Goal: Task Accomplishment & Management: Complete application form

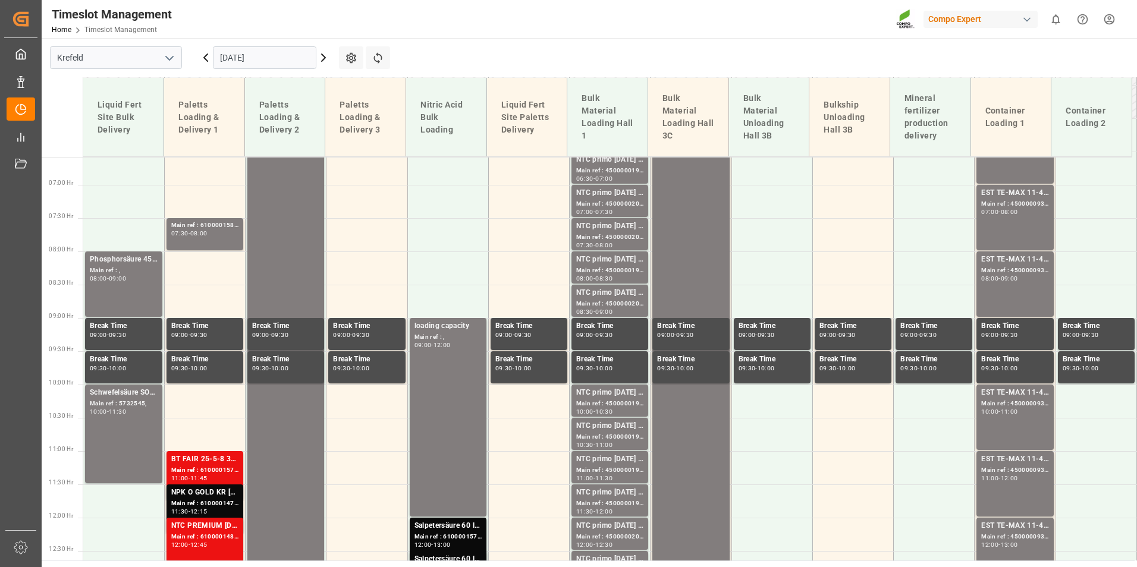
scroll to position [496, 0]
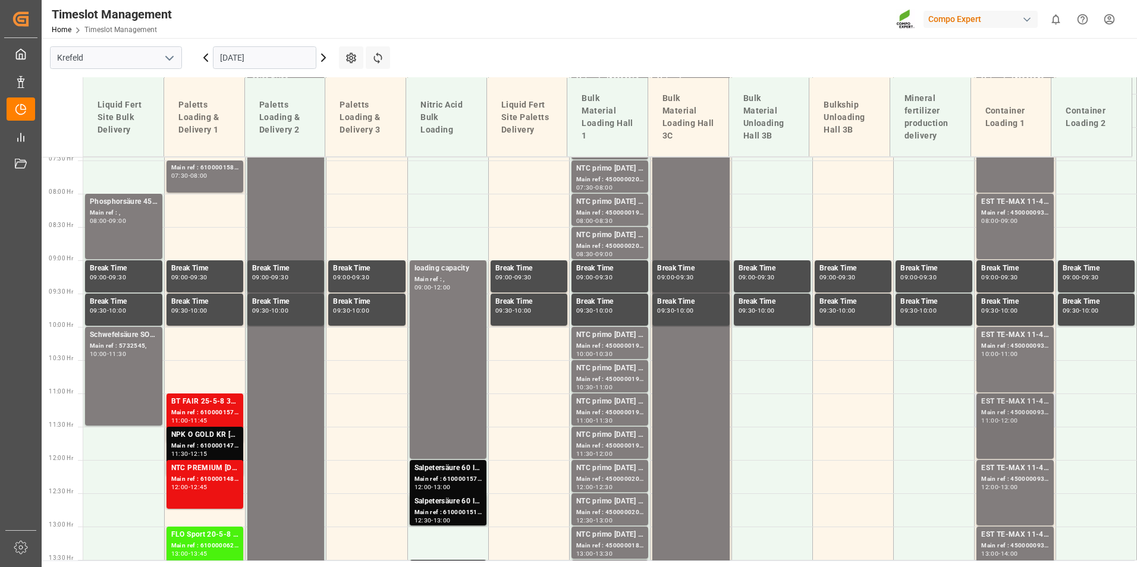
click at [993, 411] on div "Main ref : 4500000935, 2000000976" at bounding box center [1014, 413] width 67 height 10
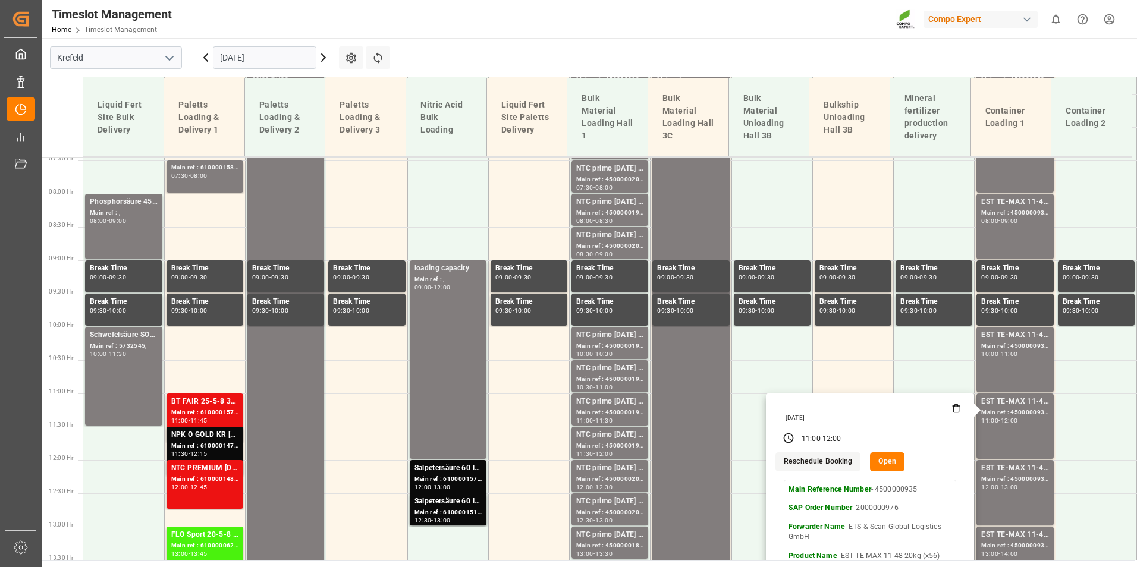
click at [321, 60] on icon at bounding box center [323, 58] width 14 height 14
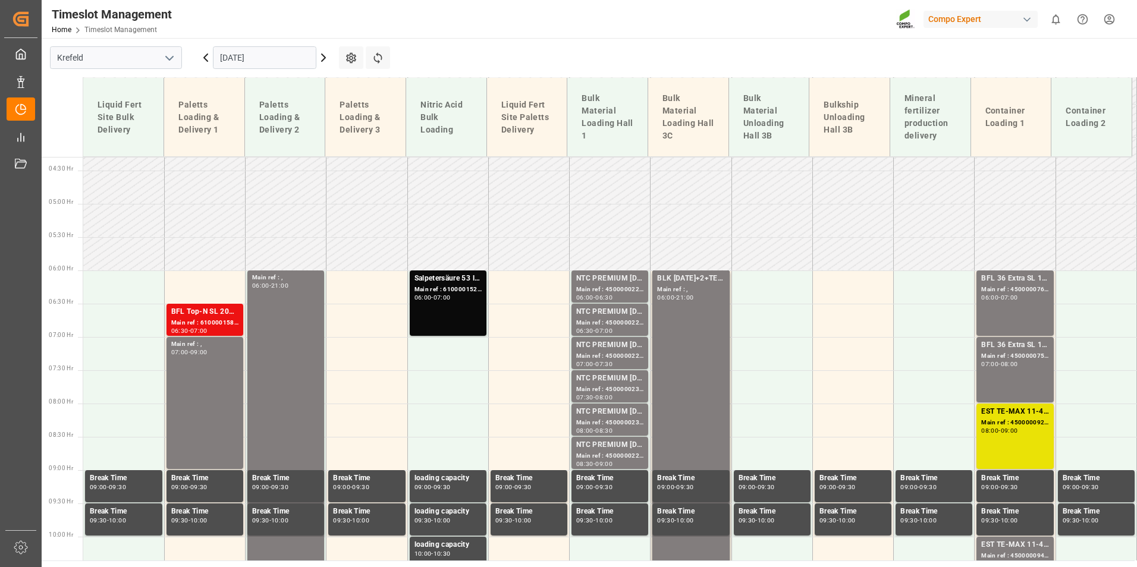
scroll to position [258, 0]
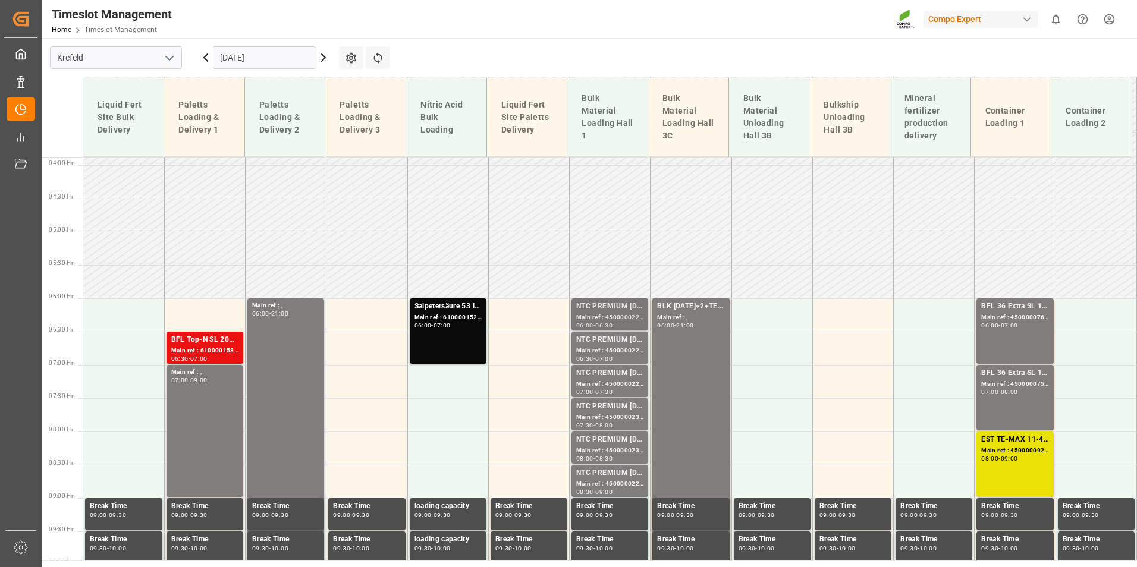
click at [602, 321] on div "Main ref : 4500000224, 2000000040;" at bounding box center [609, 318] width 67 height 10
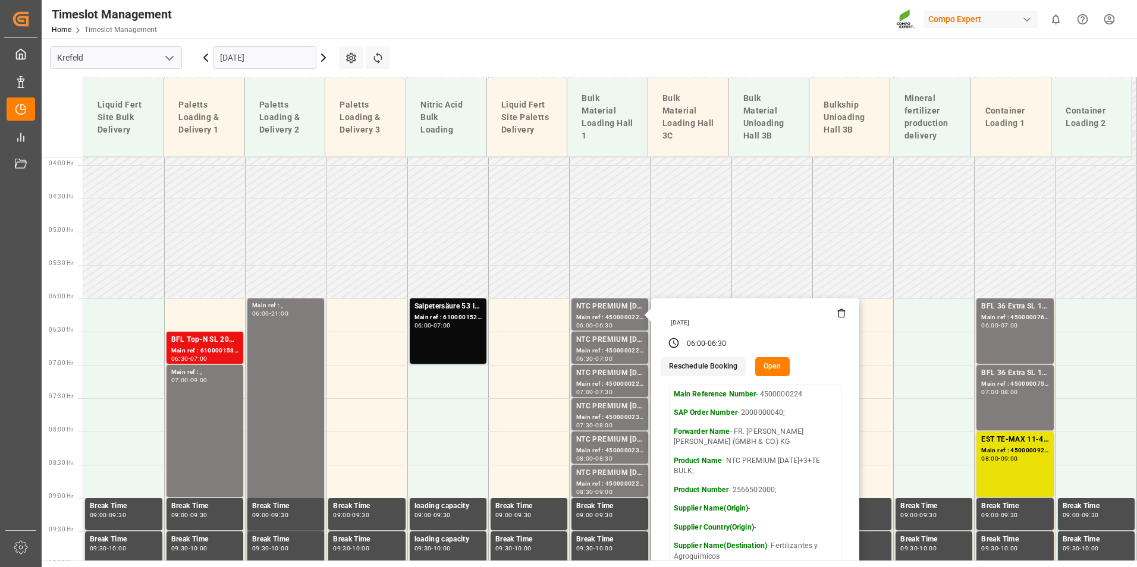
scroll to position [377, 0]
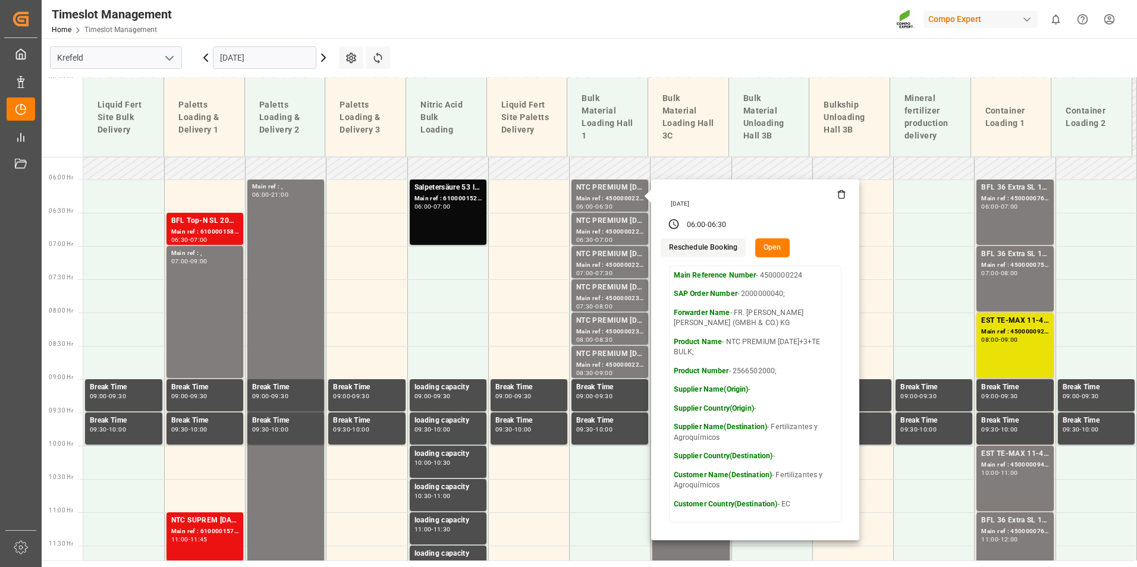
click at [325, 60] on icon at bounding box center [323, 58] width 14 height 14
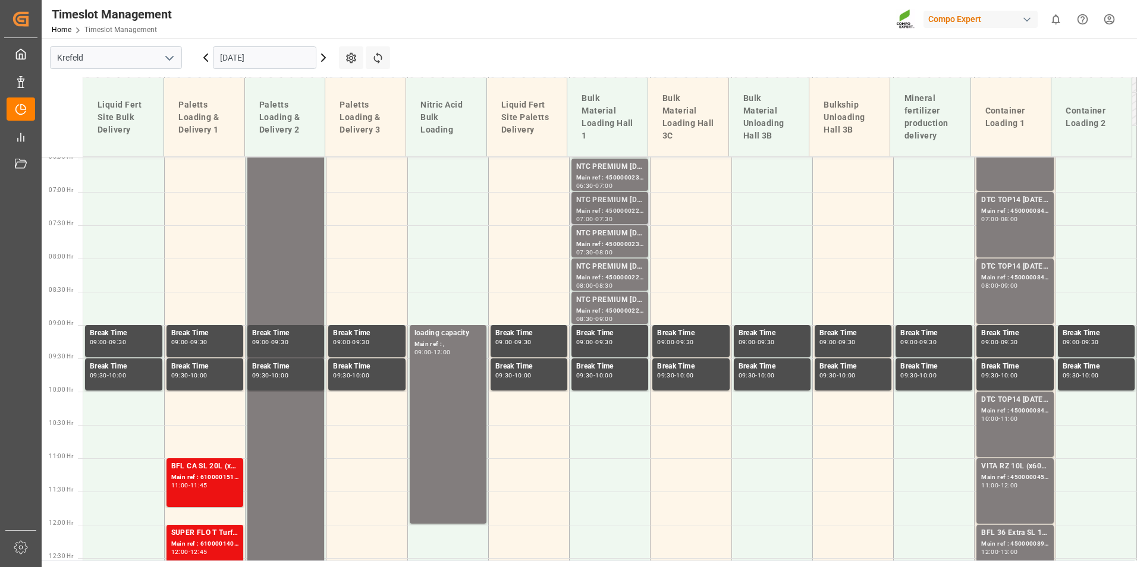
scroll to position [318, 0]
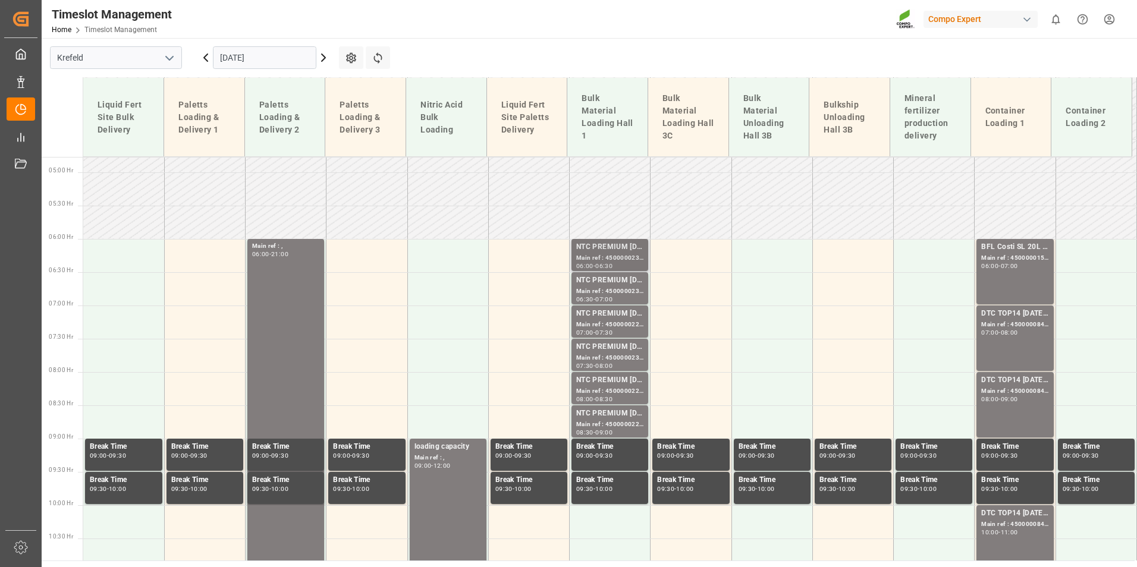
click at [613, 258] on div "Main ref : 4500000234, 2000000040;" at bounding box center [609, 258] width 67 height 10
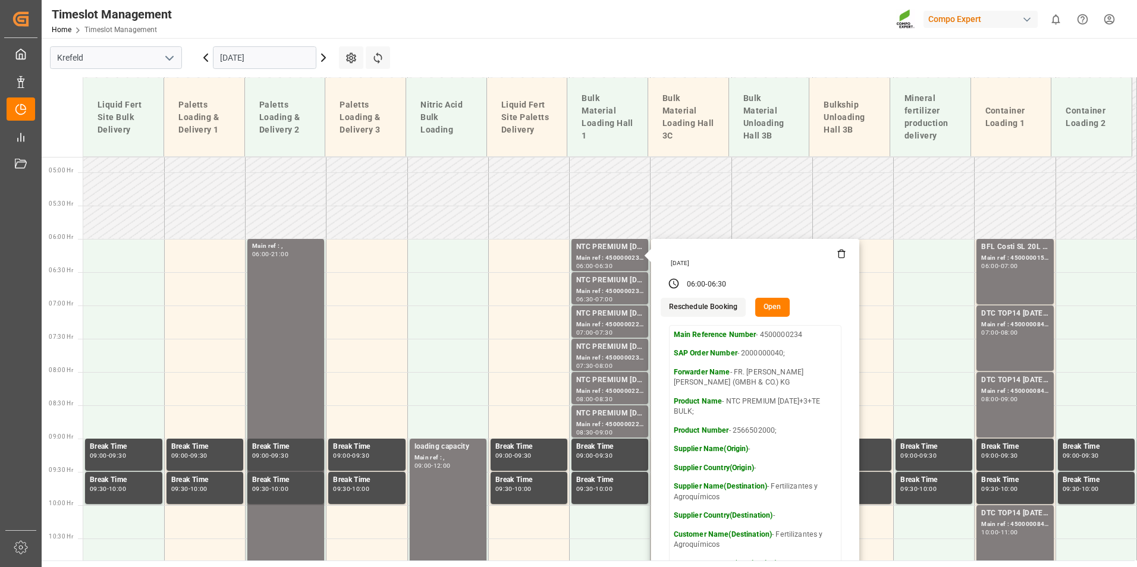
click at [210, 61] on icon at bounding box center [206, 58] width 14 height 14
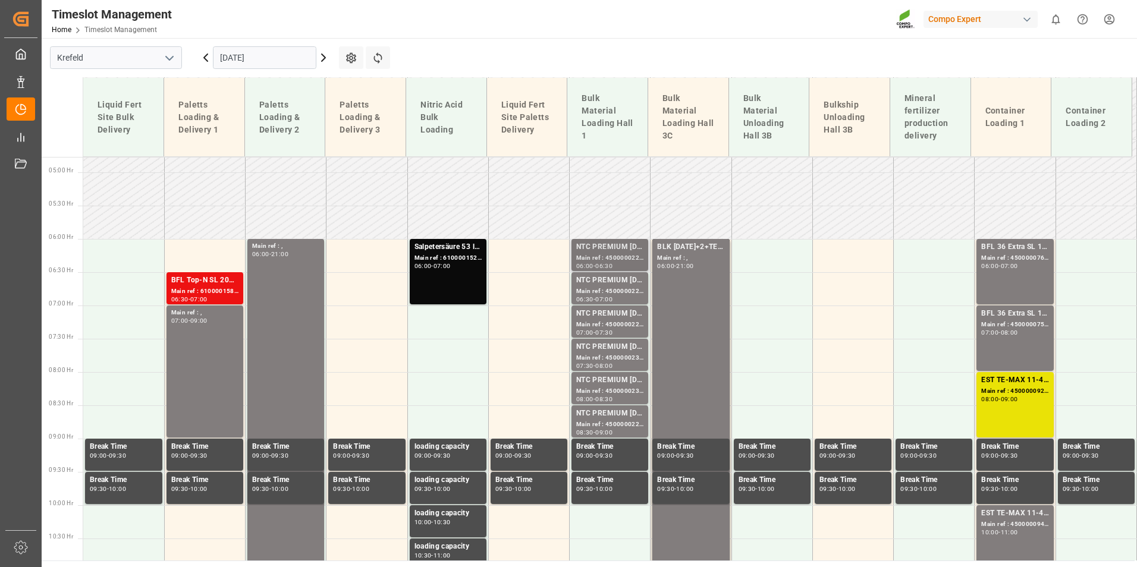
click at [617, 252] on div "NTC PREMIUM [DATE]+3+TE BULK;" at bounding box center [609, 247] width 67 height 12
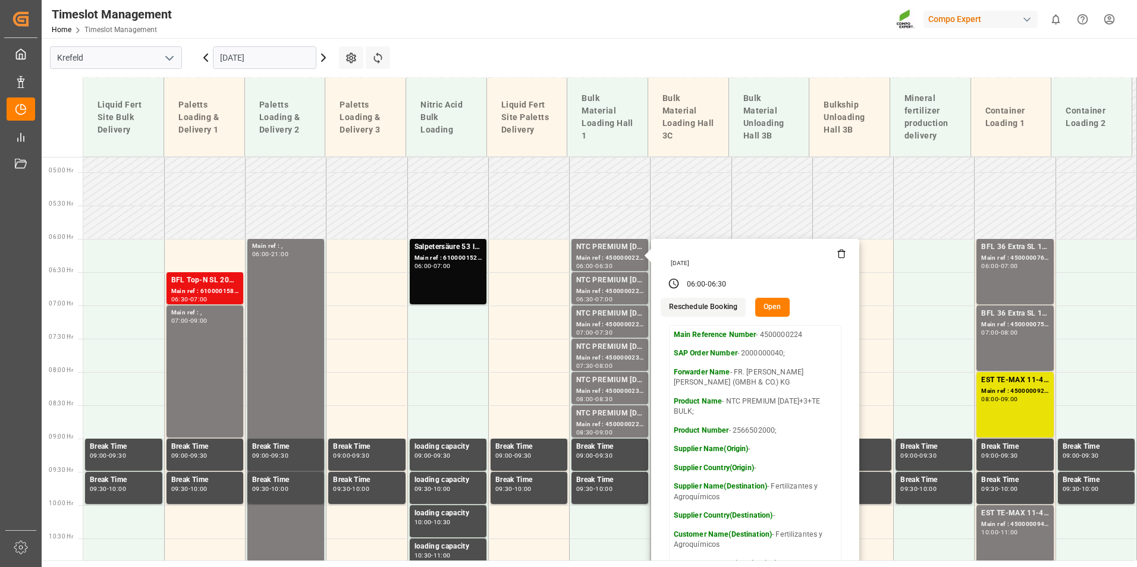
click at [325, 56] on icon at bounding box center [323, 58] width 14 height 14
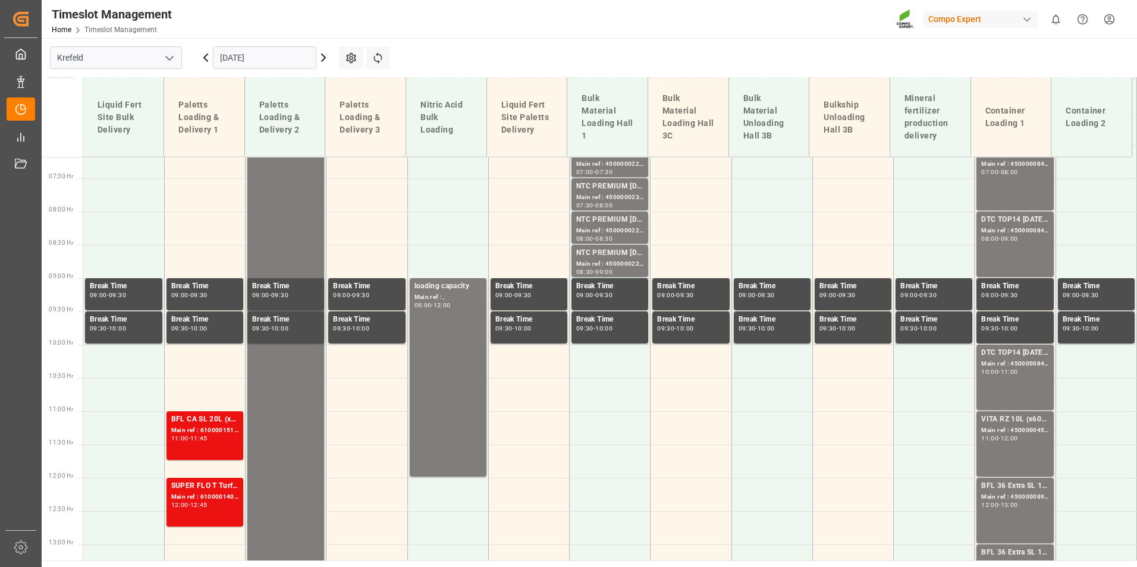
scroll to position [496, 0]
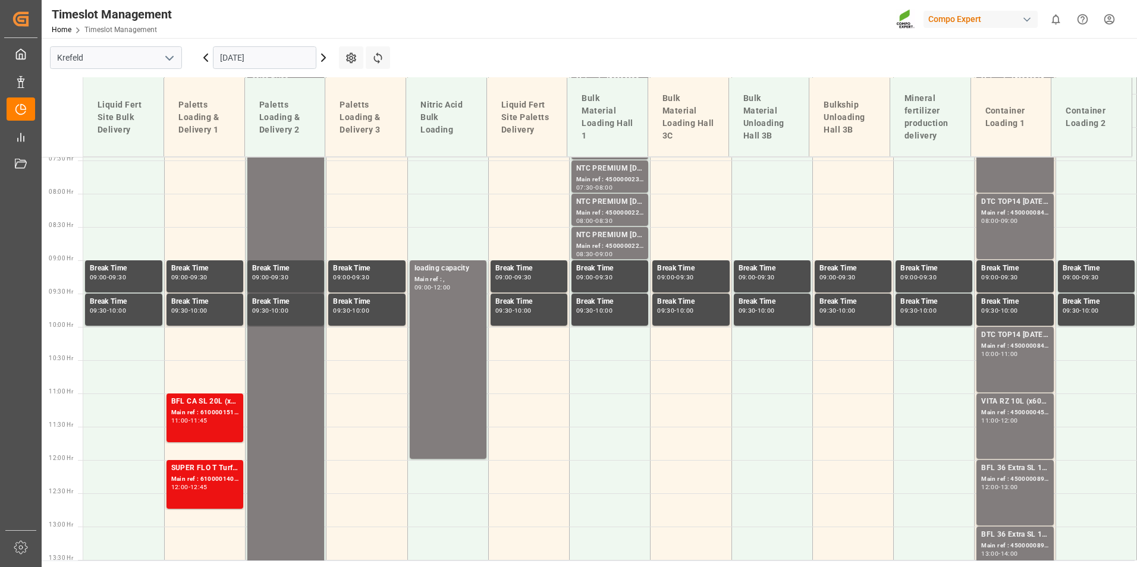
click at [323, 58] on icon at bounding box center [323, 58] width 14 height 14
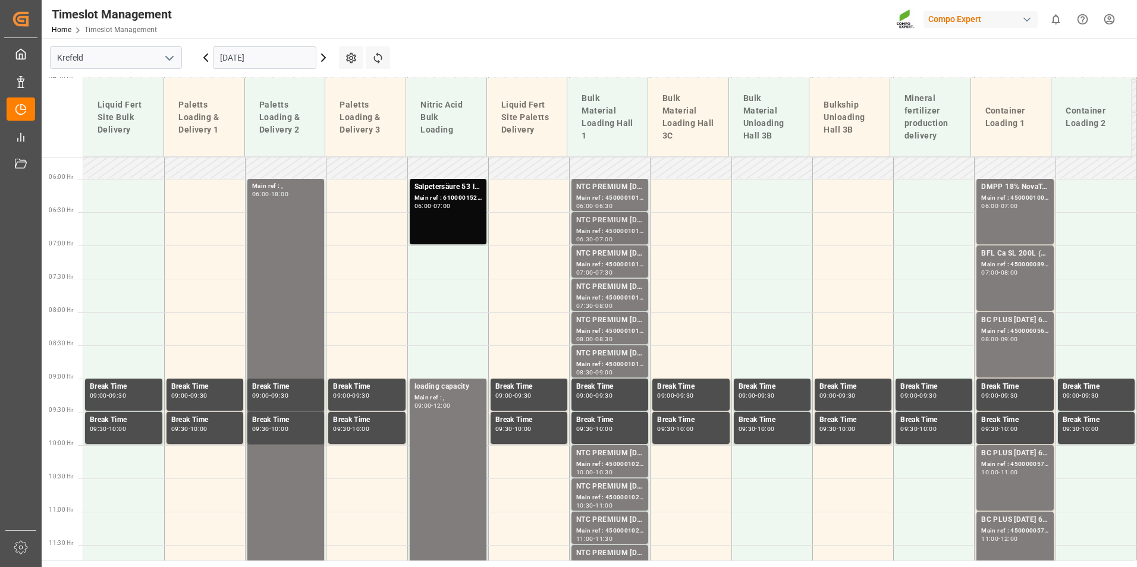
scroll to position [377, 0]
click at [620, 198] on div "Main ref : 4500001014, 2000001045" at bounding box center [609, 199] width 67 height 10
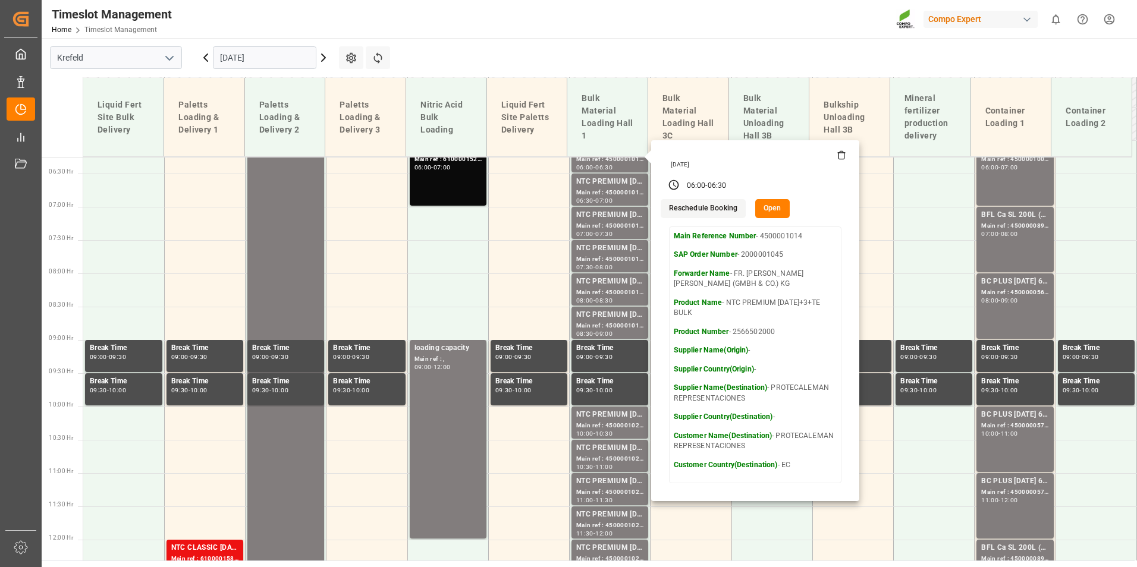
scroll to position [437, 0]
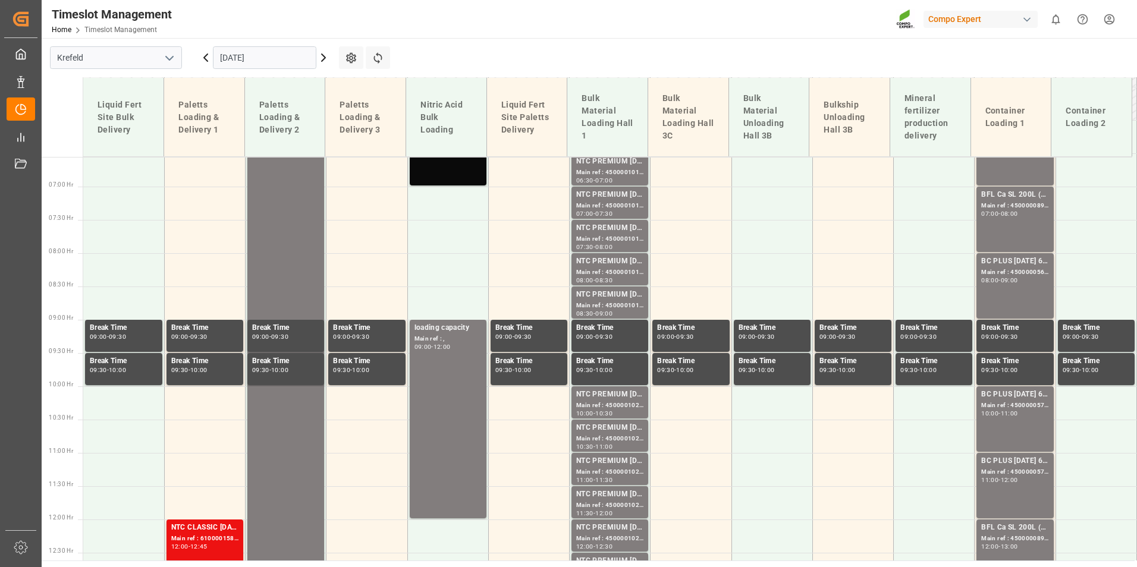
click at [616, 176] on div "Main ref : 4500001015, 2000001045" at bounding box center [609, 173] width 67 height 10
click at [626, 237] on div "Main ref : 4500001018, 2000001045" at bounding box center [609, 239] width 67 height 10
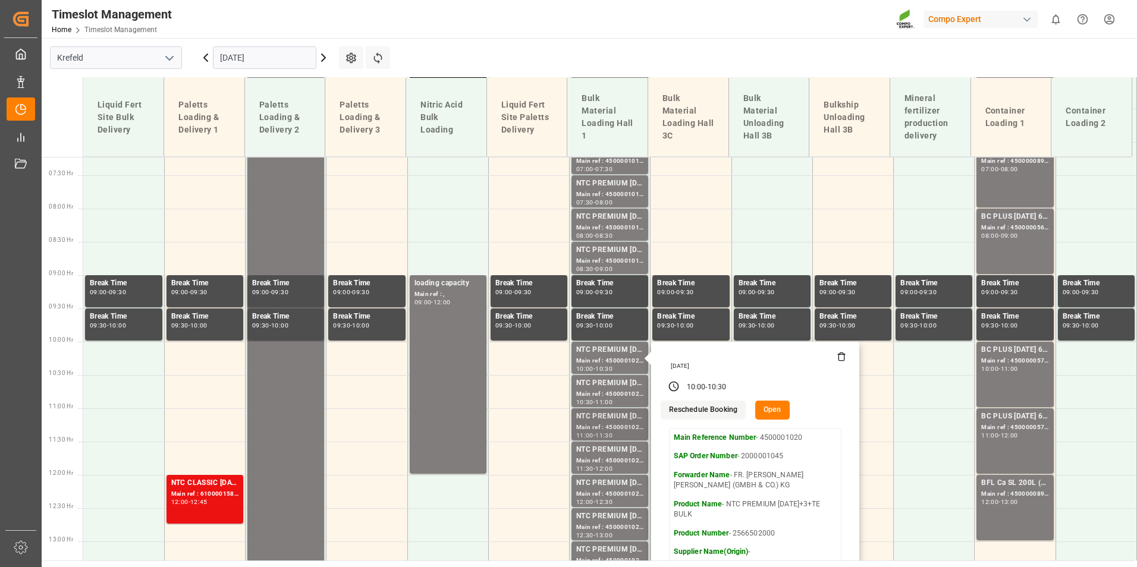
scroll to position [555, 0]
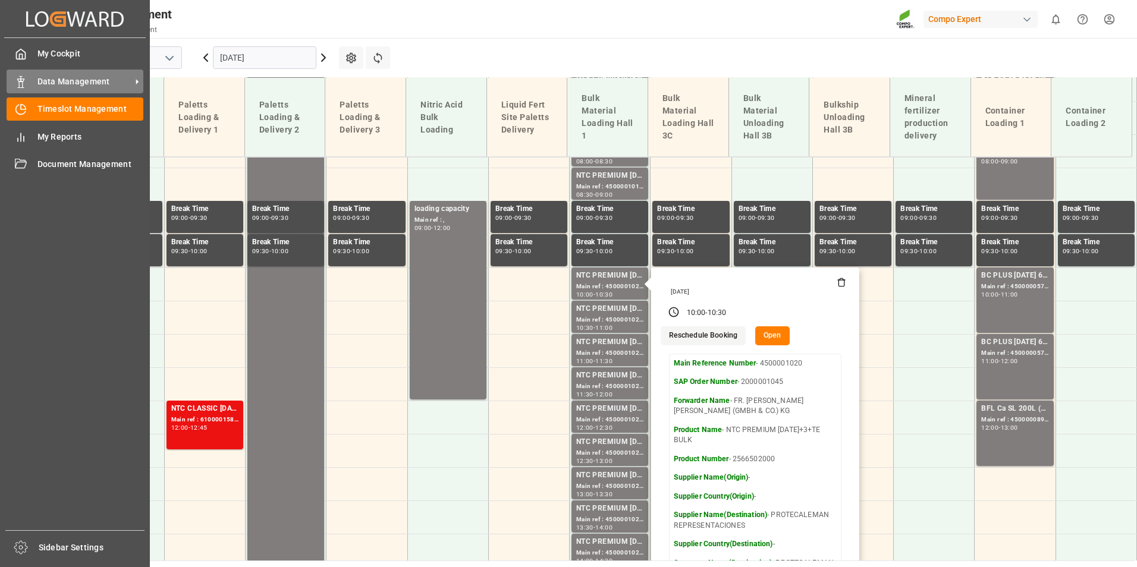
click at [40, 81] on span "Data Management" at bounding box center [84, 82] width 94 height 12
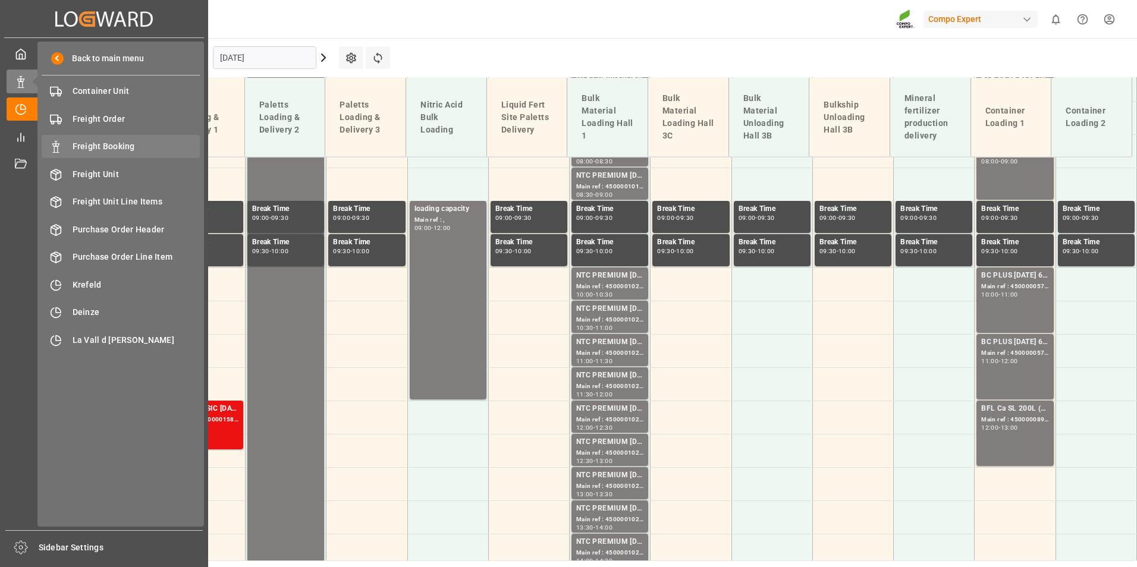
click at [80, 147] on span "Freight Booking" at bounding box center [137, 146] width 128 height 12
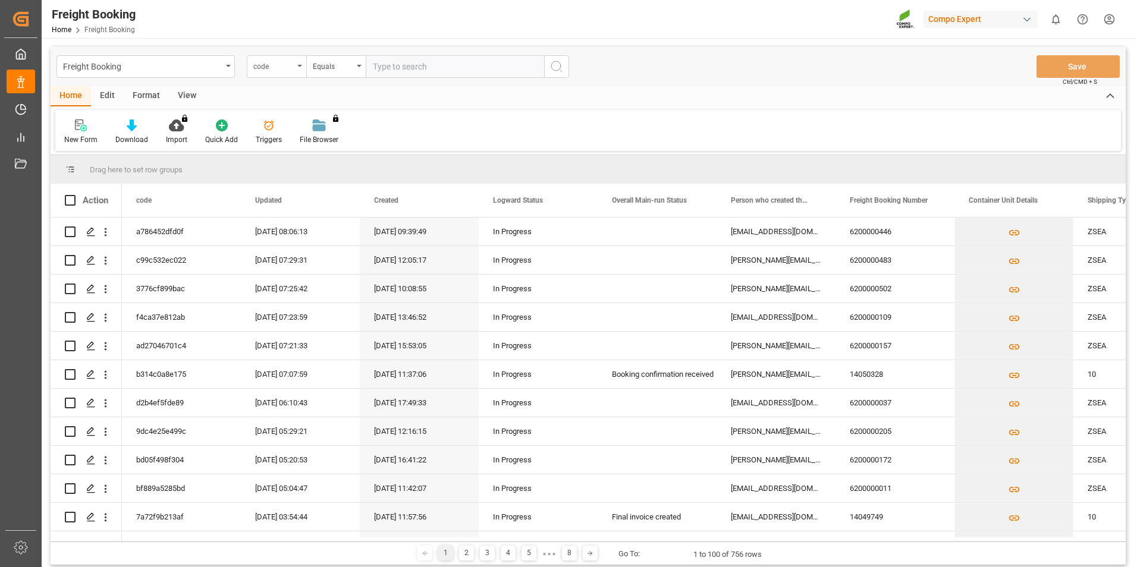
click at [296, 66] on div "code" at bounding box center [276, 66] width 59 height 23
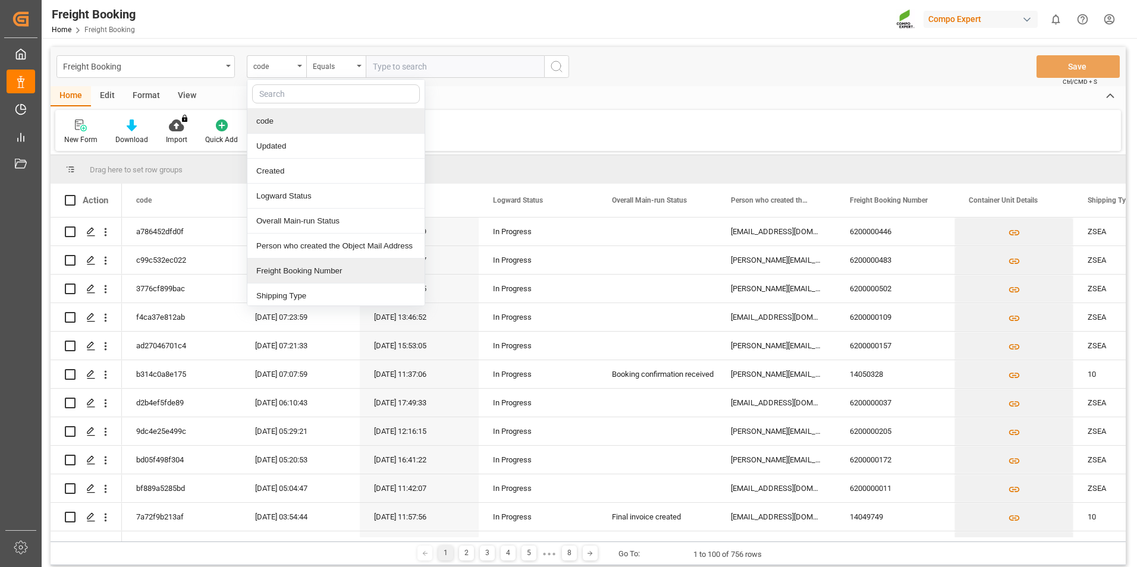
click at [323, 268] on div "Freight Booking Number" at bounding box center [335, 271] width 177 height 25
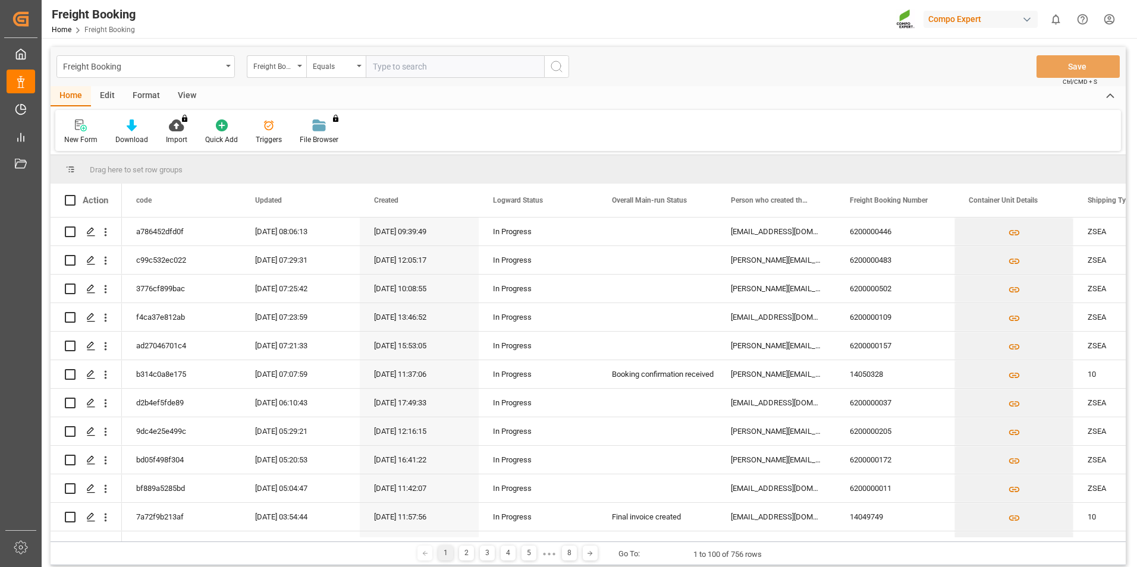
click at [437, 72] on input "text" at bounding box center [455, 66] width 178 height 23
type input "6200000502"
click at [560, 64] on circle "search button" at bounding box center [556, 66] width 10 height 10
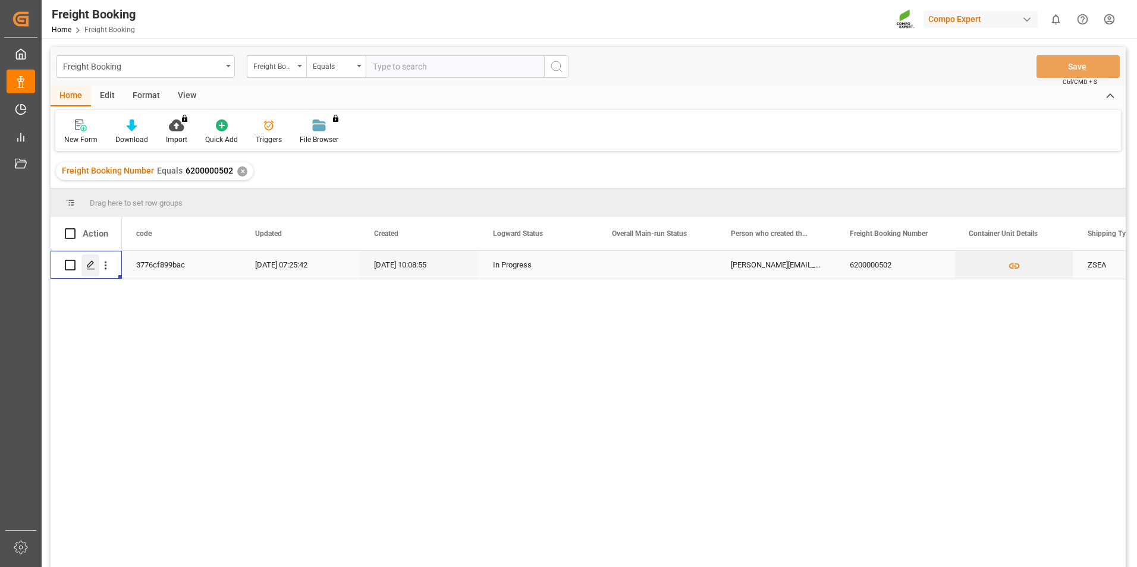
click at [94, 269] on icon "Press SPACE to select this row." at bounding box center [91, 265] width 10 height 10
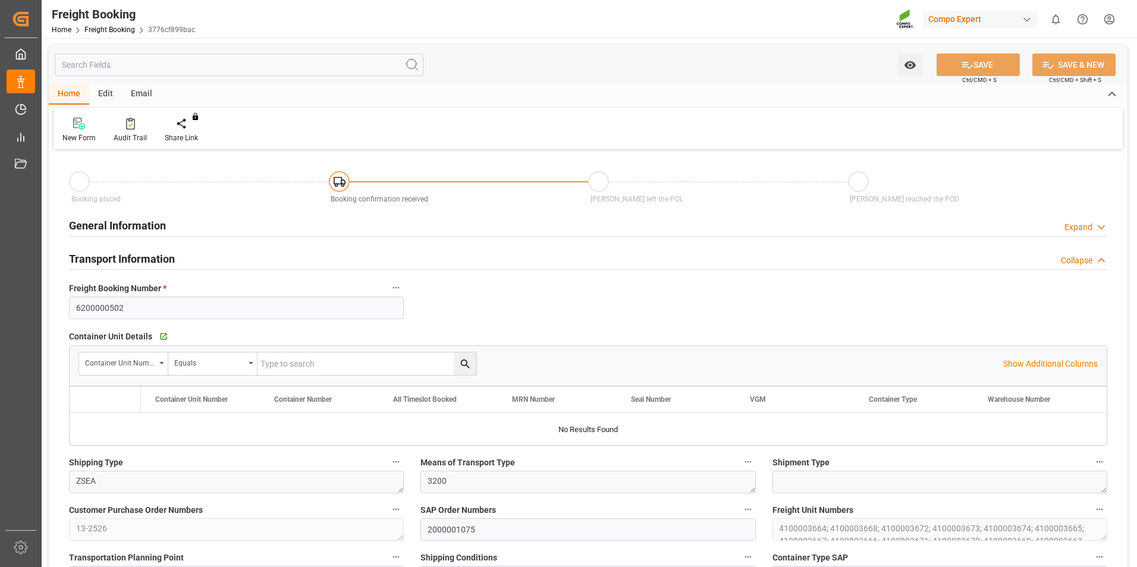
type input "Hapag [PERSON_NAME]"
type input "Hapag [PERSON_NAME] Aktiengesellschaft"
type input "9618305"
type input "BEANR"
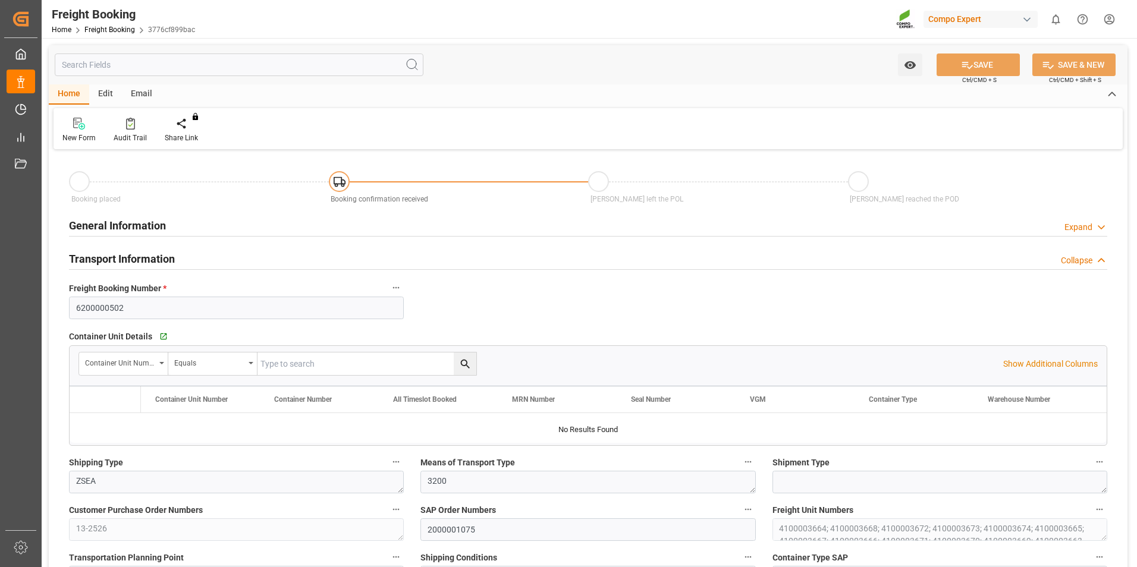
type input "UYMVD"
type input "0"
type input "715500"
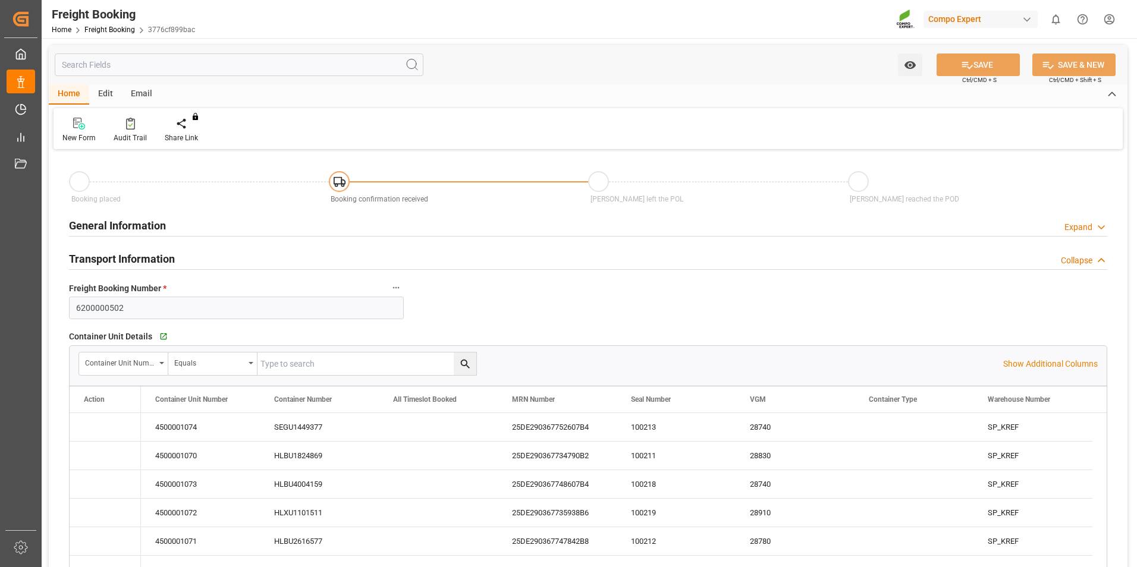
type input "[DATE] 01:00"
type input "[DATE] 20:00"
type input "[DATE] 10:00"
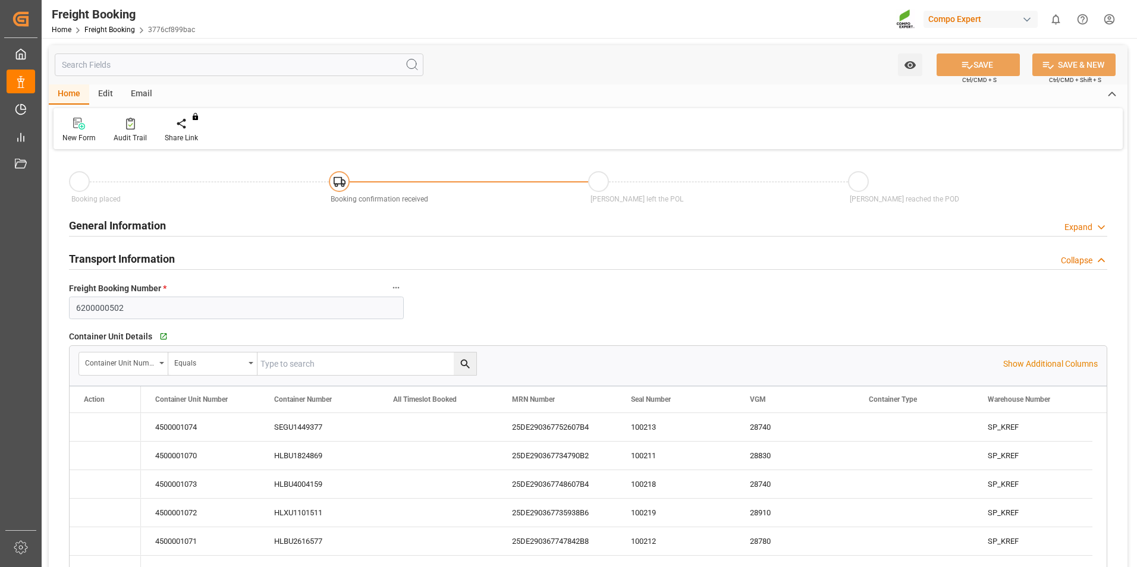
type input "[DATE] 10:08"
type input "[DATE] 16:42"
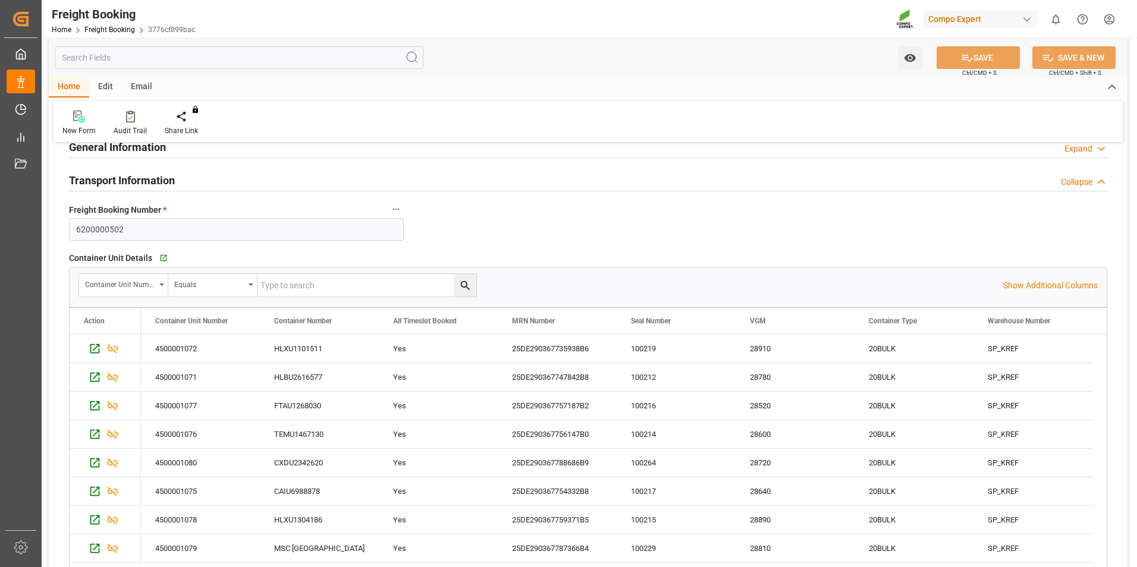
scroll to position [178, 0]
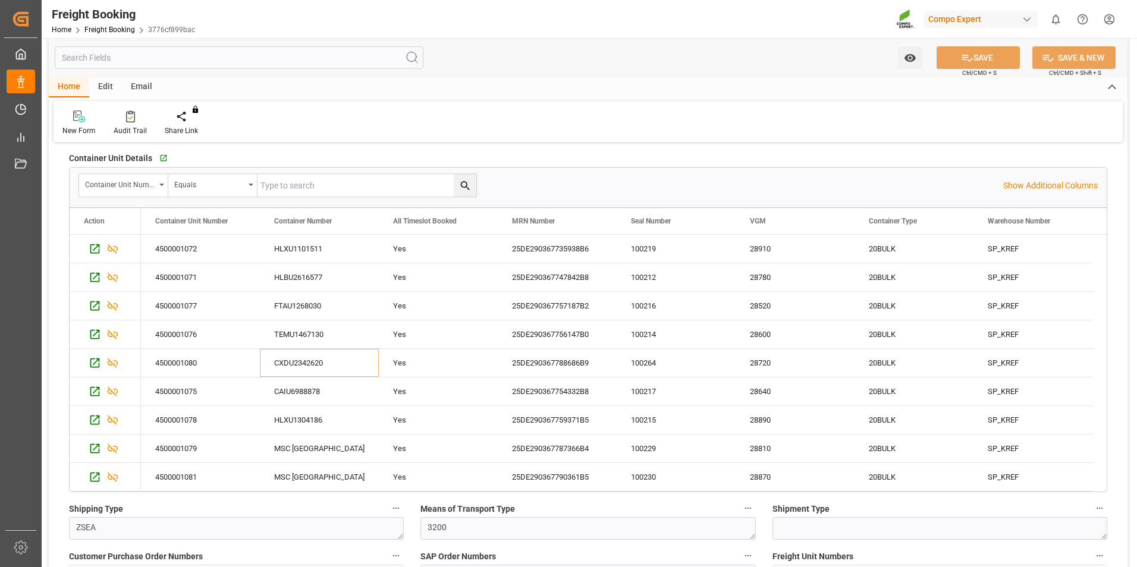
drag, startPoint x: 454, startPoint y: 461, endPoint x: 456, endPoint y: 107, distance: 353.9
click at [456, 107] on div "New Form Audit Trail Share Link You don't have permission for this feature. Con…" at bounding box center [588, 121] width 1069 height 41
click at [495, 465] on span at bounding box center [498, 460] width 16 height 23
click at [557, 470] on span "Excel Export" at bounding box center [555, 476] width 61 height 23
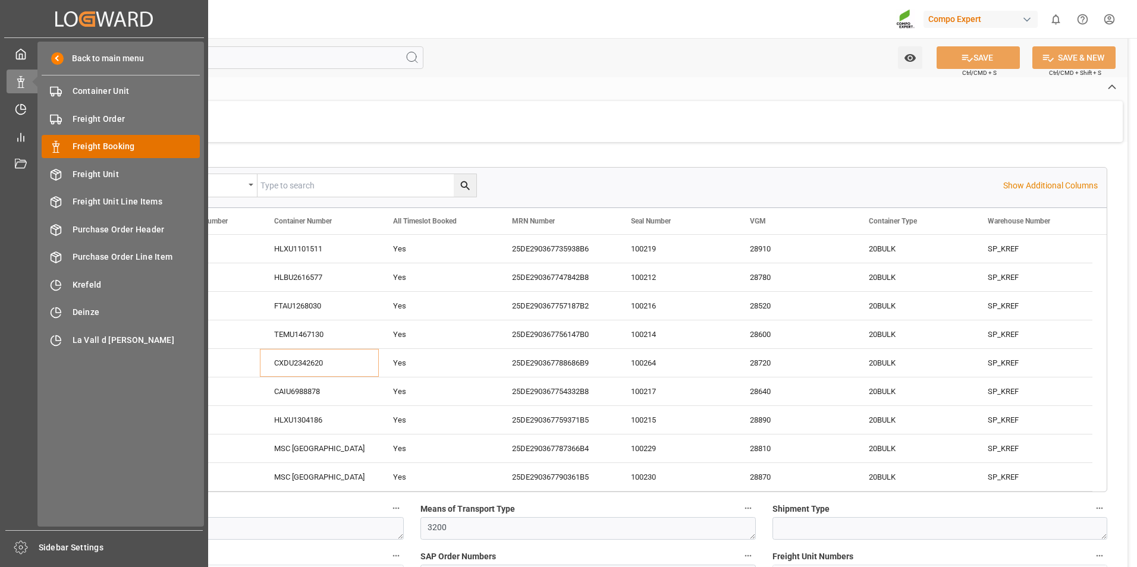
click at [111, 146] on span "Freight Booking" at bounding box center [137, 146] width 128 height 12
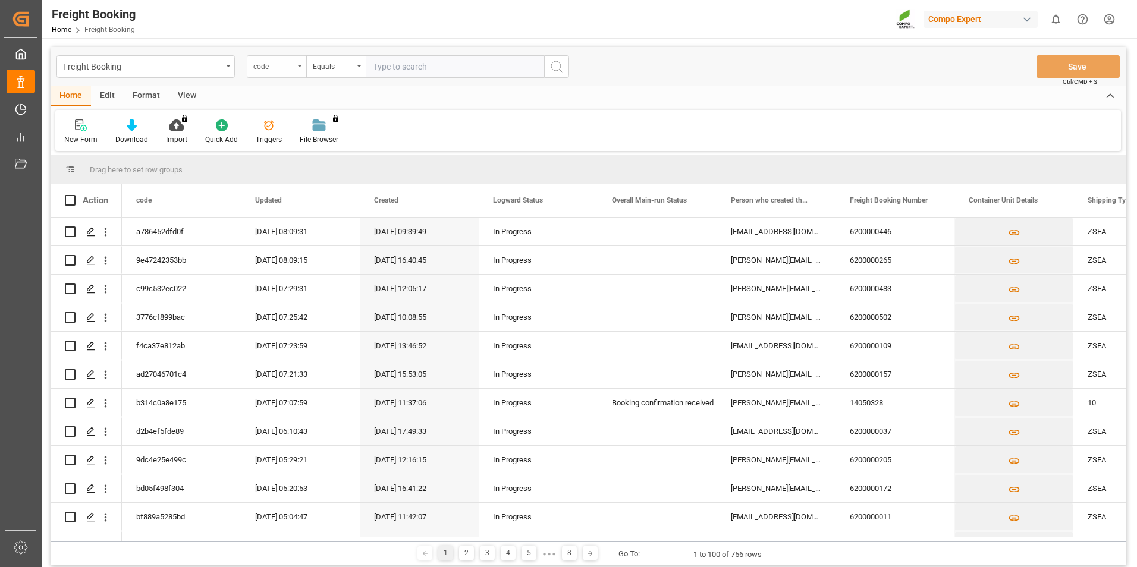
click at [303, 61] on div "code" at bounding box center [276, 66] width 59 height 23
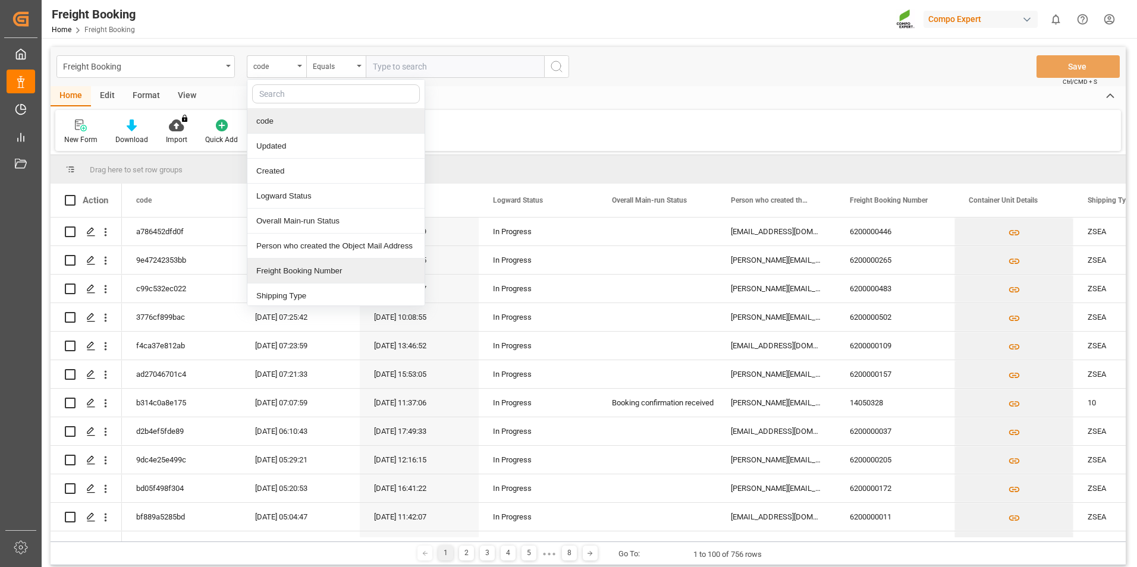
click at [318, 274] on div "Freight Booking Number" at bounding box center [335, 271] width 177 height 25
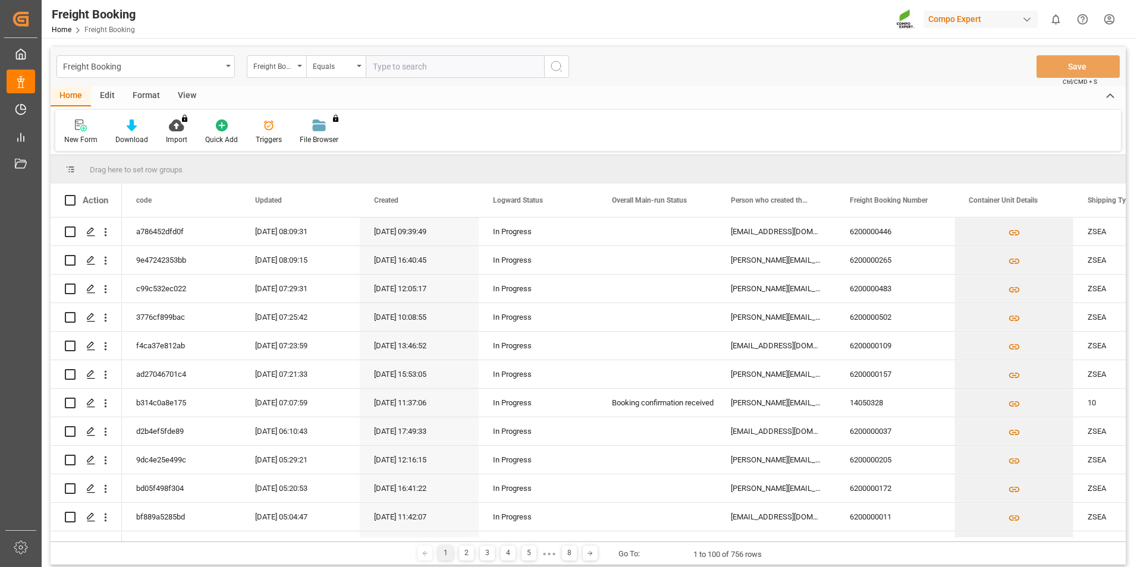
click at [394, 67] on input "text" at bounding box center [455, 66] width 178 height 23
type input "6200000109"
click at [548, 77] on button "search button" at bounding box center [556, 66] width 25 height 23
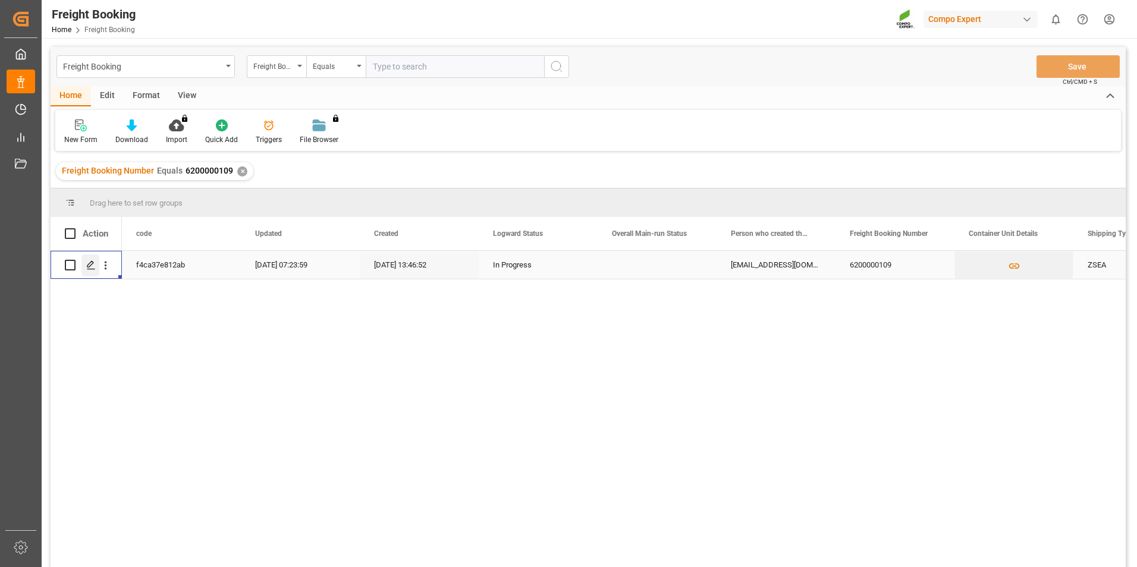
click at [93, 268] on icon "Press SPACE to select this row." at bounding box center [91, 265] width 10 height 10
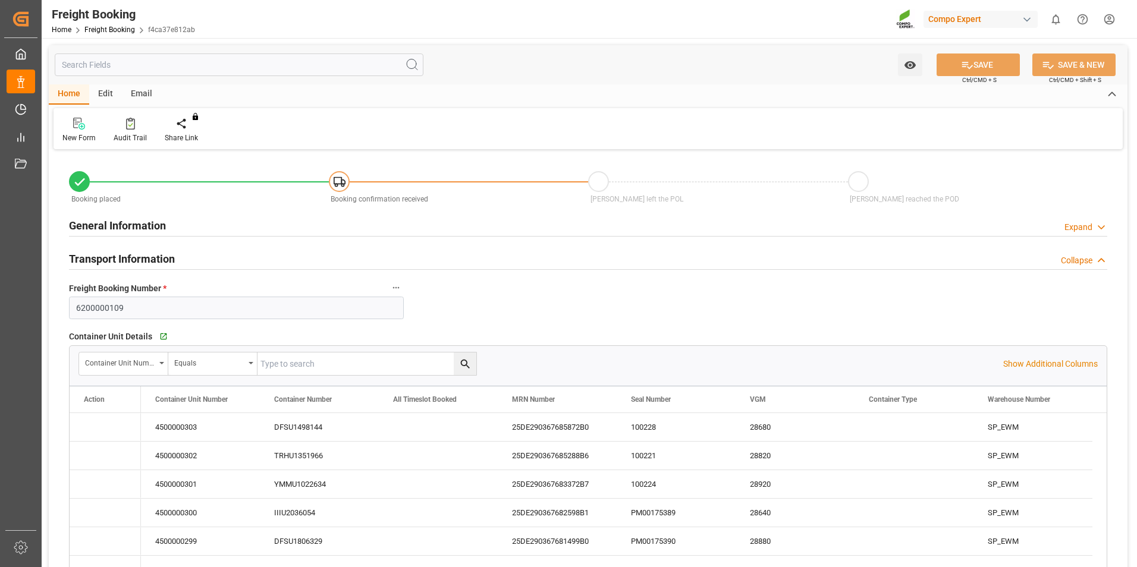
type input "[PERSON_NAME]"
type input "[PERSON_NAME] Marine Transport Corp."
type input "9769271"
type input "NLRTM"
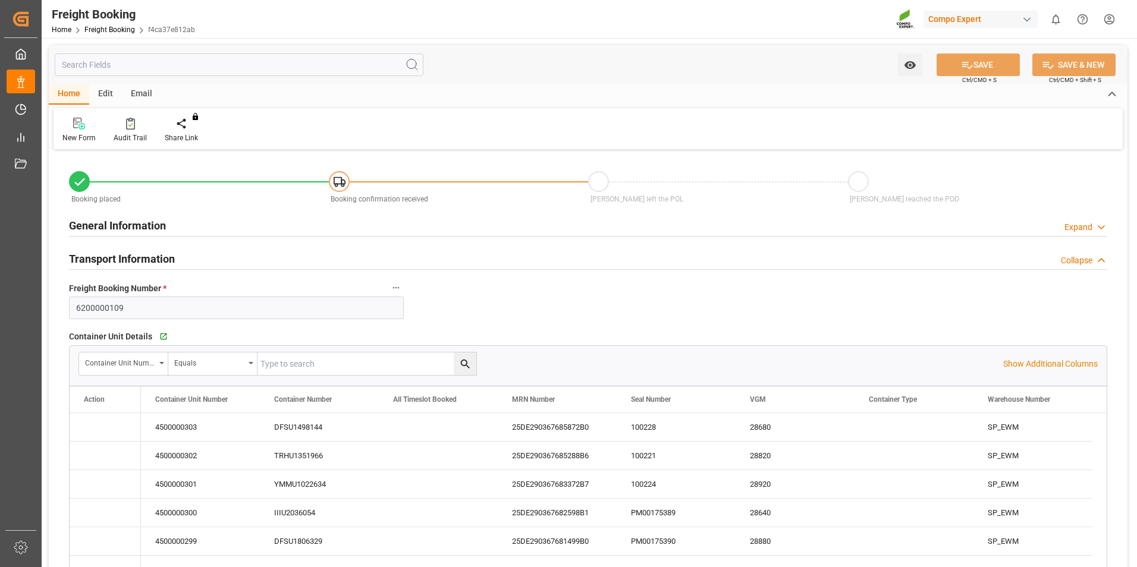
type input "VNVTG"
type input "0"
type input "291500"
type input "[DATE] 01:00"
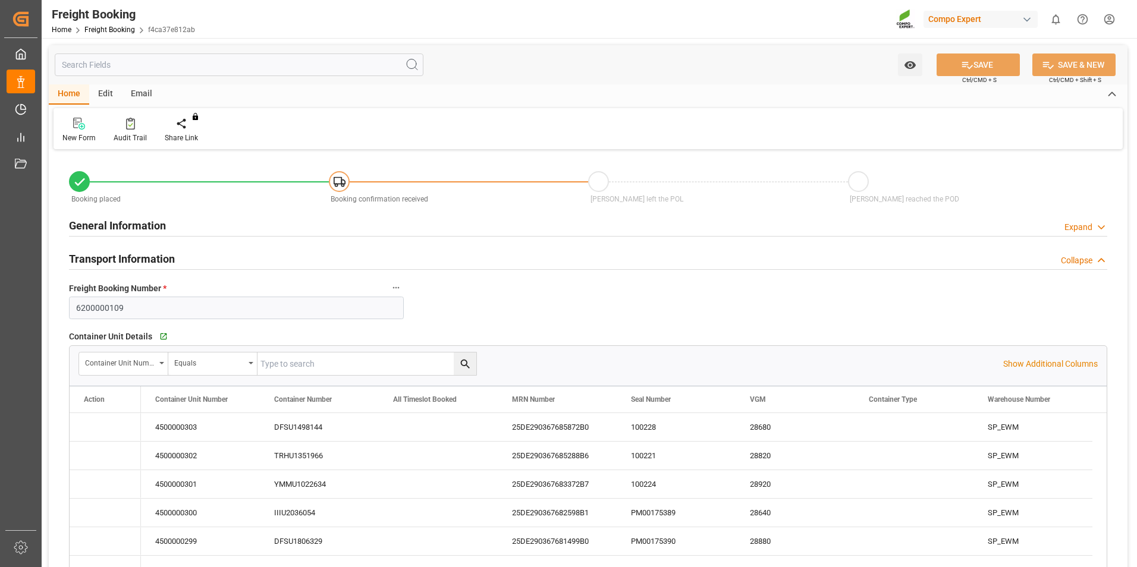
type input "[DATE] 01:00"
type input "[DATE] 11:00"
type input "[DATE] 12:30"
type input "[DATE] 13:46"
type input "[DATE] 13:48"
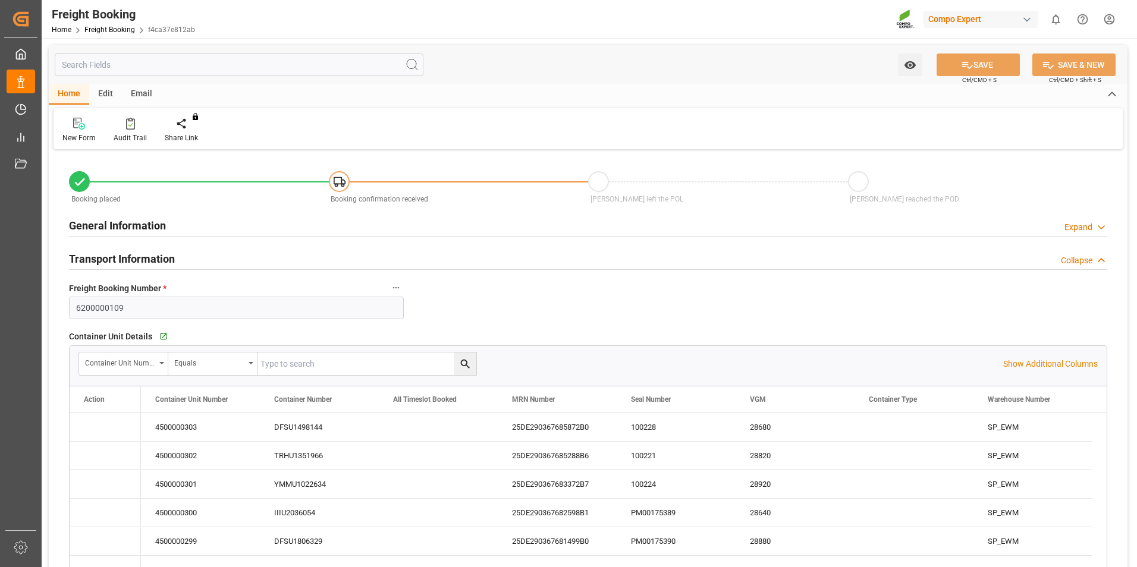
type input "[DATE] 13:48"
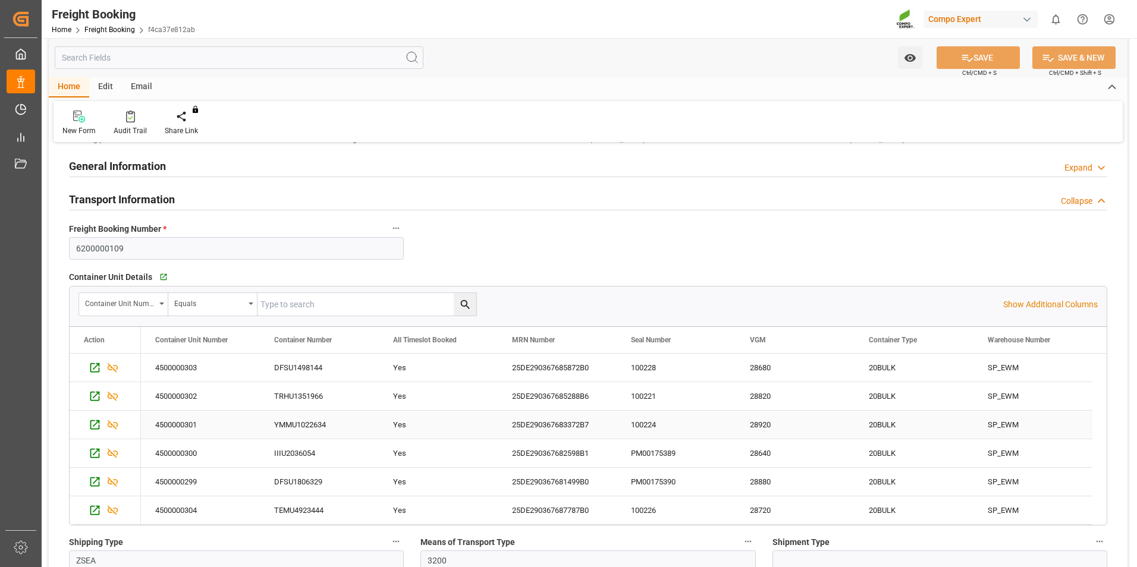
scroll to position [119, 0]
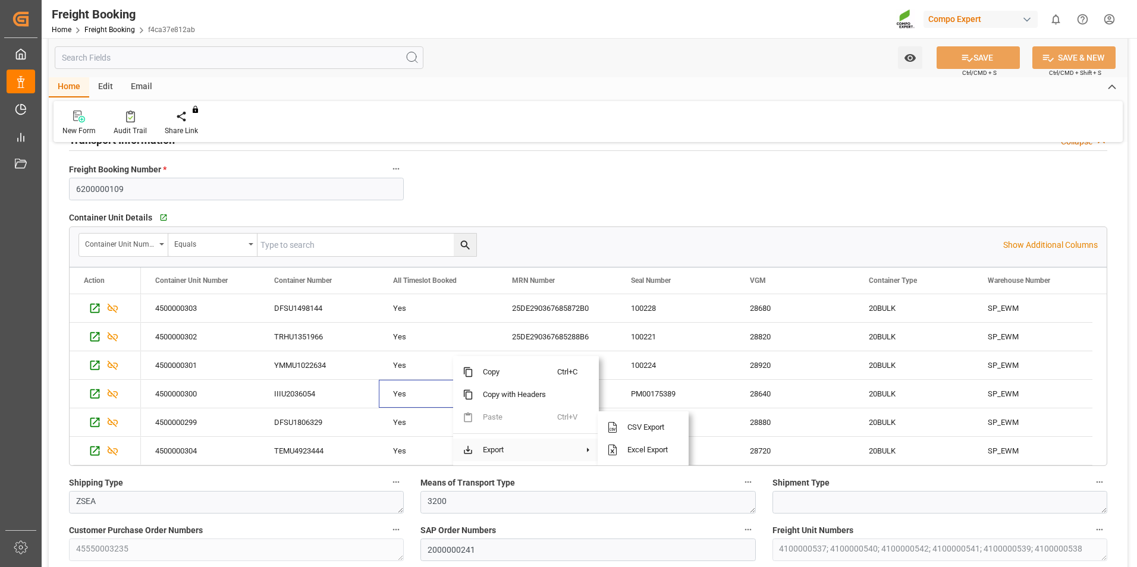
click at [588, 448] on span at bounding box center [588, 450] width 11 height 11
click at [625, 447] on span "Excel Export" at bounding box center [648, 450] width 61 height 23
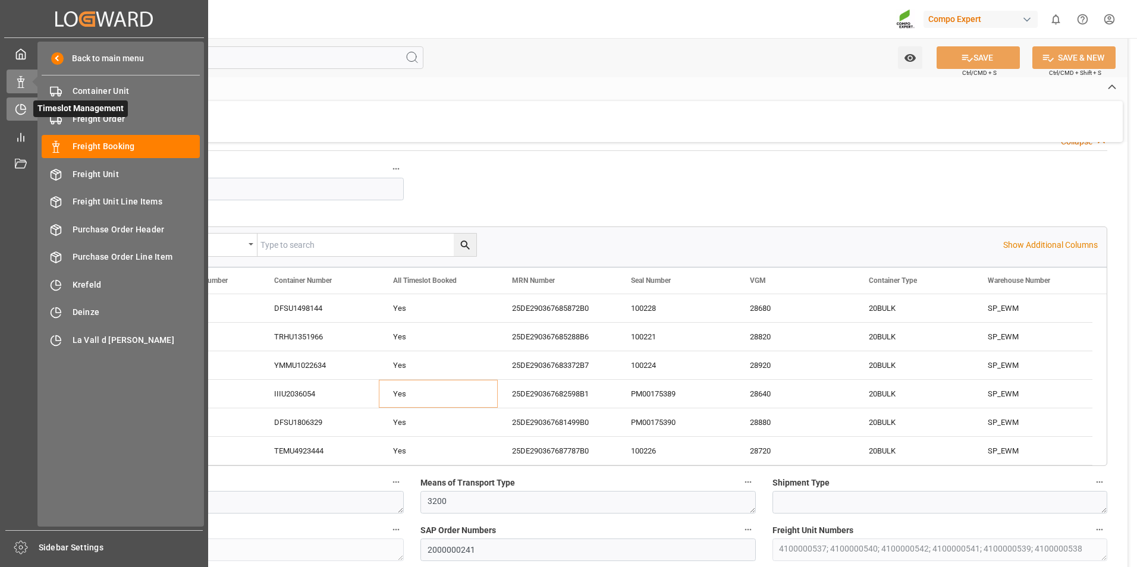
click at [28, 101] on div "Timeslot Management Timeslot Management" at bounding box center [104, 109] width 195 height 23
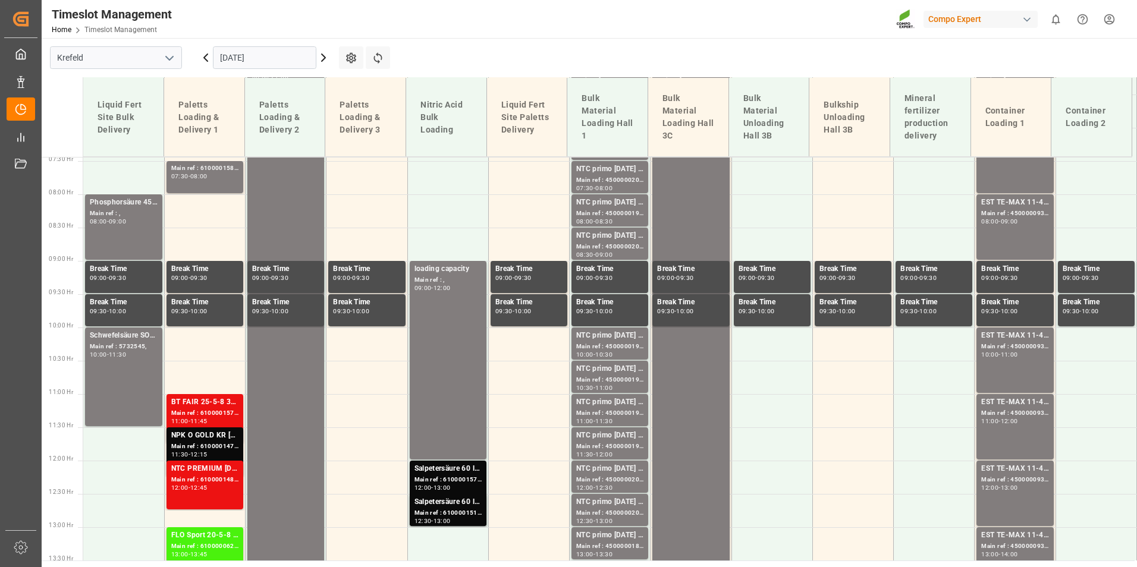
scroll to position [496, 0]
click at [306, 59] on input "[DATE]" at bounding box center [264, 57] width 103 height 23
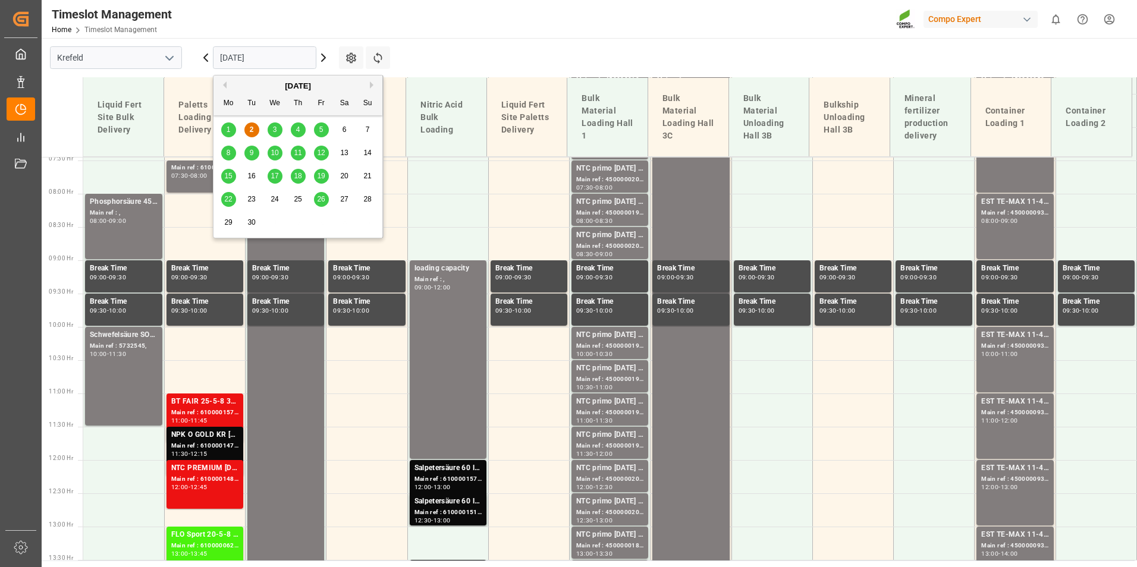
click at [302, 134] on div "4" at bounding box center [298, 130] width 15 height 14
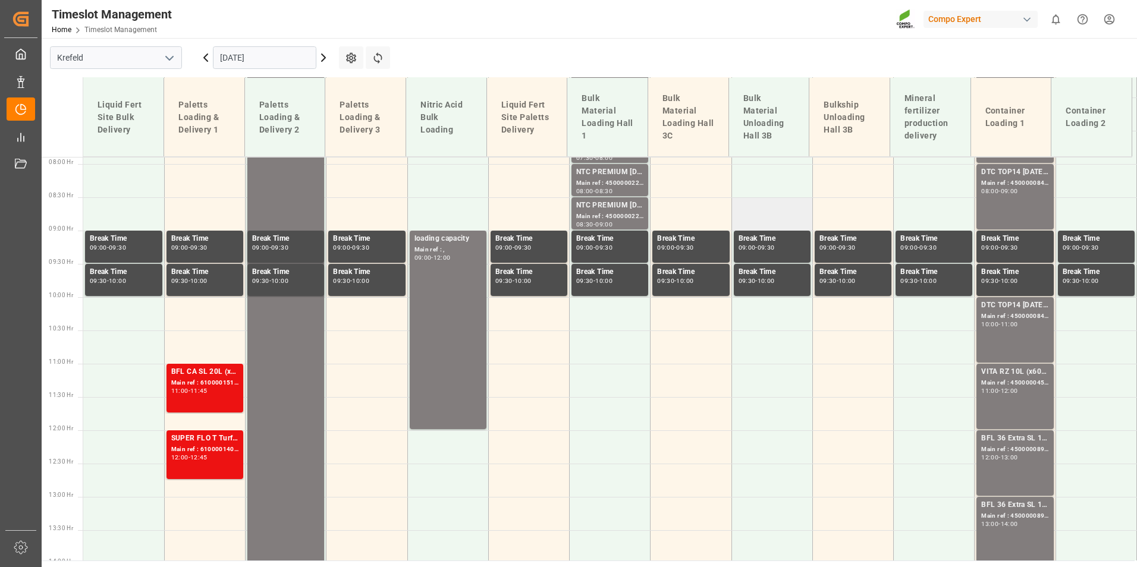
scroll to position [555, 0]
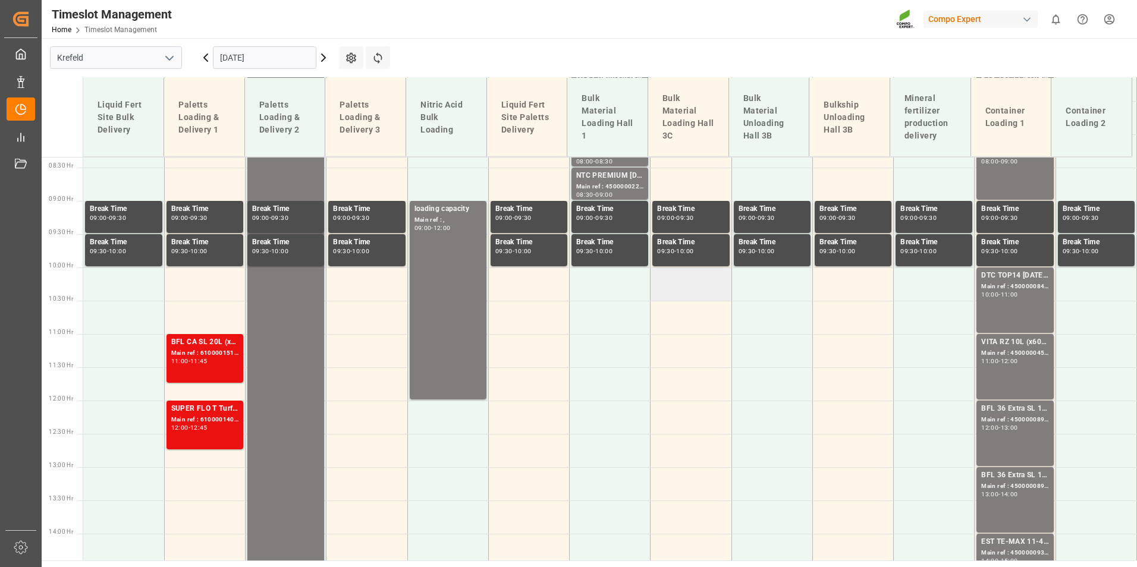
click at [696, 279] on td at bounding box center [691, 284] width 81 height 33
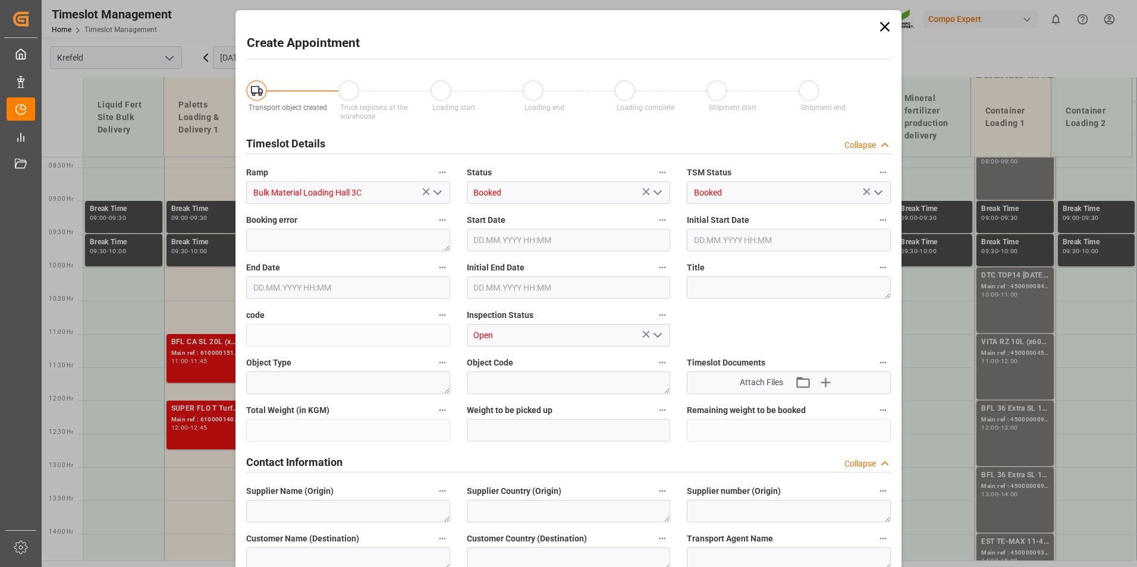
type input "[DATE] 10:00"
type input "[DATE] 10:30"
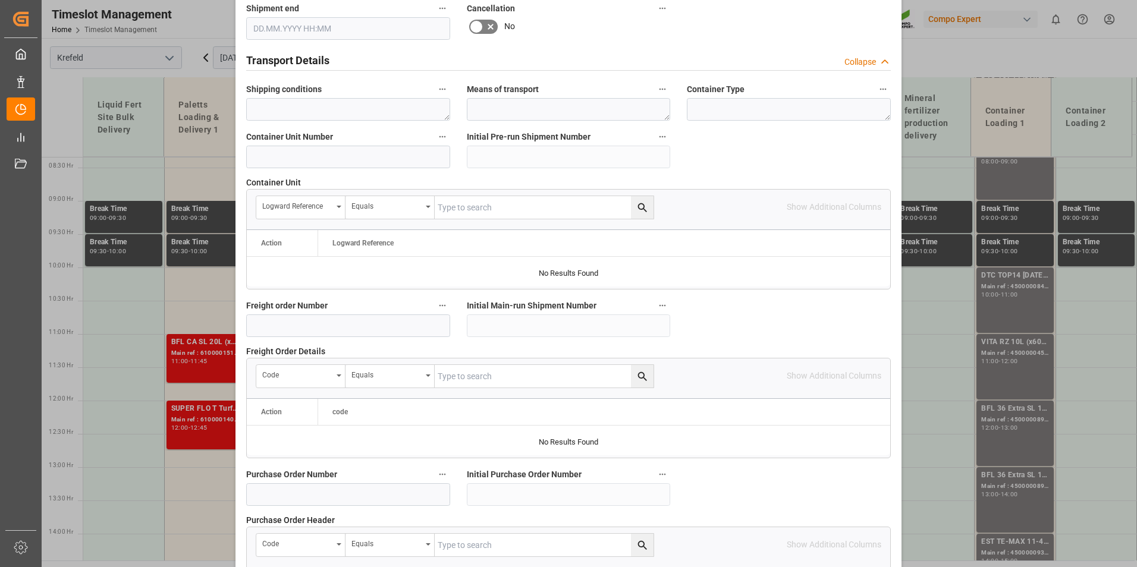
scroll to position [773, 0]
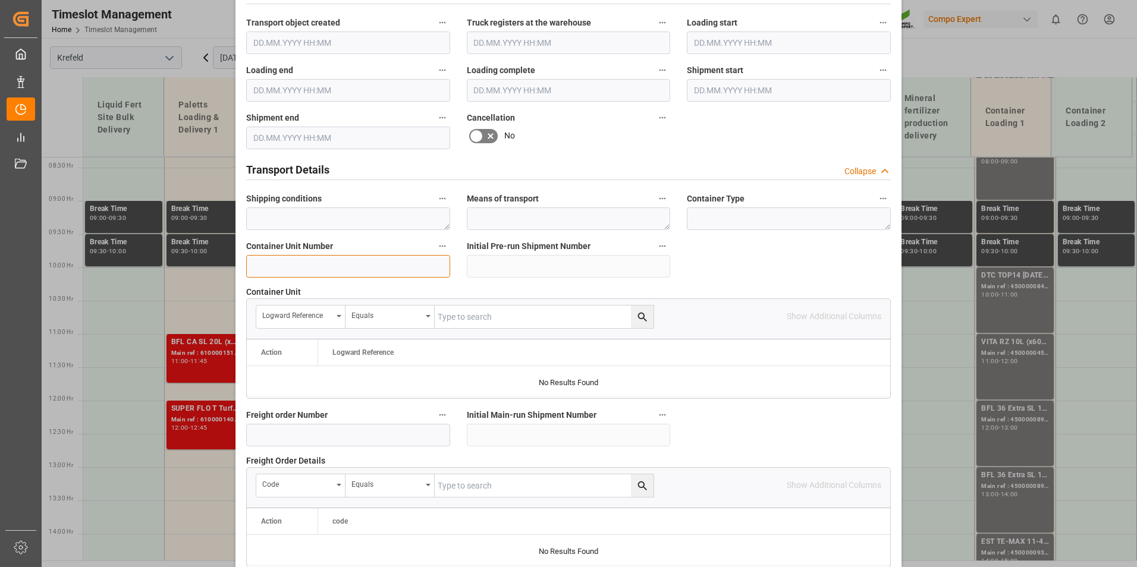
click at [337, 265] on input at bounding box center [348, 266] width 204 height 23
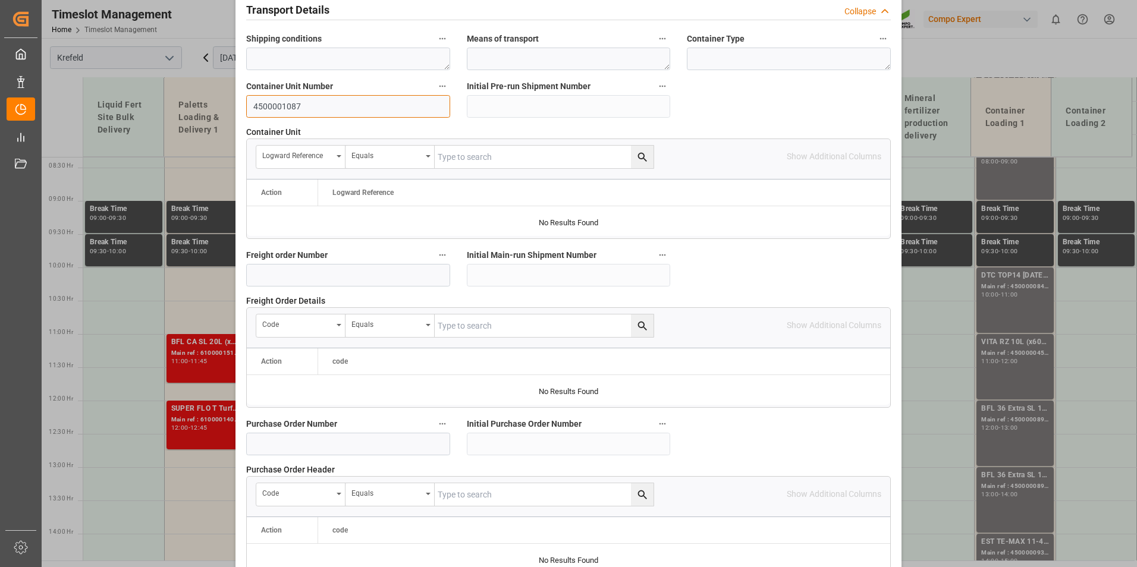
scroll to position [1083, 0]
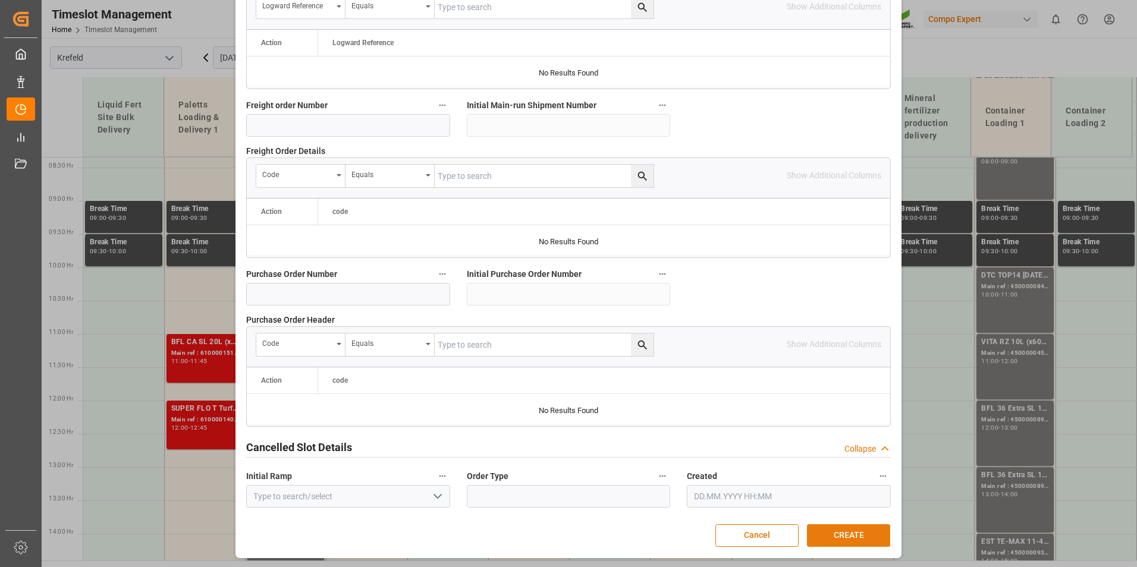
type input "4500001087"
click at [858, 525] on button "CREATE" at bounding box center [848, 536] width 83 height 23
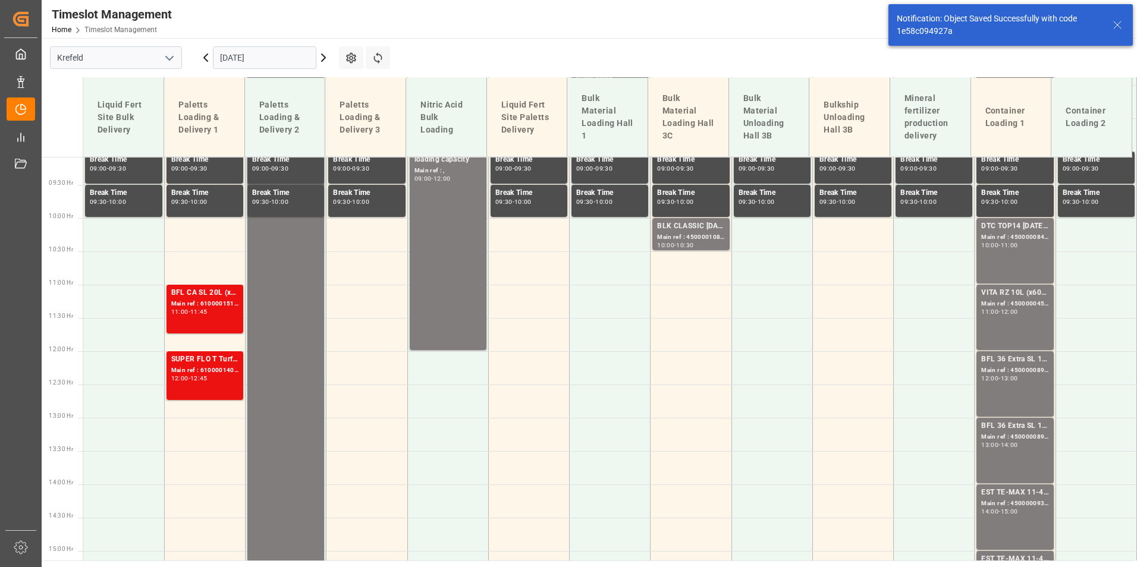
scroll to position [629, 0]
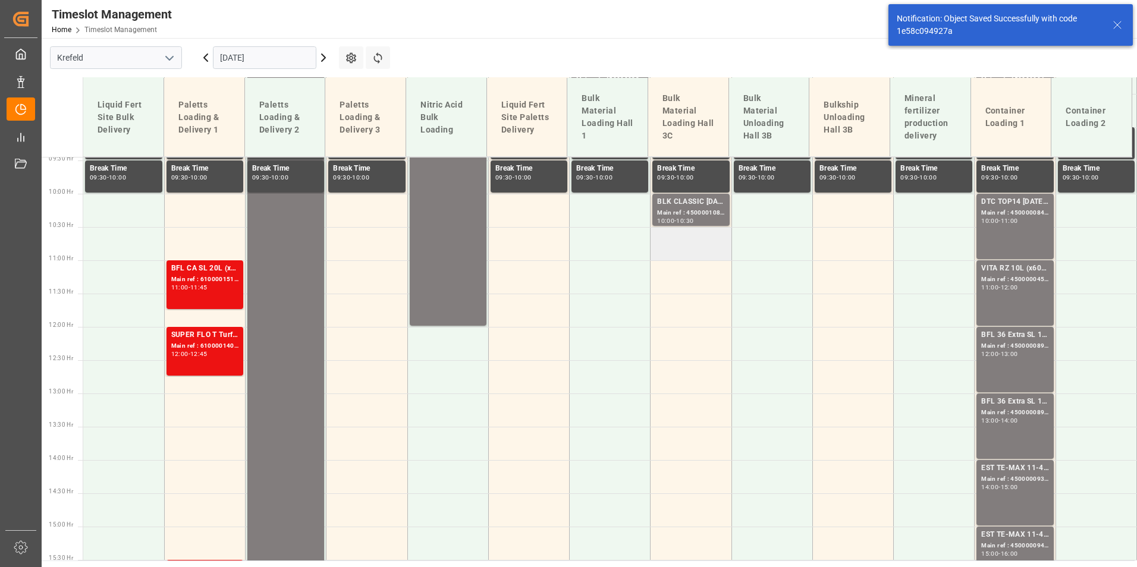
click at [676, 252] on td at bounding box center [691, 243] width 81 height 33
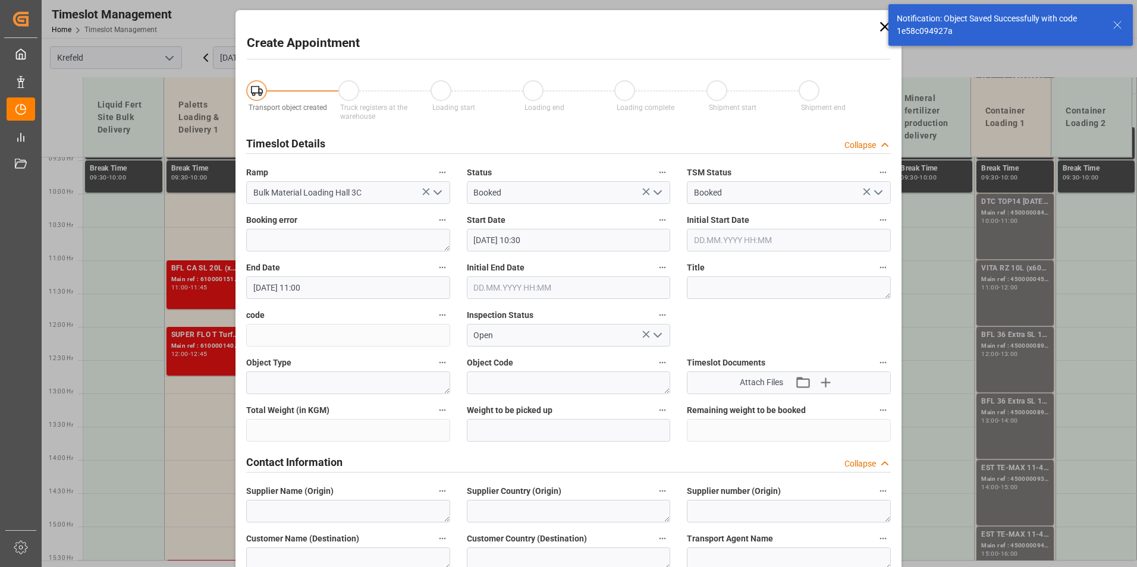
type input "[DATE] 10:30"
type input "[DATE] 11:00"
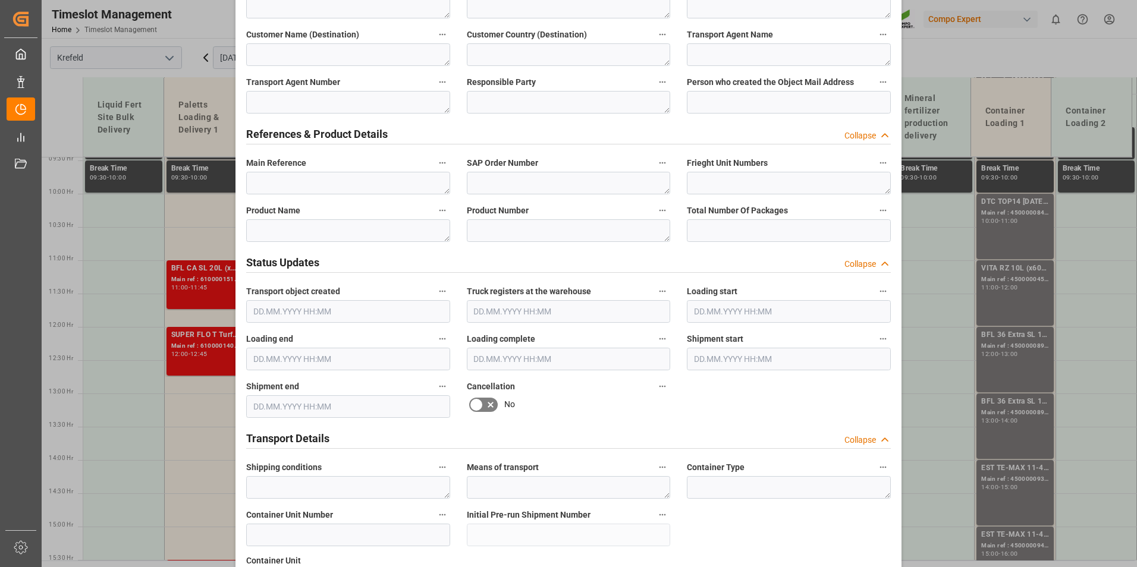
scroll to position [595, 0]
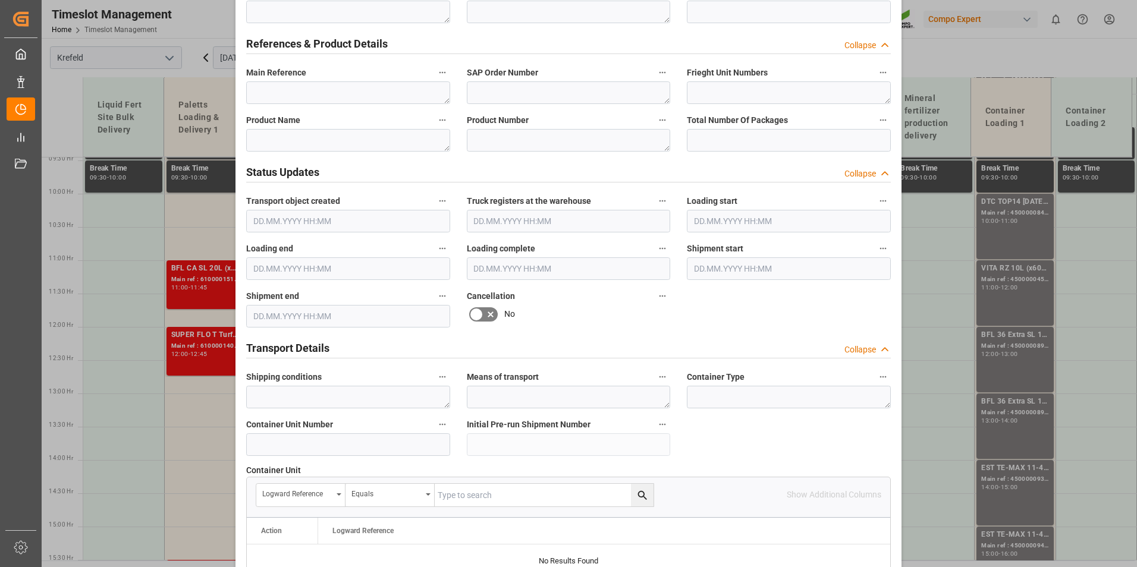
click at [331, 431] on label "Container Unit Number" at bounding box center [348, 425] width 204 height 17
click at [435, 431] on button "Container Unit Number" at bounding box center [442, 424] width 15 height 15
click at [329, 437] on div at bounding box center [568, 283] width 1137 height 567
click at [316, 444] on input at bounding box center [348, 445] width 204 height 23
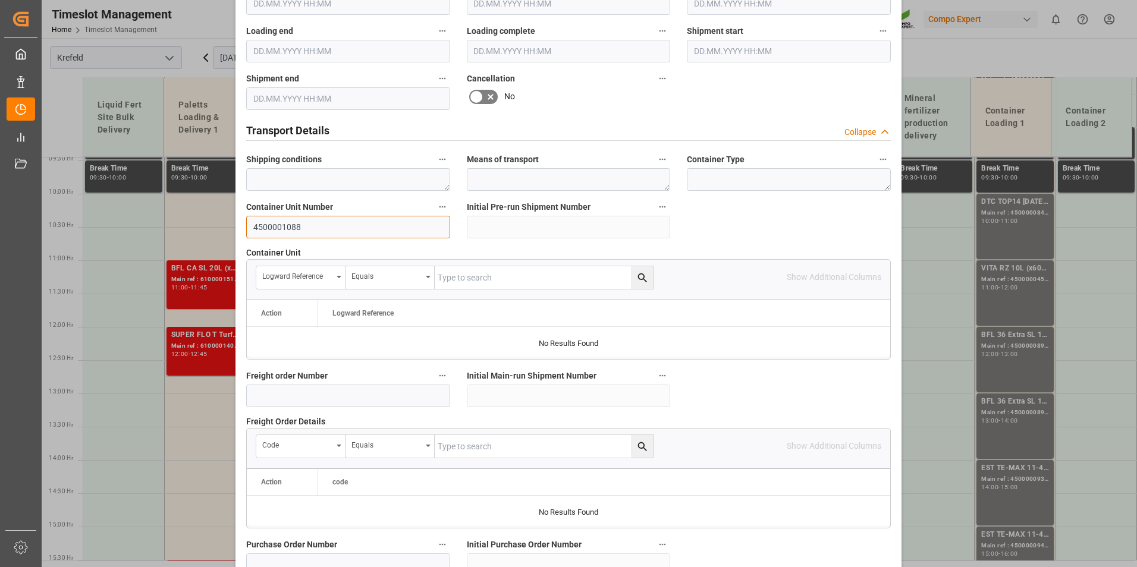
scroll to position [1070, 0]
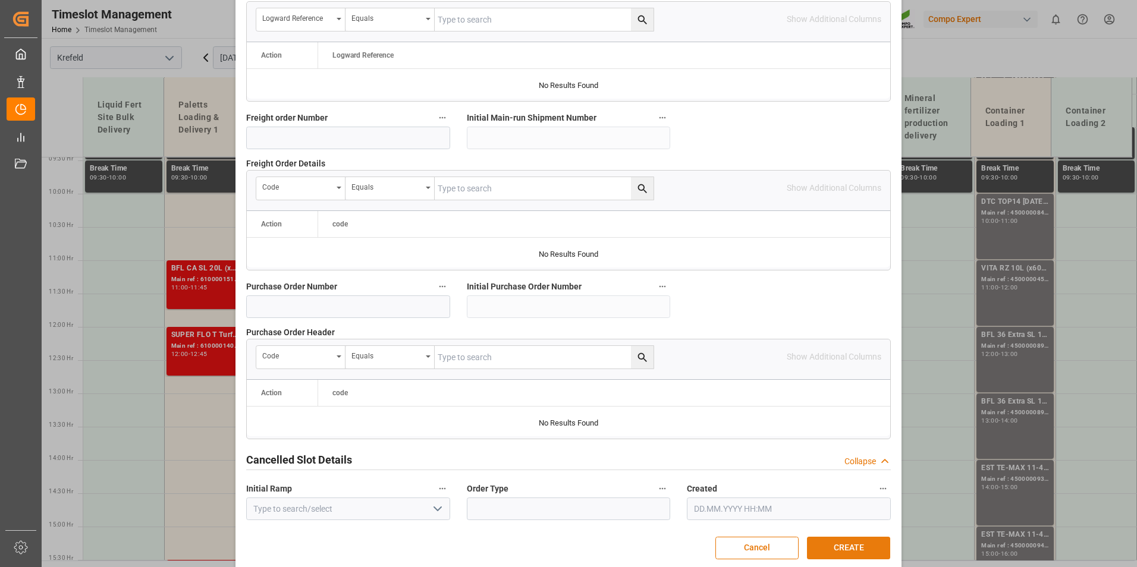
type input "4500001088"
click at [867, 538] on button "CREATE" at bounding box center [848, 548] width 83 height 23
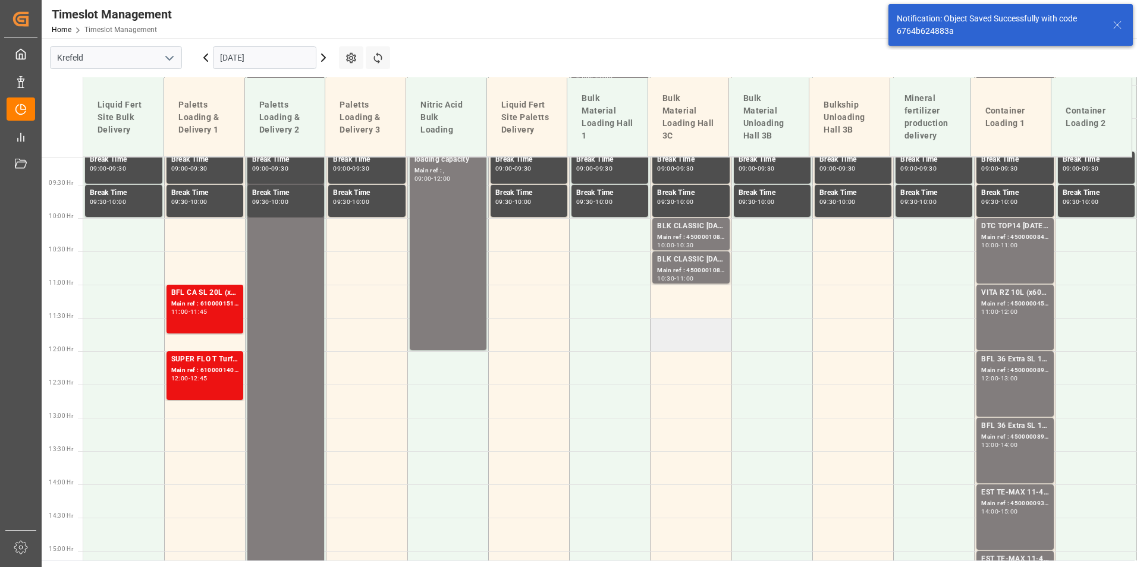
scroll to position [629, 0]
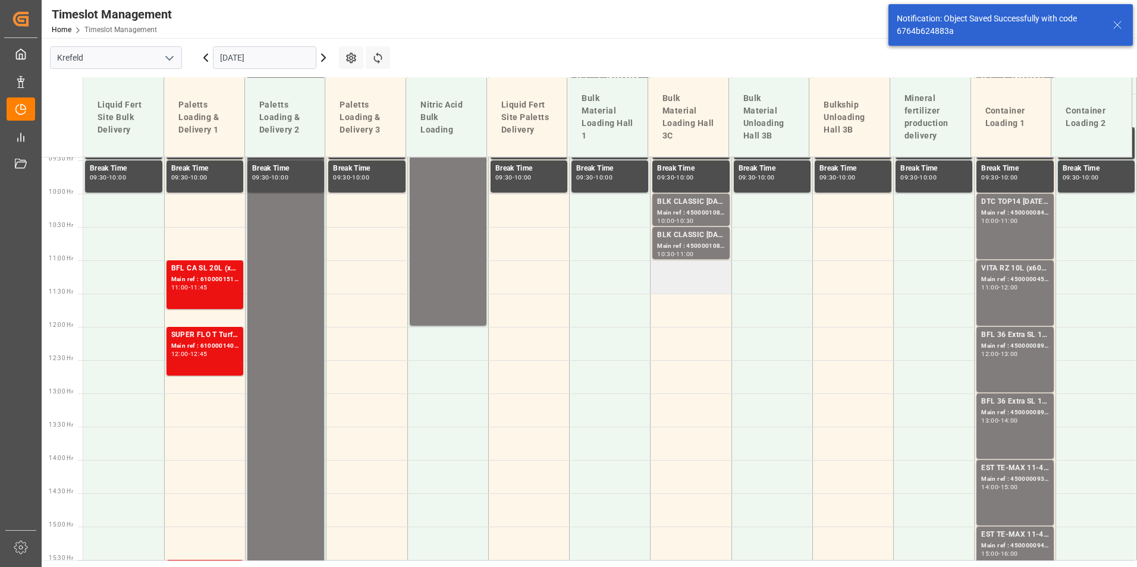
click at [689, 284] on td at bounding box center [691, 276] width 81 height 33
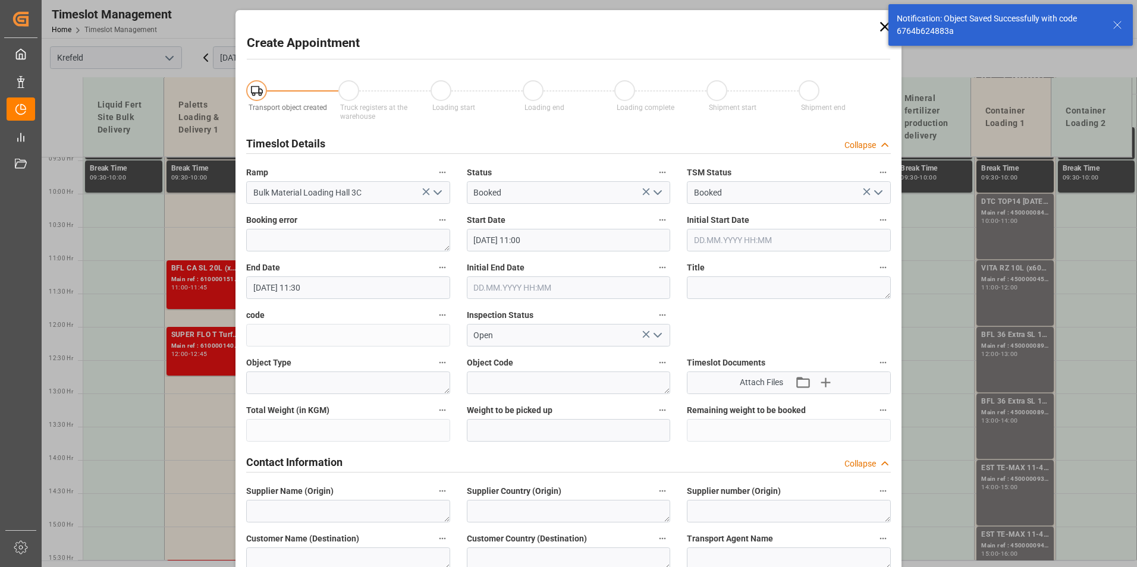
type input "[DATE] 11:00"
type input "[DATE] 11:30"
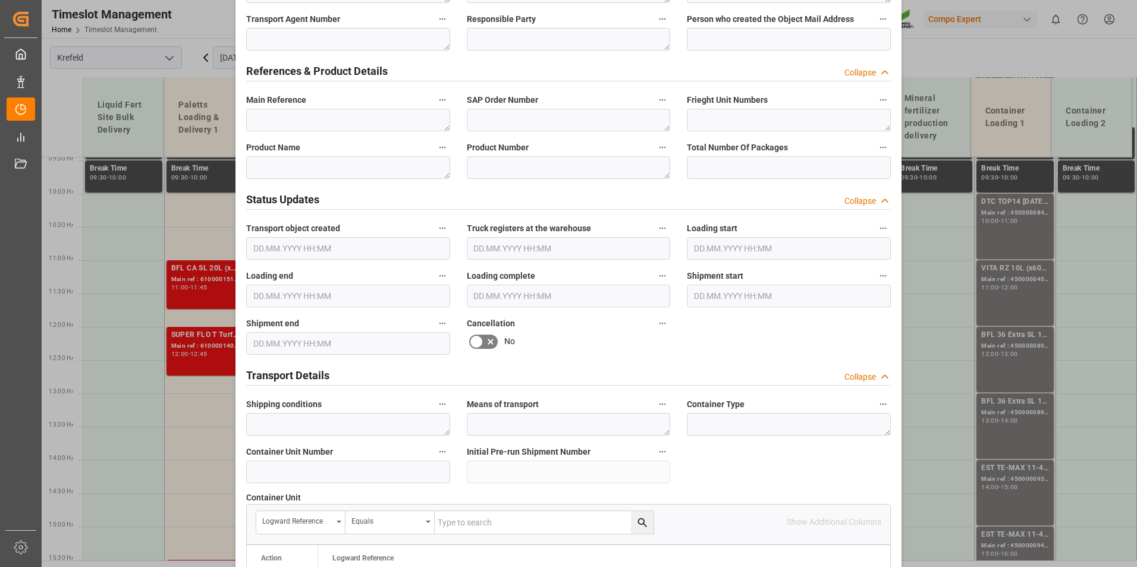
scroll to position [654, 0]
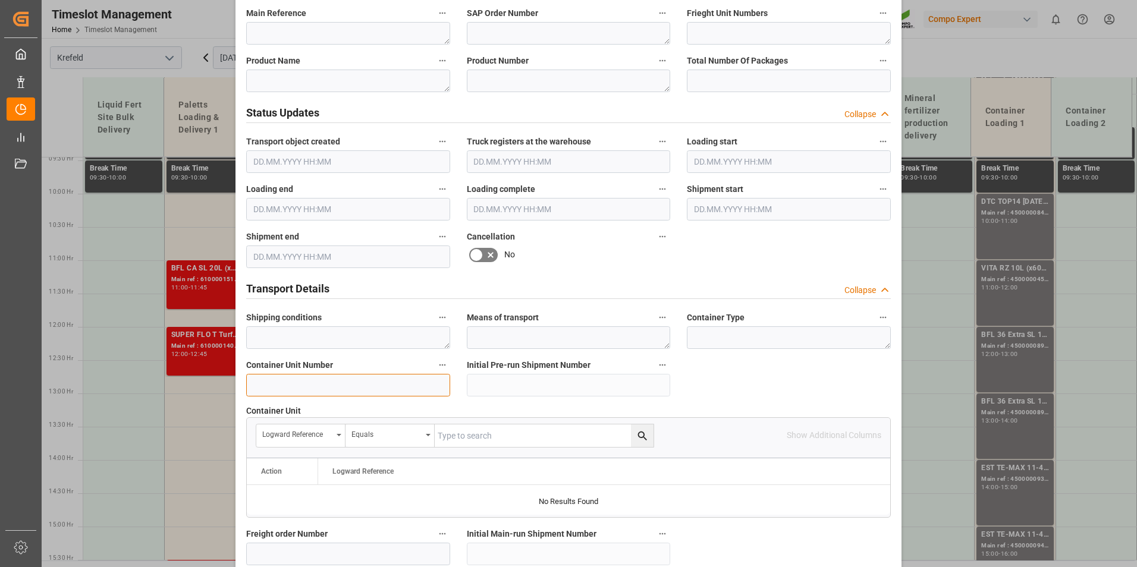
click at [322, 378] on input at bounding box center [348, 385] width 204 height 23
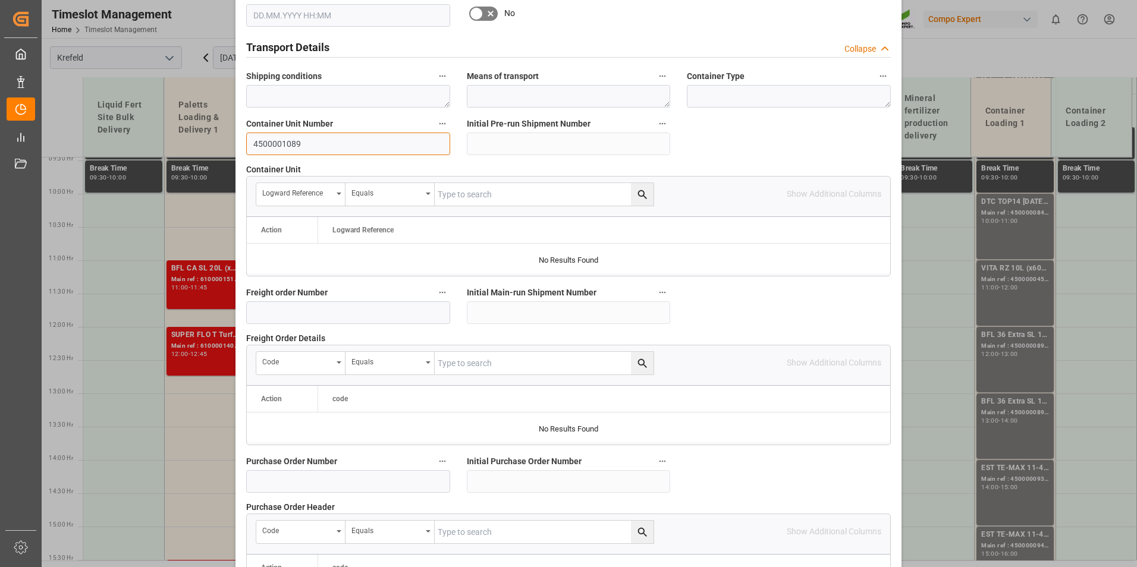
scroll to position [1070, 0]
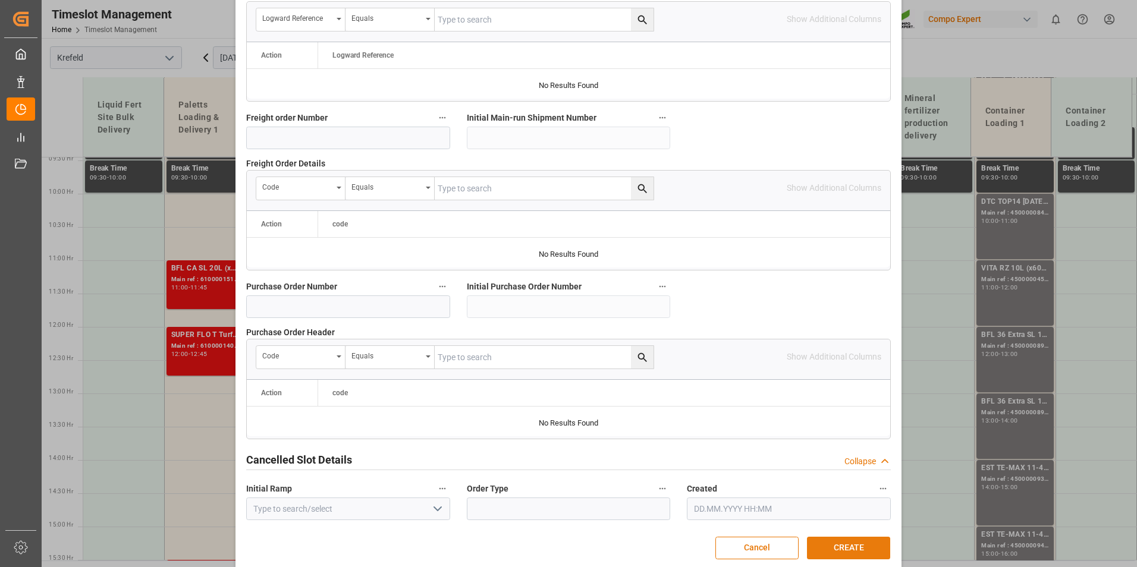
type input "4500001089"
click at [838, 541] on button "CREATE" at bounding box center [848, 548] width 83 height 23
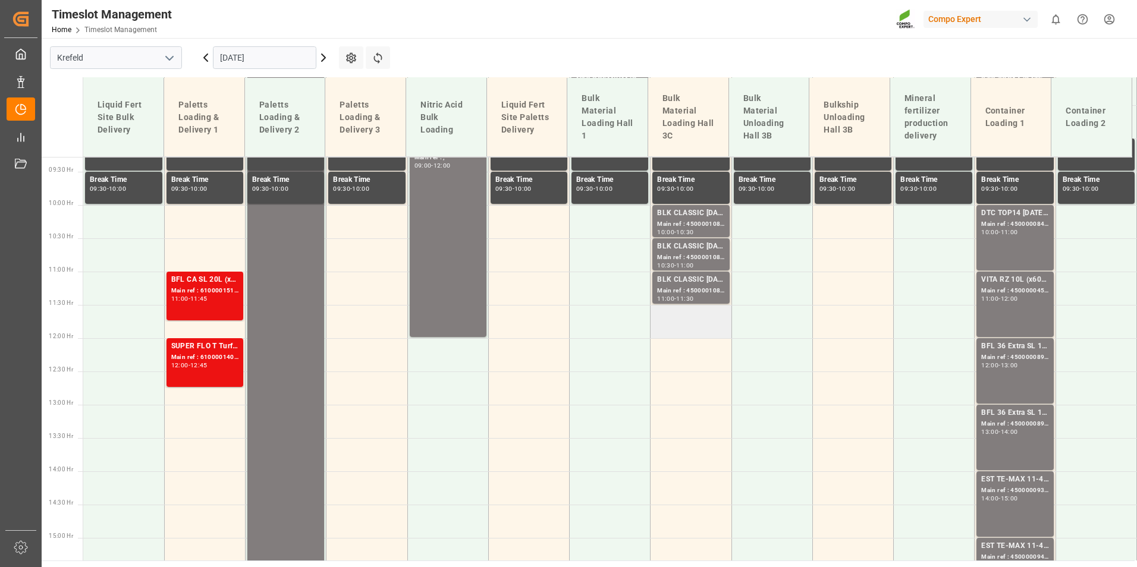
scroll to position [636, 0]
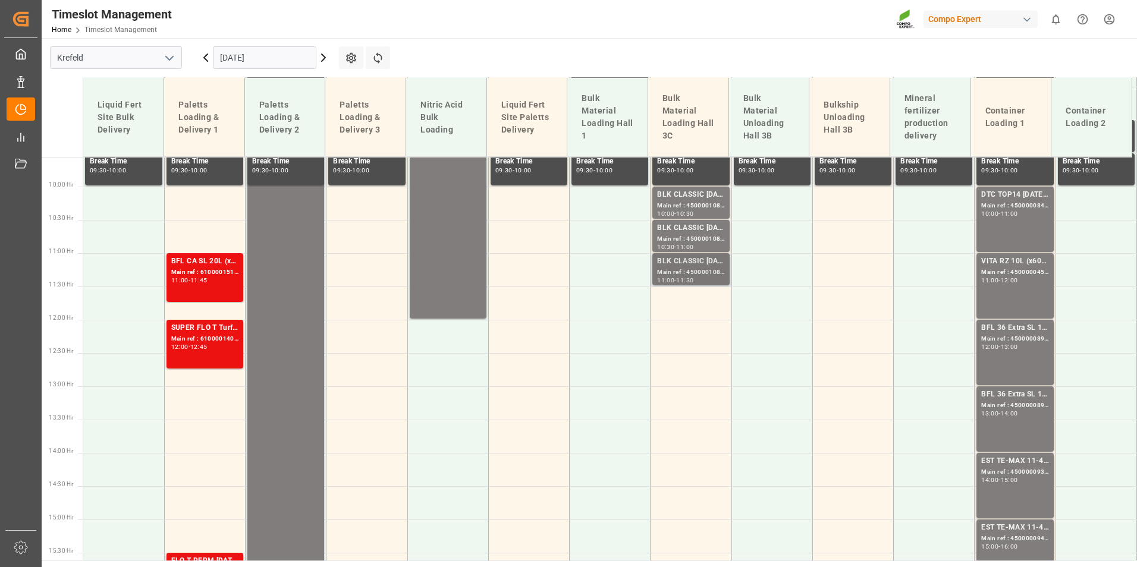
click at [698, 273] on div "Main ref : 4500001089, 2000001076" at bounding box center [690, 273] width 67 height 10
click at [667, 302] on td at bounding box center [691, 303] width 81 height 33
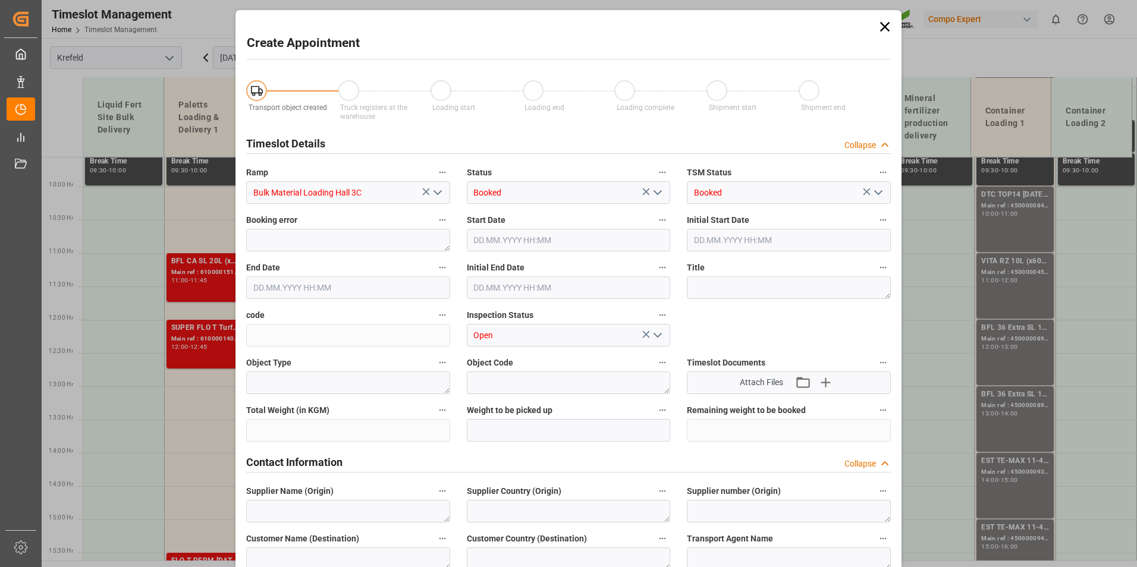
type input "[DATE] 11:30"
type input "[DATE] 12:00"
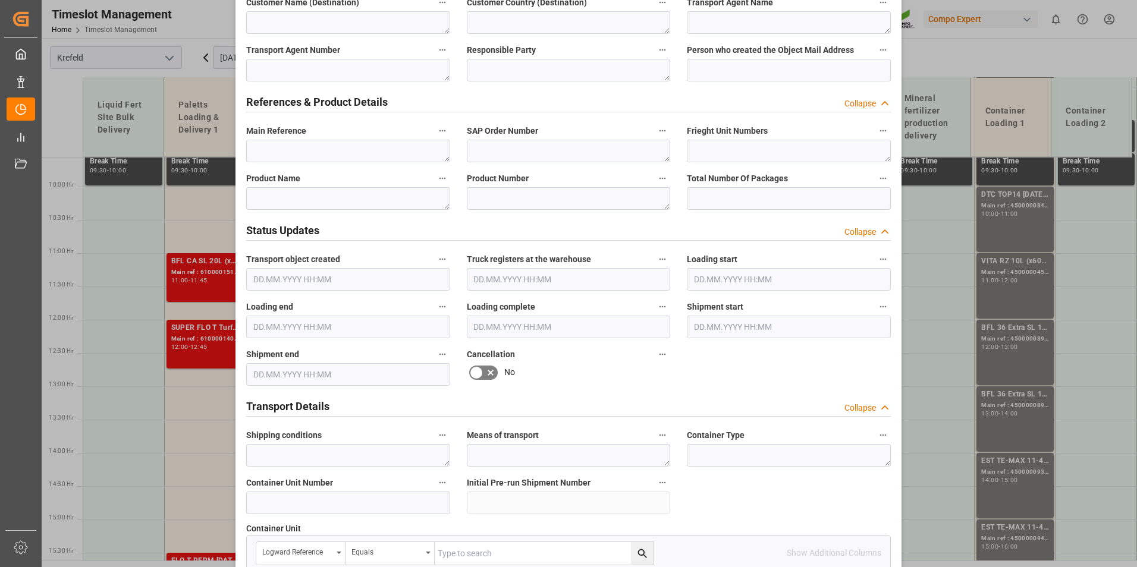
scroll to position [595, 0]
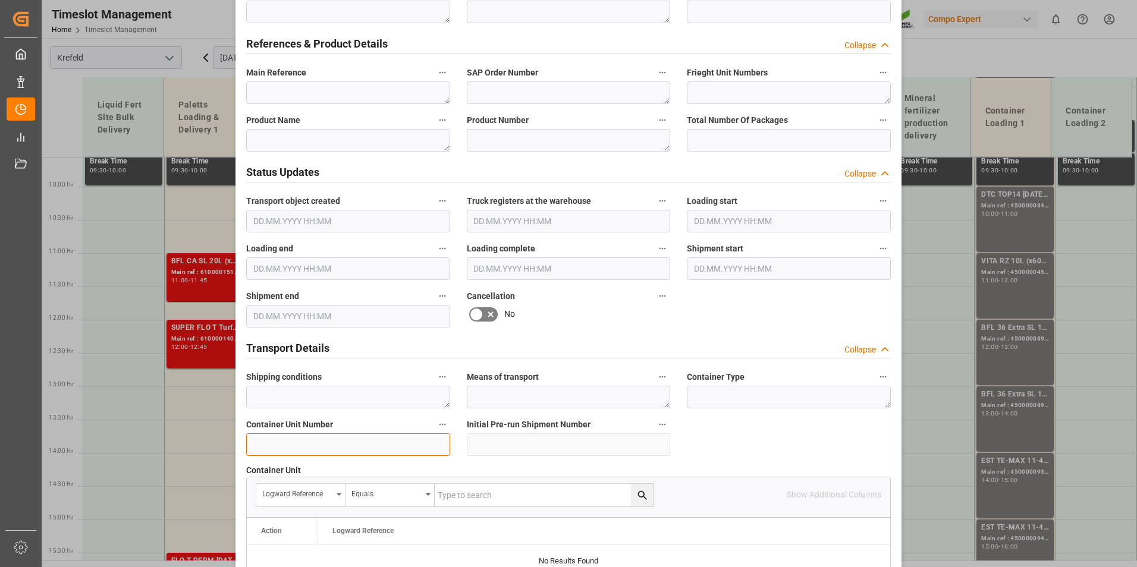
click at [308, 437] on input at bounding box center [348, 445] width 204 height 23
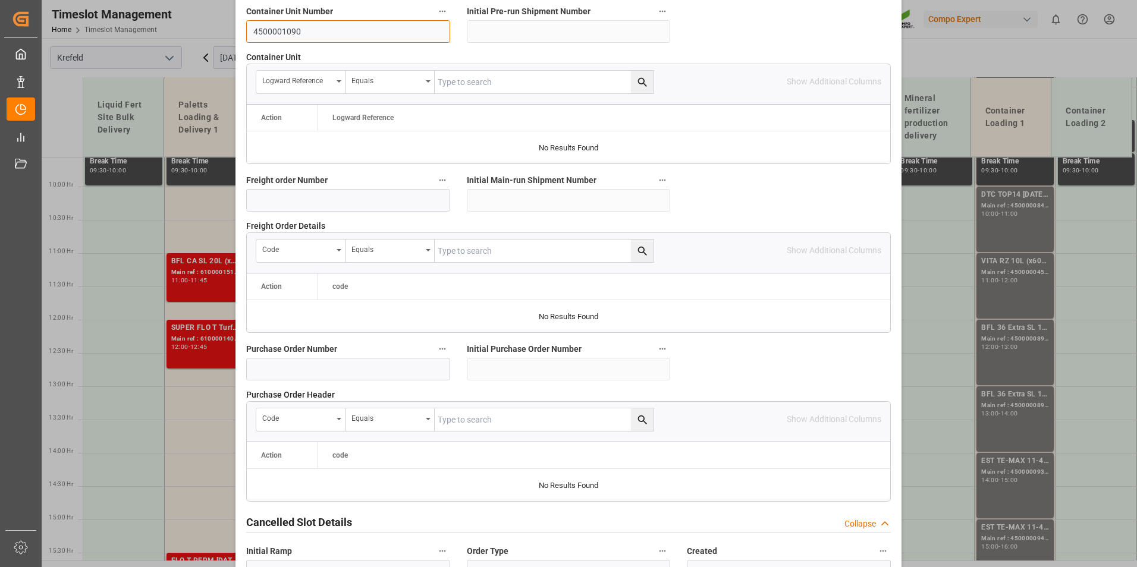
scroll to position [1083, 0]
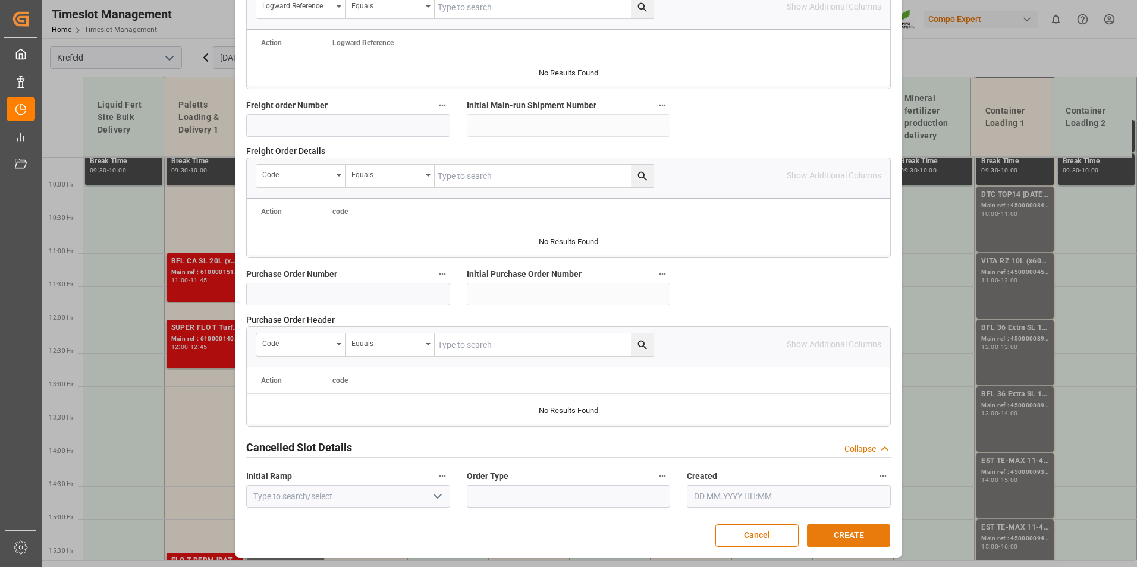
type input "4500001090"
click at [877, 538] on button "CREATE" at bounding box center [848, 536] width 83 height 23
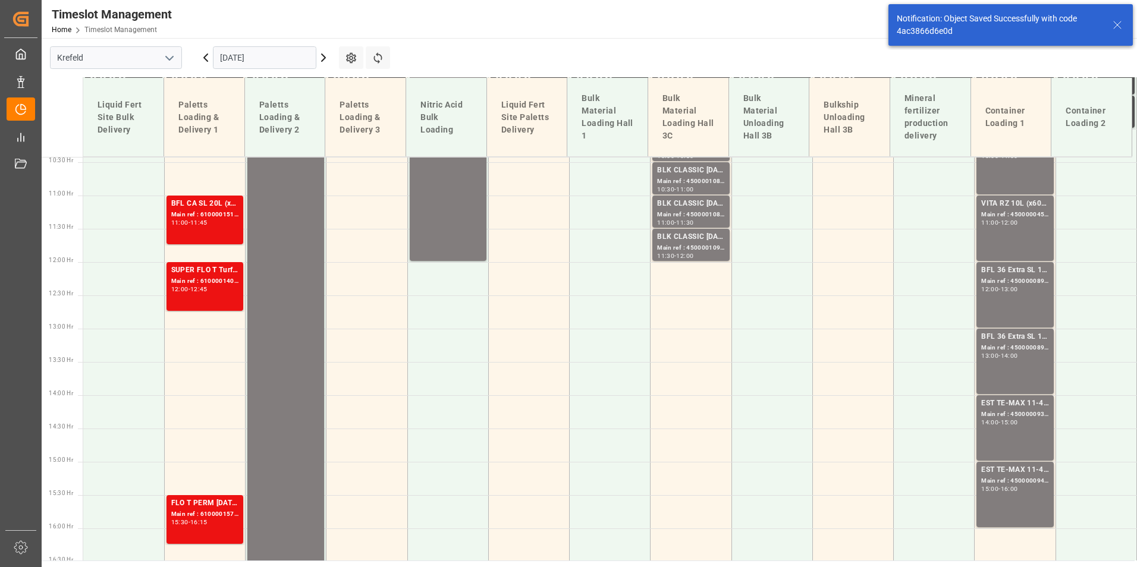
scroll to position [696, 0]
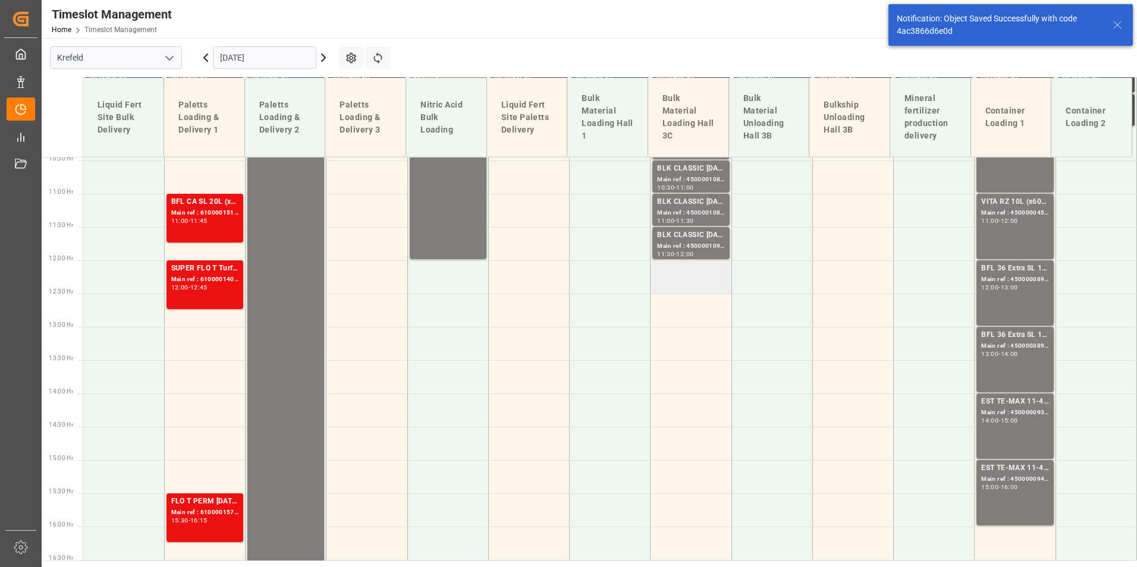
click at [695, 279] on td at bounding box center [691, 276] width 81 height 33
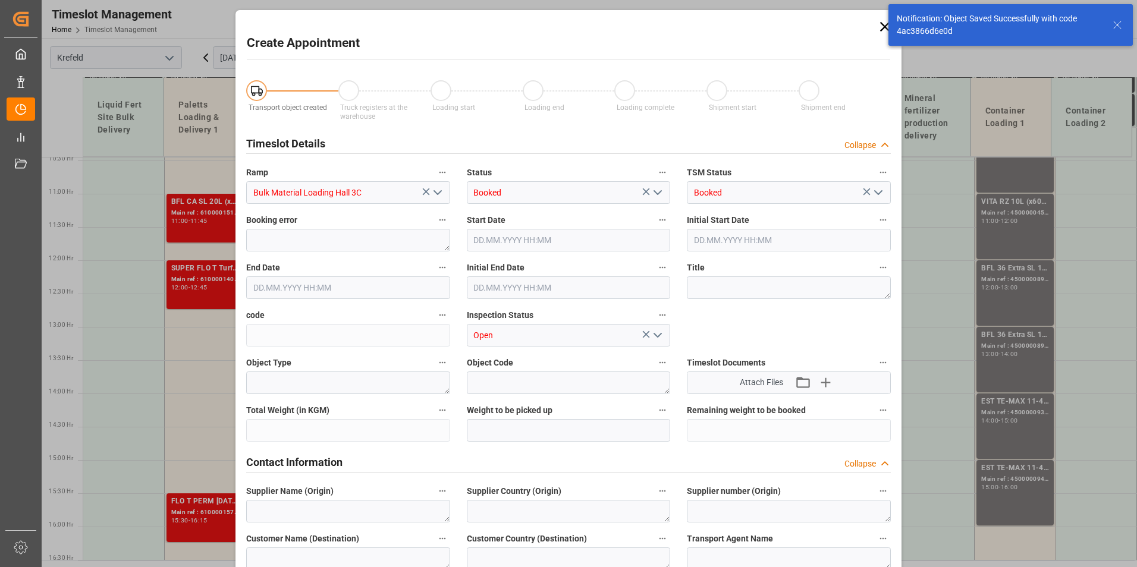
type input "[DATE] 12:00"
type input "[DATE] 12:30"
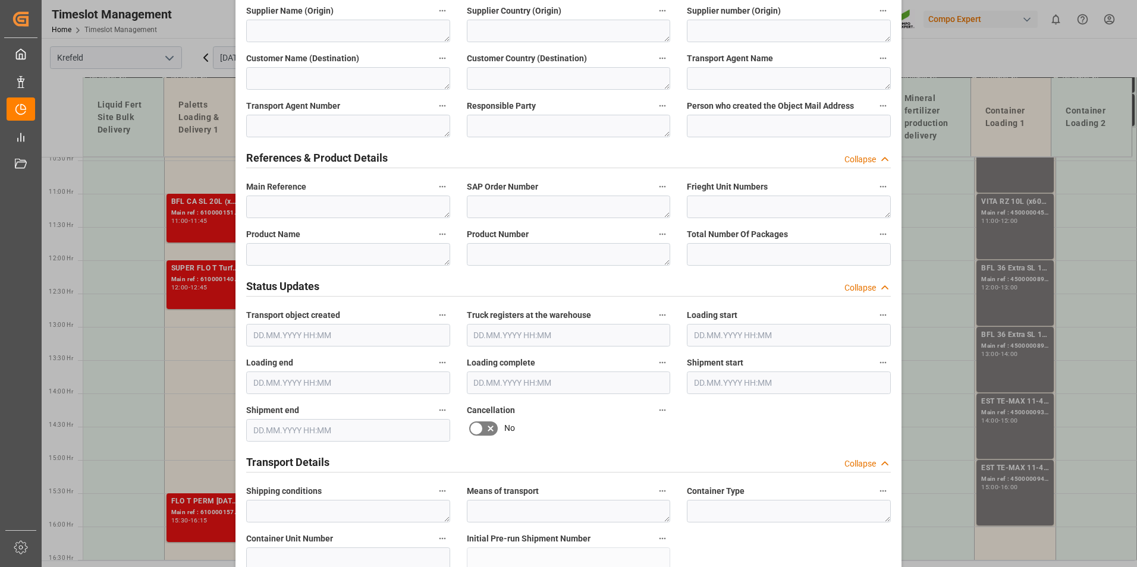
scroll to position [595, 0]
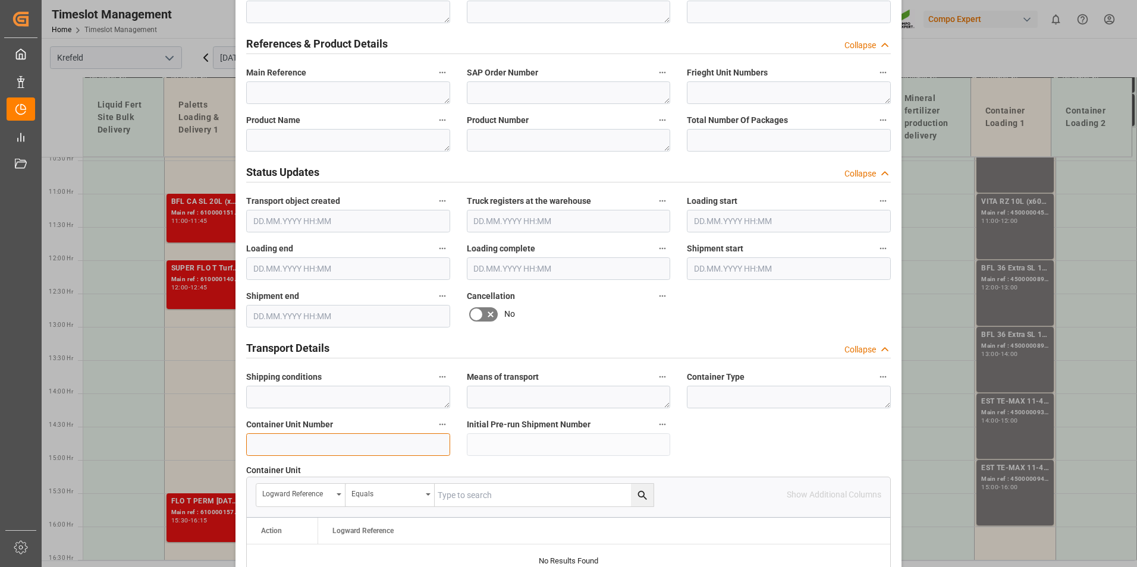
click at [331, 442] on input at bounding box center [348, 445] width 204 height 23
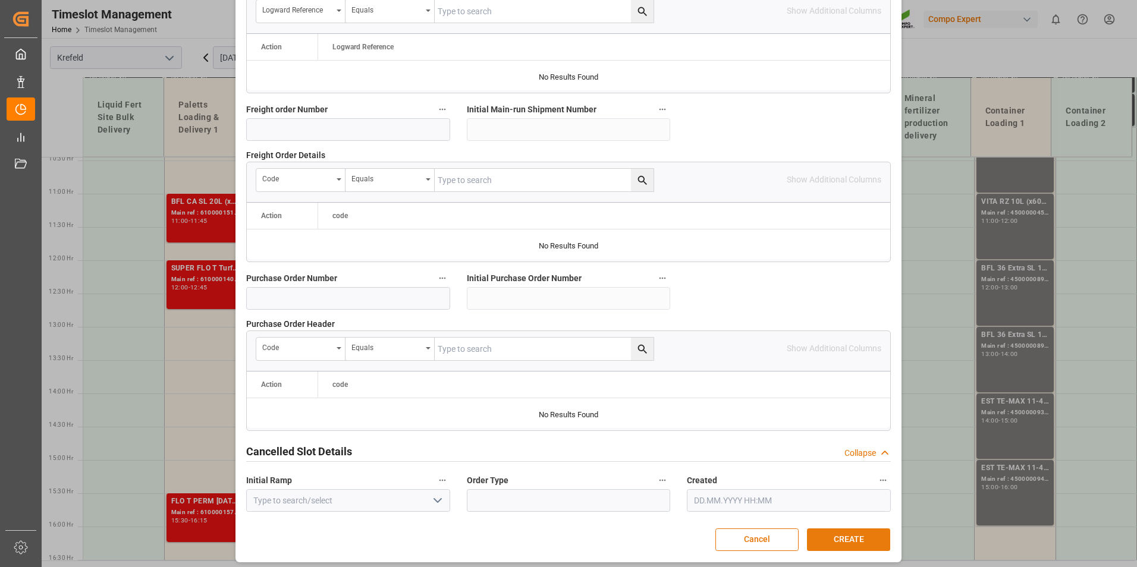
scroll to position [1083, 0]
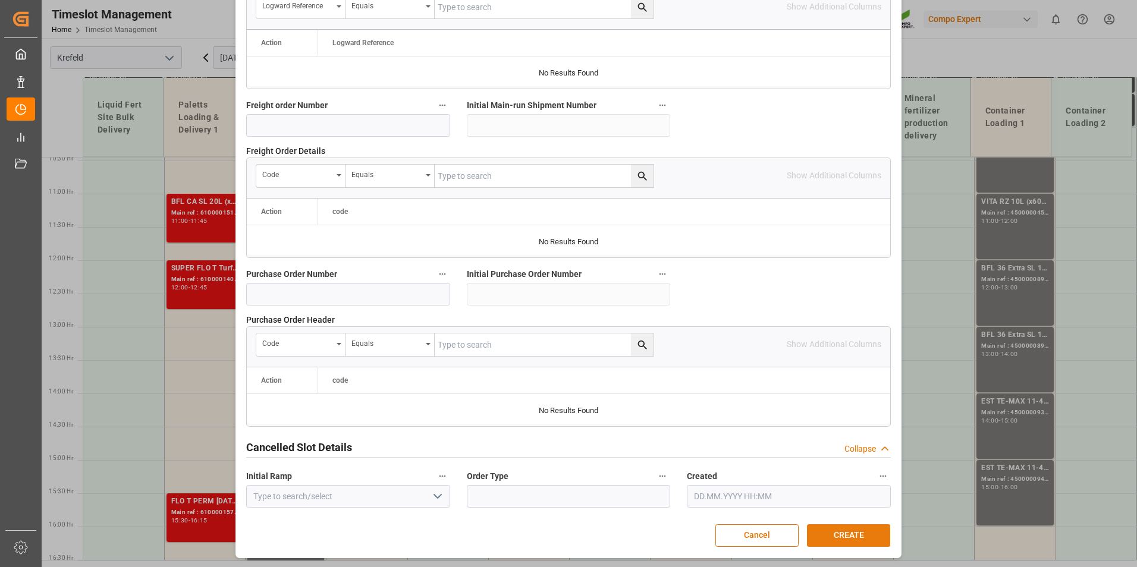
type input "4500001091"
click at [826, 531] on button "CREATE" at bounding box center [848, 536] width 83 height 23
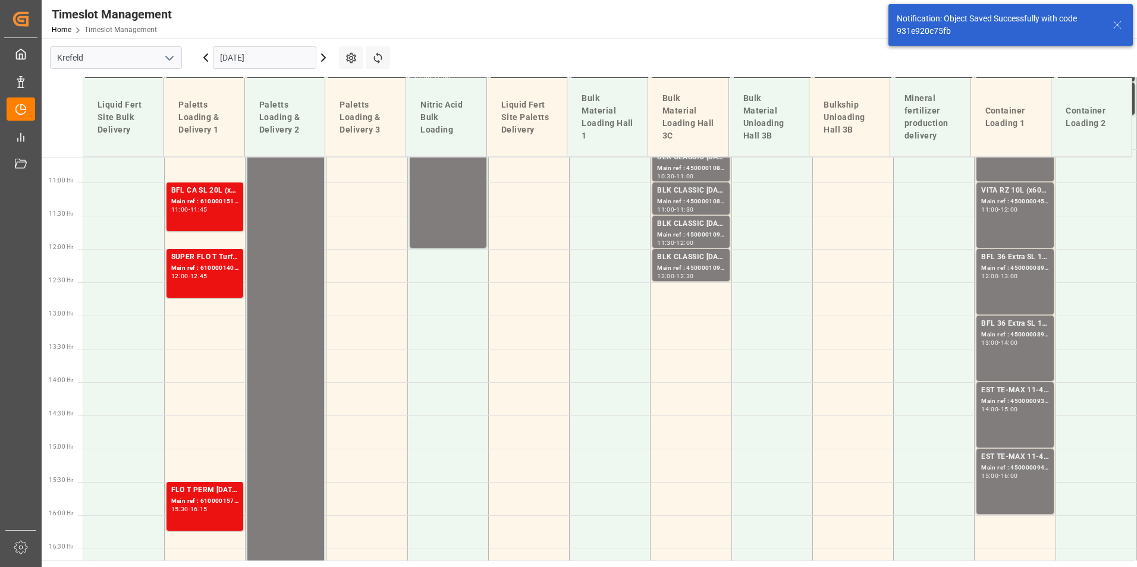
scroll to position [762, 0]
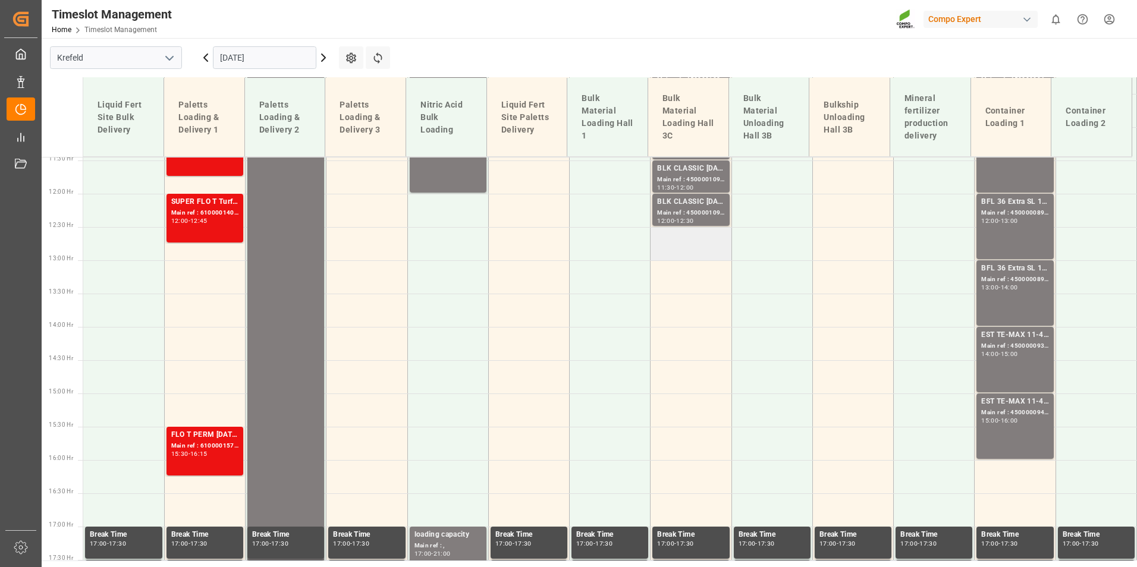
click at [699, 244] on td at bounding box center [691, 243] width 81 height 33
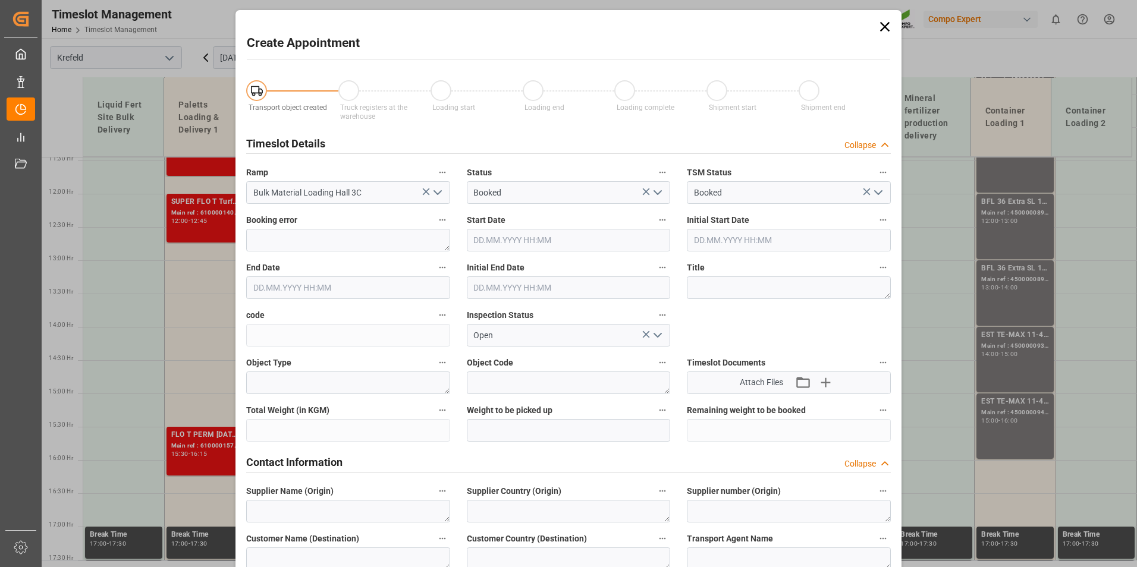
type input "[DATE] 12:30"
type input "[DATE] 13:00"
click at [883, 27] on icon at bounding box center [885, 27] width 10 height 10
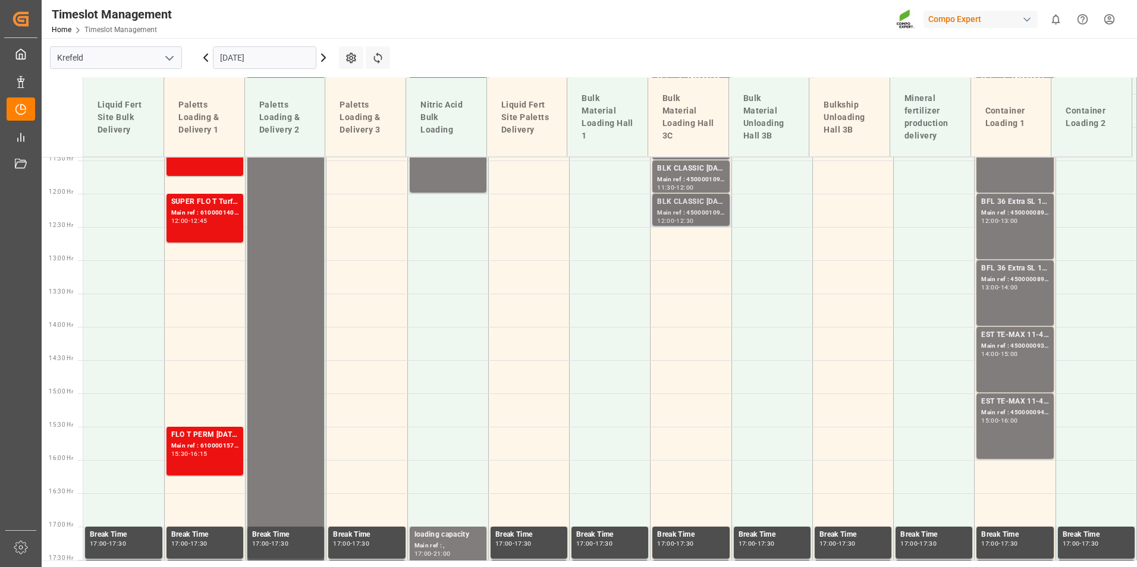
click at [703, 217] on div "Main ref : 4500001091, 2000001076" at bounding box center [690, 213] width 67 height 10
click at [697, 232] on td at bounding box center [691, 243] width 81 height 33
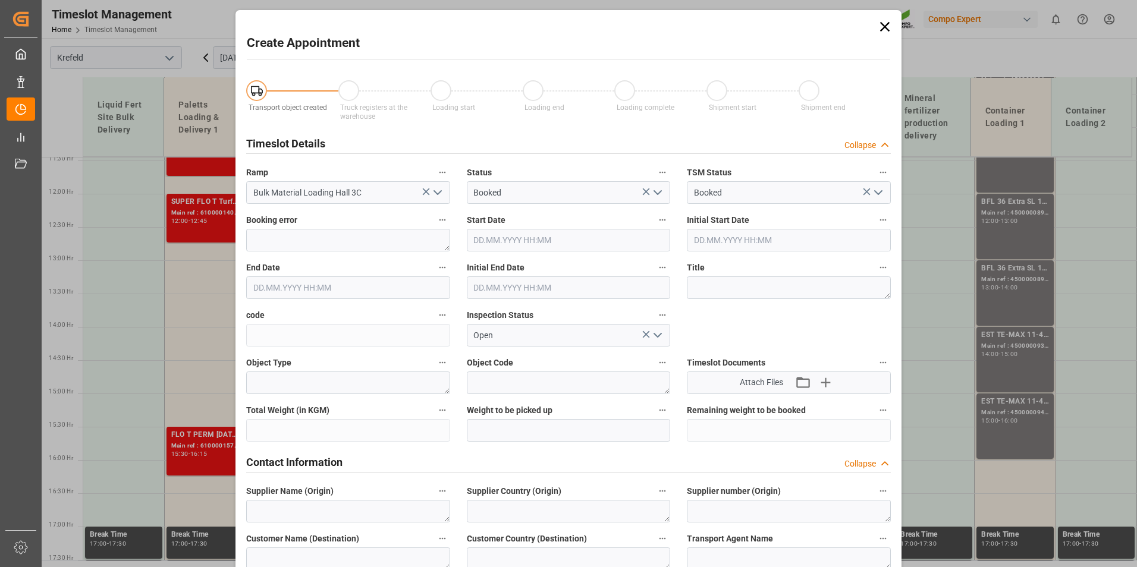
type input "[DATE] 12:30"
type input "[DATE] 13:00"
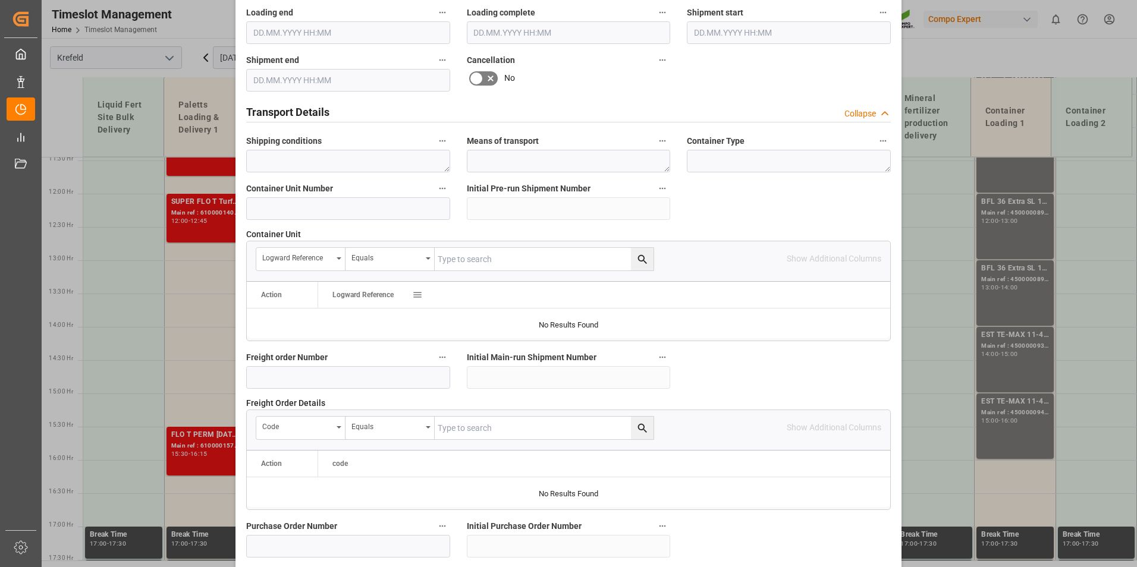
scroll to position [833, 0]
click at [310, 215] on input at bounding box center [348, 207] width 204 height 23
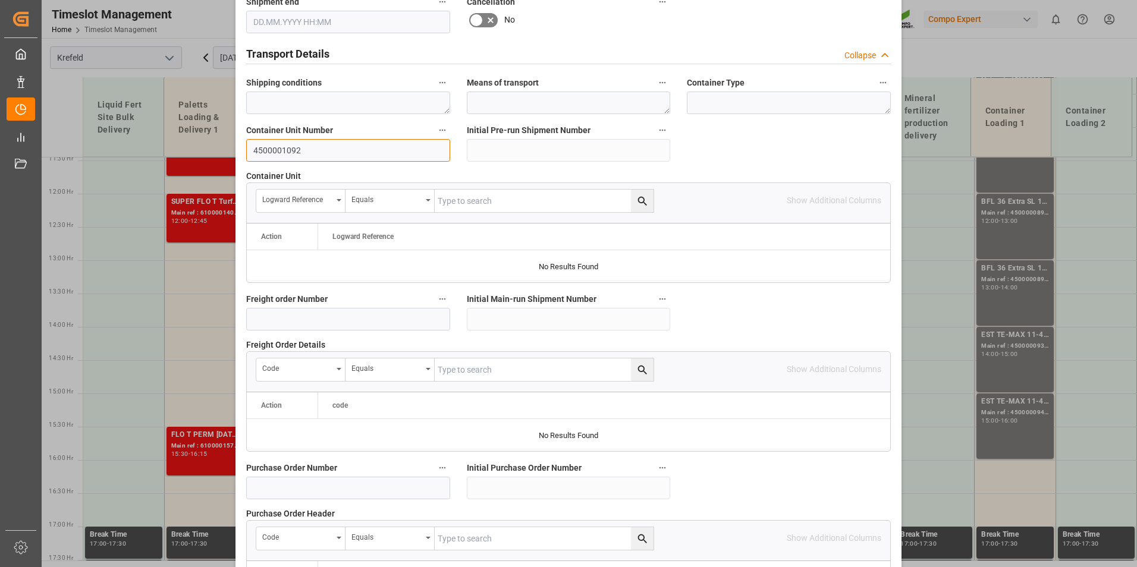
scroll to position [1083, 0]
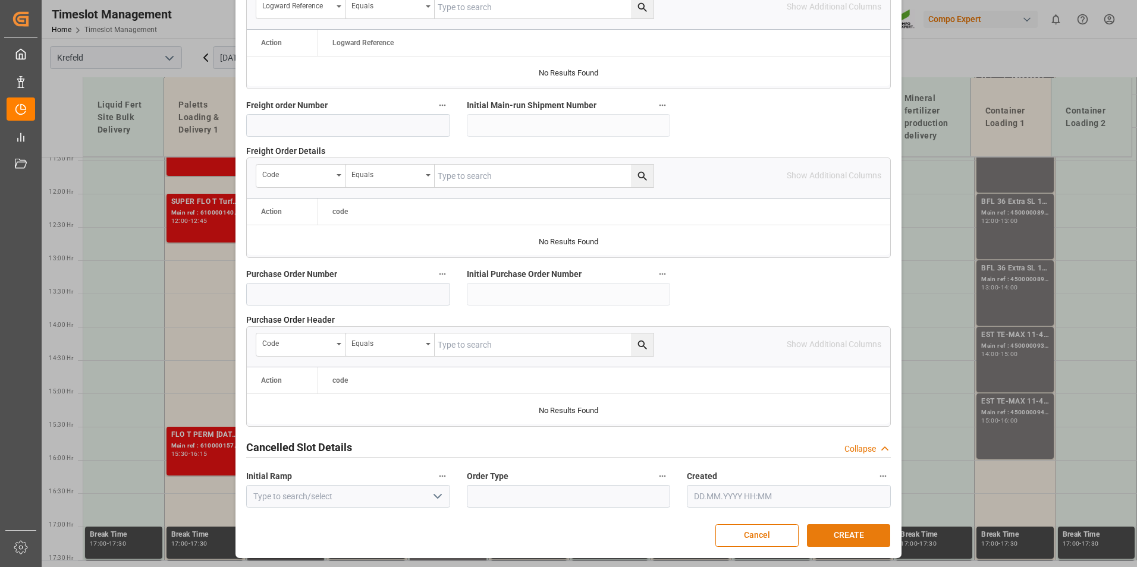
type input "4500001092"
click at [846, 526] on button "CREATE" at bounding box center [848, 536] width 83 height 23
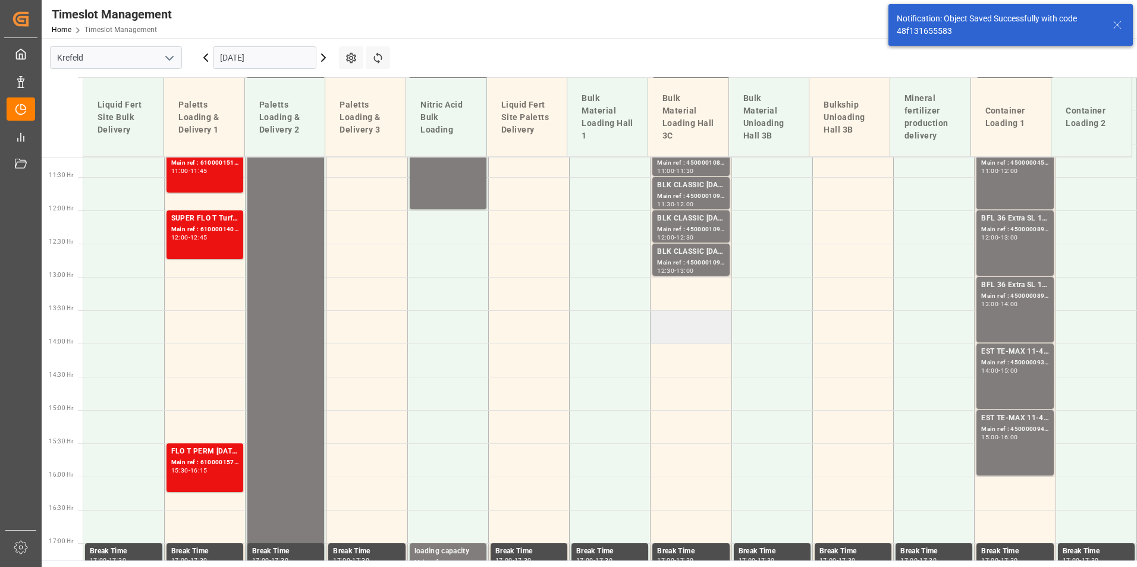
scroll to position [762, 0]
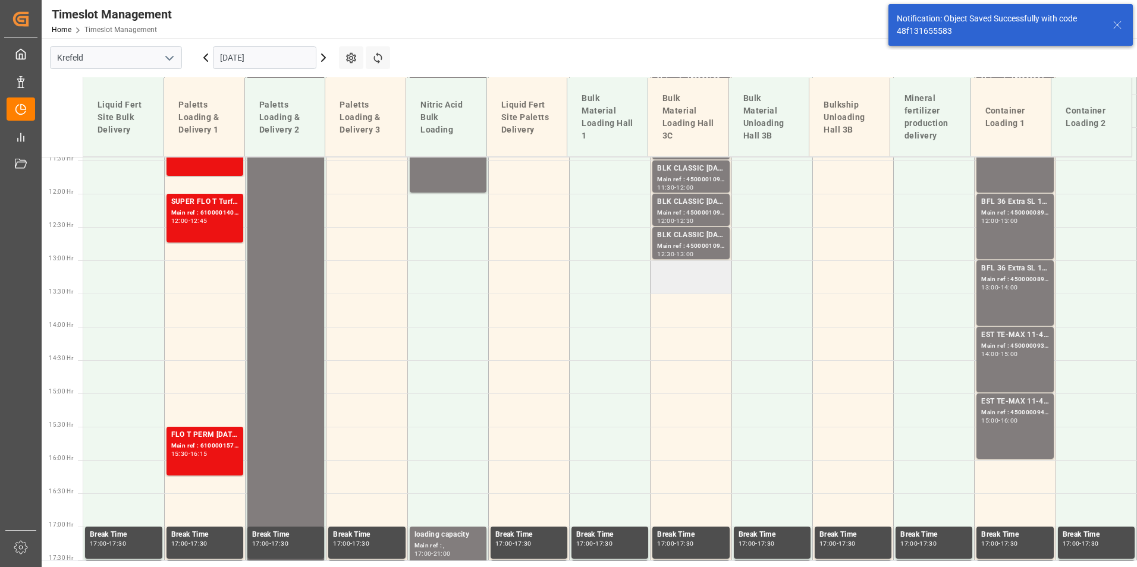
click at [681, 278] on td at bounding box center [691, 276] width 81 height 33
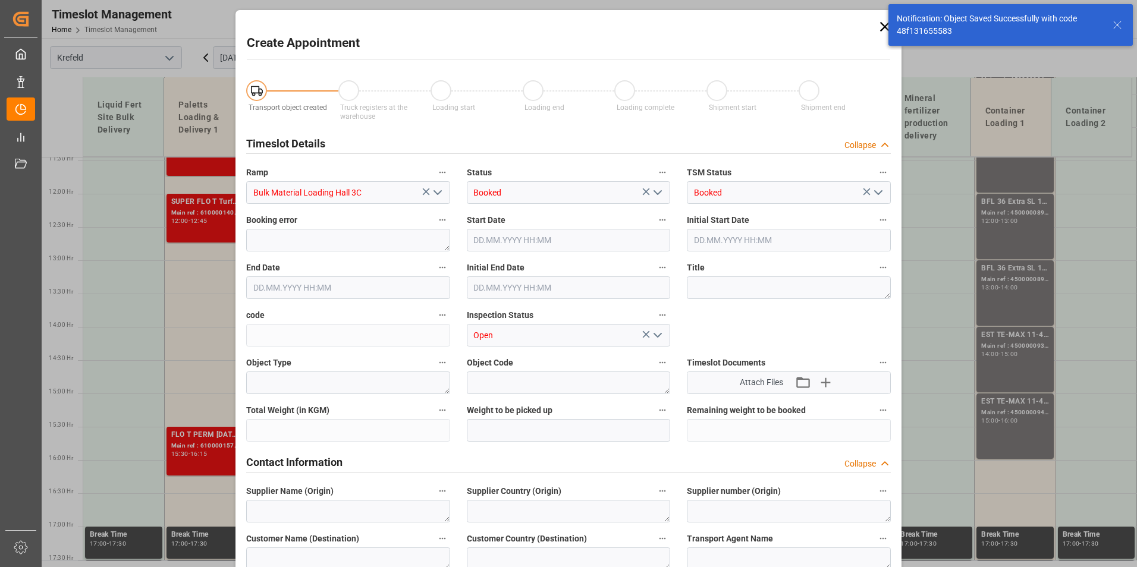
type input "[DATE] 13:00"
type input "[DATE] 13:30"
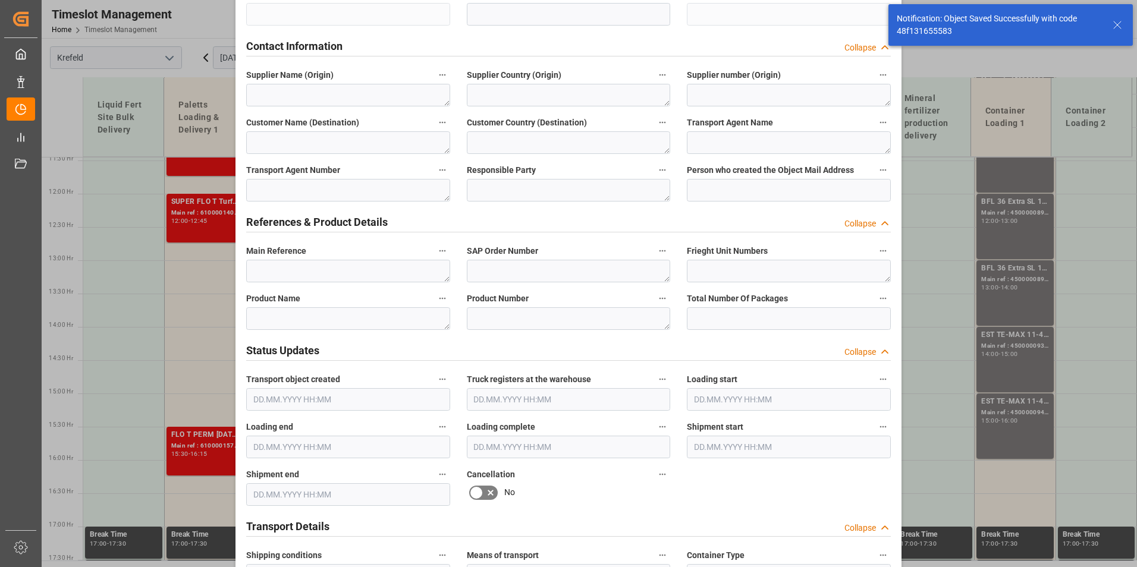
scroll to position [773, 0]
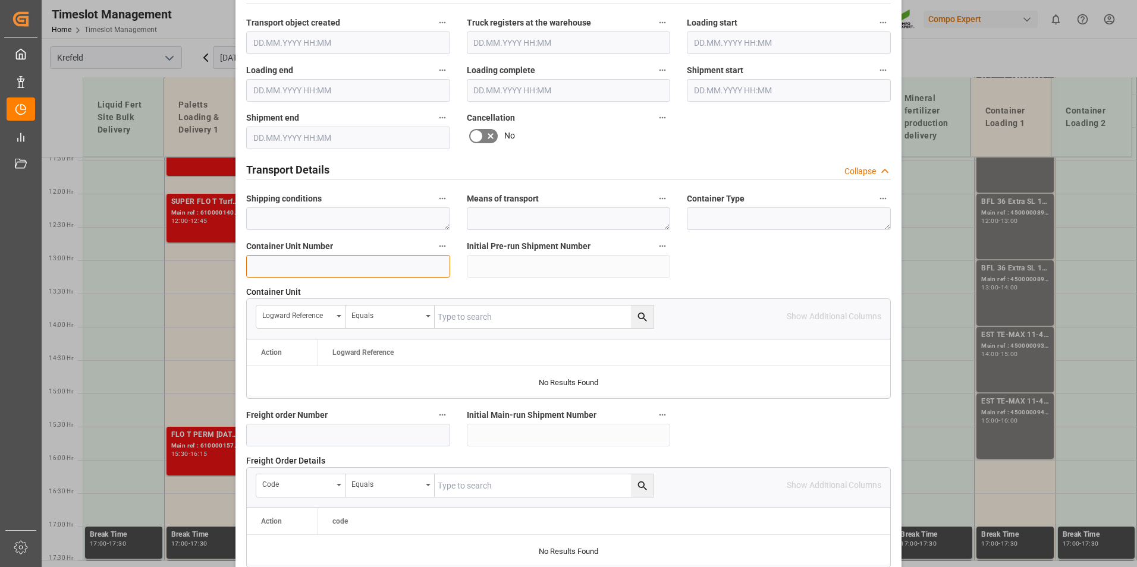
click at [315, 261] on input at bounding box center [348, 266] width 204 height 23
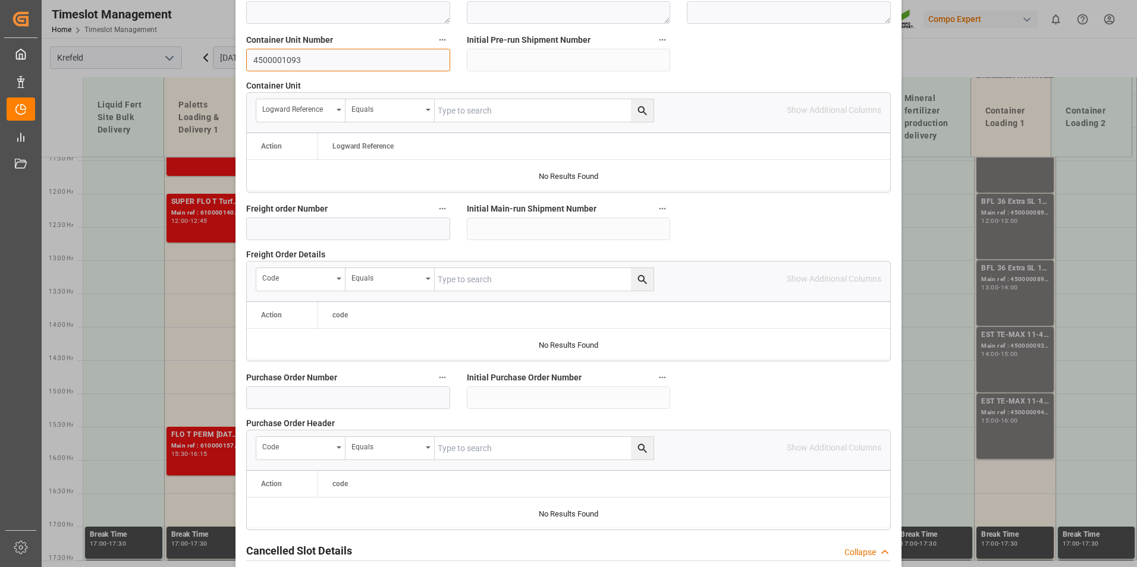
scroll to position [1083, 0]
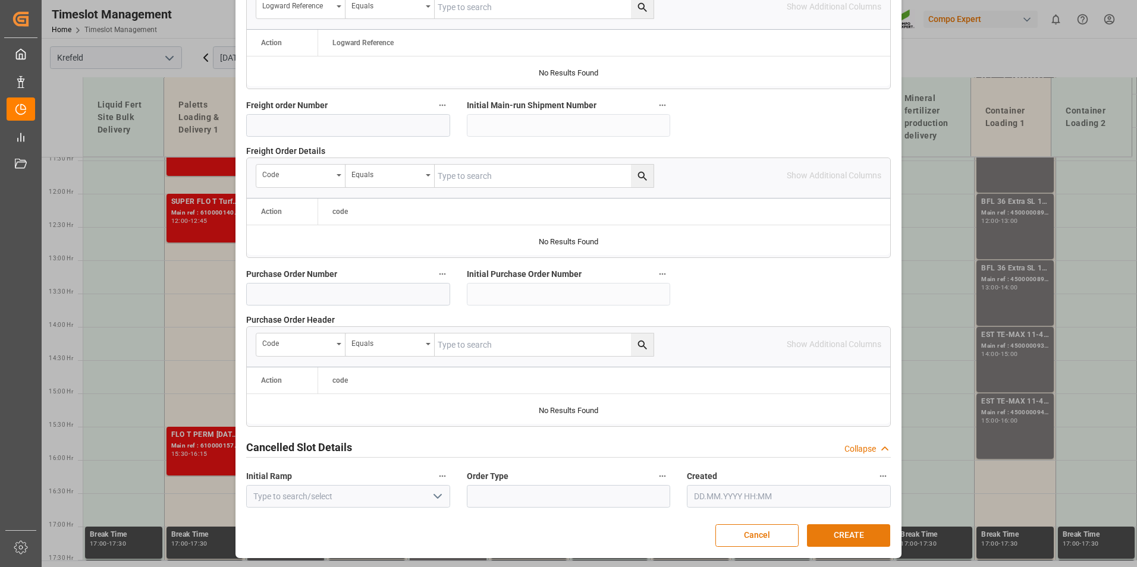
type input "4500001093"
click at [867, 533] on button "CREATE" at bounding box center [848, 536] width 83 height 23
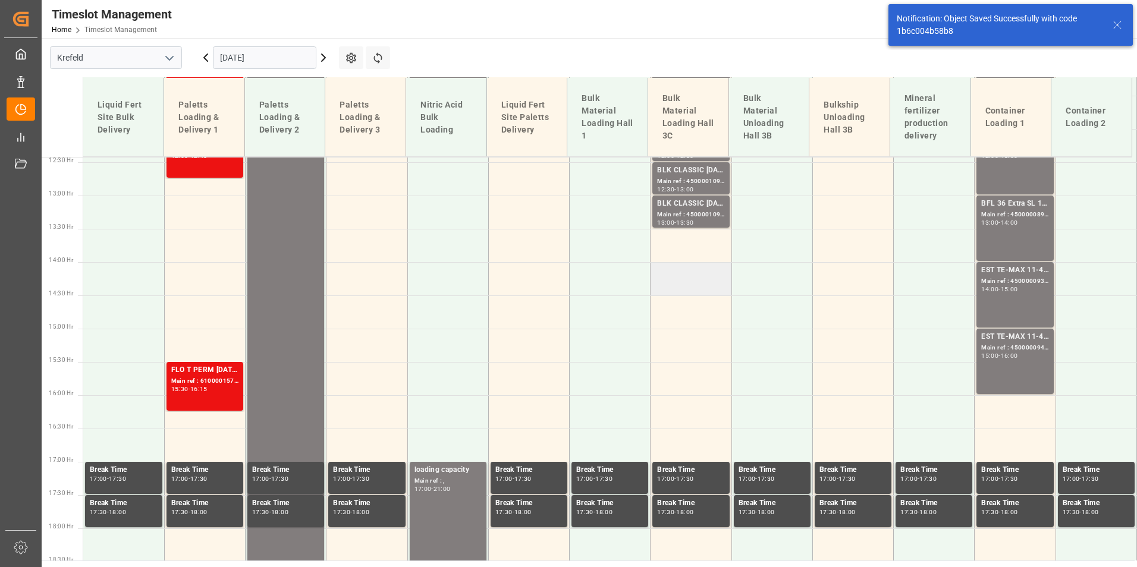
scroll to position [829, 0]
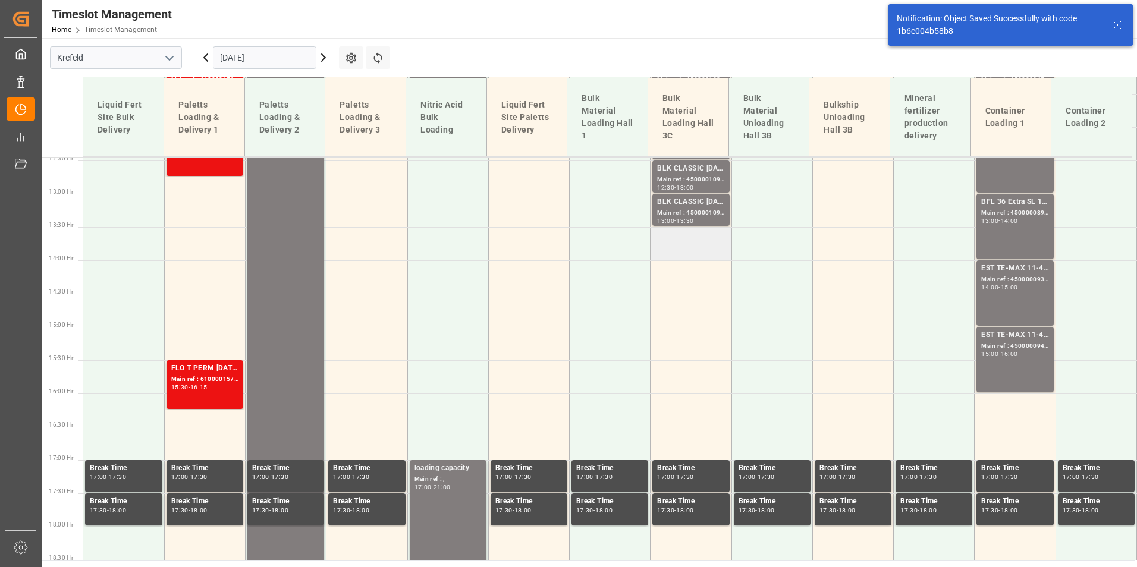
click at [684, 245] on td at bounding box center [691, 243] width 81 height 33
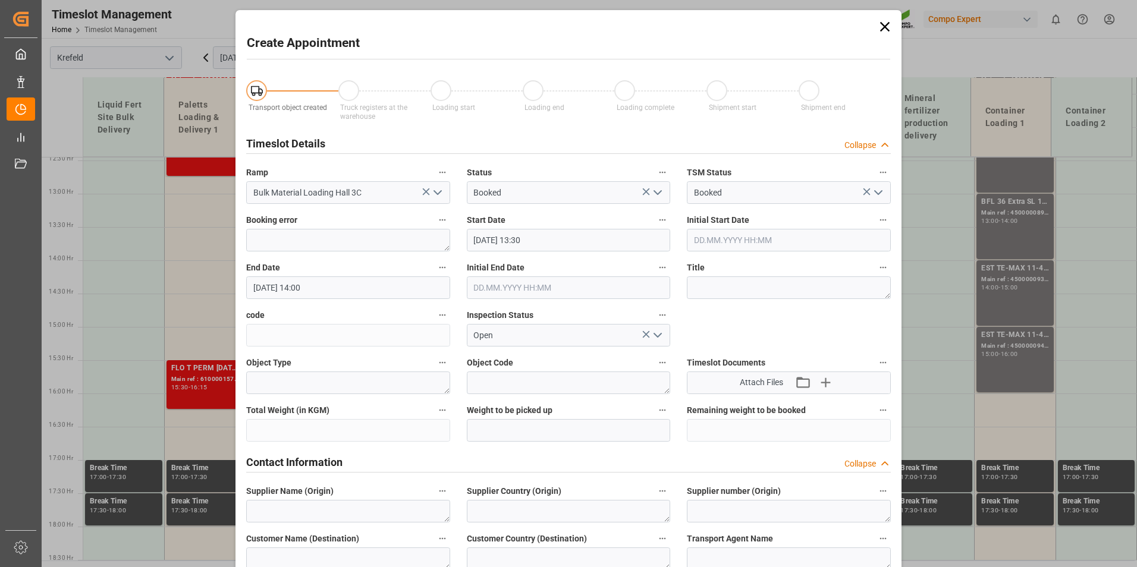
type input "[DATE] 13:30"
type input "[DATE] 14:00"
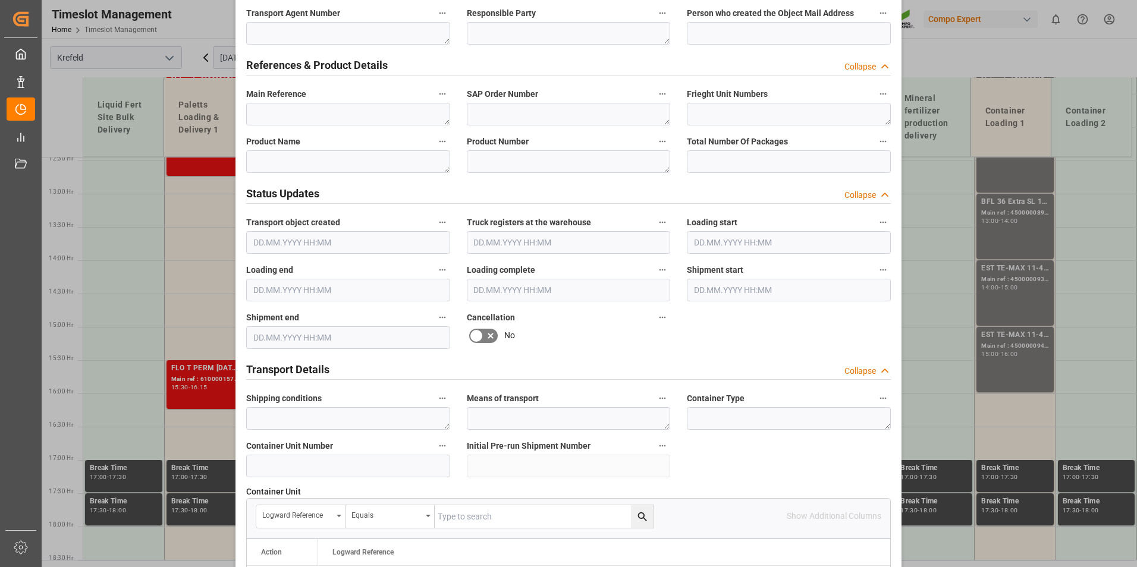
scroll to position [595, 0]
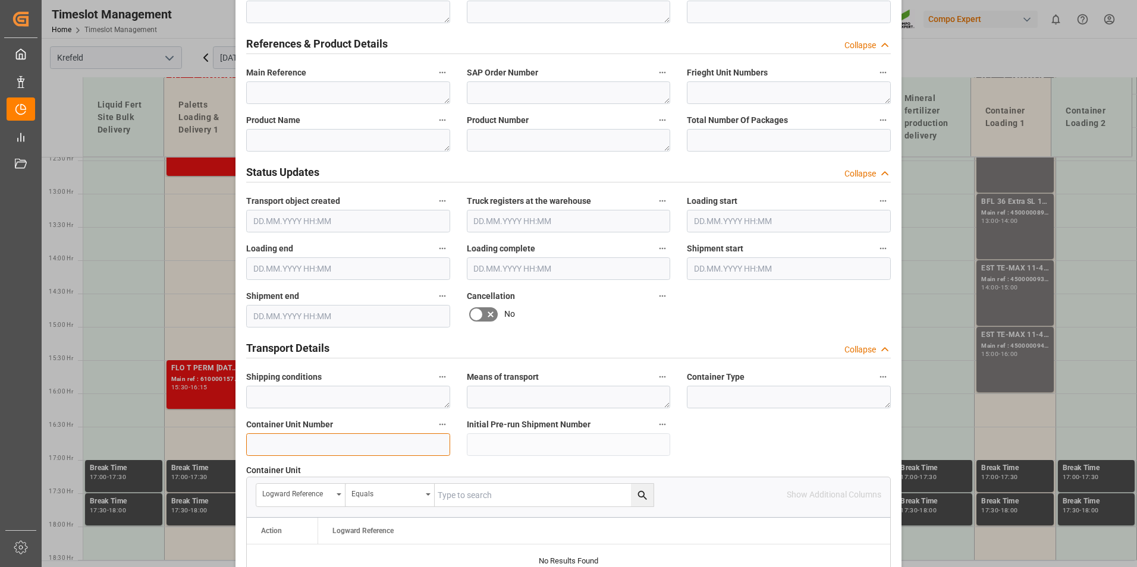
click at [360, 445] on input at bounding box center [348, 445] width 204 height 23
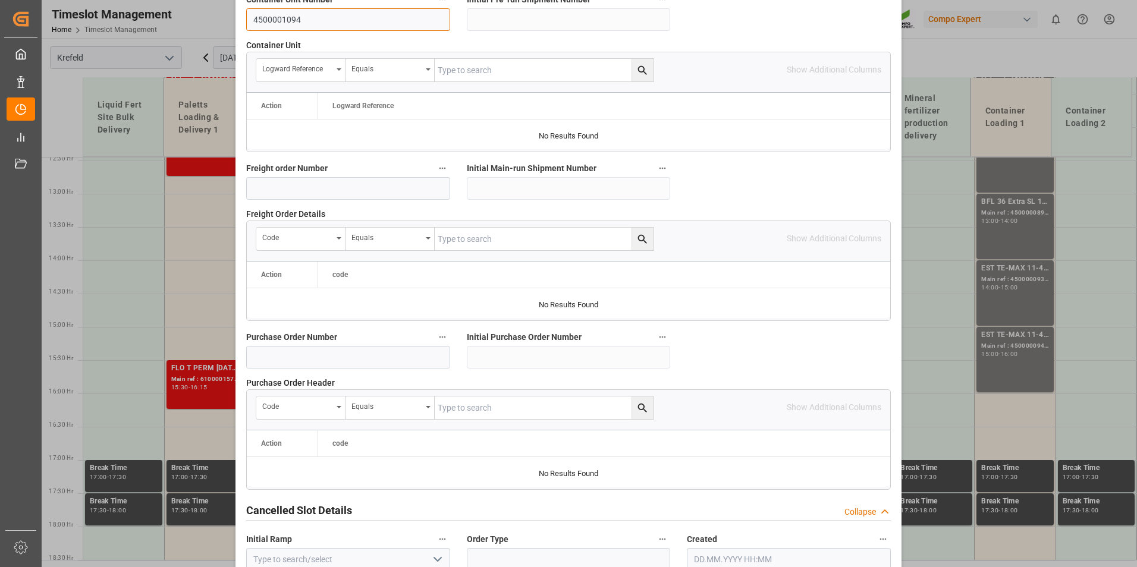
scroll to position [1083, 0]
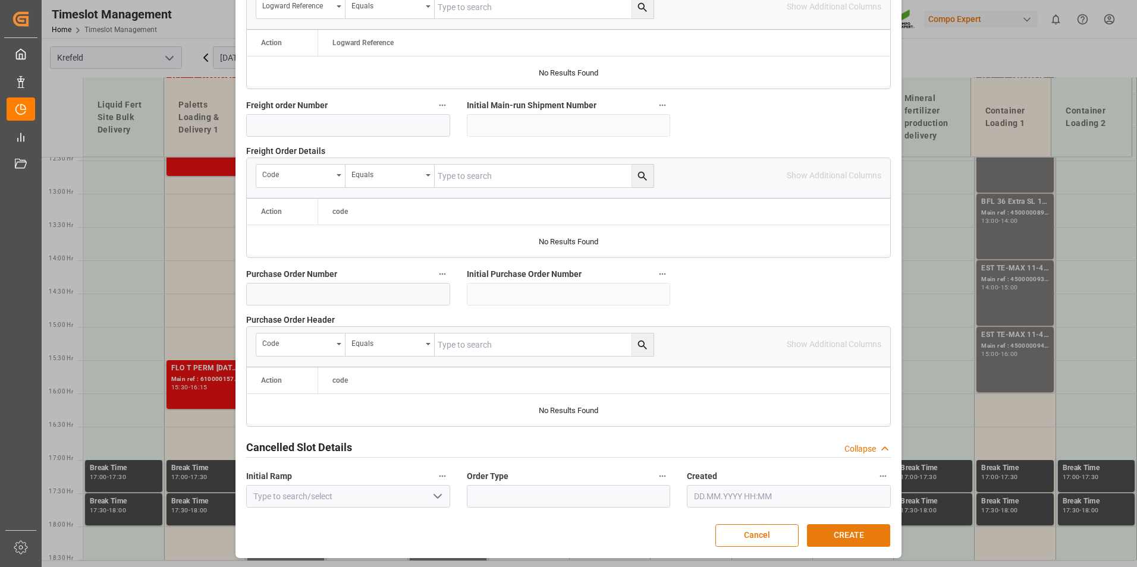
type input "4500001094"
click at [865, 530] on button "CREATE" at bounding box center [848, 536] width 83 height 23
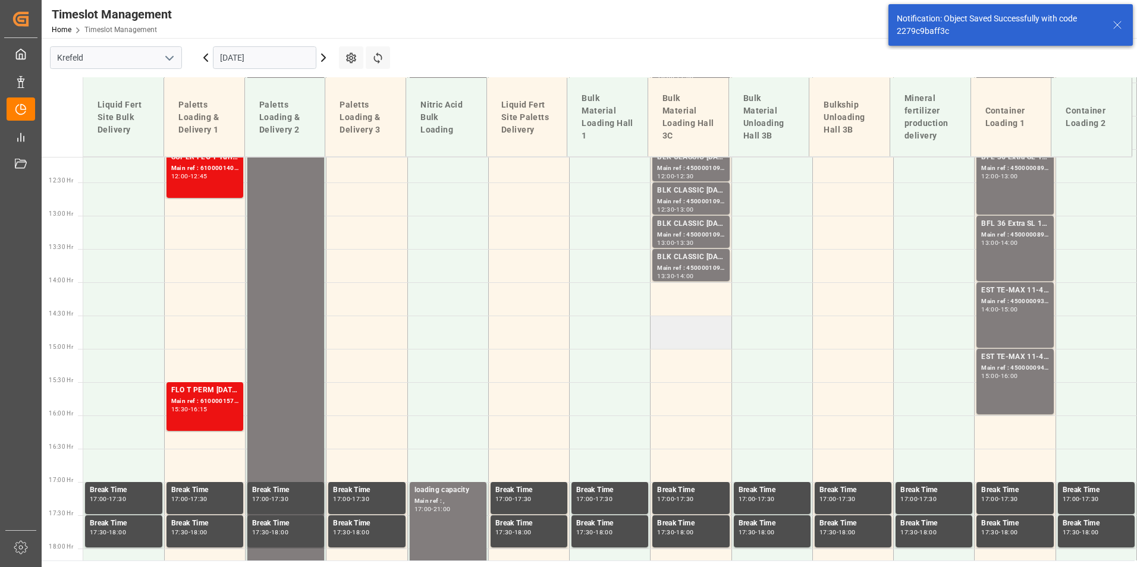
scroll to position [829, 0]
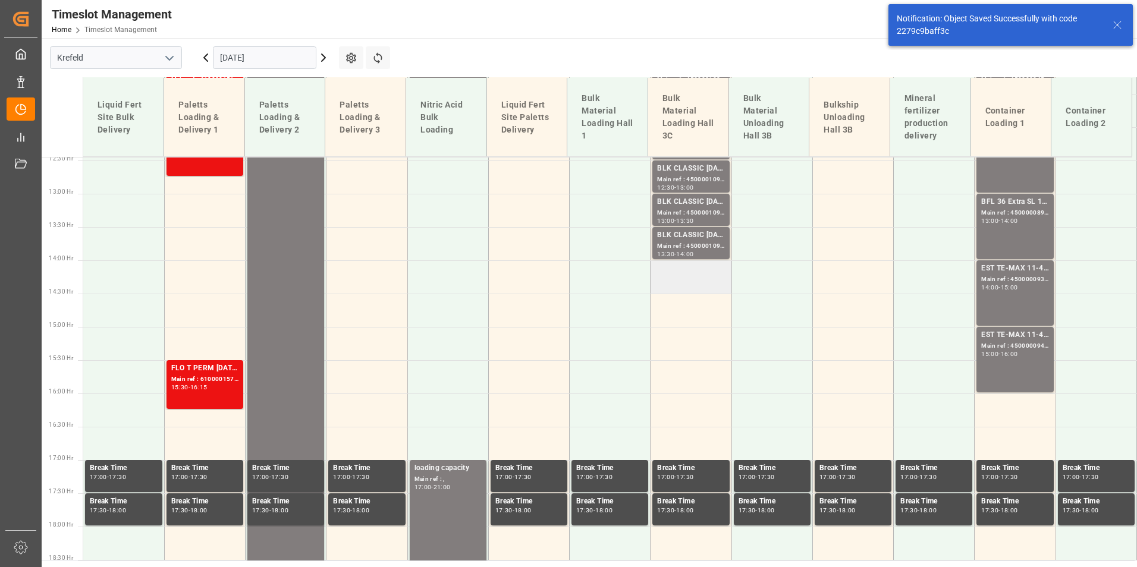
click at [702, 273] on td at bounding box center [691, 276] width 81 height 33
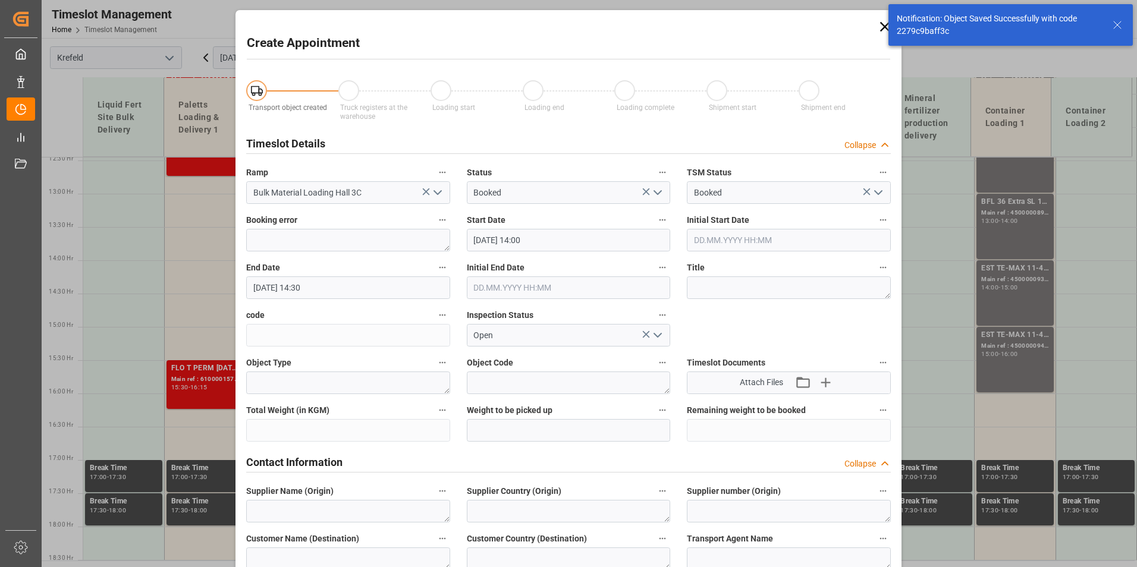
type input "[DATE] 14:00"
type input "[DATE] 14:30"
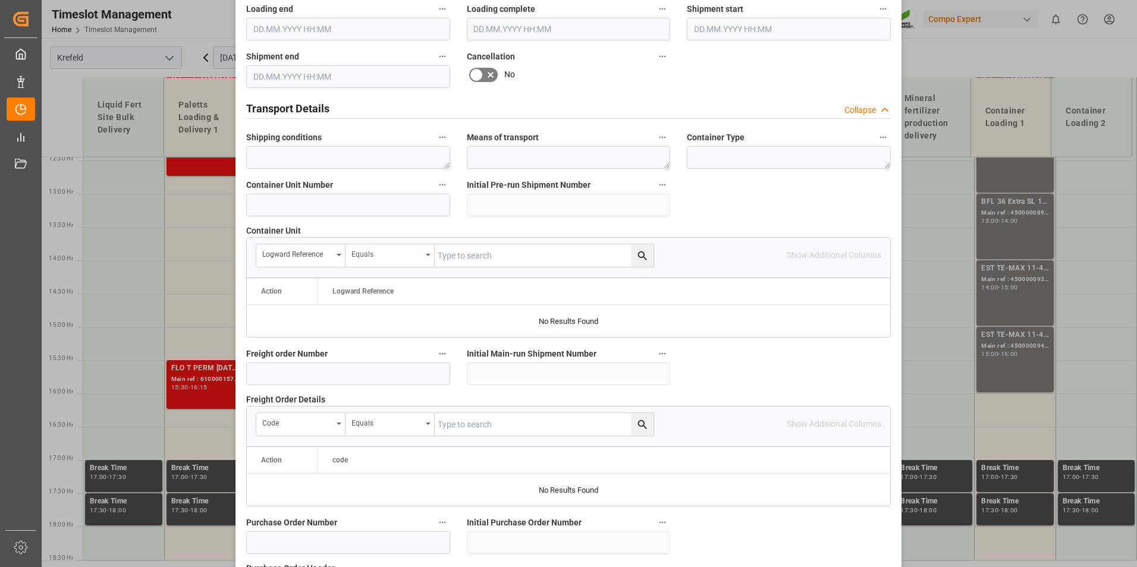
scroll to position [773, 0]
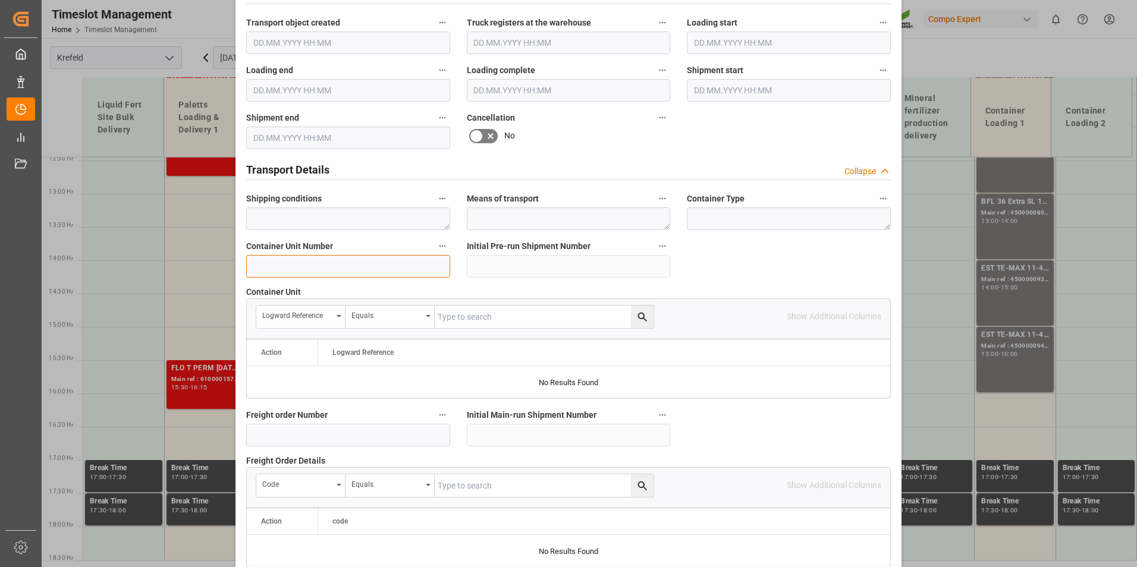
click at [326, 265] on input at bounding box center [348, 266] width 204 height 23
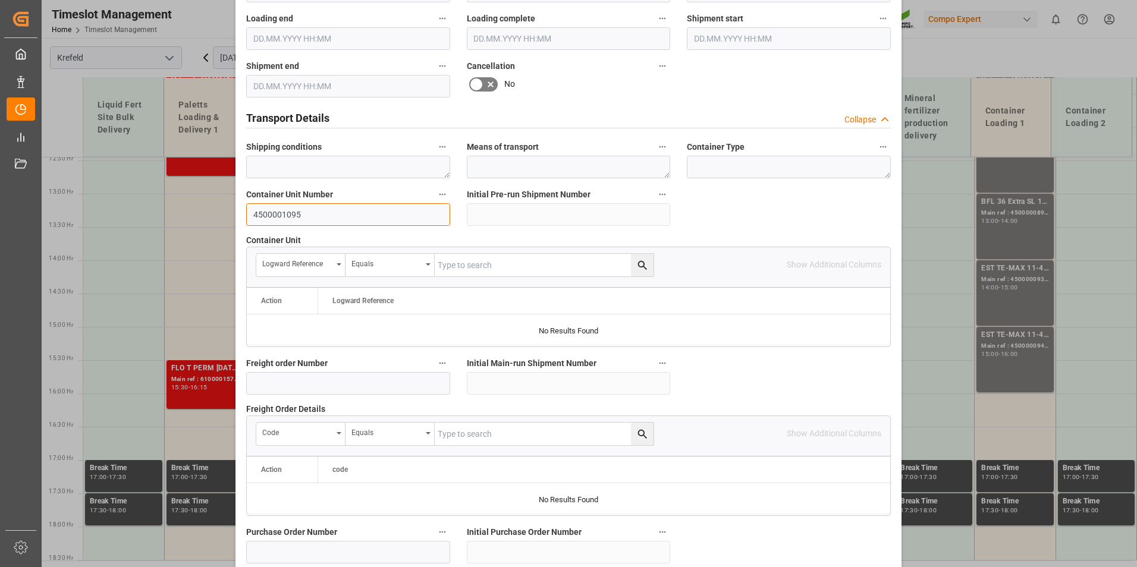
scroll to position [1083, 0]
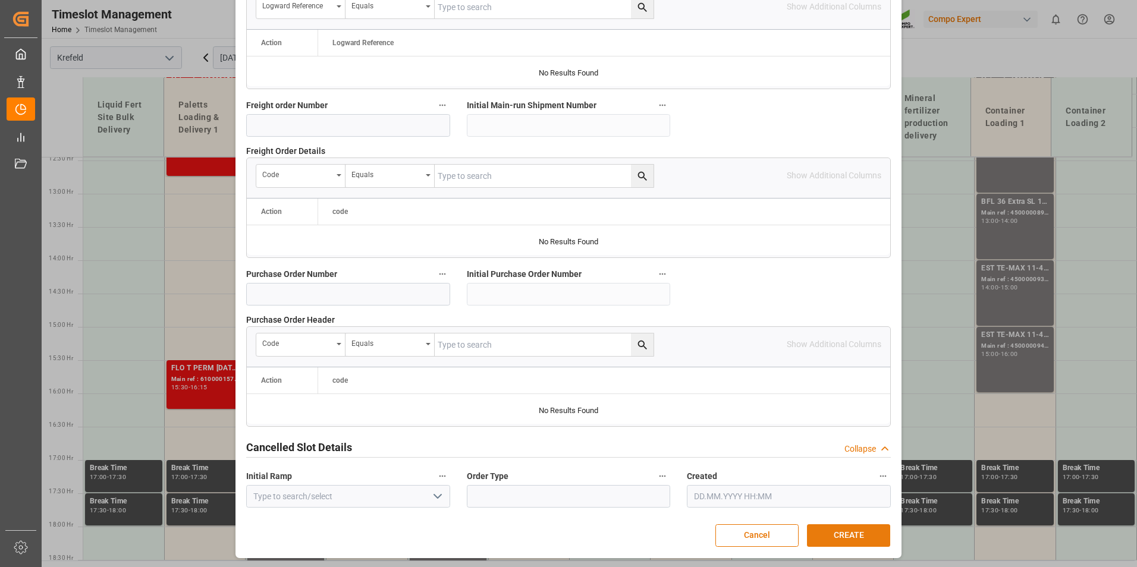
type input "4500001095"
click at [877, 537] on button "CREATE" at bounding box center [848, 536] width 83 height 23
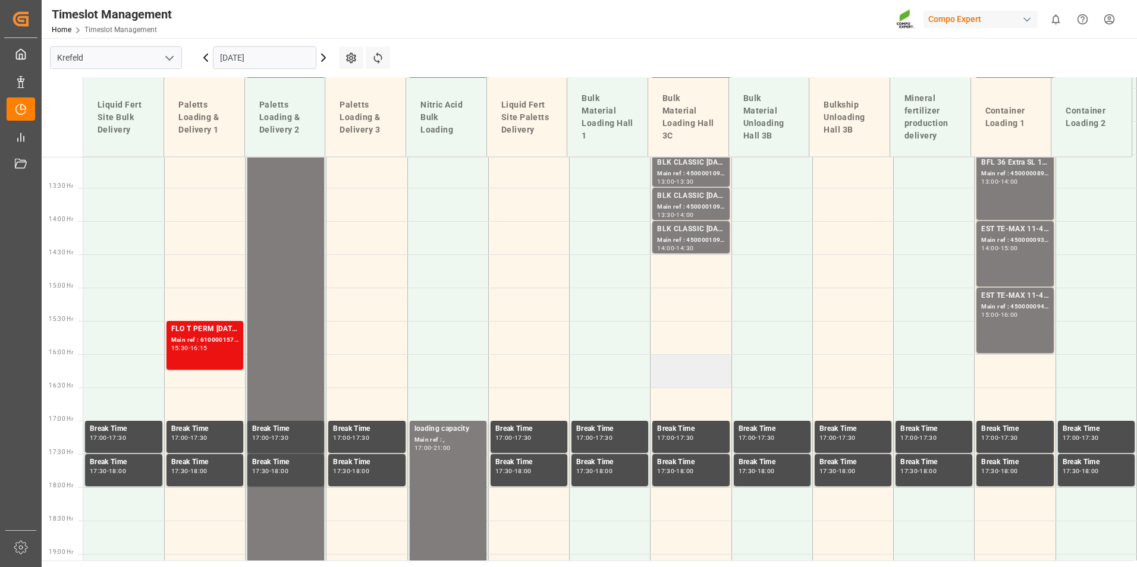
scroll to position [896, 0]
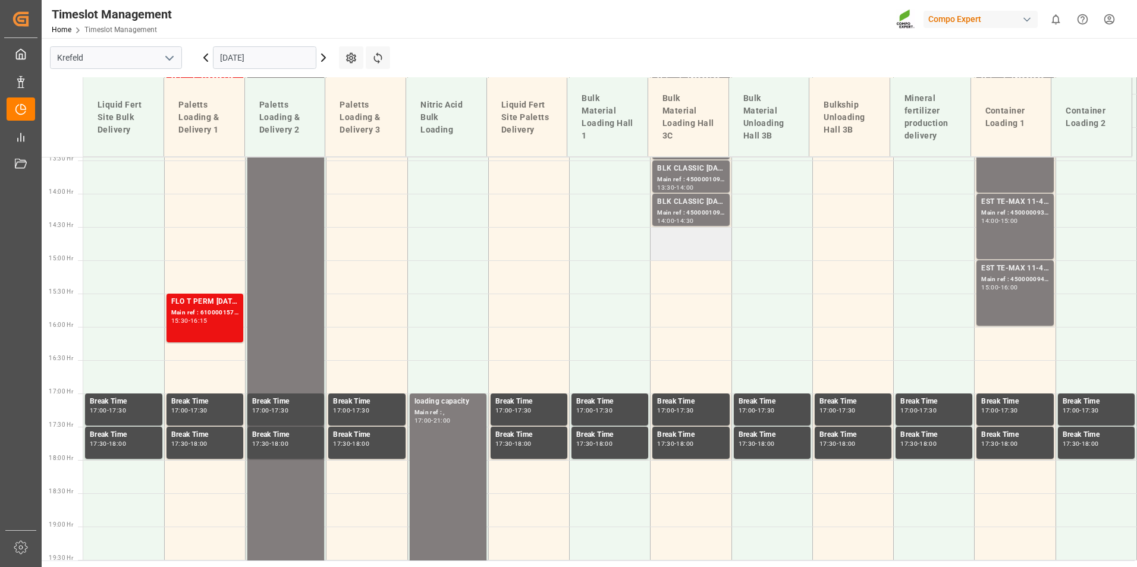
click at [687, 250] on td at bounding box center [691, 243] width 81 height 33
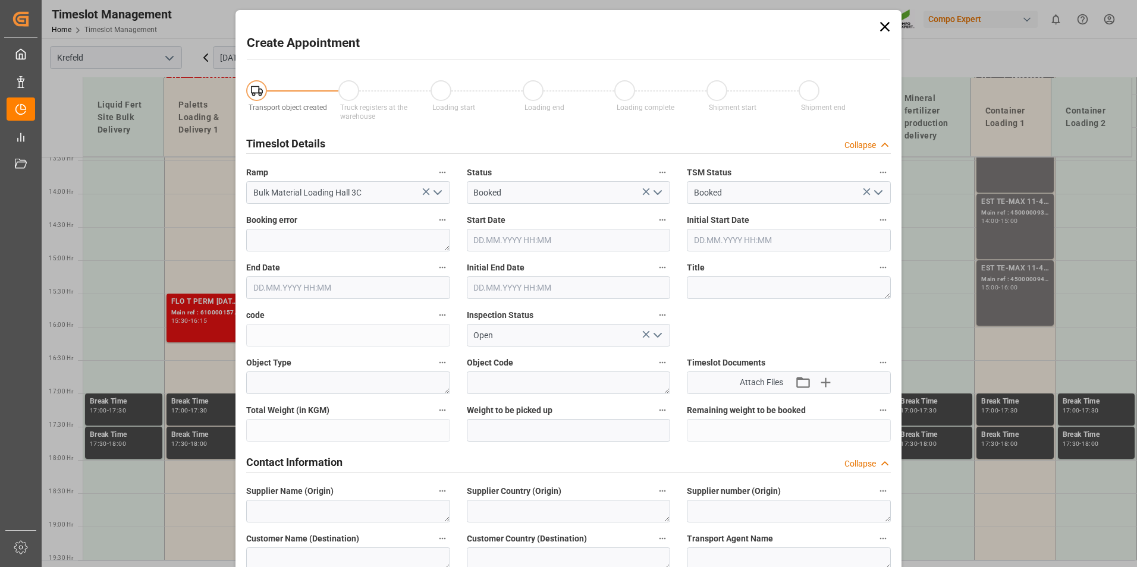
type input "[DATE] 14:30"
type input "[DATE] 15:00"
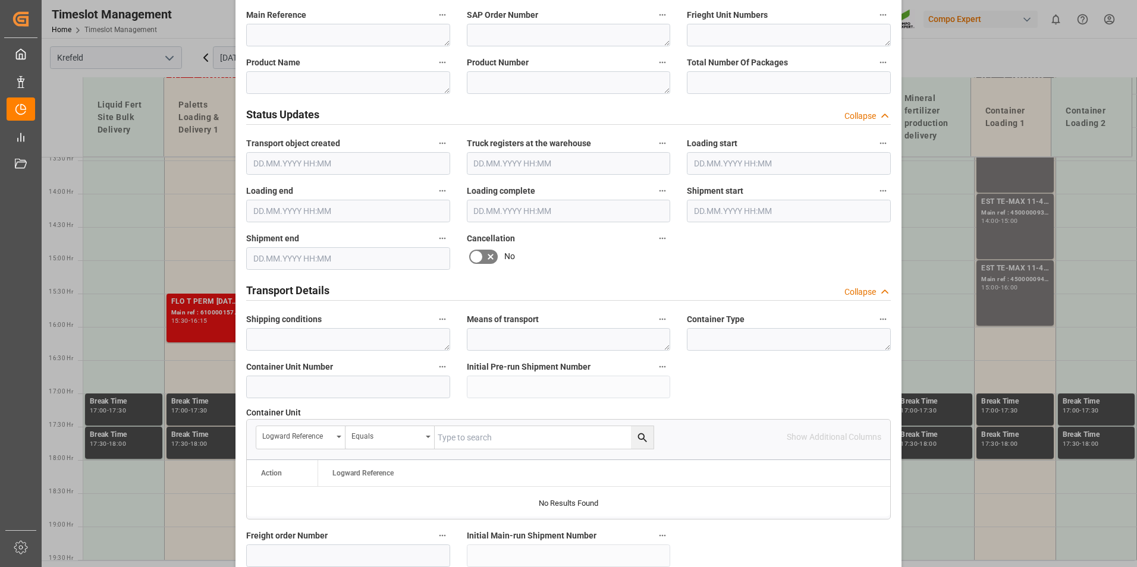
scroll to position [714, 0]
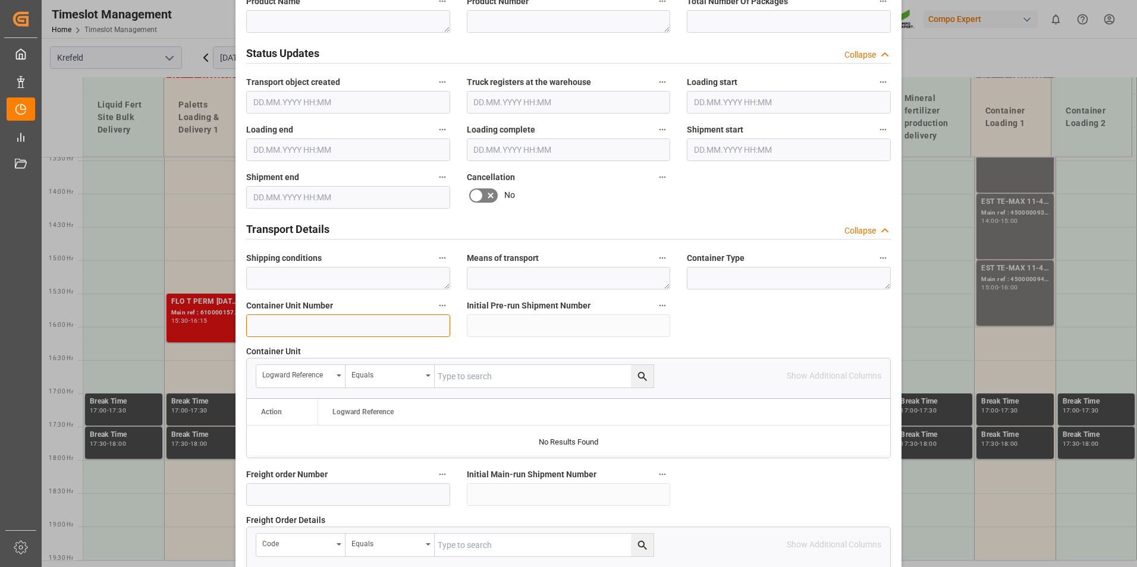
click at [355, 328] on input at bounding box center [348, 326] width 204 height 23
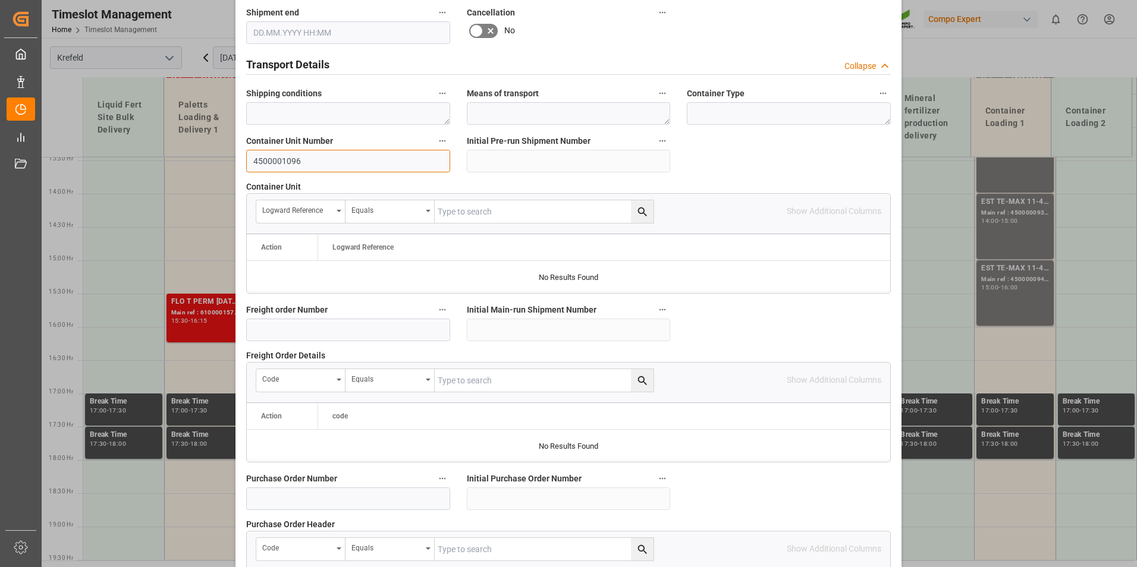
scroll to position [1083, 0]
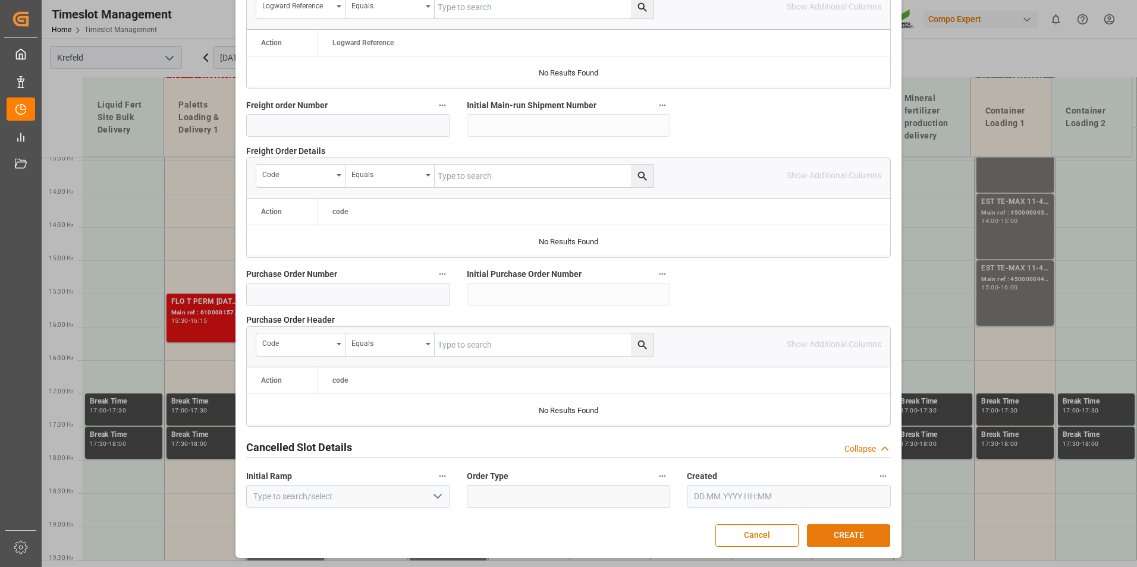
type input "4500001096"
click at [871, 538] on button "CREATE" at bounding box center [848, 536] width 83 height 23
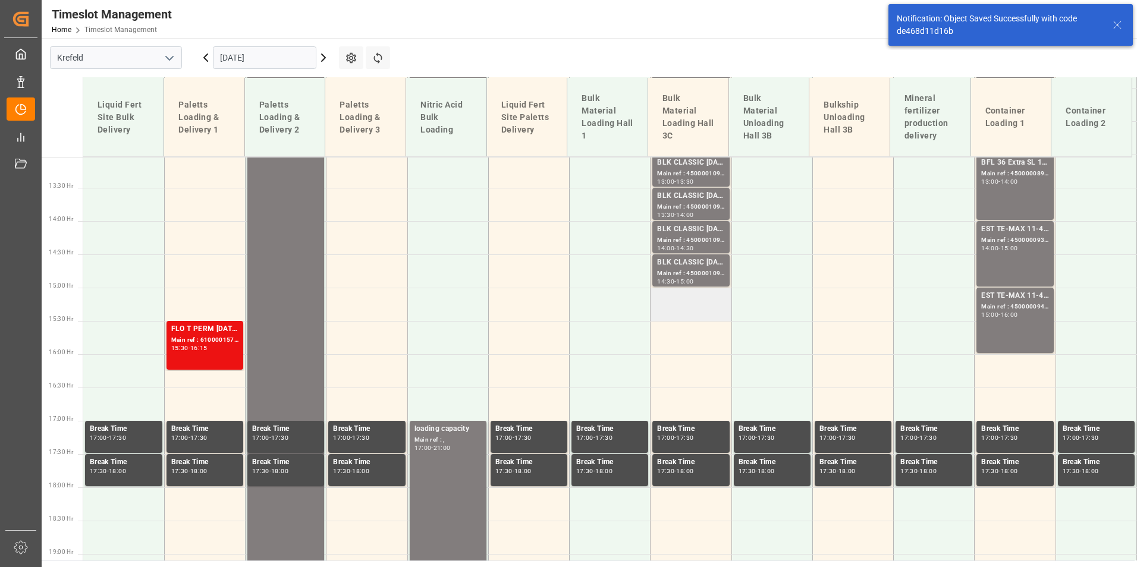
scroll to position [896, 0]
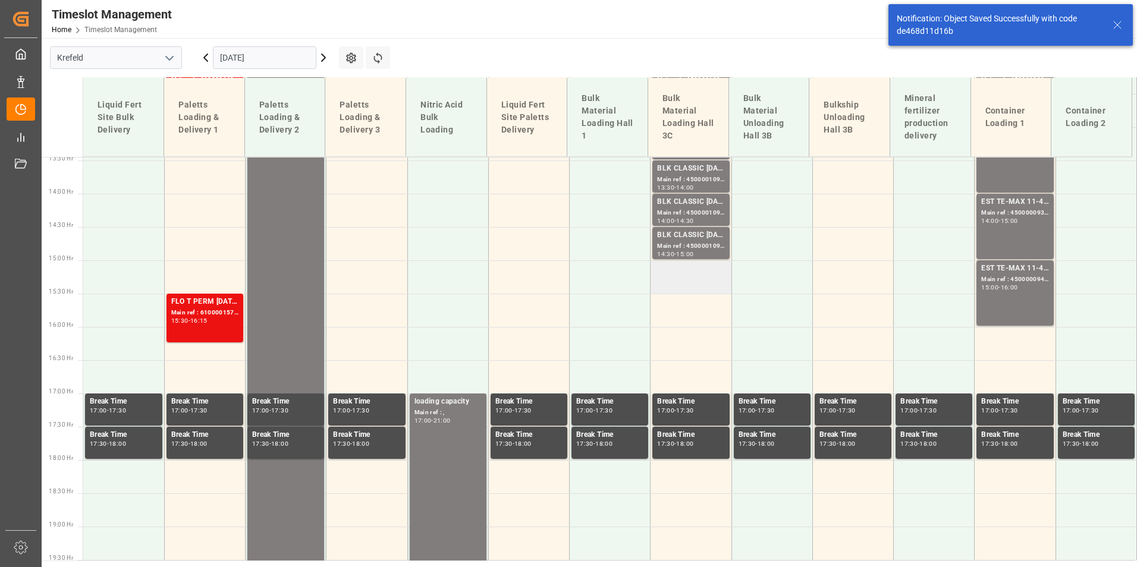
click at [656, 278] on td at bounding box center [691, 276] width 81 height 33
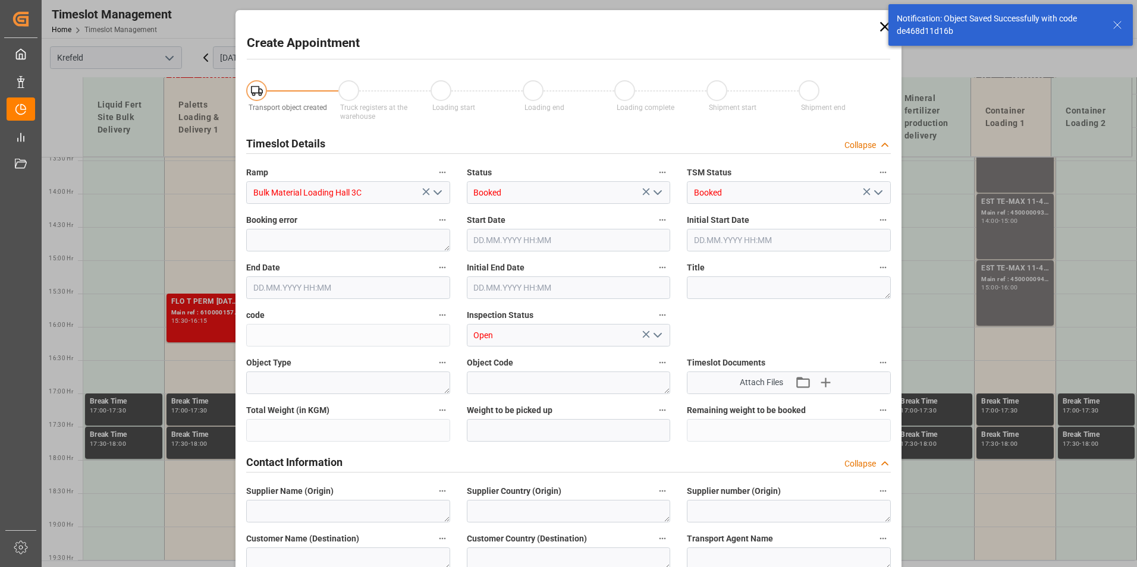
type input "[DATE] 15:00"
type input "[DATE] 15:30"
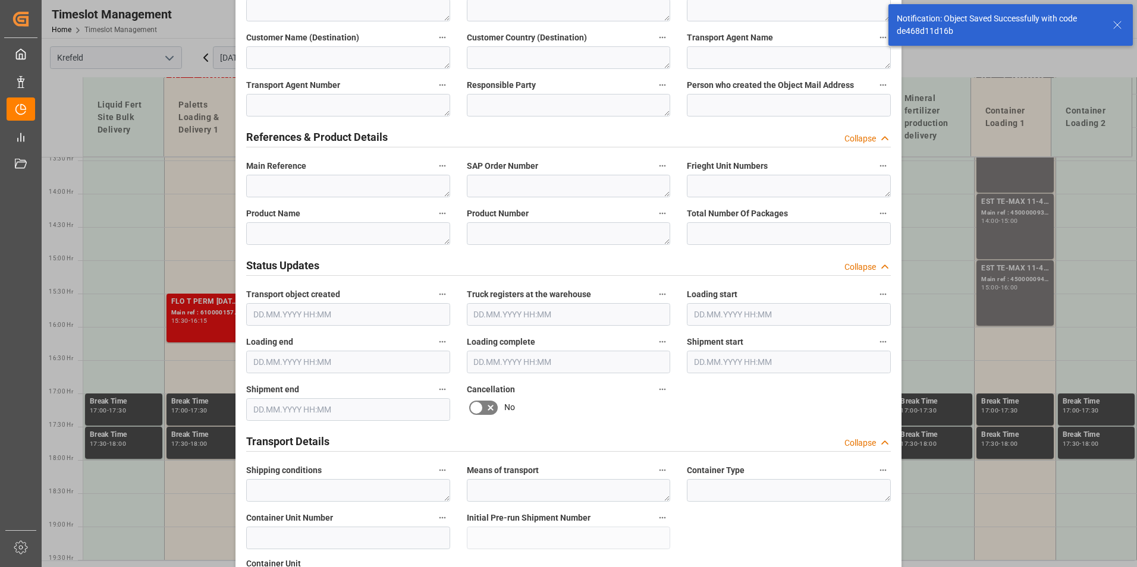
scroll to position [654, 0]
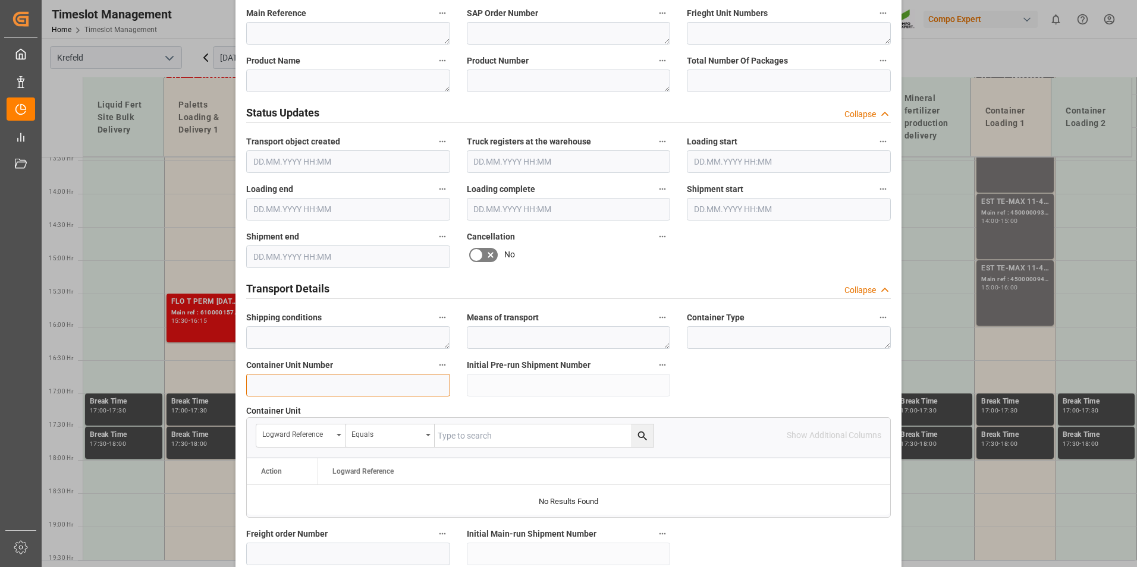
click at [311, 389] on input at bounding box center [348, 385] width 204 height 23
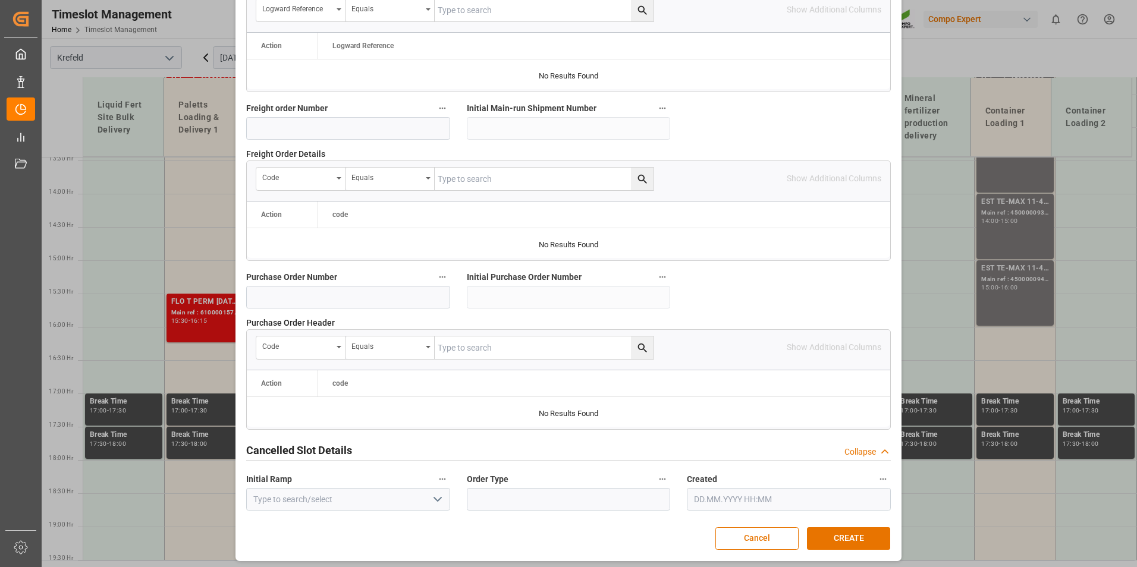
scroll to position [1083, 0]
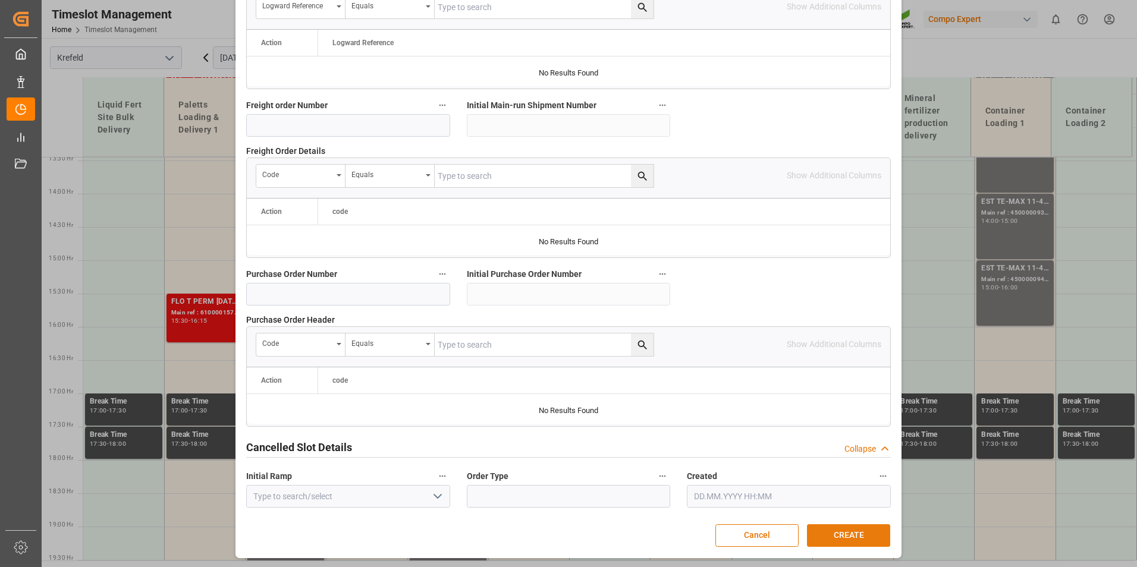
type input "4500001097"
click at [861, 528] on button "CREATE" at bounding box center [848, 536] width 83 height 23
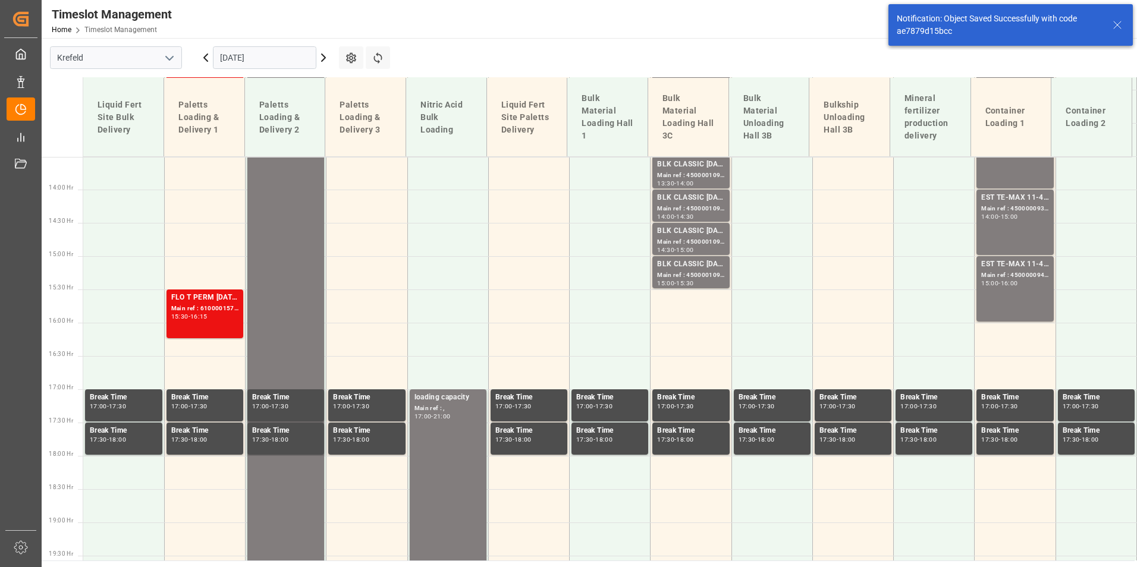
scroll to position [962, 0]
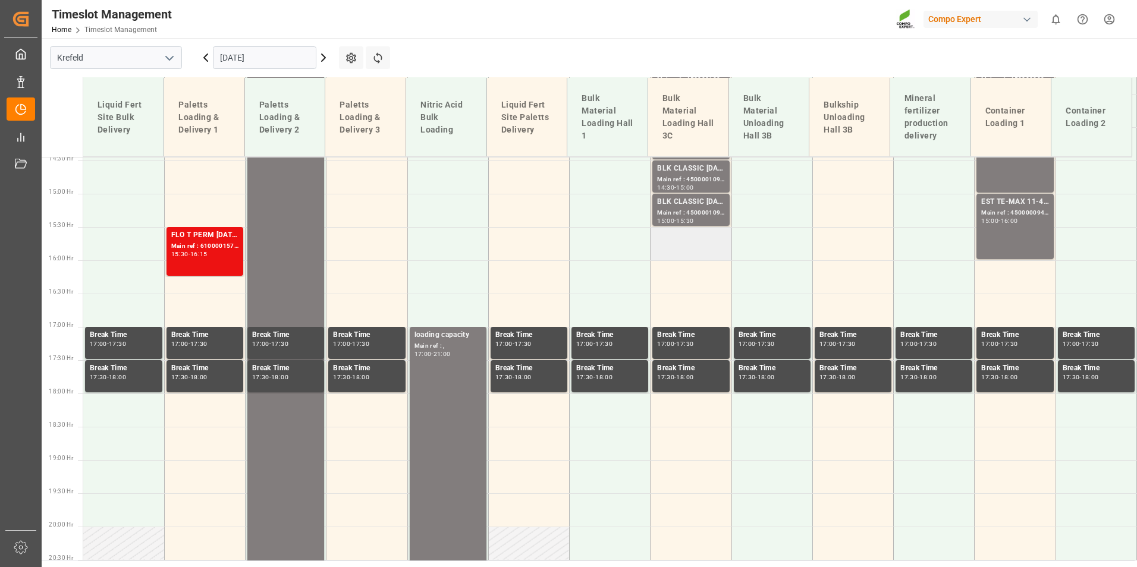
click at [658, 245] on td at bounding box center [691, 243] width 81 height 33
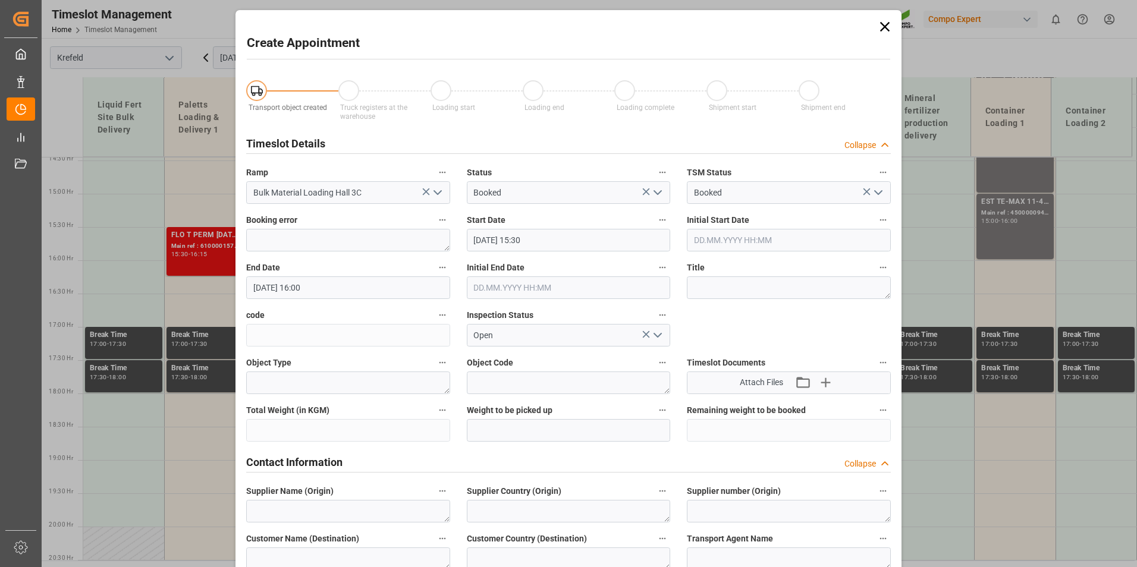
type input "[DATE] 15:30"
type input "[DATE] 16:00"
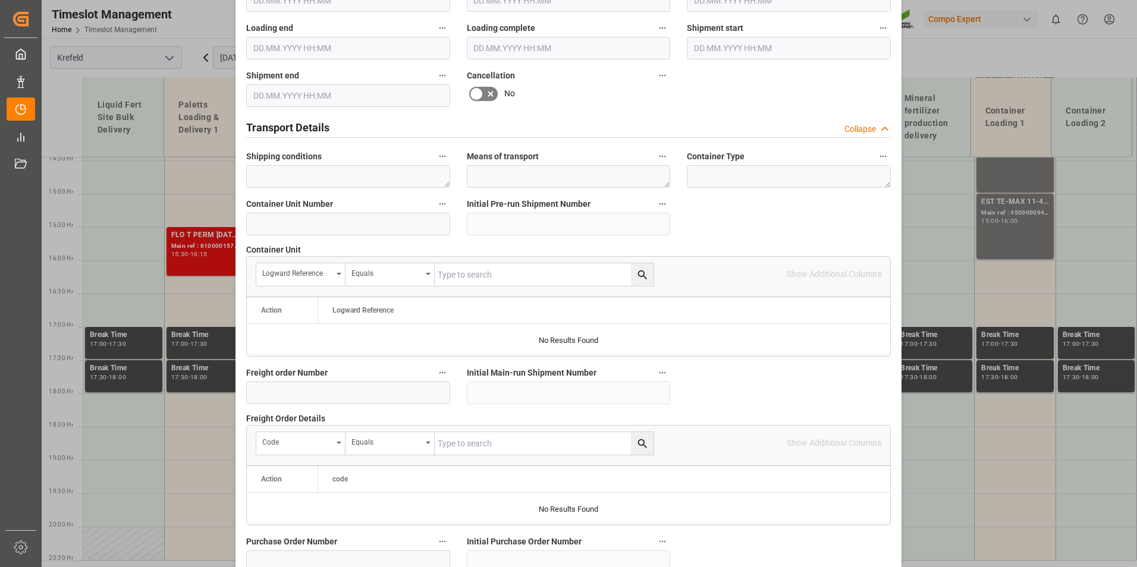
scroll to position [833, 0]
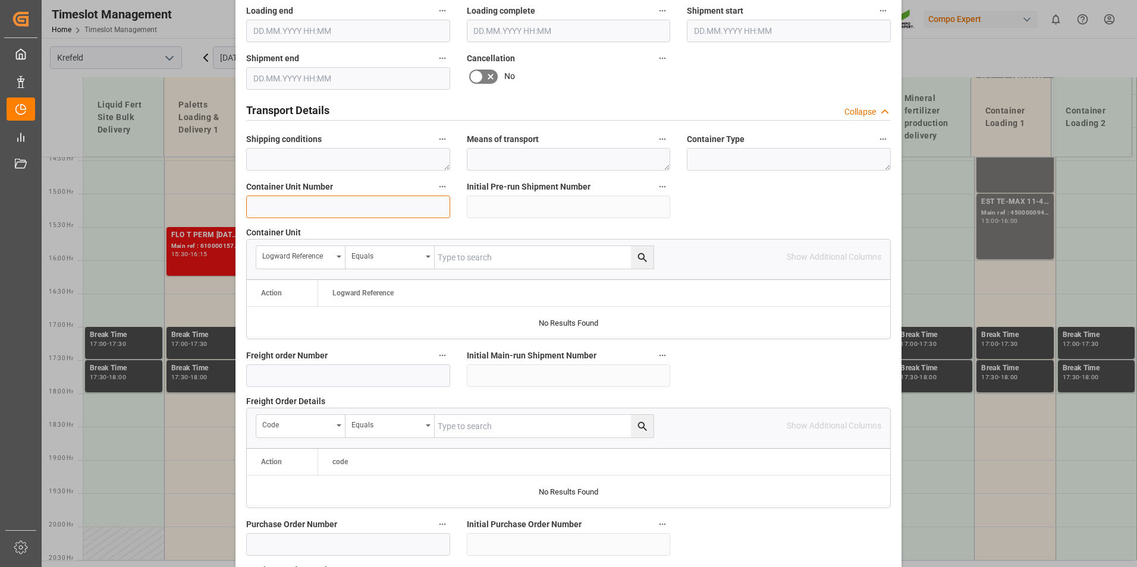
click at [344, 208] on input at bounding box center [348, 207] width 204 height 23
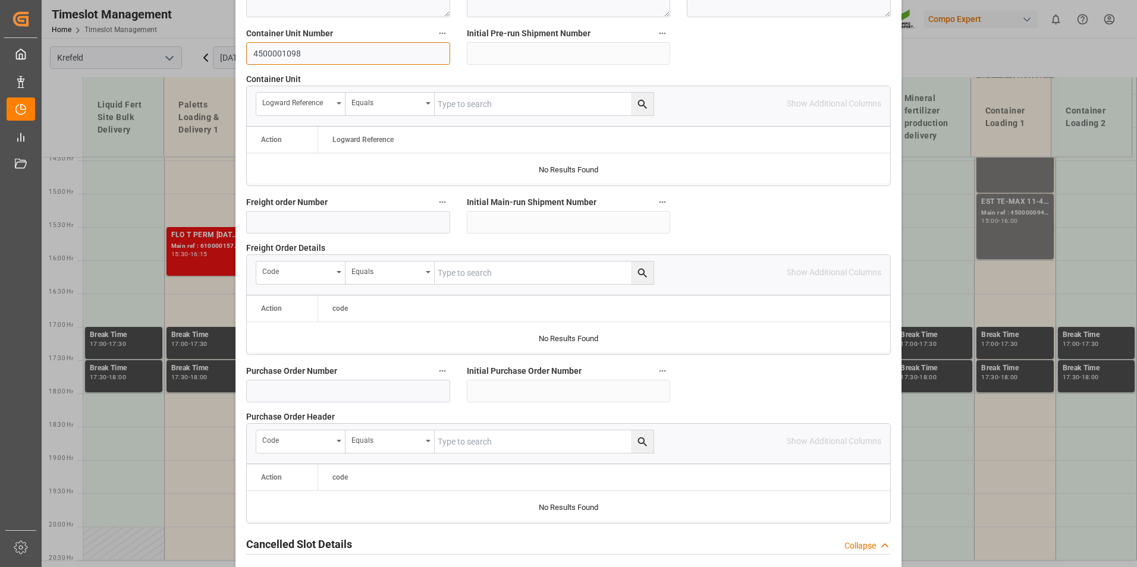
scroll to position [1083, 0]
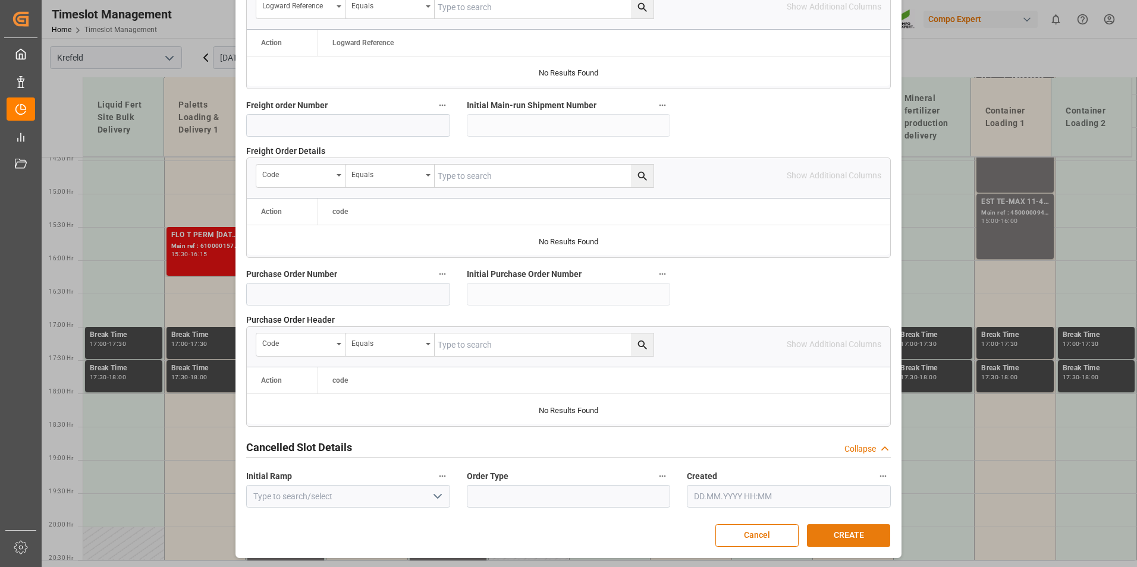
type input "4500001098"
click at [875, 540] on button "CREATE" at bounding box center [848, 536] width 83 height 23
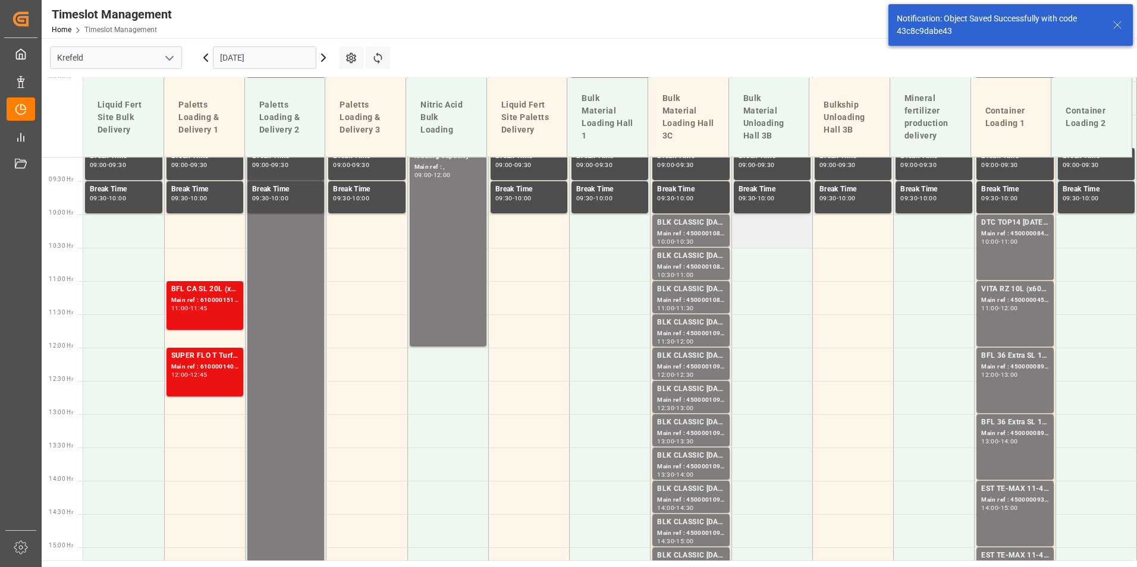
scroll to position [605, 0]
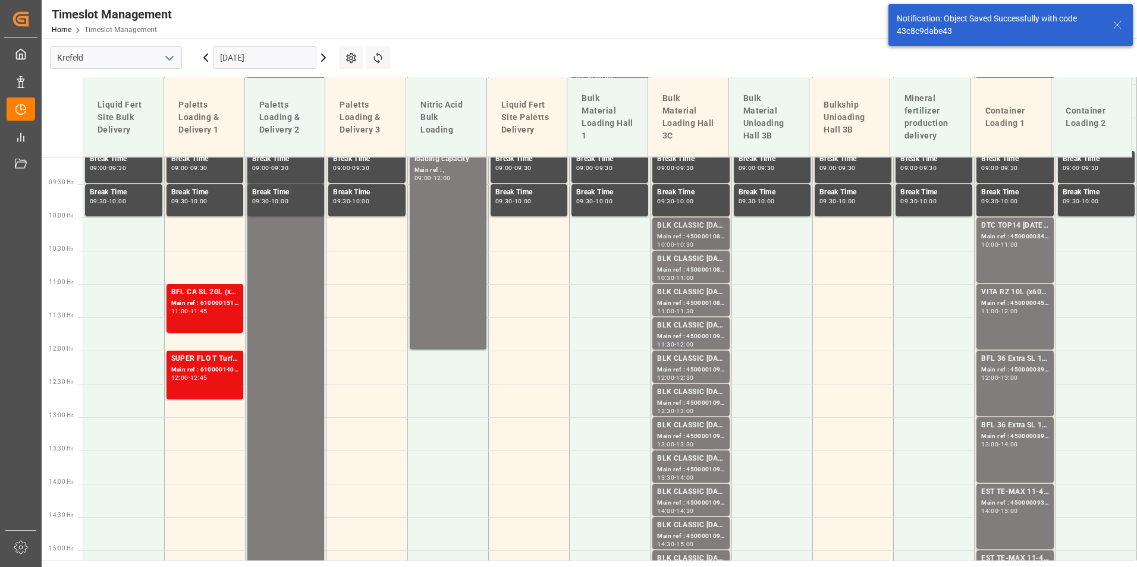
click at [714, 237] on div "Main ref : 4500001087, 2000001076" at bounding box center [690, 237] width 67 height 10
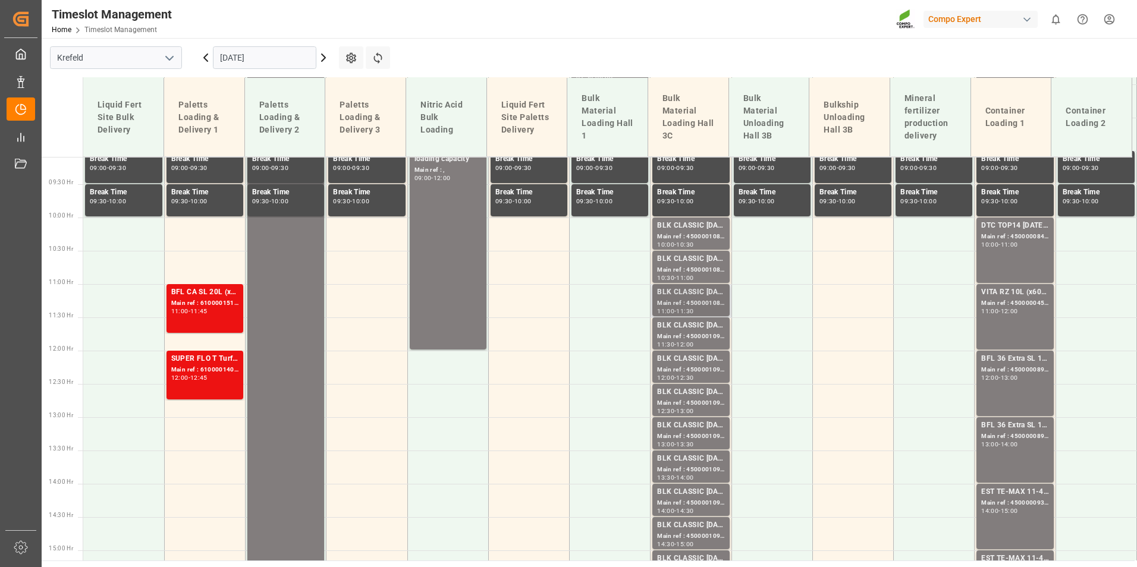
click at [707, 296] on div "BLK CLASSIC [DATE]+3+TE BULK" at bounding box center [690, 293] width 67 height 12
click at [706, 353] on div "BLK CLASSIC [DATE]+3+TE BULK" at bounding box center [690, 359] width 67 height 12
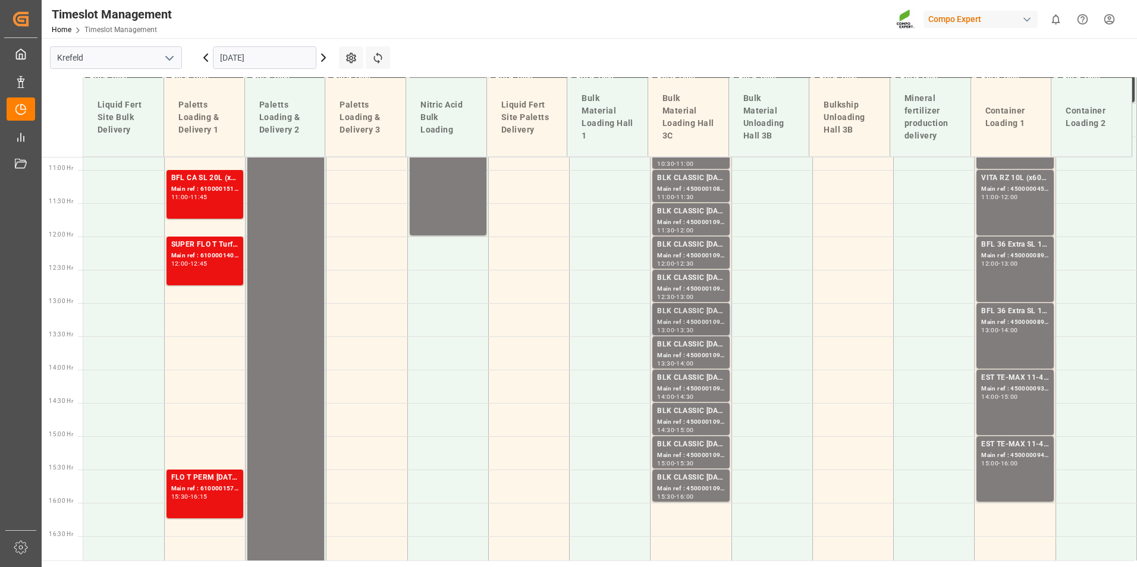
scroll to position [724, 0]
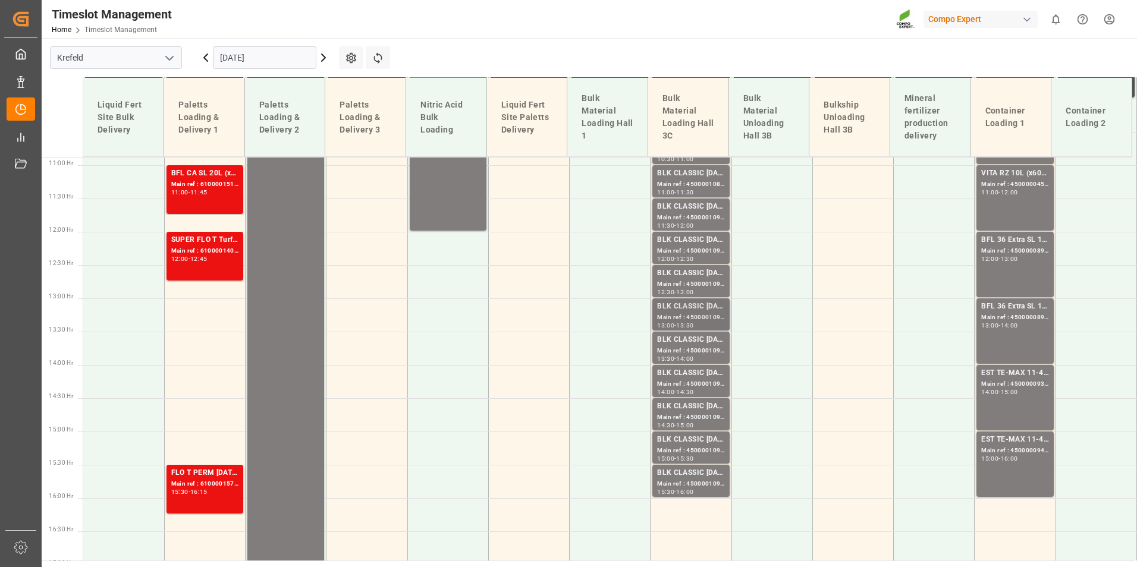
click at [705, 321] on div "Main ref : 4500001093, 2000001076" at bounding box center [690, 318] width 67 height 10
click at [701, 377] on div "BLK CLASSIC [DATE]+3+TE BULK" at bounding box center [690, 374] width 67 height 12
click at [707, 453] on div "Main ref : 4500001097, 2000001076" at bounding box center [690, 451] width 67 height 10
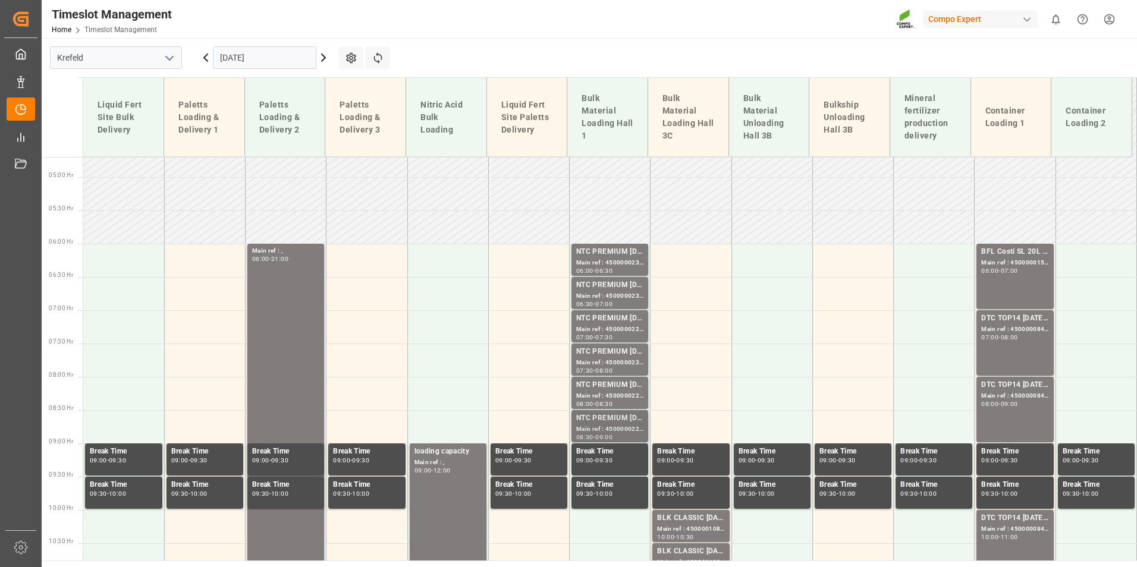
scroll to position [308, 0]
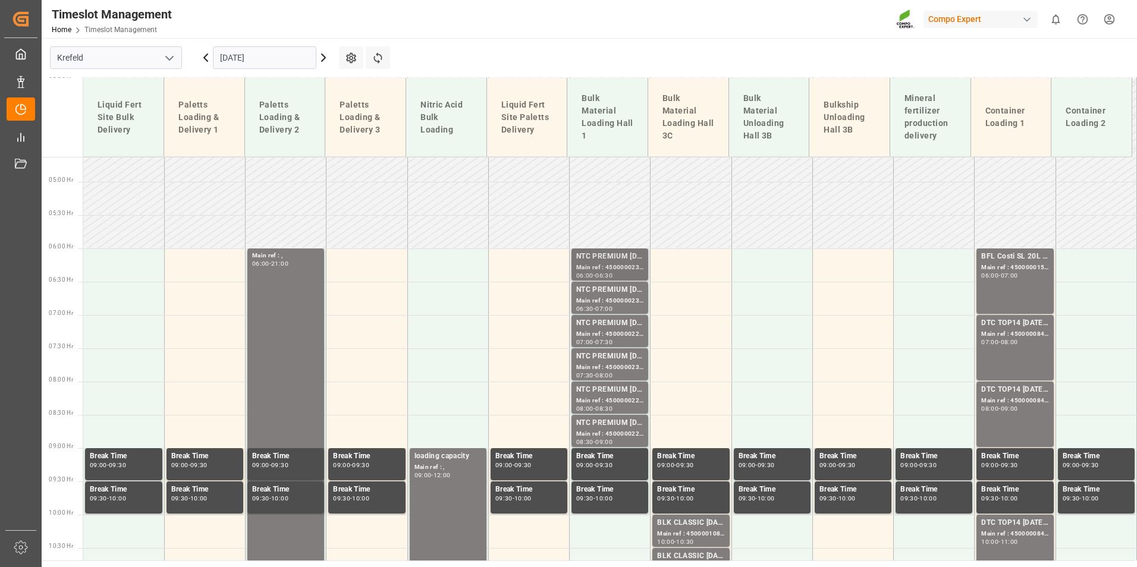
click at [612, 260] on div "NTC PREMIUM [DATE]+3+TE BULK;" at bounding box center [609, 257] width 67 height 12
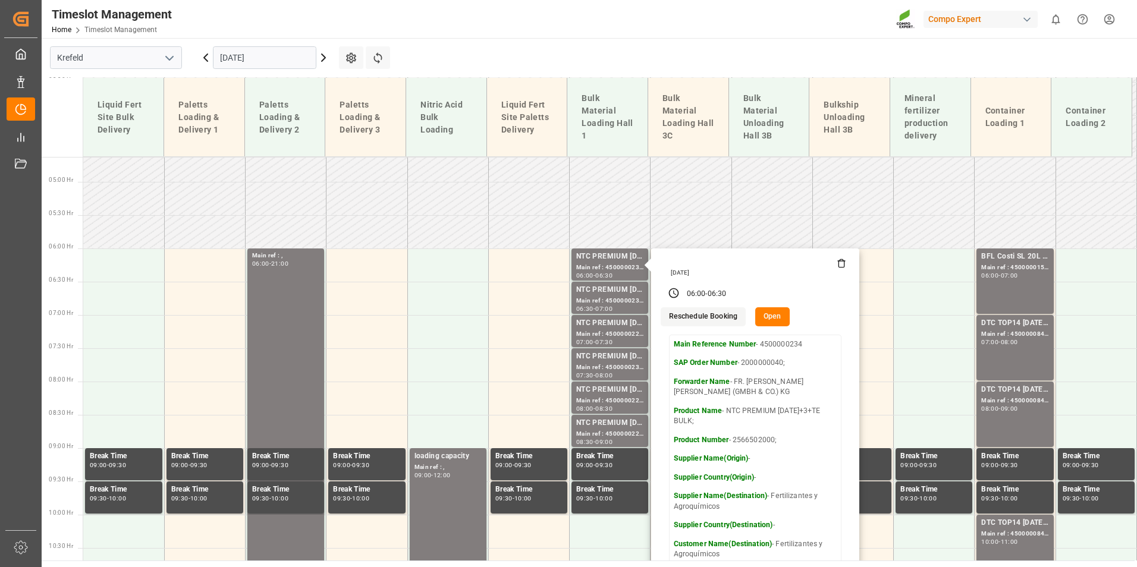
click at [207, 56] on icon at bounding box center [206, 58] width 14 height 14
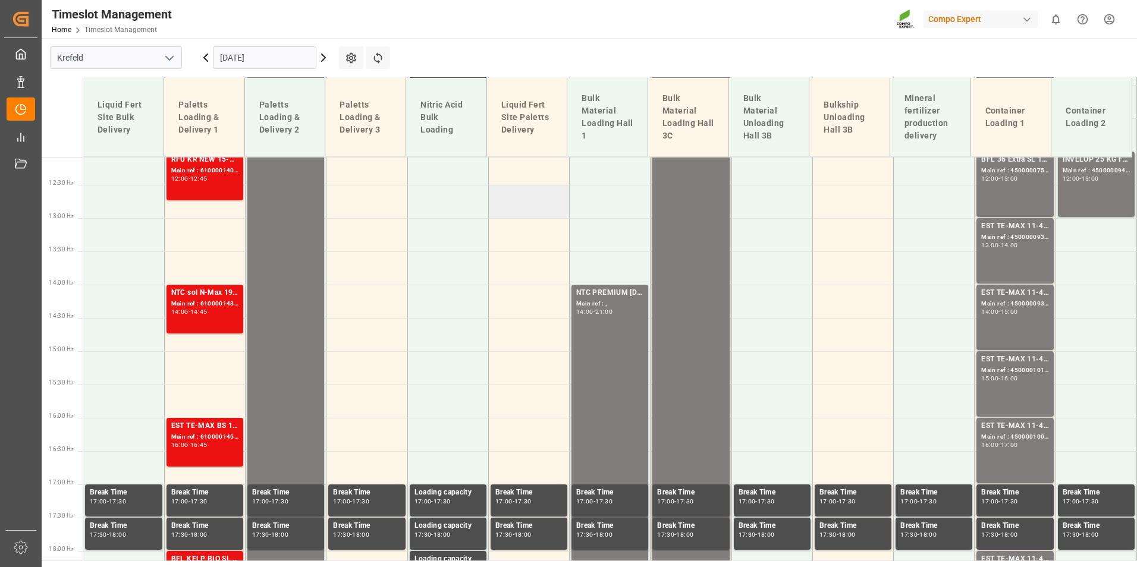
scroll to position [919, 0]
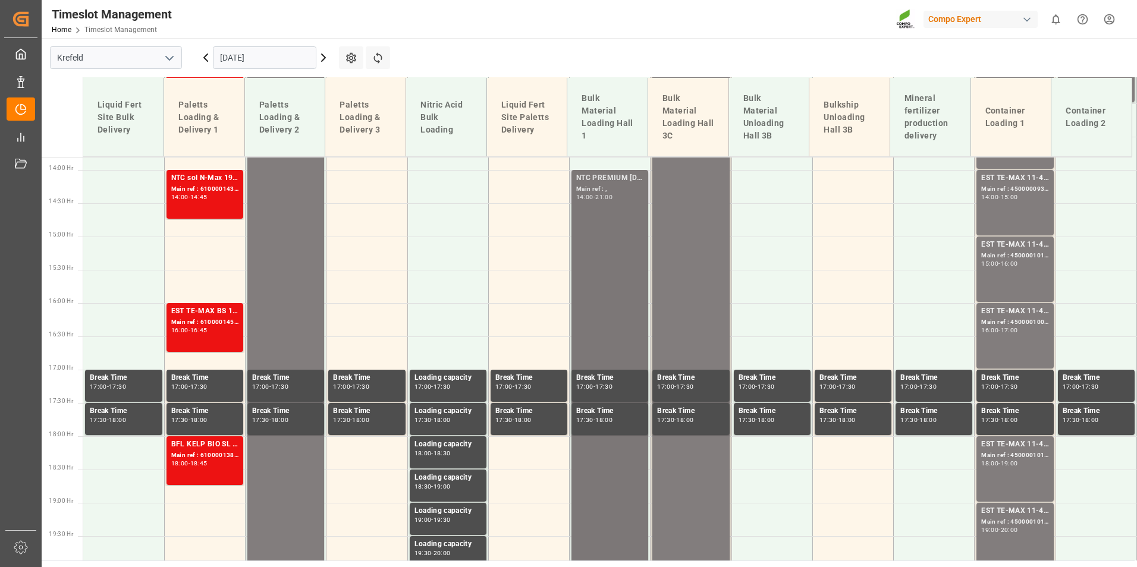
click at [591, 266] on div "NTC PREMIUM [DATE]+3+TE BULK Main ref : , 14:00 - 21:00" at bounding box center [609, 402] width 67 height 460
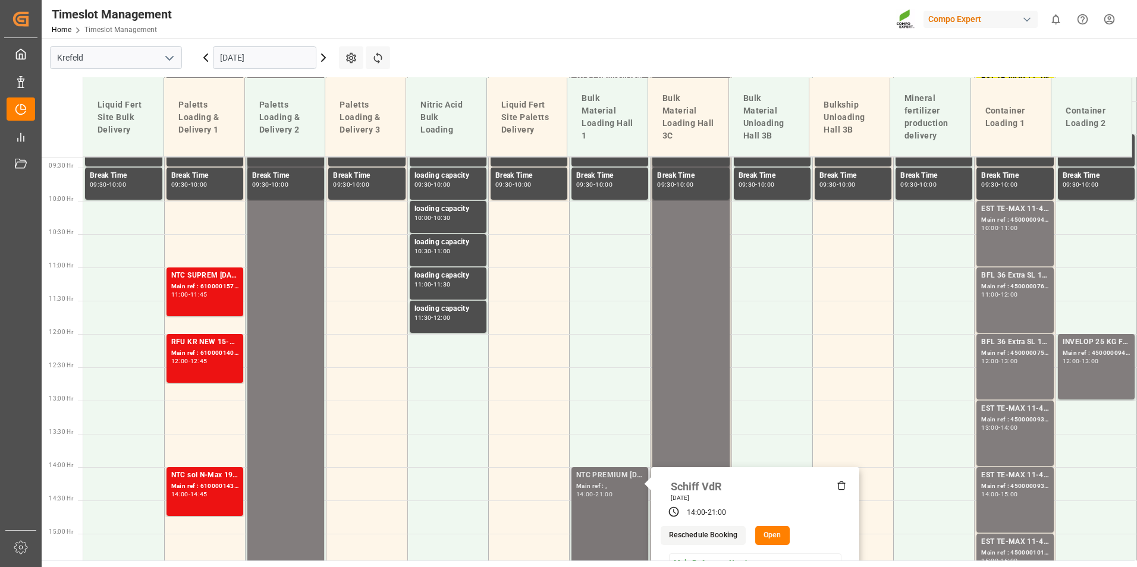
scroll to position [384, 0]
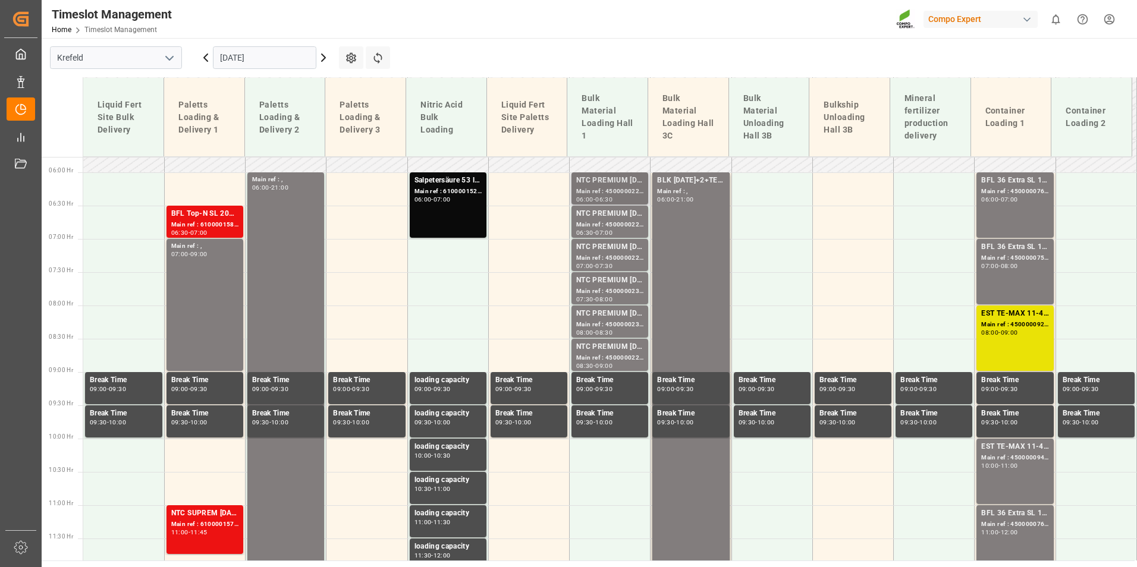
click at [604, 195] on div "Main ref : 4500000224, 2000000040;" at bounding box center [609, 192] width 67 height 10
click at [607, 211] on div "NTC PREMIUM [DATE]+3+TE BULK;" at bounding box center [609, 214] width 67 height 12
click at [611, 238] on div "NTC PREMIUM [DATE]+3+TE BULK; Main ref : 4500000223, 2000000040; 06:30 - 07:00" at bounding box center [610, 222] width 80 height 33
click at [612, 276] on div "NTC PREMIUM [DATE]+3+TE BULK;" at bounding box center [609, 281] width 67 height 12
click at [619, 324] on div "Main ref : 4500000232, 2000000040;" at bounding box center [609, 325] width 67 height 10
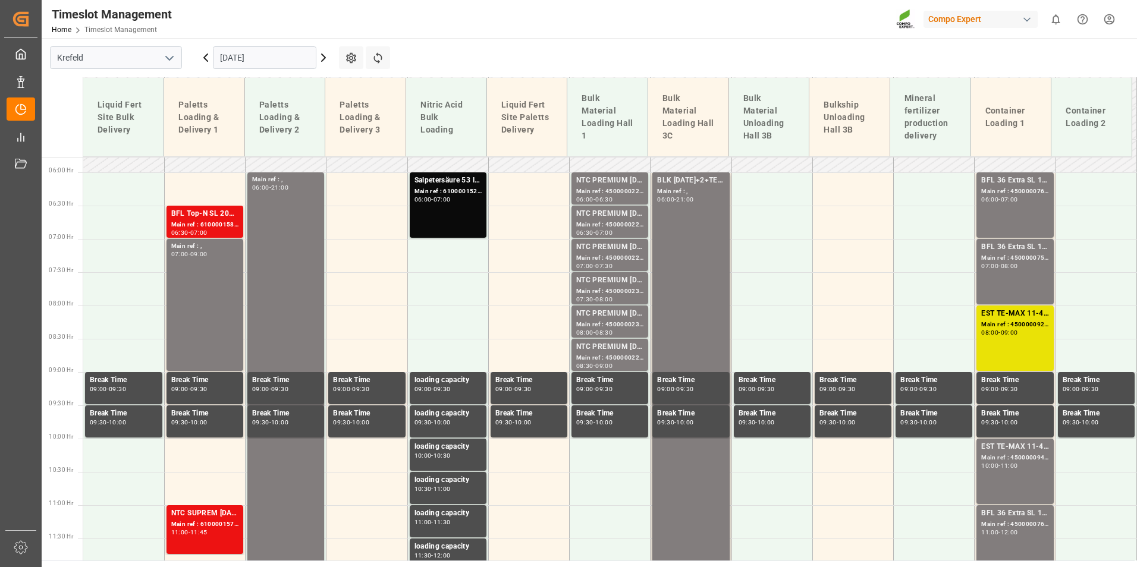
click at [624, 350] on div "NTC PREMIUM [DATE]+3+TE BULK;" at bounding box center [609, 347] width 67 height 12
click at [1018, 197] on div "07:00" at bounding box center [1009, 199] width 17 height 5
click at [1009, 241] on div "BFL 36 Extra SL 10L (x60) EN,TR MTO;" at bounding box center [1014, 247] width 67 height 12
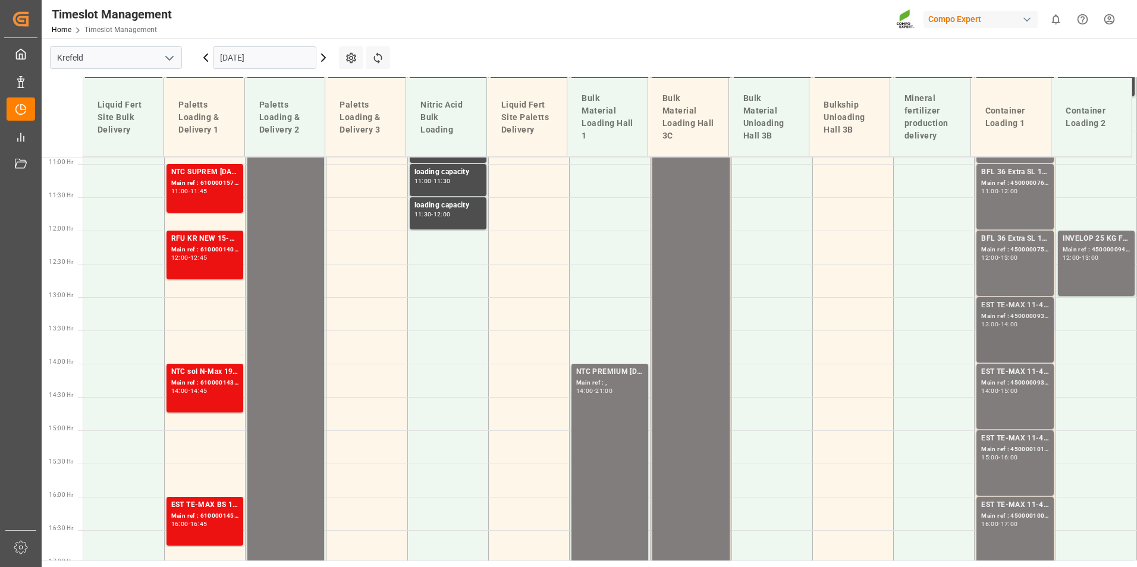
scroll to position [800, 0]
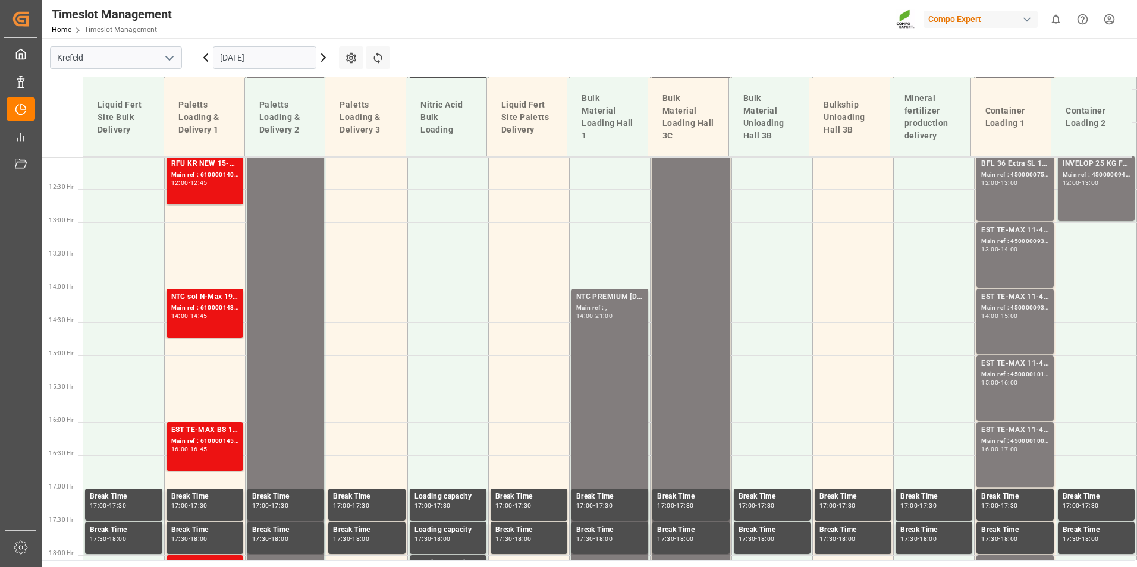
click at [207, 64] on icon at bounding box center [206, 58] width 14 height 14
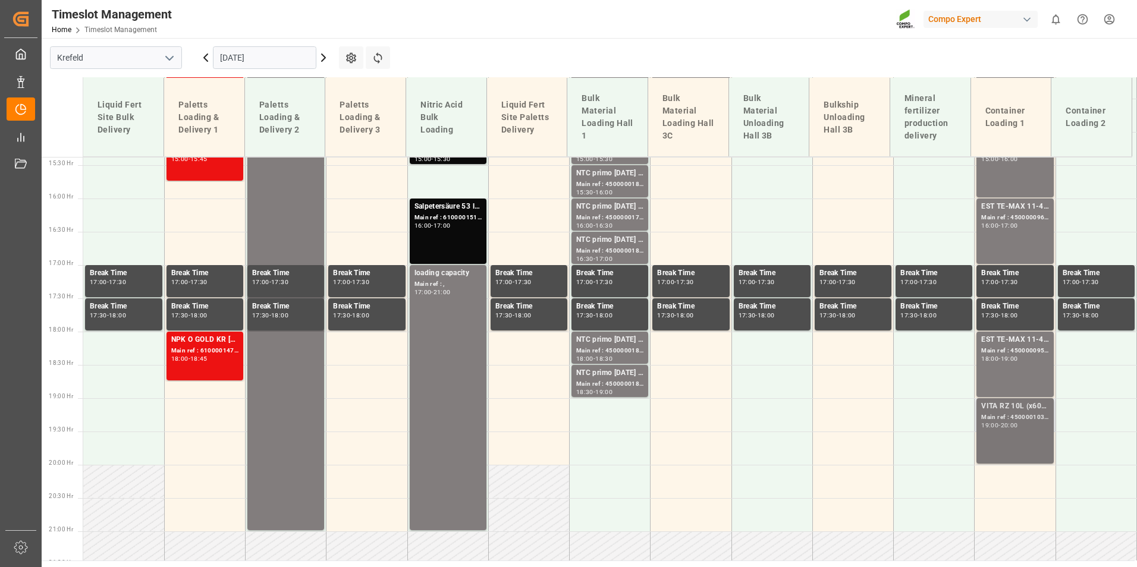
scroll to position [1098, 0]
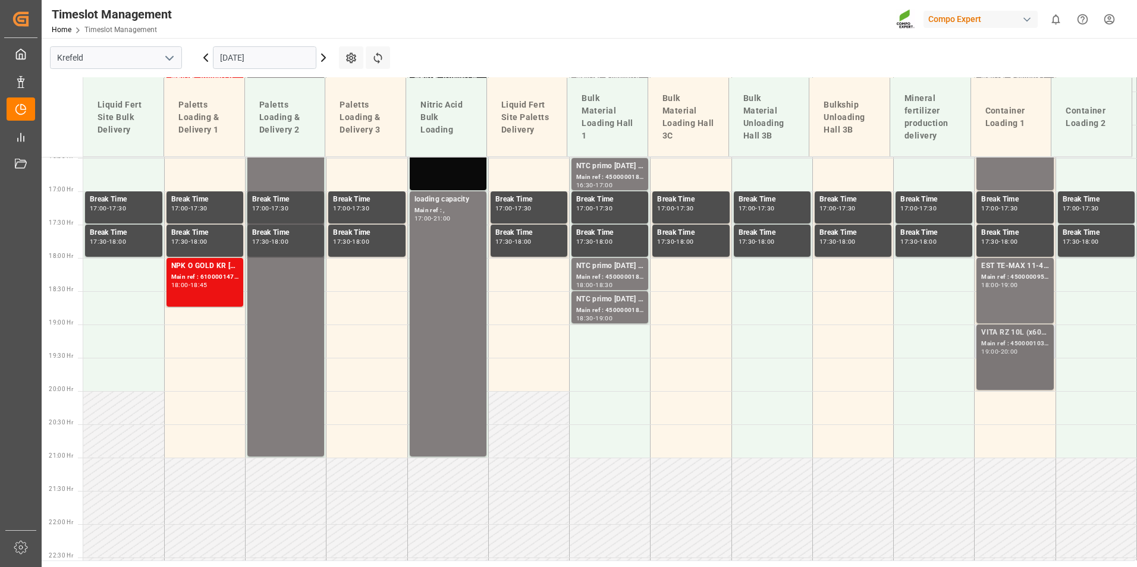
click at [1007, 364] on div "VITA RZ 10L (x60) ARG MTO Main ref : 4500001030, 2000001017 19:00 - 20:00" at bounding box center [1014, 357] width 67 height 61
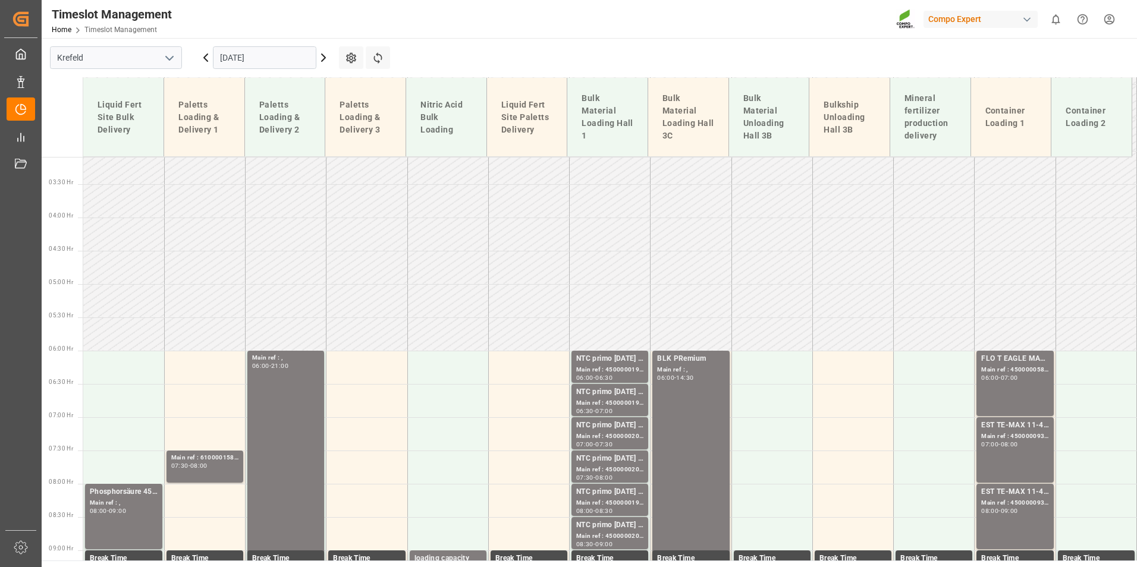
scroll to position [325, 0]
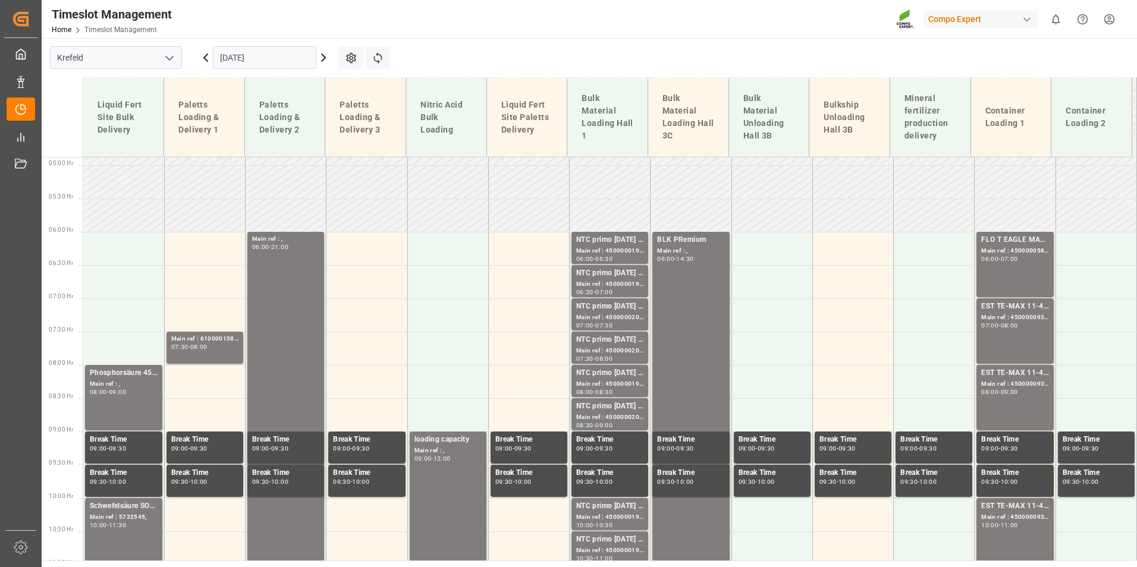
click at [322, 67] on div "[DATE]" at bounding box center [264, 57] width 149 height 39
click at [320, 62] on icon at bounding box center [323, 58] width 14 height 14
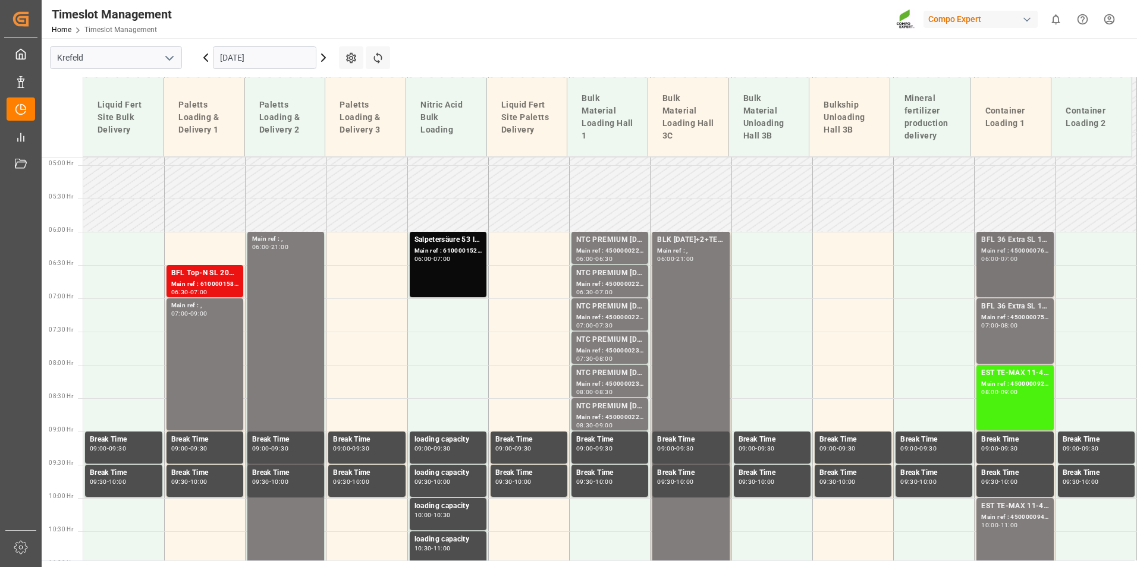
click at [981, 258] on div "06:00" at bounding box center [989, 258] width 17 height 5
click at [1004, 312] on div "BFL 36 Extra SL 10L (x60) EN,TR MTO;" at bounding box center [1014, 307] width 67 height 12
click at [1006, 246] on div "Main ref : 4500000761, 2000000600;" at bounding box center [1014, 251] width 67 height 10
click at [1003, 316] on div "Main ref : 4500000757, 2000000600;" at bounding box center [1014, 318] width 67 height 10
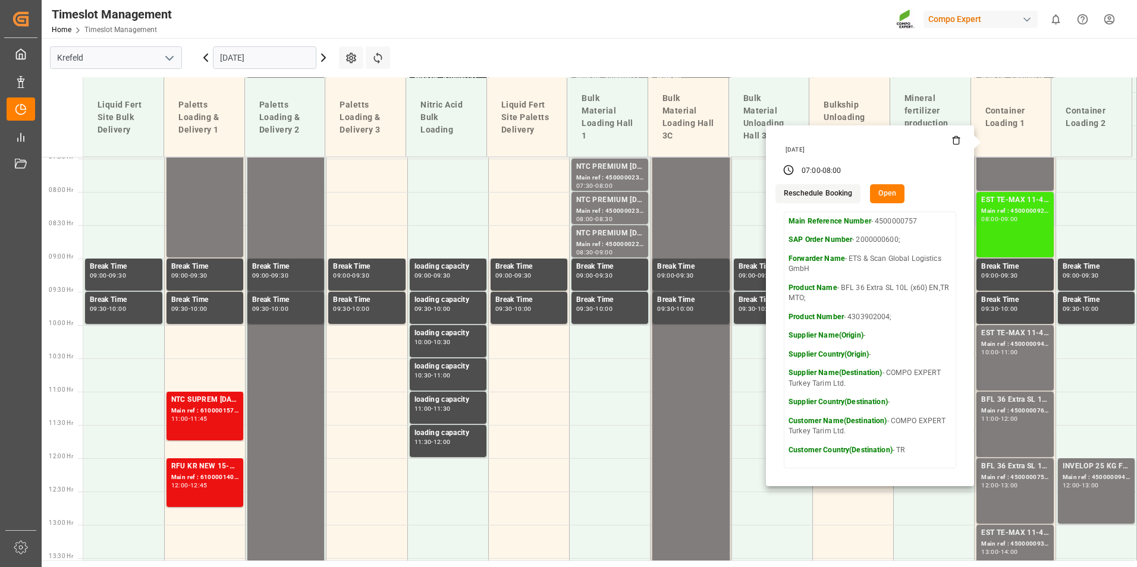
scroll to position [503, 0]
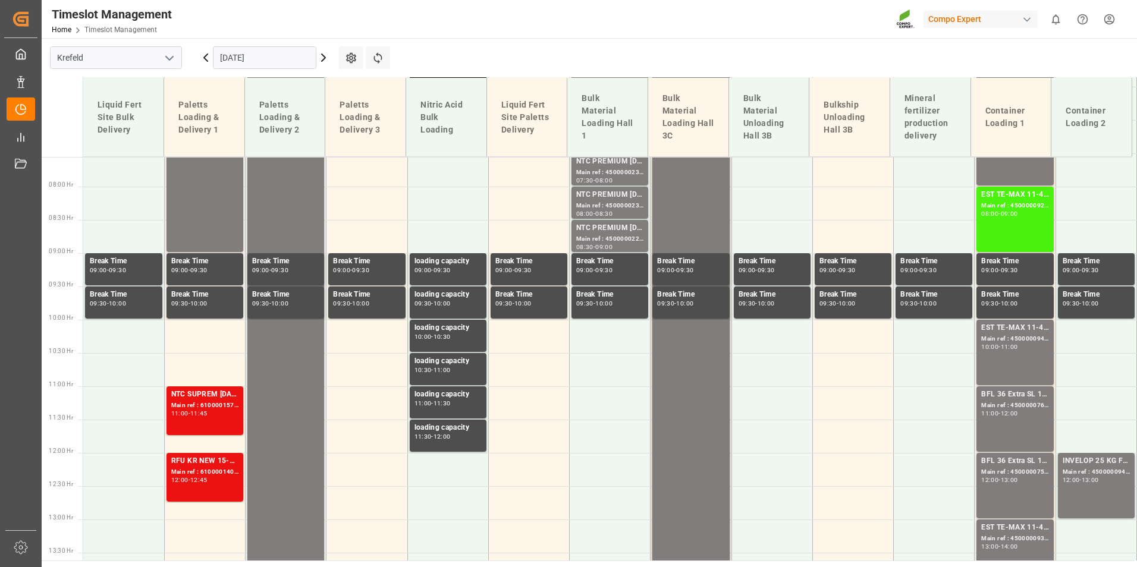
click at [1012, 225] on div "EST TE-MAX 11-48 20kg (x56) WW Main ref : 4500000929, 2000000976 08:00 - 09:00" at bounding box center [1014, 219] width 67 height 61
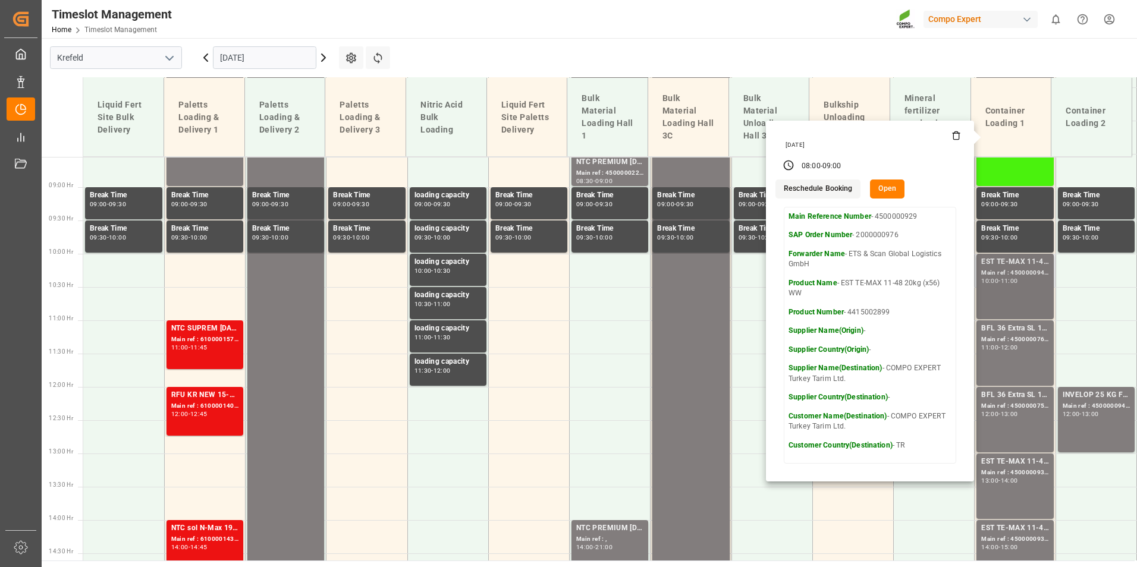
scroll to position [622, 0]
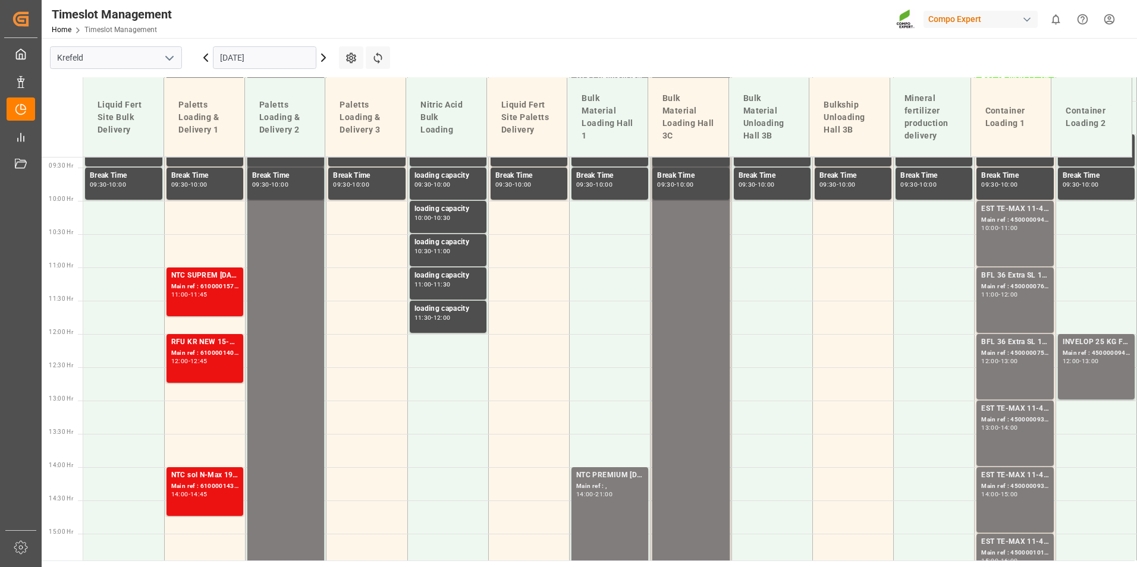
click at [1012, 230] on div "11:00" at bounding box center [1009, 227] width 17 height 5
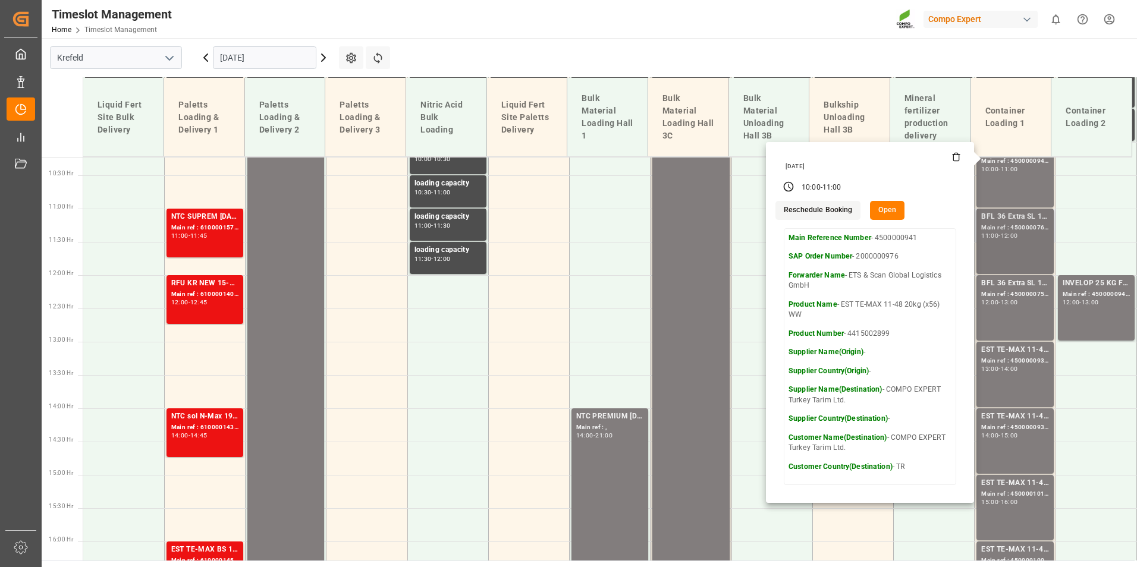
scroll to position [682, 0]
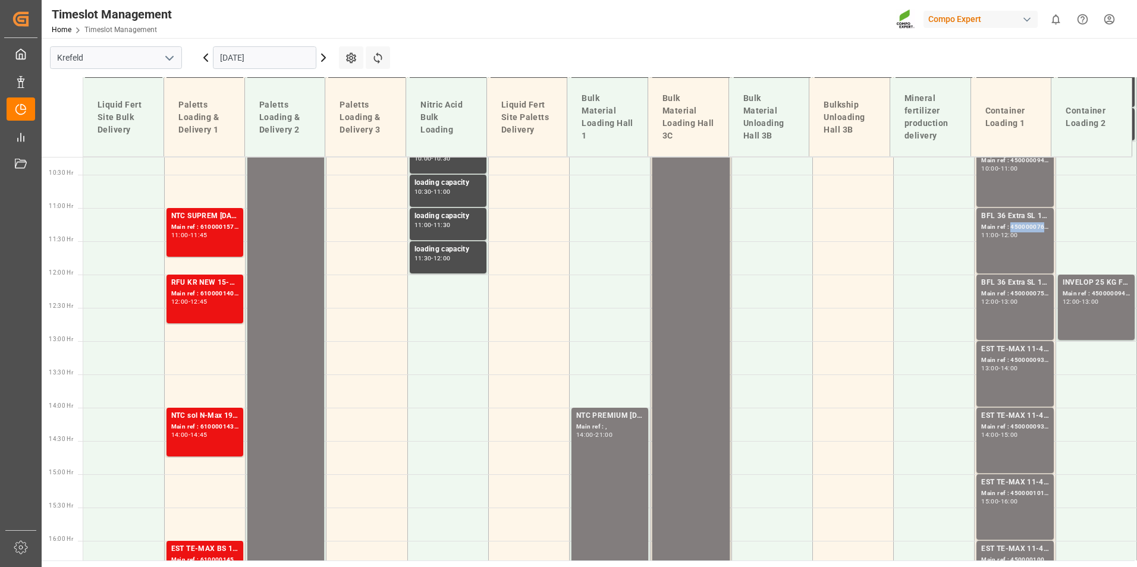
click at [1010, 230] on div "Main ref : 4500000760, 2000000600;" at bounding box center [1014, 227] width 67 height 10
click at [1004, 280] on div "BFL 36 Extra SL 10L (x60) EN,TR MTO;" at bounding box center [1014, 283] width 67 height 12
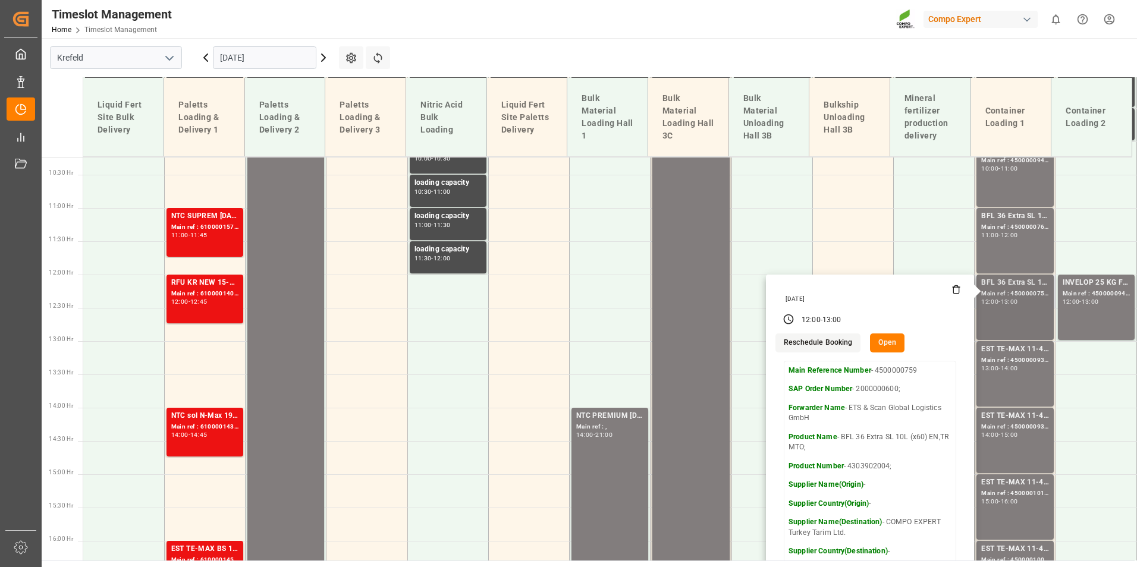
scroll to position [741, 0]
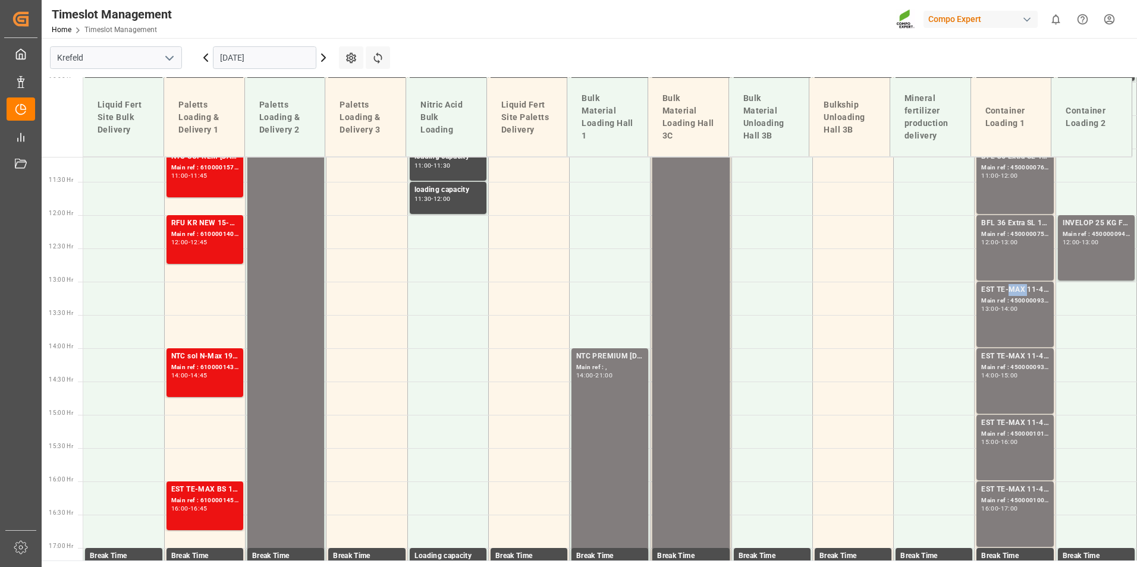
click at [1004, 293] on div "EST TE-MAX 11-48 20kg (x56) WW" at bounding box center [1014, 290] width 67 height 12
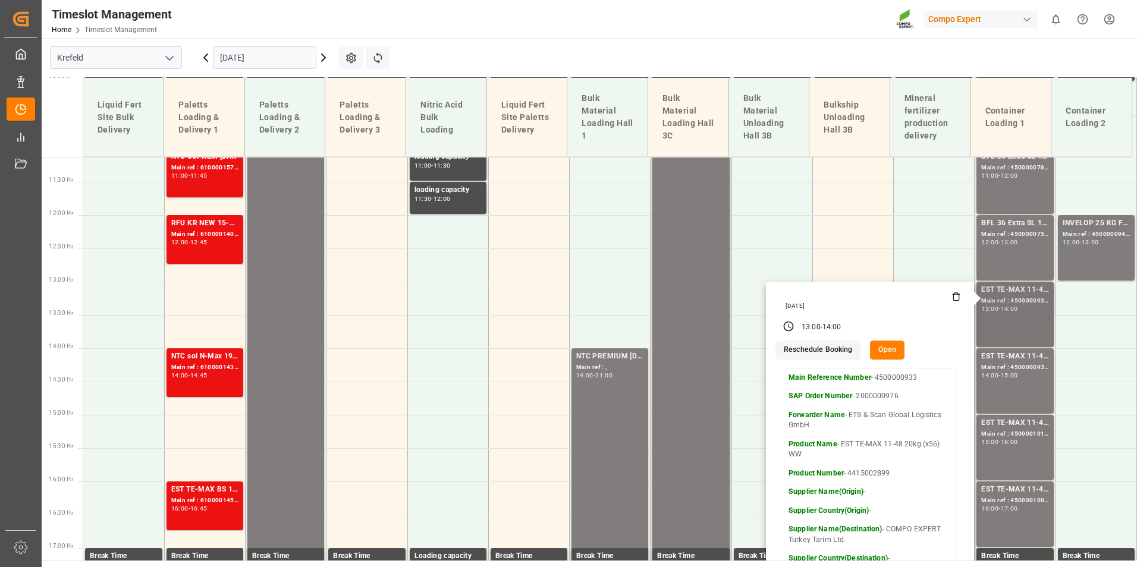
scroll to position [860, 0]
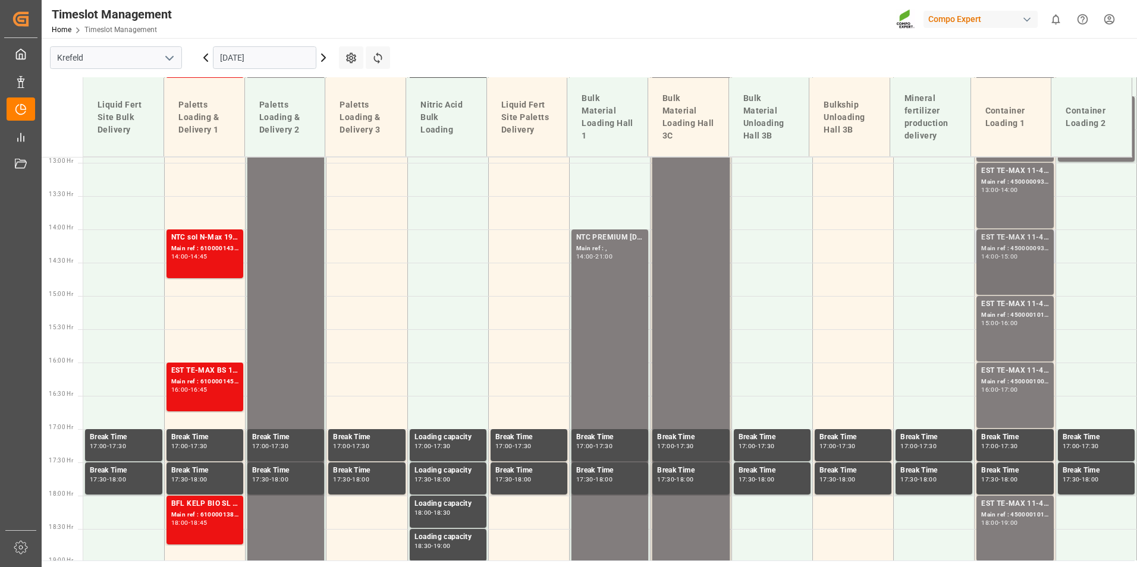
click at [1003, 280] on div "EST TE-MAX 11-48 20kg (x56) WW Main ref : 4500000934, 2000000976 14:00 - 15:00" at bounding box center [1014, 262] width 67 height 61
click at [1002, 329] on div "EST TE-MAX 11-48 20kg (x45) ES, PT MTO Main ref : 4500001011, 2000000381 15:00 …" at bounding box center [1014, 329] width 67 height 61
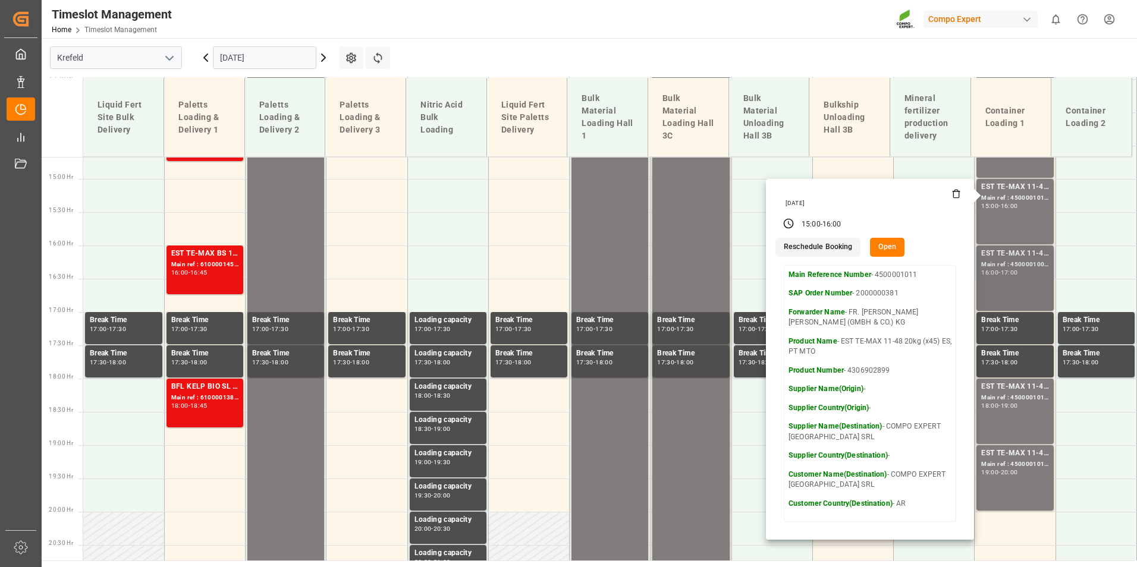
scroll to position [979, 0]
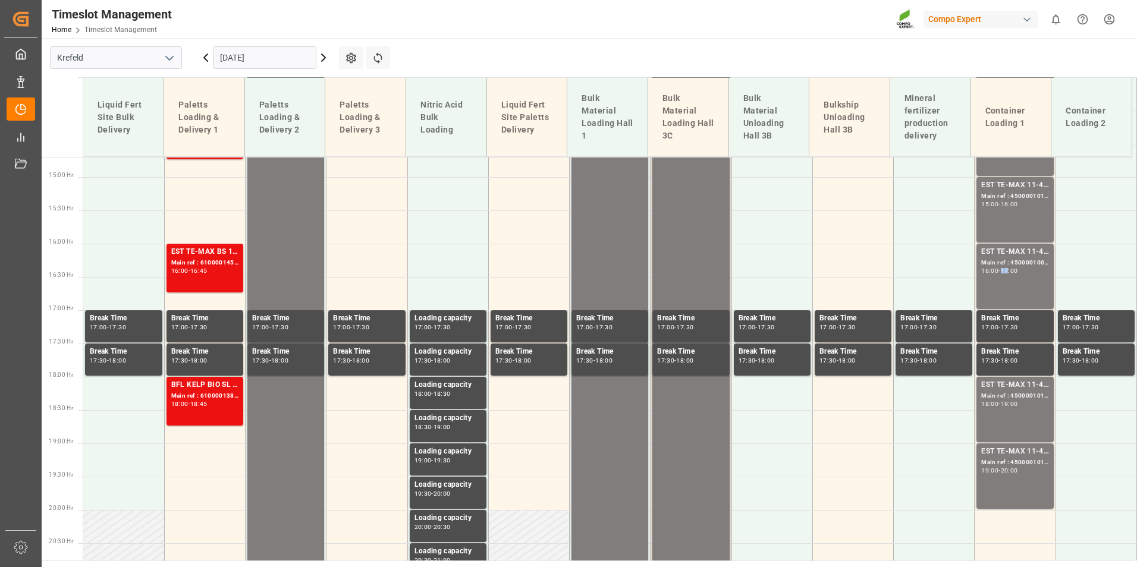
click at [1006, 269] on div "17:00" at bounding box center [1009, 270] width 17 height 5
click at [1007, 394] on div "Main ref : 4500001010, 2000000381" at bounding box center [1014, 396] width 67 height 10
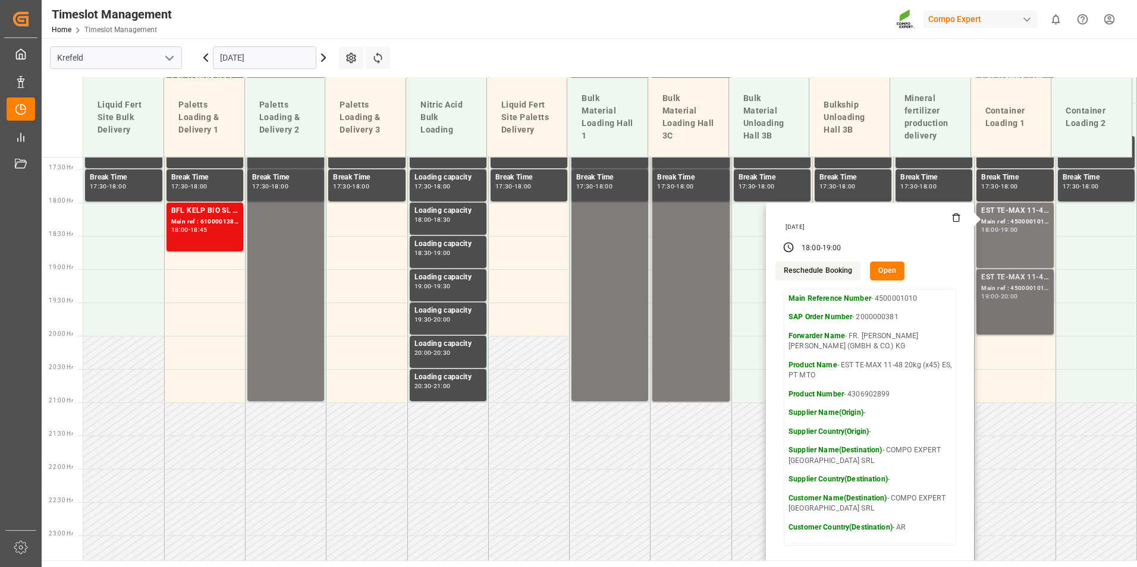
scroll to position [1157, 0]
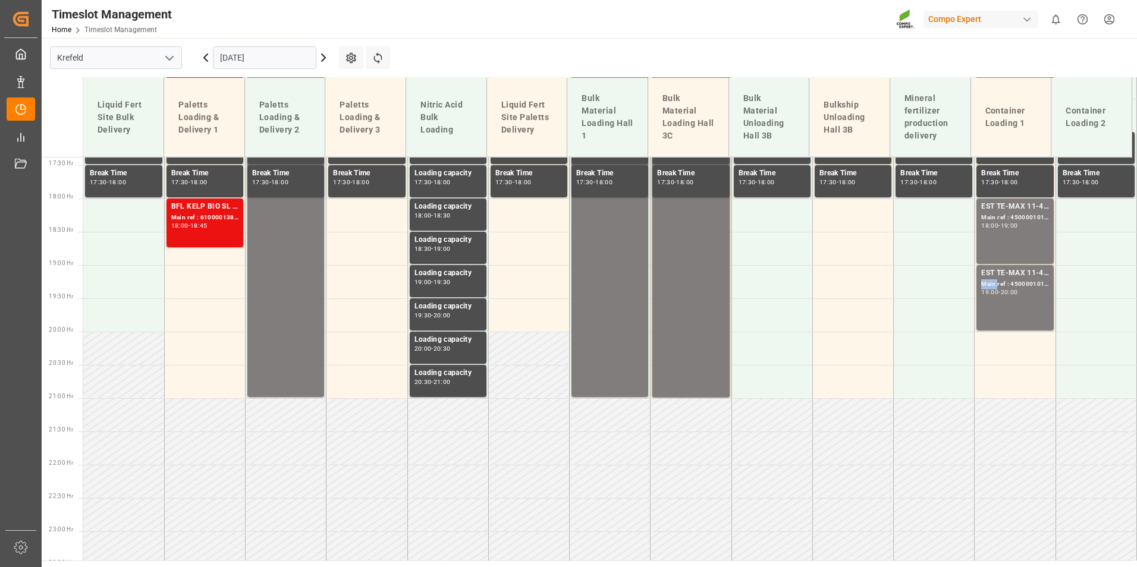
click at [989, 280] on div "Main ref : 4500001013, 2000000382" at bounding box center [1014, 285] width 67 height 10
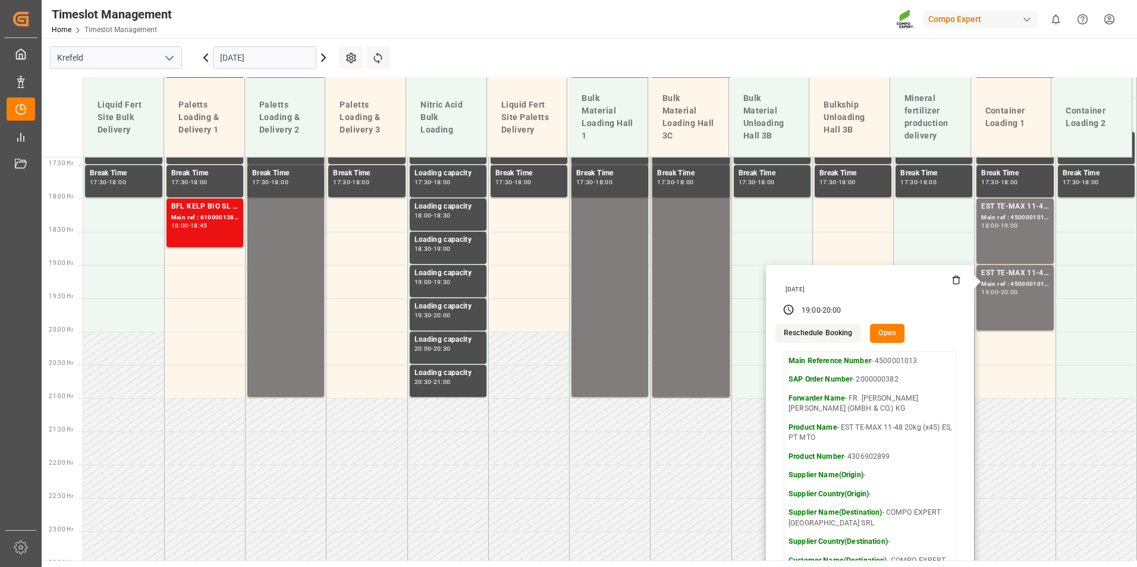
click at [320, 60] on icon at bounding box center [323, 58] width 14 height 14
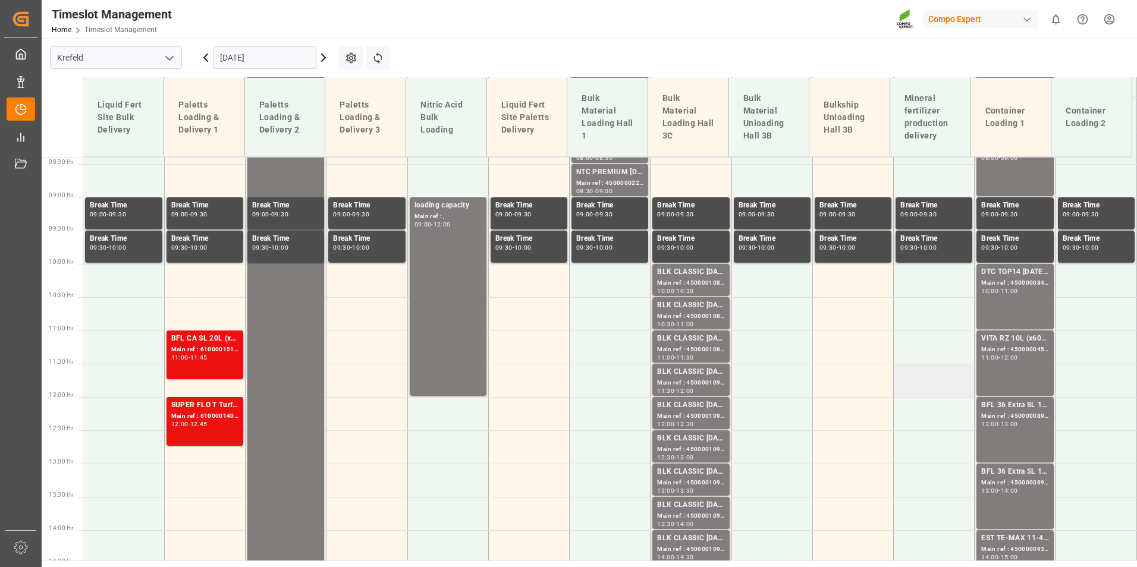
scroll to position [563, 0]
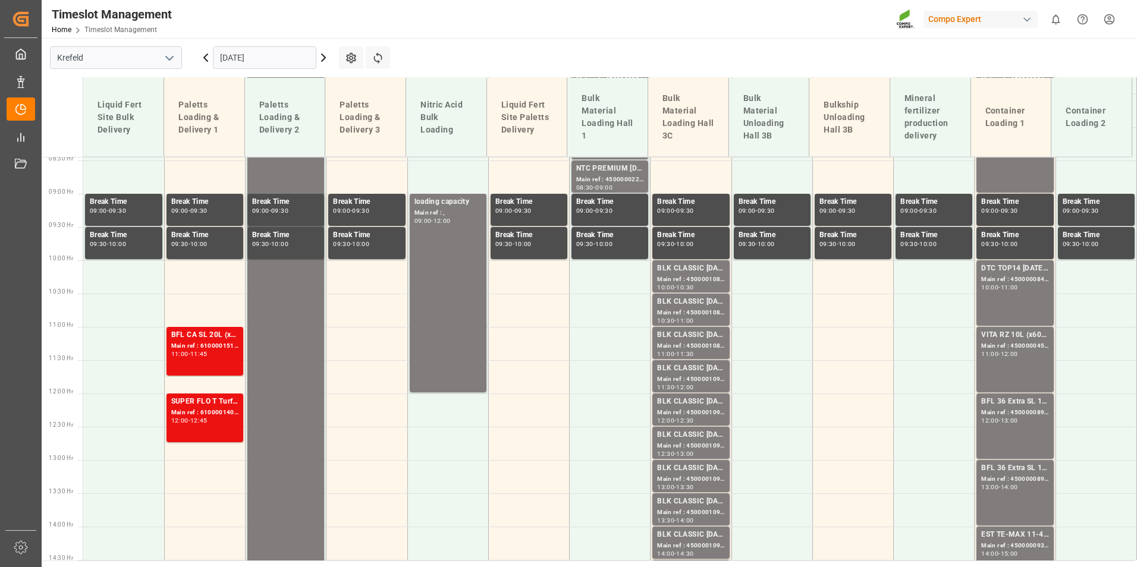
click at [261, 52] on input "[DATE]" at bounding box center [264, 57] width 103 height 23
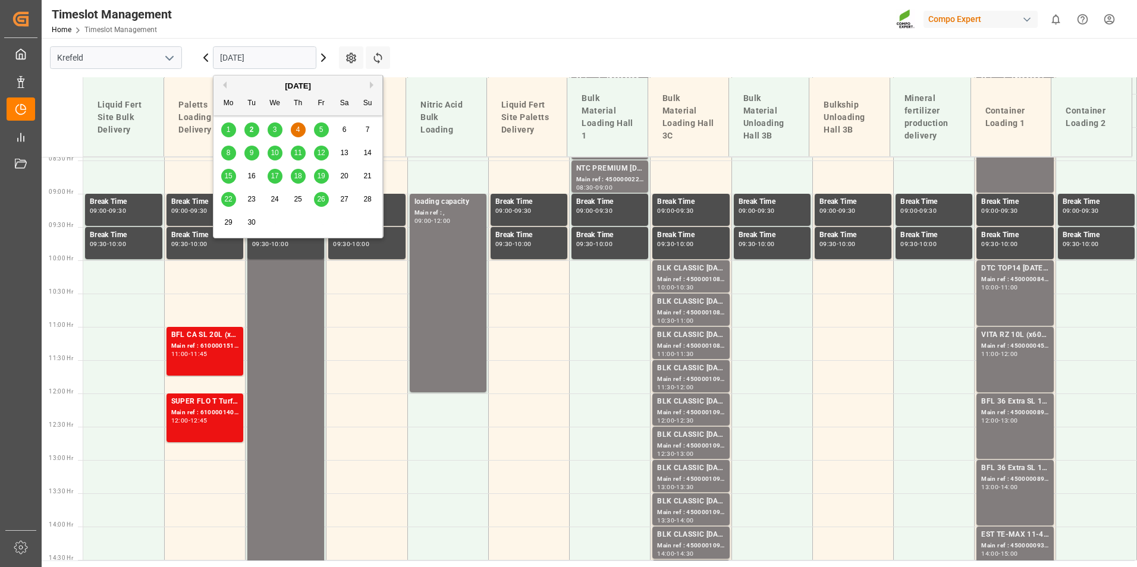
click at [253, 130] on span "2" at bounding box center [252, 129] width 4 height 8
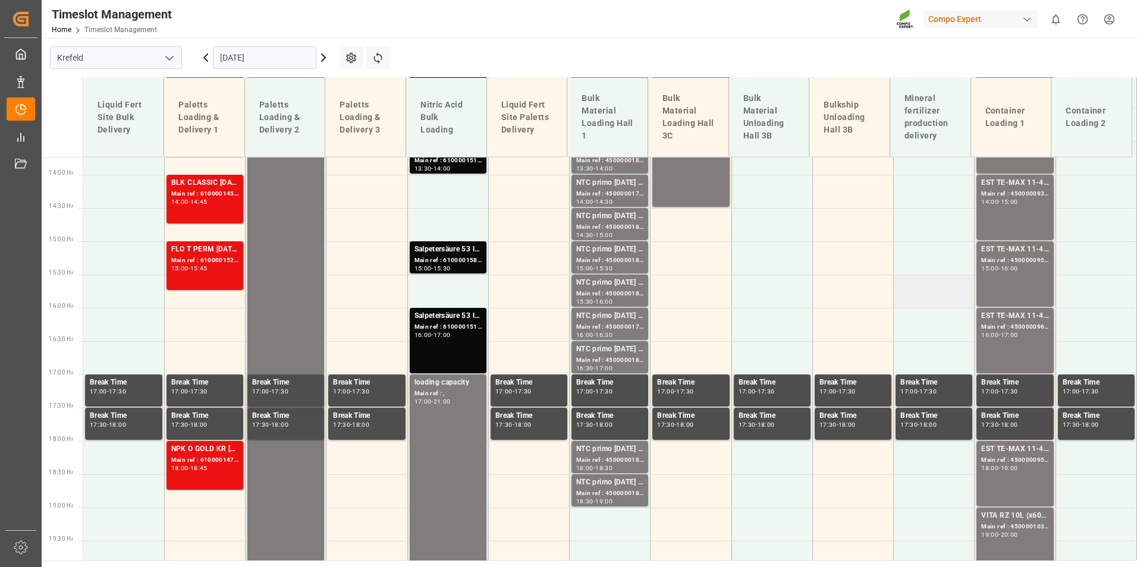
scroll to position [919, 0]
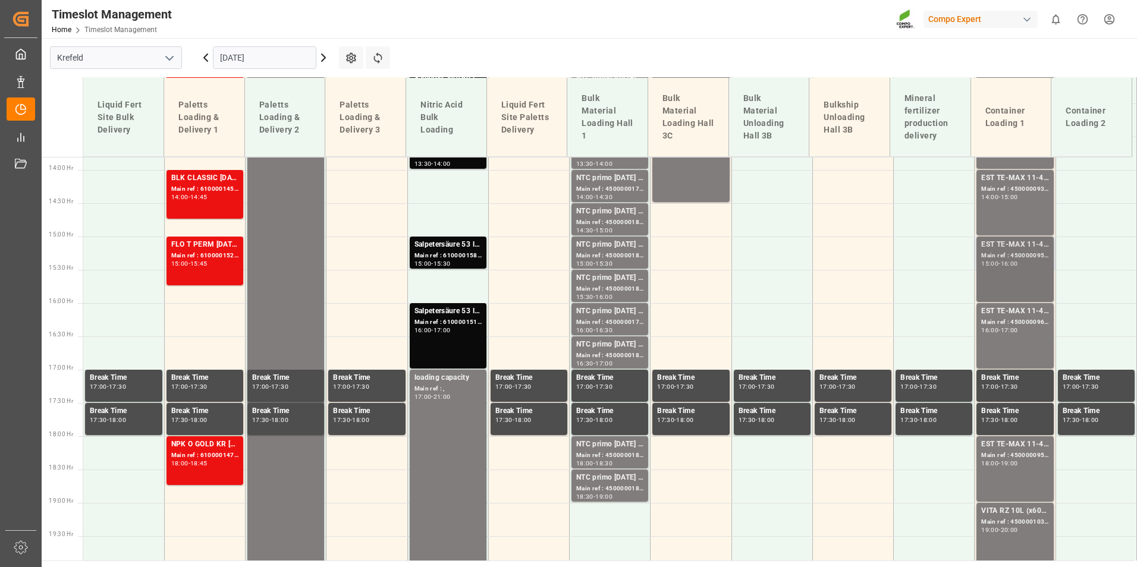
click at [984, 267] on div "15:00 - 16:00" at bounding box center [1014, 264] width 67 height 7
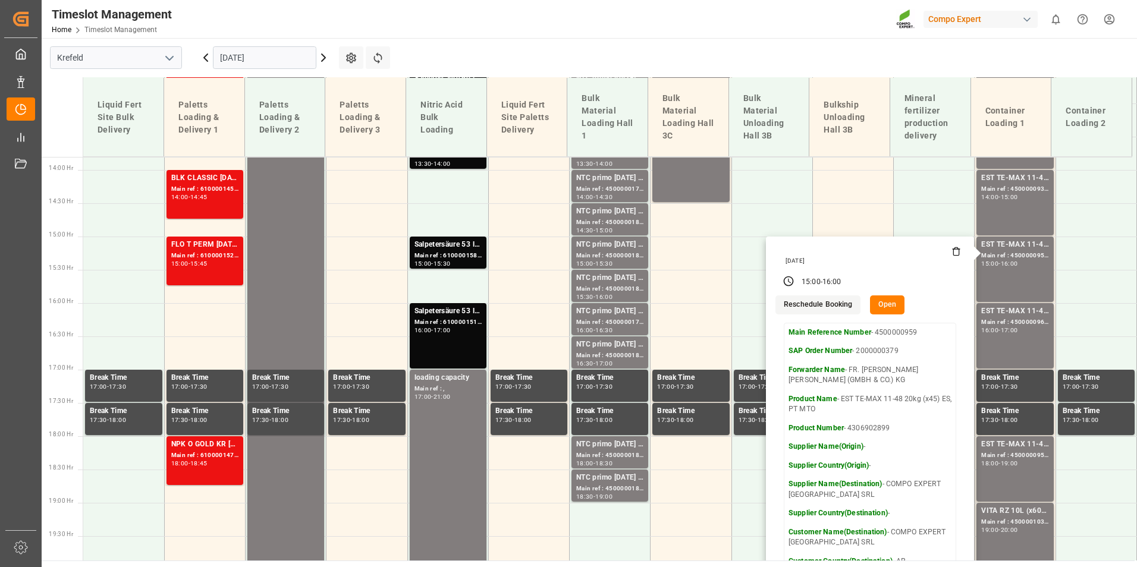
scroll to position [979, 0]
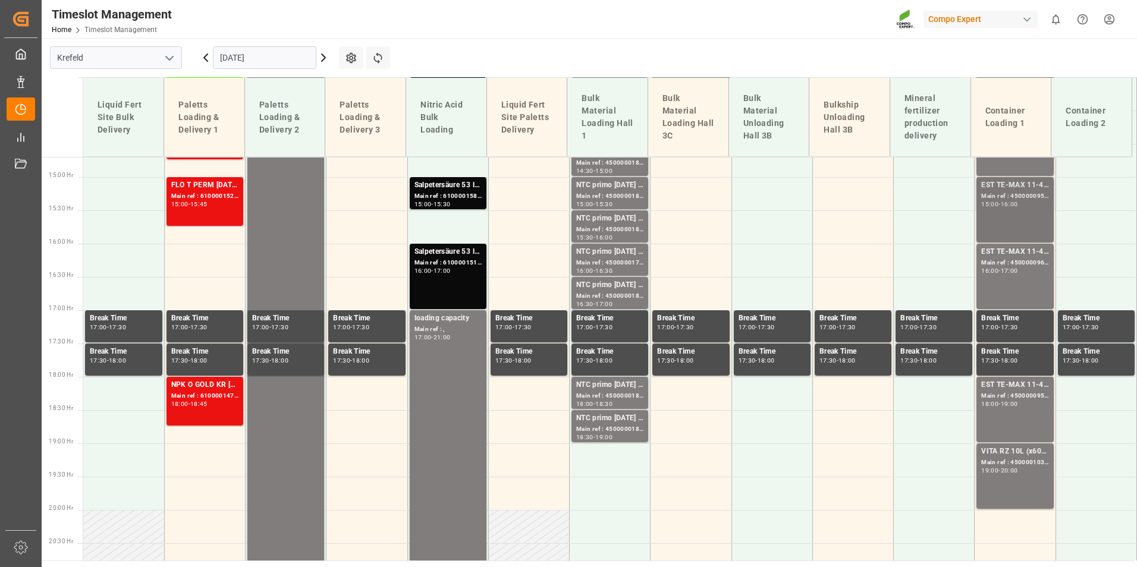
click at [989, 186] on div "EST TE-MAX 11-48 20kg (x45) ES, PT MTO" at bounding box center [1014, 186] width 67 height 12
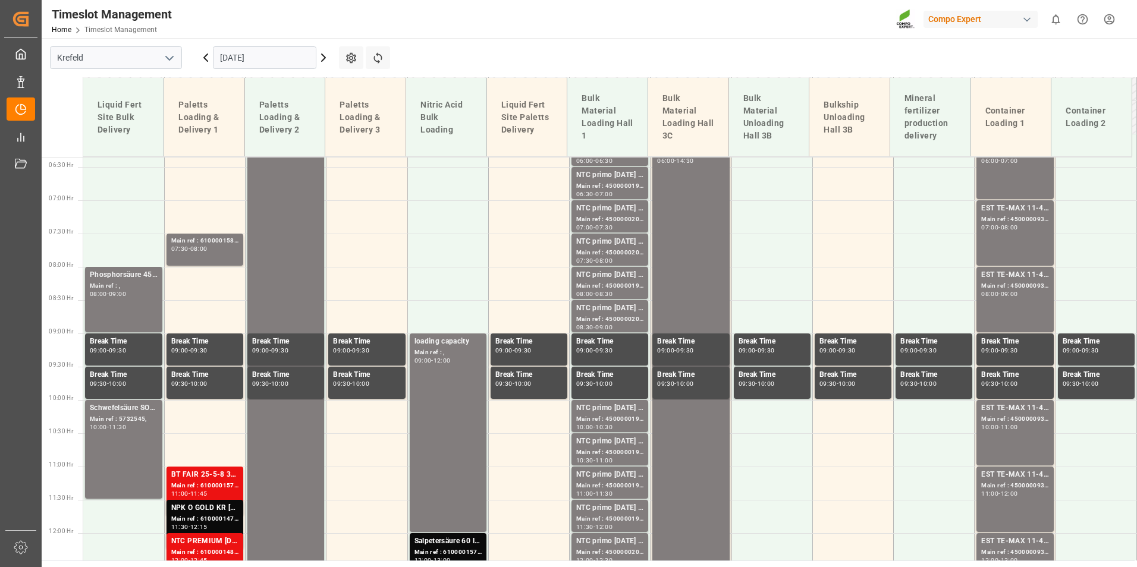
scroll to position [444, 0]
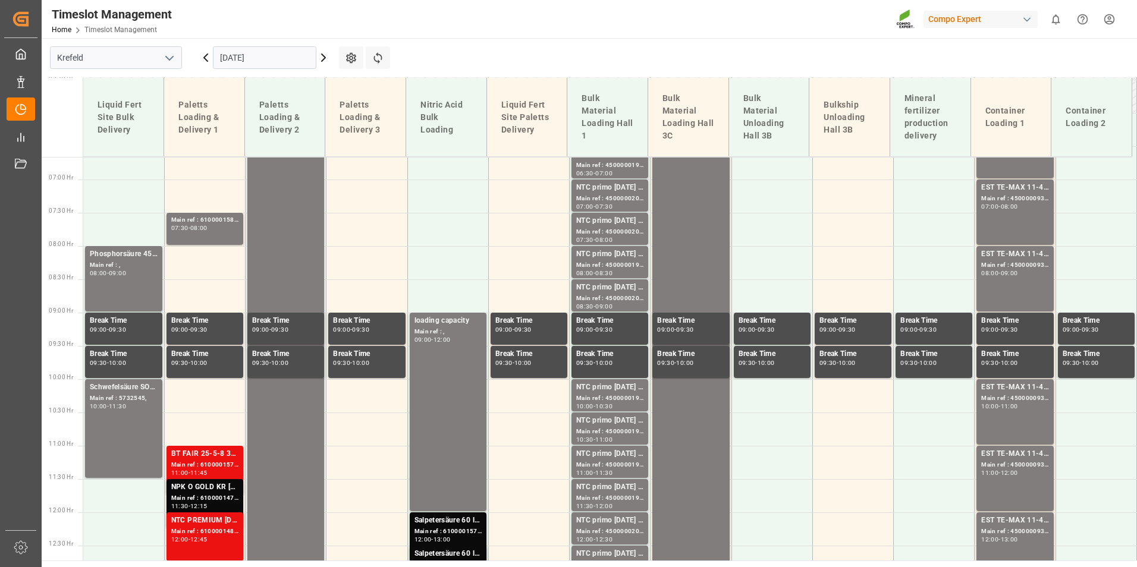
click at [322, 57] on icon at bounding box center [323, 58] width 14 height 14
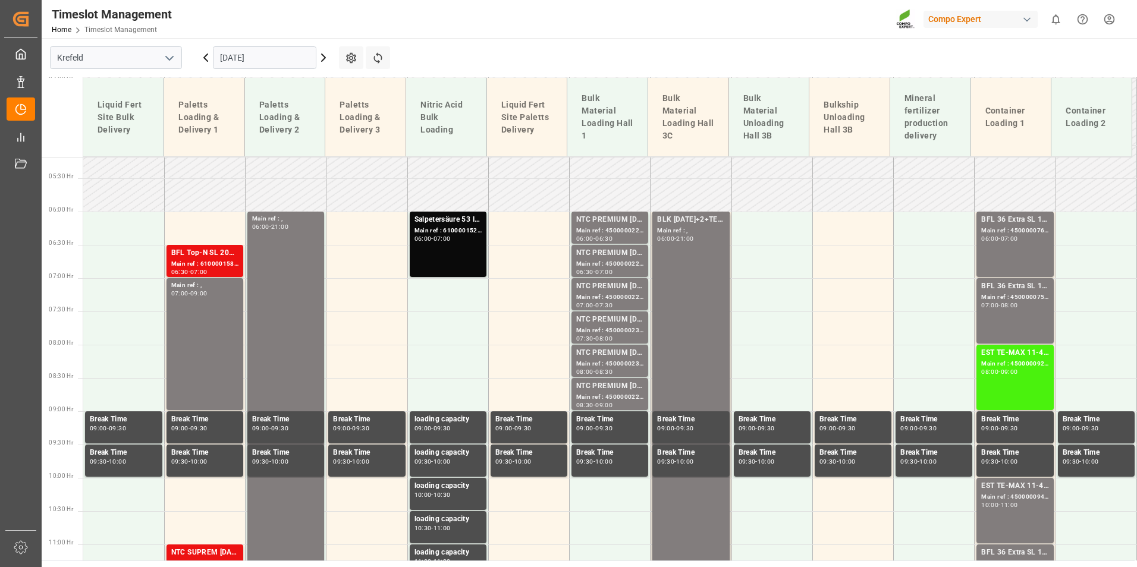
scroll to position [325, 0]
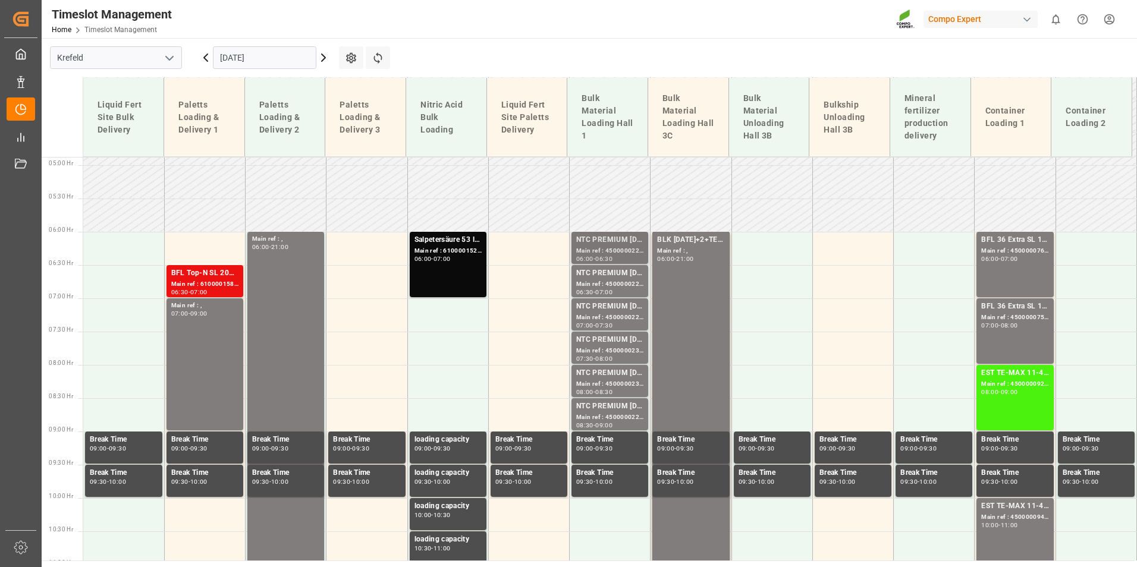
click at [604, 244] on div "NTC PREMIUM [DATE]+3+TE BULK;" at bounding box center [609, 240] width 67 height 12
click at [614, 274] on div "NTC PREMIUM [DATE]+3+TE BULK;" at bounding box center [609, 274] width 67 height 12
click at [624, 315] on div "Main ref : 4500000228, 2000000040;" at bounding box center [609, 318] width 67 height 10
click at [620, 345] on div "NTC PREMIUM [DATE]+3+TE BULK;" at bounding box center [609, 340] width 67 height 12
click at [633, 375] on div "NTC PREMIUM [DATE]+3+TE BULK;" at bounding box center [609, 374] width 67 height 12
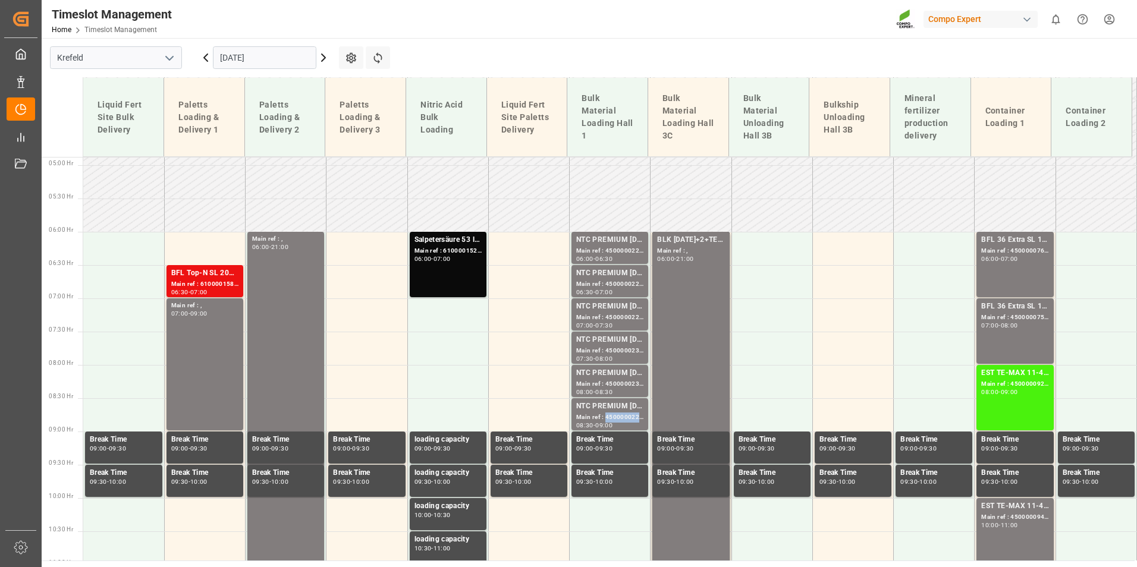
click at [618, 417] on div "Main ref : 4500000225, 2000000040;" at bounding box center [609, 418] width 67 height 10
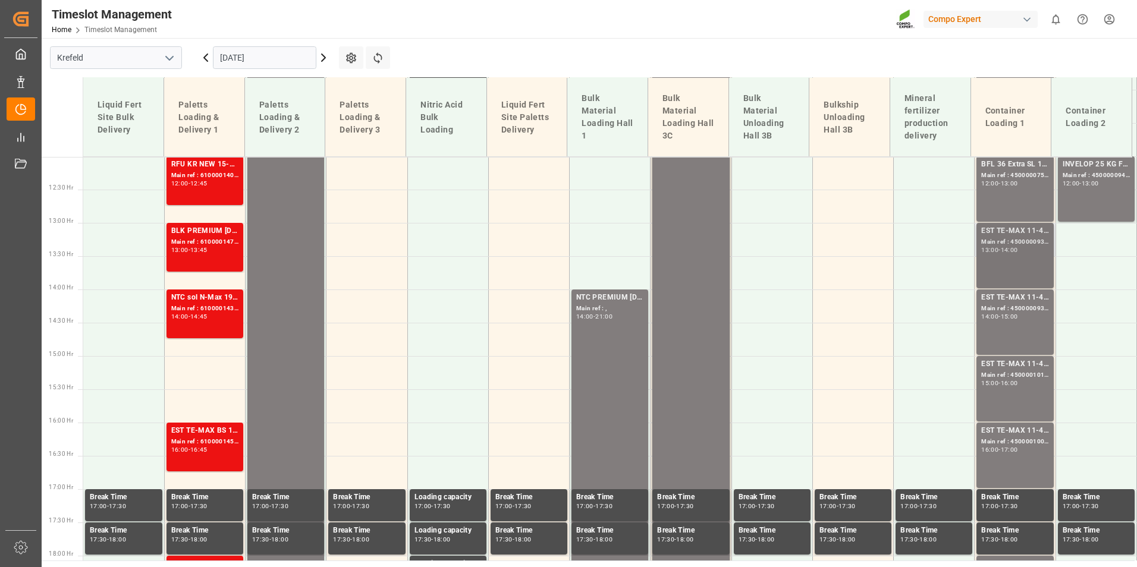
scroll to position [800, 0]
click at [1000, 258] on div "EST TE-MAX 11-48 20kg (x56) WW Main ref : 4500000933, 2000000976 13:00 - 14:00" at bounding box center [1014, 255] width 67 height 61
click at [1000, 318] on div "-" at bounding box center [1000, 315] width 2 height 5
click at [995, 374] on div "Main ref : 4500001011, 2000000381" at bounding box center [1014, 375] width 67 height 10
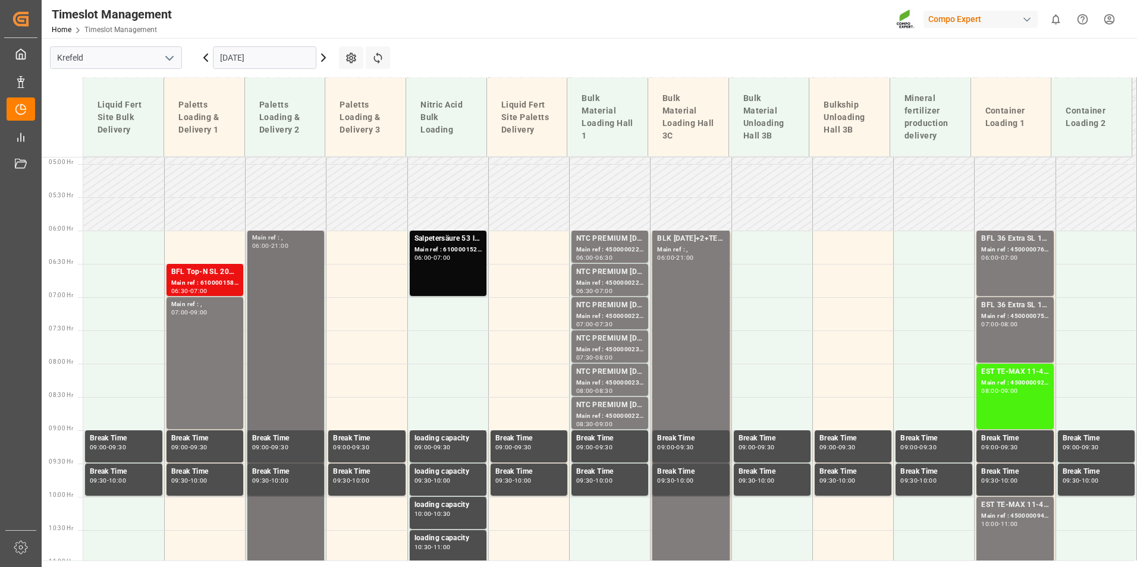
scroll to position [325, 0]
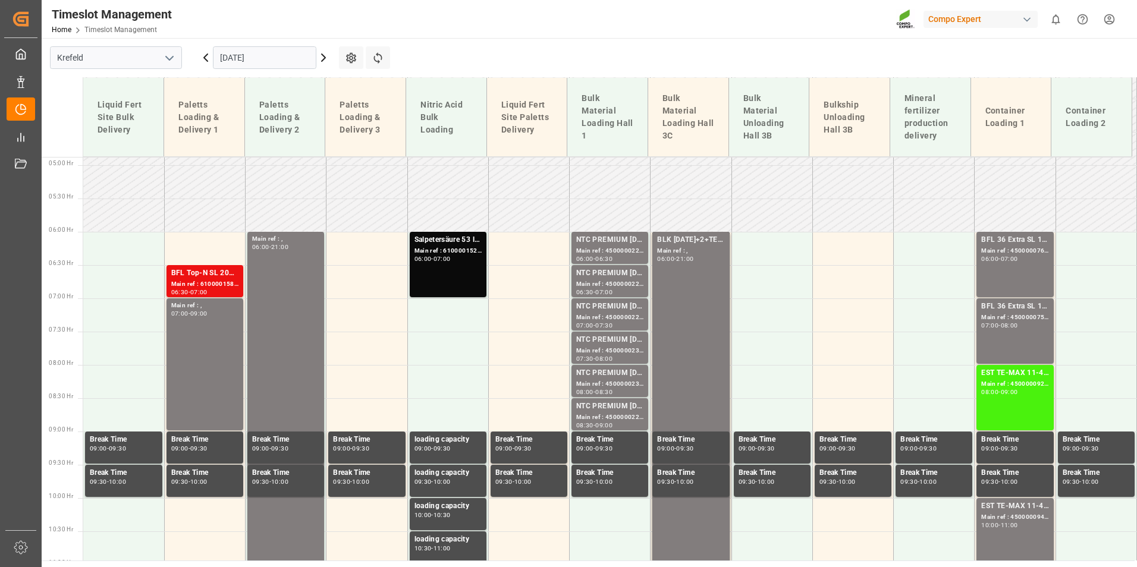
click at [201, 283] on div "Main ref : 6100001584, 2000001360" at bounding box center [204, 285] width 67 height 10
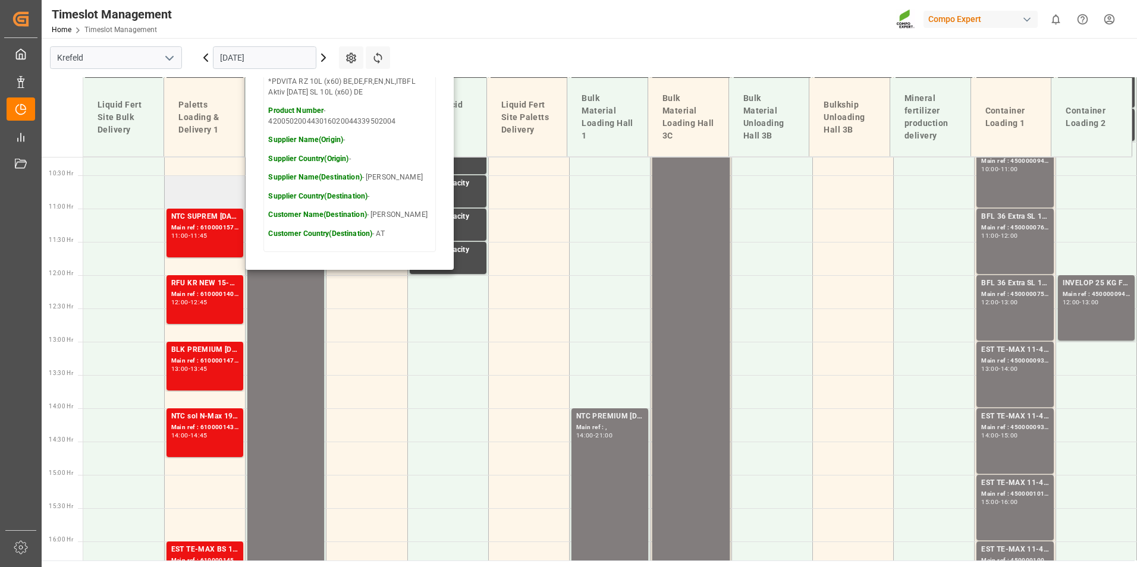
scroll to position [682, 0]
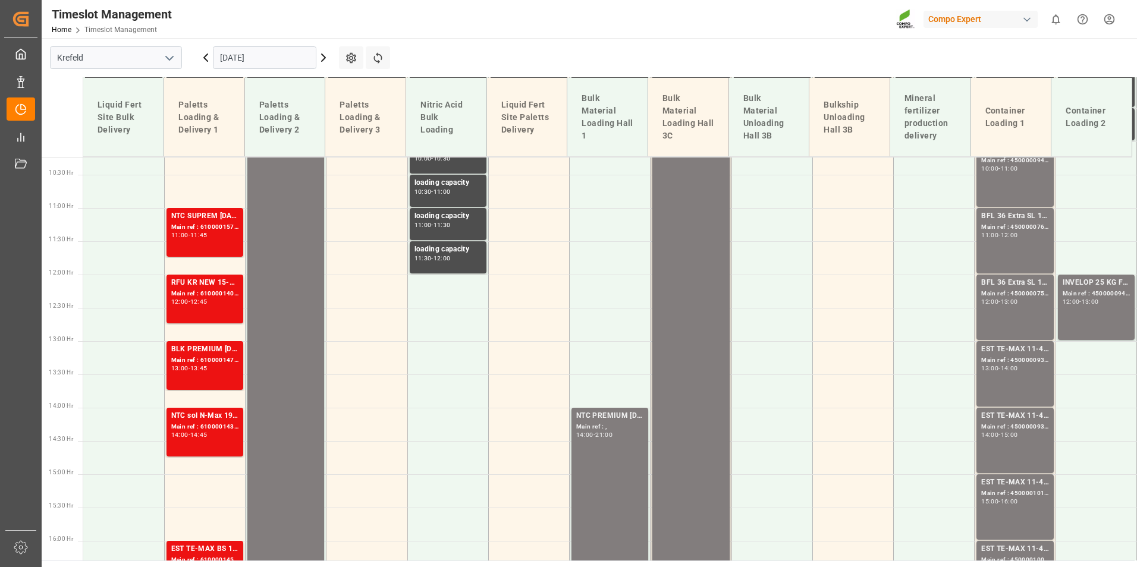
click at [206, 242] on div "NTC SUPREM [DATE] 25kg (x40)A,D,EN,I,SINTC CLASSIC [DATE] 25kg (x40) DE,EN,PLBL…" at bounding box center [204, 233] width 67 height 44
click at [209, 292] on div "Main ref : 6100001403, 2000000962;" at bounding box center [204, 294] width 67 height 10
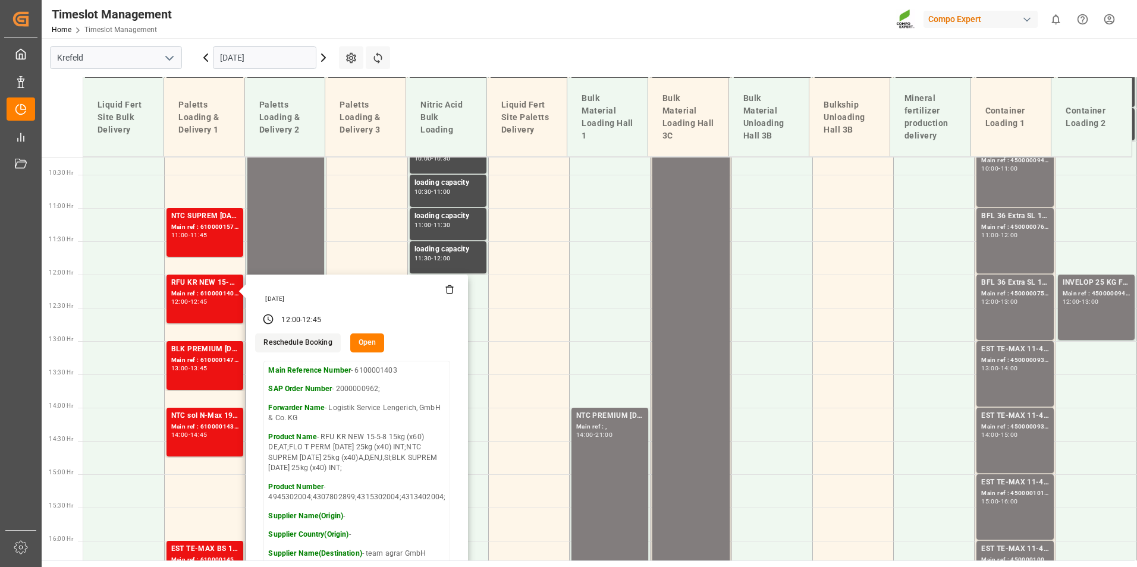
scroll to position [800, 0]
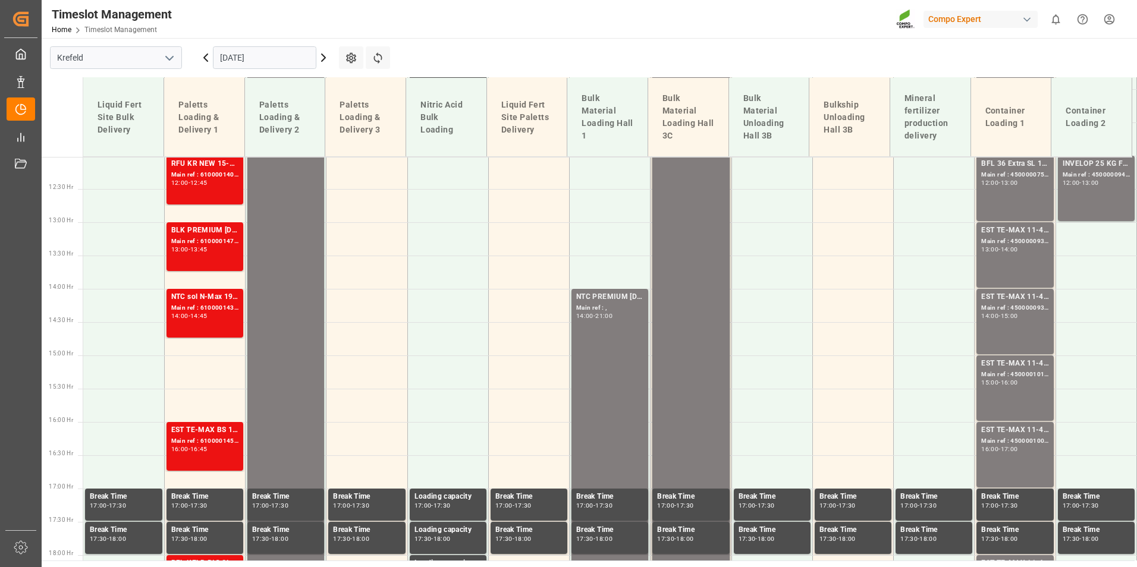
click at [208, 248] on div "13:45" at bounding box center [198, 249] width 17 height 5
click at [222, 319] on div "14:00 - 14:45" at bounding box center [204, 316] width 67 height 7
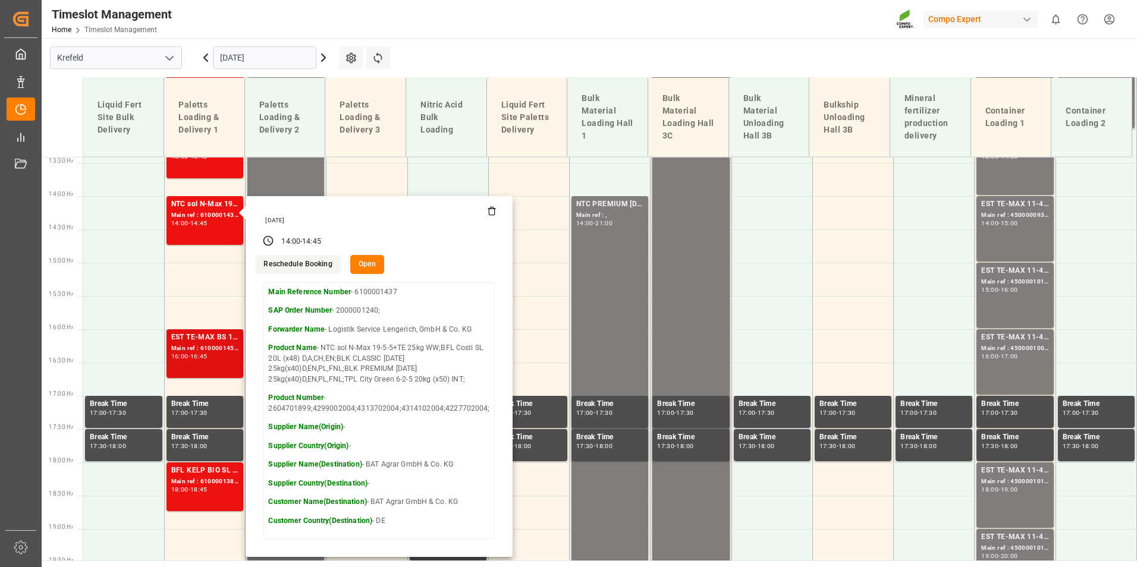
scroll to position [979, 0]
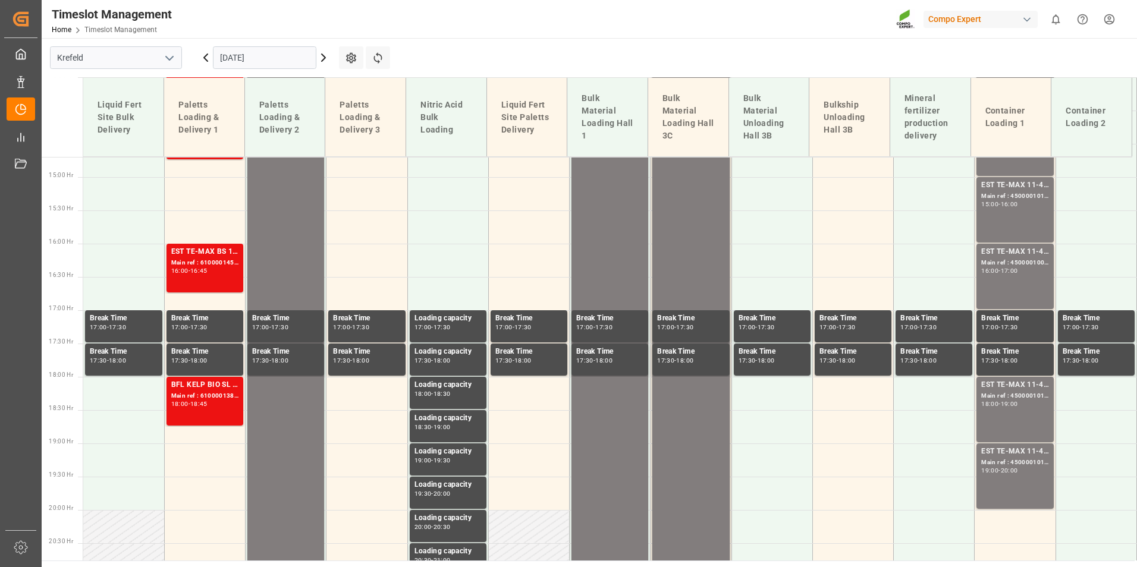
click at [192, 275] on div "EST TE-MAX BS 11-48 20kg (x56) INT; Main ref : 6100001452, 2000001274; 16:00 - …" at bounding box center [204, 268] width 67 height 44
click at [1030, 468] on div "19:00 - 20:00" at bounding box center [1014, 471] width 67 height 7
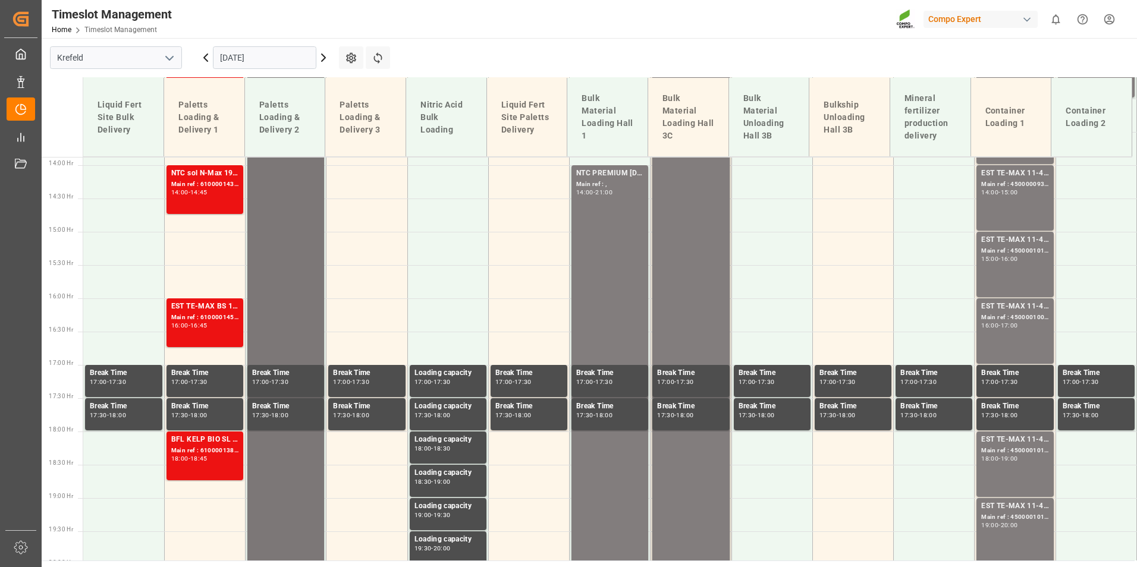
scroll to position [919, 0]
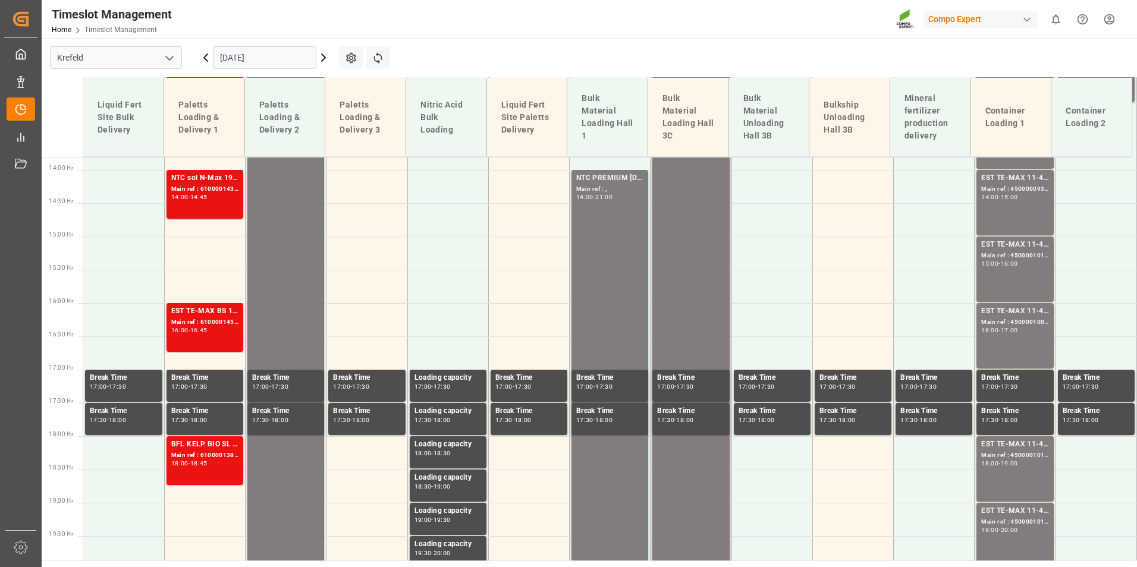
click at [329, 63] on icon at bounding box center [323, 58] width 14 height 14
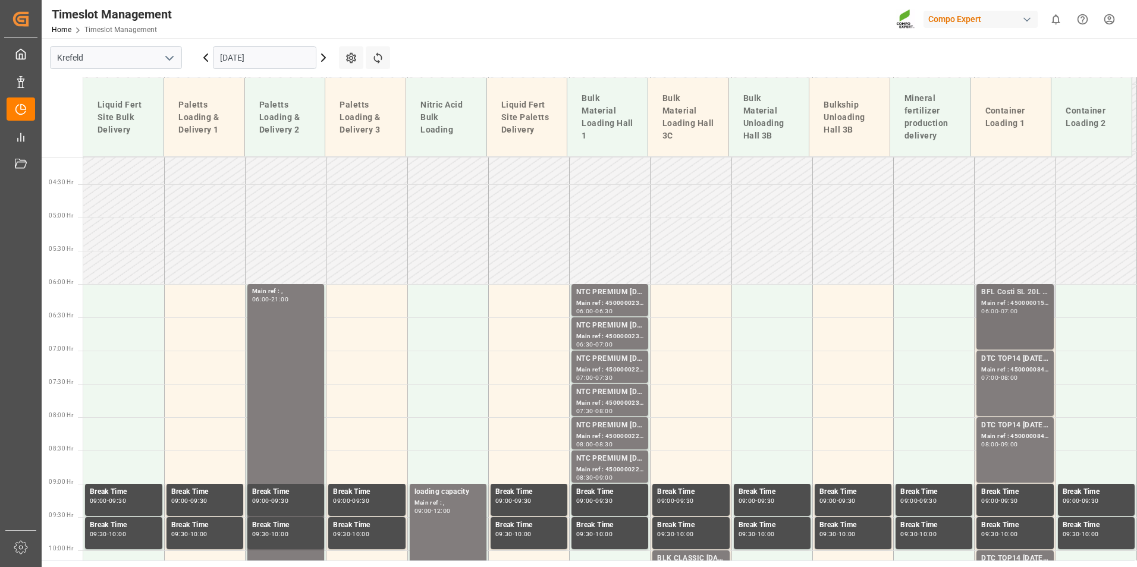
click at [1023, 299] on div "Main ref : 4500000158, 2000000005;" at bounding box center [1014, 304] width 67 height 10
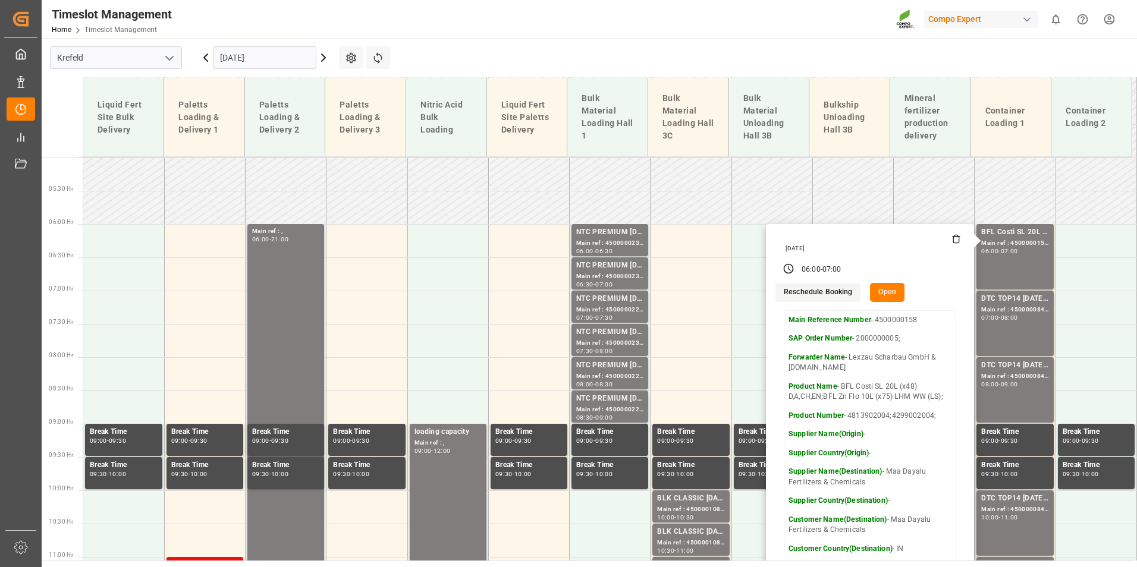
scroll to position [451, 0]
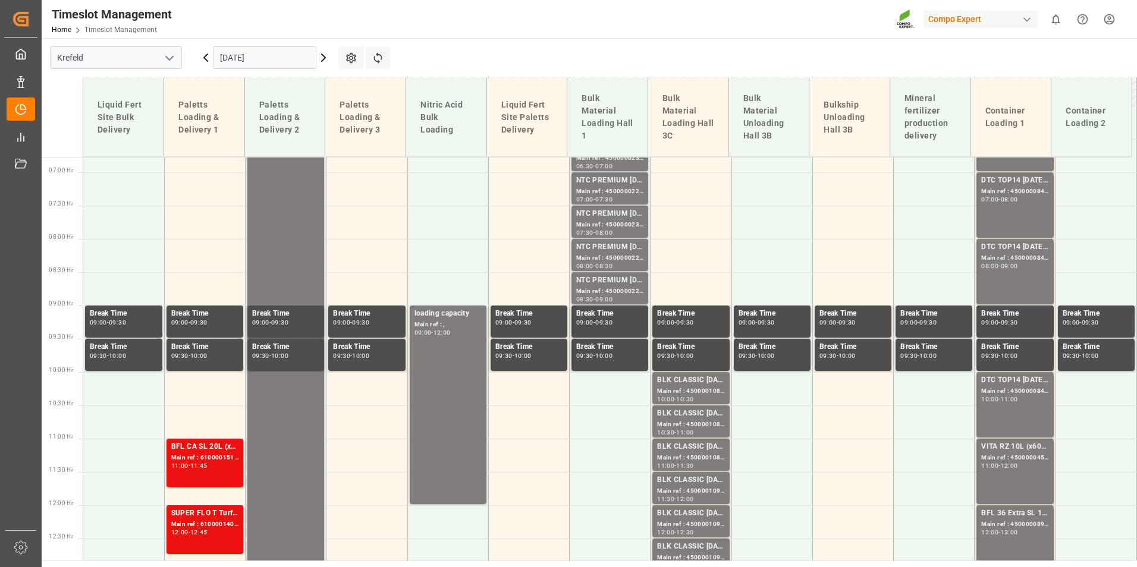
click at [999, 190] on div "Main ref : 4500000847, 2000000538;" at bounding box center [1014, 192] width 67 height 10
click at [1003, 262] on div "Main ref : 4500000845, 2000000538;" at bounding box center [1014, 258] width 67 height 10
click at [1004, 404] on div "DTC TOP14 [DATE] 15%UH 3M 25kg(x42) WW; Main ref : 4500000846, 2000000538; 10:0…" at bounding box center [1014, 405] width 67 height 61
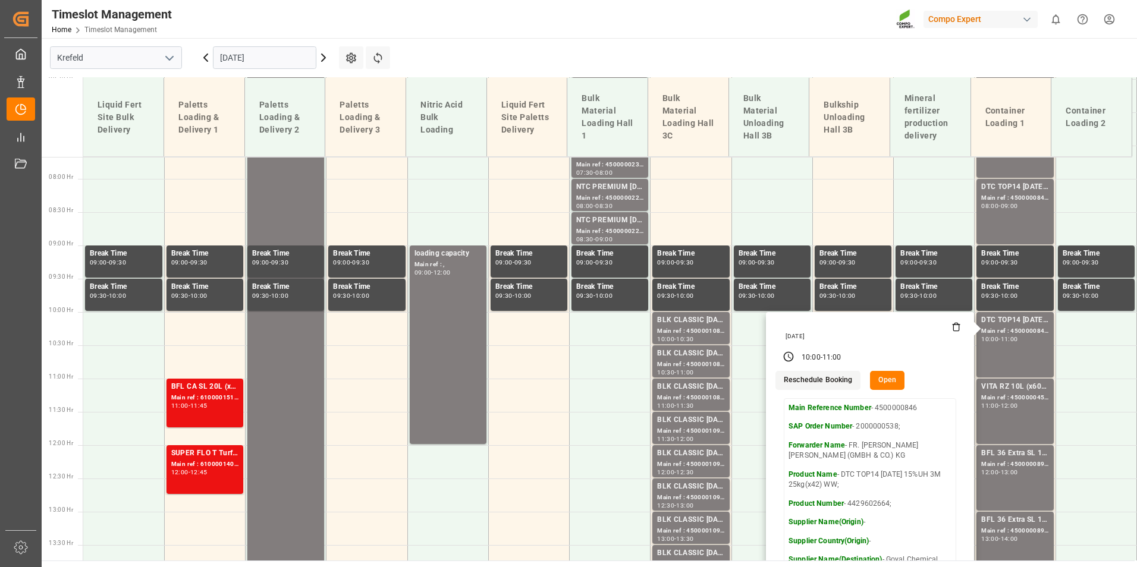
scroll to position [629, 0]
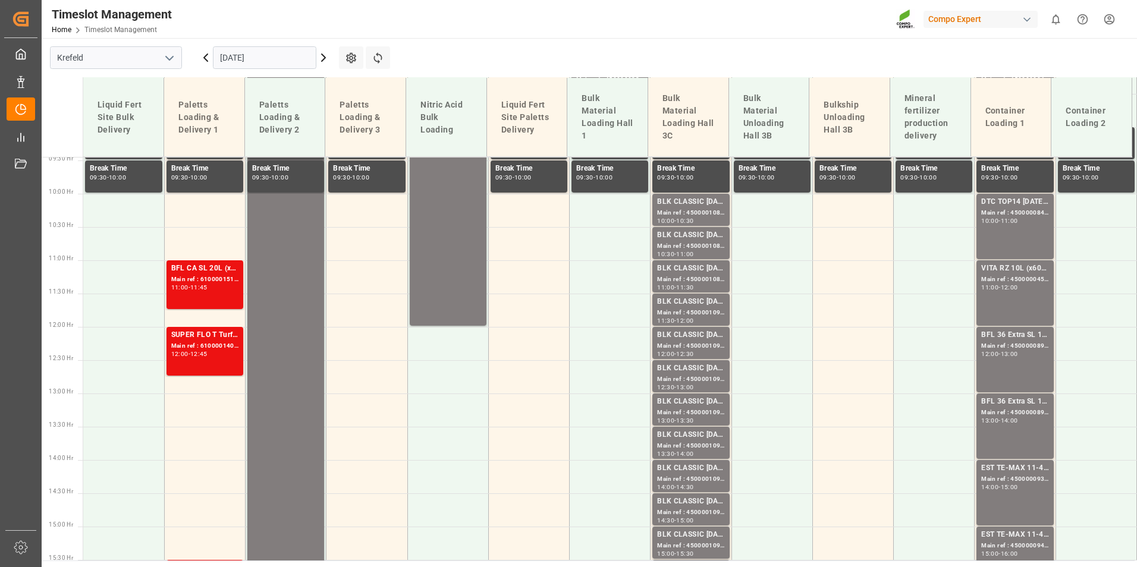
click at [1013, 306] on div "VITA RZ 10L (x60) IN MTO; Main ref : 4500000457, 2000000344; 11:00 - 12:00" at bounding box center [1014, 293] width 67 height 61
click at [1016, 340] on div "BFL 36 Extra SL 1000L IBC" at bounding box center [1014, 335] width 67 height 12
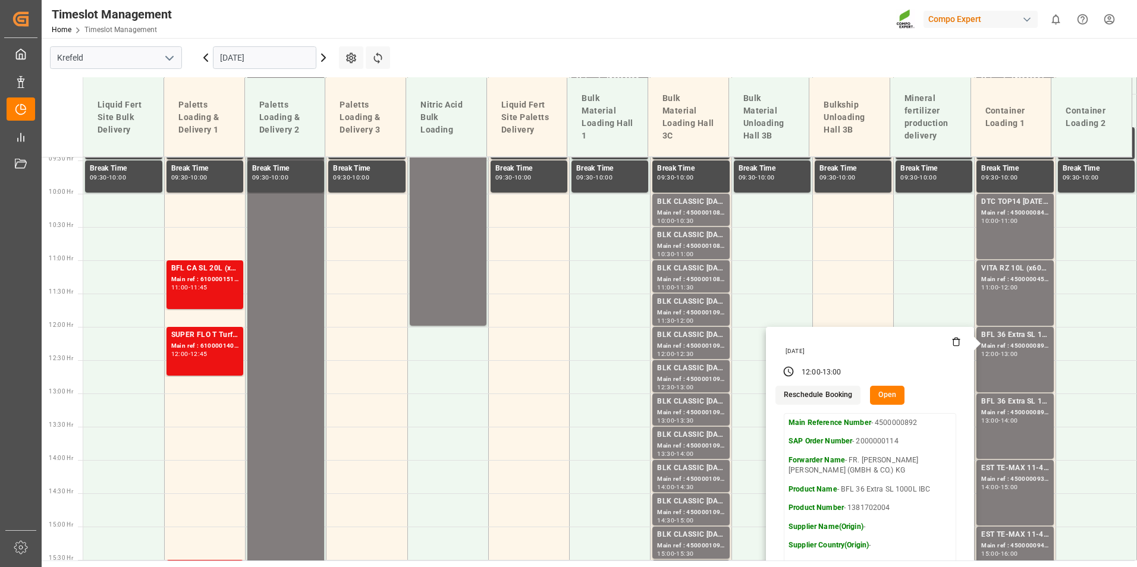
scroll to position [748, 0]
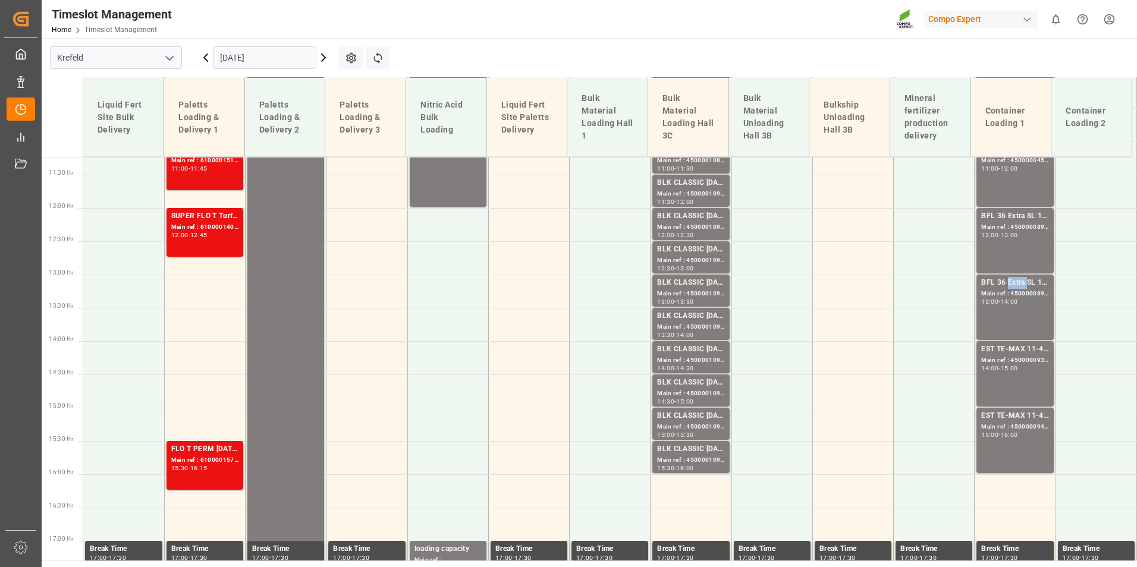
click at [1015, 275] on div "BFL 36 Extra SL 1000L IBC Main ref : 4500000891, 2000000114 13:00 - 14:00" at bounding box center [1015, 307] width 77 height 65
click at [1019, 359] on div "Main ref : 4500000938, 2000000976" at bounding box center [1014, 361] width 67 height 10
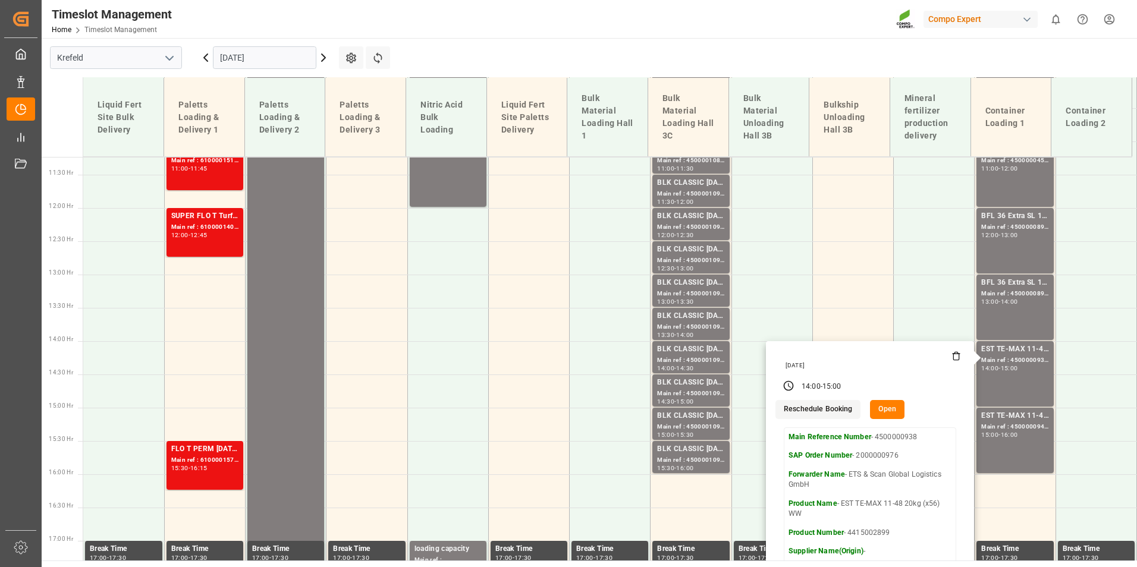
scroll to position [867, 0]
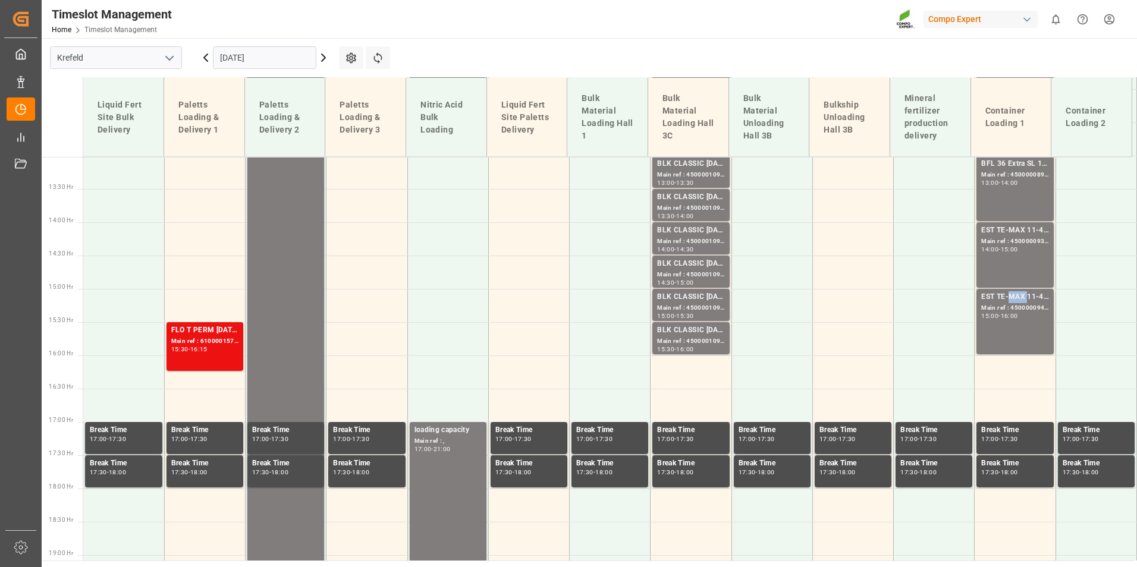
click at [1018, 293] on div "EST TE-MAX 11-48 20kg (x56) WW" at bounding box center [1014, 297] width 67 height 12
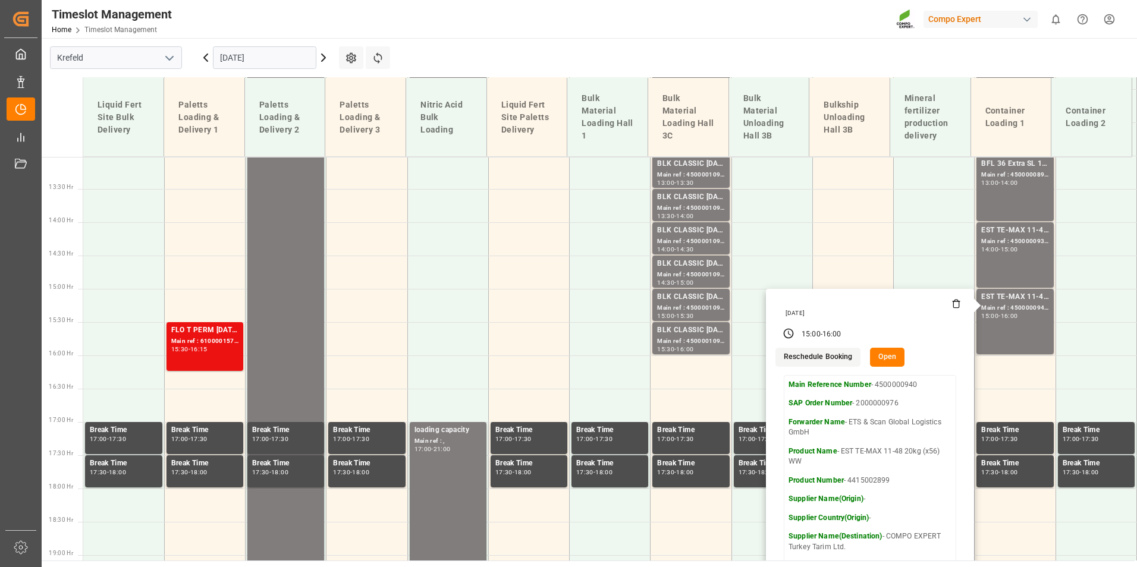
click at [322, 63] on icon at bounding box center [323, 58] width 14 height 14
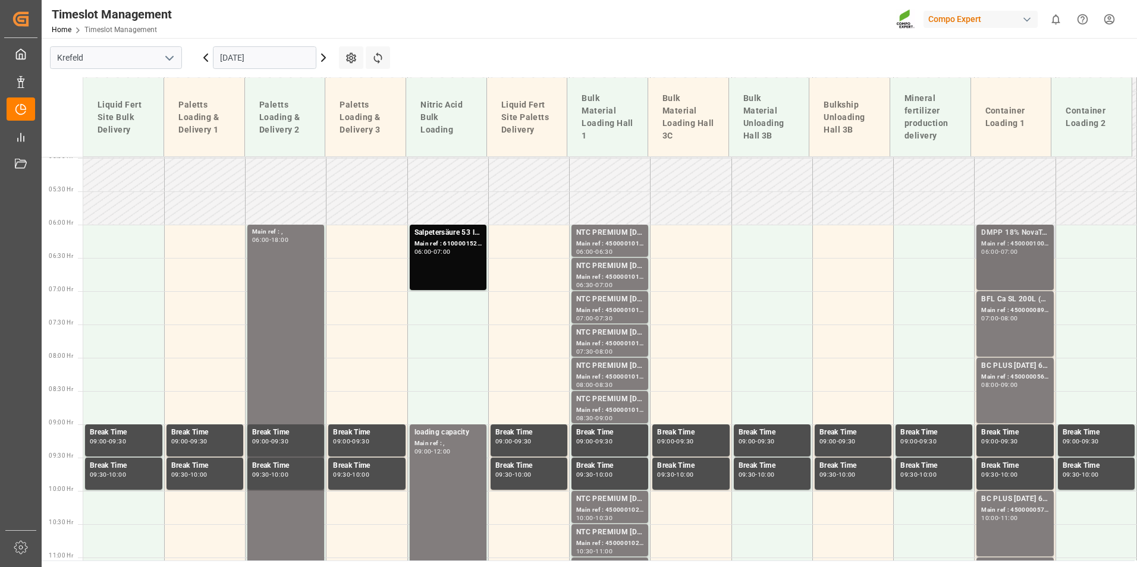
scroll to position [272, 0]
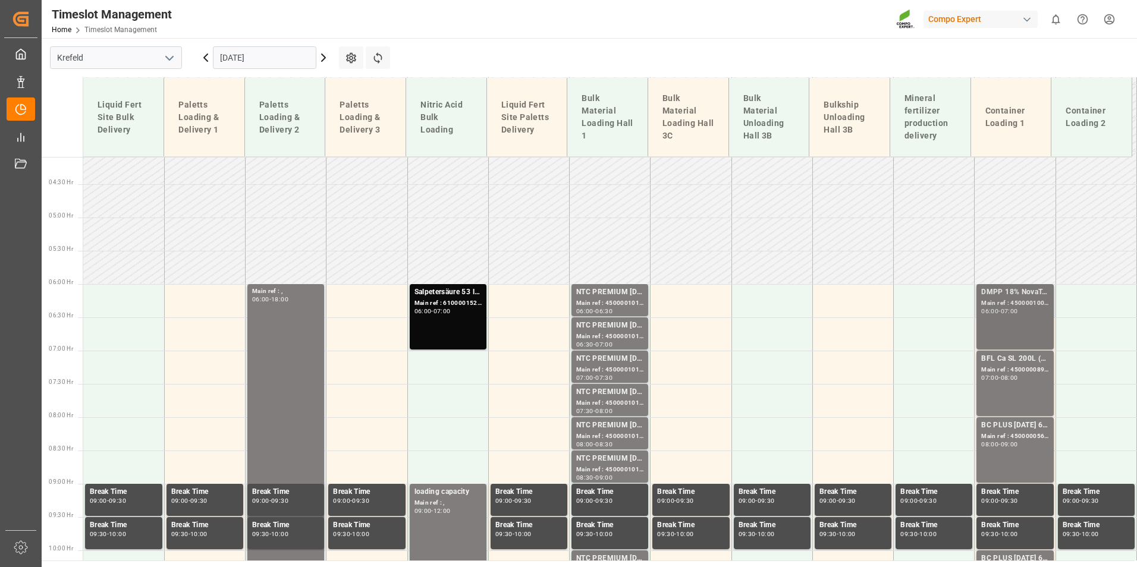
click at [1006, 321] on div "DMPP 18% NovaTec gran 1100kg CON;DMPP 18% NTC redbrown 1100kg CON MTO;DMPP 34,8…" at bounding box center [1014, 317] width 67 height 61
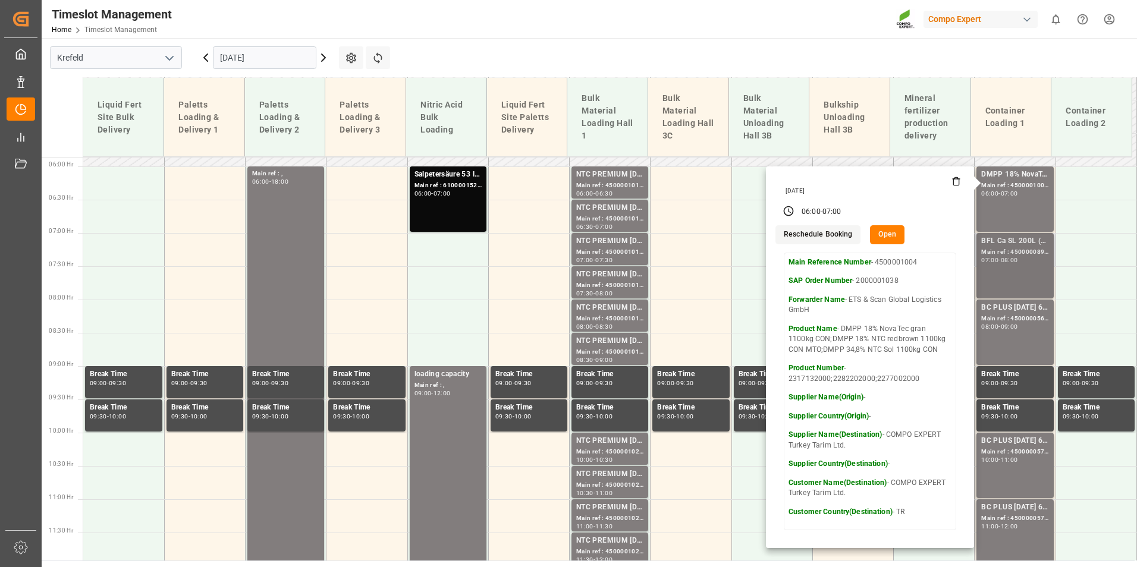
scroll to position [391, 0]
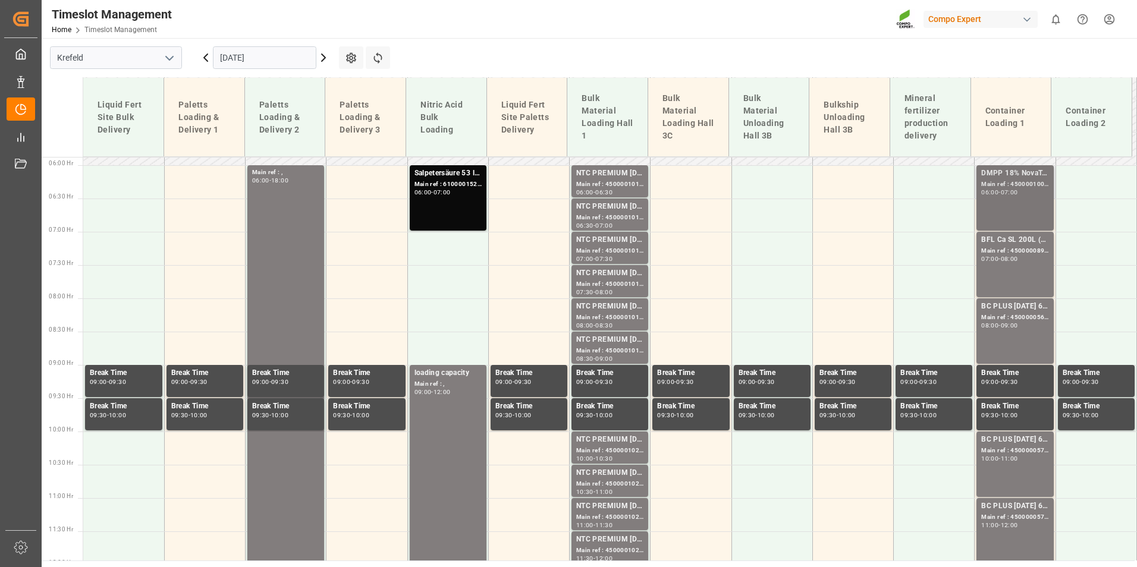
click at [1002, 204] on div "DMPP 18% NovaTec gran 1100kg CON;DMPP 18% NTC redbrown 1100kg CON MTO;DMPP 34,8…" at bounding box center [1014, 198] width 67 height 61
click at [1014, 235] on div "BFL Ca SL 200L (x4) CL,ES,LAT MTO" at bounding box center [1014, 240] width 67 height 12
click at [1015, 302] on div "BC PLUS [DATE] 6M 25kg (x42) WW" at bounding box center [1014, 307] width 67 height 12
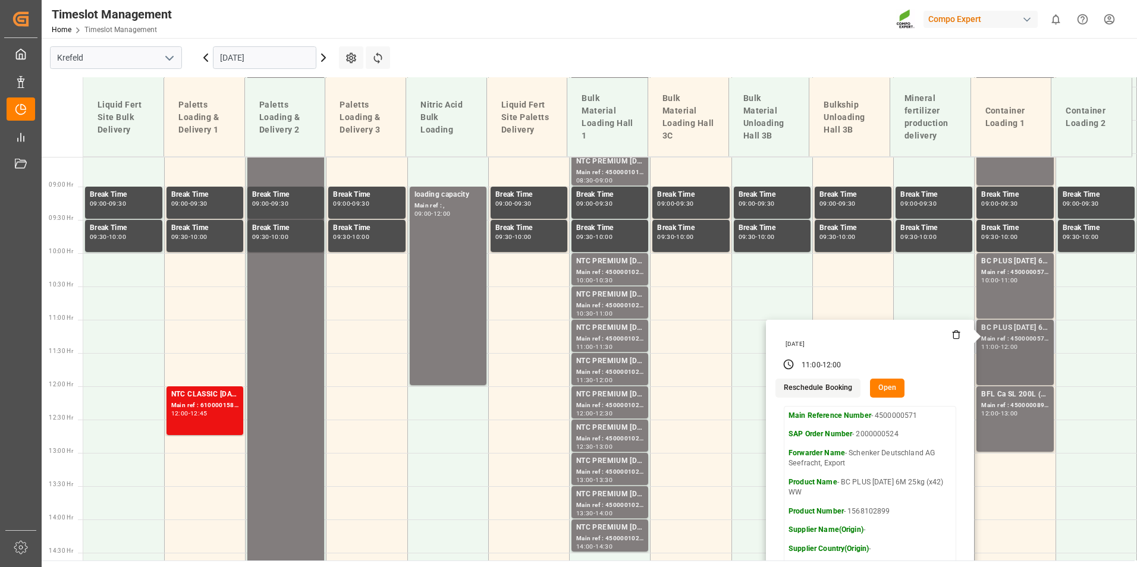
scroll to position [629, 0]
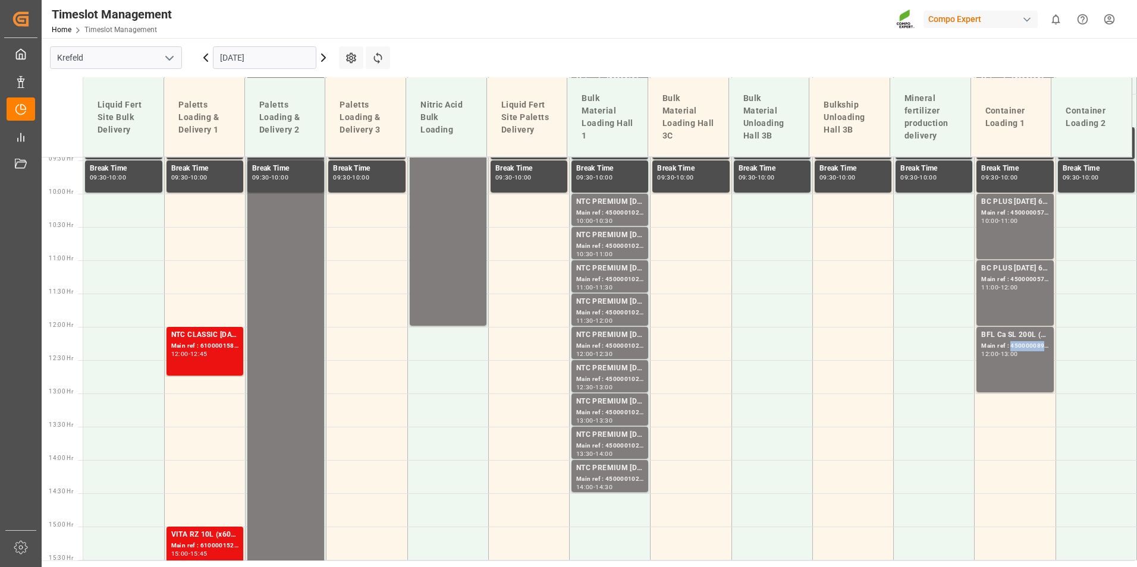
click at [1009, 343] on div "Main ref : 4500000897, 2000000772" at bounding box center [1014, 346] width 67 height 10
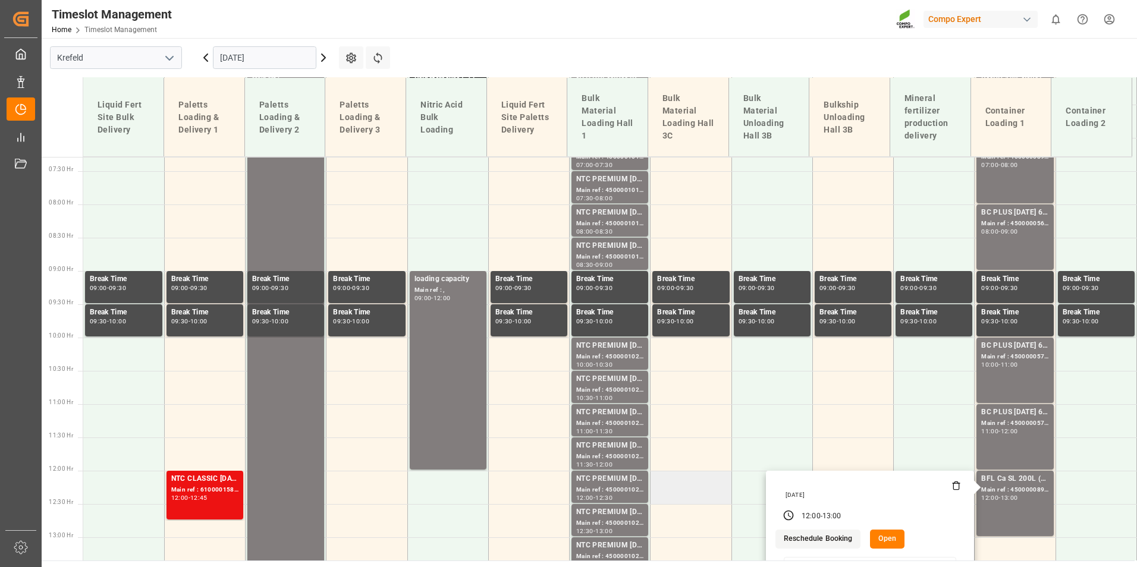
scroll to position [332, 0]
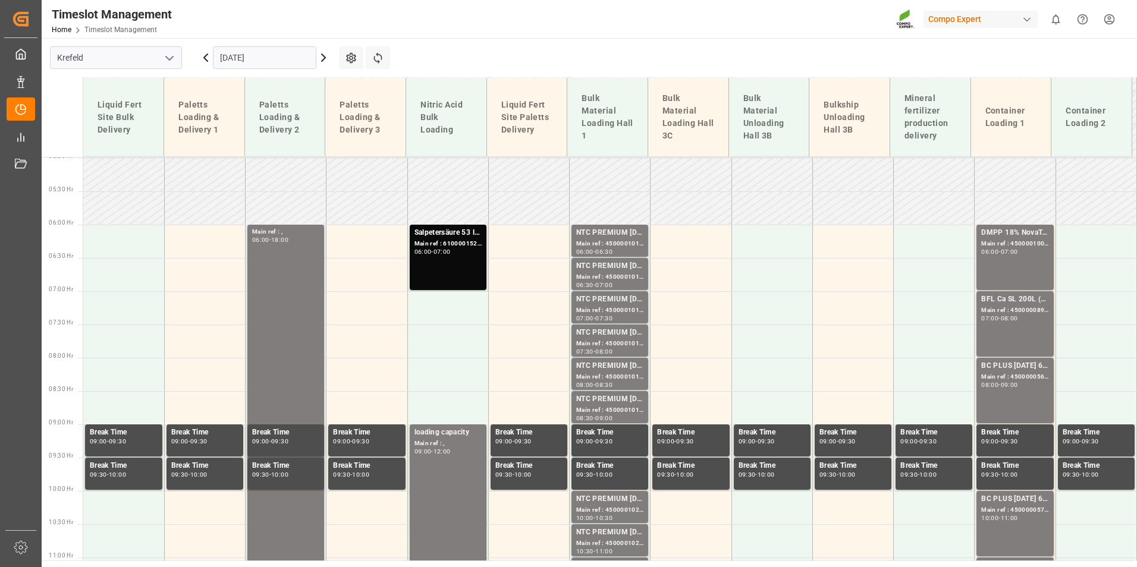
click at [608, 248] on div "Main ref : 4500001014, 2000001045" at bounding box center [609, 244] width 67 height 10
click at [614, 297] on div "NTC PREMIUM [DATE]+3+TE BULK" at bounding box center [609, 300] width 67 height 12
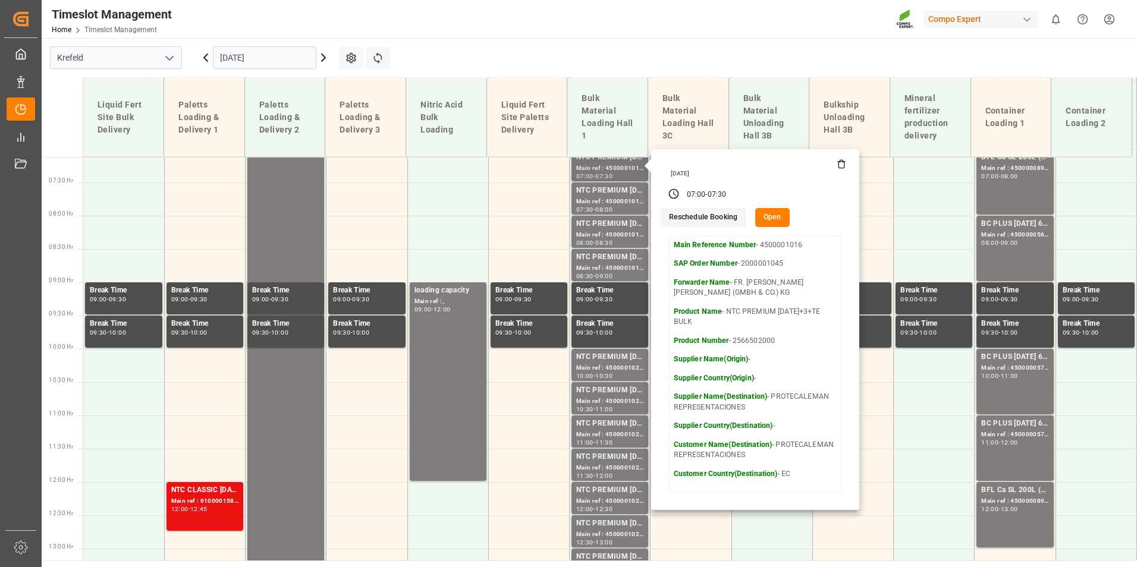
scroll to position [510, 0]
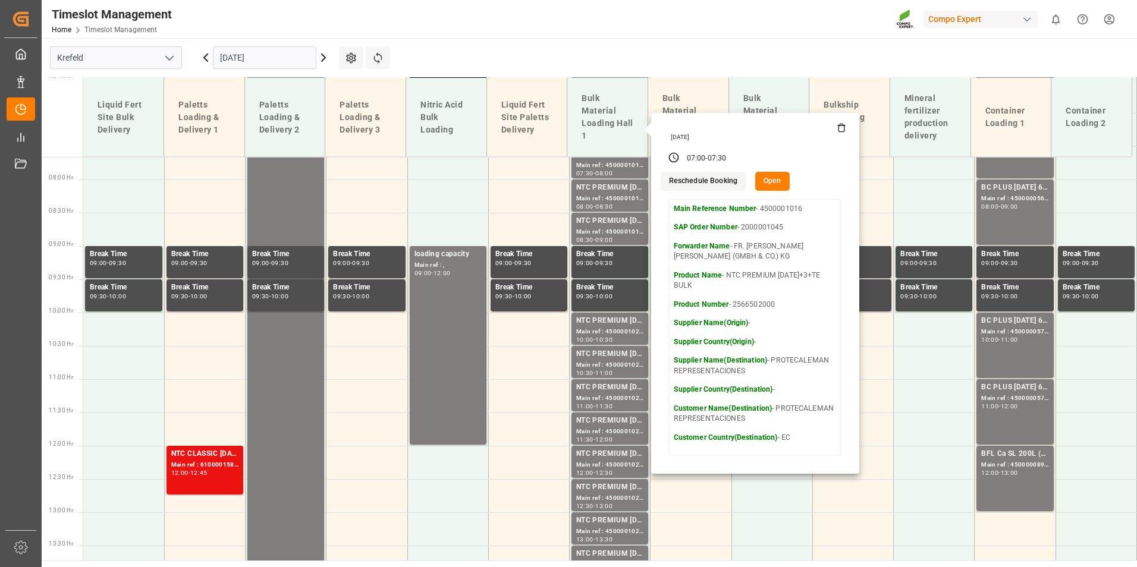
click at [207, 61] on icon at bounding box center [206, 57] width 4 height 7
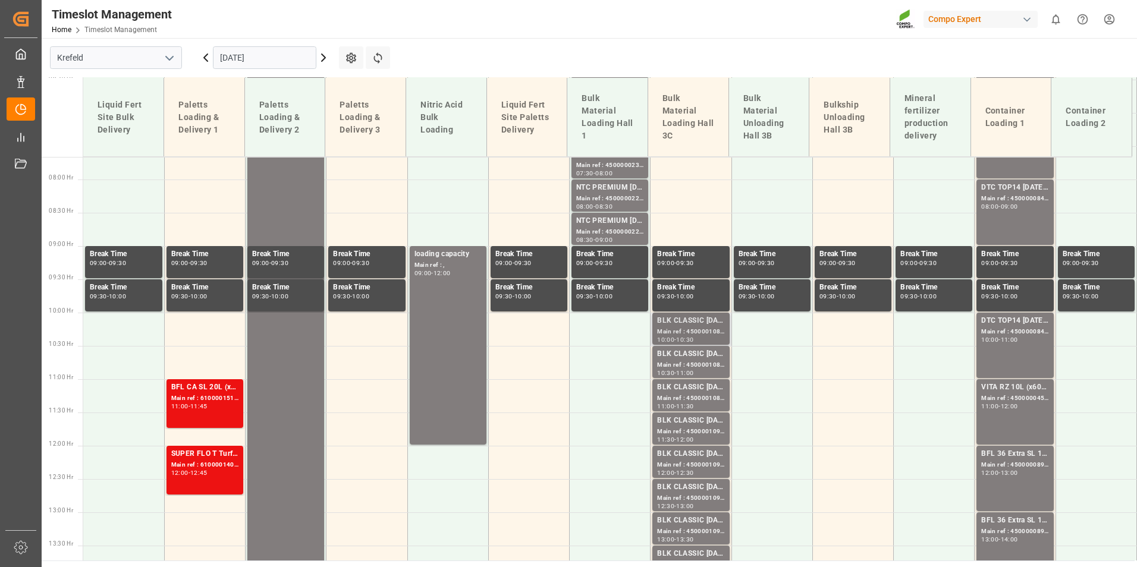
click at [707, 333] on div "Main ref : 4500001087, 2000001076" at bounding box center [690, 332] width 67 height 10
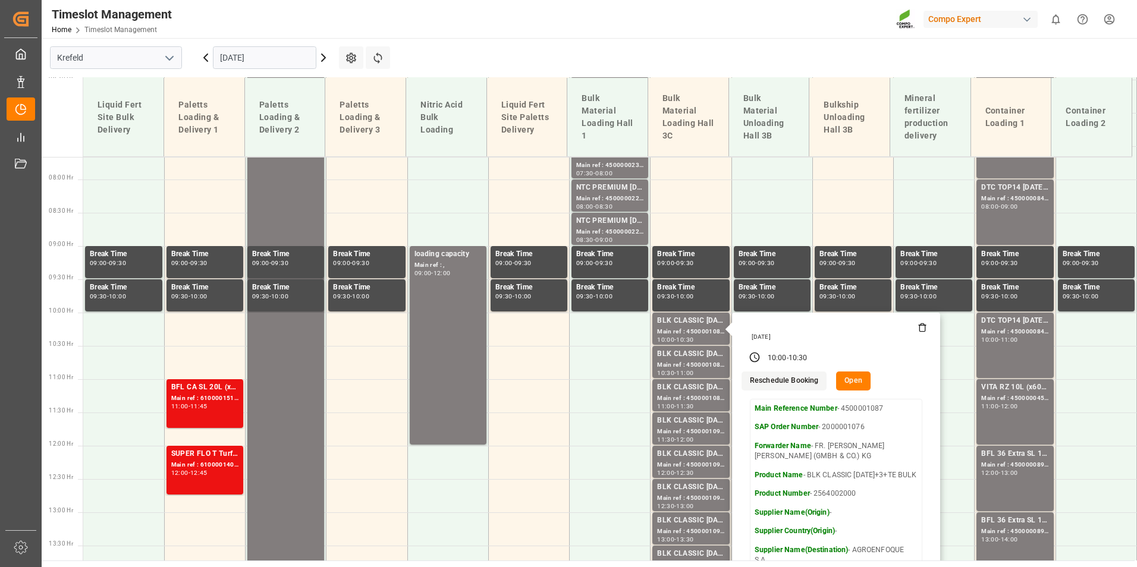
click at [207, 55] on icon at bounding box center [206, 57] width 4 height 7
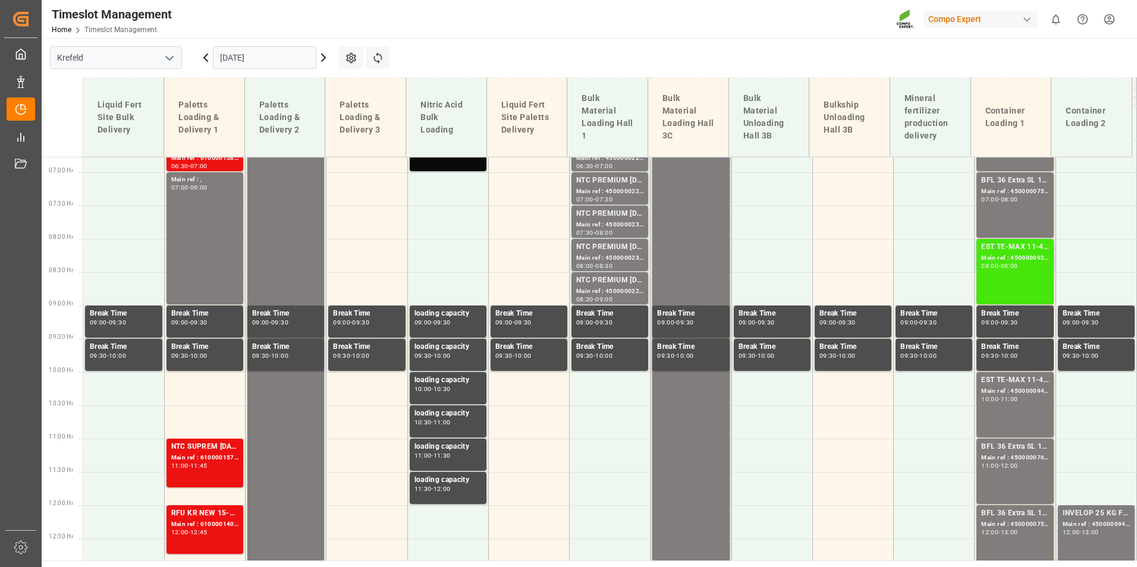
scroll to position [332, 0]
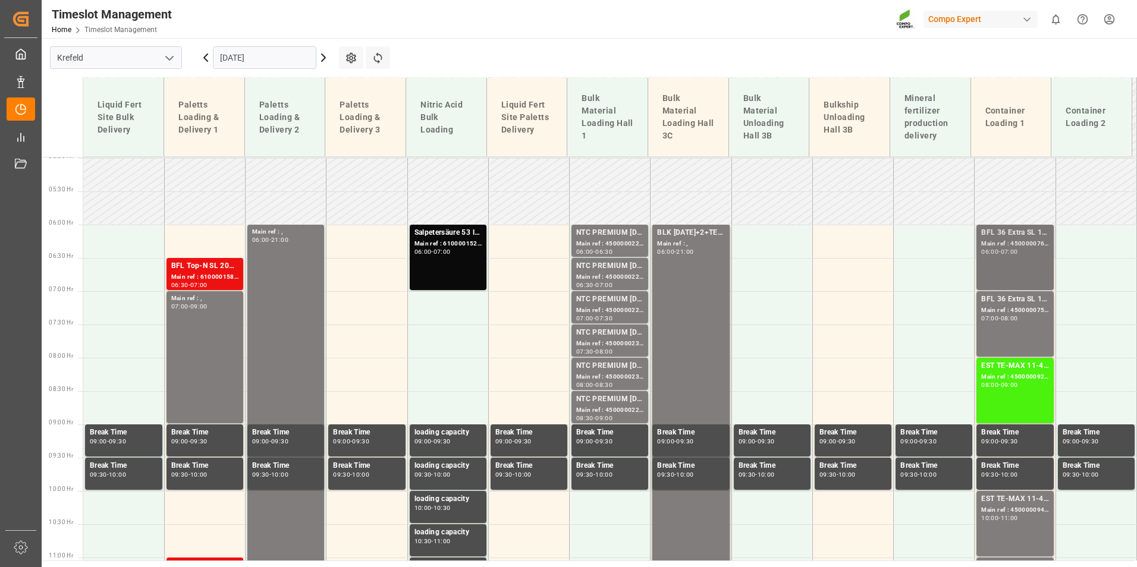
click at [1009, 249] on div "07:00" at bounding box center [1009, 251] width 17 height 5
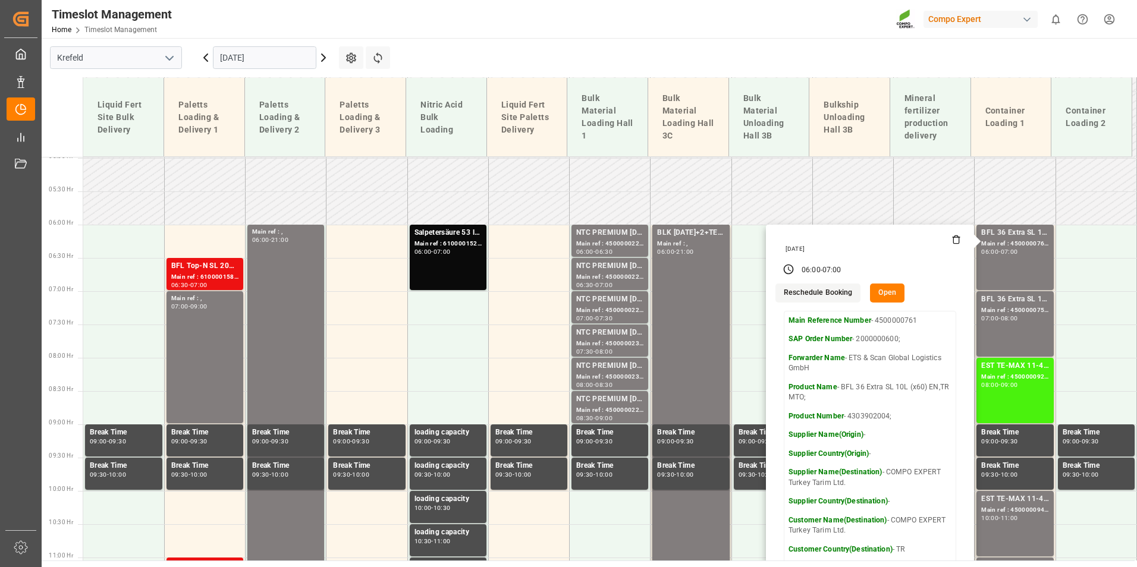
click at [203, 55] on icon at bounding box center [206, 58] width 14 height 14
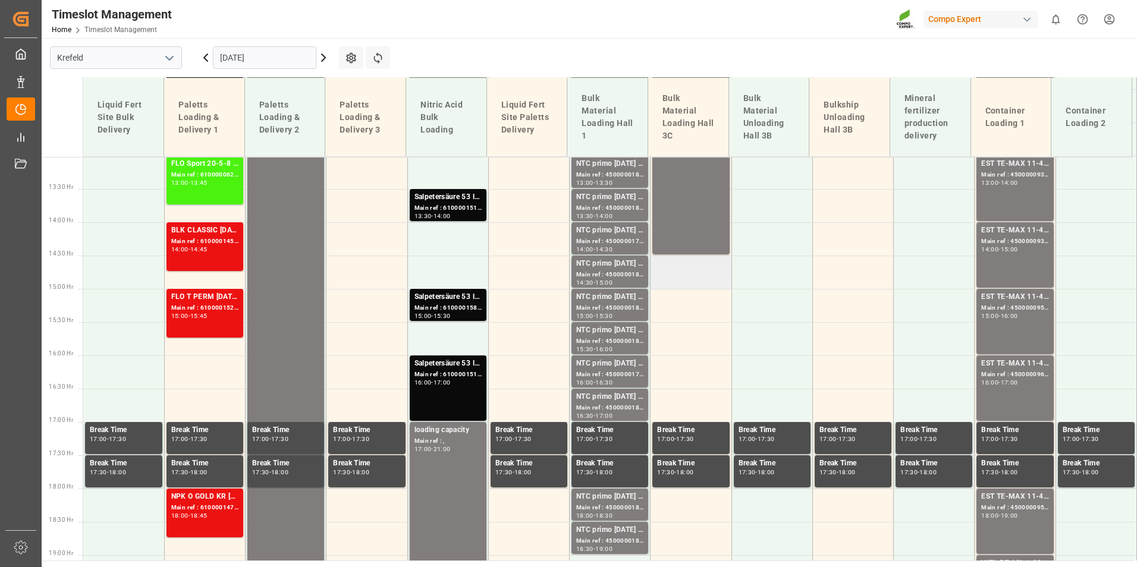
scroll to position [629, 0]
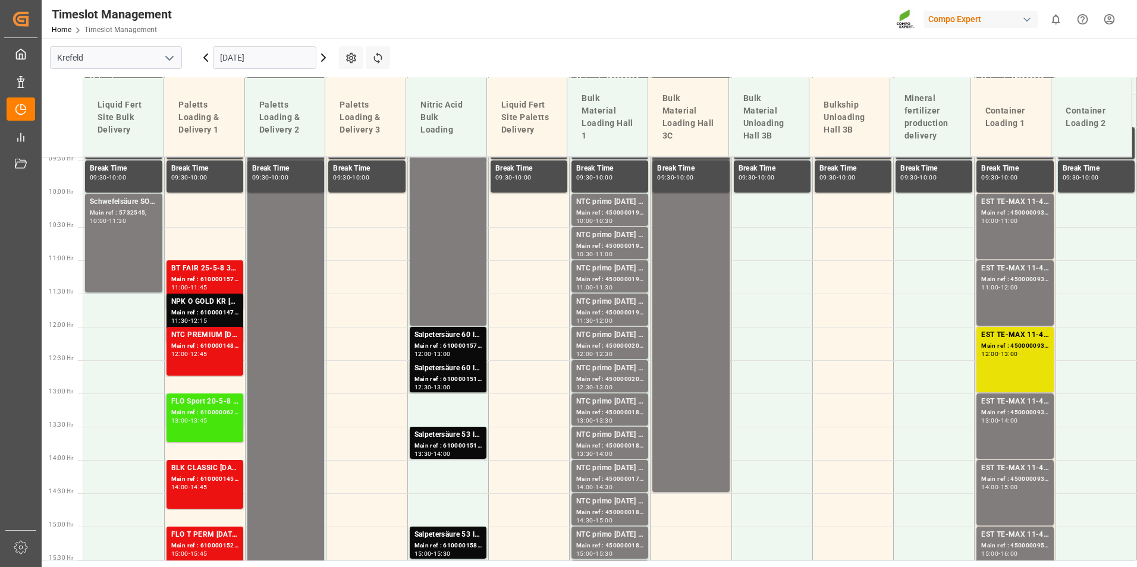
click at [203, 413] on div "Main ref : 6100000621, 2000000709;" at bounding box center [204, 413] width 67 height 10
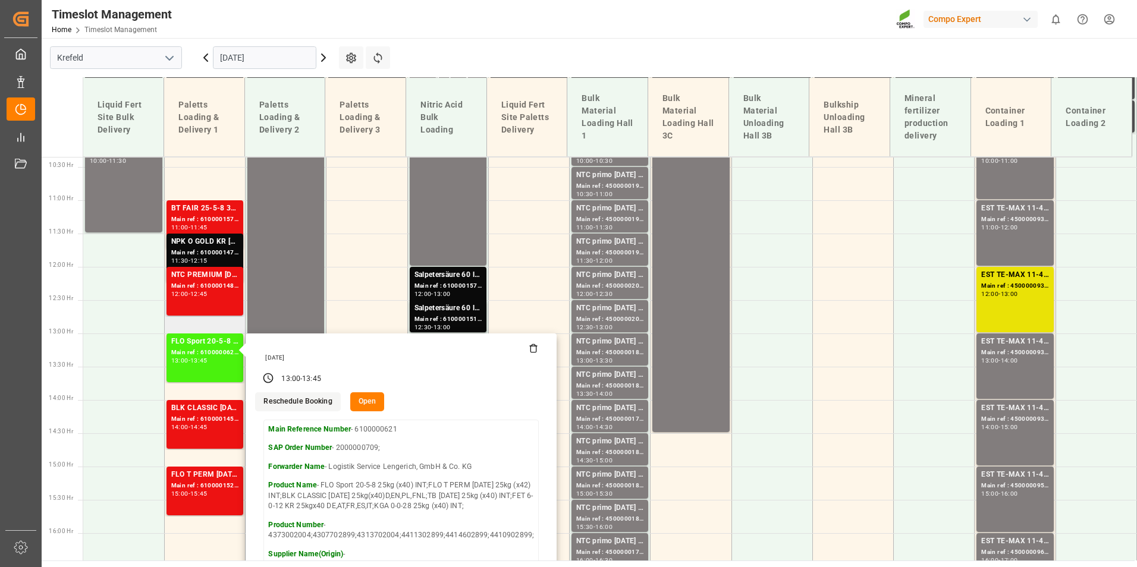
scroll to position [689, 0]
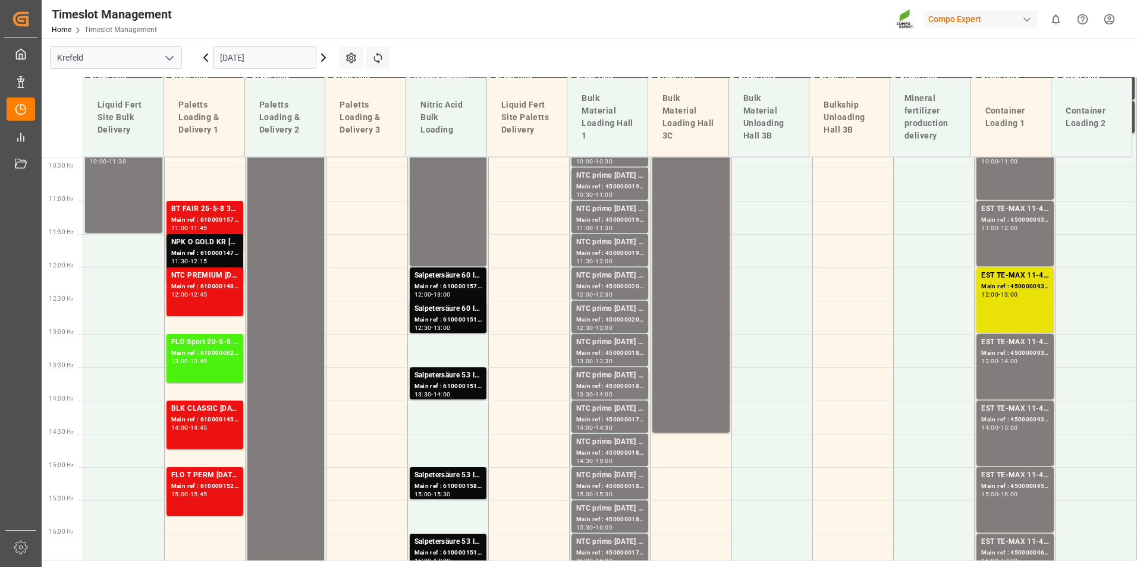
click at [199, 220] on div "Main ref : 6100001570, 2000001351" at bounding box center [204, 220] width 67 height 10
click at [216, 252] on div "Main ref : 6100001474, 2000001305" at bounding box center [204, 254] width 67 height 10
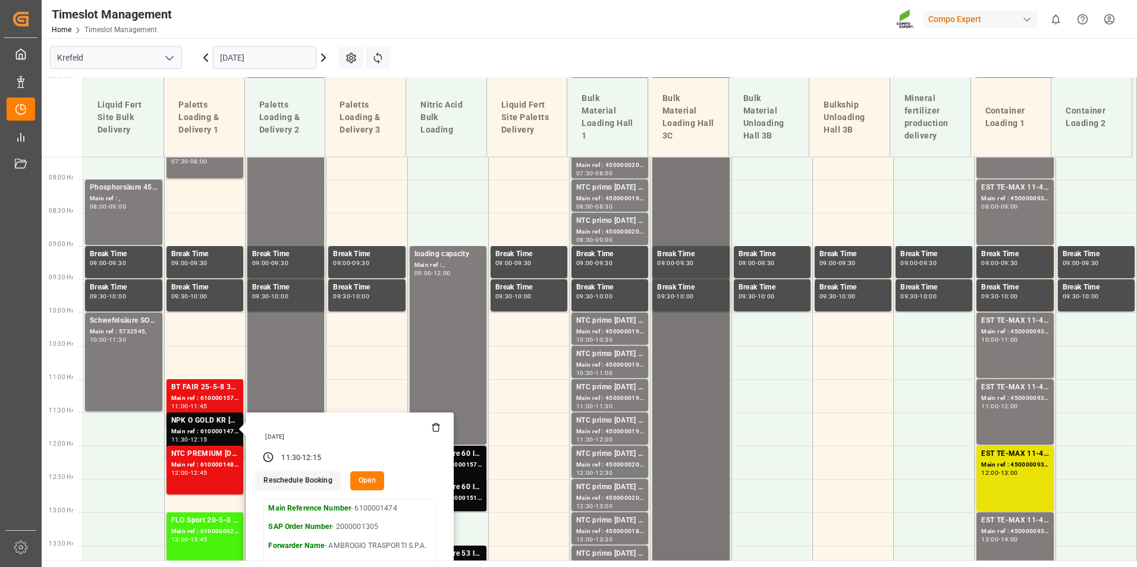
scroll to position [332, 0]
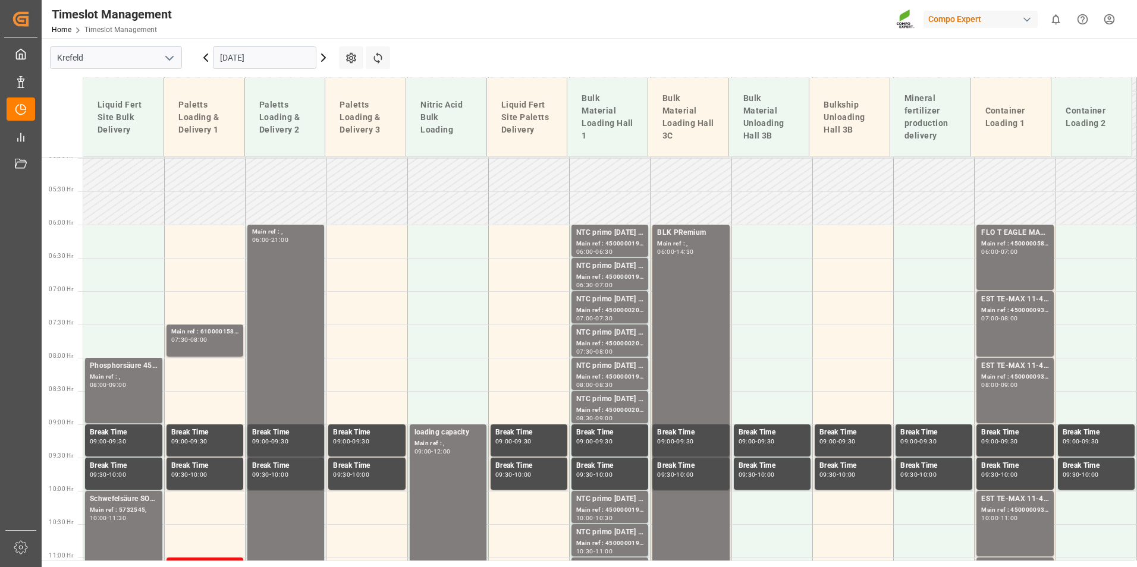
click at [324, 62] on icon at bounding box center [323, 58] width 14 height 14
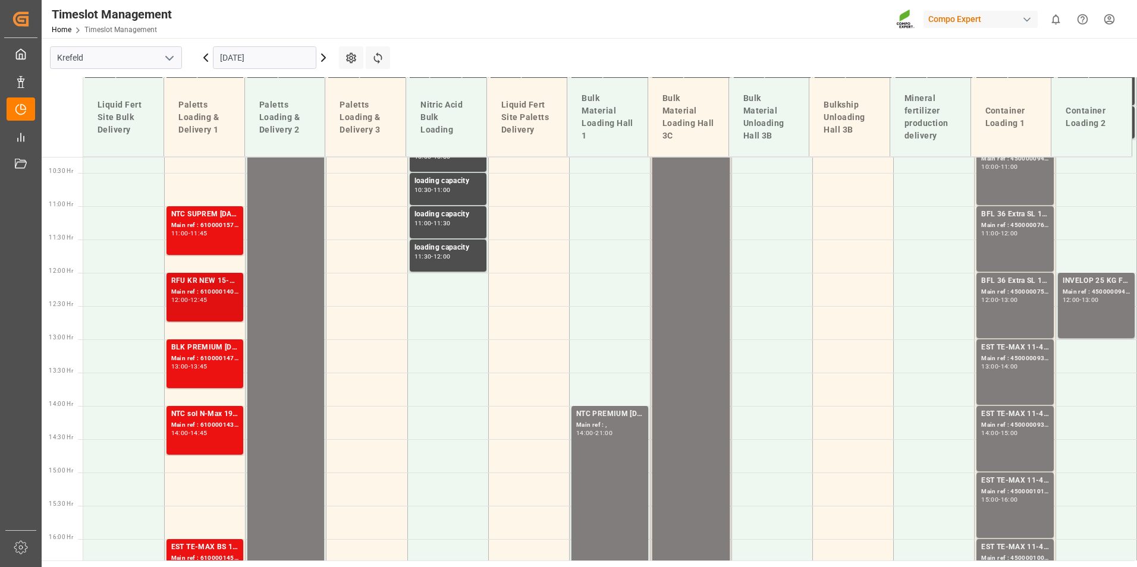
scroll to position [748, 0]
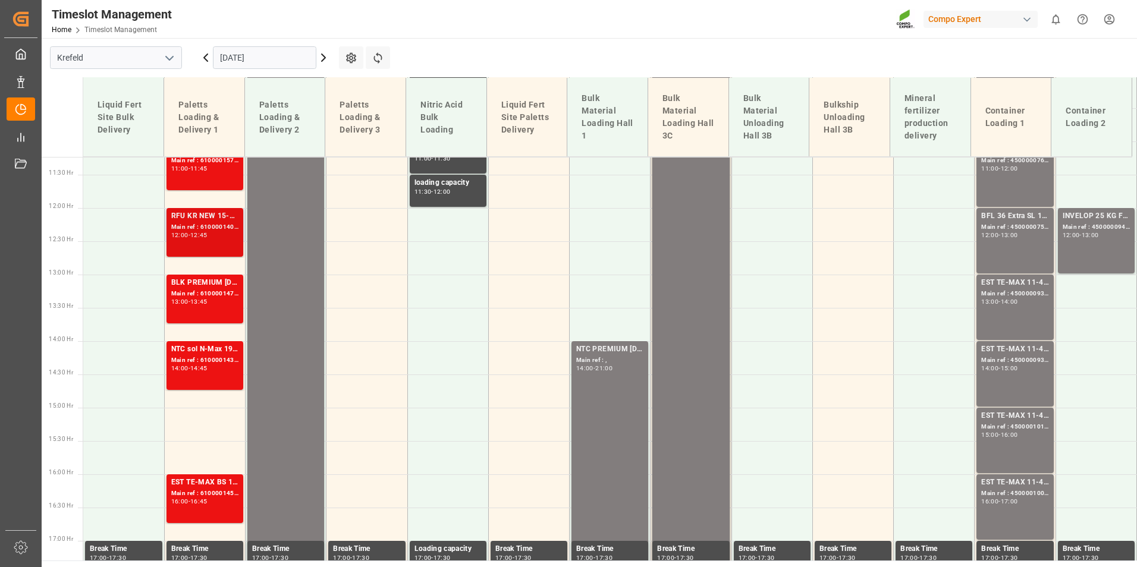
click at [228, 233] on div "12:00 - 12:45" at bounding box center [204, 236] width 67 height 7
click at [205, 297] on div "Main ref : 6100001476, 2000001304;" at bounding box center [204, 294] width 67 height 10
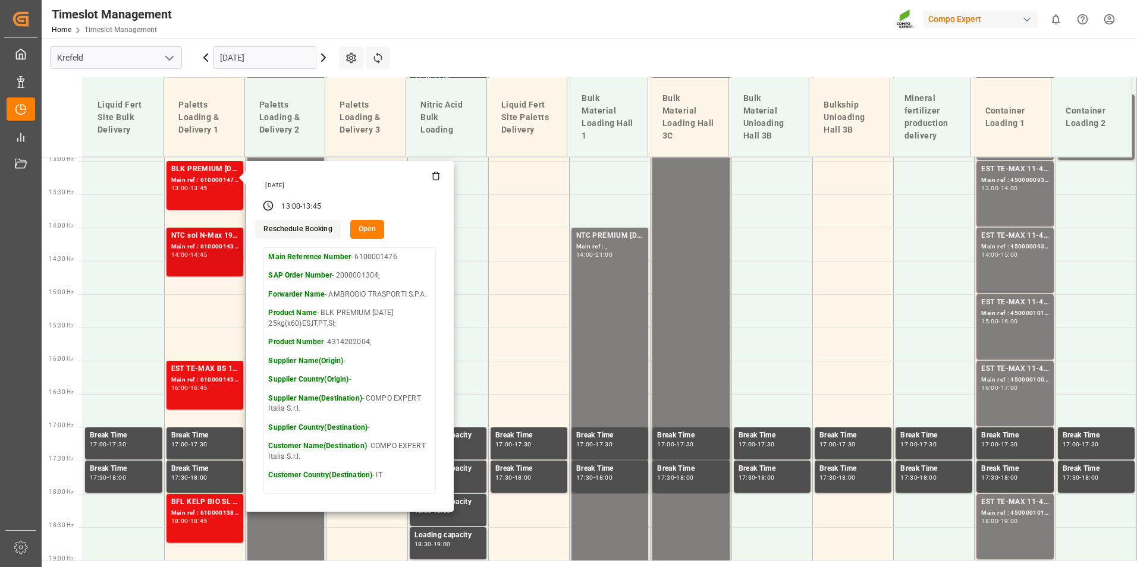
scroll to position [867, 0]
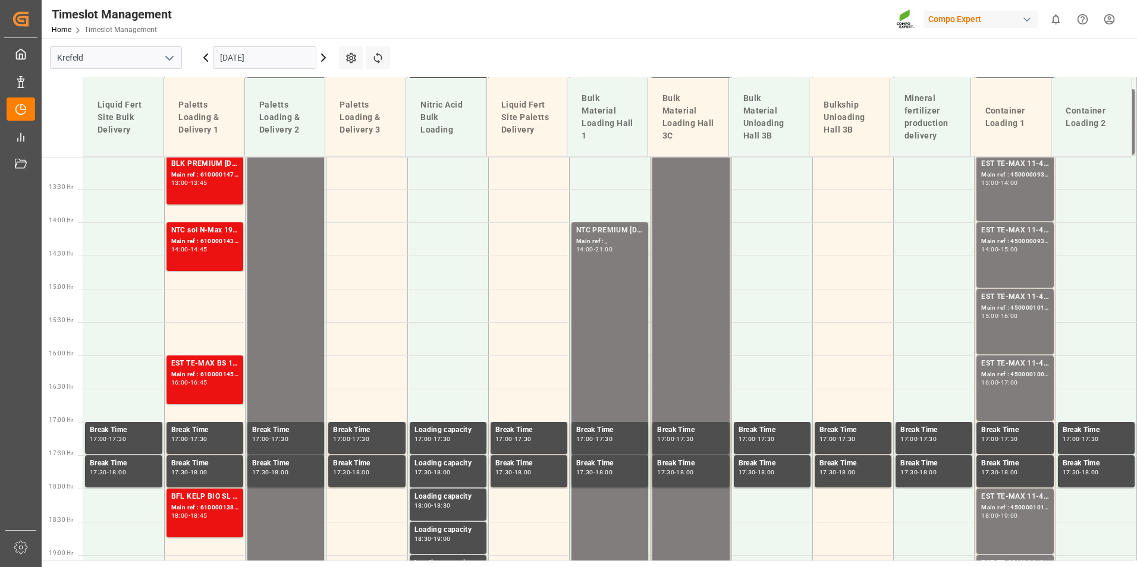
click at [198, 371] on div "Main ref : 6100001452, 2000001274;" at bounding box center [204, 375] width 67 height 10
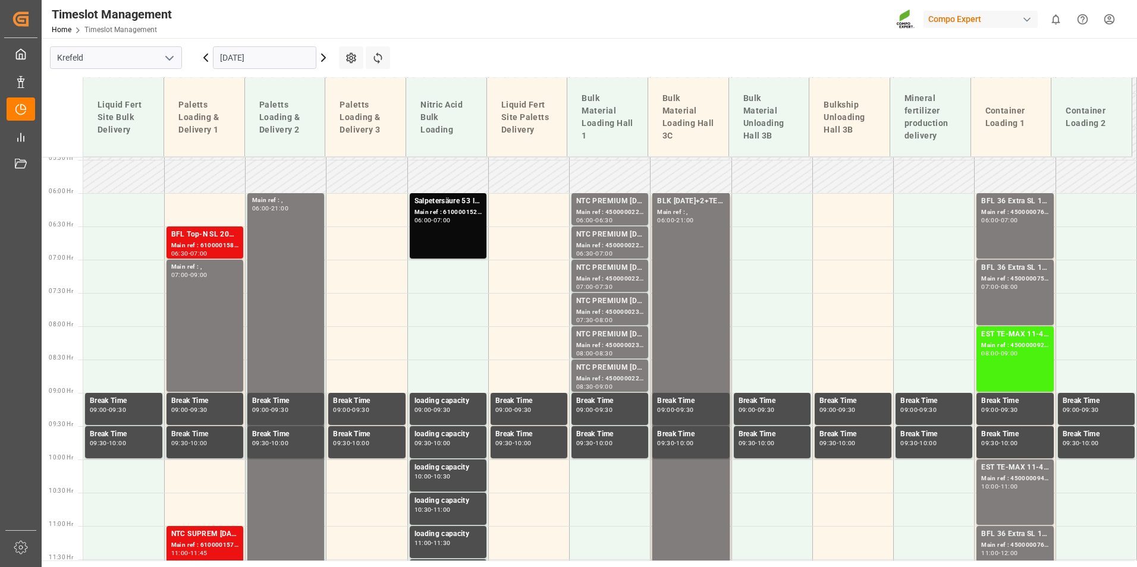
scroll to position [272, 0]
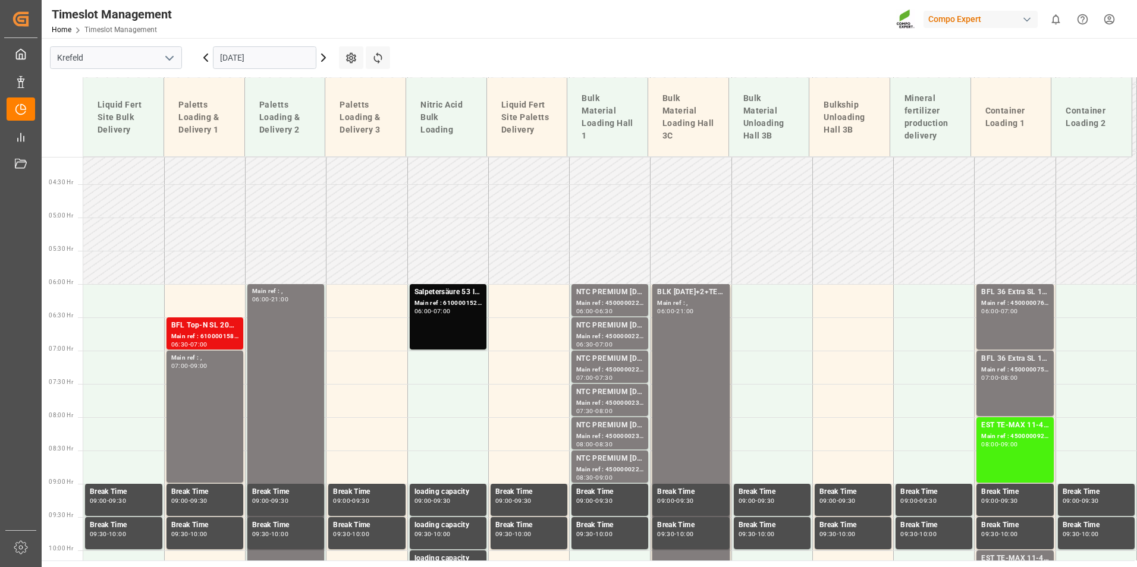
click at [1010, 304] on div "Main ref : 4500000761, 2000000600;" at bounding box center [1014, 304] width 67 height 10
click at [998, 374] on div "Main ref : 4500000757, 2000000600;" at bounding box center [1014, 370] width 67 height 10
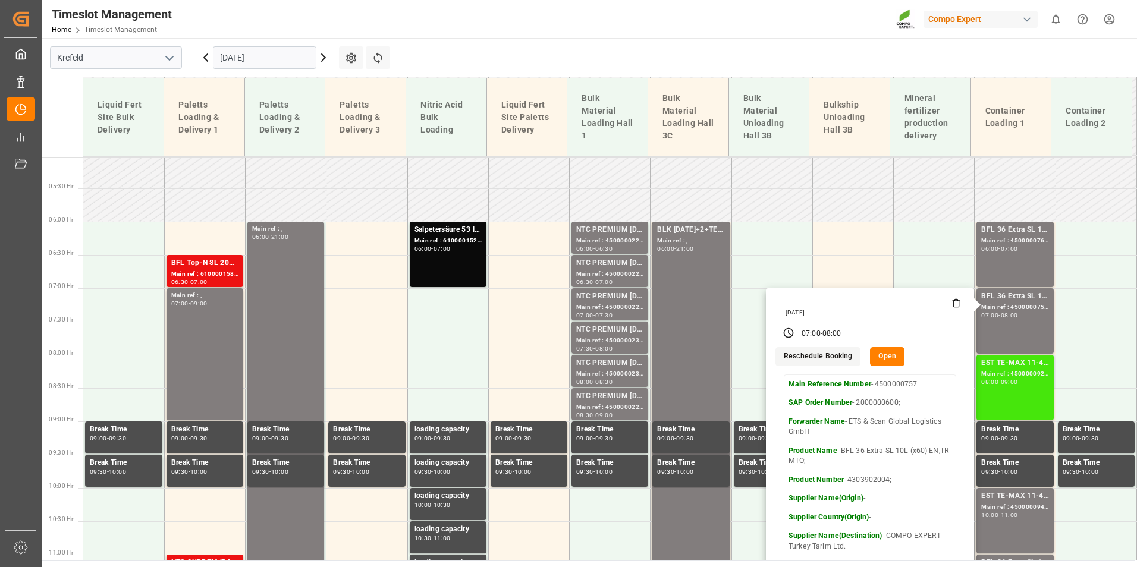
scroll to position [391, 0]
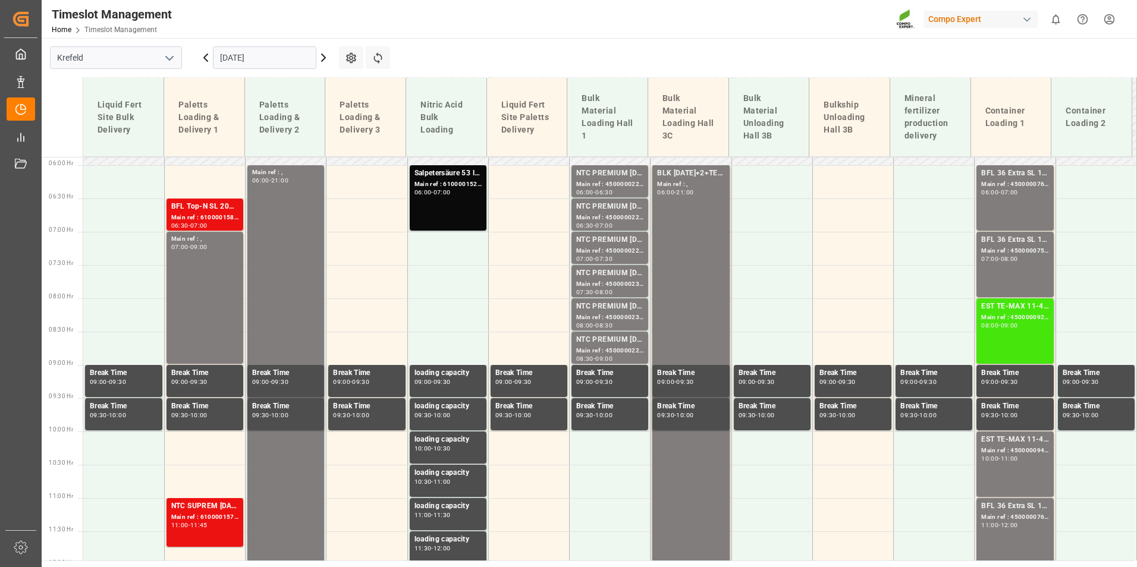
click at [1016, 341] on div "EST TE-MAX 11-48 20kg (x56) WW Main ref : 4500000929, 2000000976 08:00 - 09:00" at bounding box center [1014, 331] width 67 height 61
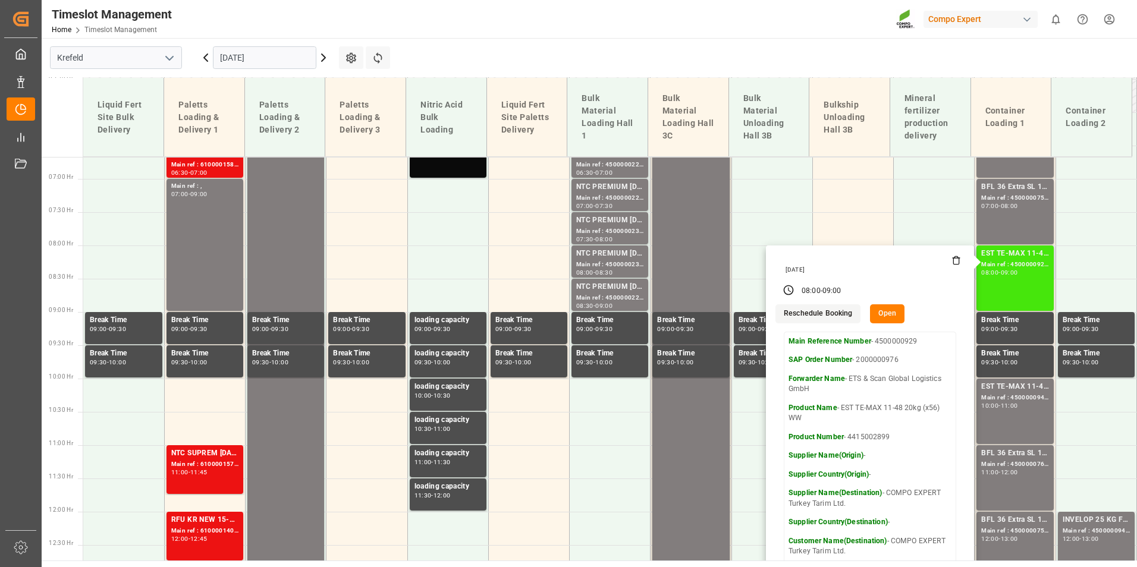
scroll to position [510, 0]
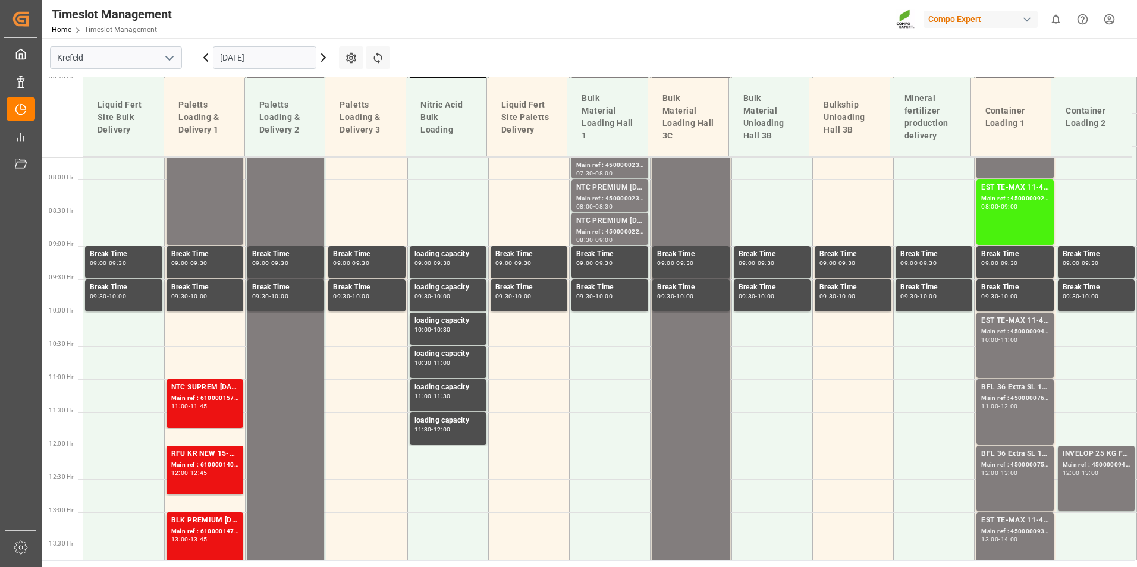
click at [1012, 344] on div "EST TE-MAX 11-48 20kg (x56) WW Main ref : 4500000941, 2000000976 10:00 - 11:00" at bounding box center [1014, 345] width 67 height 61
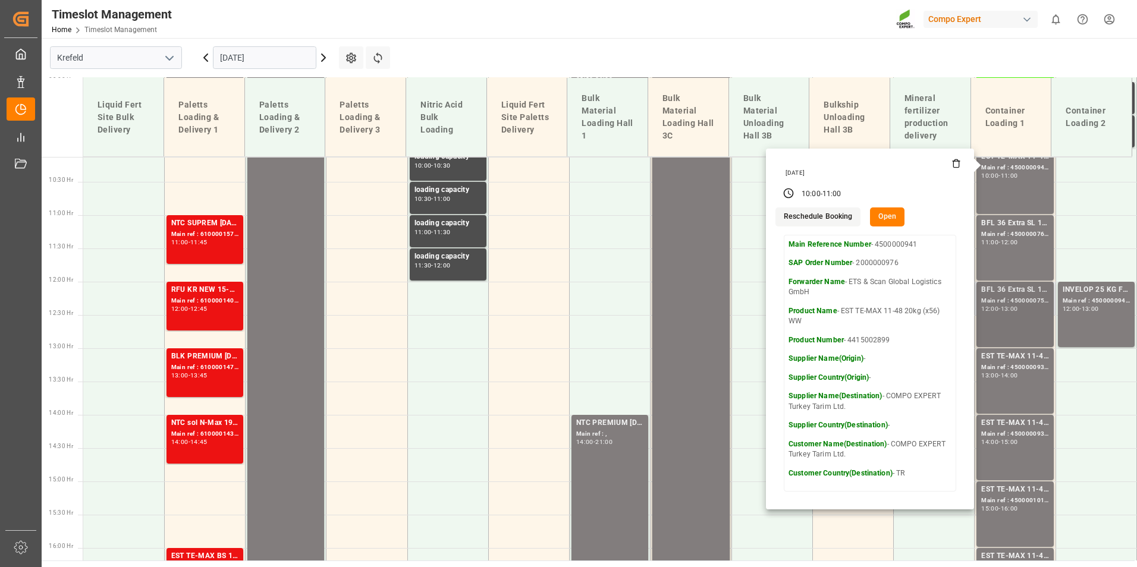
scroll to position [689, 0]
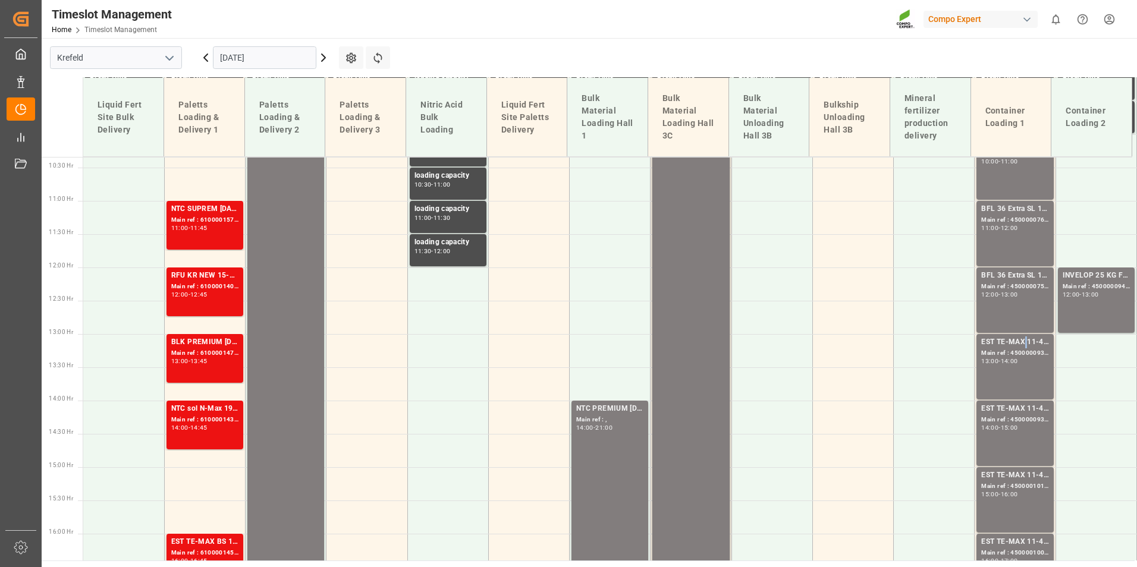
click at [1021, 343] on div "EST TE-MAX 11-48 20kg (x56) WW" at bounding box center [1014, 343] width 67 height 12
click at [1018, 418] on div "Main ref : 4500000934, 2000000976" at bounding box center [1014, 420] width 67 height 10
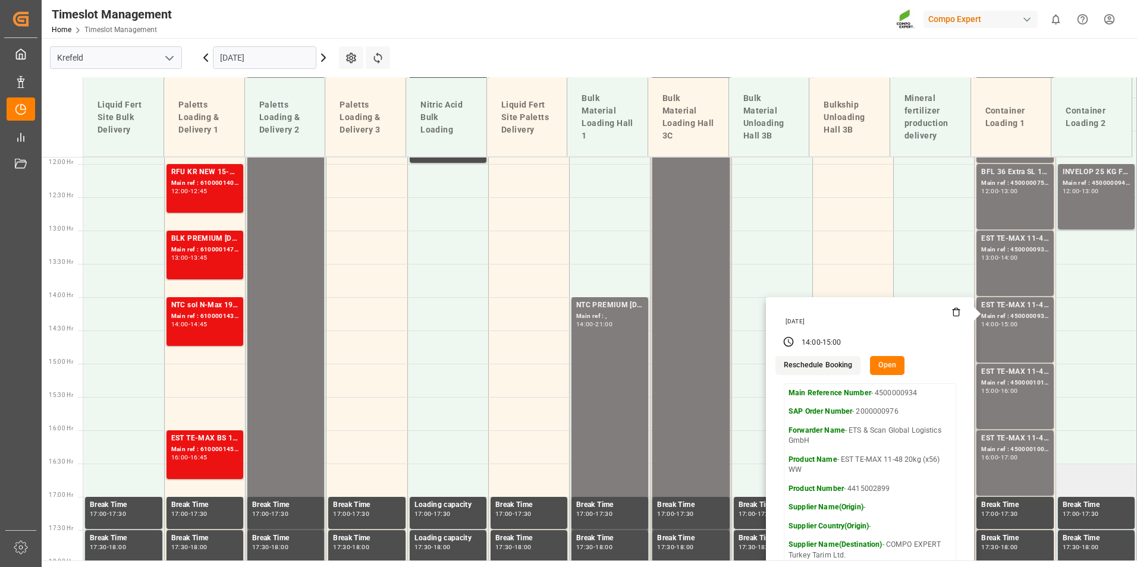
scroll to position [867, 0]
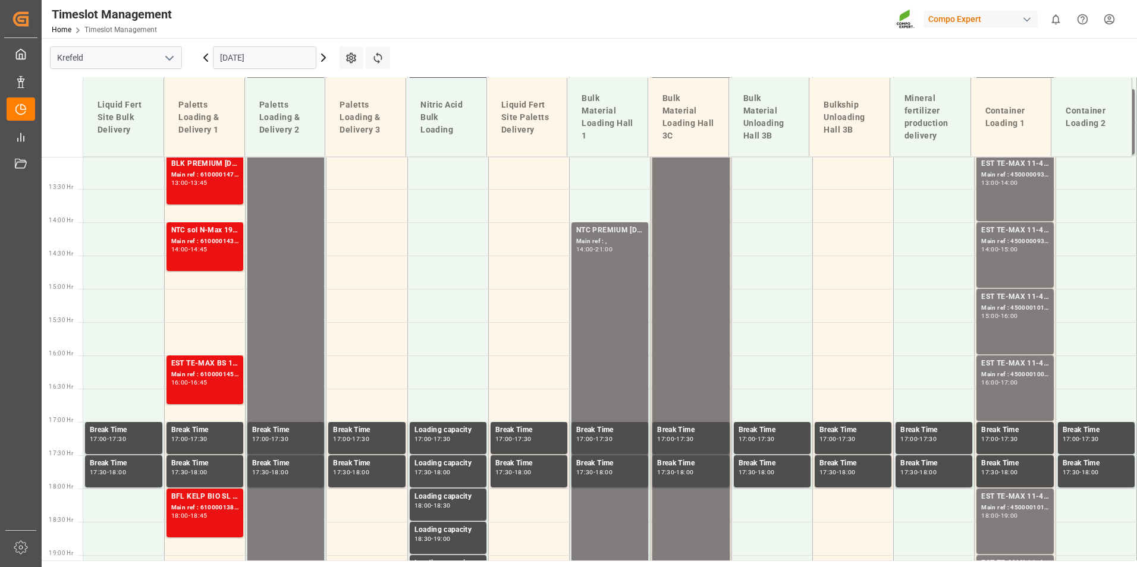
click at [1000, 324] on div "EST TE-MAX 11-48 20kg (x45) ES, PT MTO Main ref : 4500001011, 2000000381 15:00 …" at bounding box center [1014, 321] width 67 height 61
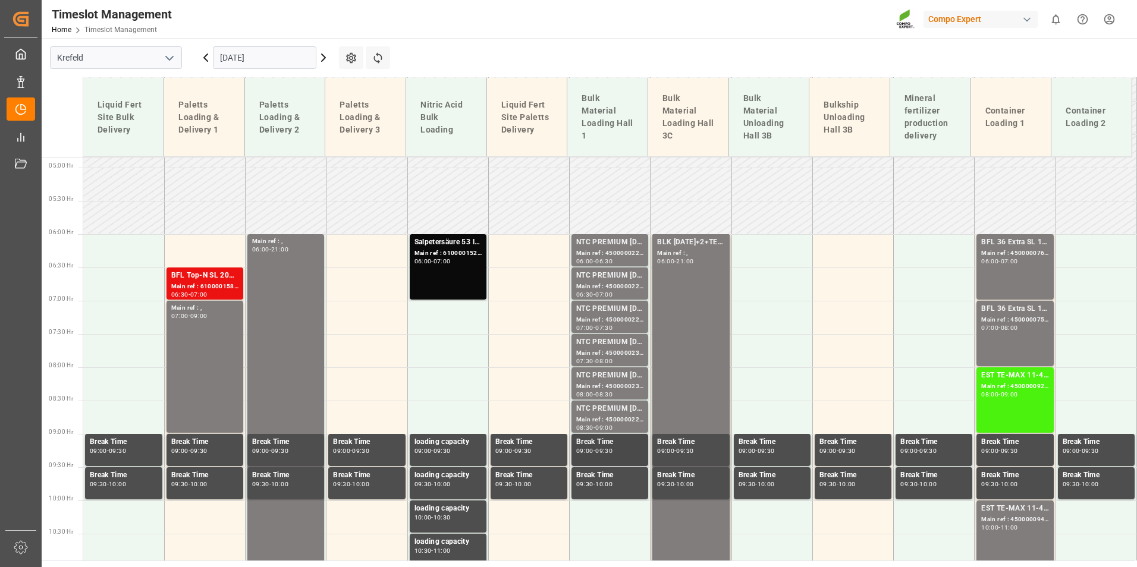
scroll to position [391, 0]
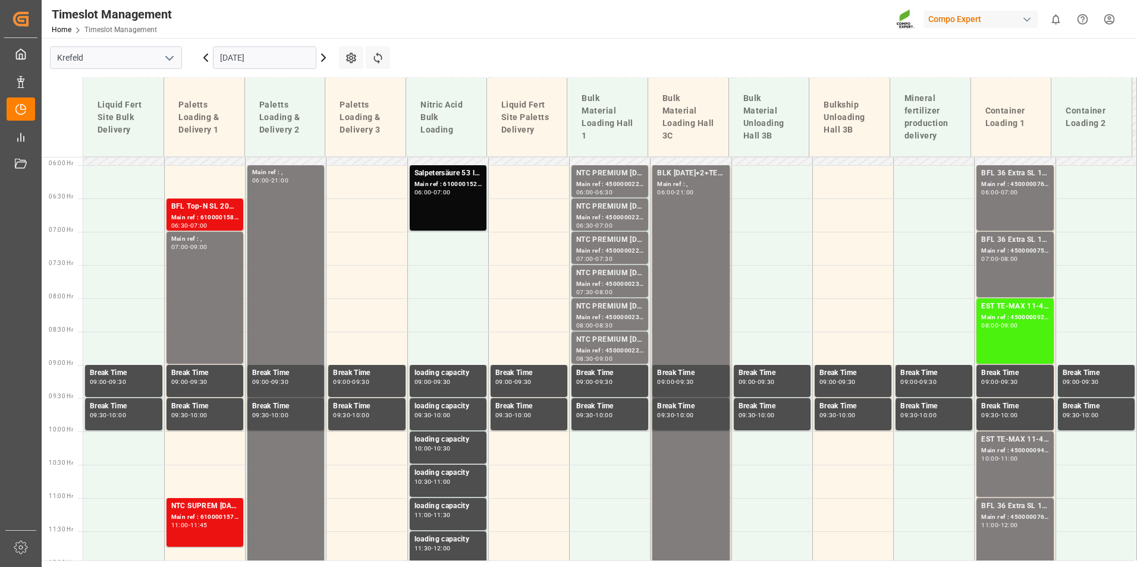
click at [208, 59] on icon at bounding box center [206, 58] width 14 height 14
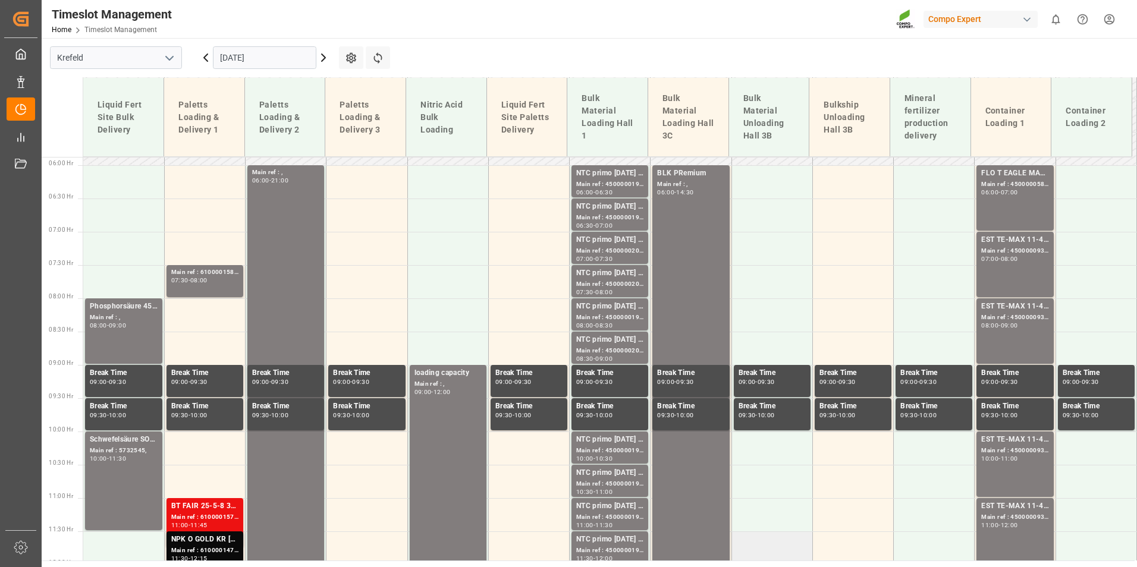
scroll to position [451, 0]
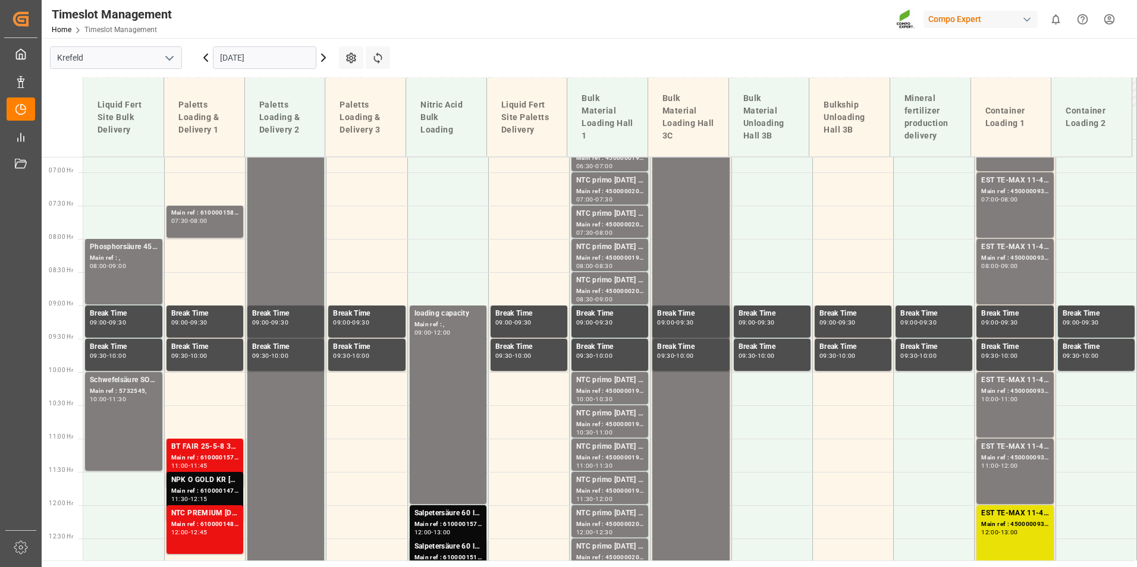
click at [323, 56] on icon at bounding box center [324, 57] width 4 height 7
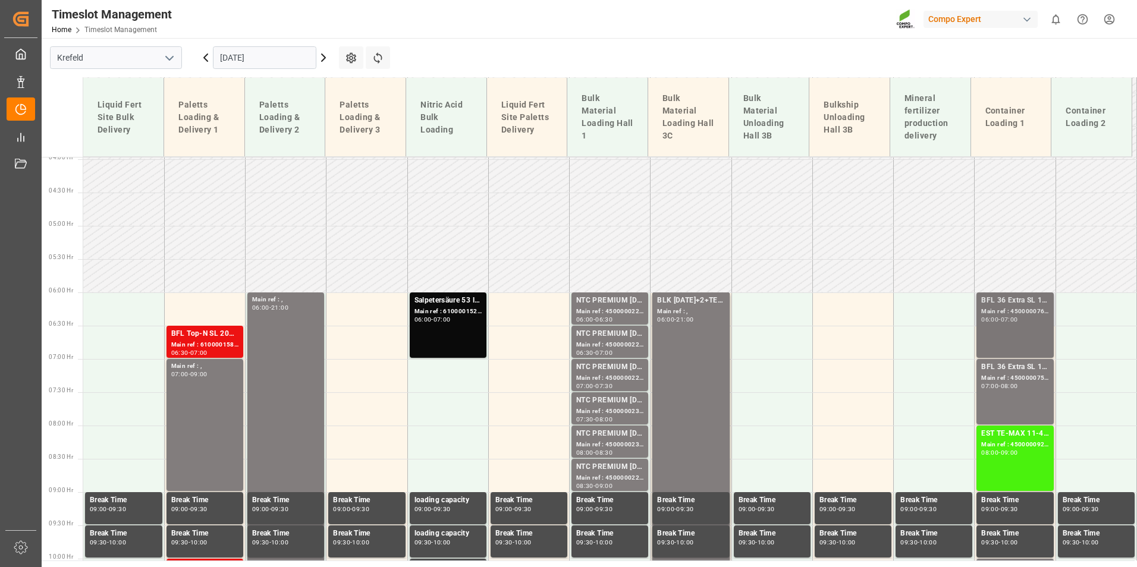
scroll to position [153, 0]
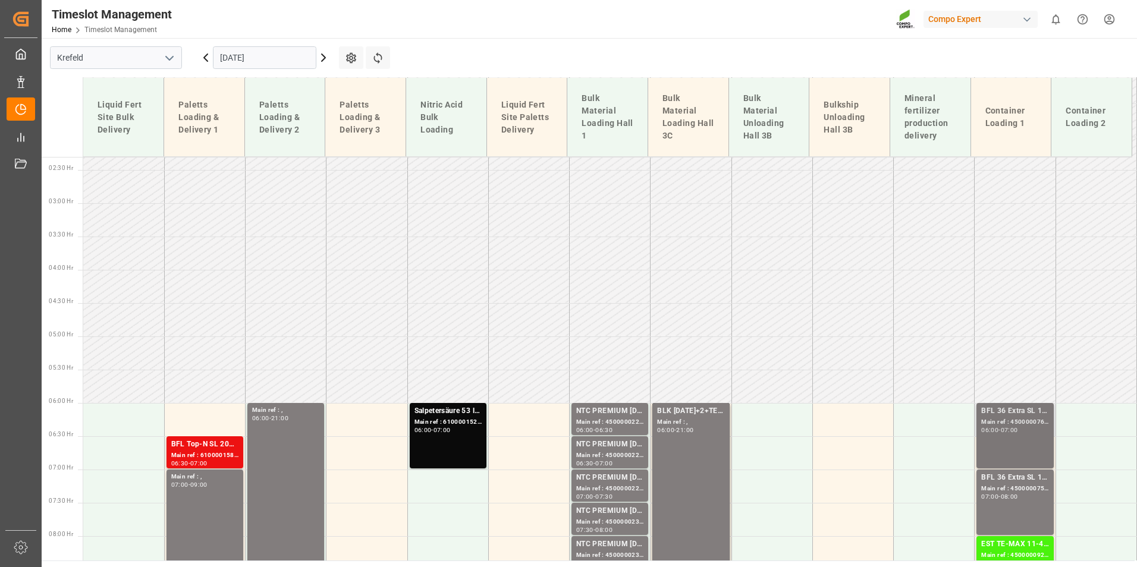
click at [1016, 422] on div "Main ref : 4500000761, 2000000600;" at bounding box center [1014, 422] width 67 height 10
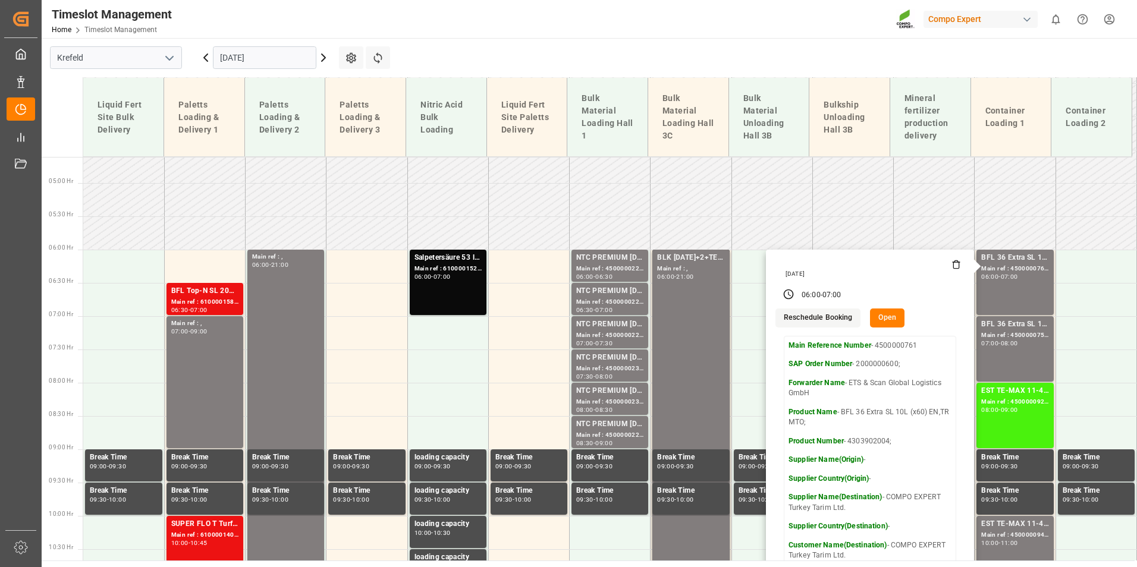
scroll to position [451, 0]
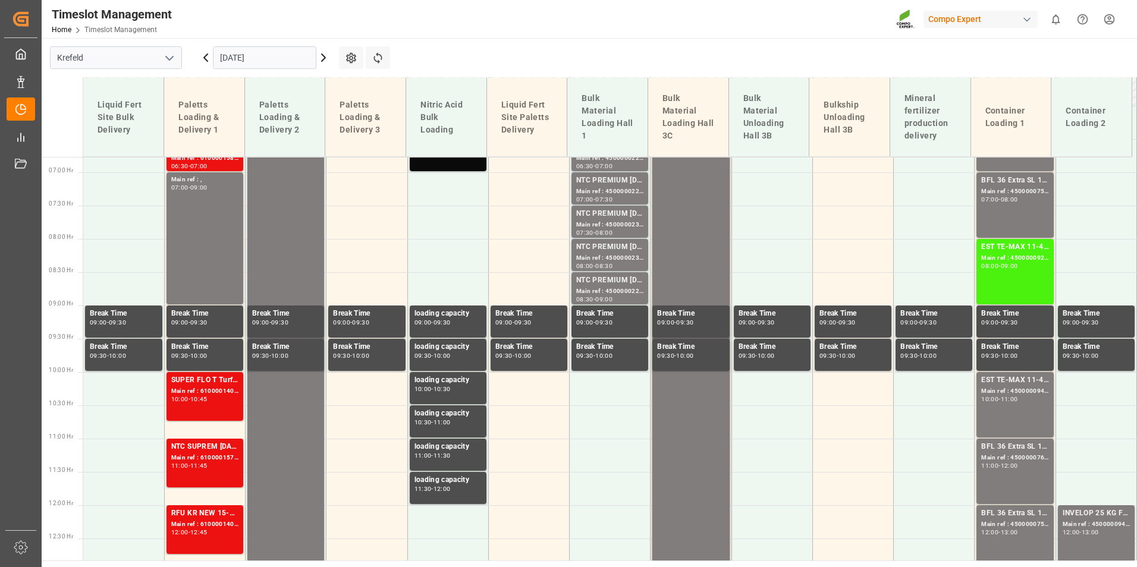
click at [1007, 284] on div "EST TE-MAX 11-48 20kg (x56) WW Main ref : 4500000929, 2000000976 08:00 - 09:00" at bounding box center [1014, 271] width 67 height 61
click at [1000, 397] on div "-" at bounding box center [1000, 399] width 2 height 5
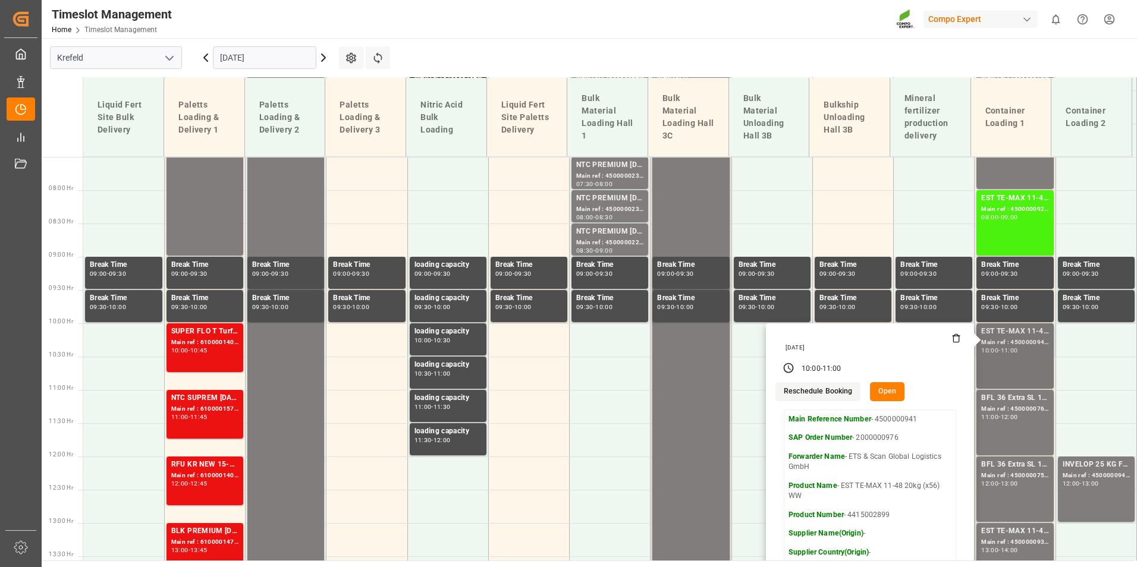
scroll to position [570, 0]
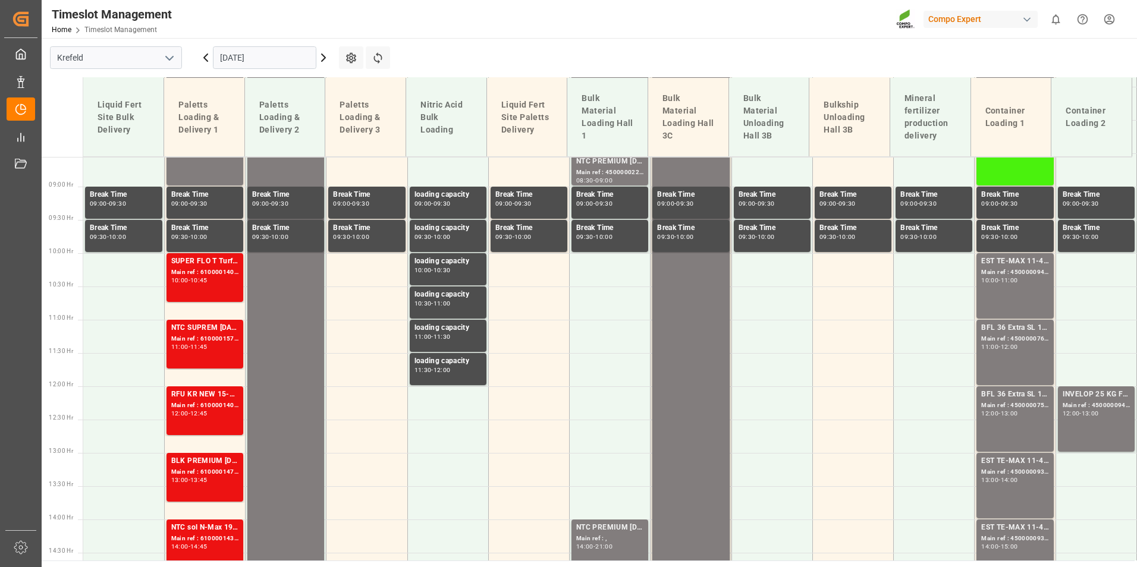
click at [1004, 353] on div "BFL 36 Extra SL 10L (x60) EN,TR MTO; Main ref : 4500000760, 2000000600; 11:00 -…" at bounding box center [1014, 352] width 67 height 61
click at [1016, 401] on div "Main ref : 4500000759, 2000000600;" at bounding box center [1014, 406] width 67 height 10
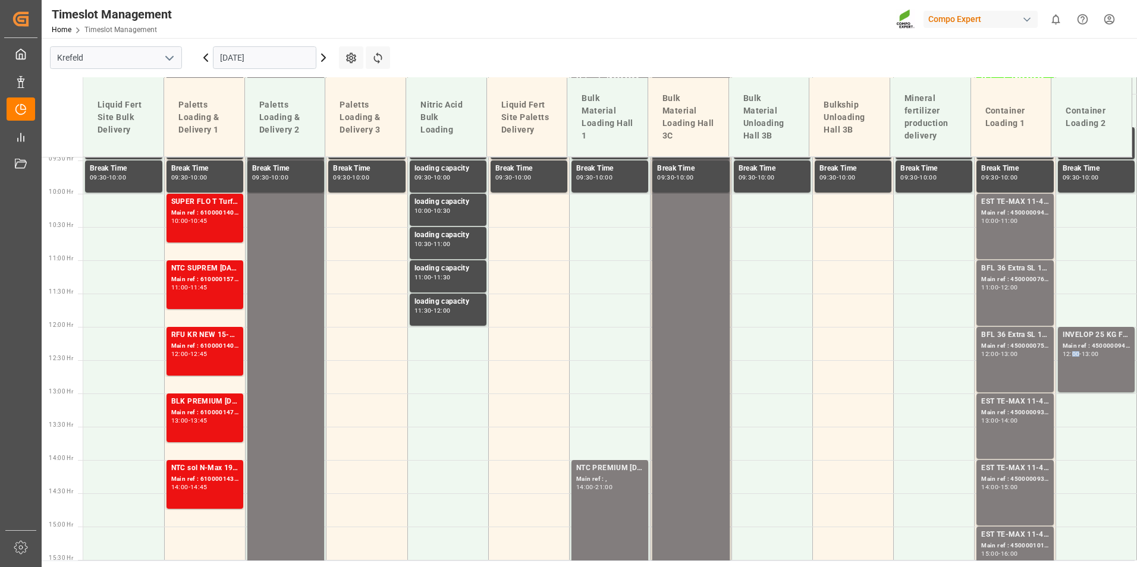
click at [1068, 362] on div "INVELOP 25 KG FOL WW blank; Main ref : 4500000944, 2000000971; 12:00 - 13:00" at bounding box center [1096, 359] width 67 height 61
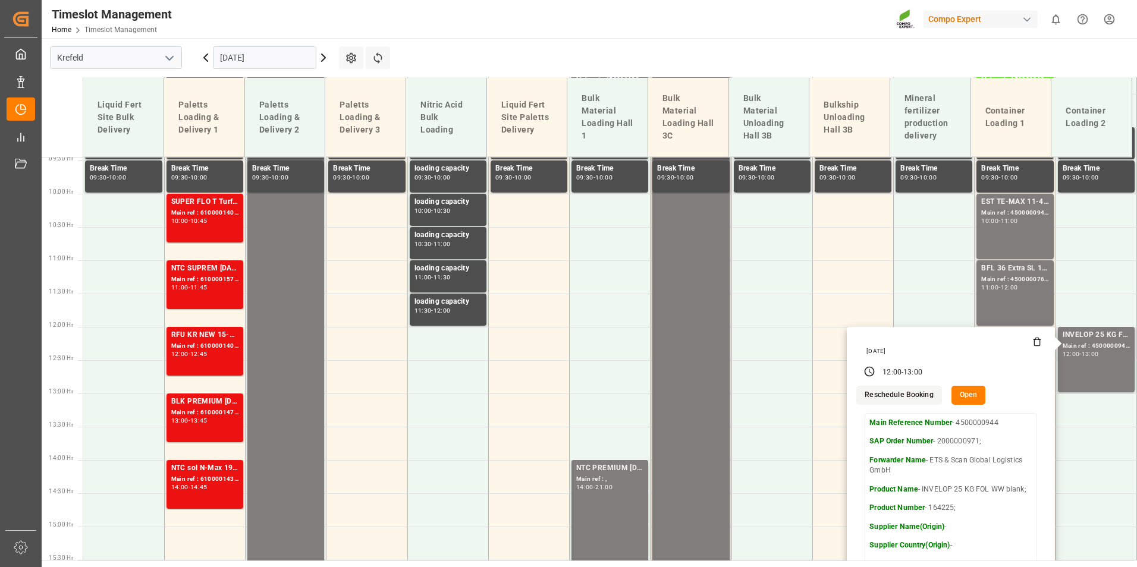
scroll to position [748, 0]
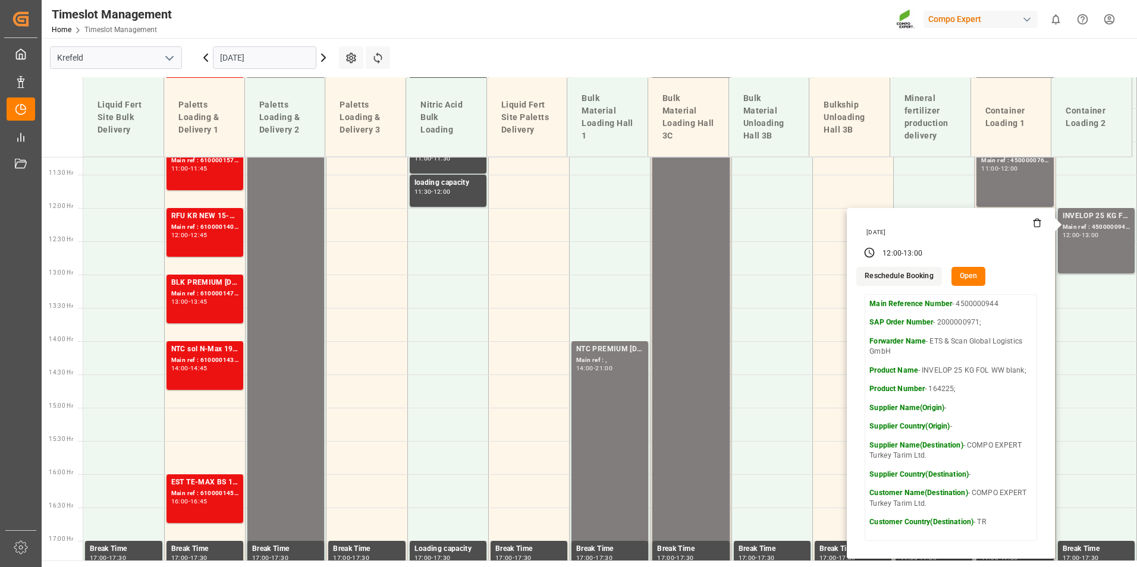
click at [930, 45] on main "[GEOGRAPHIC_DATA] [DATE] Settings Refresh Time Slots Liquid Fert Site Bulk Deli…" at bounding box center [588, 299] width 1093 height 523
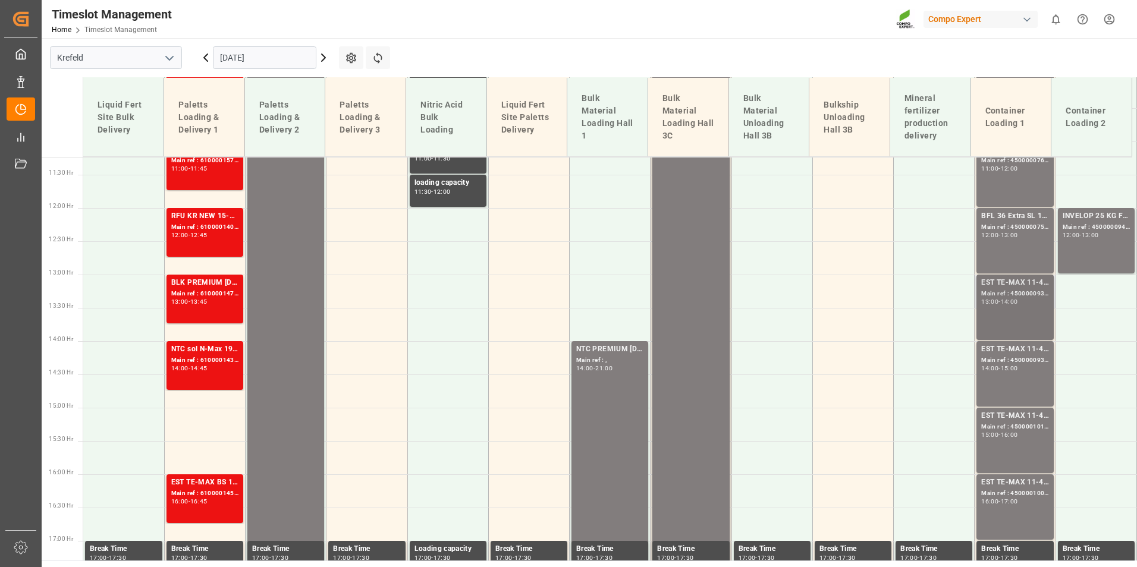
click at [1026, 298] on div "Main ref : 4500000933, 2000000976" at bounding box center [1014, 294] width 67 height 10
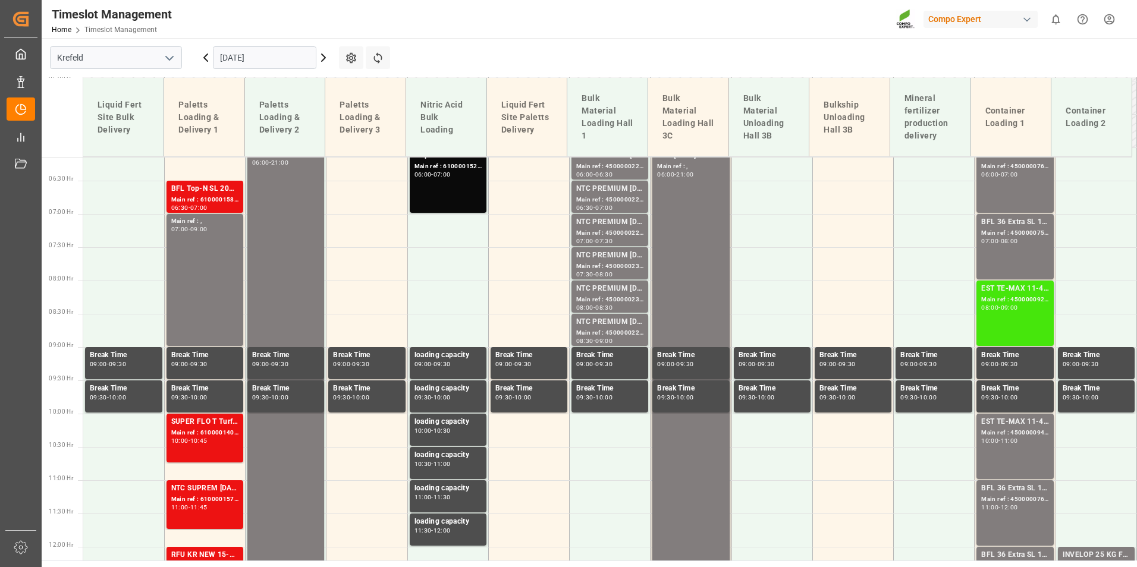
scroll to position [391, 0]
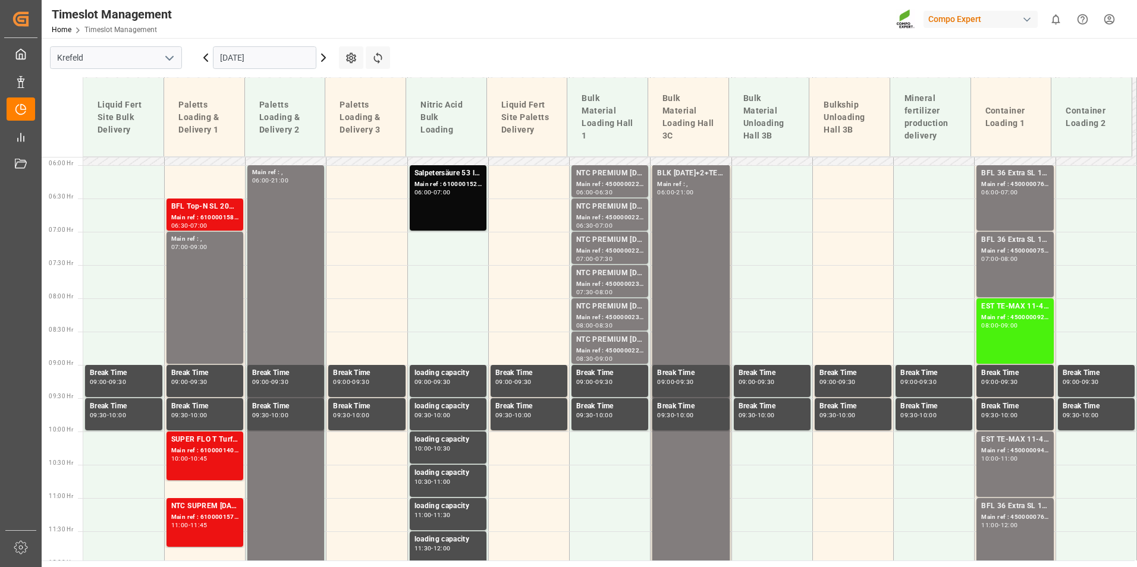
click at [1026, 331] on div "EST TE-MAX 11-48 20kg (x56) WW Main ref : 4500000929, 2000000976 08:00 - 09:00" at bounding box center [1014, 331] width 67 height 61
click at [989, 462] on div "10:00 - 11:00" at bounding box center [1014, 459] width 67 height 7
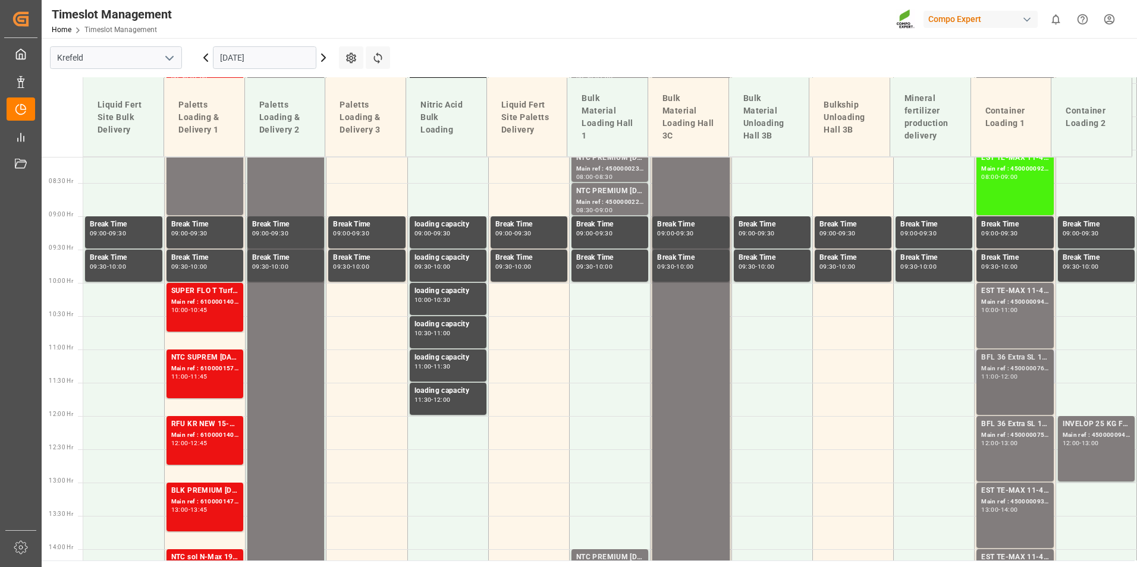
scroll to position [629, 0]
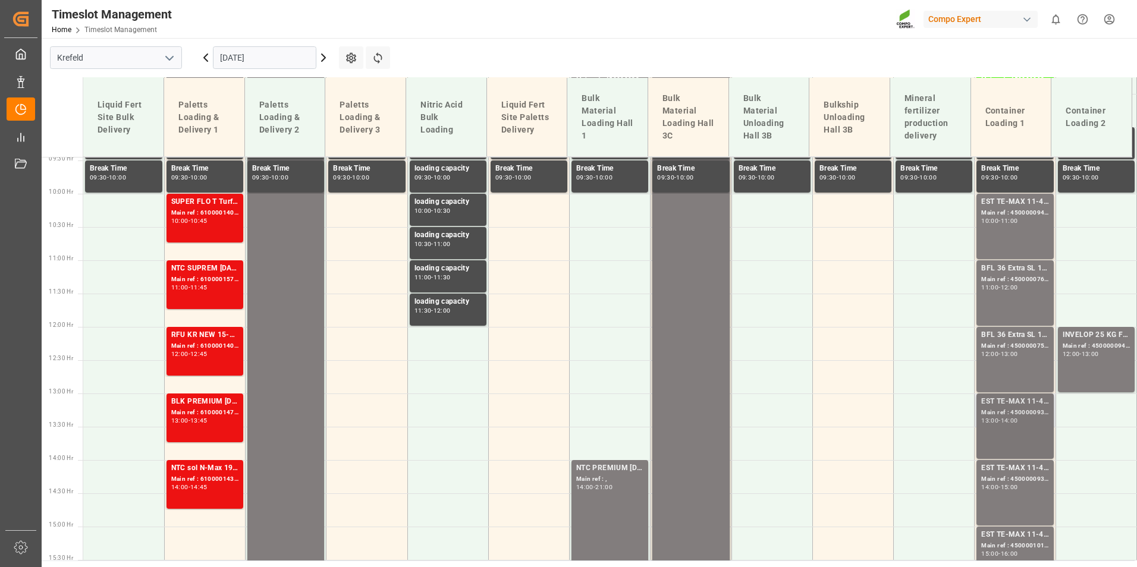
click at [1007, 405] on div "EST TE-MAX 11-48 20kg (x56) WW" at bounding box center [1014, 402] width 67 height 12
click at [1016, 471] on div "EST TE-MAX 11-48 20kg (x56) WW" at bounding box center [1014, 469] width 67 height 12
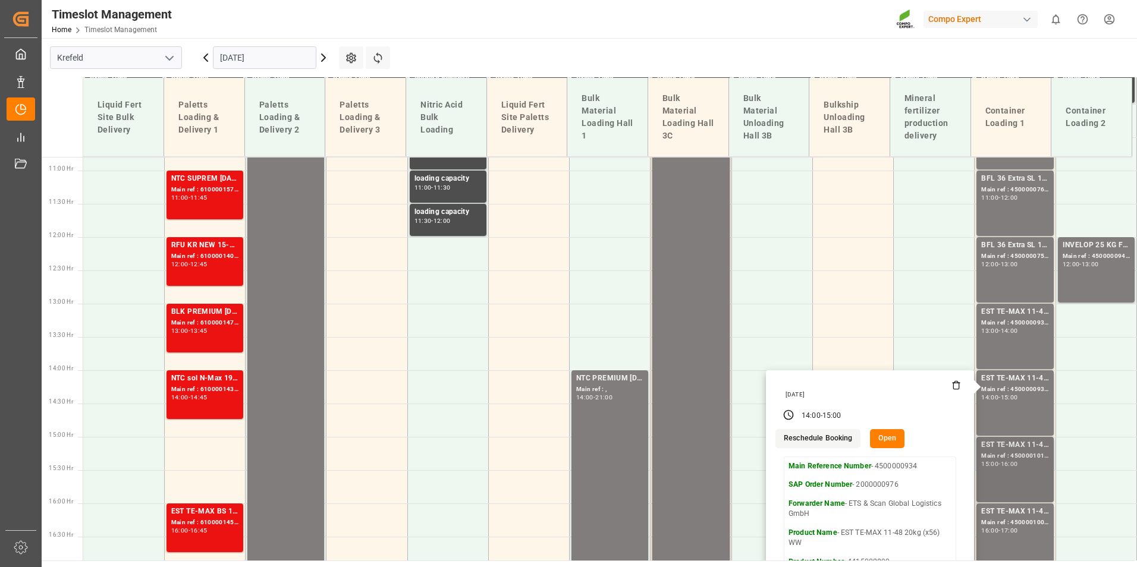
scroll to position [748, 0]
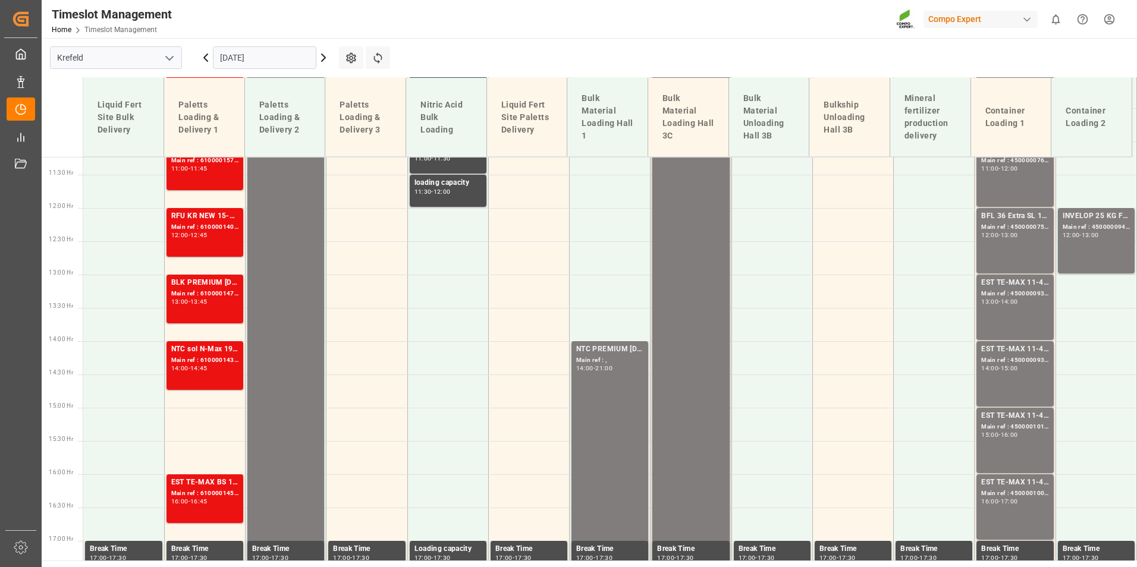
click at [1017, 408] on div "EST TE-MAX 11-48 20kg (x45) ES, PT MTO Main ref : 4500001011, 2000000381 15:00 …" at bounding box center [1015, 440] width 77 height 65
click at [1012, 373] on div "EST TE-MAX 11-48 20kg (x56) WW Main ref : 4500000934, 2000000976 14:00 - 15:00" at bounding box center [1014, 374] width 67 height 61
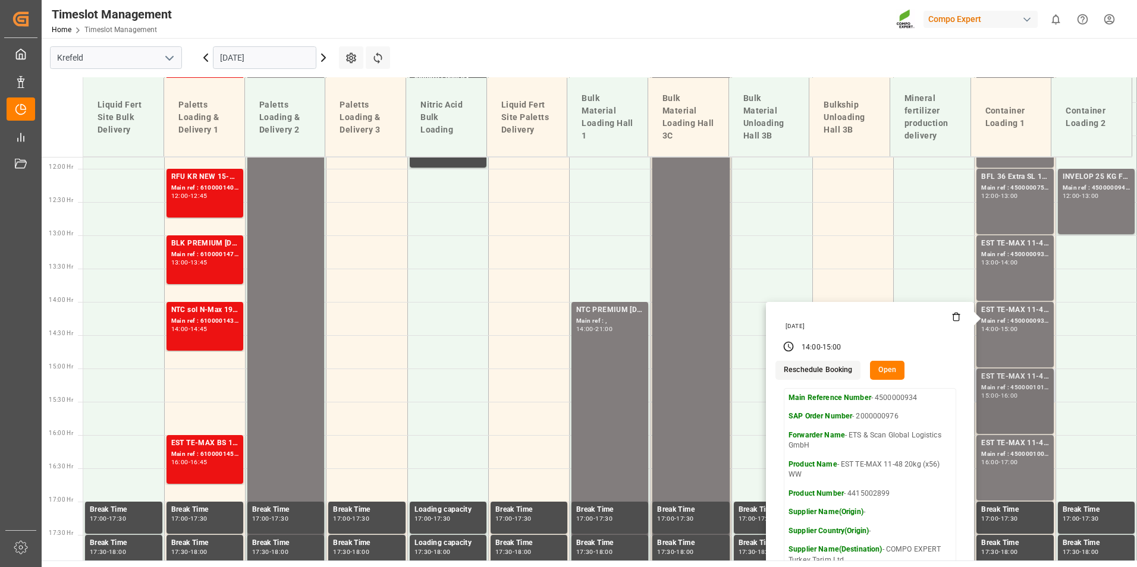
scroll to position [808, 0]
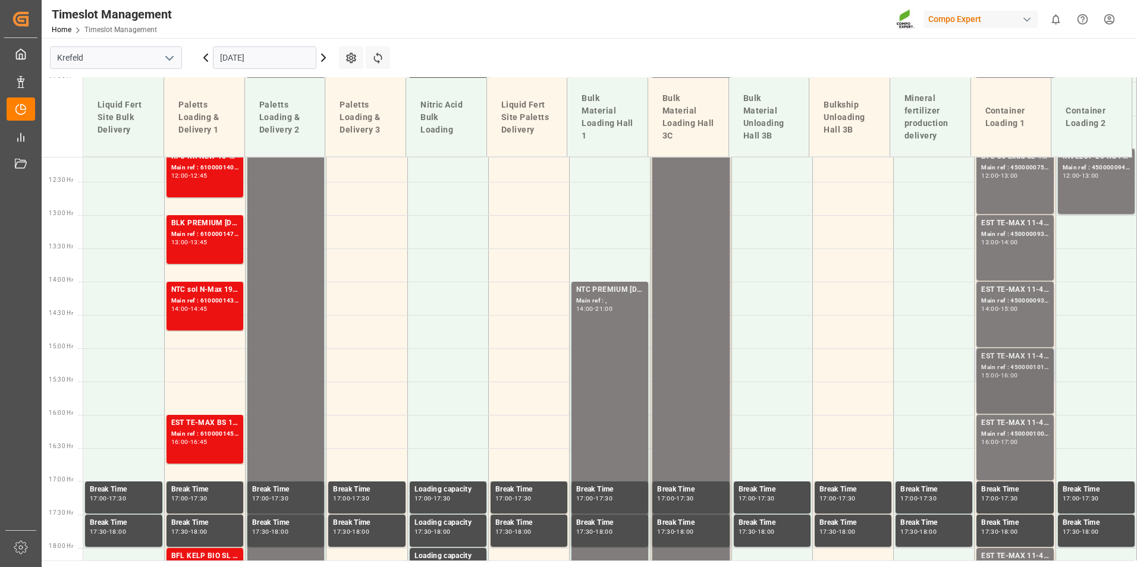
click at [1000, 386] on div "EST TE-MAX 11-48 20kg (x45) ES, PT MTO Main ref : 4500001011, 2000000381 15:00 …" at bounding box center [1014, 381] width 67 height 61
click at [1022, 426] on div "EST TE-MAX 11-48 20kg (x45) ES, PT MTO" at bounding box center [1014, 423] width 67 height 12
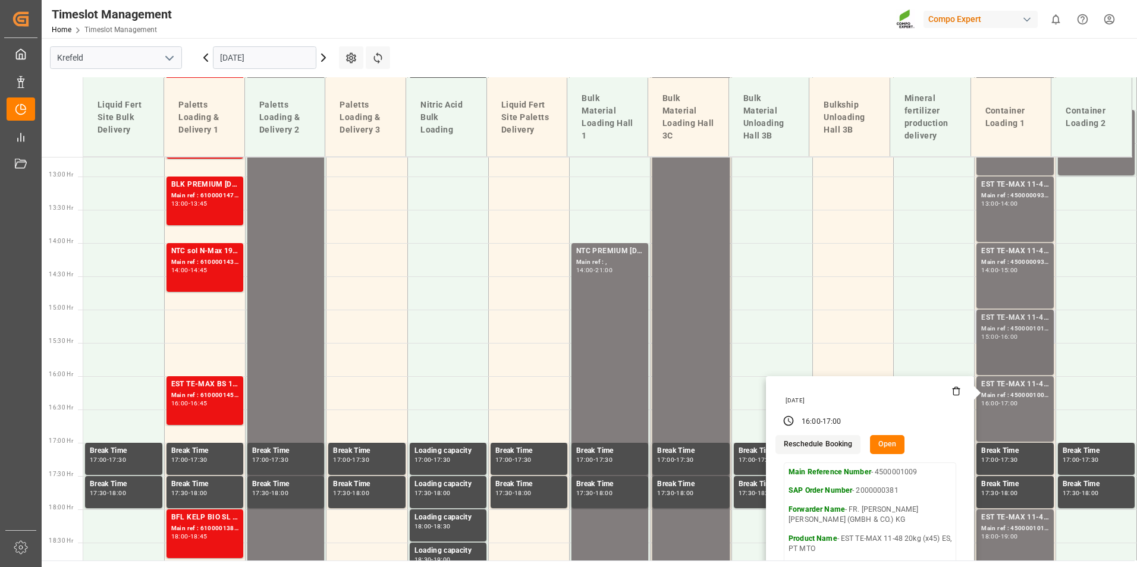
scroll to position [867, 0]
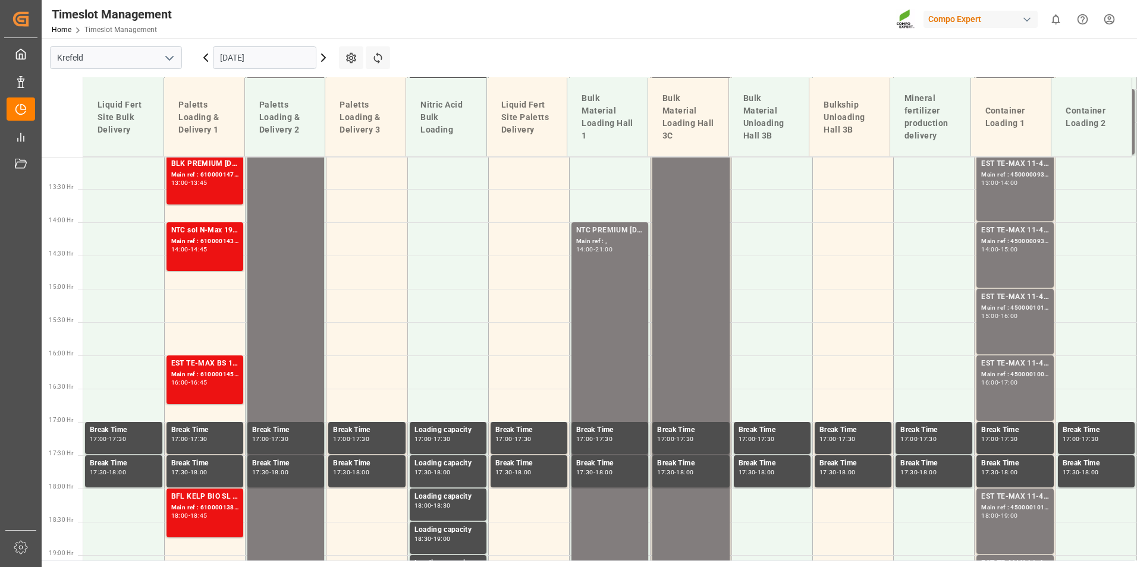
click at [1018, 514] on div "19:00" at bounding box center [1009, 515] width 17 height 5
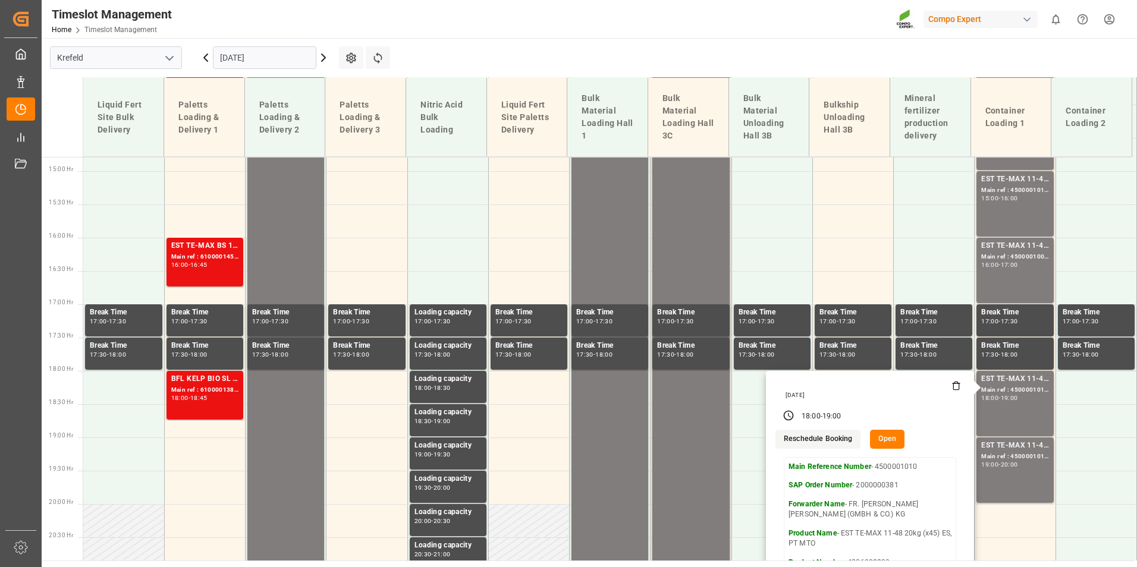
scroll to position [986, 0]
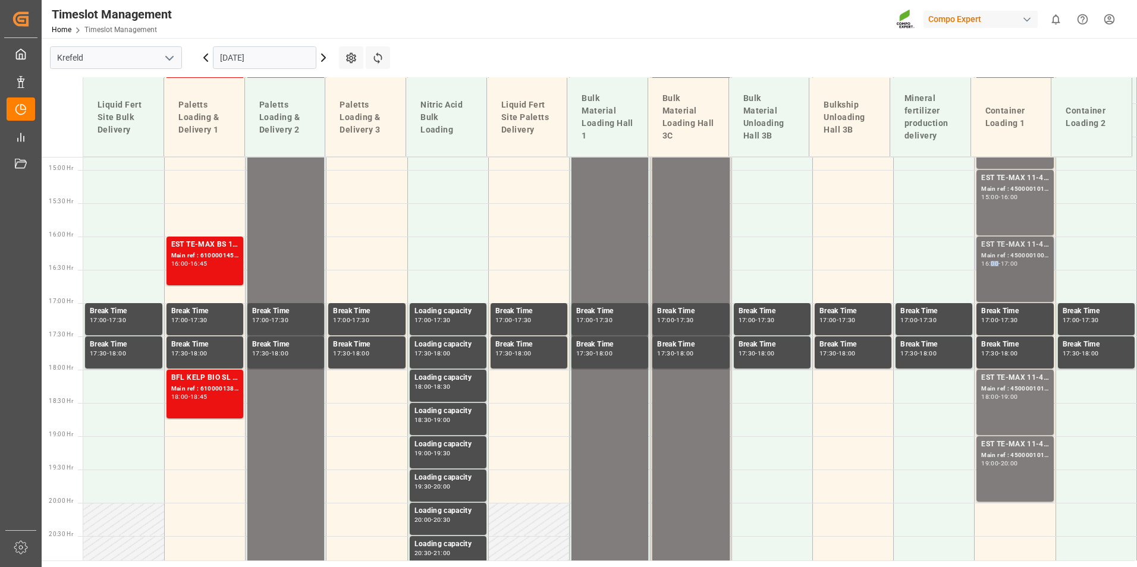
click at [984, 278] on div "EST TE-MAX 11-48 20kg (x45) ES, PT MTO Main ref : 4500001009, 2000000381 16:00 …" at bounding box center [1014, 269] width 67 height 61
click at [1001, 213] on div "EST TE-MAX 11-48 20kg (x45) ES, PT MTO Main ref : 4500001011, 2000000381 15:00 …" at bounding box center [1014, 202] width 67 height 61
click at [1004, 269] on div "EST TE-MAX 11-48 20kg (x45) ES, PT MTO Main ref : 4500001009, 2000000381 16:00 …" at bounding box center [1014, 269] width 67 height 61
click at [995, 382] on div "EST TE-MAX 11-48 20kg (x45) ES, PT MTO" at bounding box center [1014, 378] width 67 height 12
click at [999, 264] on div "-" at bounding box center [1000, 263] width 2 height 5
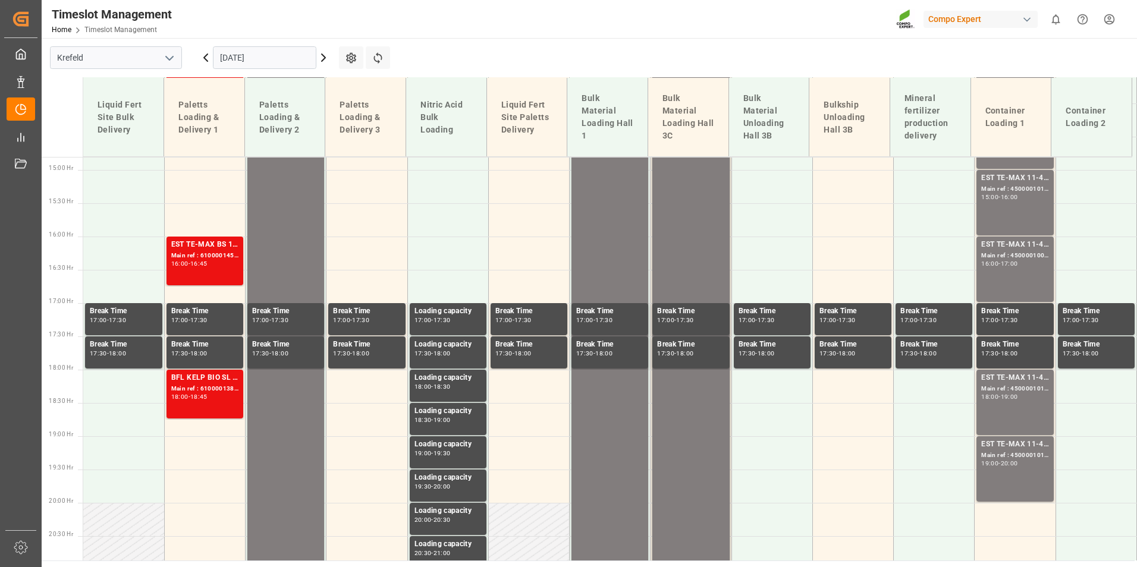
click at [997, 400] on div "18:00 - 19:00" at bounding box center [1014, 397] width 67 height 7
click at [1006, 199] on div "16:00" at bounding box center [1009, 196] width 17 height 5
click at [1014, 407] on div "EST TE-MAX 11-48 20kg (x45) ES, PT MTO Main ref : 4500001010, 2000000381 18:00 …" at bounding box center [1014, 402] width 67 height 61
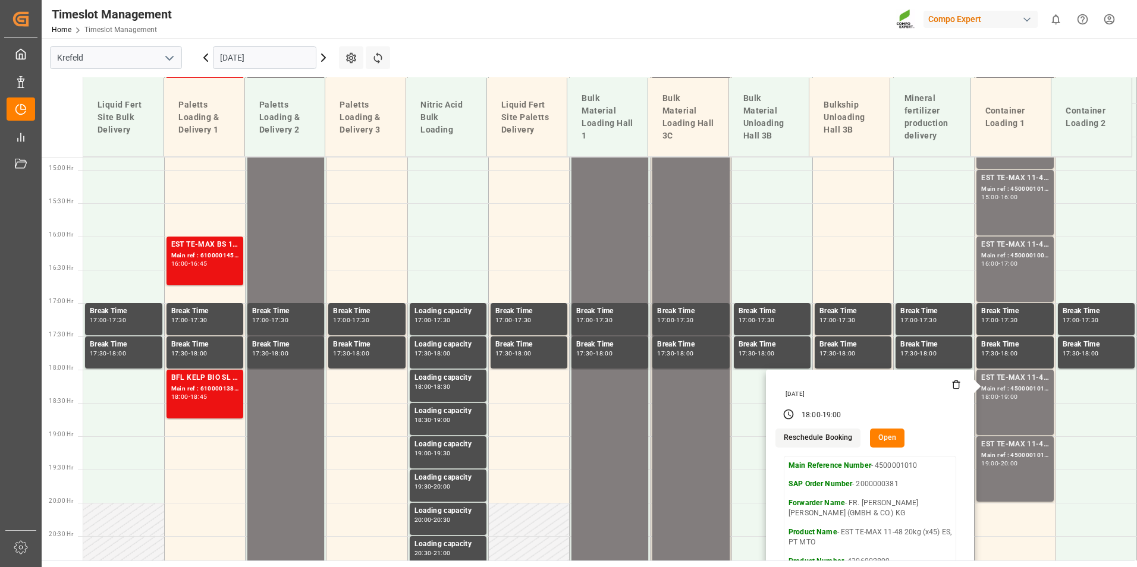
click at [211, 62] on icon at bounding box center [206, 58] width 14 height 14
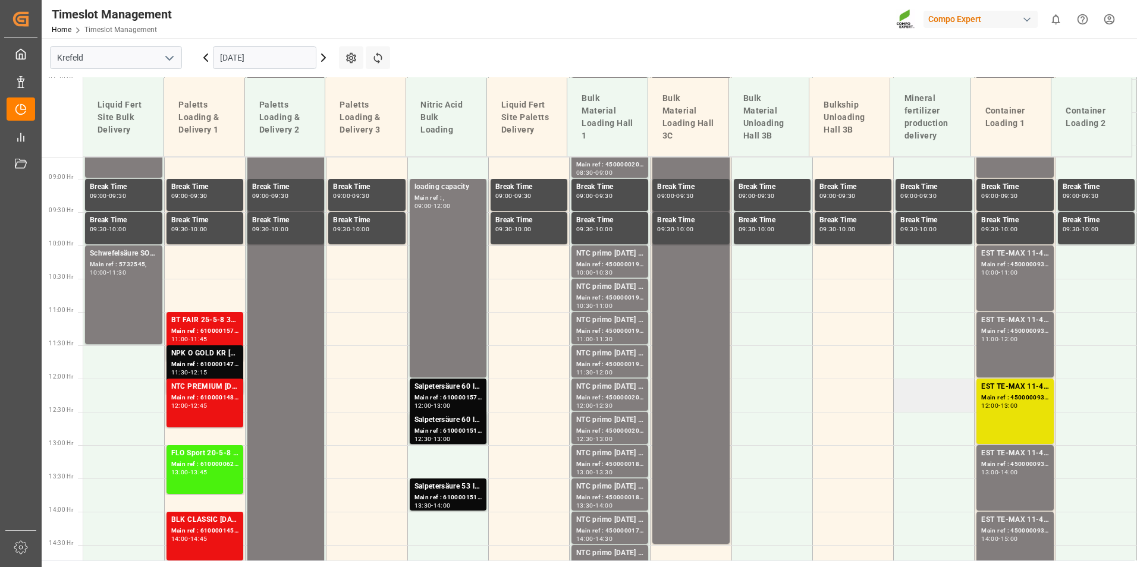
scroll to position [629, 0]
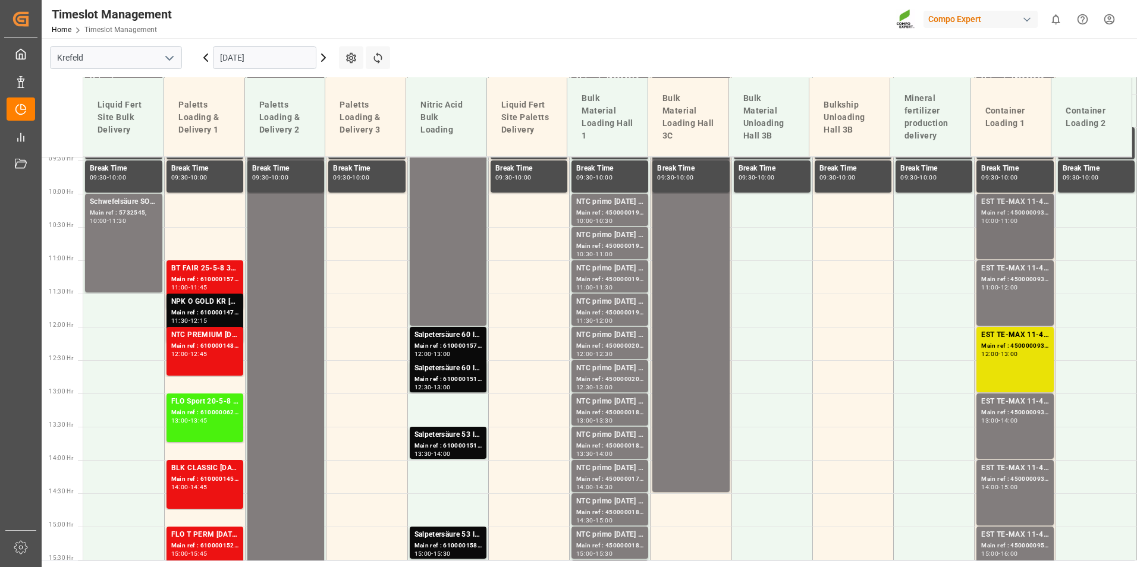
click at [991, 238] on div "EST TE-MAX 11-48 20kg (x56) WW Main ref : 4500000939, 2000000976 10:00 - 11:00" at bounding box center [1014, 226] width 67 height 61
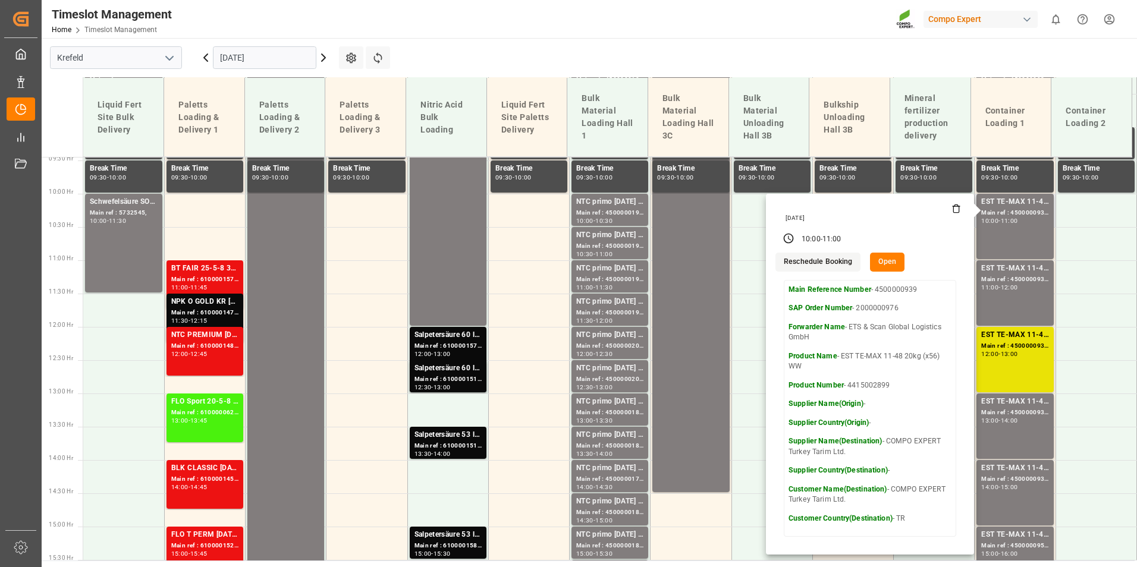
click at [888, 262] on button "Open" at bounding box center [887, 262] width 34 height 19
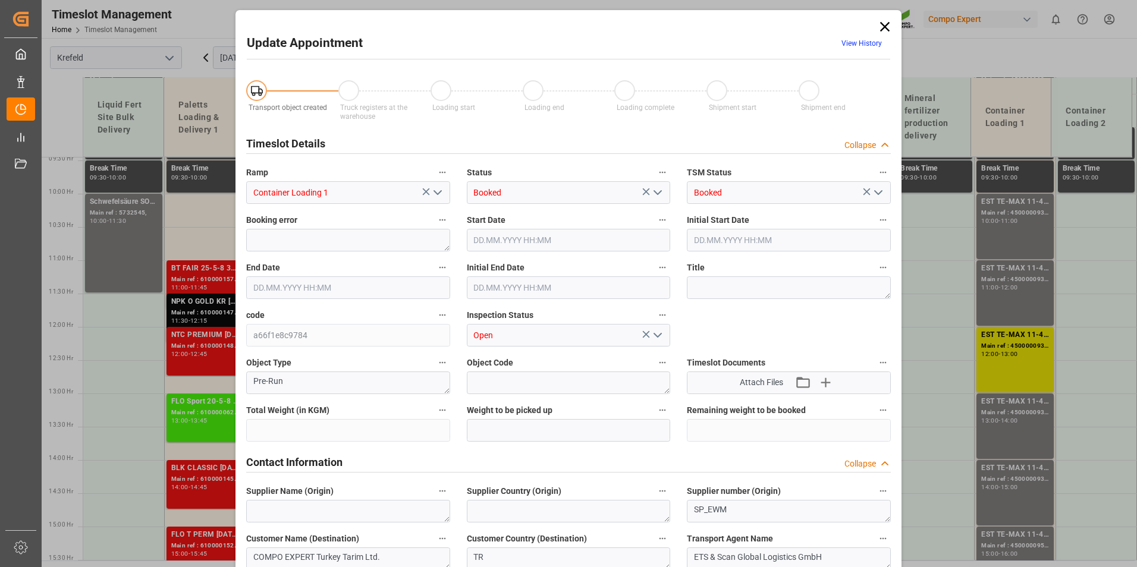
type input "41328"
type input "0"
type input "[DATE] 10:00"
type input "[DATE] 11:00"
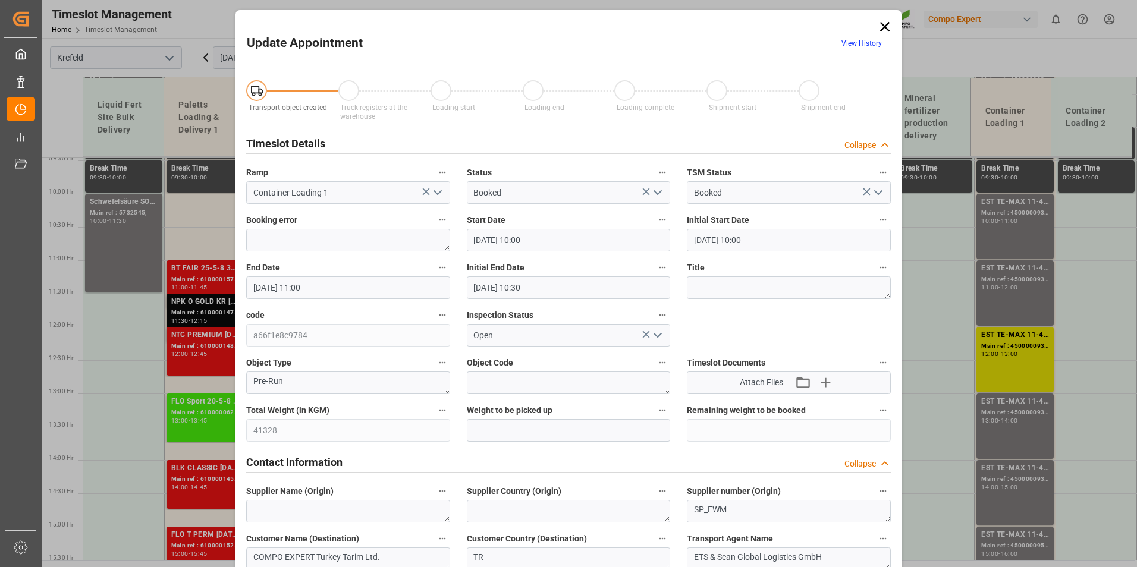
type input "[DATE] 10:30"
type input "[DATE] 06:02"
click at [847, 48] on span "View History" at bounding box center [861, 45] width 57 height 23
click at [846, 43] on link "View History" at bounding box center [862, 43] width 40 height 8
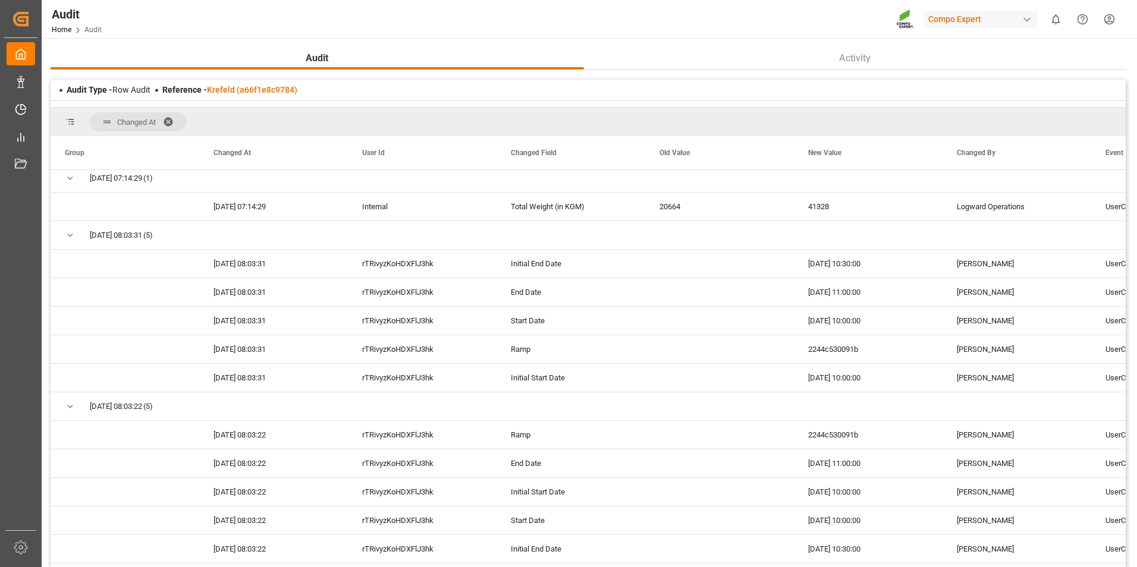
scroll to position [238, 0]
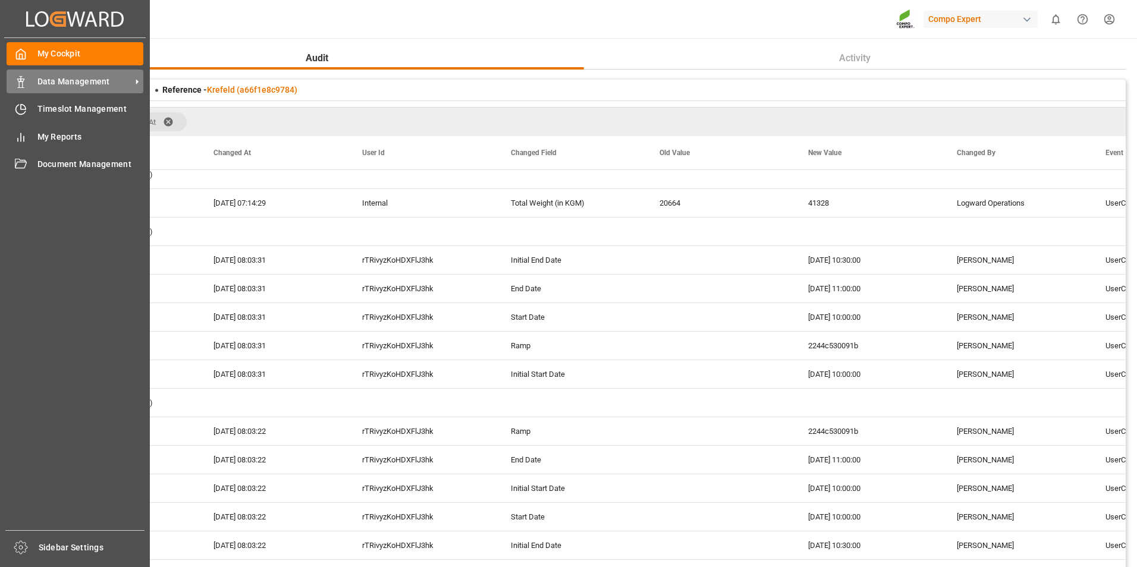
click at [30, 84] on div "Data Management Data Management" at bounding box center [75, 81] width 137 height 23
click at [36, 102] on div "Timeslot Management Timeslot Management" at bounding box center [75, 109] width 137 height 23
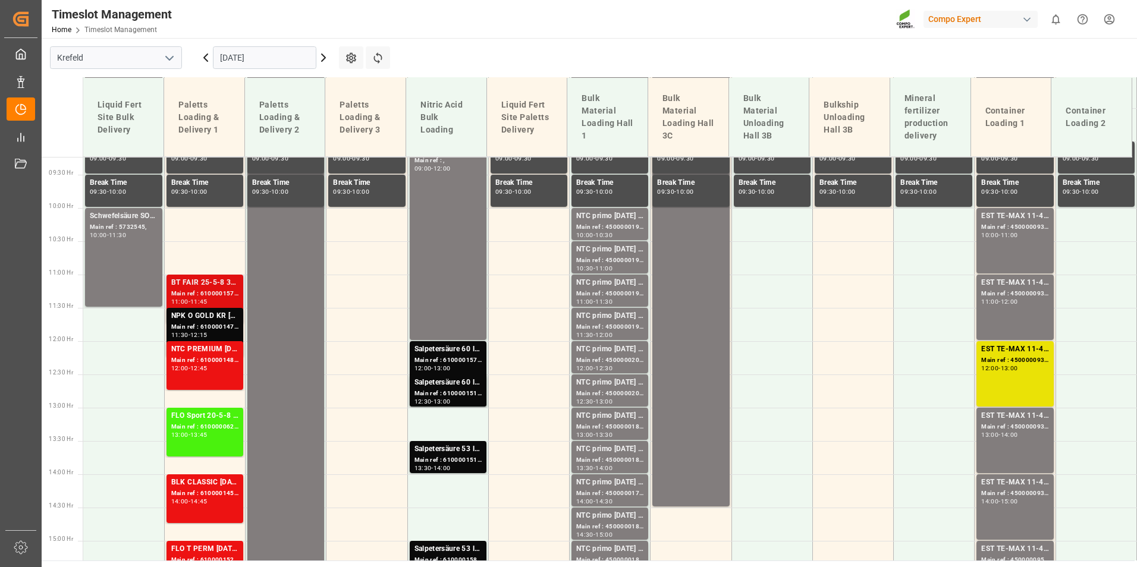
scroll to position [629, 0]
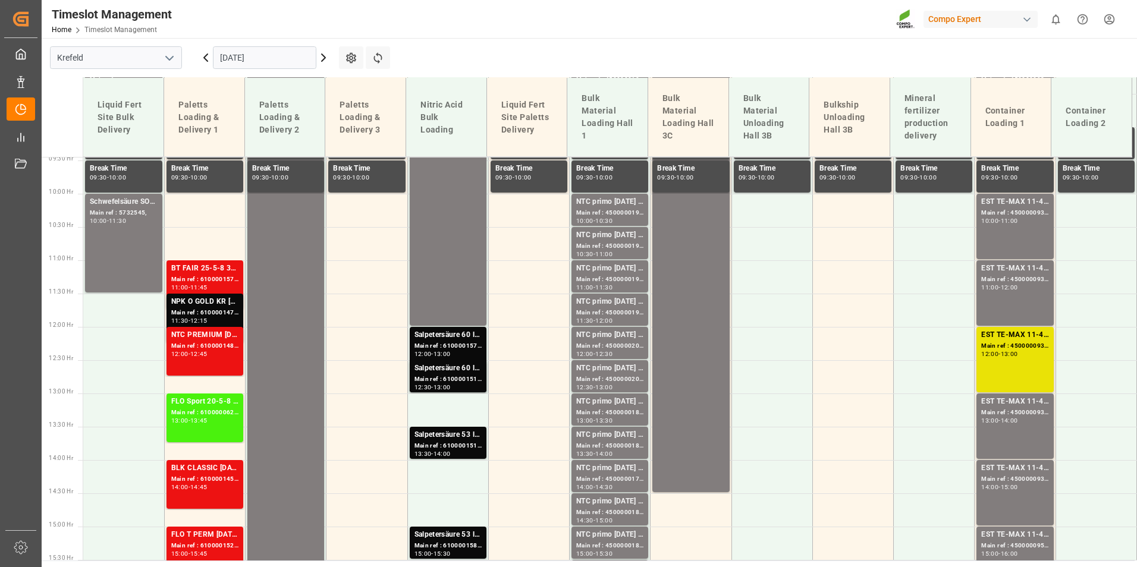
click at [280, 58] on input "[DATE]" at bounding box center [264, 57] width 103 height 23
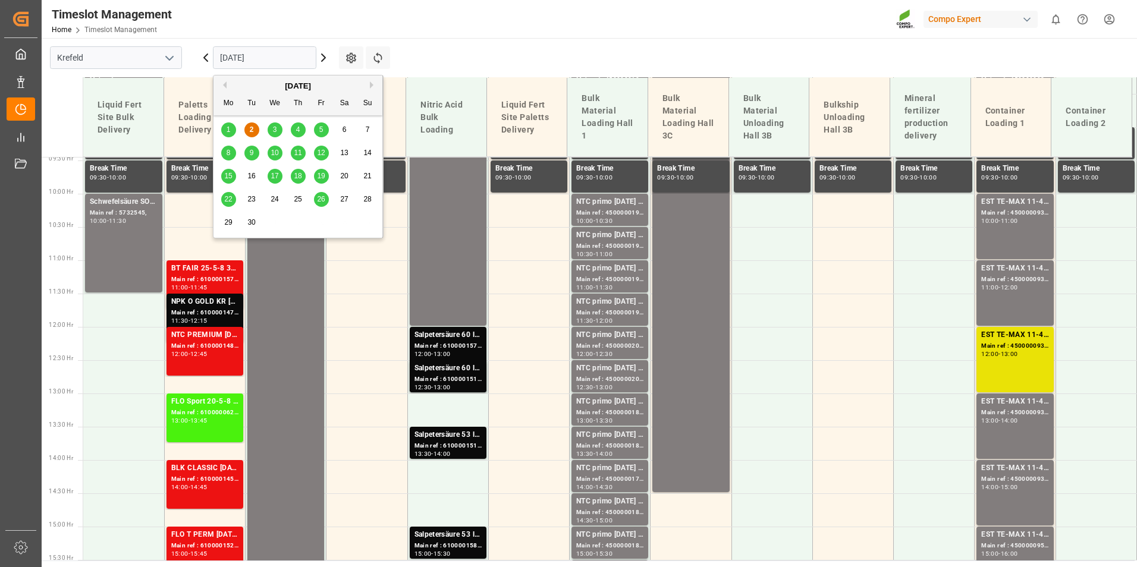
click at [275, 154] on span "10" at bounding box center [275, 153] width 8 height 8
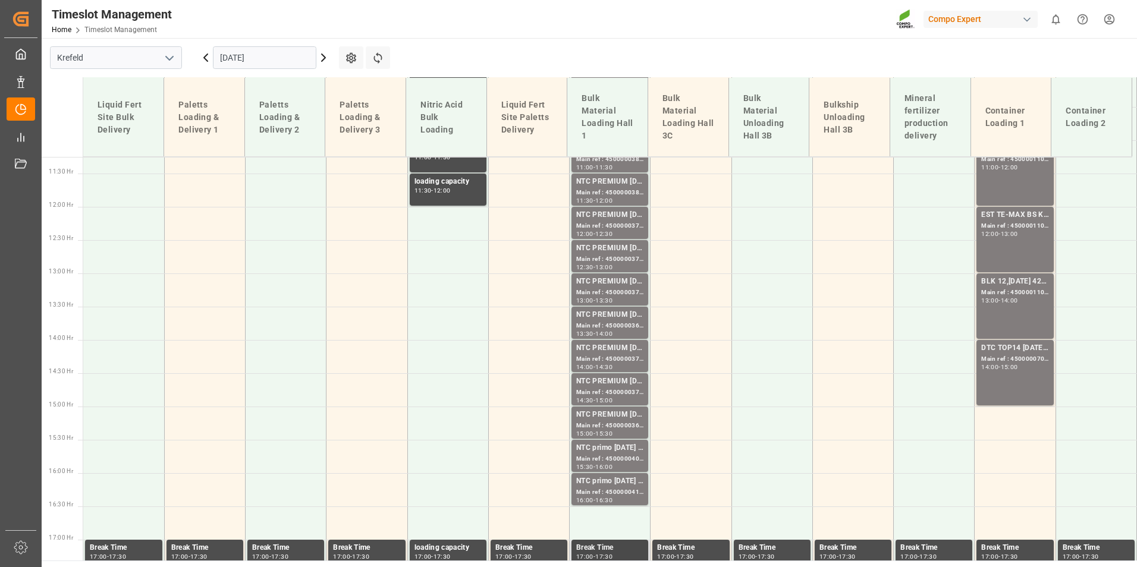
scroll to position [927, 0]
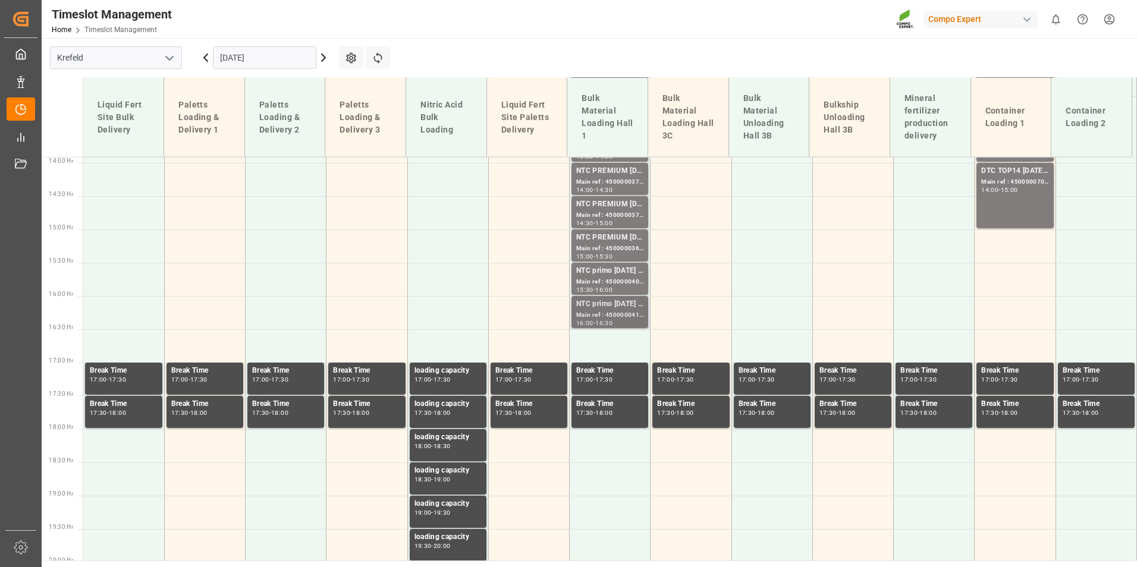
click at [608, 309] on div "NTC primo [DATE] BULK" at bounding box center [609, 305] width 67 height 12
click at [605, 280] on div "Main ref : 4500000409, 2000000327" at bounding box center [609, 282] width 67 height 10
click at [610, 305] on div "NTC primo [DATE] BULK" at bounding box center [609, 305] width 67 height 12
click at [608, 283] on div "Main ref : 4500000409, 2000000327" at bounding box center [609, 282] width 67 height 10
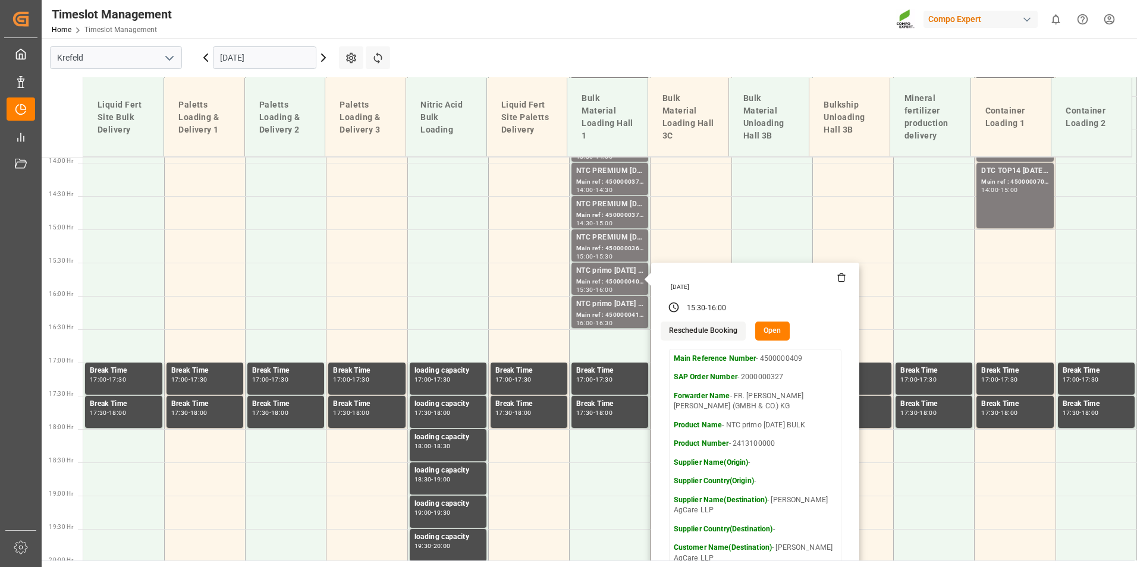
click at [277, 56] on input "[DATE]" at bounding box center [264, 57] width 103 height 23
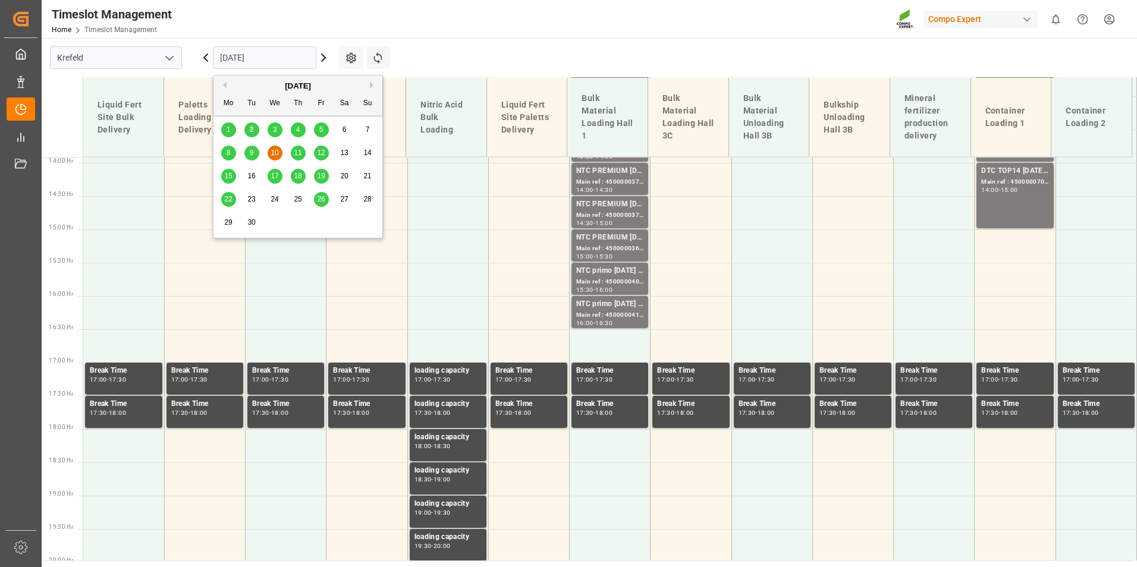
click at [318, 156] on span "12" at bounding box center [321, 153] width 8 height 8
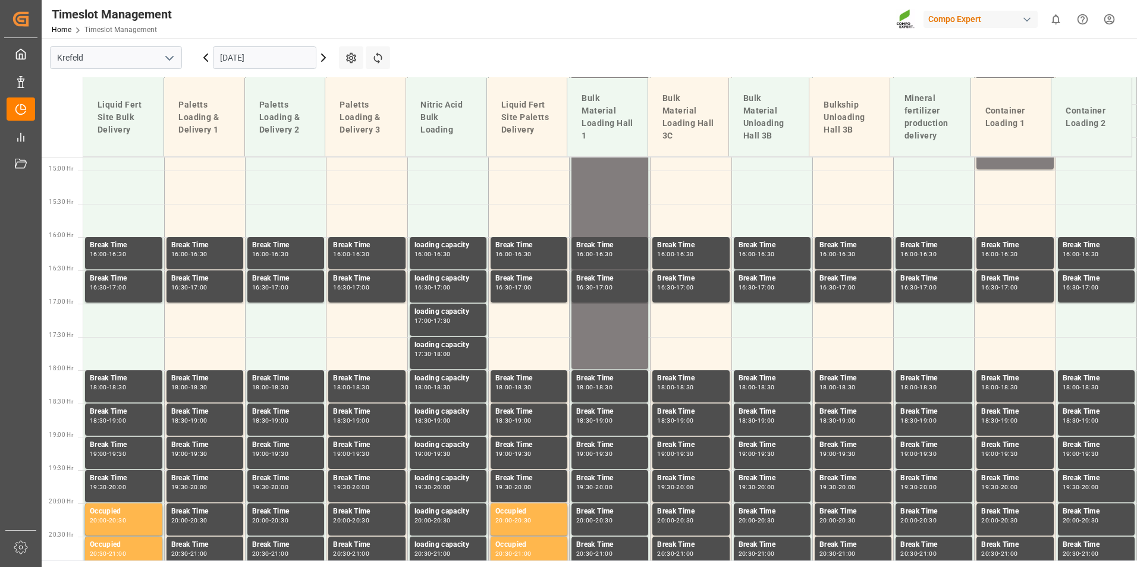
scroll to position [986, 0]
click at [286, 58] on input "[DATE]" at bounding box center [264, 57] width 103 height 23
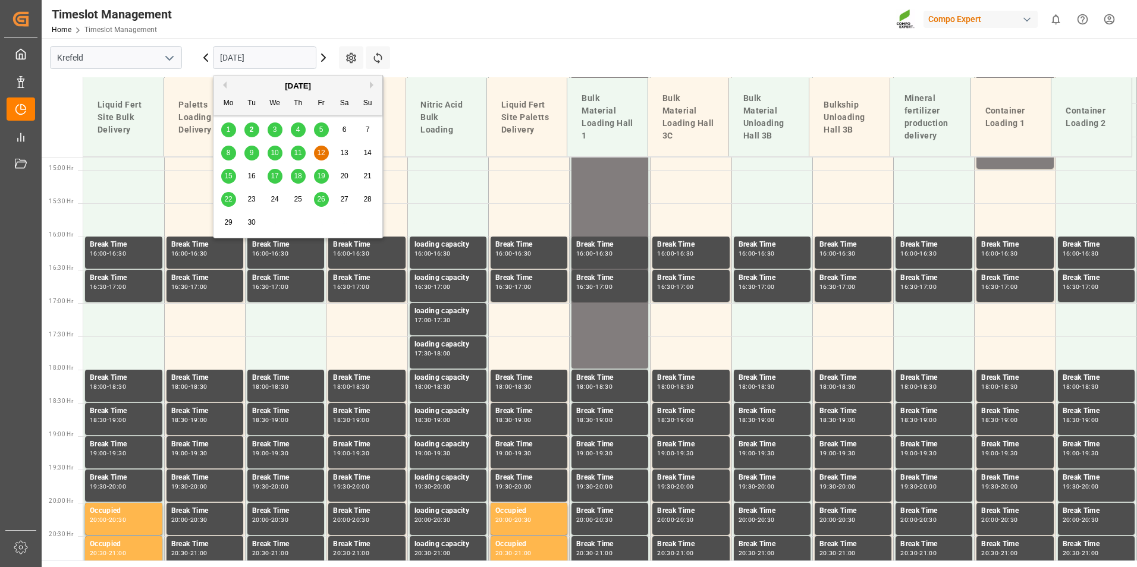
click at [277, 134] on span "3" at bounding box center [275, 129] width 4 height 8
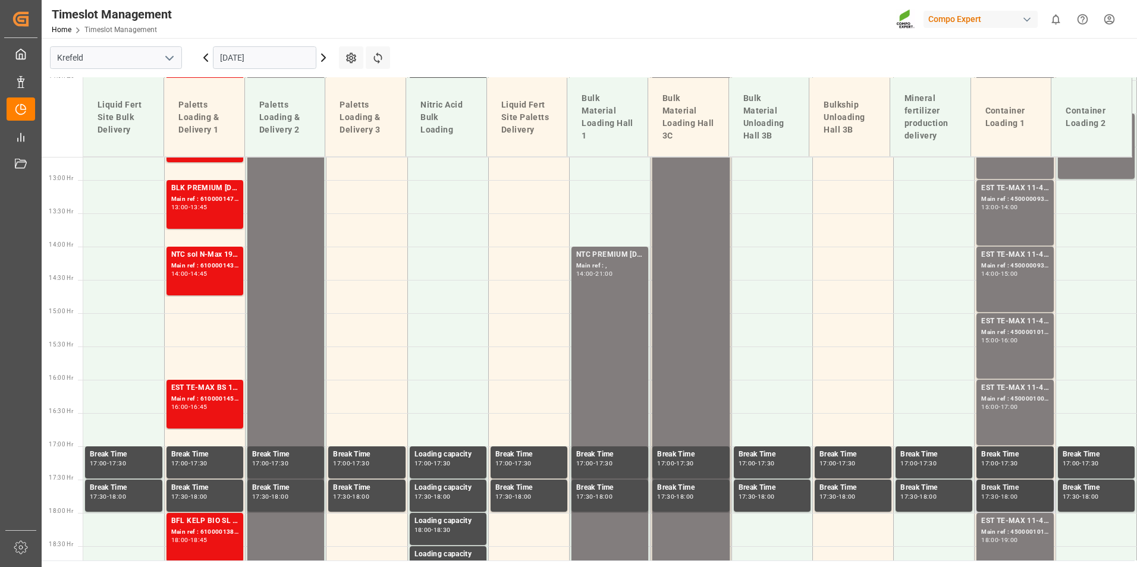
scroll to position [1053, 0]
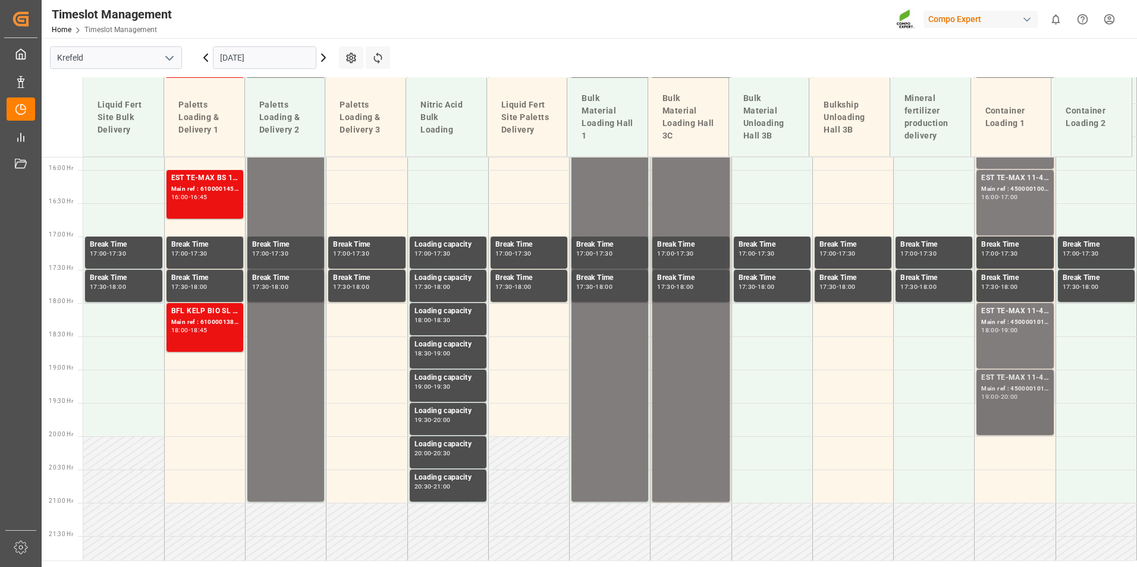
click at [1010, 406] on div "EST TE-MAX 11-48 20kg (x45) ES, PT MTO Main ref : 4500001013, 2000000382 19:00 …" at bounding box center [1014, 402] width 67 height 61
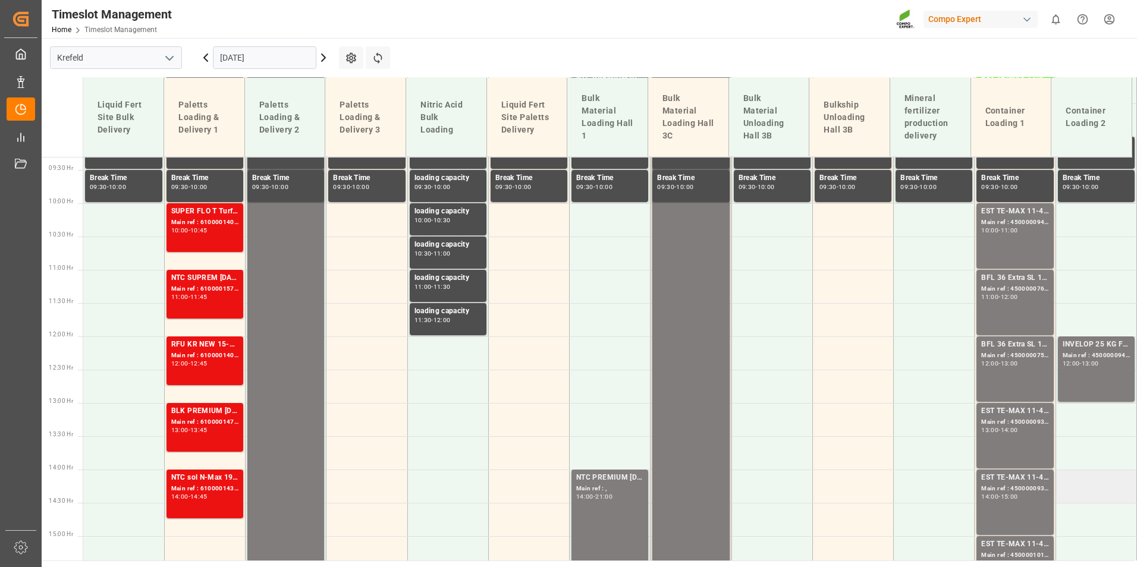
scroll to position [746, 0]
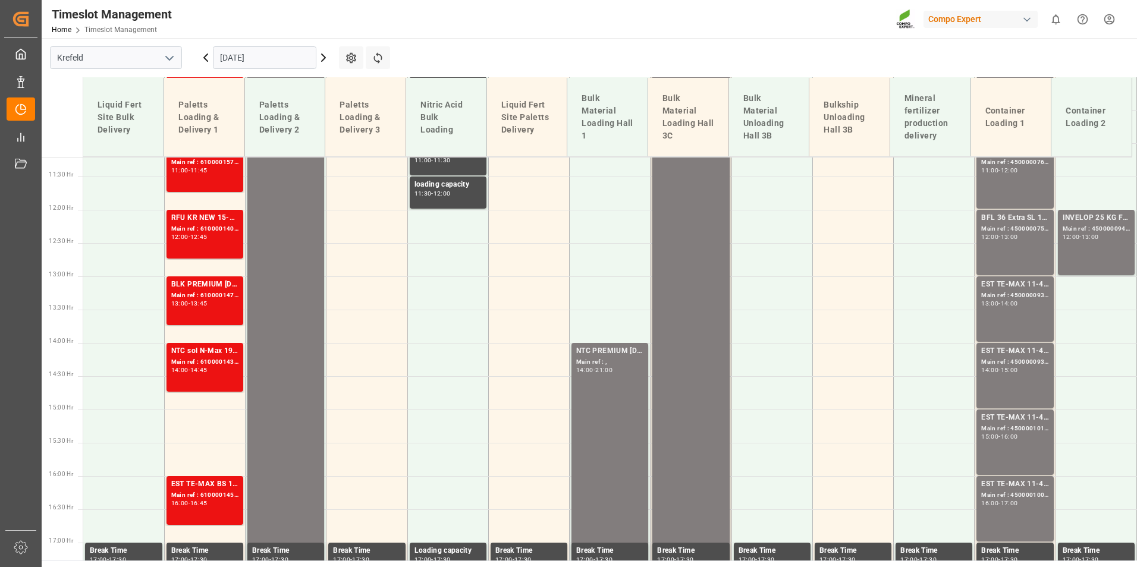
click at [1063, 234] on div "12:00" at bounding box center [1071, 236] width 17 height 5
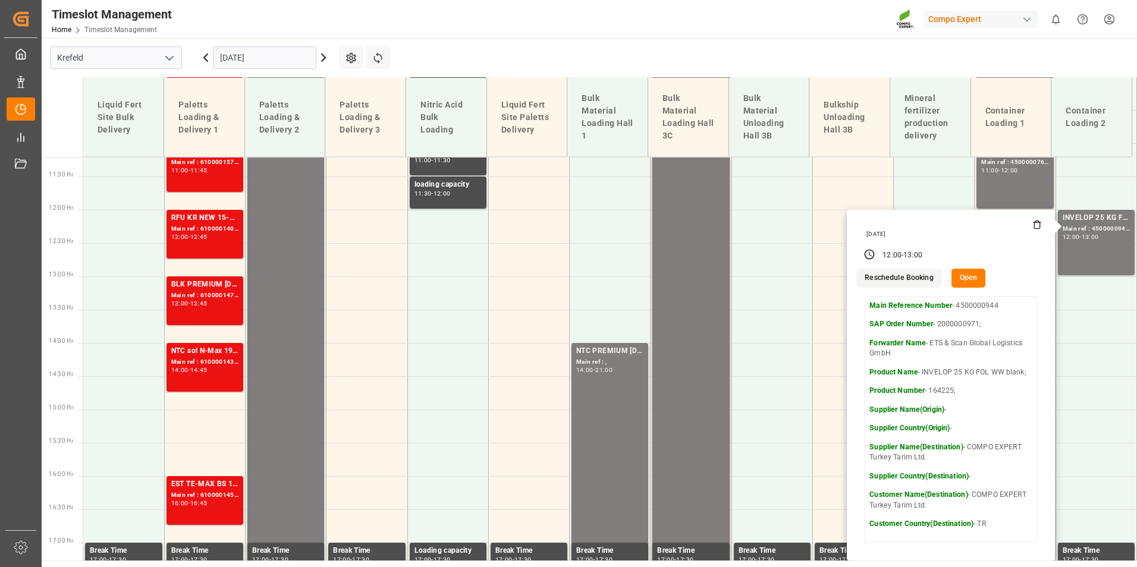
click at [664, 67] on main "[GEOGRAPHIC_DATA] [DATE] Settings Refresh Time Slots Liquid Fert Site Bulk Deli…" at bounding box center [588, 299] width 1093 height 523
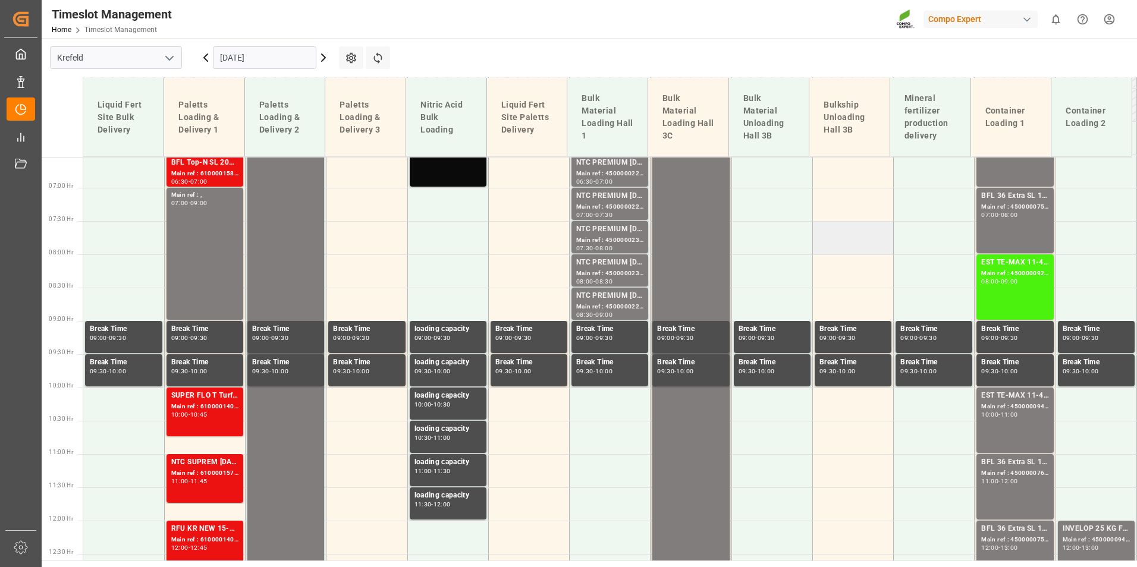
scroll to position [330, 0]
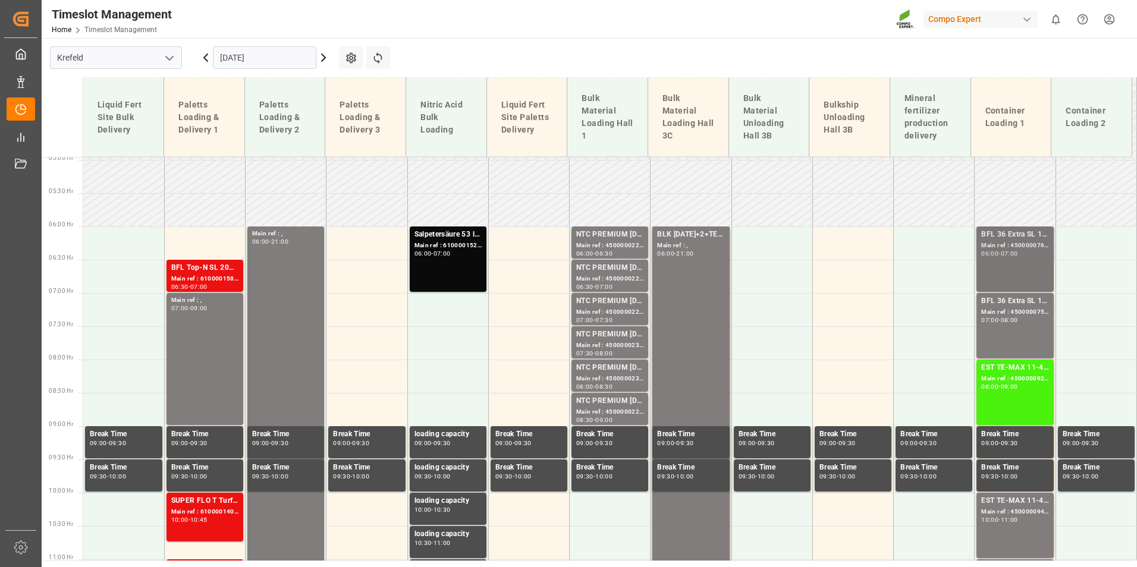
click at [984, 263] on div "BFL 36 Extra SL 10L (x60) EN,TR MTO; Main ref : 4500000761, 2000000600; 06:00 -…" at bounding box center [1014, 259] width 67 height 61
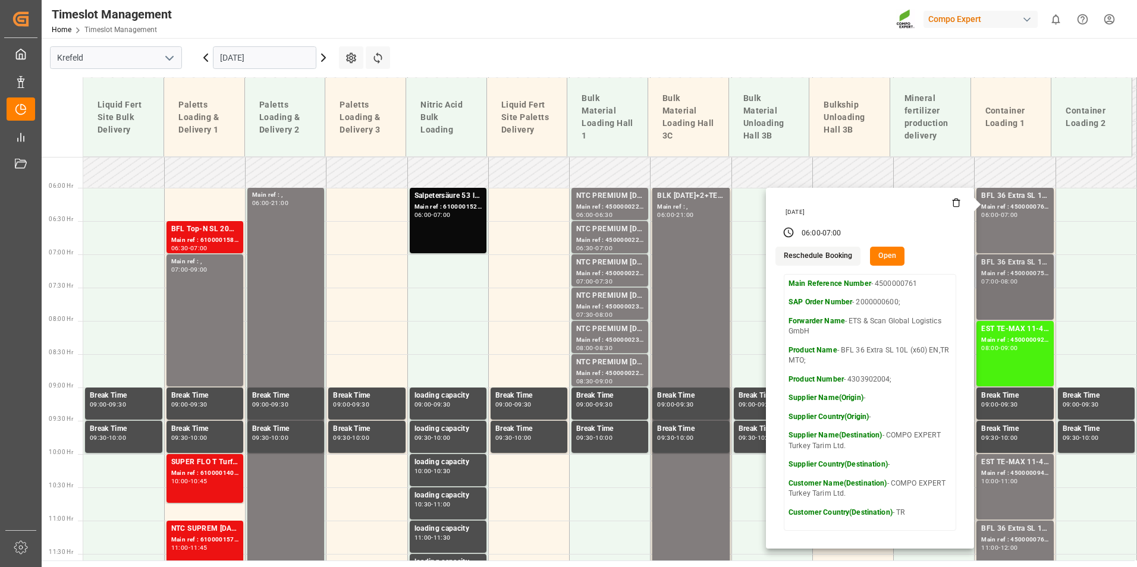
scroll to position [390, 0]
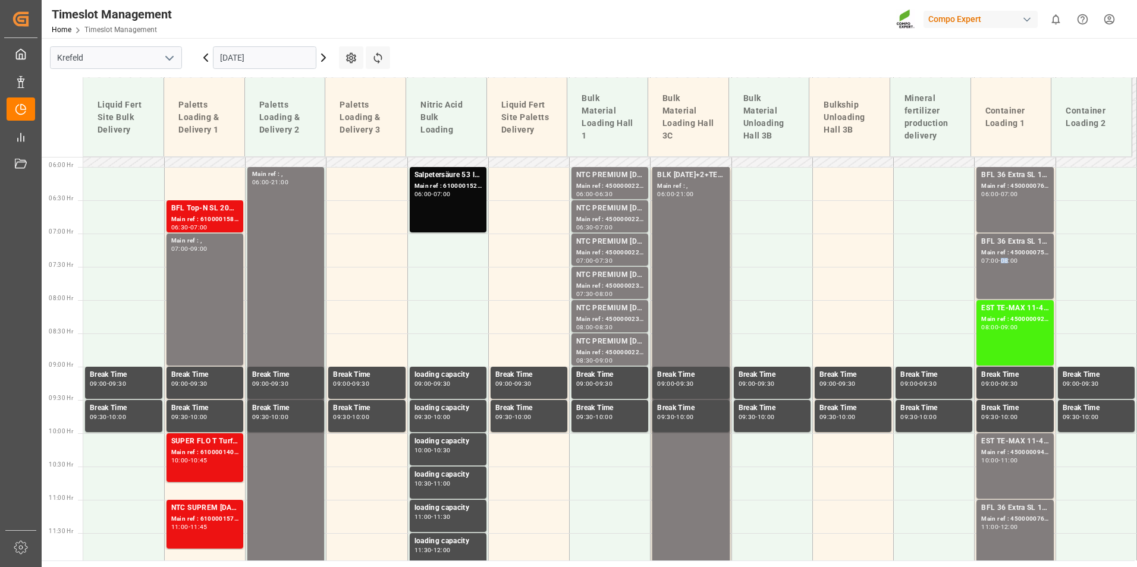
click at [1007, 262] on div "08:00" at bounding box center [1009, 260] width 17 height 5
click at [608, 183] on div "Main ref : 4500000224, 2000000040" at bounding box center [609, 186] width 67 height 10
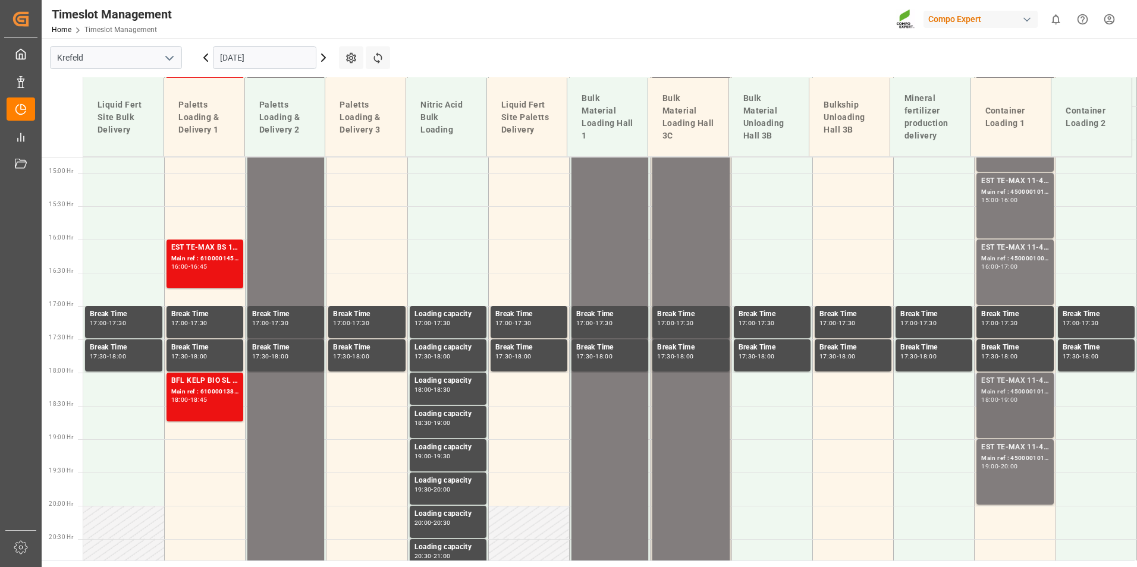
scroll to position [984, 0]
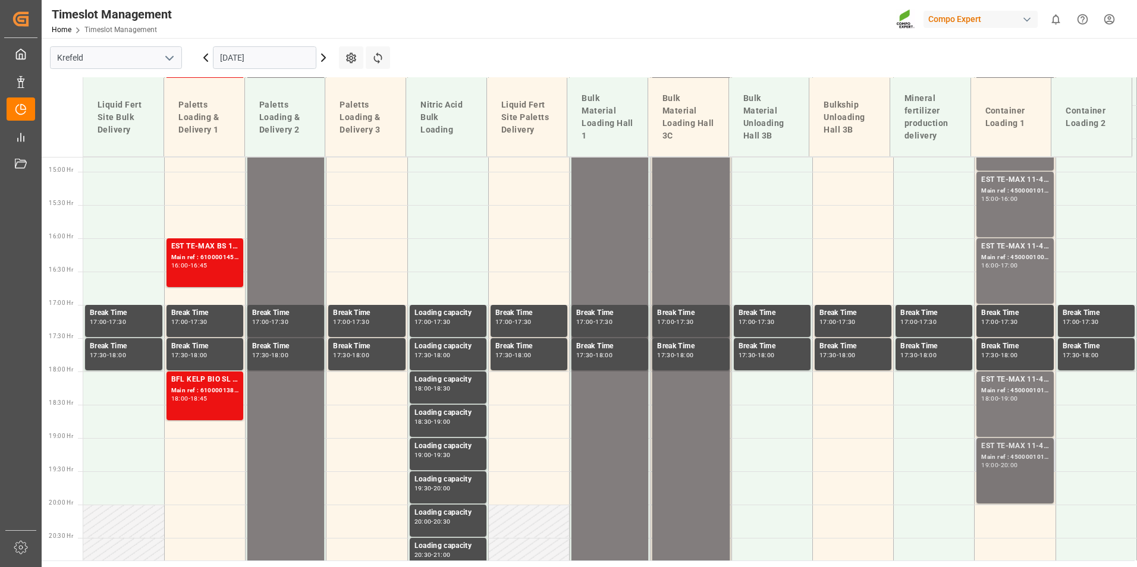
click at [993, 460] on div "Main ref : 4500001013, 2000000382" at bounding box center [1014, 458] width 67 height 10
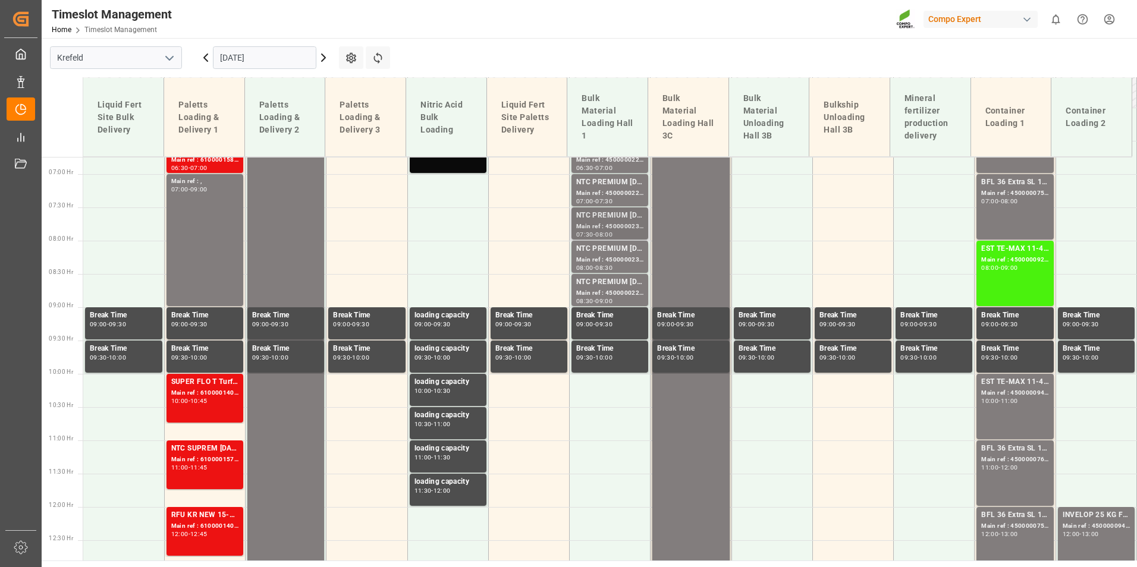
scroll to position [390, 0]
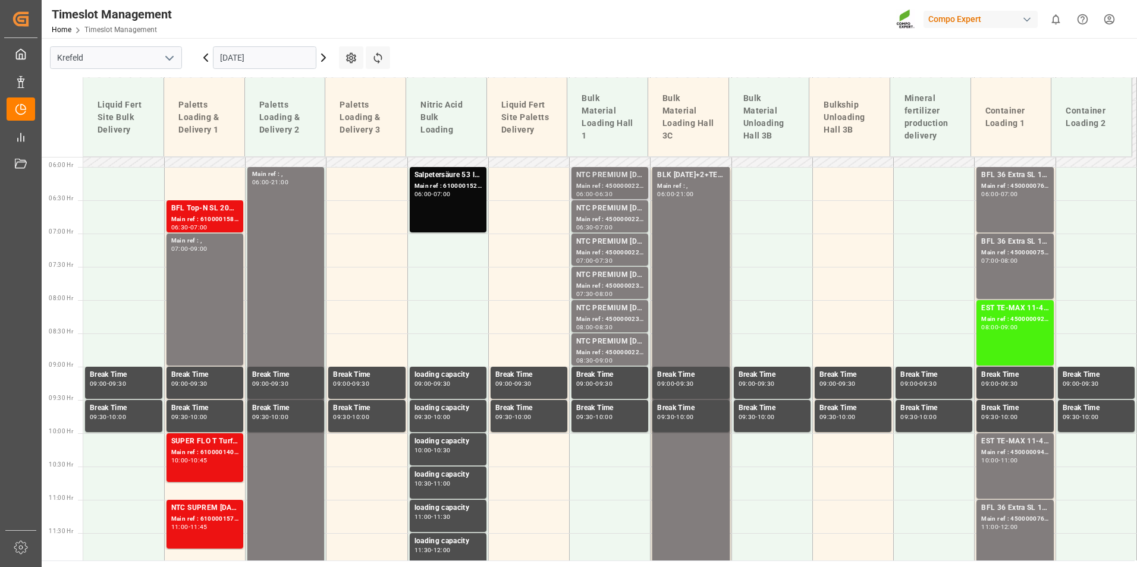
click at [583, 190] on div "Main ref : 4500000224, 2000000040" at bounding box center [609, 186] width 67 height 10
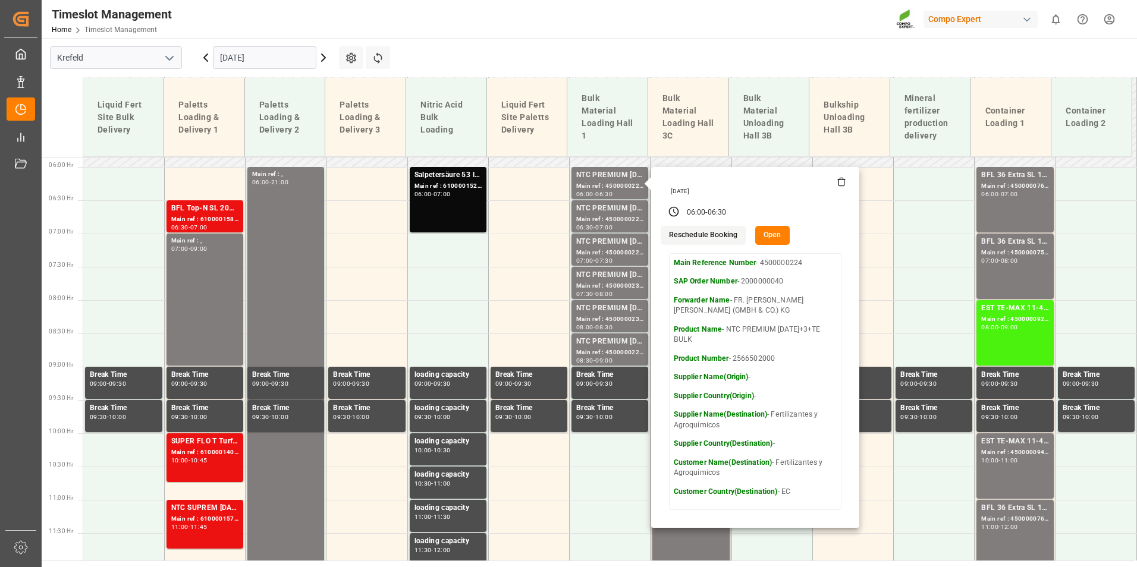
click at [324, 56] on icon at bounding box center [324, 57] width 4 height 7
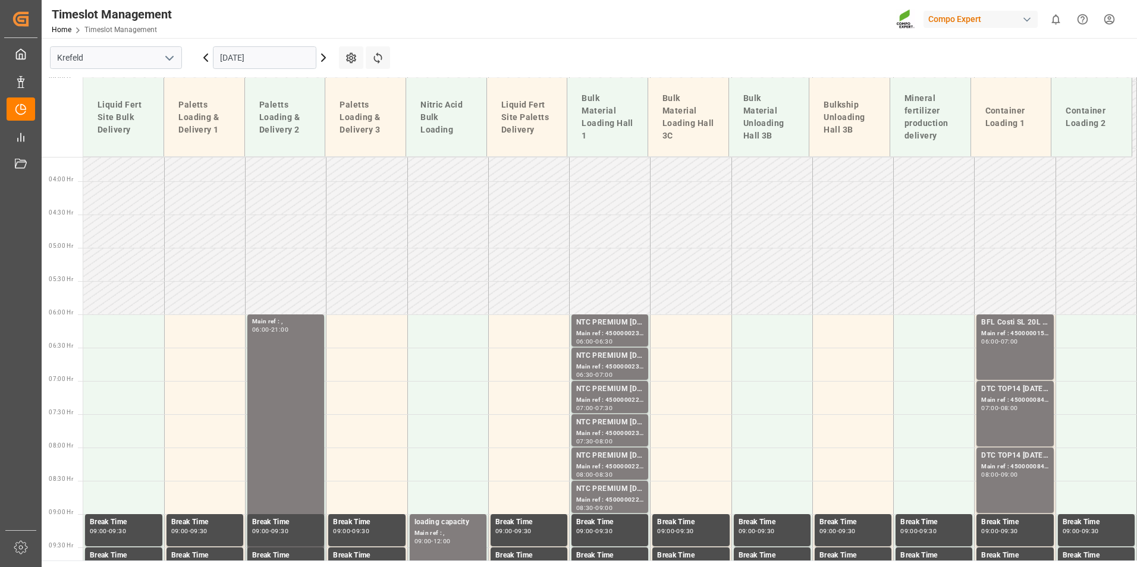
scroll to position [448, 0]
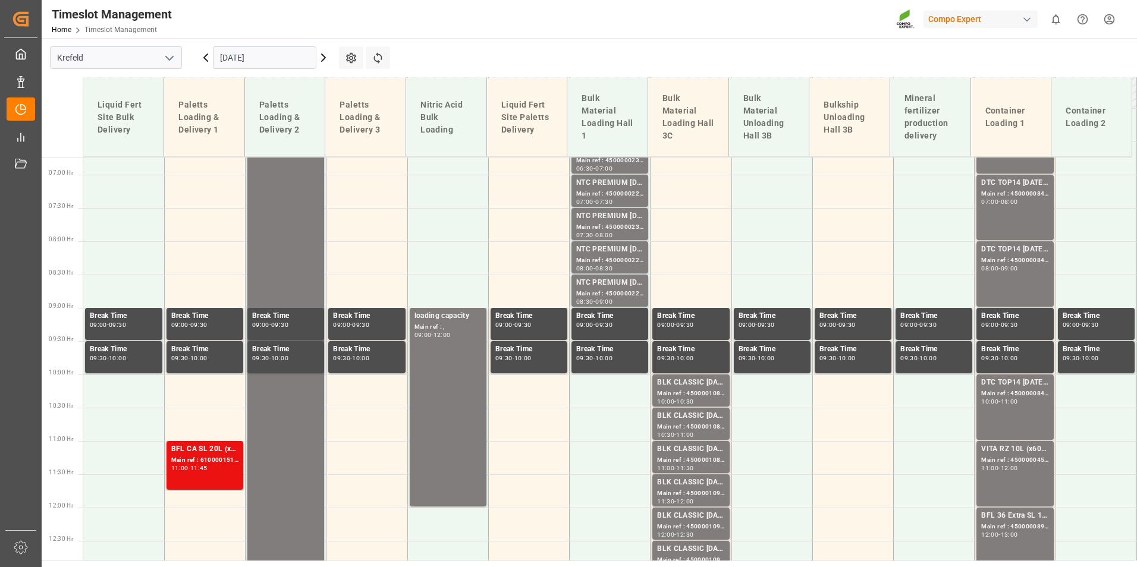
click at [208, 56] on icon at bounding box center [206, 58] width 14 height 14
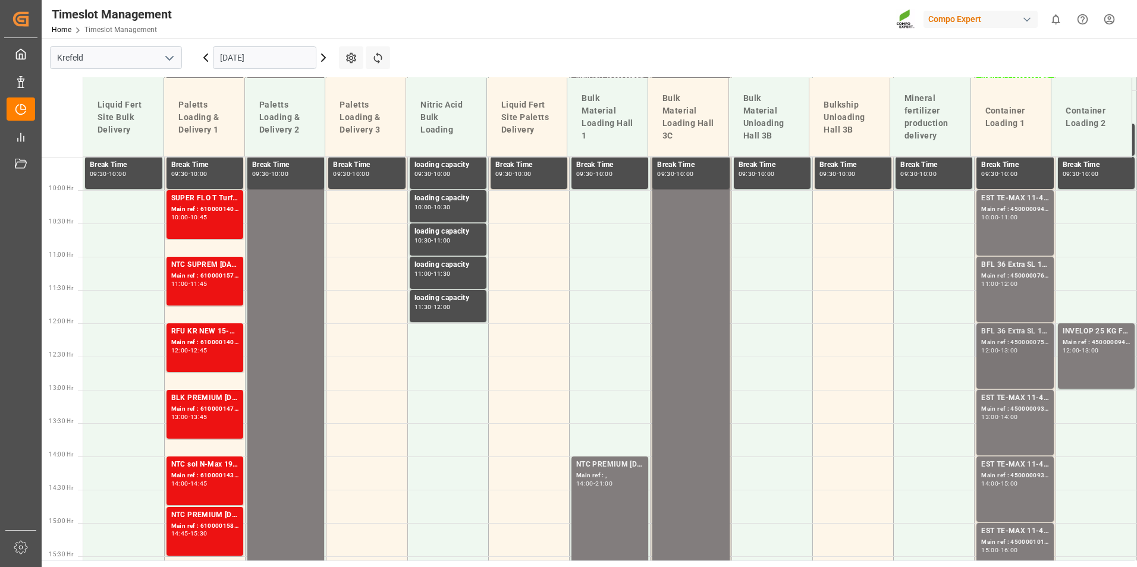
scroll to position [696, 0]
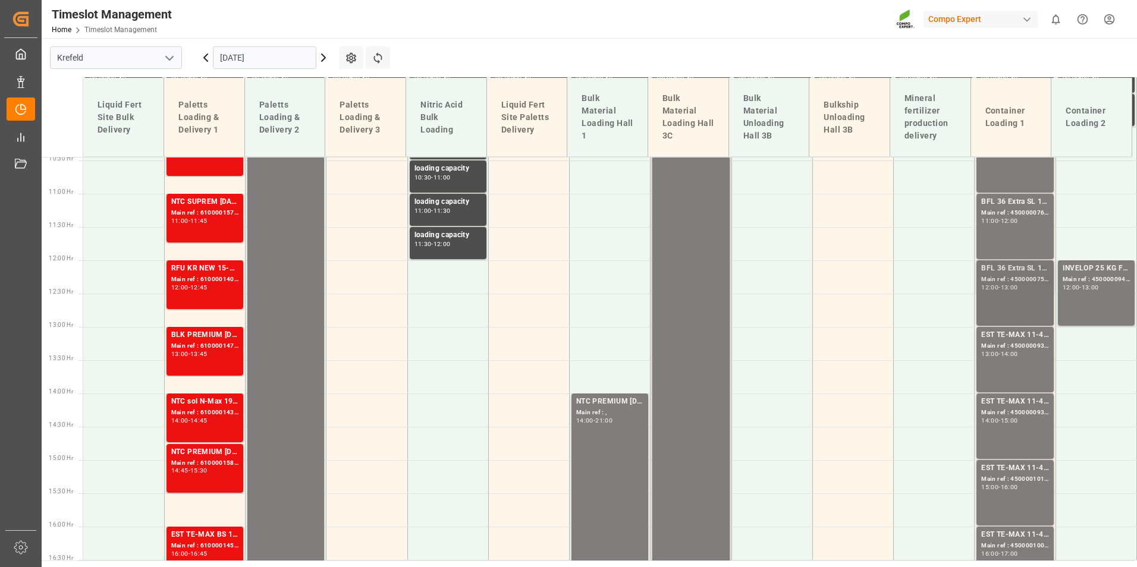
click at [1008, 293] on div "BFL 36 Extra SL 10L (x60) EN,TR MTO; Main ref : 4500000759, 2000000600; 12:00 -…" at bounding box center [1014, 293] width 67 height 61
click at [1071, 296] on div "INVELOP 25 KG FOL WW blank; Main ref : 4500000944, 2000000971; 12:00 - 13:00" at bounding box center [1096, 293] width 67 height 61
click at [1093, 302] on div "INVELOP 25 KG FOL WW blank; Main ref : 4500000944, 2000000971; 12:00 - 13:00" at bounding box center [1096, 293] width 67 height 61
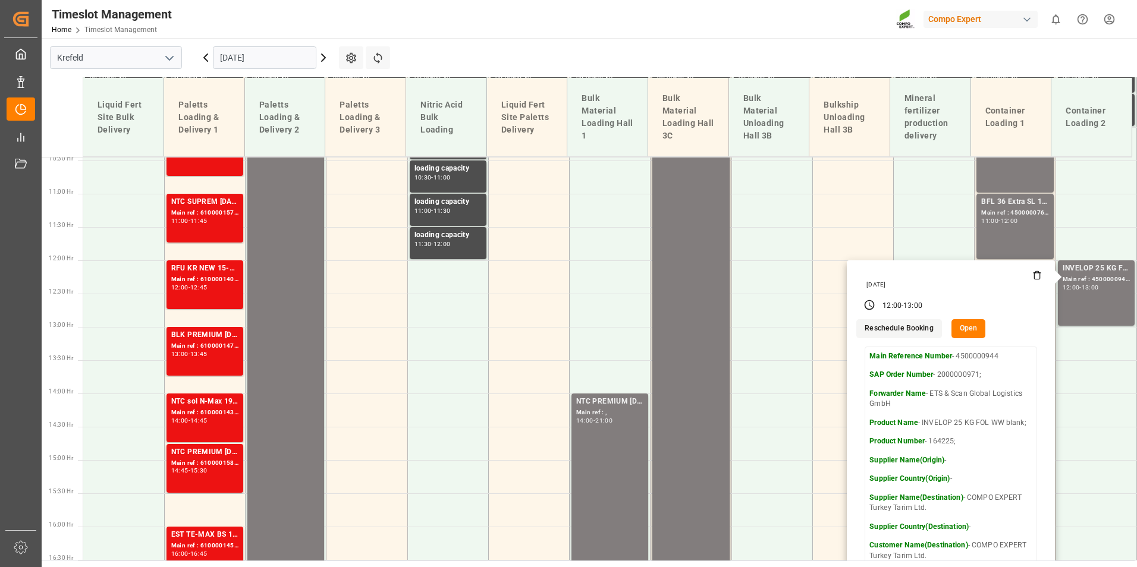
click at [838, 38] on header "Timeslot Management Home Timeslot Management Compo Expert 0 Notifications Only …" at bounding box center [585, 19] width 1104 height 39
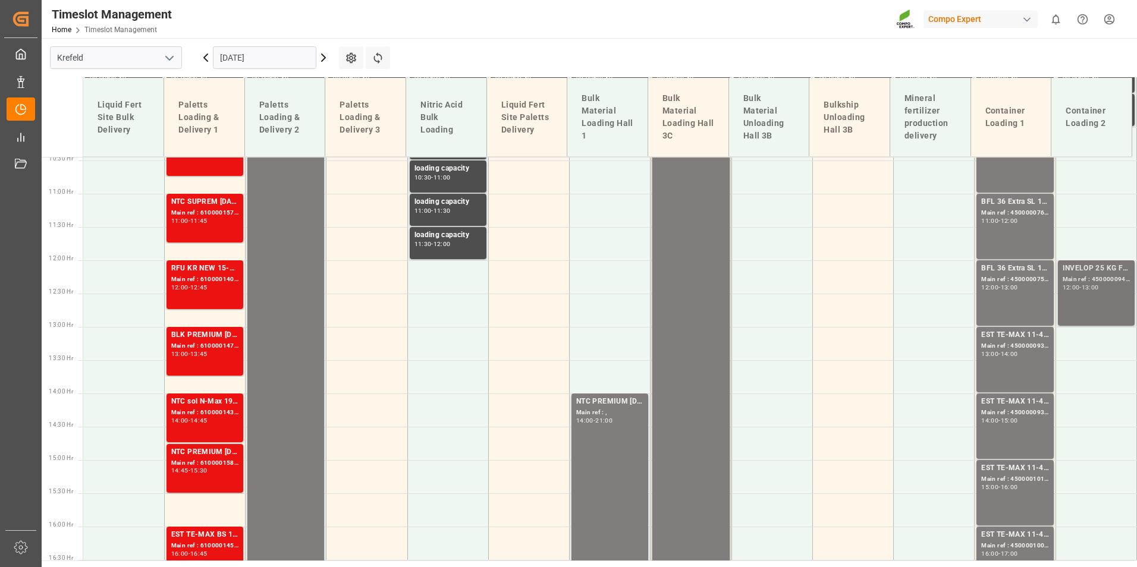
click at [1080, 274] on div "INVELOP 25 KG FOL WW blank;" at bounding box center [1096, 269] width 67 height 12
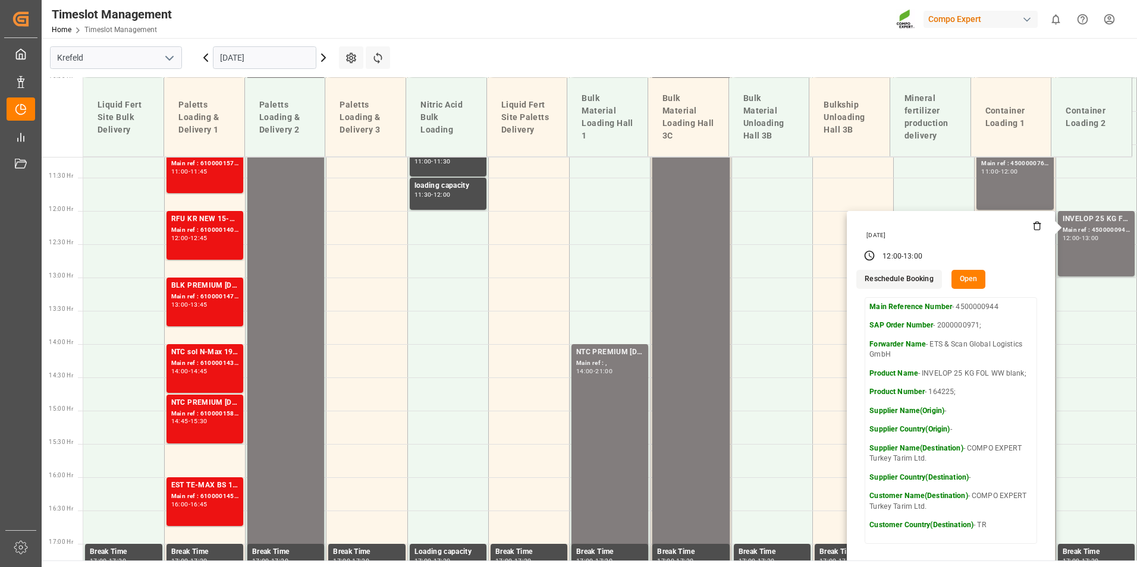
scroll to position [815, 0]
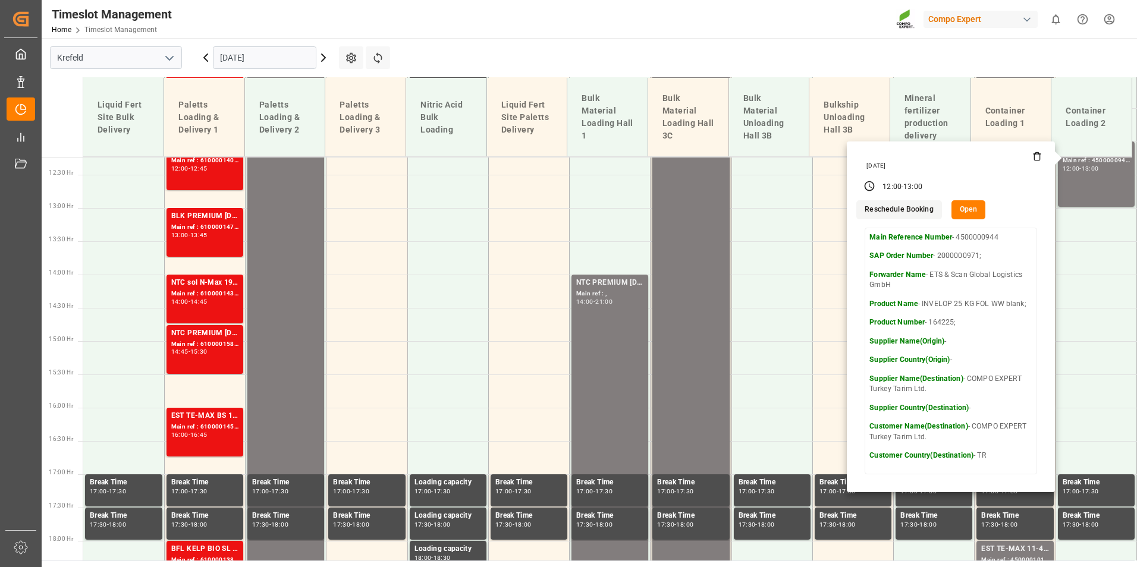
click at [705, 58] on main "[GEOGRAPHIC_DATA] [DATE] Settings Refresh Time Slots Liquid Fert Site Bulk Deli…" at bounding box center [588, 299] width 1093 height 523
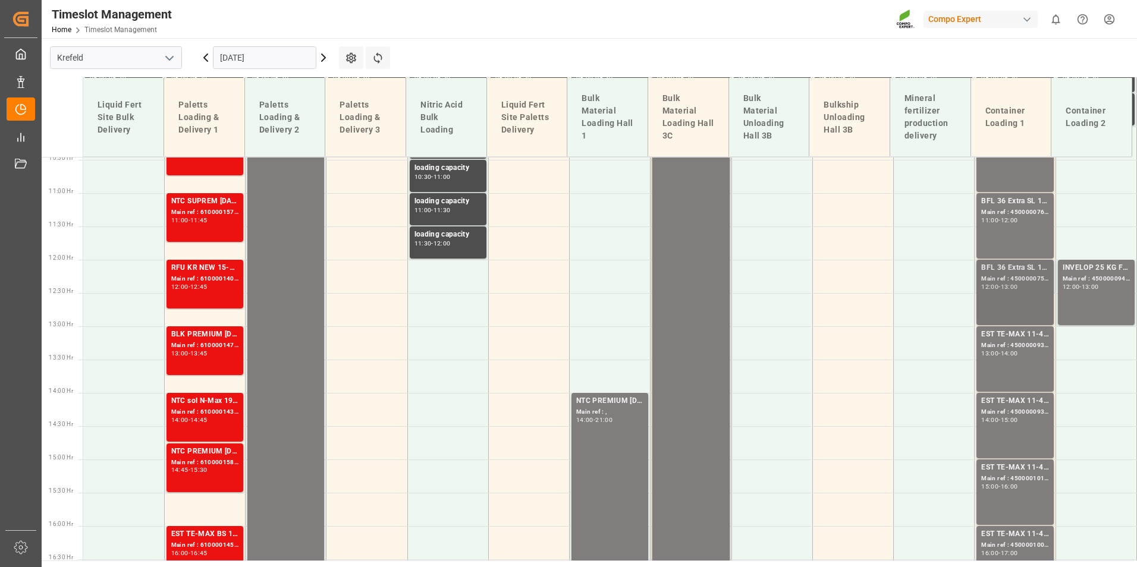
scroll to position [696, 0]
click at [1088, 290] on div "12:00 - 13:00" at bounding box center [1096, 288] width 67 height 7
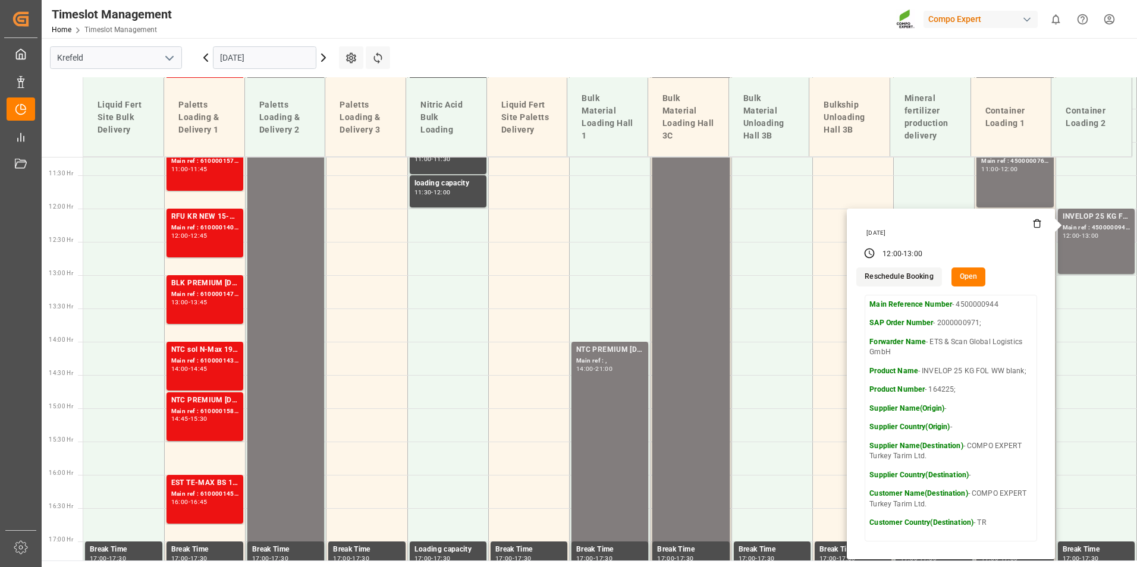
scroll to position [815, 0]
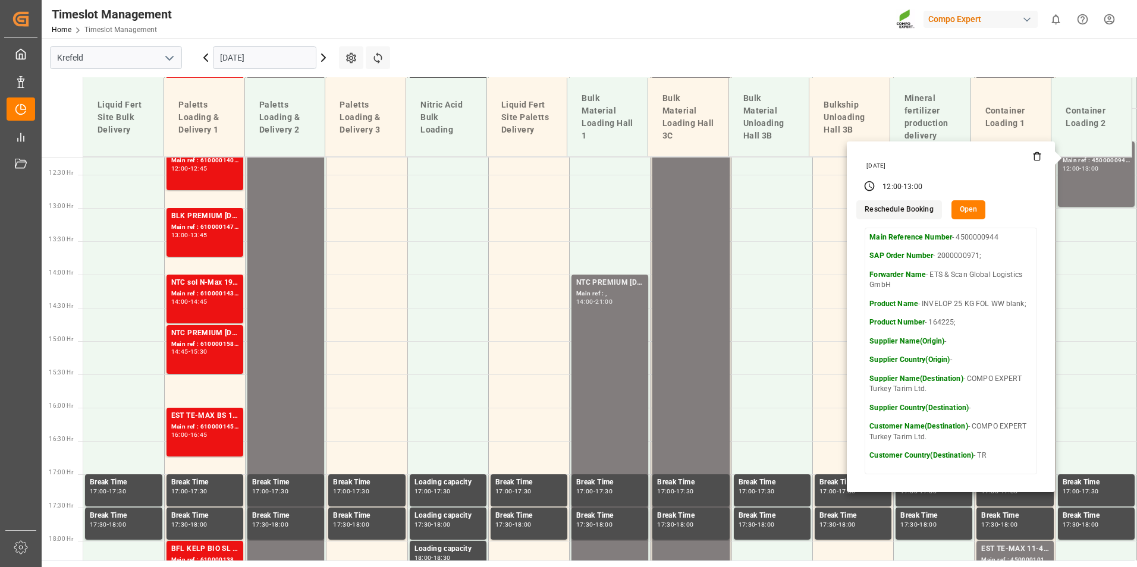
click at [930, 69] on main "[GEOGRAPHIC_DATA] [DATE] Settings Refresh Time Slots Liquid Fert Site Bulk Deli…" at bounding box center [588, 299] width 1093 height 523
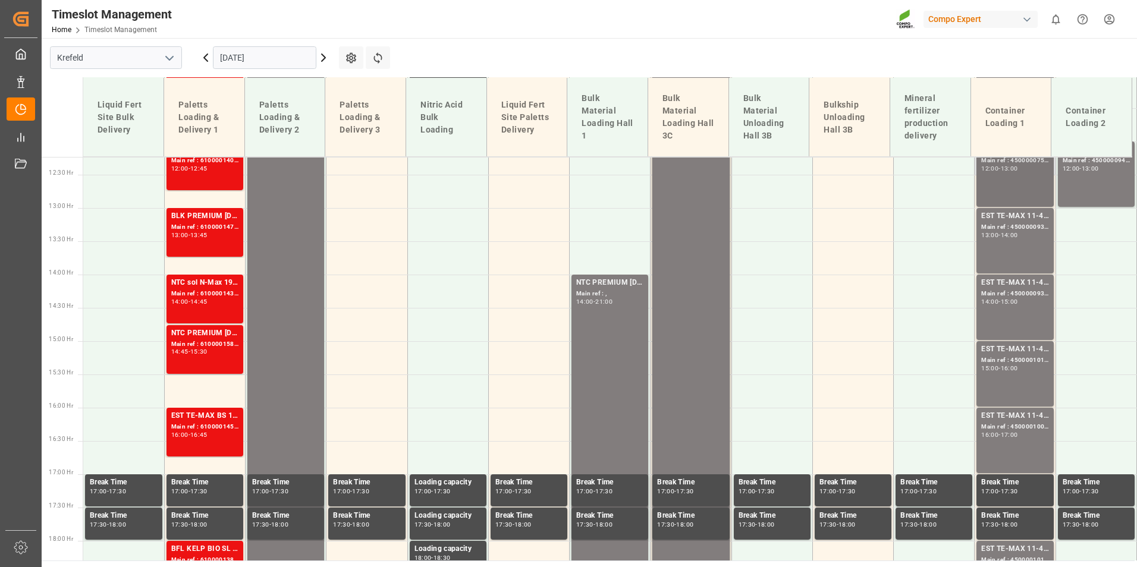
click at [999, 178] on div "BFL 36 Extra SL 10L (x60) EN,TR MTO; Main ref : 4500000759, 2000000600; 12:00 -…" at bounding box center [1014, 174] width 67 height 61
click at [1080, 164] on div "Main ref : 4500000944, 2000000971;" at bounding box center [1096, 161] width 67 height 10
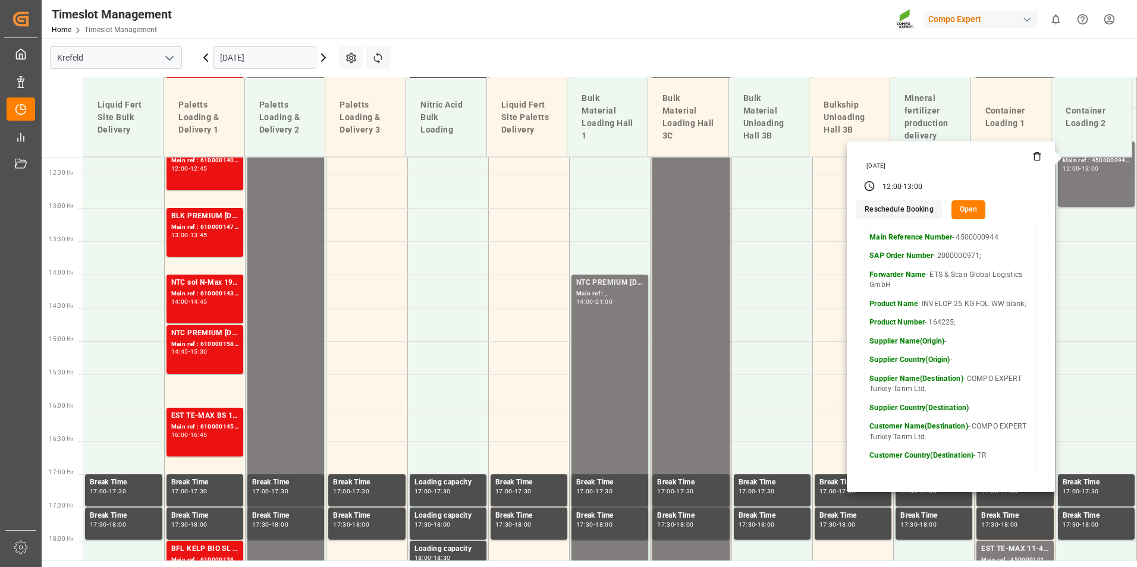
click at [881, 48] on main "[GEOGRAPHIC_DATA] [DATE] Settings Refresh Time Slots Liquid Fert Site Bulk Deli…" at bounding box center [588, 299] width 1093 height 523
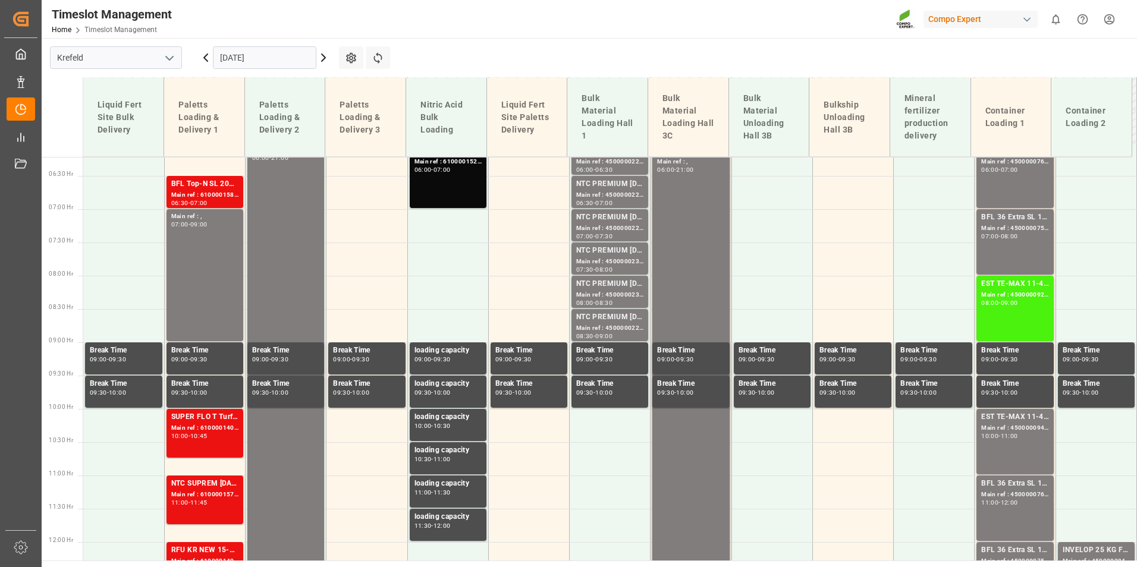
scroll to position [280, 0]
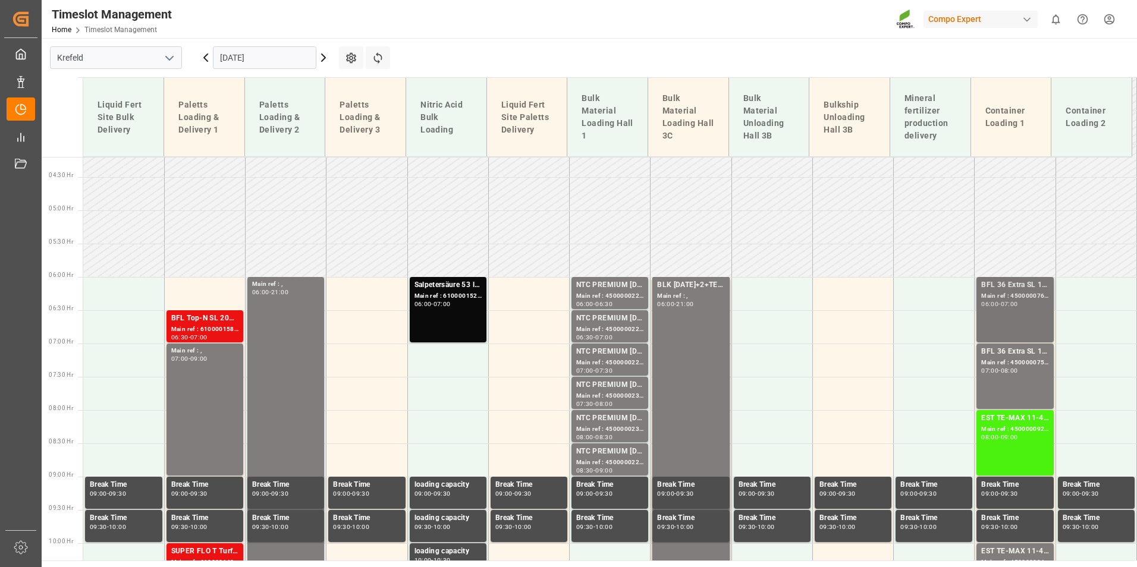
click at [1010, 307] on div "06:00 - 07:00" at bounding box center [1014, 305] width 67 height 7
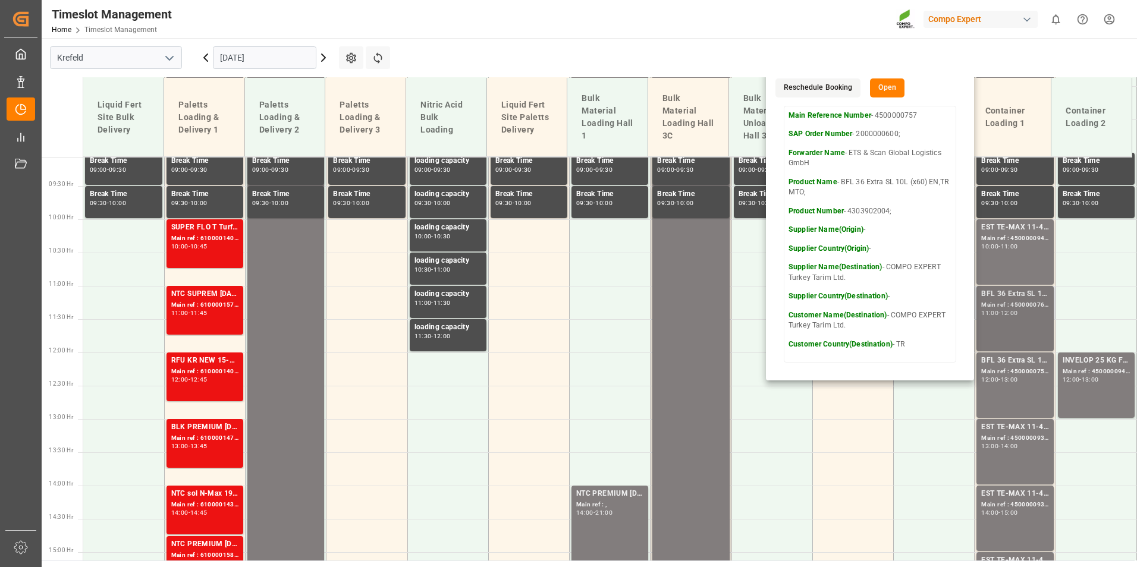
scroll to position [636, 0]
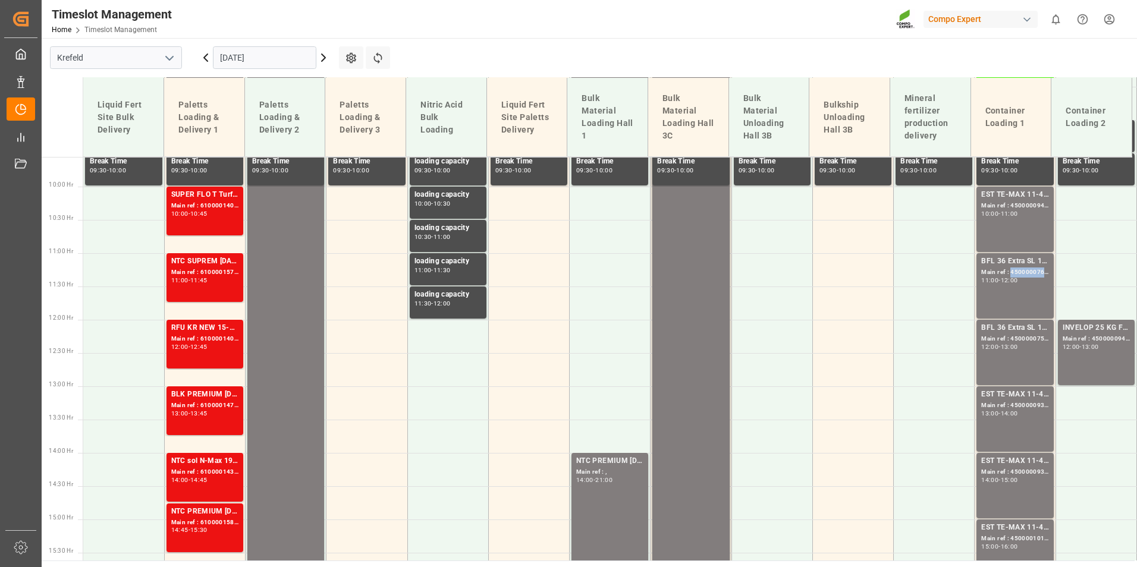
click at [1007, 271] on div "Main ref : 4500000760, 2000000600;" at bounding box center [1014, 273] width 67 height 10
click at [1006, 253] on div "EST TE-MAX 11-48 20kg (x56) WW Main ref : 4500000941, 2000000976 10:00 - 11:00" at bounding box center [1015, 220] width 80 height 67
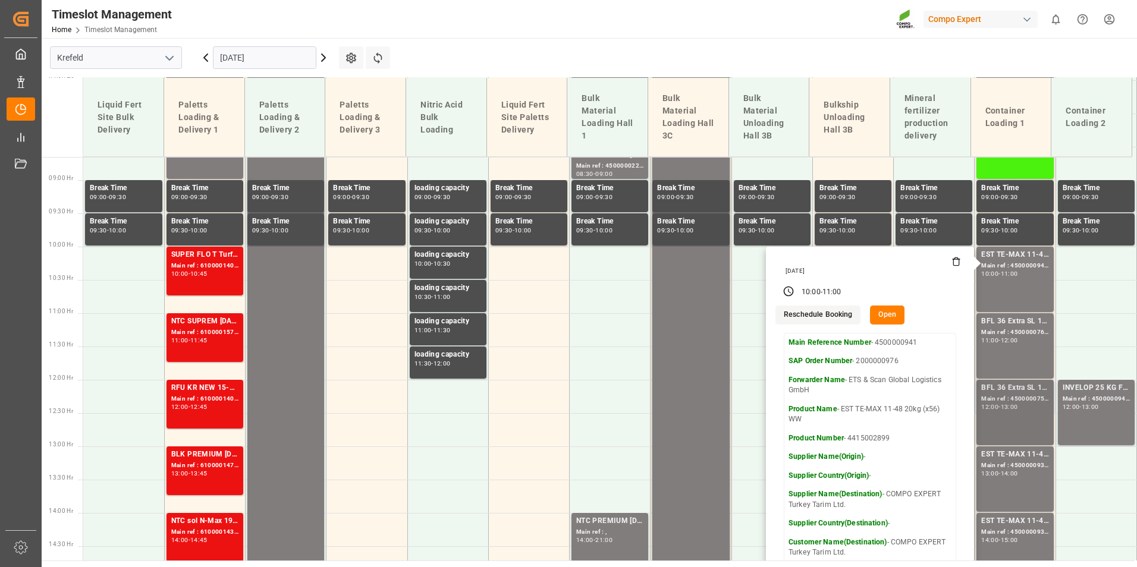
scroll to position [577, 0]
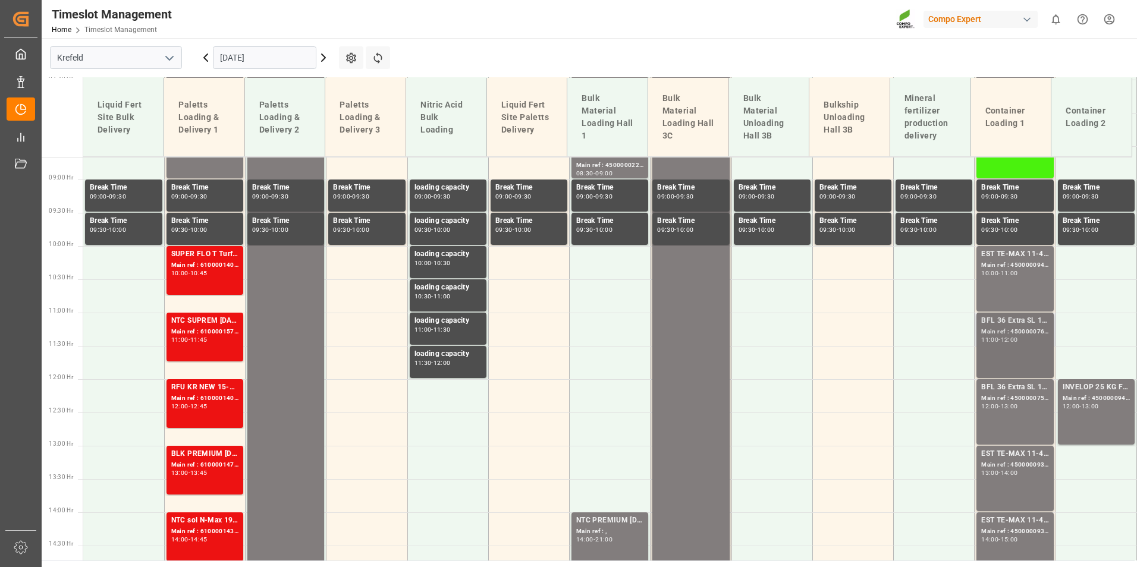
click at [1010, 343] on div "11:00 - 12:00" at bounding box center [1014, 340] width 67 height 7
click at [1013, 394] on div "Main ref : 4500000759, 2000000600;" at bounding box center [1014, 399] width 67 height 10
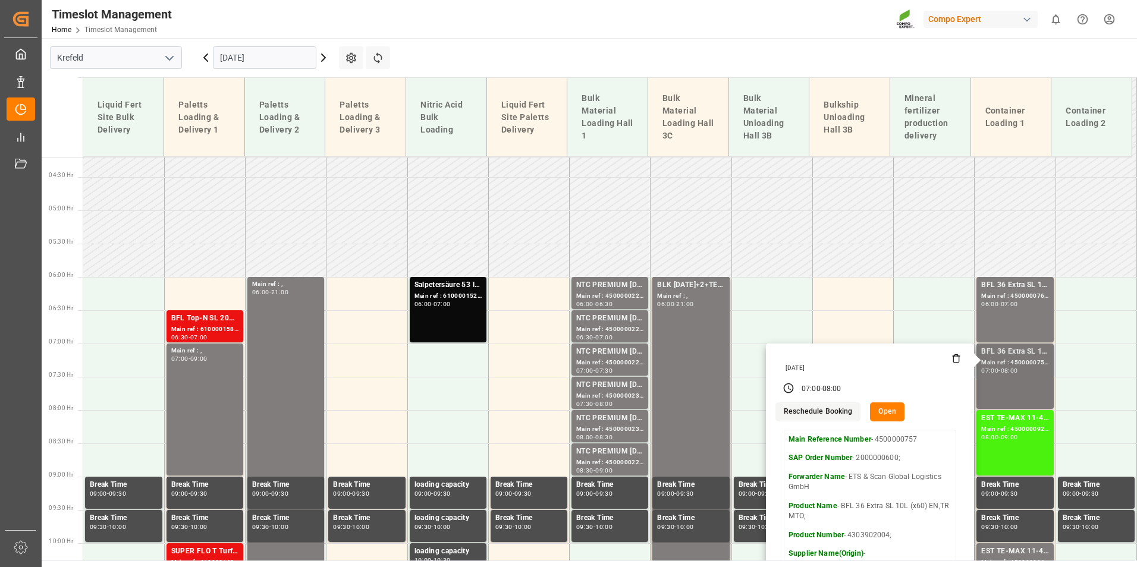
scroll to position [636, 0]
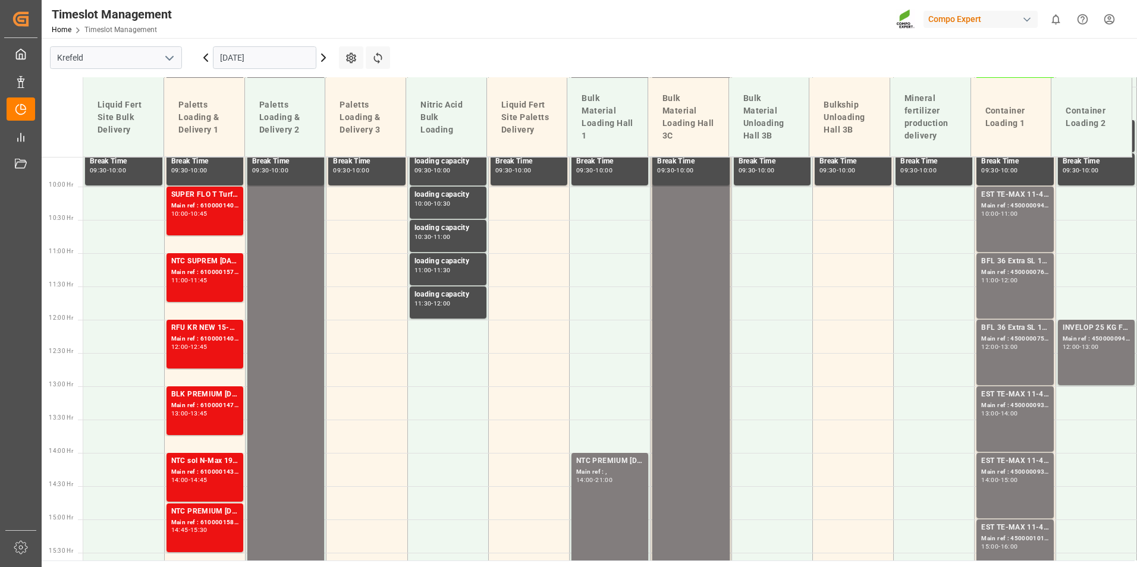
click at [1003, 280] on div "12:00" at bounding box center [1009, 280] width 17 height 5
click at [1003, 344] on div "13:00" at bounding box center [1009, 346] width 17 height 5
click at [1106, 332] on div "INVELOP 25 KG FOL WW blank;" at bounding box center [1096, 328] width 67 height 12
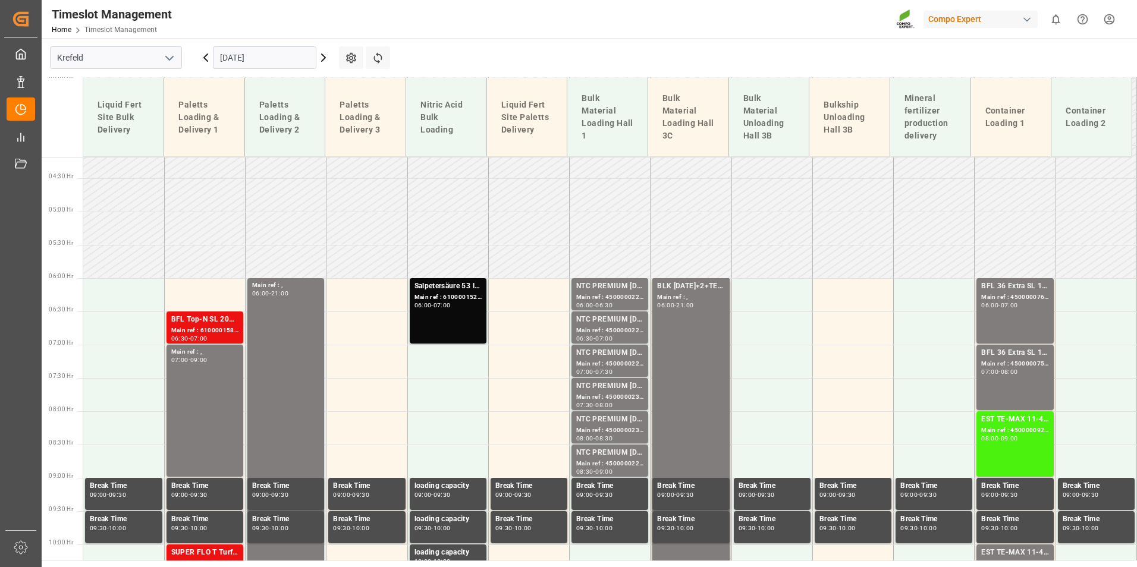
scroll to position [280, 0]
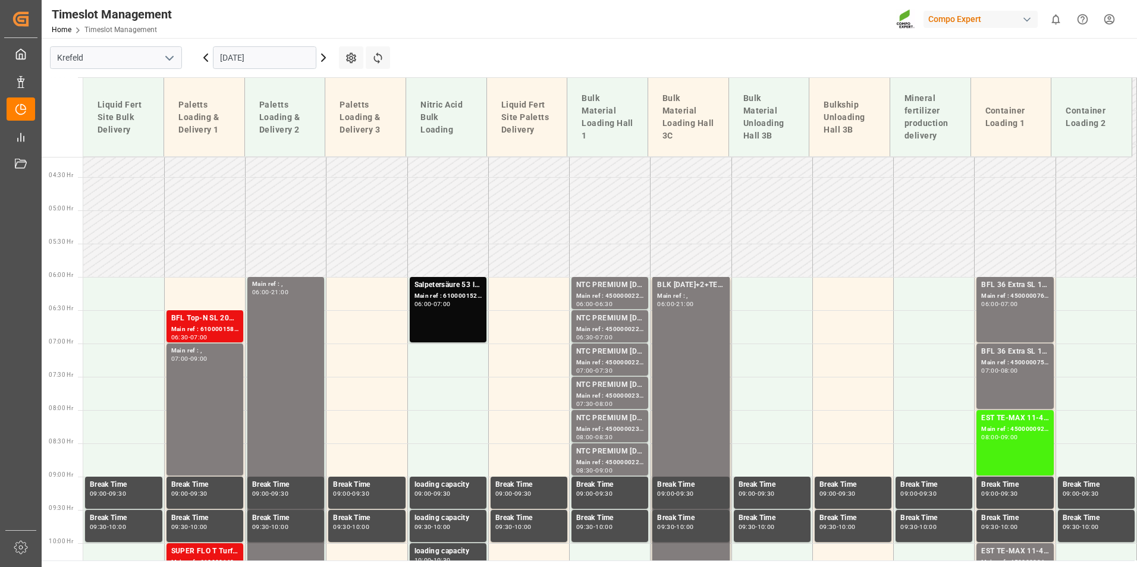
click at [204, 62] on icon at bounding box center [206, 58] width 14 height 14
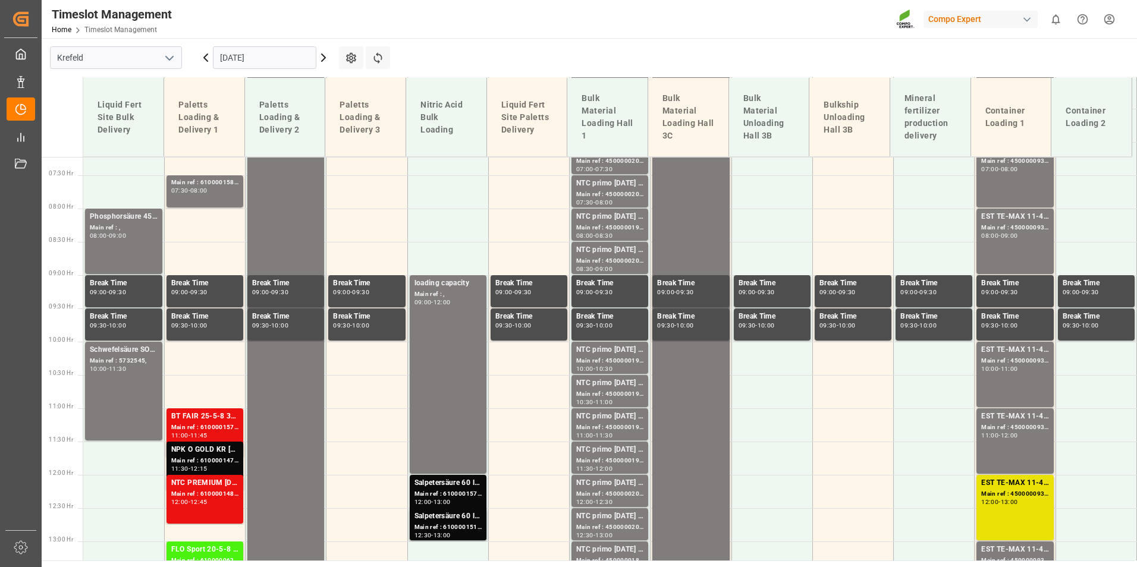
scroll to position [696, 0]
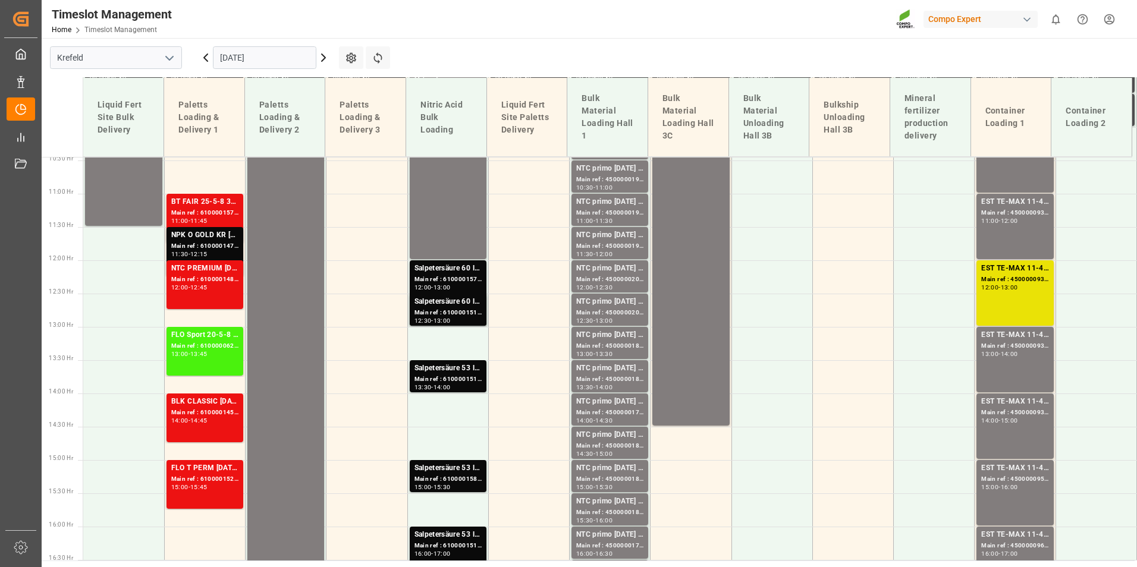
click at [292, 59] on input "[DATE]" at bounding box center [264, 57] width 103 height 23
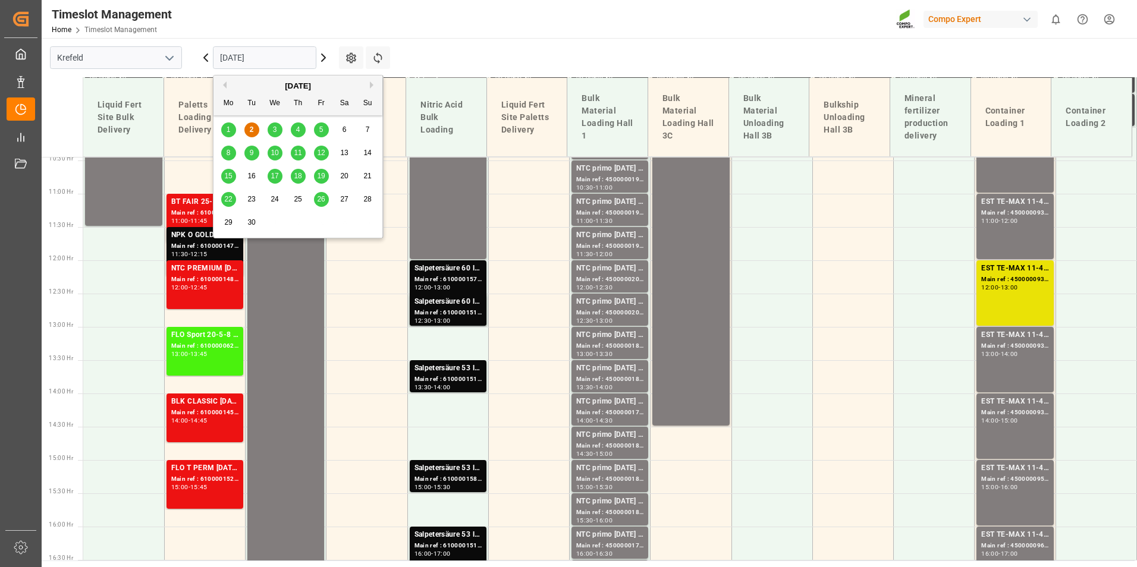
click at [256, 153] on div "9" at bounding box center [251, 153] width 15 height 14
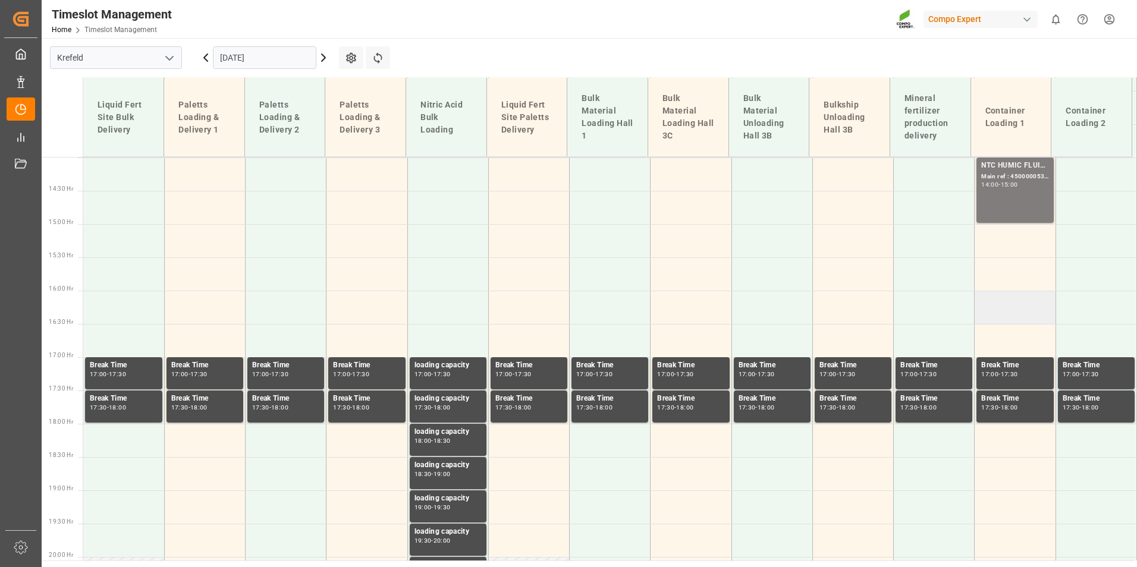
scroll to position [993, 0]
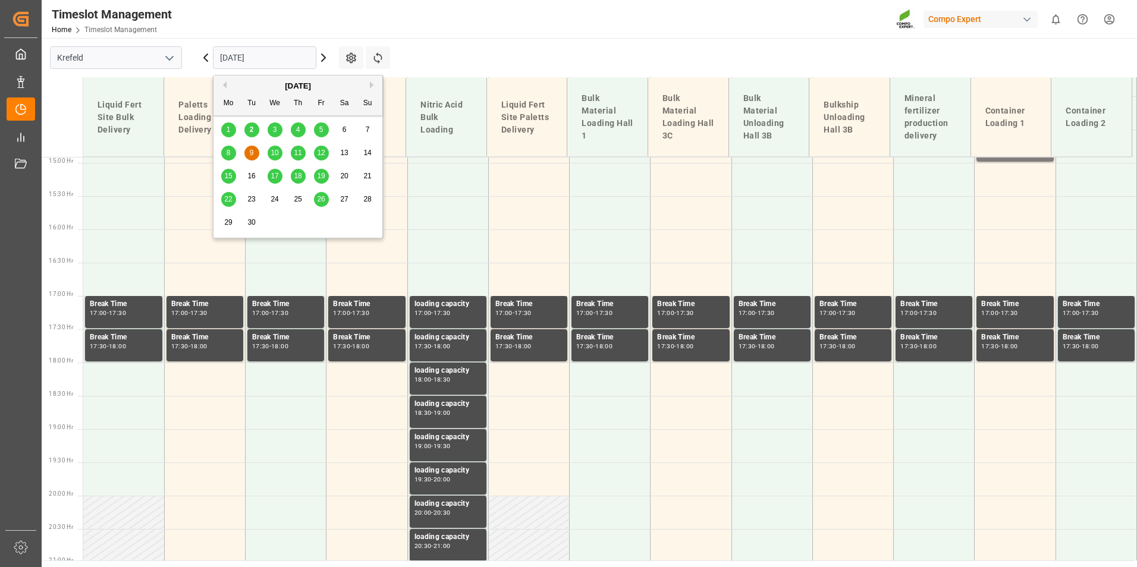
click at [283, 56] on input "[DATE]" at bounding box center [264, 57] width 103 height 23
click at [256, 130] on div "2" at bounding box center [251, 130] width 15 height 14
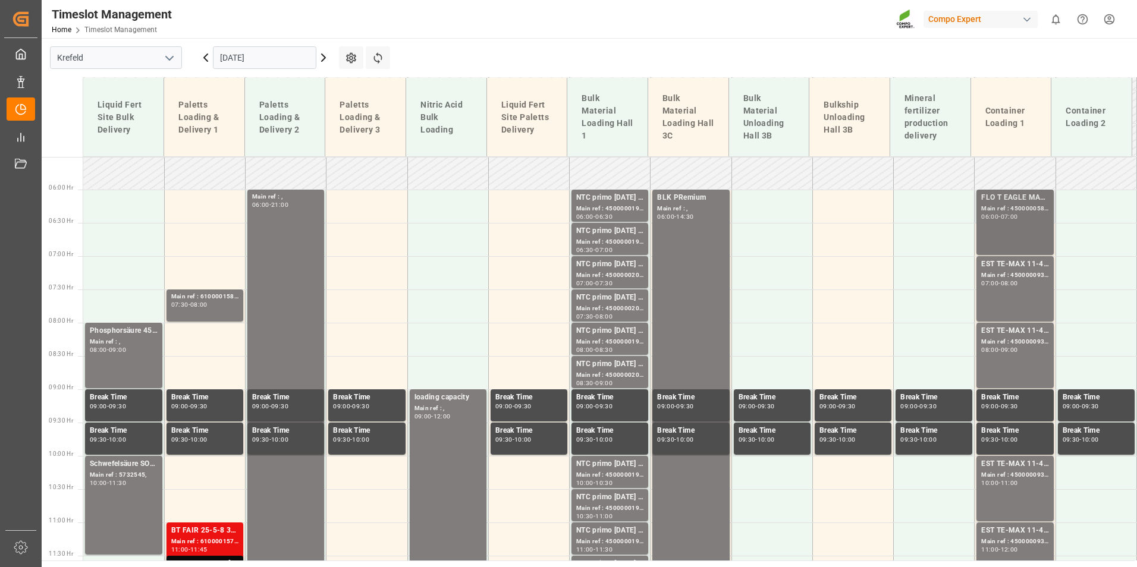
scroll to position [220, 0]
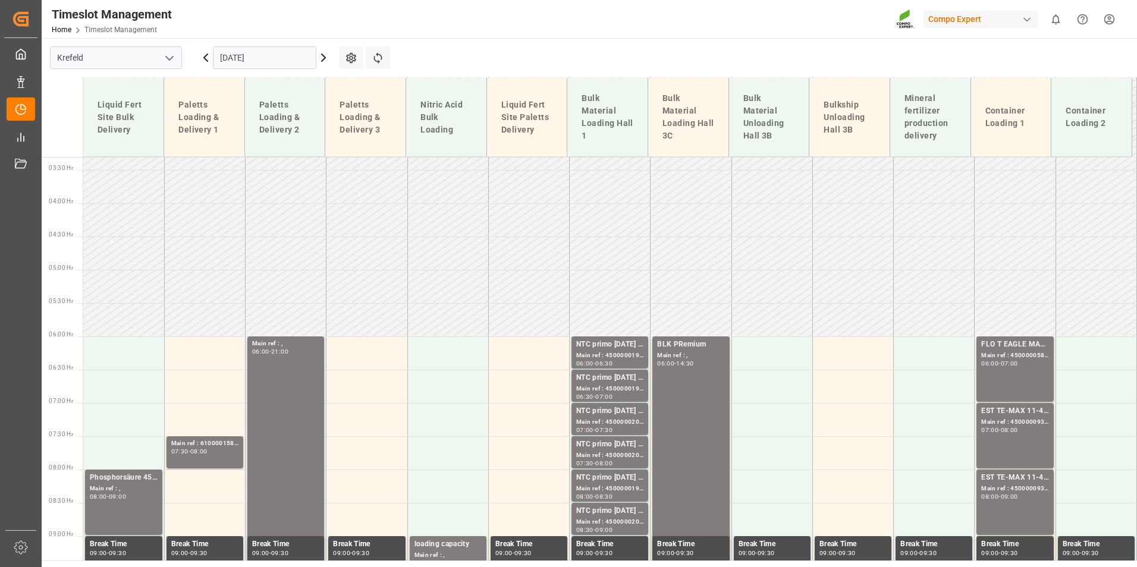
click at [322, 59] on icon at bounding box center [323, 58] width 14 height 14
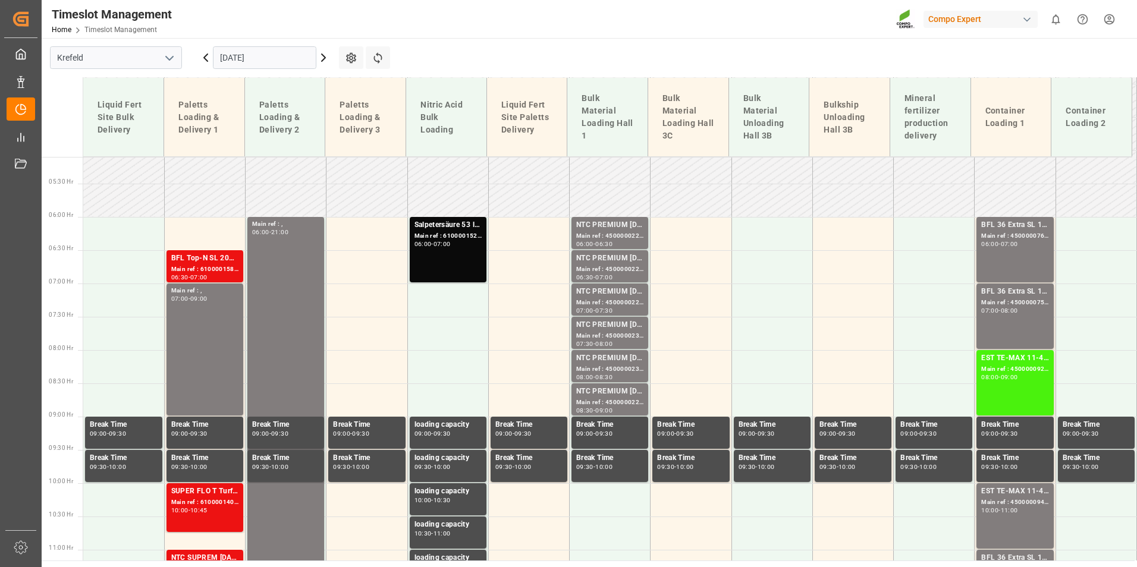
scroll to position [339, 0]
click at [1016, 233] on div "Main ref : 4500000761, 2000000600;" at bounding box center [1014, 237] width 67 height 10
click at [1014, 296] on div "BFL 36 Extra SL 10L (x60) EN,TR MTO;" at bounding box center [1014, 293] width 67 height 12
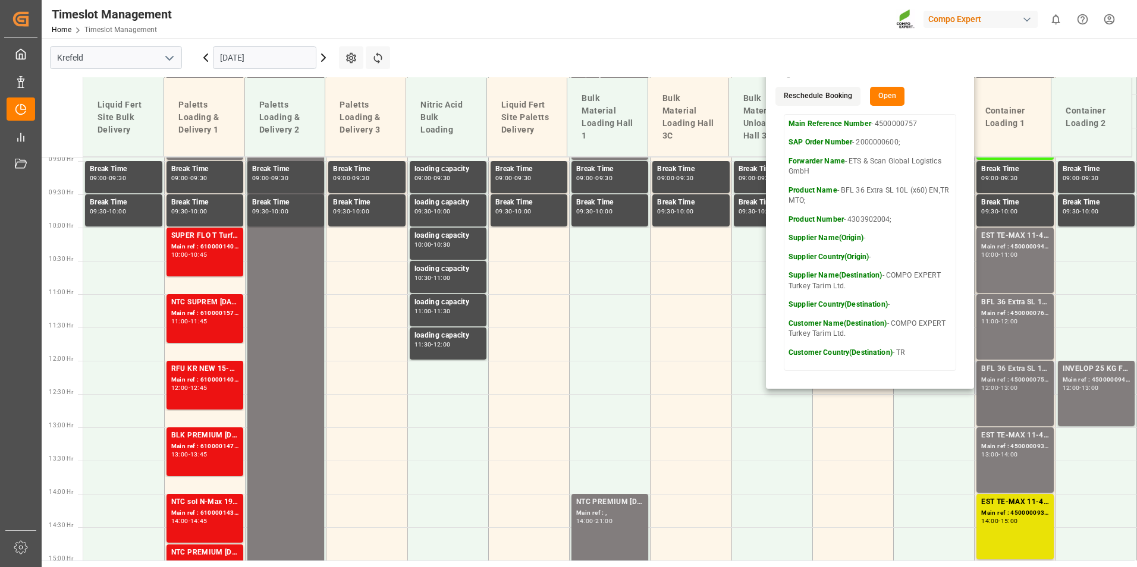
scroll to position [696, 0]
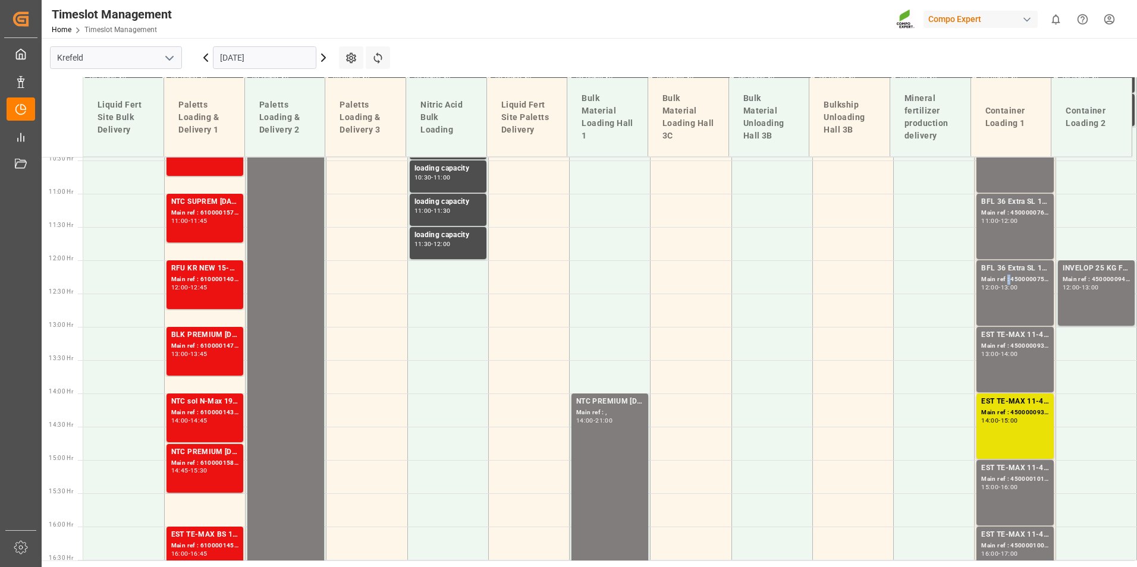
click at [1003, 282] on div "Main ref : 4500000759, 2000000600;" at bounding box center [1014, 280] width 67 height 10
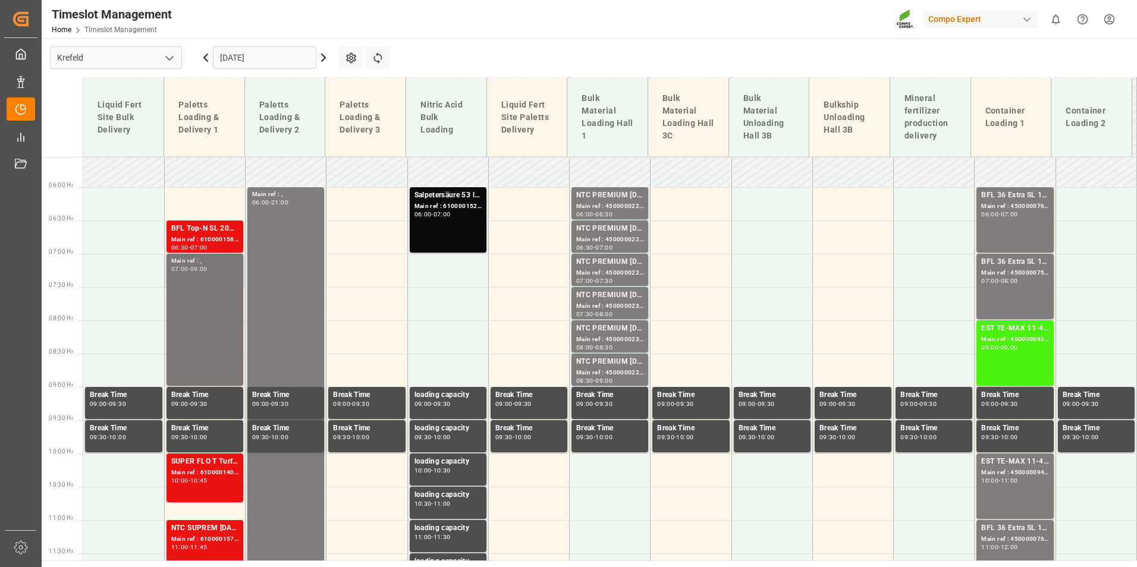
scroll to position [398, 0]
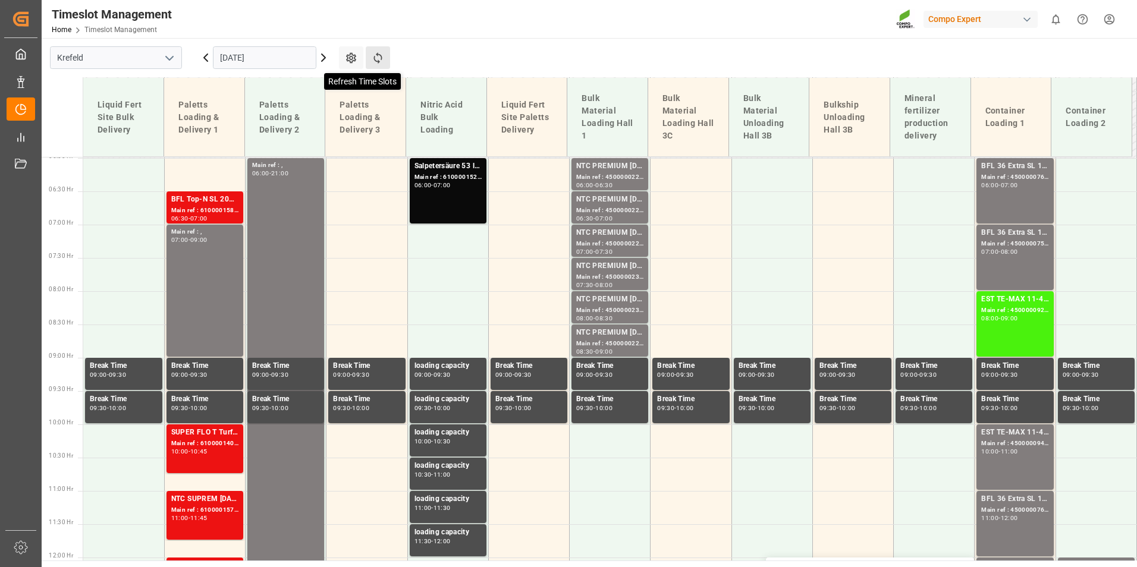
click at [375, 59] on icon at bounding box center [377, 57] width 8 height 11
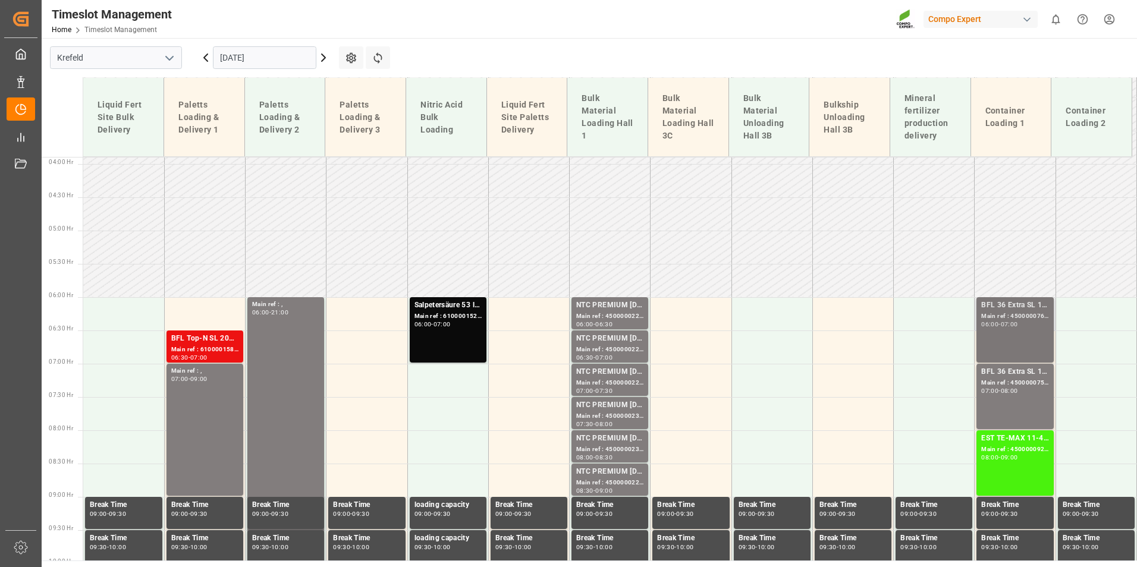
scroll to position [280, 0]
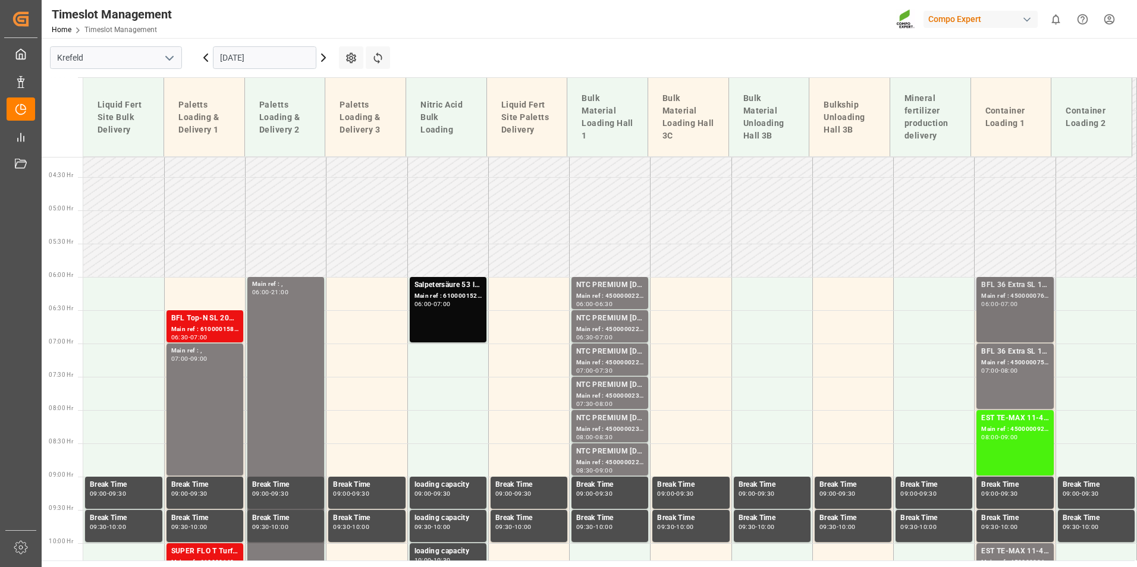
click at [1017, 293] on div "Main ref : 4500000761, 2000000600;" at bounding box center [1014, 296] width 67 height 10
click at [1018, 357] on div "BFL 36 Extra SL 10L (x60) EN,TR MTO;" at bounding box center [1014, 352] width 67 height 12
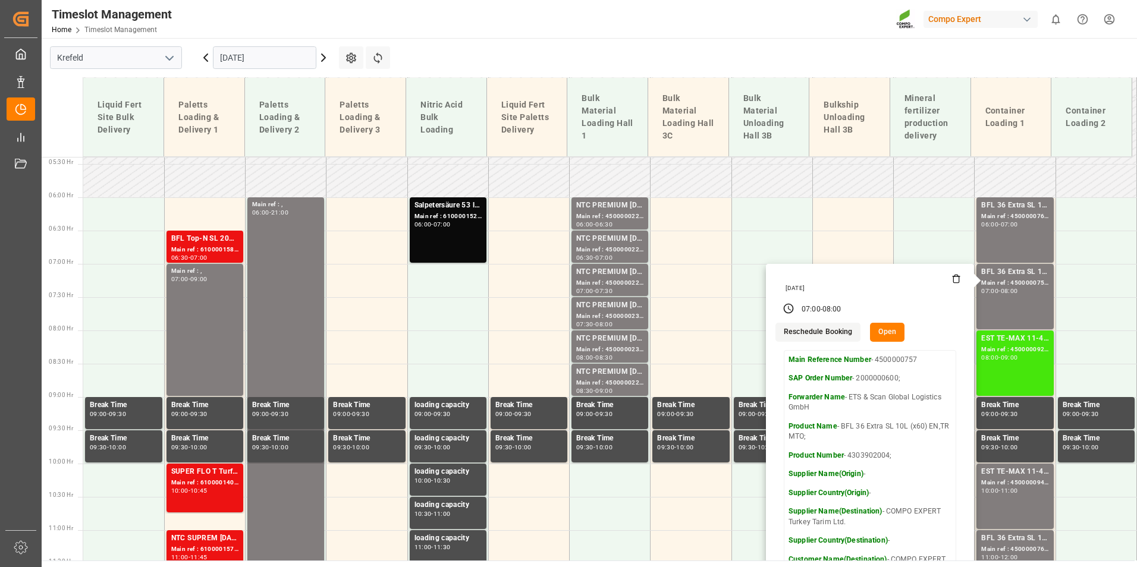
scroll to position [398, 0]
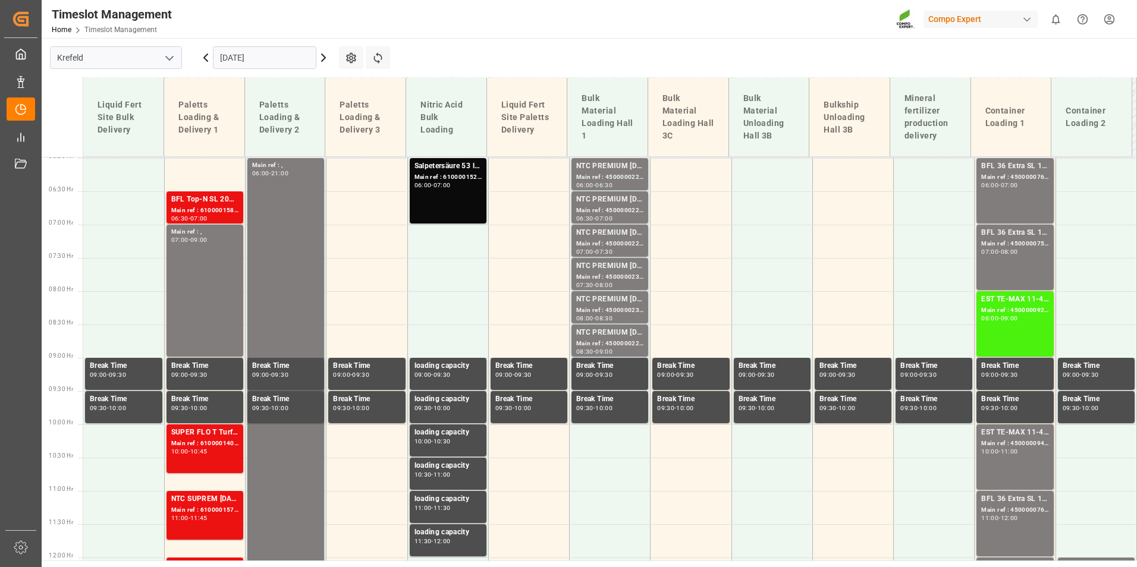
click at [1016, 306] on div "Main ref : 4500000929, 2000000976" at bounding box center [1014, 311] width 67 height 10
click at [623, 177] on div "Main ref : 4500000224, 2000000040" at bounding box center [609, 177] width 67 height 10
click at [1019, 172] on div "BFL 36 Extra SL 10L (x60) EN,TR MTO;" at bounding box center [1014, 167] width 67 height 12
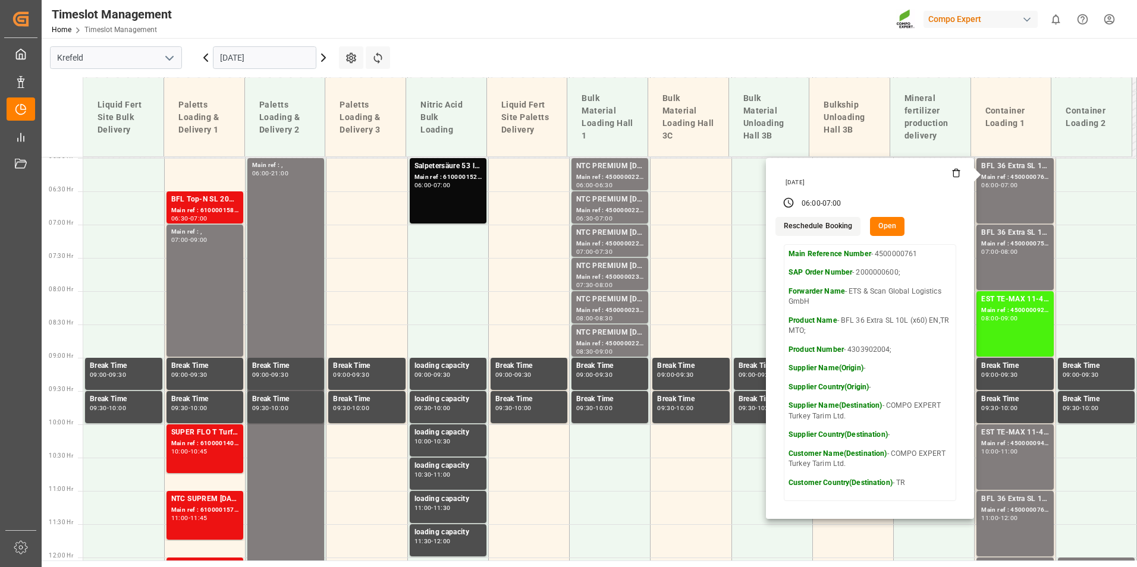
click at [212, 62] on icon at bounding box center [206, 58] width 14 height 14
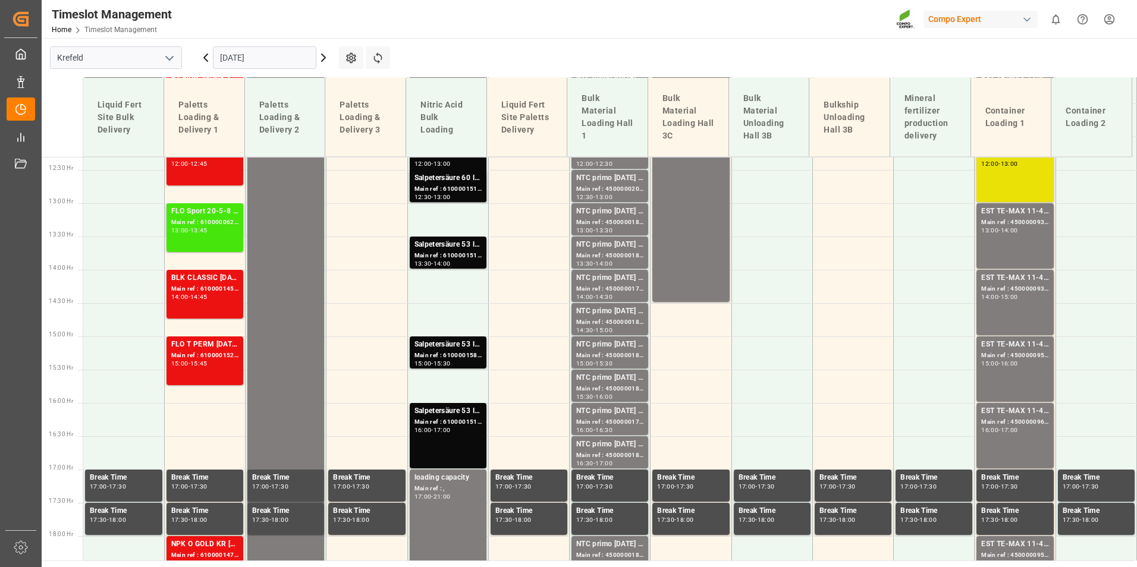
scroll to position [643, 0]
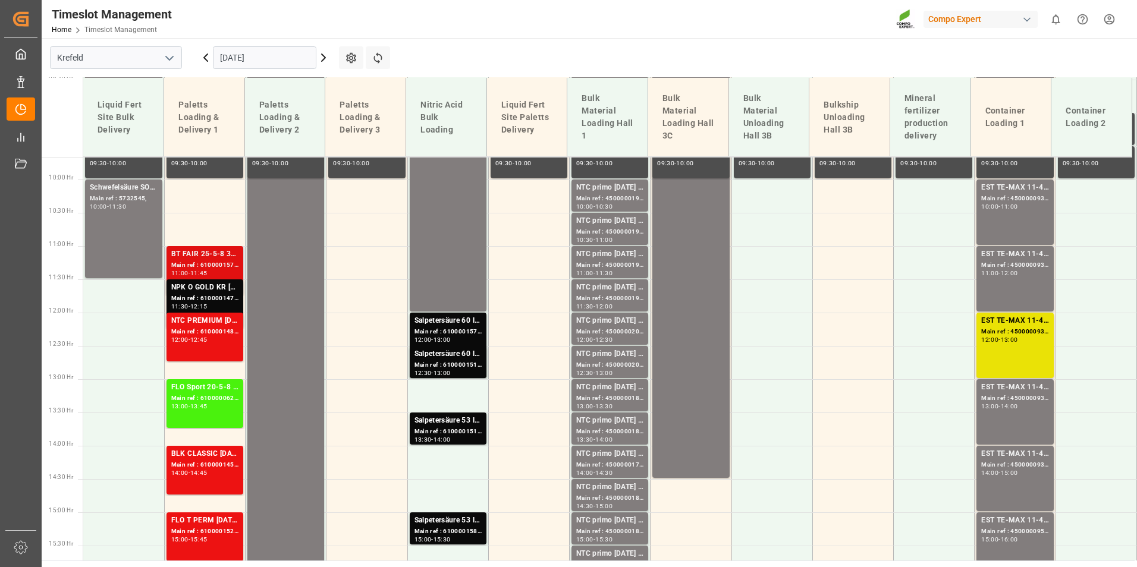
click at [227, 265] on div "Main ref : 6100001570, 2000001351" at bounding box center [204, 265] width 67 height 10
click at [205, 304] on div "12:15" at bounding box center [198, 306] width 17 height 5
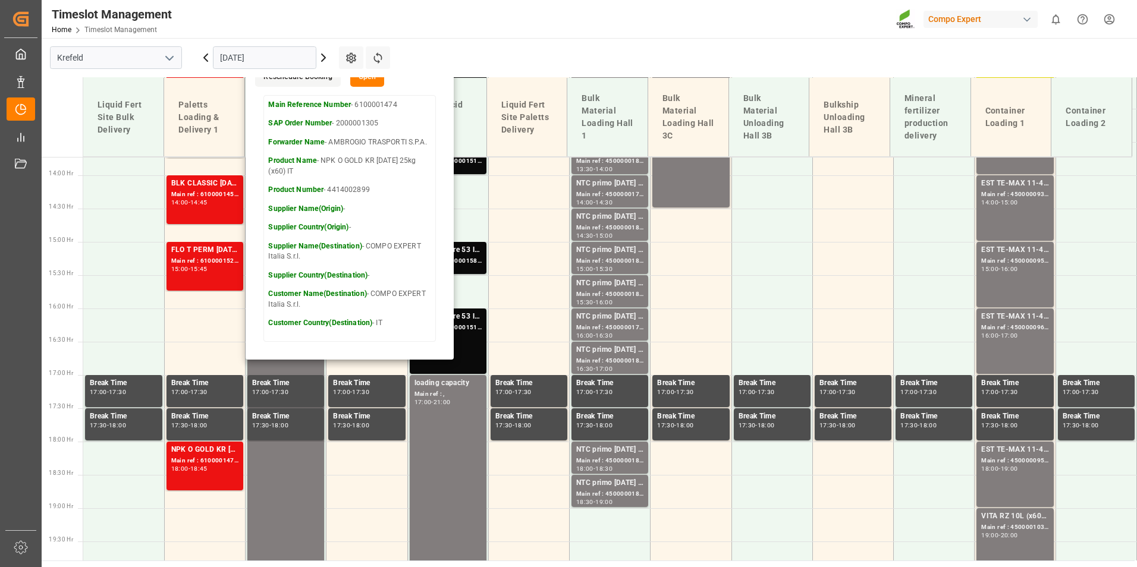
scroll to position [941, 0]
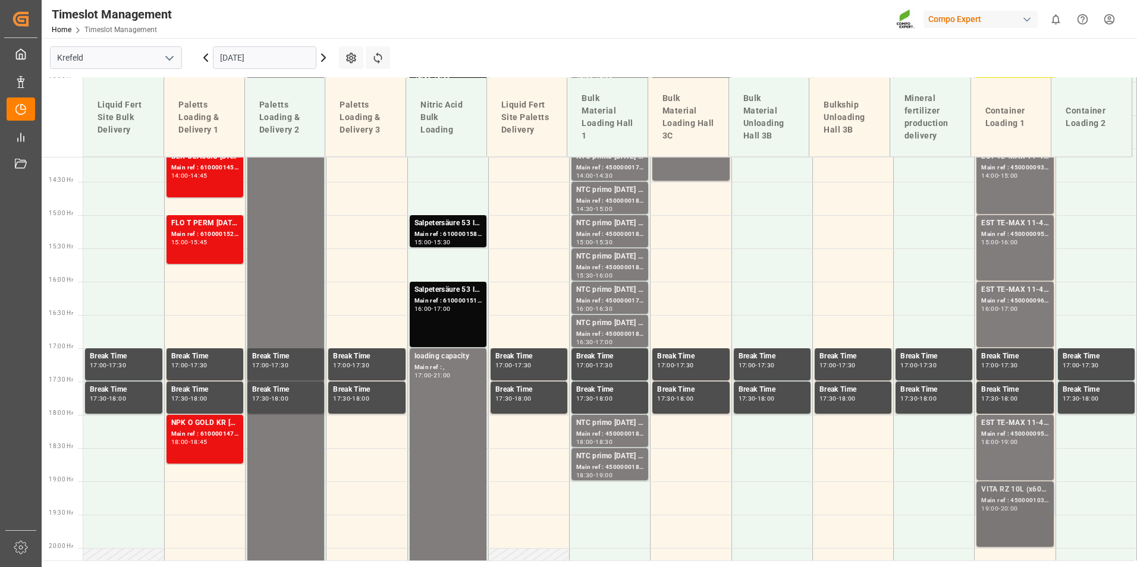
click at [999, 500] on div "Main ref : 4500001030, 2000001017" at bounding box center [1014, 501] width 67 height 10
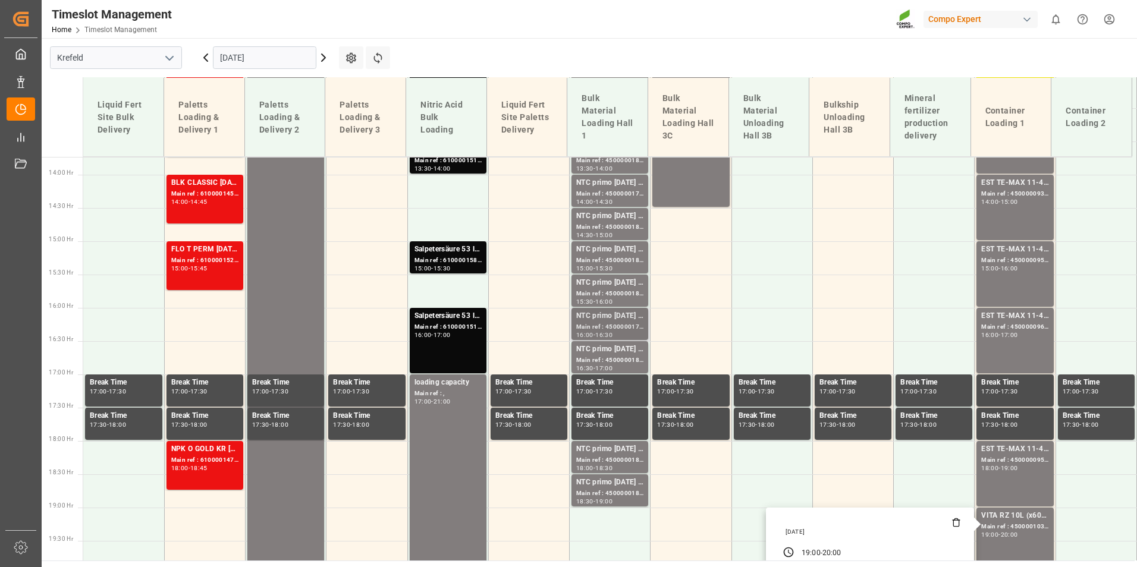
scroll to position [736, 0]
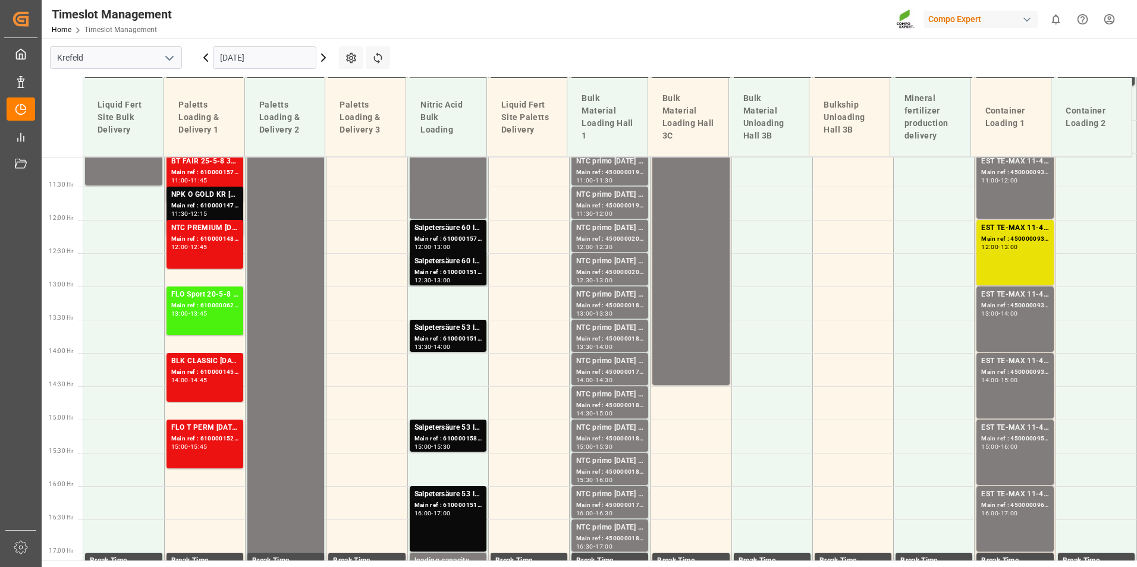
click at [610, 315] on div "13:30" at bounding box center [603, 313] width 17 height 5
click at [605, 280] on div "13:00" at bounding box center [603, 280] width 17 height 5
click at [617, 312] on div "13:00 - 13:30" at bounding box center [609, 314] width 67 height 7
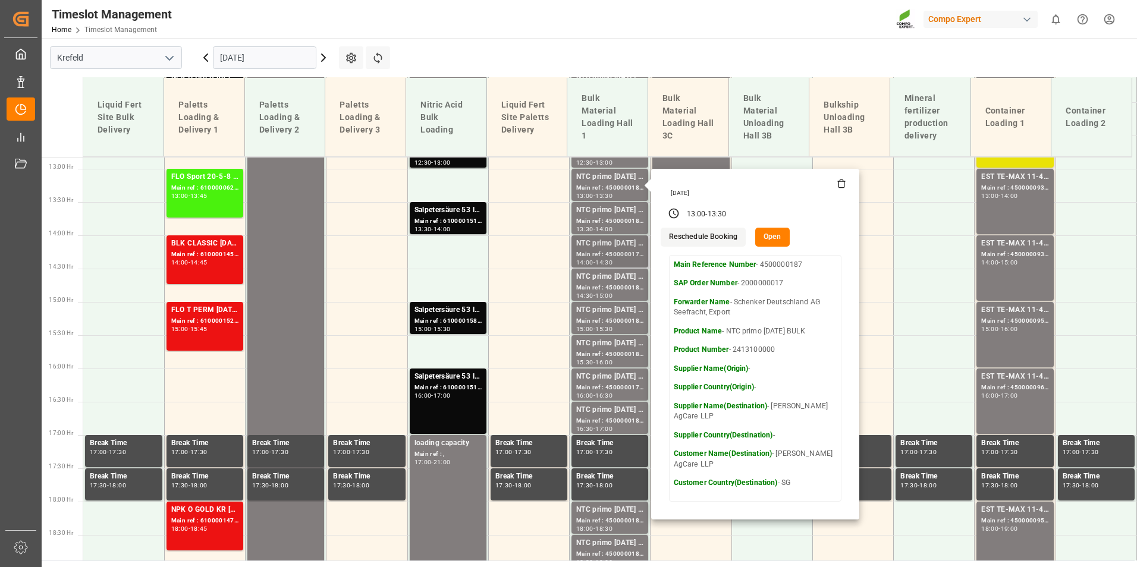
scroll to position [855, 0]
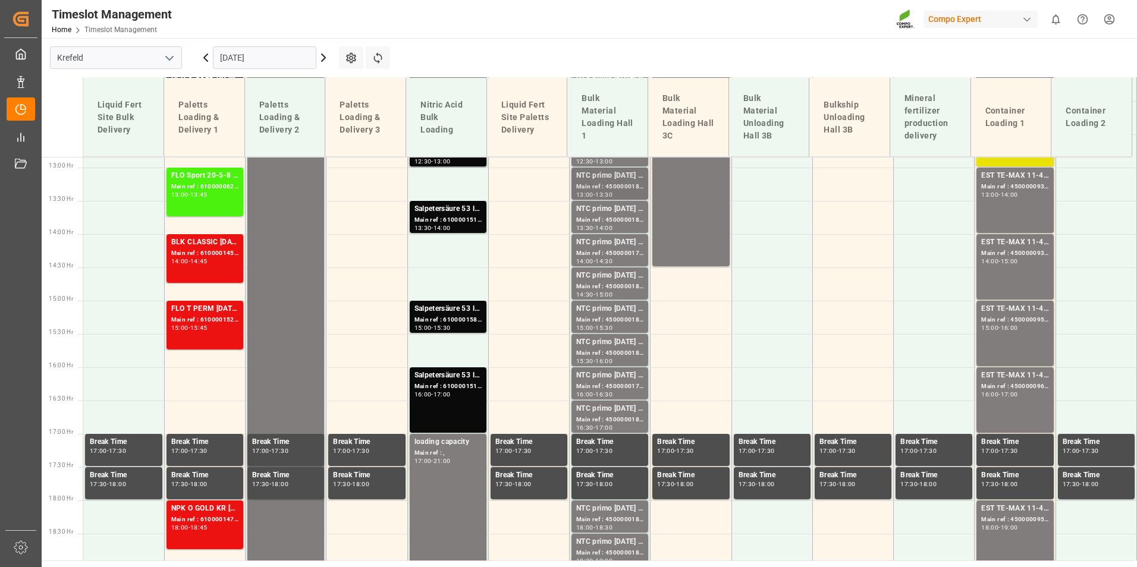
click at [619, 189] on div "Main ref : 4500000187, 2000000017" at bounding box center [609, 187] width 67 height 10
click at [623, 239] on div "NTC primo [DATE] BULK" at bounding box center [609, 243] width 67 height 12
click at [616, 313] on div "NTC primo [DATE] BULK" at bounding box center [609, 309] width 67 height 12
click at [620, 384] on div "Main ref : 4500000179, 2000000017" at bounding box center [609, 387] width 67 height 10
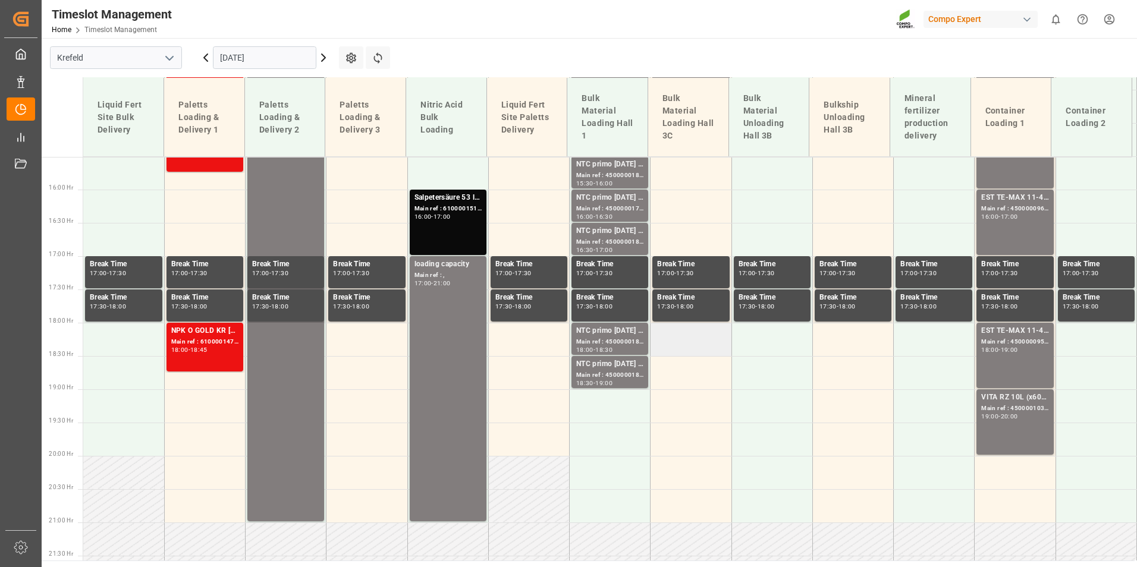
scroll to position [1034, 0]
click at [629, 335] on div "NTC primo [DATE] BULK" at bounding box center [609, 331] width 67 height 12
click at [999, 437] on div "VITA RZ 10L (x60) ARG MTO Main ref : 4500001030, 2000001017 19:00 - 20:00" at bounding box center [1014, 421] width 67 height 61
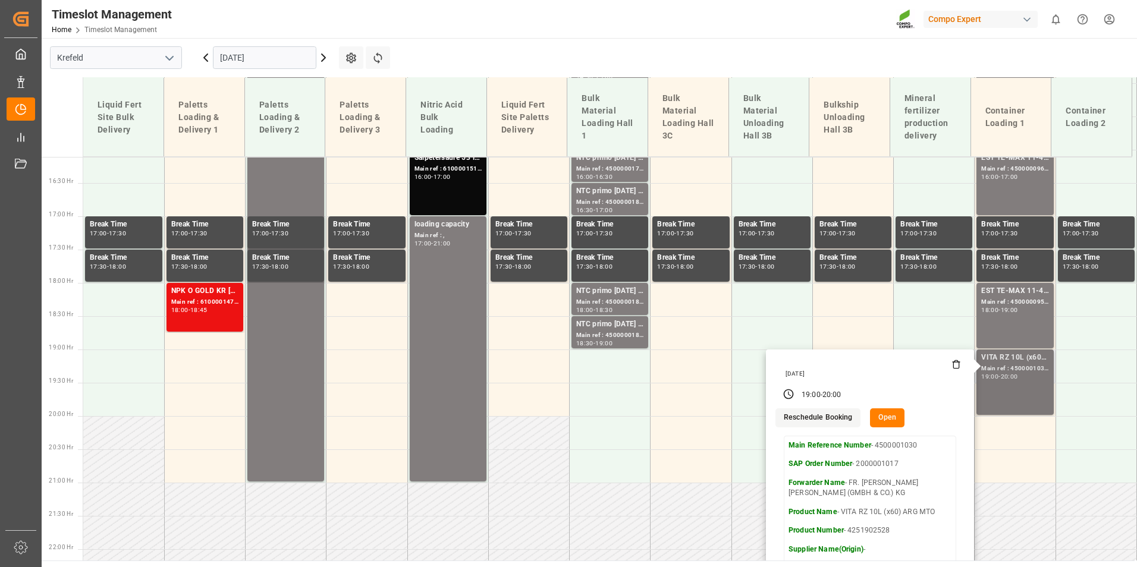
scroll to position [1093, 0]
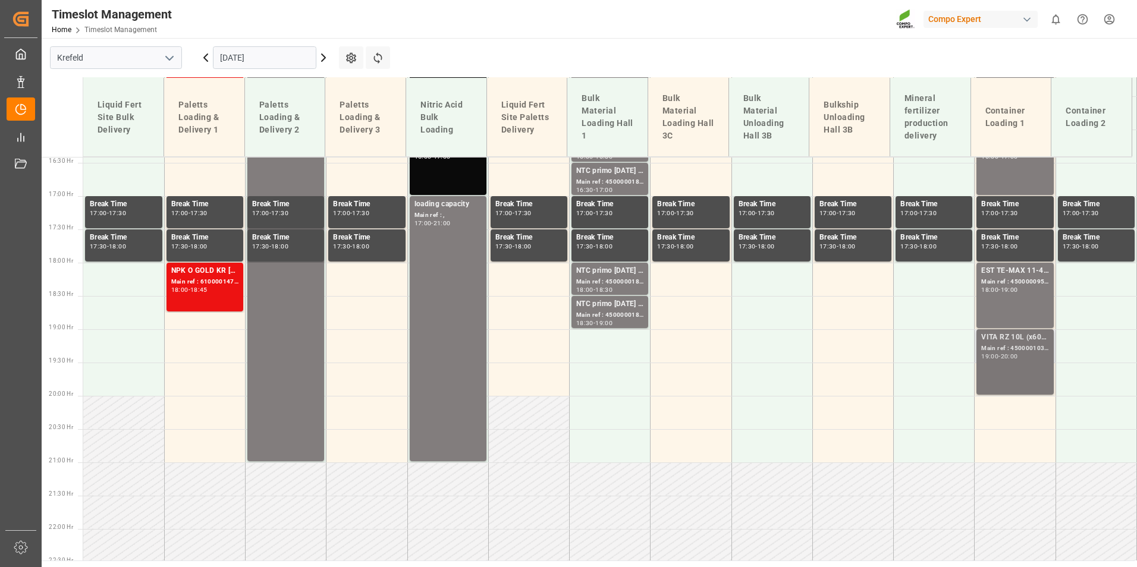
click at [999, 358] on div "-" at bounding box center [1000, 356] width 2 height 5
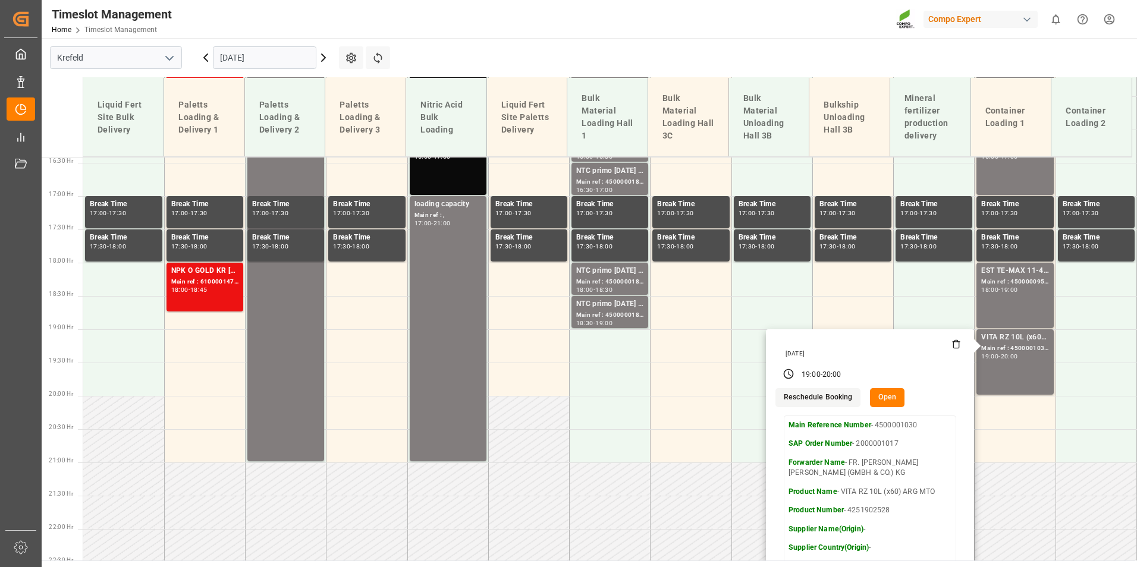
click at [268, 52] on input "[DATE]" at bounding box center [264, 57] width 103 height 23
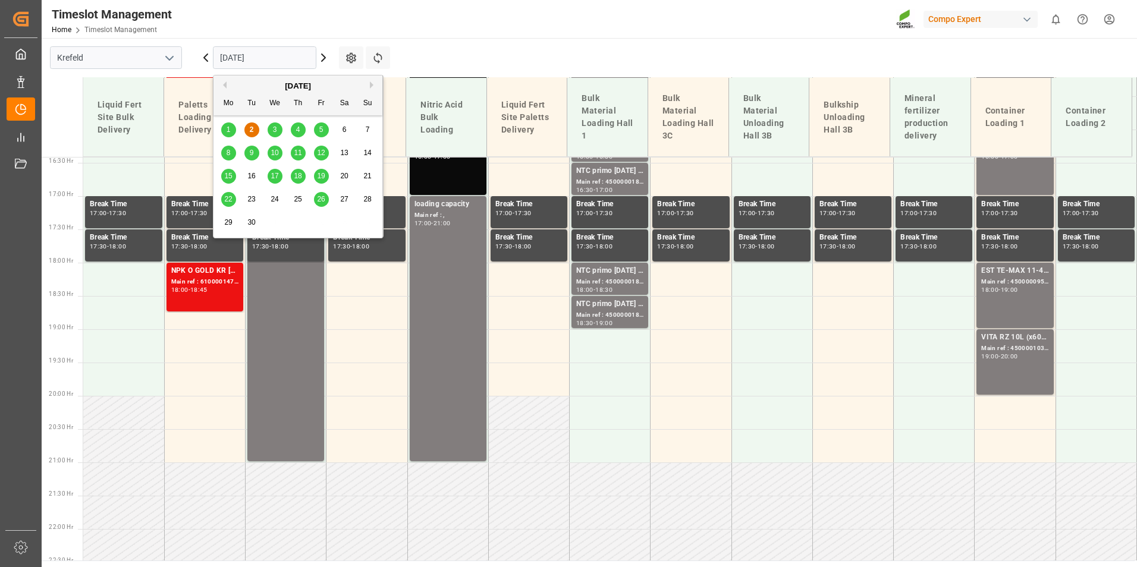
click at [231, 153] on div "8" at bounding box center [228, 153] width 15 height 14
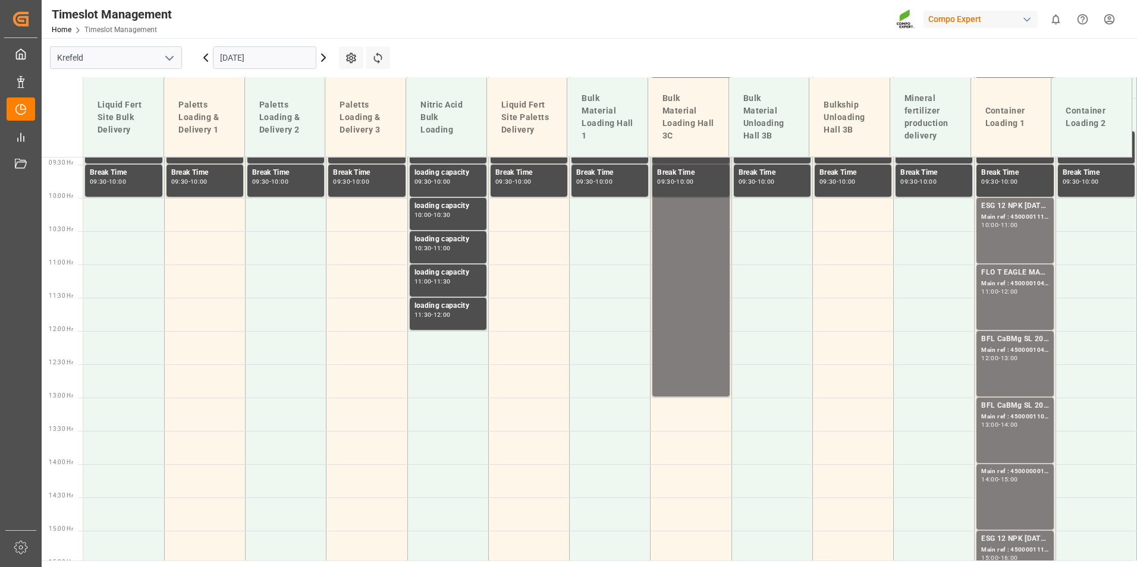
scroll to position [465, 0]
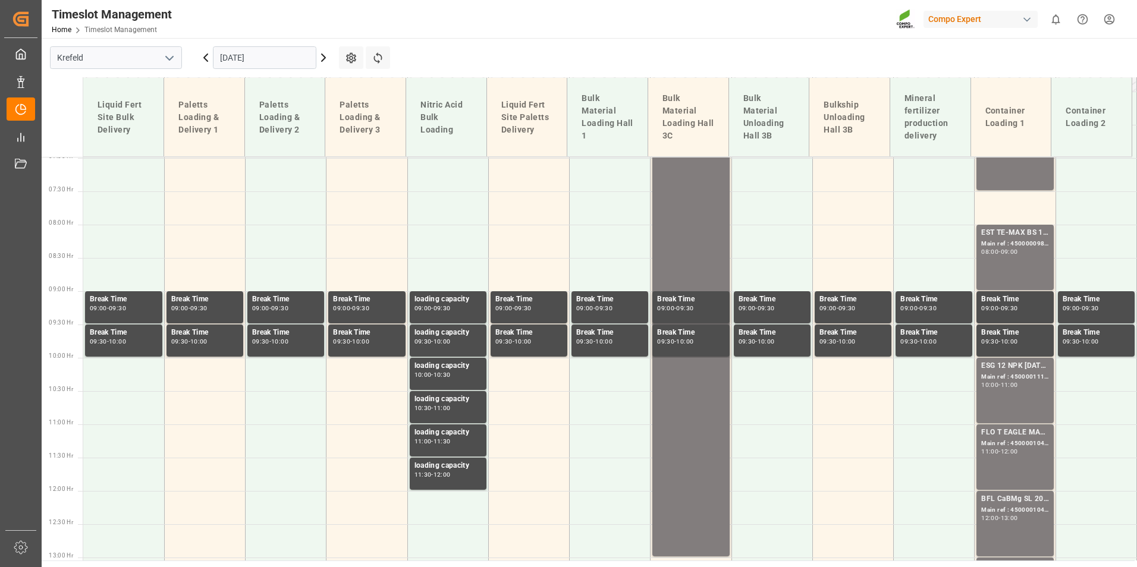
click at [210, 58] on icon at bounding box center [206, 58] width 14 height 14
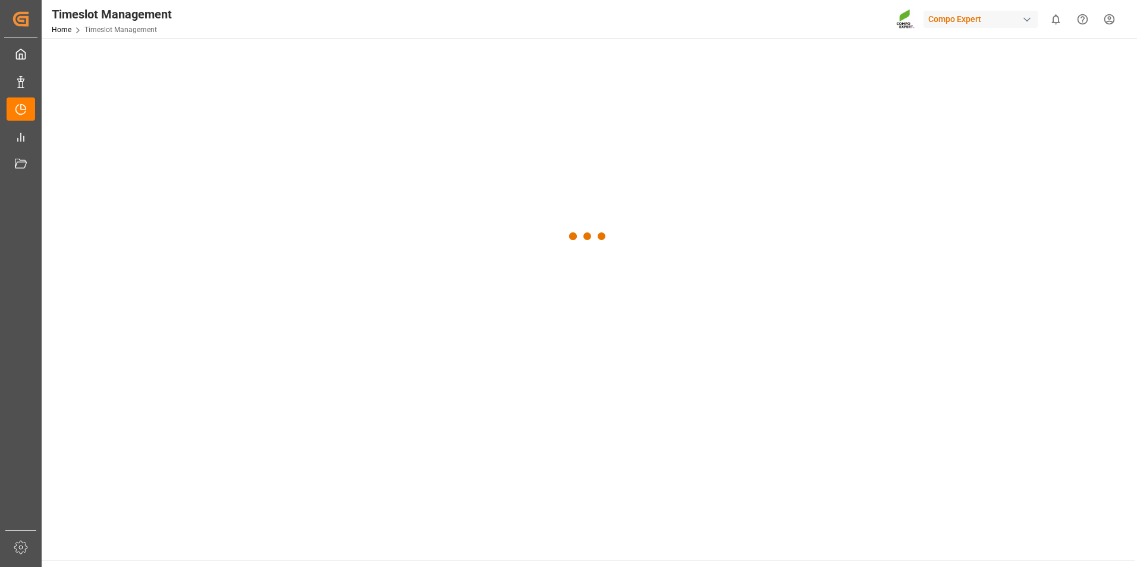
click at [208, 59] on div at bounding box center [588, 236] width 1093 height 397
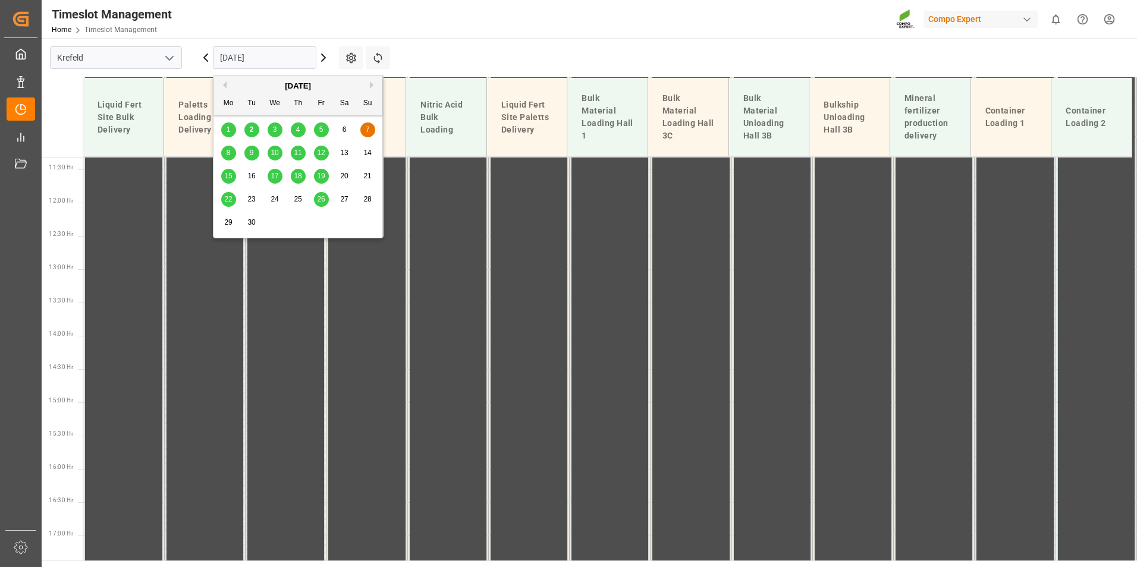
scroll to position [762, 0]
click at [248, 136] on div "2" at bounding box center [251, 130] width 15 height 14
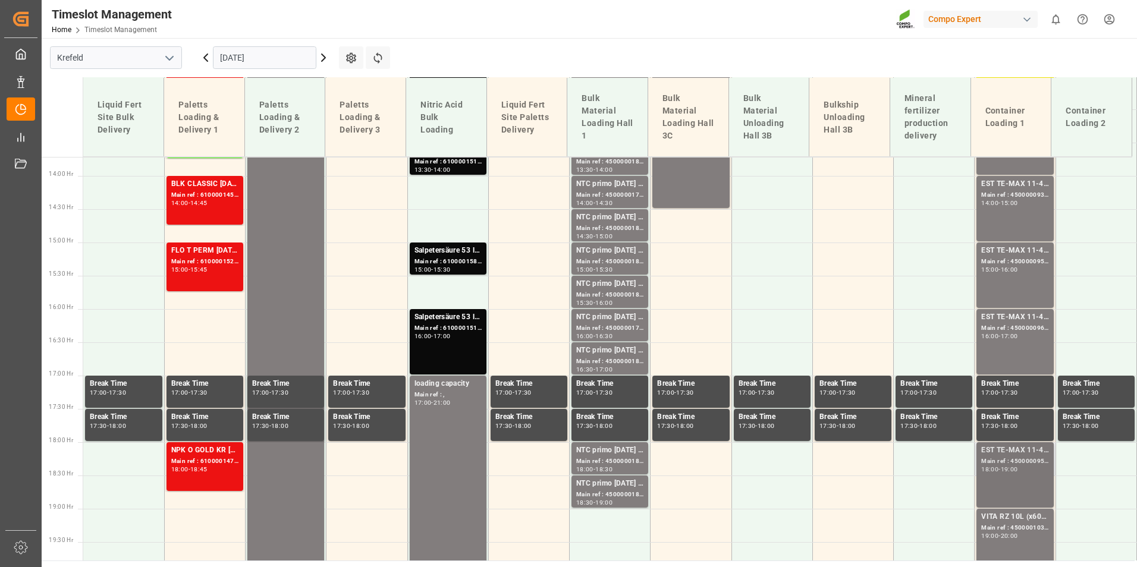
scroll to position [1019, 0]
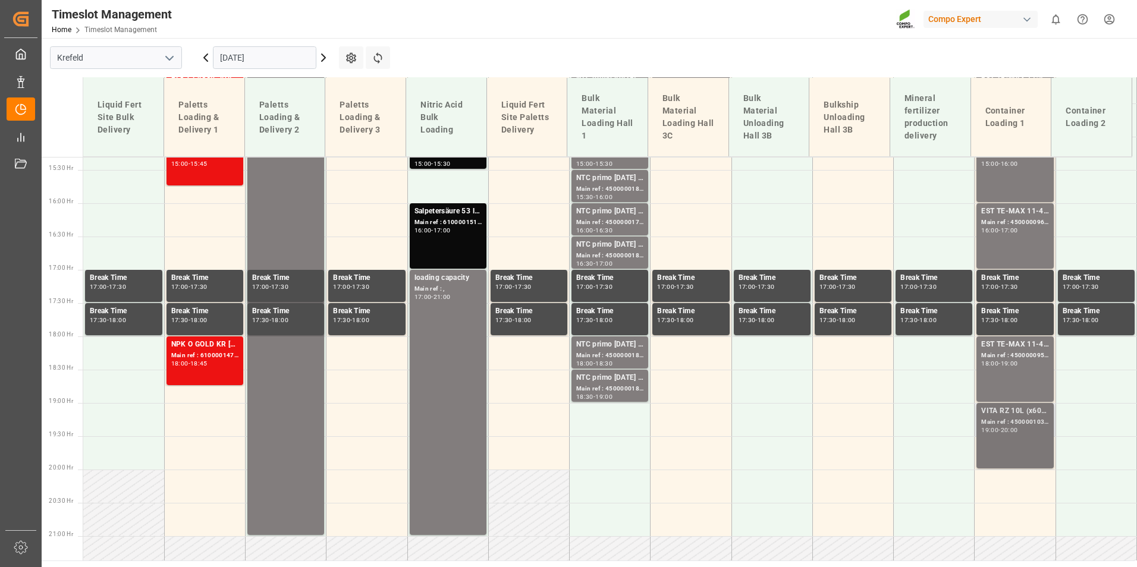
click at [1013, 410] on div "VITA RZ 10L (x60) ARG MTO" at bounding box center [1014, 412] width 67 height 12
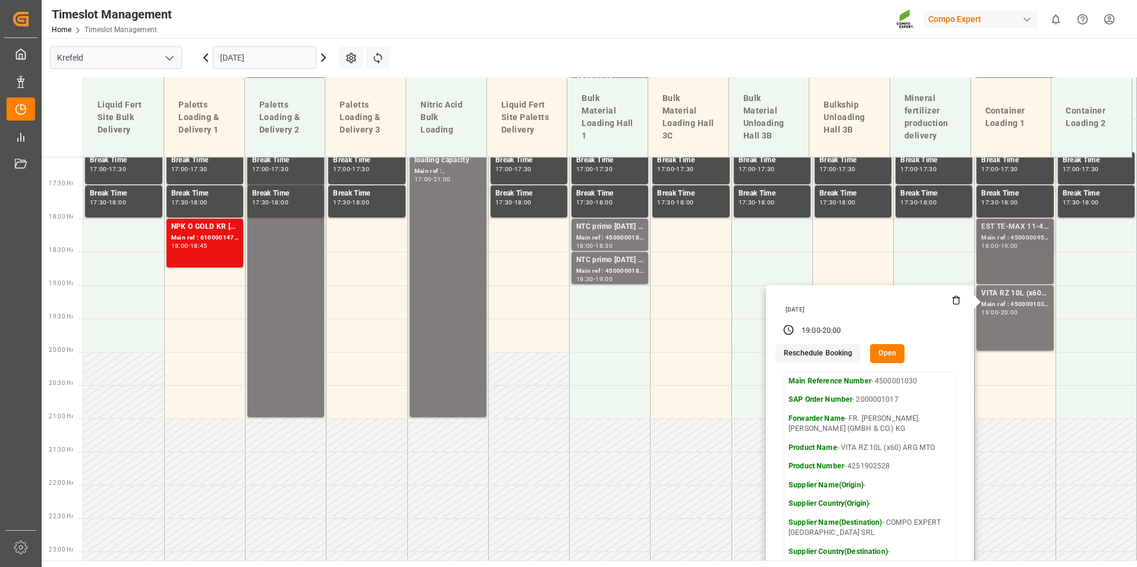
scroll to position [1138, 0]
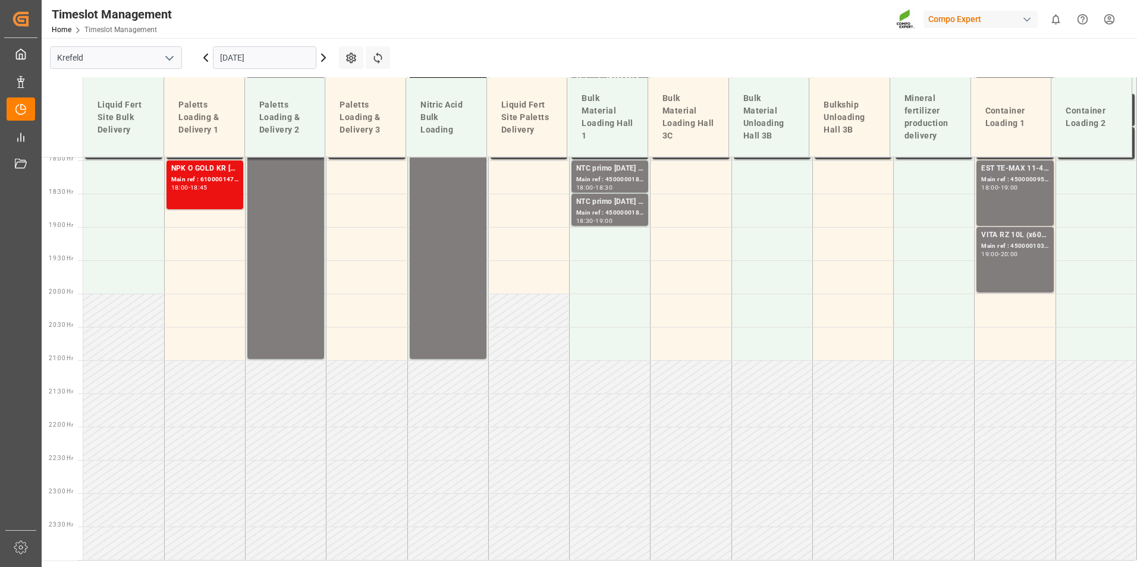
click at [1012, 260] on div "VITA RZ 10L (x60) ARG MTO Main ref : 4500001030, 2000001017 19:00 - 20:00" at bounding box center [1014, 260] width 67 height 61
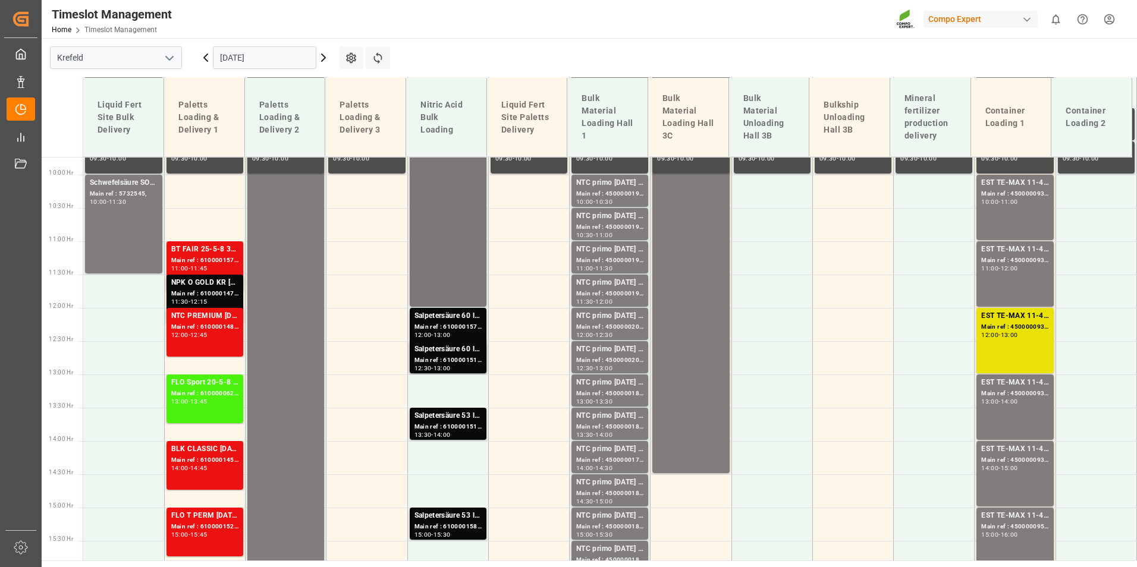
scroll to position [544, 0]
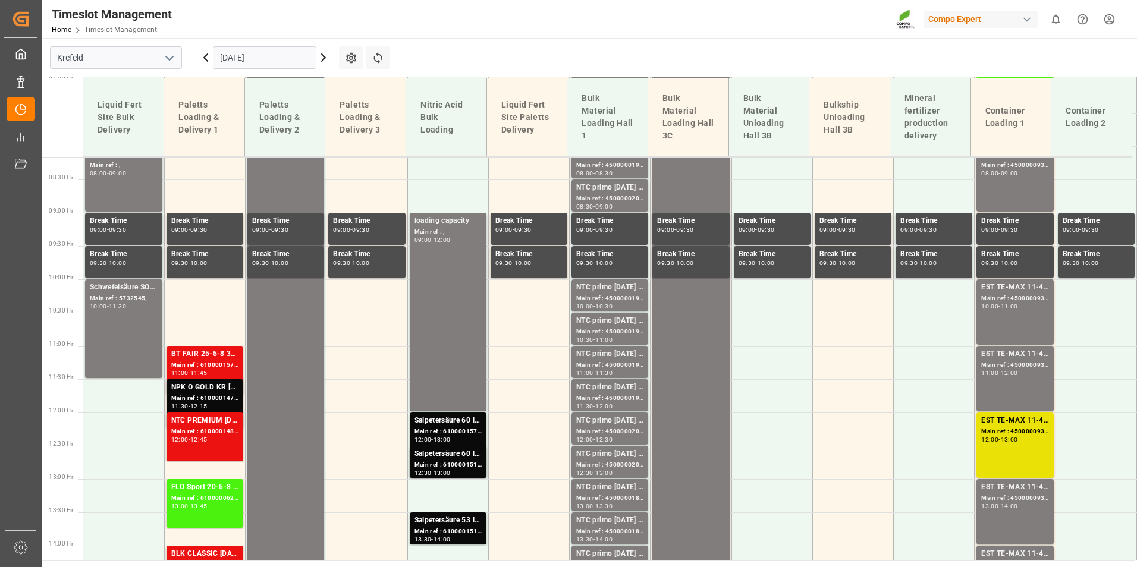
click at [328, 56] on icon at bounding box center [323, 58] width 14 height 14
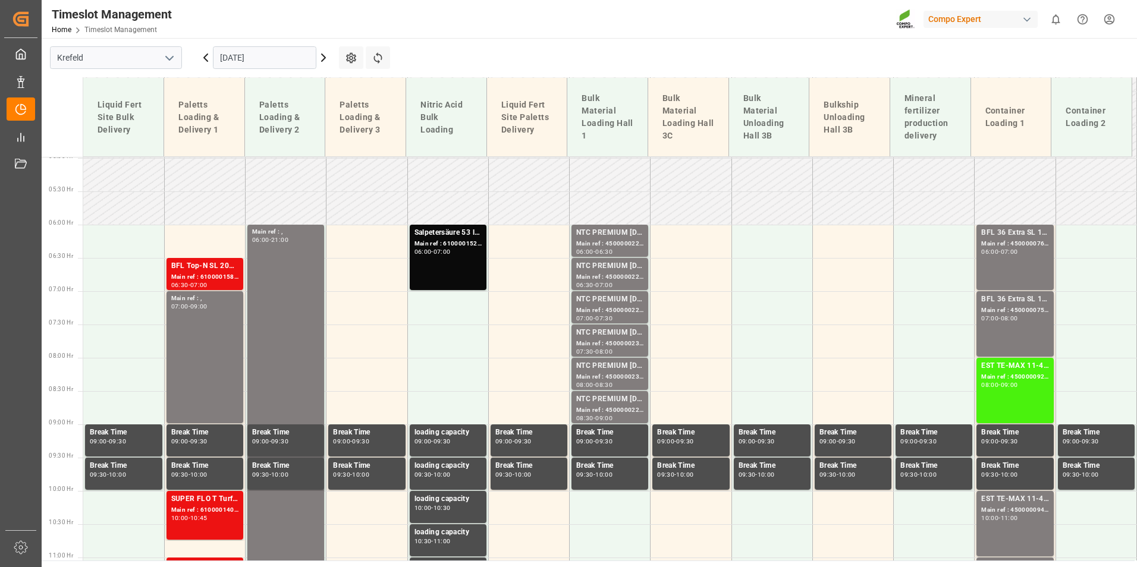
scroll to position [227, 0]
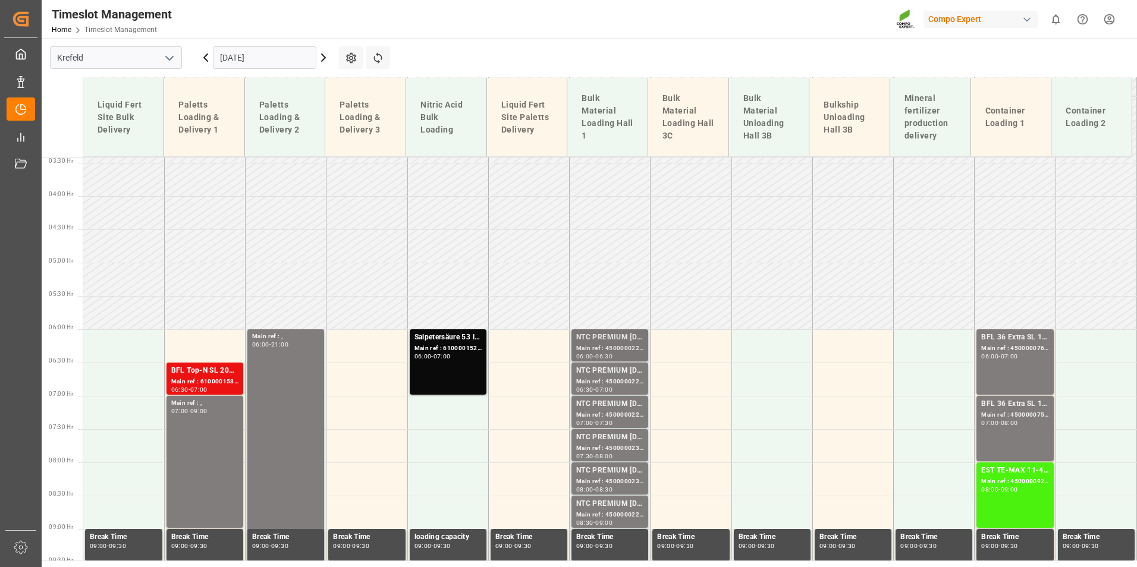
click at [607, 343] on div "NTC PREMIUM [DATE]+3+TE BULK" at bounding box center [609, 338] width 67 height 12
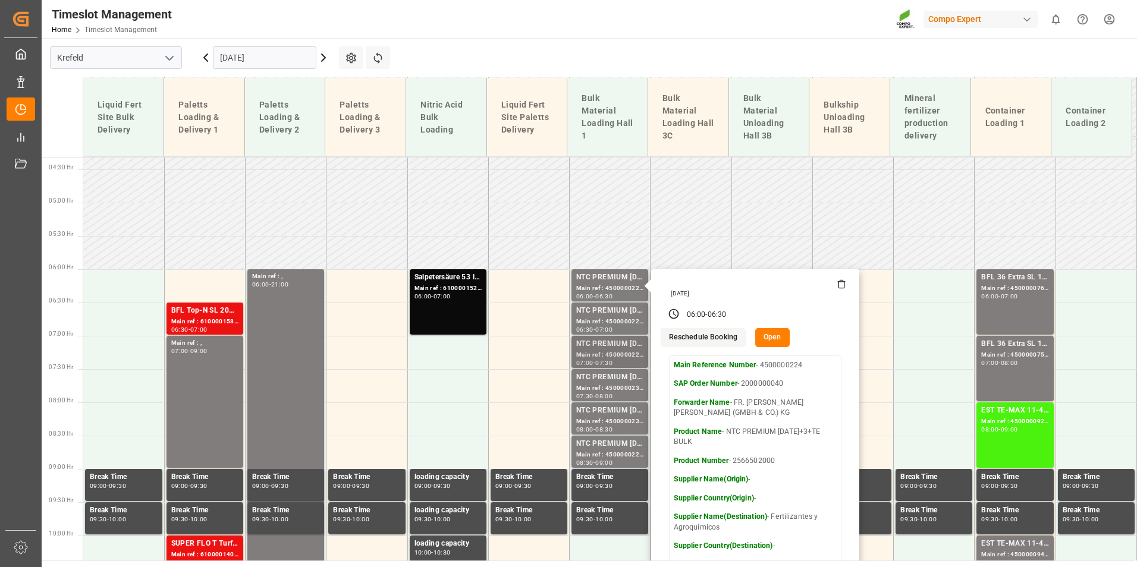
scroll to position [287, 0]
click at [604, 43] on main "[GEOGRAPHIC_DATA] [DATE] Settings Refresh Time Slots Liquid Fert Site Bulk Deli…" at bounding box center [588, 299] width 1093 height 523
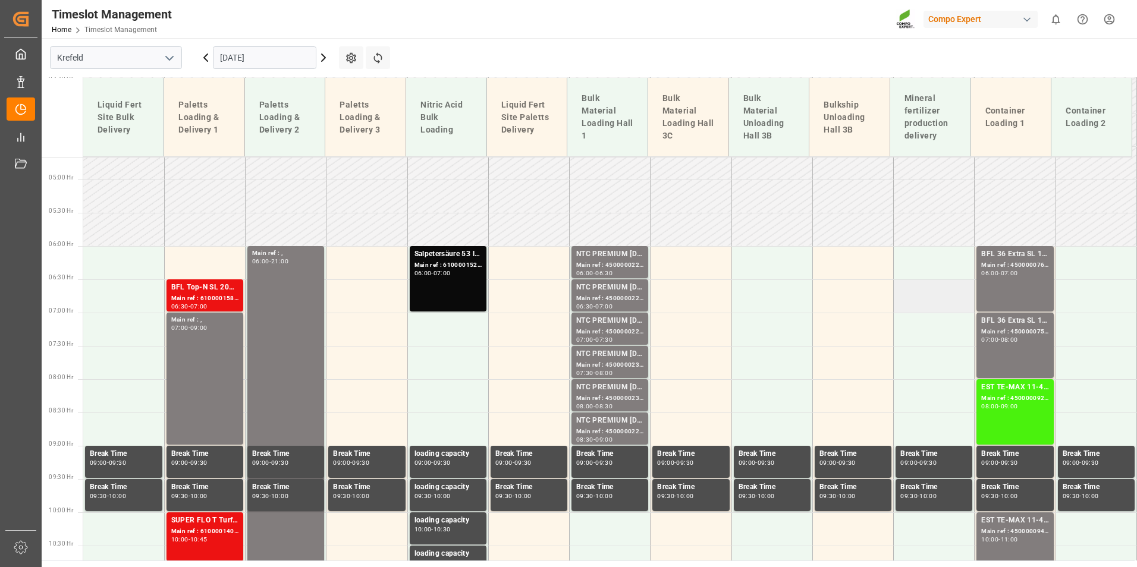
scroll to position [346, 0]
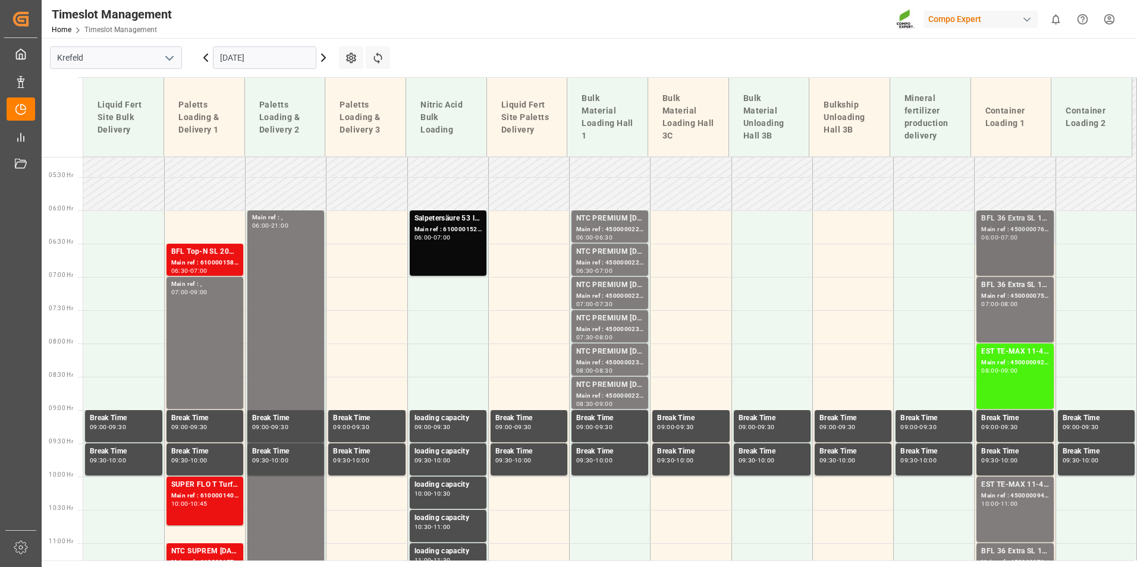
click at [1010, 236] on div "07:00" at bounding box center [1009, 237] width 17 height 5
click at [1009, 308] on div "BFL 36 Extra SL 10L (x60) EN,TR MTO; Main ref : 4500000757, 2000000600; 07:00 -…" at bounding box center [1014, 310] width 67 height 61
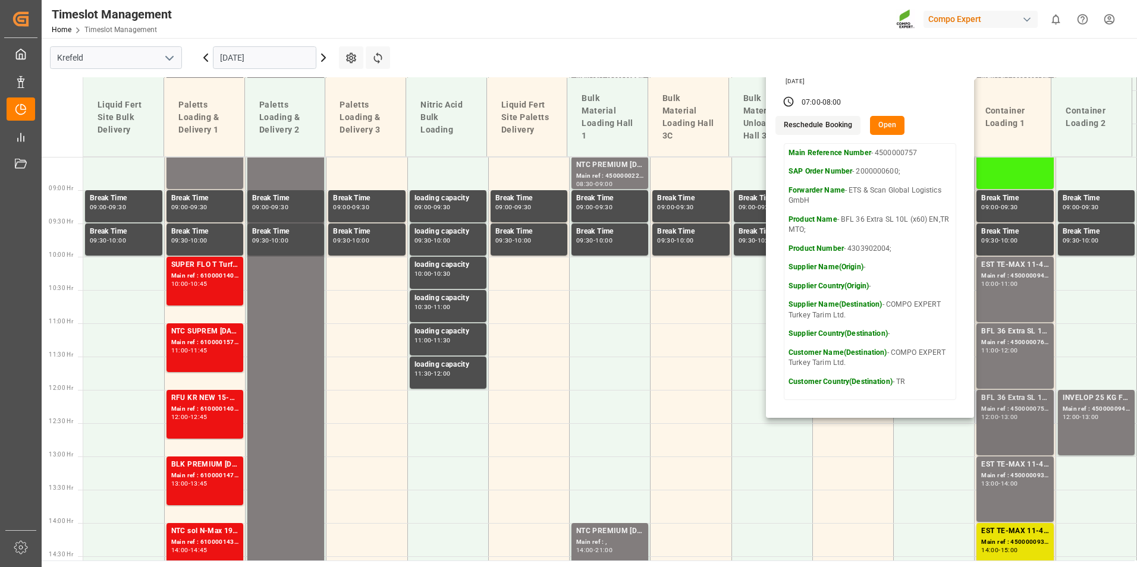
scroll to position [584, 0]
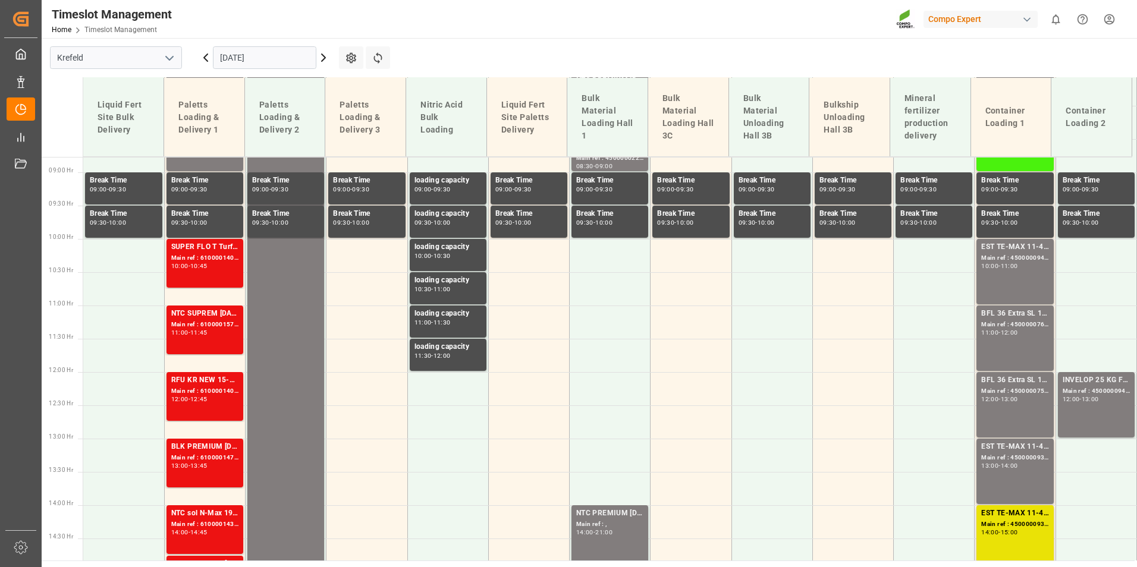
click at [1018, 400] on div "13:00" at bounding box center [1009, 399] width 17 height 5
click at [999, 267] on div "-" at bounding box center [1000, 265] width 2 height 5
click at [1004, 309] on div "BFL 36 Extra SL 10L (x60) EN,TR MTO;" at bounding box center [1014, 314] width 67 height 12
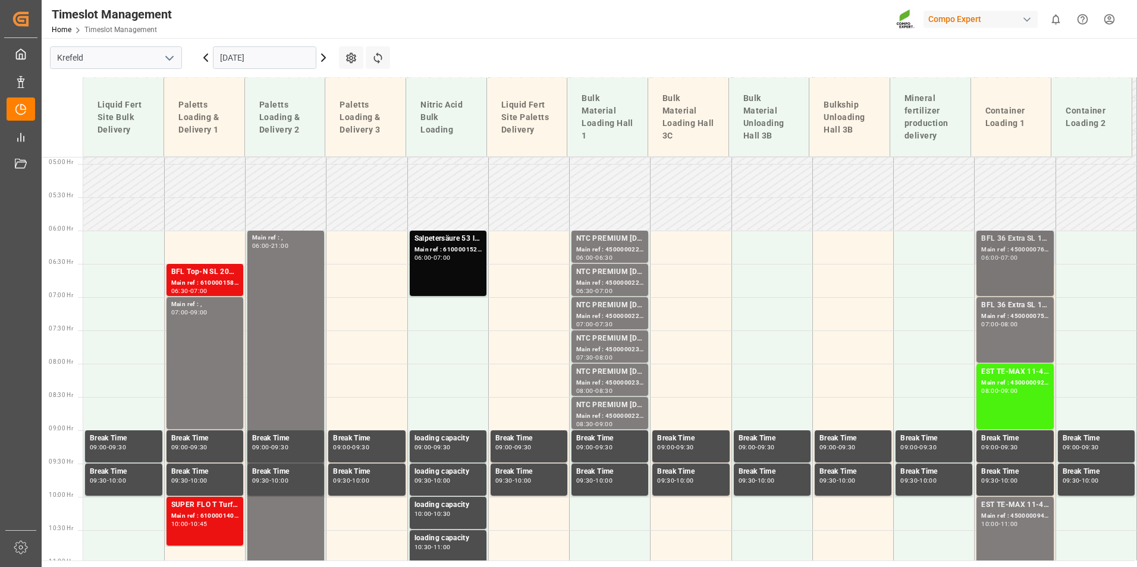
scroll to position [346, 0]
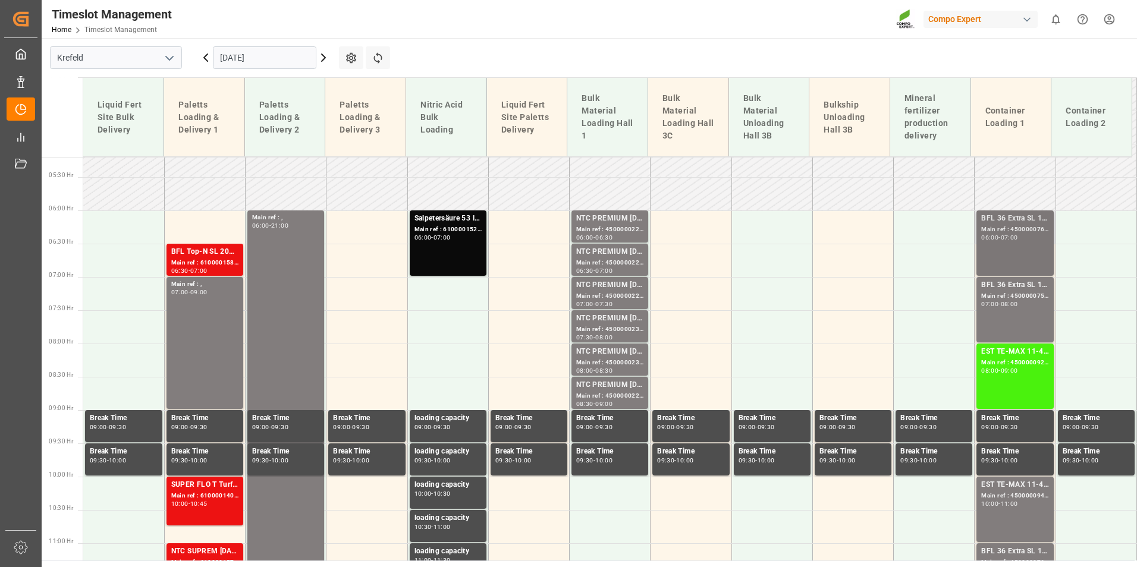
click at [1013, 255] on div "BFL 36 Extra SL 10L (x60) EN,TR MTO; Main ref : 4500000761, 2000000600; 06:00 -…" at bounding box center [1014, 243] width 67 height 61
click at [1015, 289] on div "BFL 36 Extra SL 10L (x60) EN,TR MTO;" at bounding box center [1014, 286] width 67 height 12
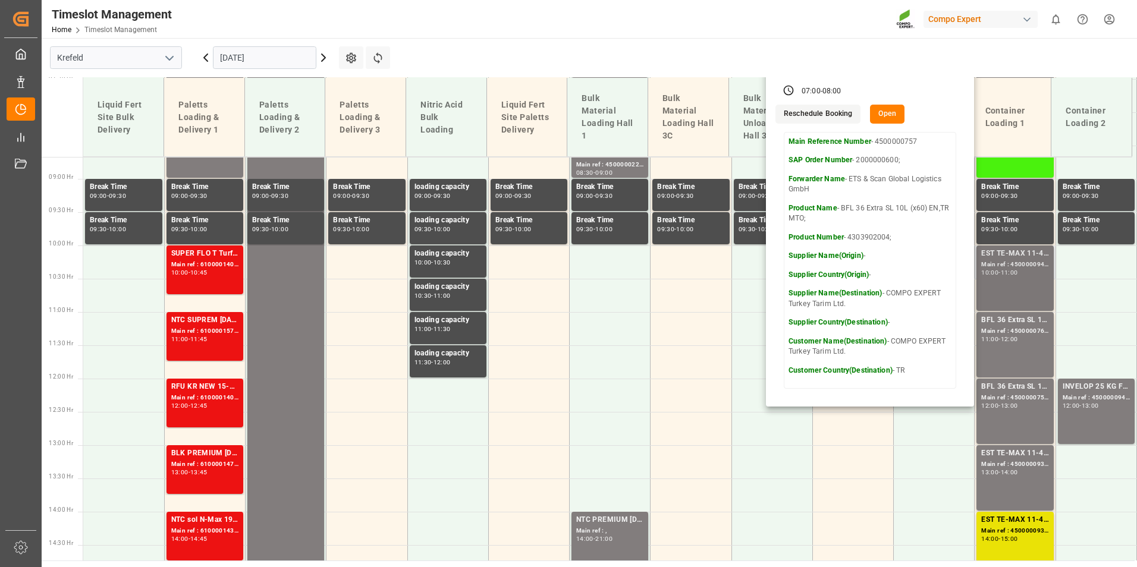
scroll to position [584, 0]
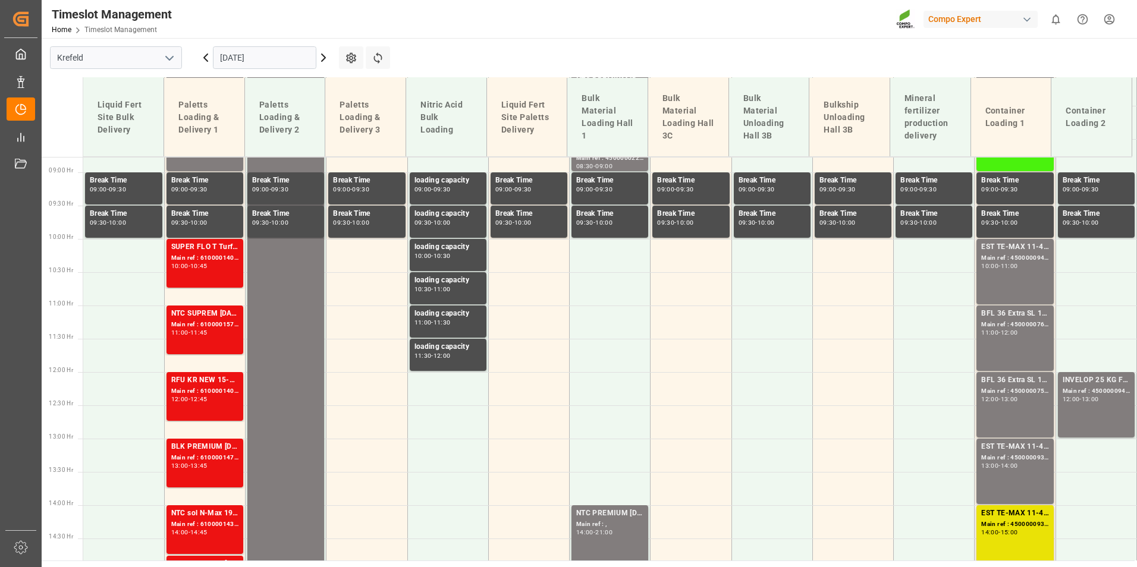
click at [1000, 267] on div "-" at bounding box center [1000, 265] width 2 height 5
click at [999, 322] on div "Main ref : 4500000760, 2000000600;" at bounding box center [1014, 325] width 67 height 10
click at [996, 385] on div "BFL 36 Extra SL 10L (x60) EN,TR MTO;" at bounding box center [1014, 381] width 67 height 12
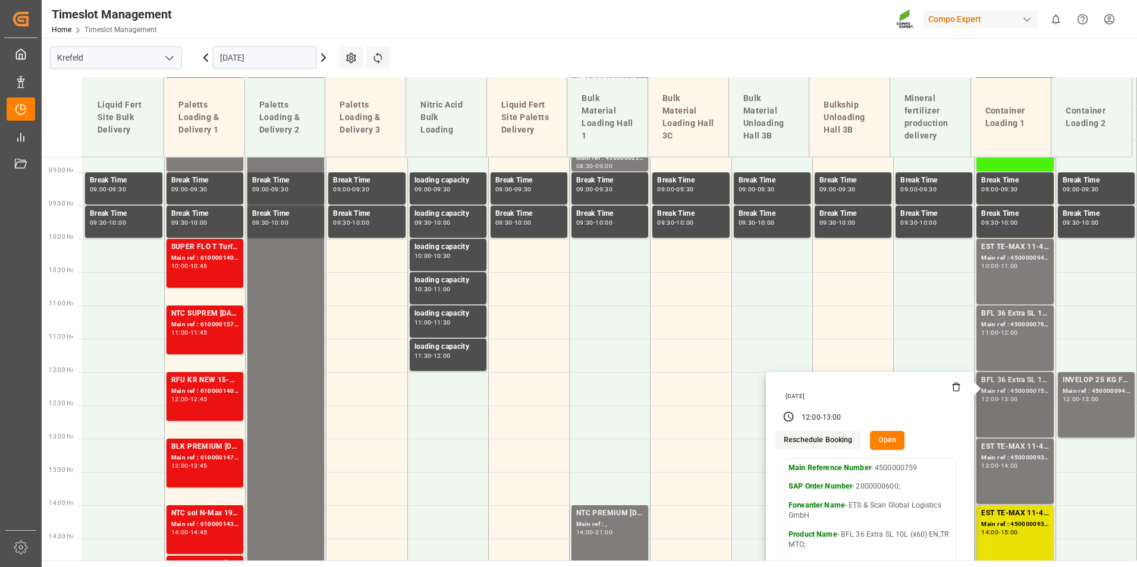
scroll to position [703, 0]
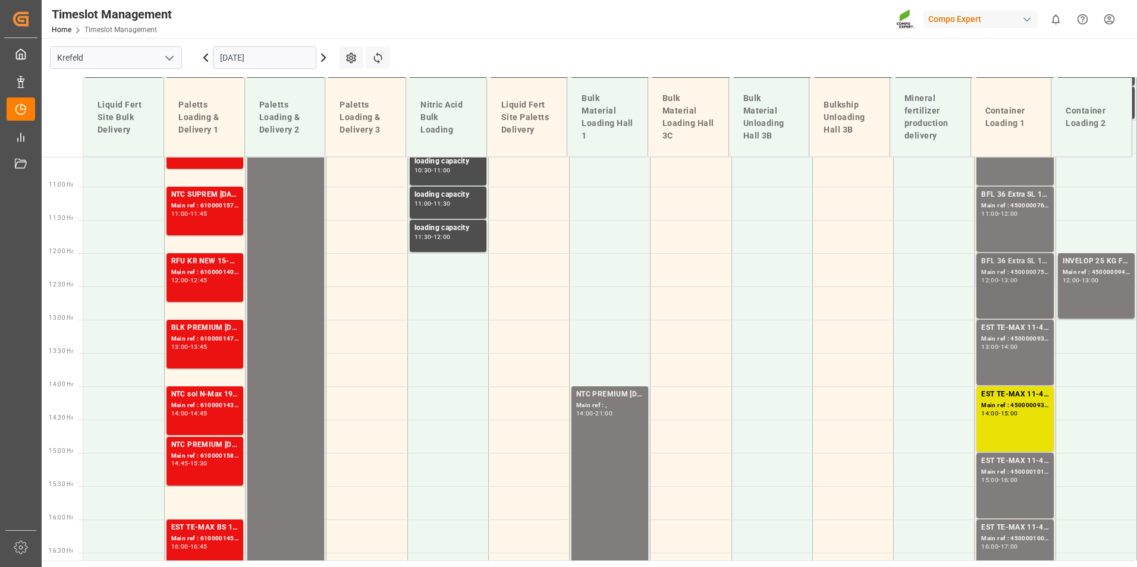
click at [1006, 265] on div "BFL 36 Extra SL 10L (x60) EN,TR MTO;" at bounding box center [1014, 262] width 67 height 12
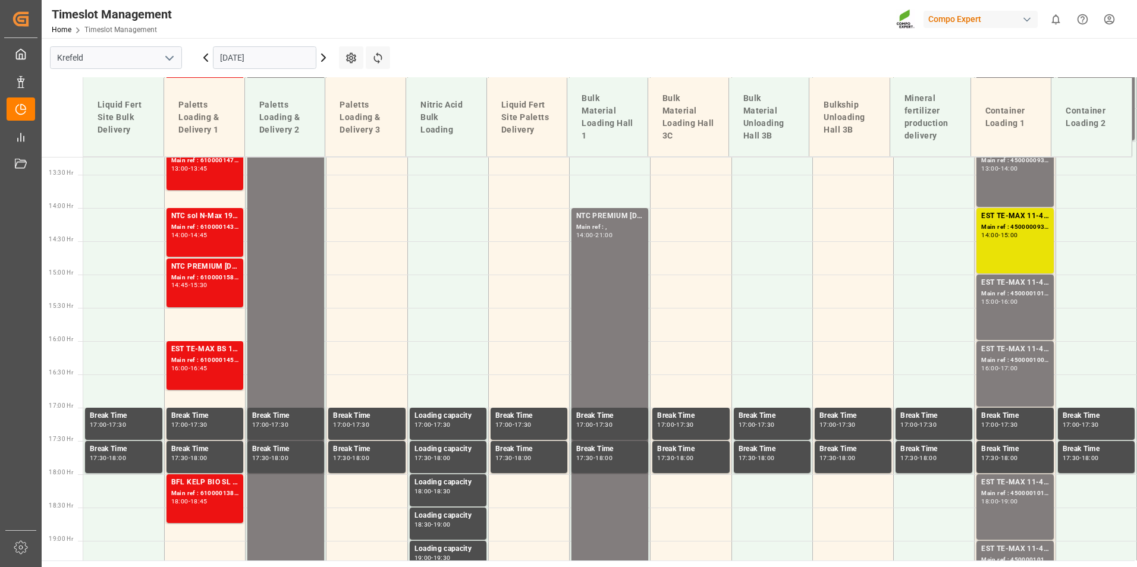
scroll to position [941, 0]
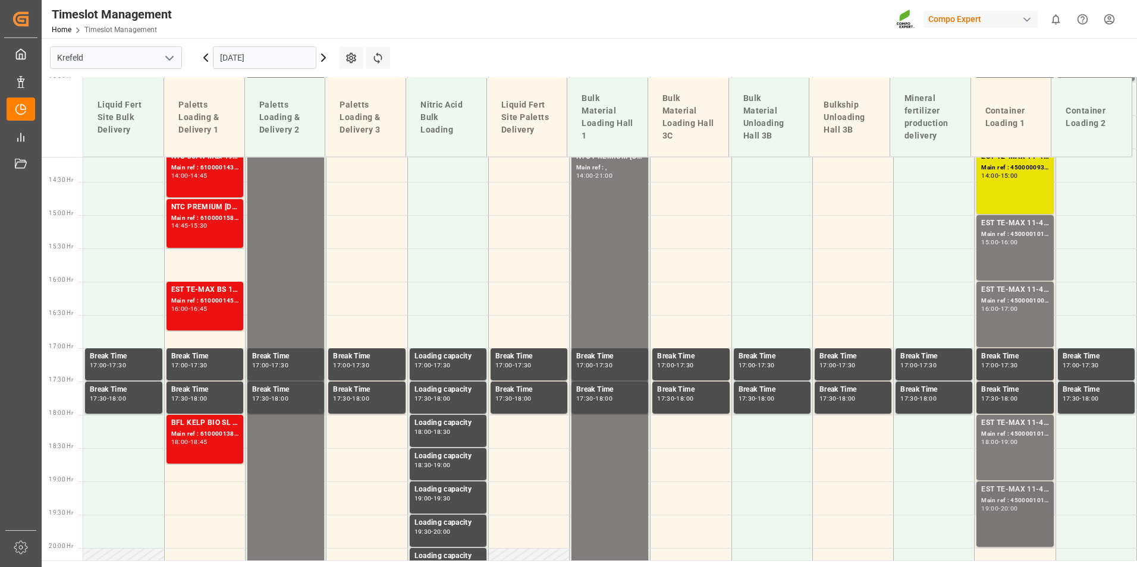
click at [1007, 495] on div "EST TE-MAX 11-48 20kg (x45) ES, PT MTO" at bounding box center [1014, 490] width 67 height 12
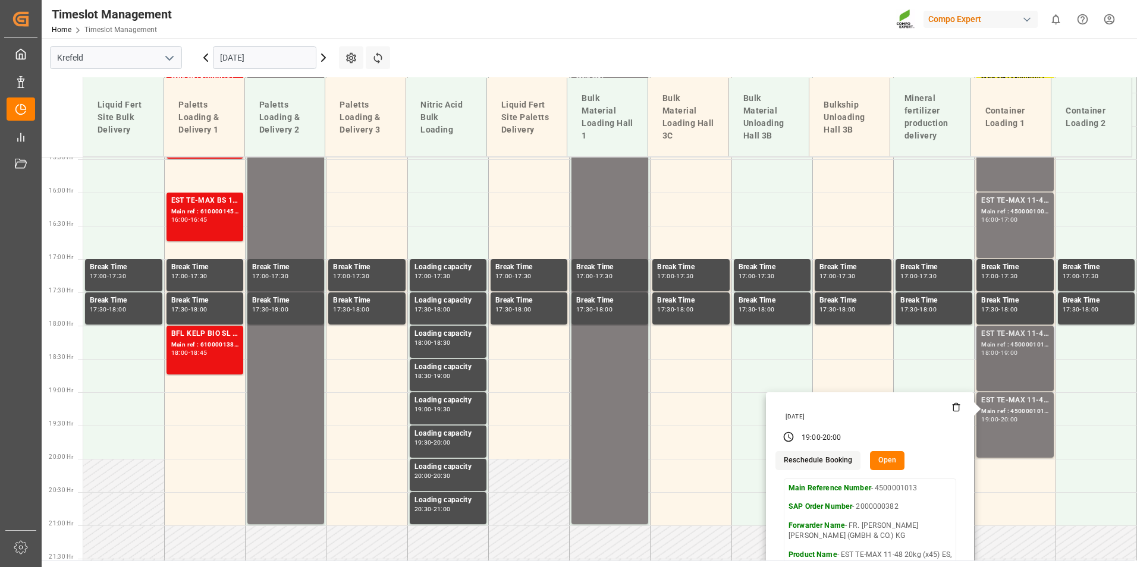
scroll to position [1119, 0]
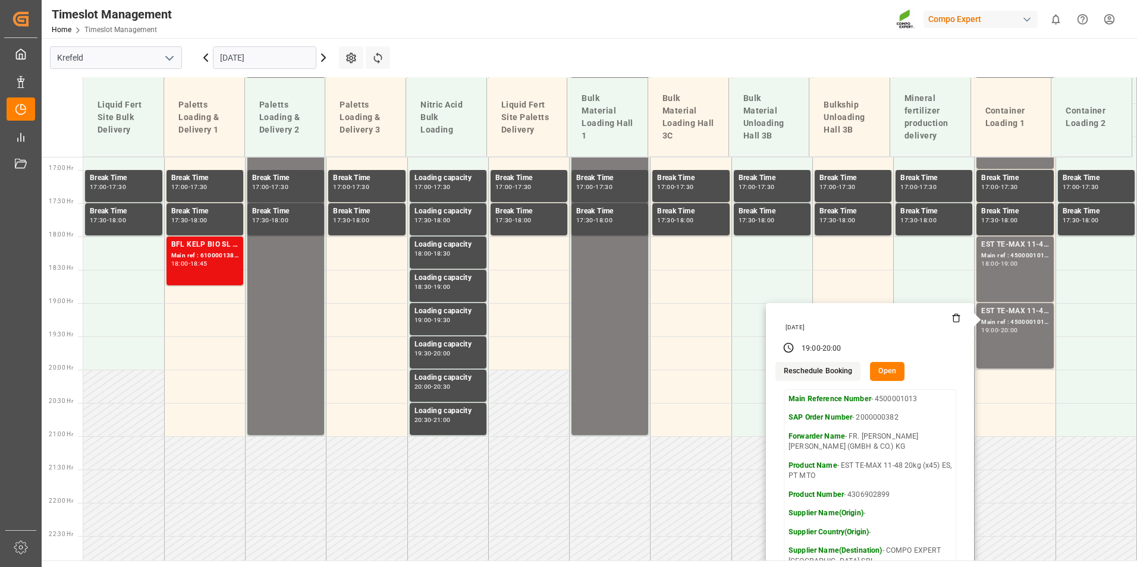
click at [636, 60] on main "[GEOGRAPHIC_DATA] [DATE] Settings Refresh Time Slots Liquid Fert Site Bulk Deli…" at bounding box center [588, 299] width 1093 height 523
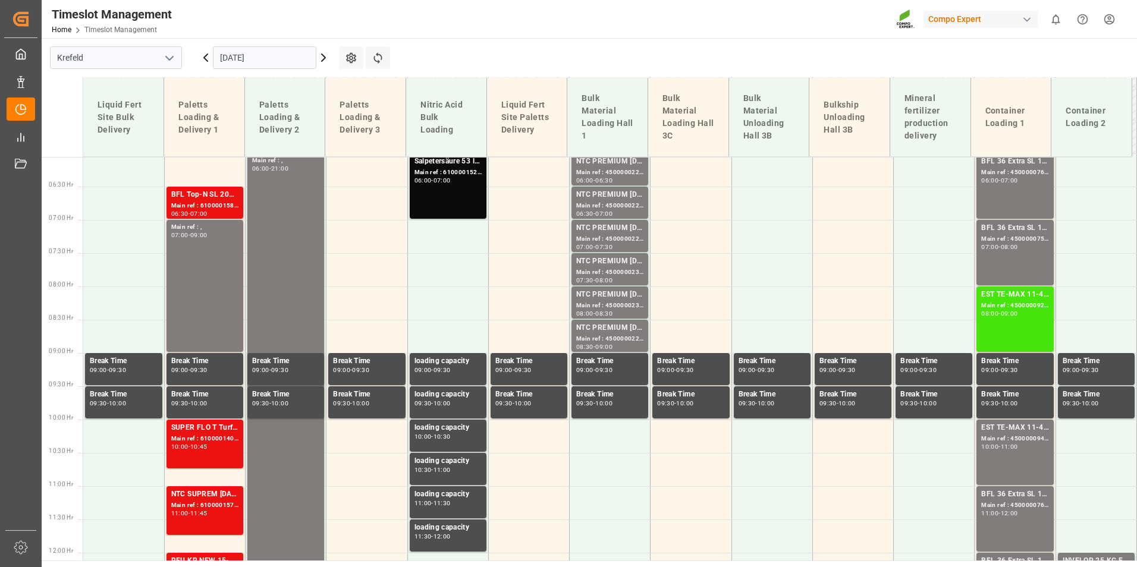
scroll to position [346, 0]
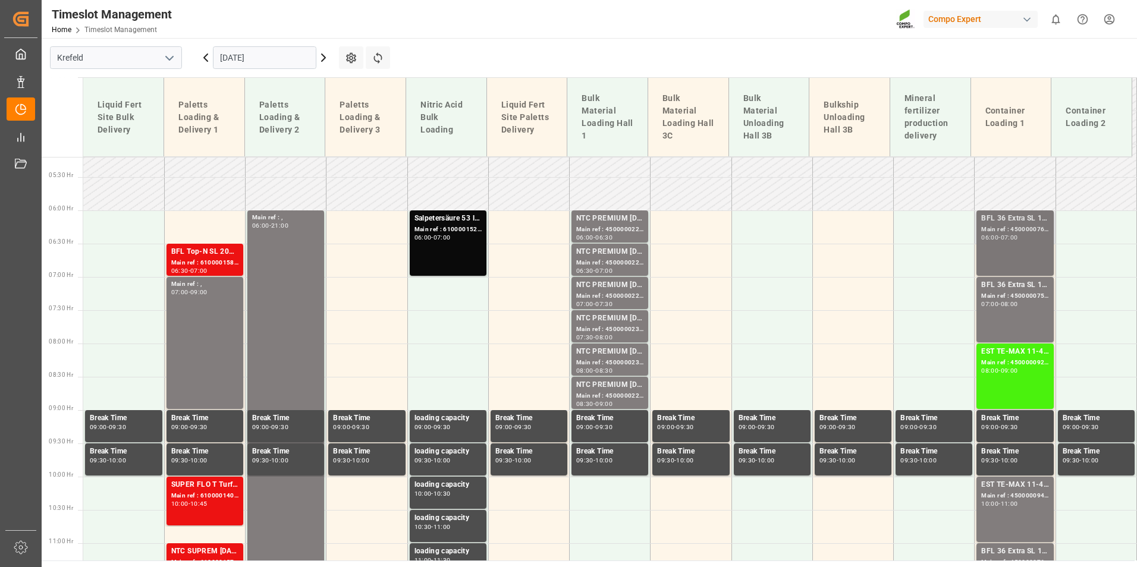
click at [1000, 240] on div "-" at bounding box center [1000, 237] width 2 height 5
click at [1015, 298] on div "Main ref : 4500000757, 2000000600;" at bounding box center [1014, 296] width 67 height 10
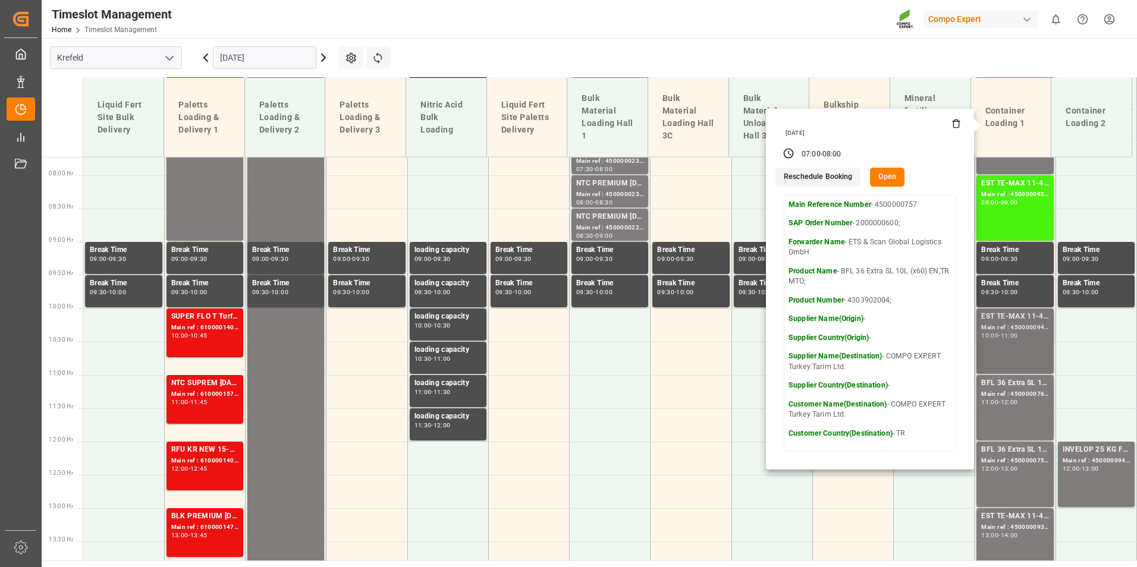
scroll to position [525, 0]
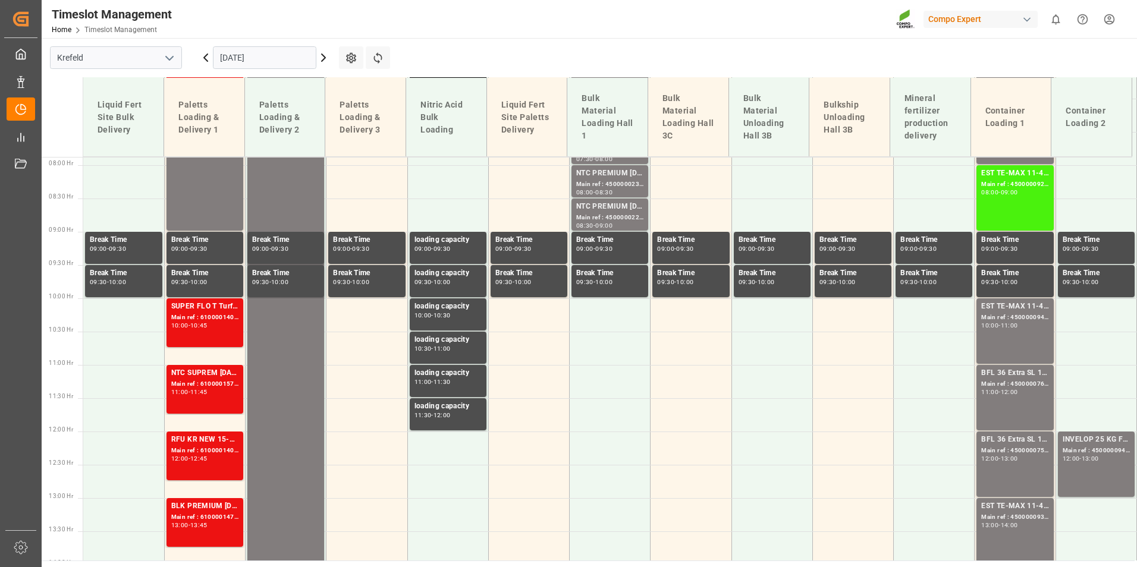
click at [1016, 308] on div "EST TE-MAX 11-48 20kg (x56) WW" at bounding box center [1014, 307] width 67 height 12
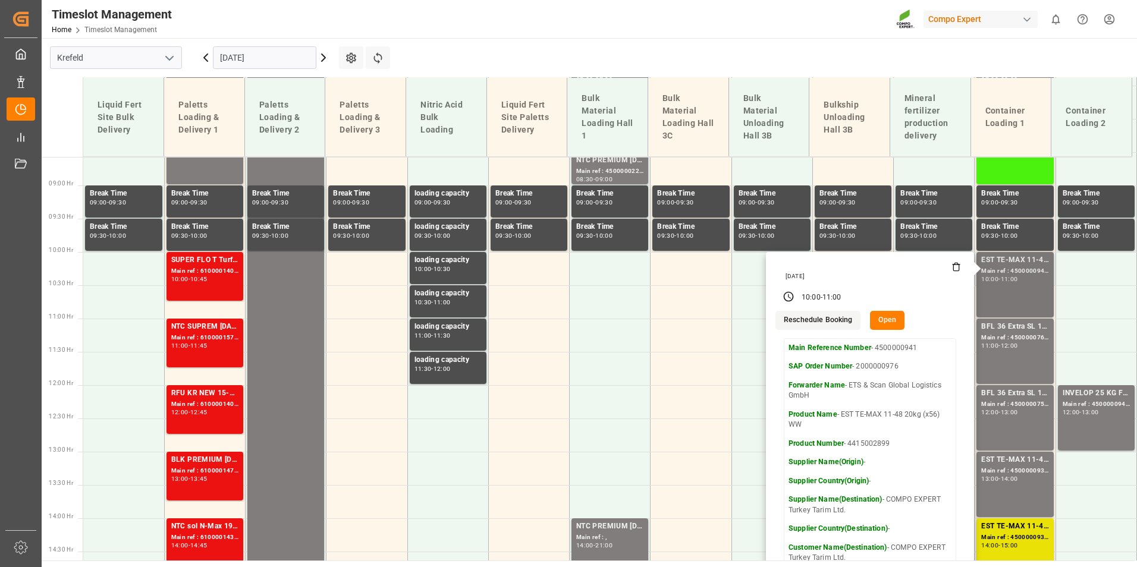
scroll to position [643, 0]
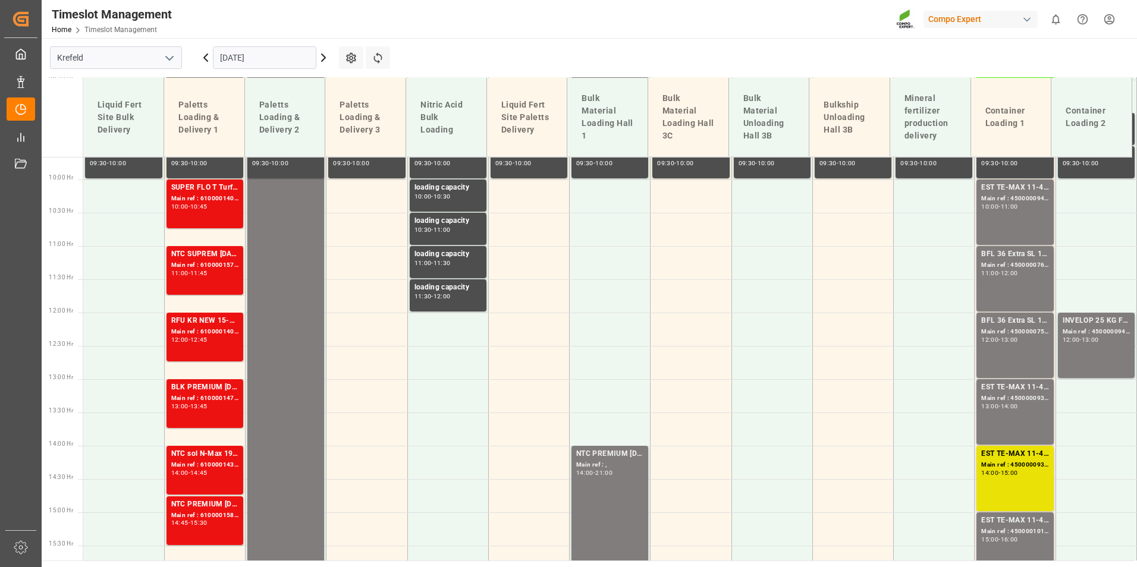
click at [1015, 293] on div "BFL 36 Extra SL 10L (x60) EN,TR MTO; Main ref : 4500000760, 2000000600; 11:00 -…" at bounding box center [1014, 279] width 67 height 61
click at [1021, 316] on div "BFL 36 Extra SL 10L (x60) EN,TR MTO;" at bounding box center [1014, 321] width 67 height 12
click at [1007, 294] on div "BFL 36 Extra SL 10L (x60) EN,TR MTO; Main ref : 4500000760, 2000000600; 11:00 -…" at bounding box center [1014, 279] width 67 height 61
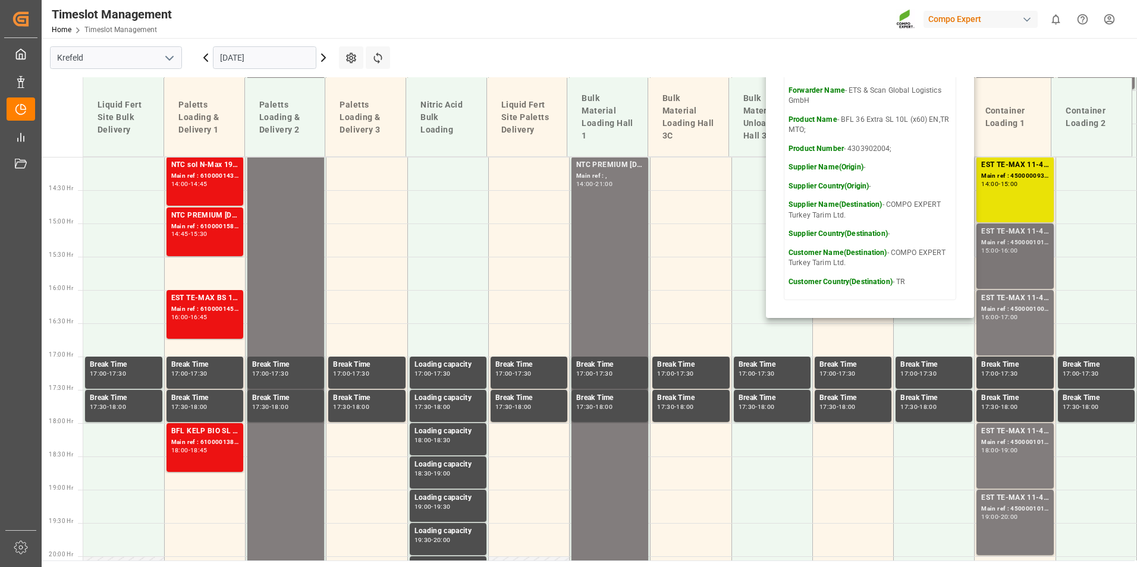
scroll to position [941, 0]
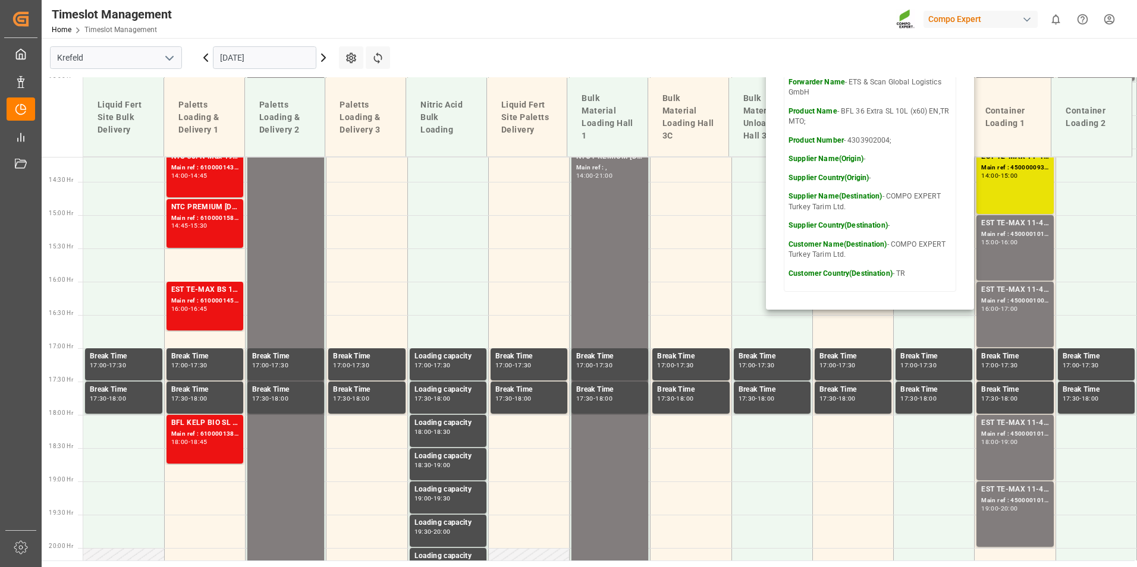
click at [209, 54] on icon at bounding box center [206, 58] width 14 height 14
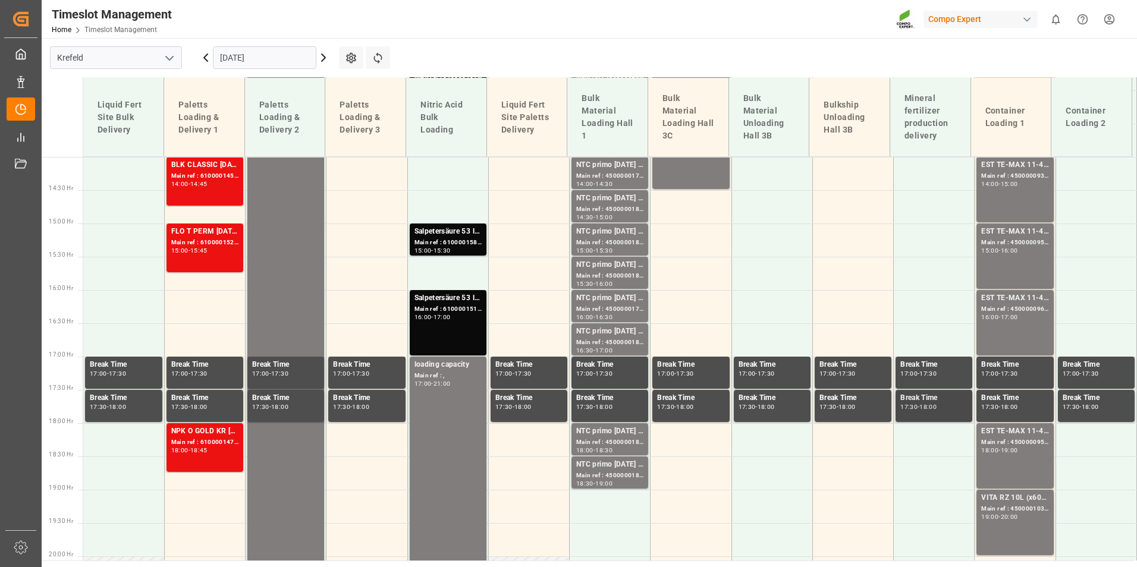
scroll to position [1032, 0]
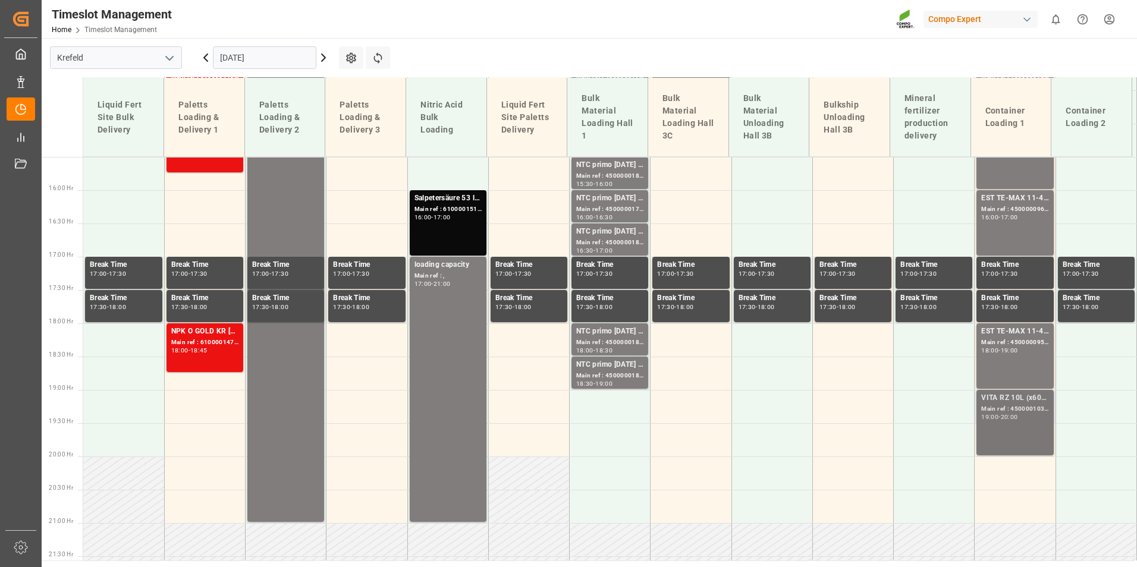
click at [1013, 423] on div "VITA RZ 10L (x60) ARG MTO Main ref : 4500001030, 2000001017 19:00 - 20:00" at bounding box center [1014, 423] width 67 height 61
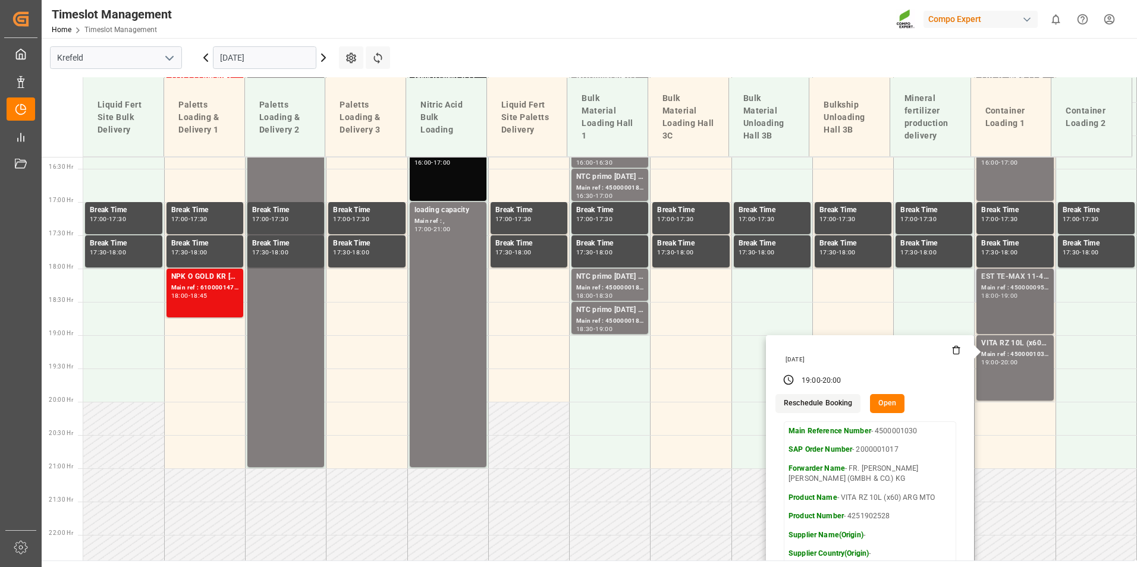
scroll to position [1151, 0]
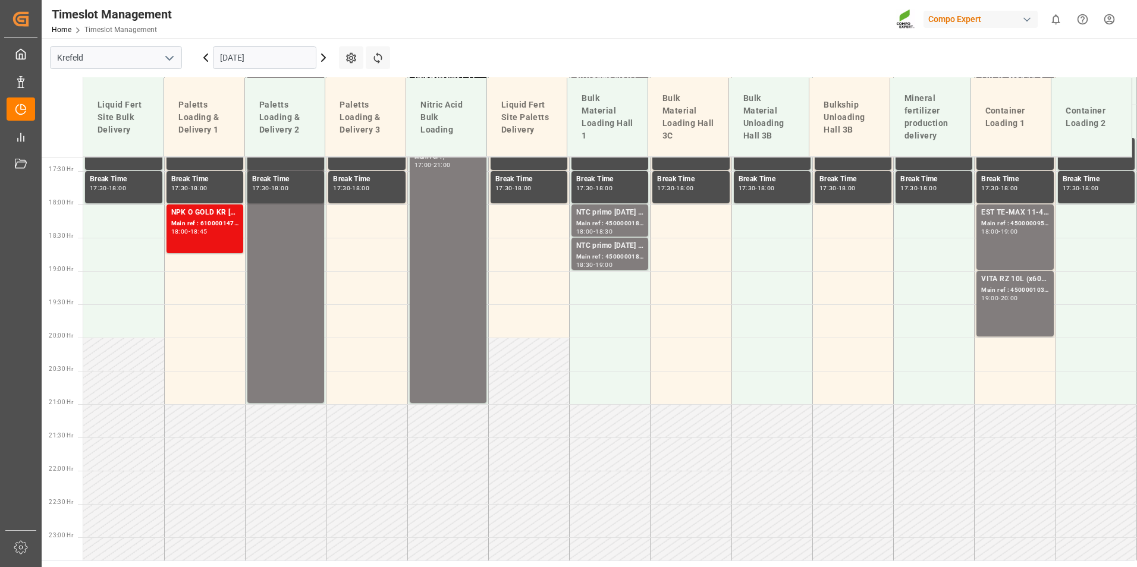
click at [1023, 233] on div "18:00 - 19:00" at bounding box center [1014, 232] width 67 height 7
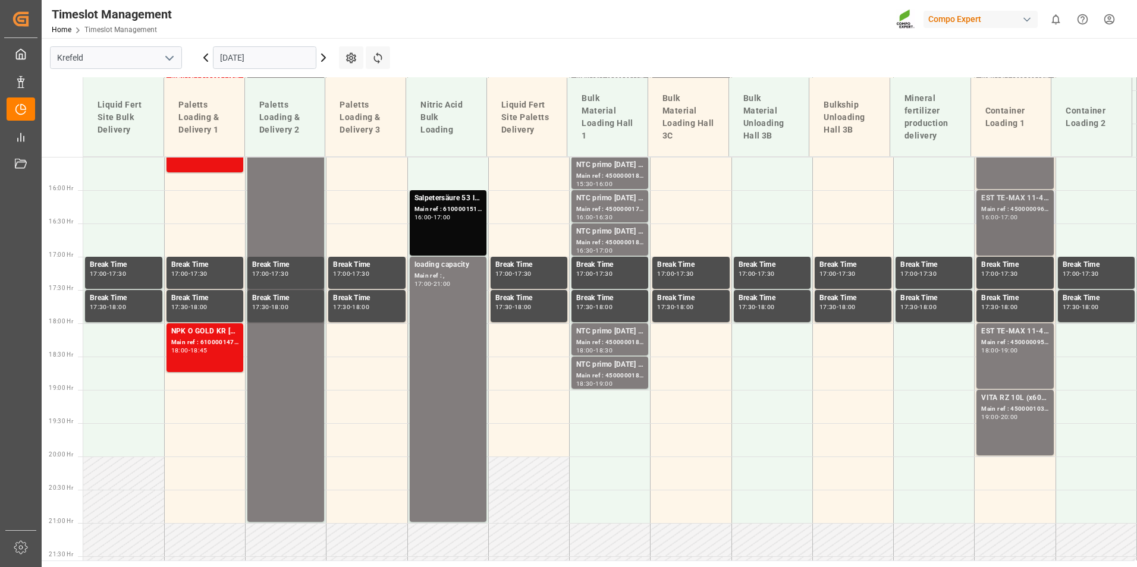
scroll to position [973, 0]
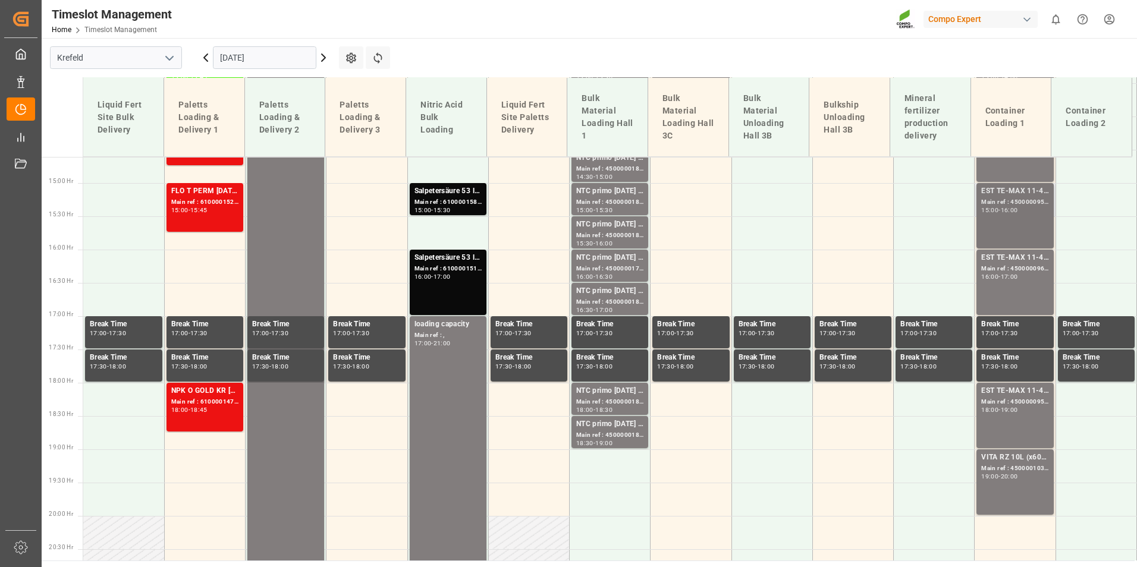
click at [1007, 212] on div "16:00" at bounding box center [1009, 210] width 17 height 5
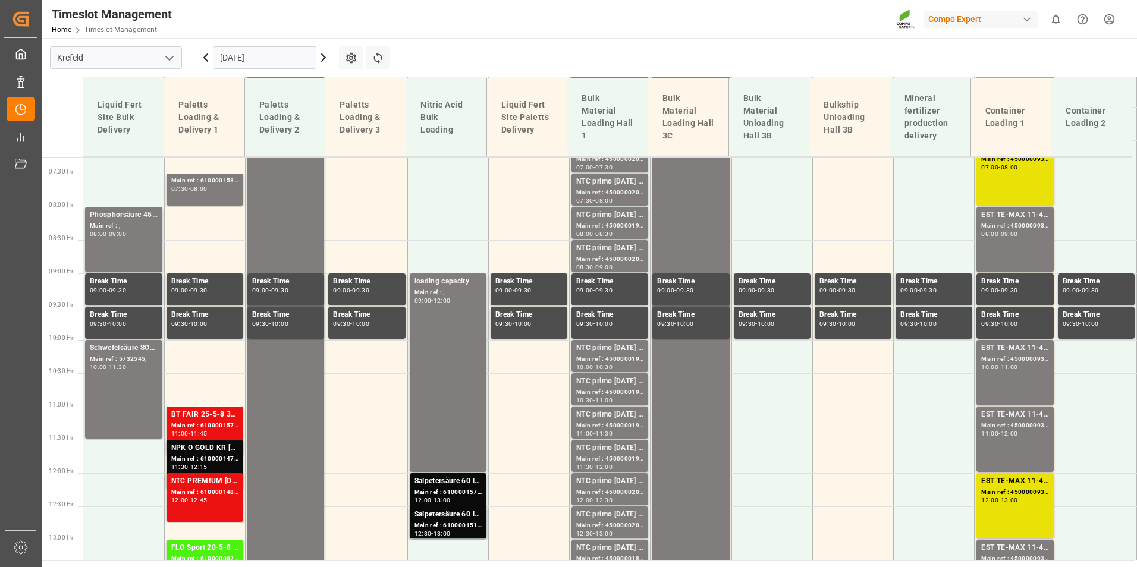
scroll to position [378, 0]
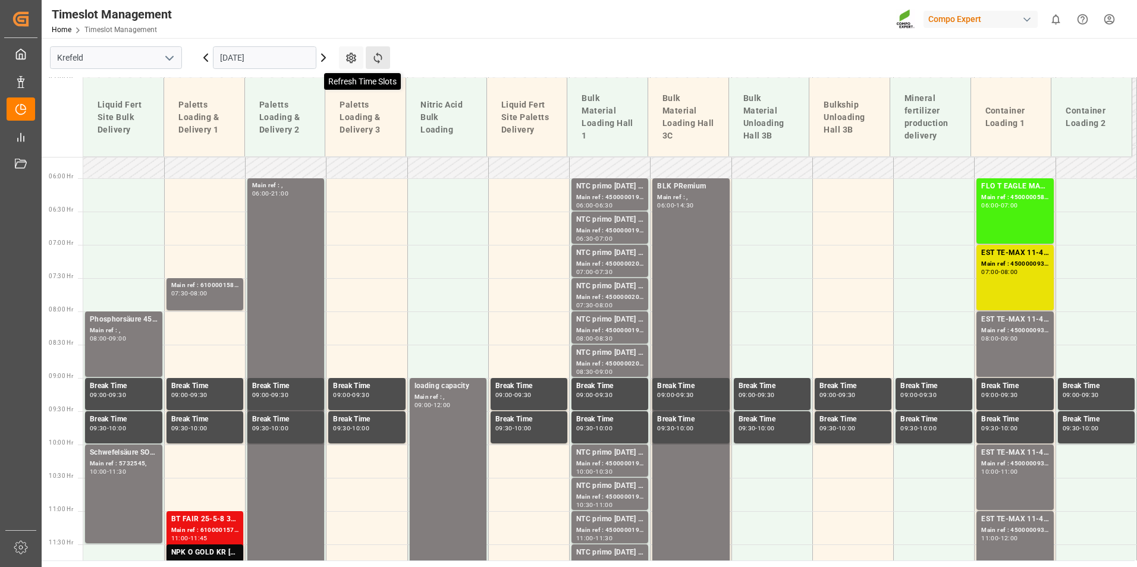
click at [376, 64] on icon at bounding box center [378, 58] width 12 height 12
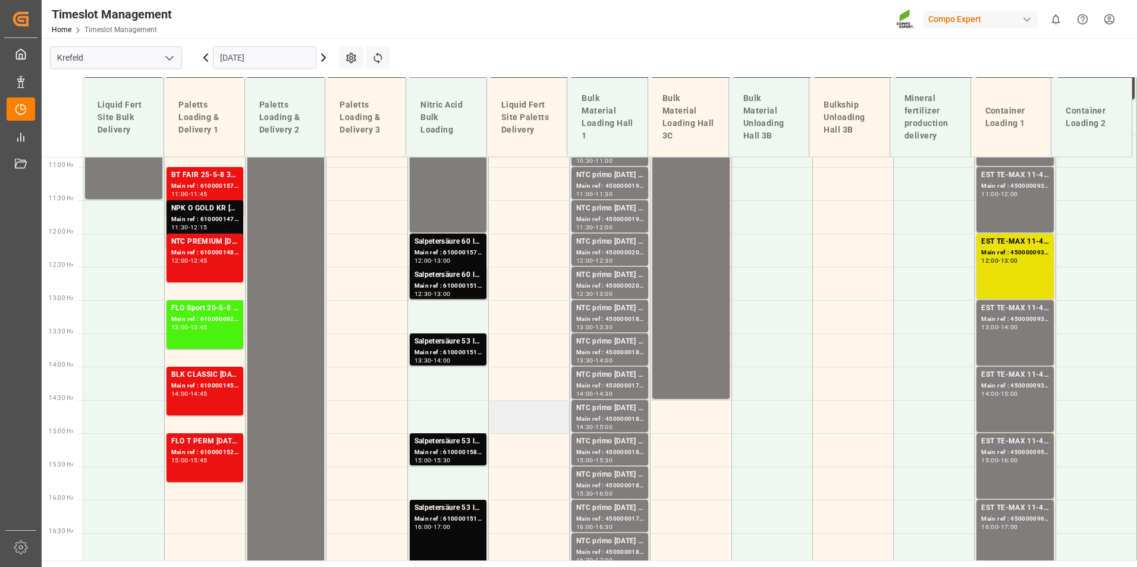
scroll to position [829, 0]
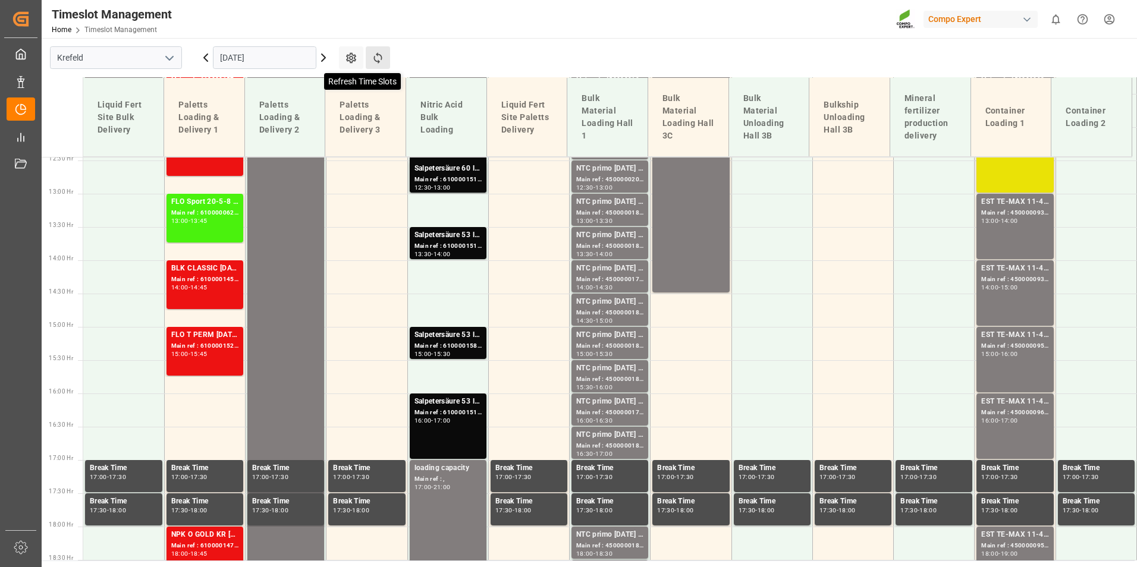
click at [378, 59] on icon at bounding box center [378, 58] width 12 height 12
click at [329, 63] on icon at bounding box center [323, 58] width 14 height 14
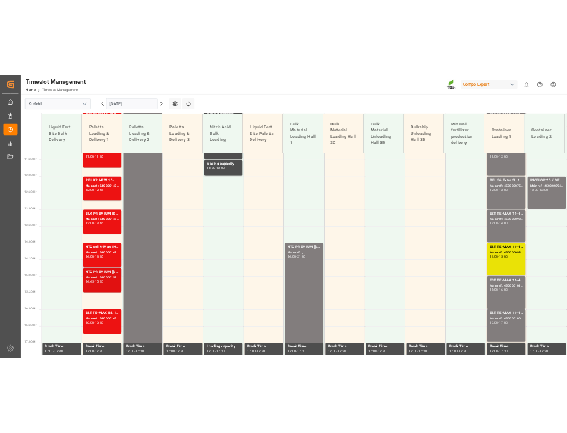
scroll to position [770, 0]
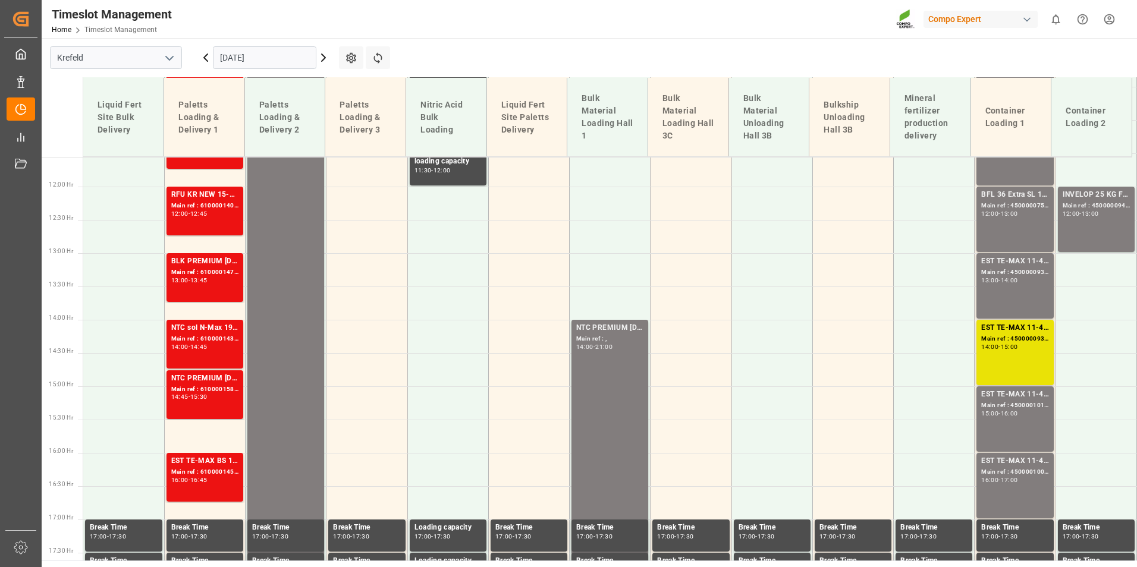
click at [295, 54] on input "[DATE]" at bounding box center [264, 57] width 103 height 23
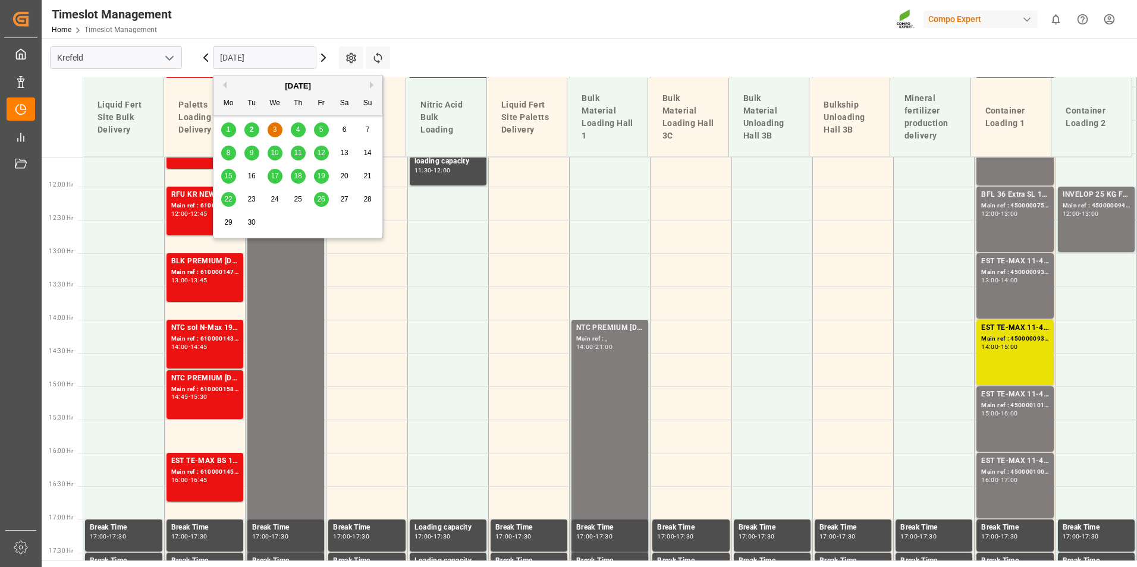
click at [277, 175] on span "17" at bounding box center [275, 176] width 8 height 8
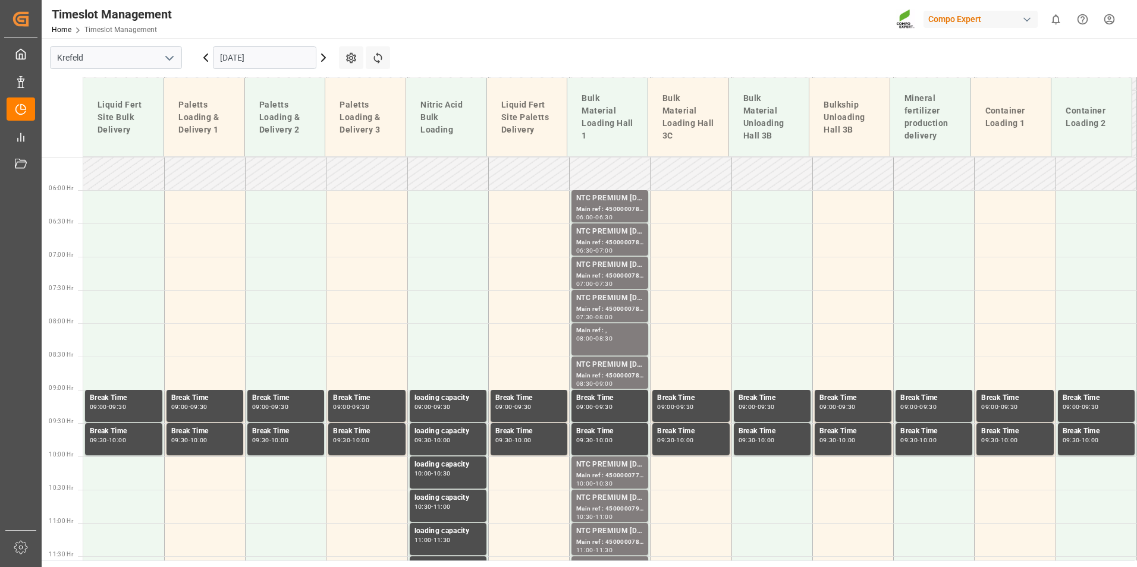
scroll to position [366, 0]
click at [1007, 202] on td at bounding box center [1015, 207] width 81 height 33
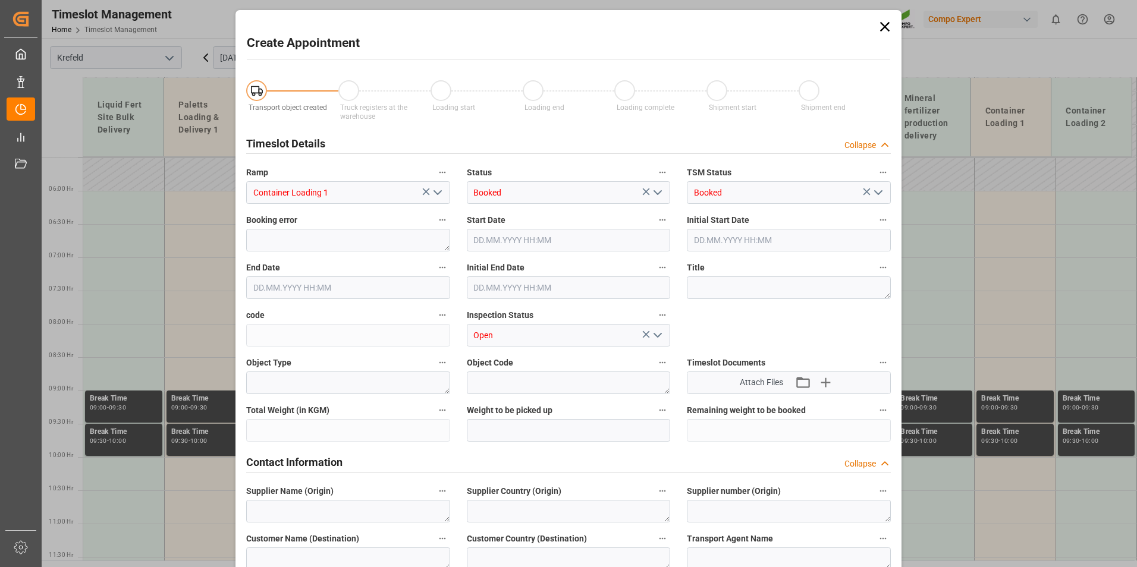
type input "17.09.2025 06:00"
type input "17.09.2025 06:30"
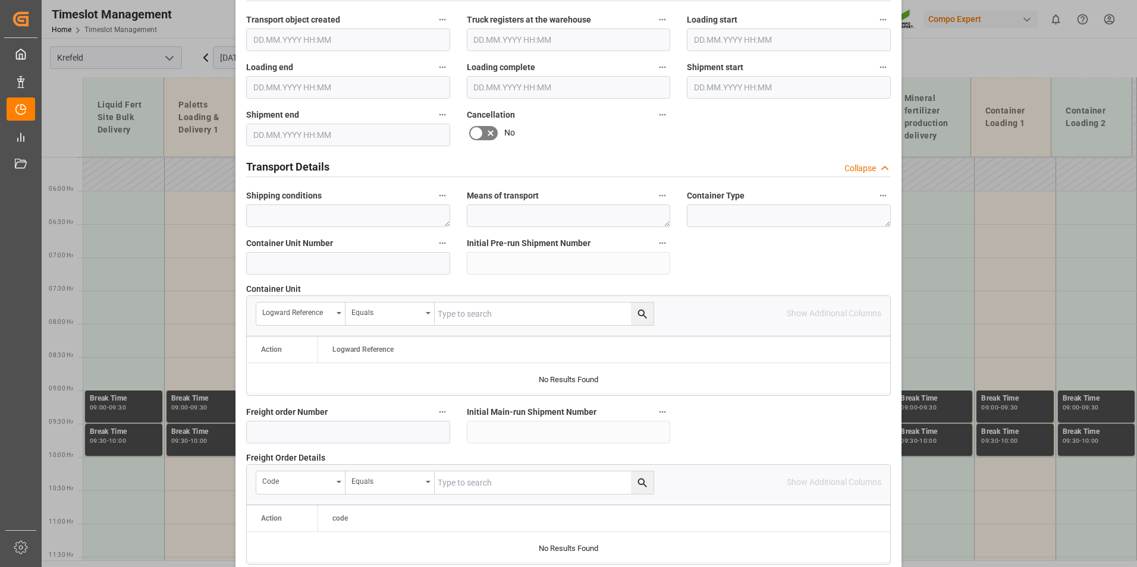
scroll to position [773, 0]
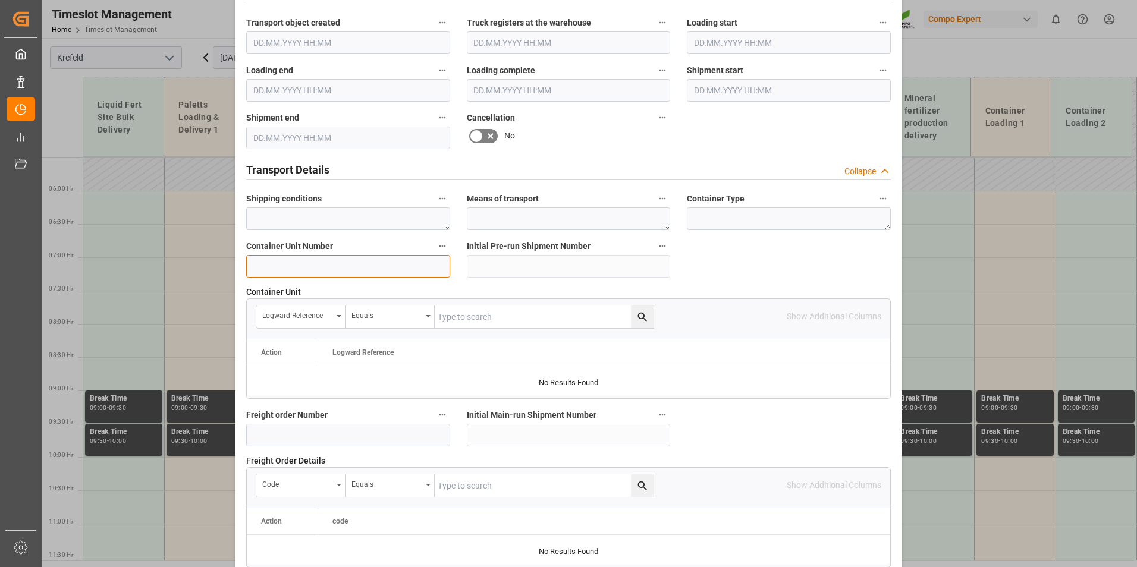
click at [309, 270] on input at bounding box center [348, 266] width 204 height 23
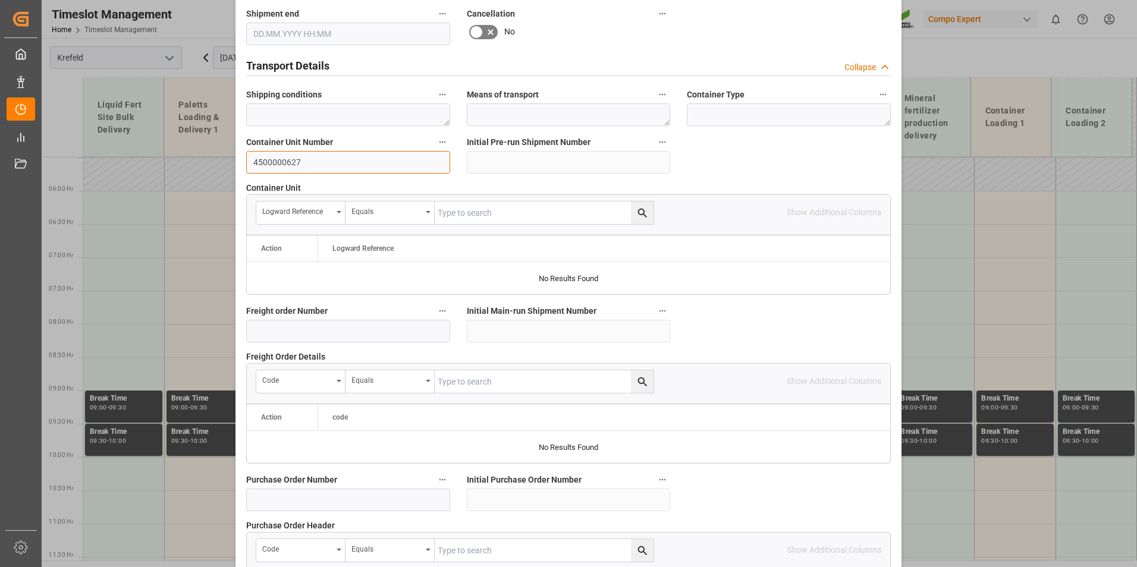
scroll to position [1083, 0]
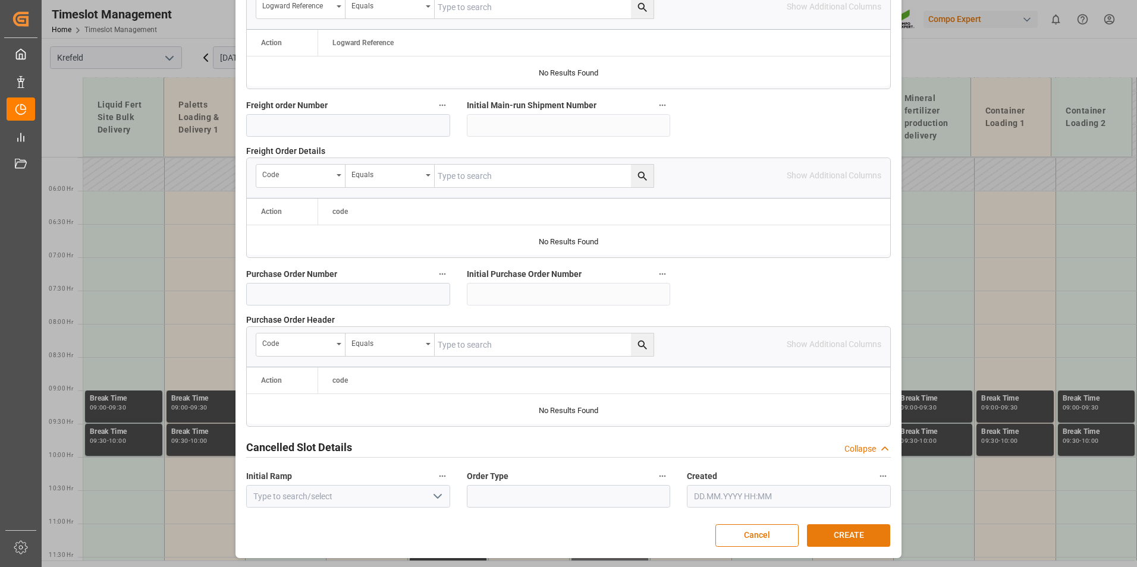
type input "4500000627"
click at [833, 536] on button "CREATE" at bounding box center [848, 536] width 83 height 23
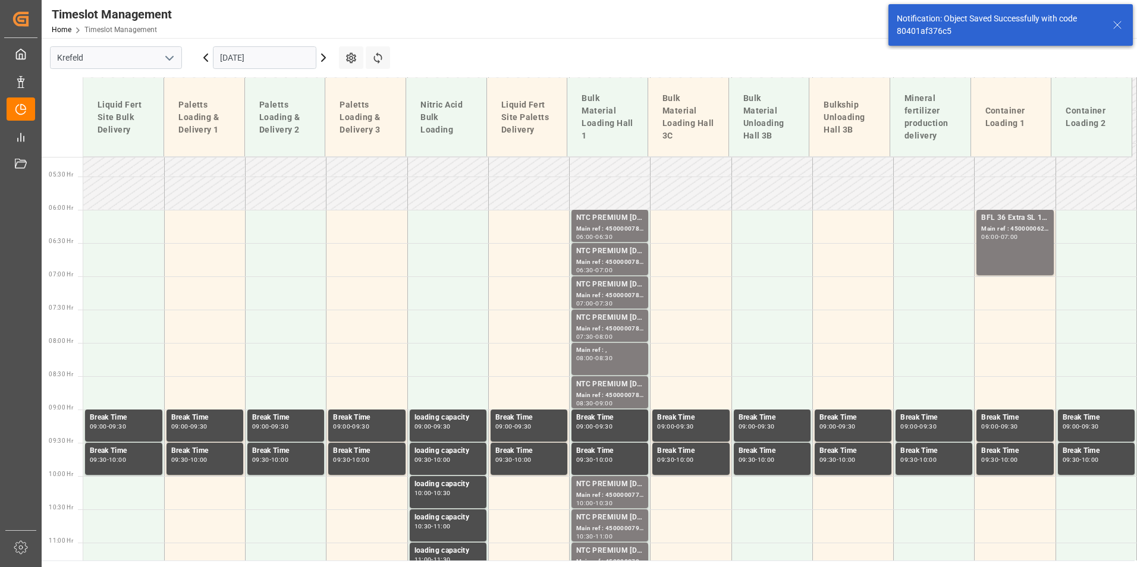
scroll to position [363, 0]
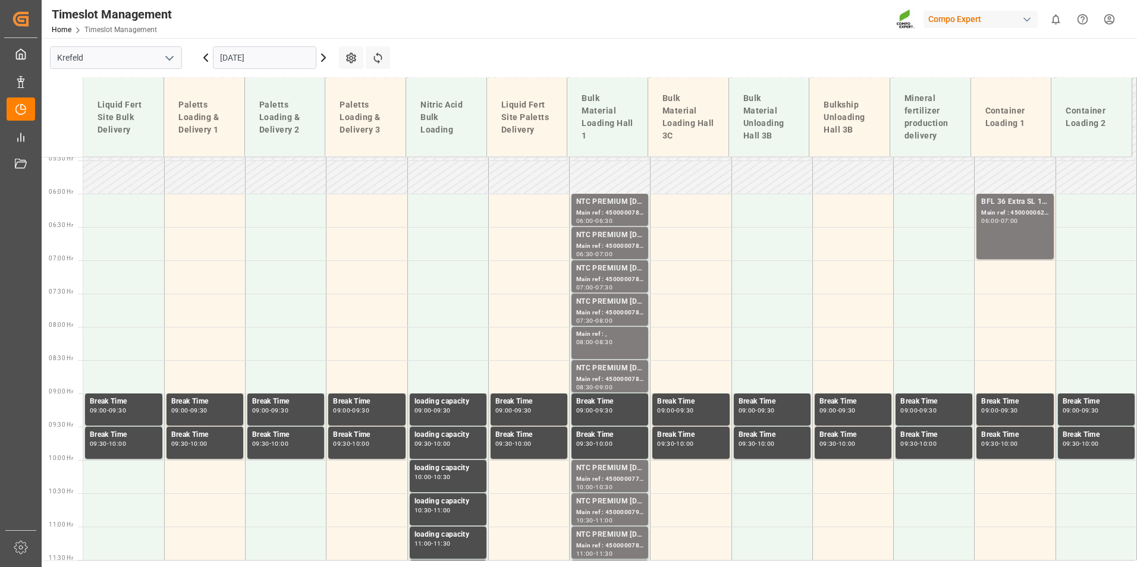
click at [260, 54] on input "17.09.2025" at bounding box center [264, 57] width 103 height 23
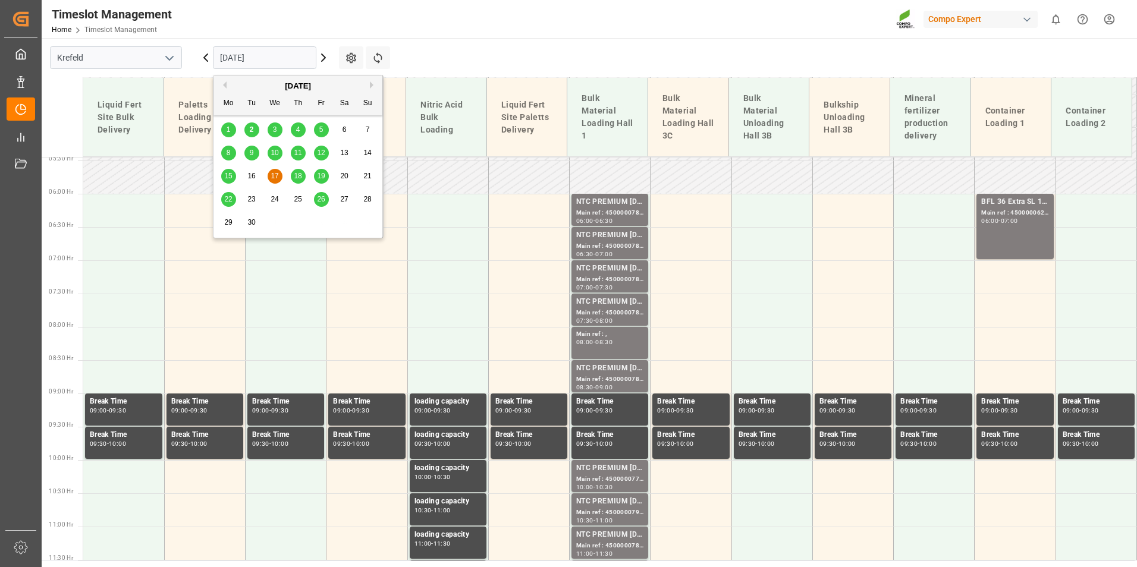
click at [249, 127] on div "2" at bounding box center [251, 130] width 15 height 14
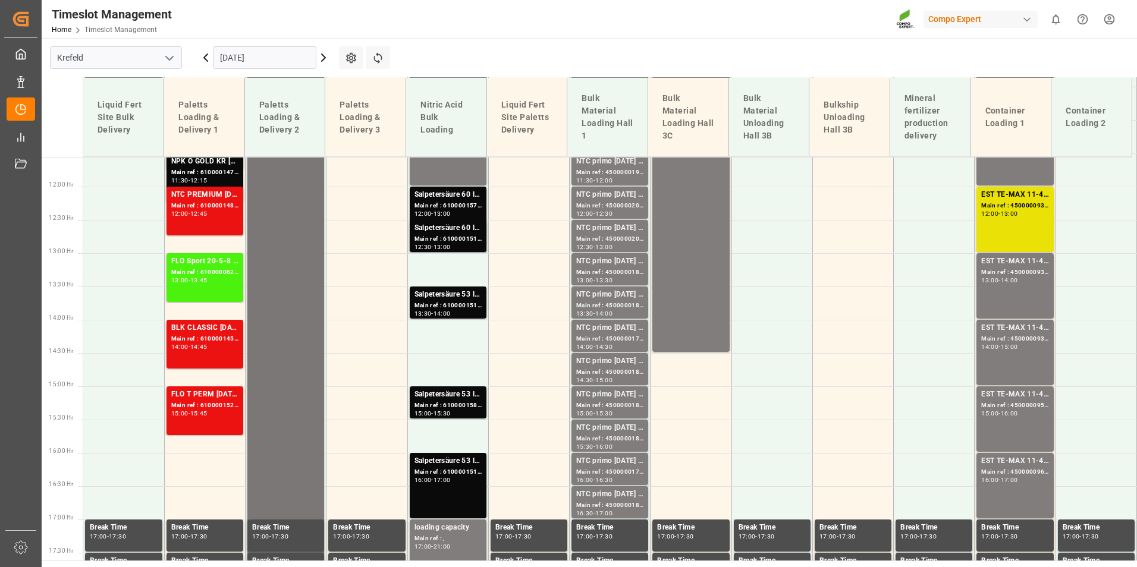
scroll to position [532, 0]
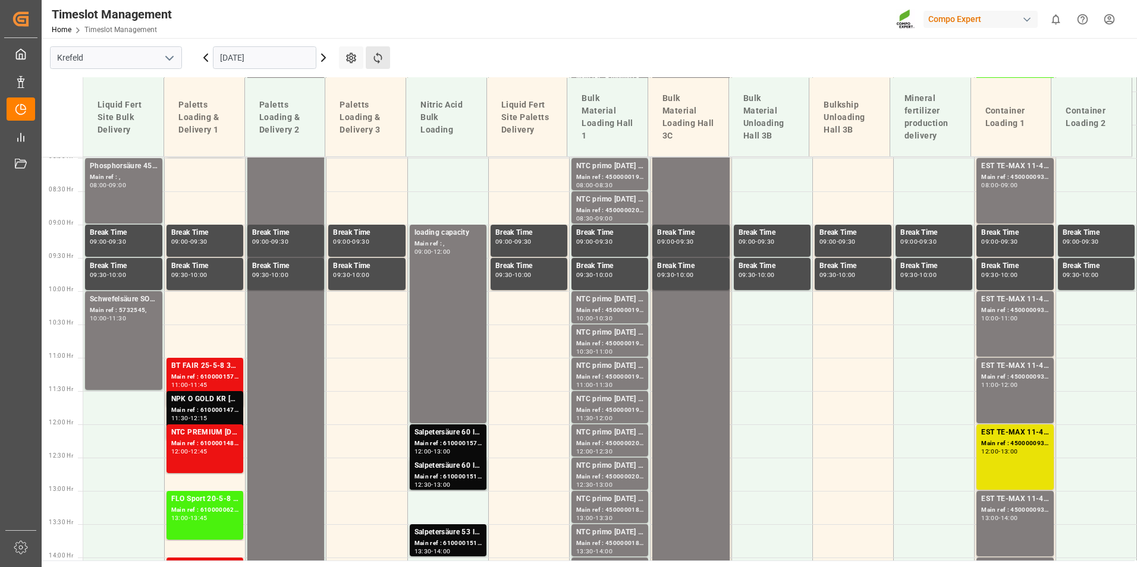
click at [374, 67] on button "Refresh Time Slots" at bounding box center [378, 57] width 24 height 23
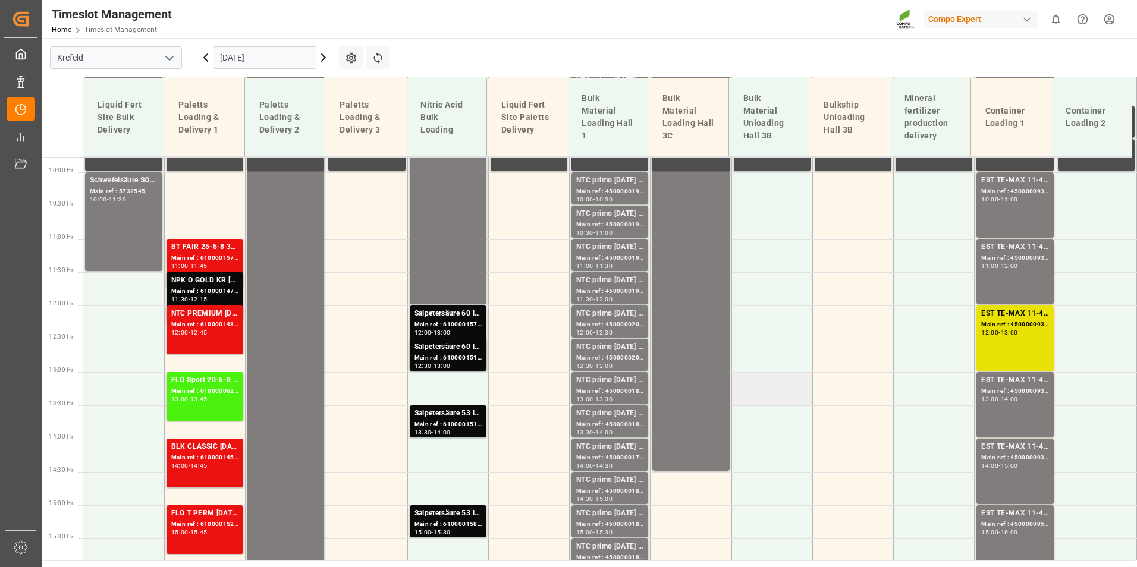
scroll to position [353, 0]
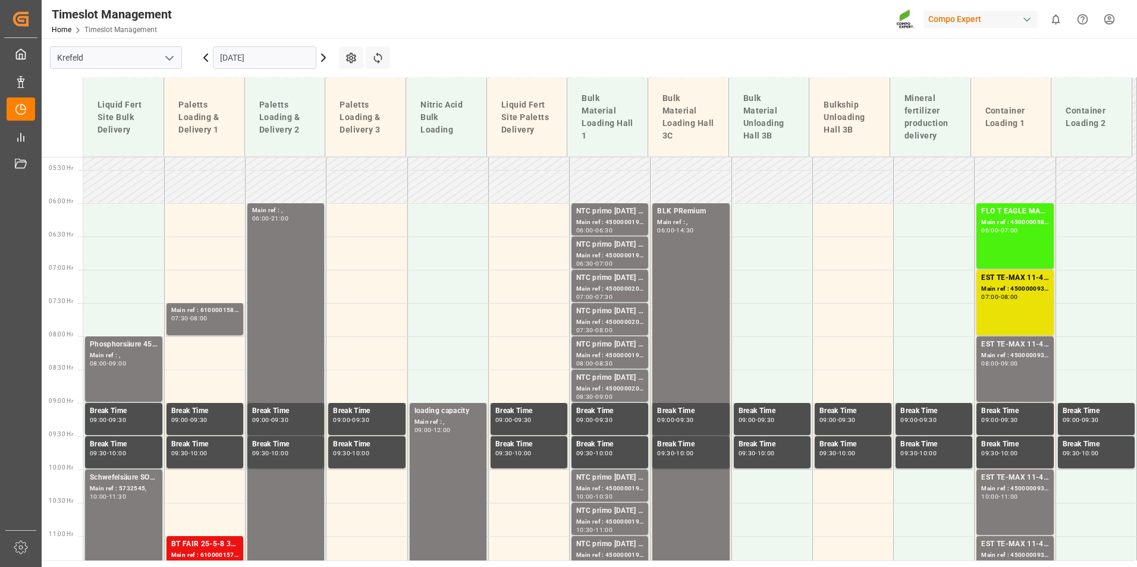
click at [319, 60] on icon at bounding box center [323, 58] width 14 height 14
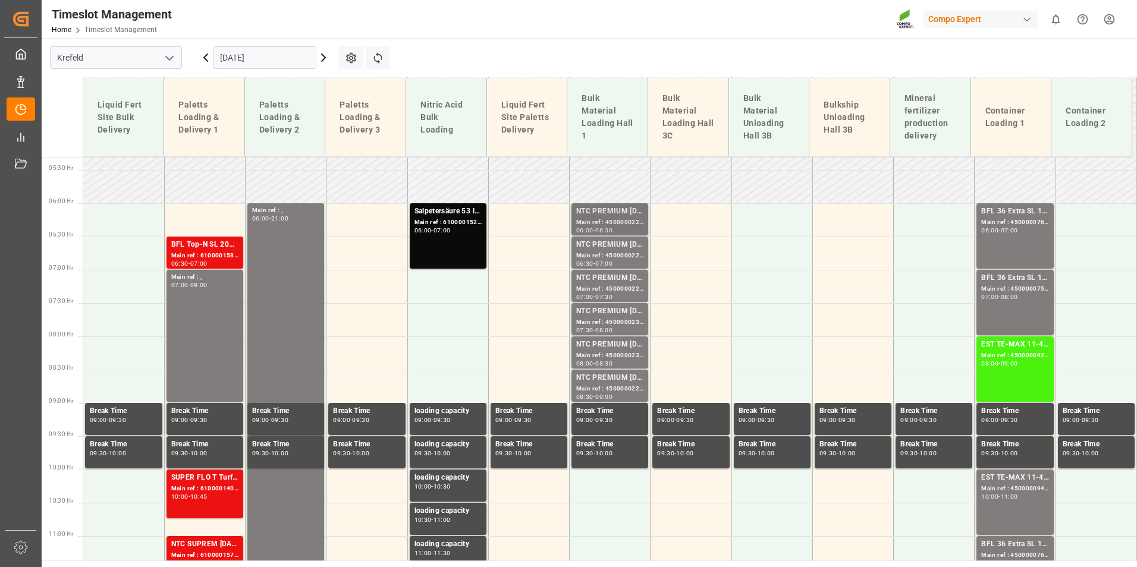
click at [613, 213] on div "NTC PREMIUM [DATE]+3+TE BULK" at bounding box center [609, 212] width 67 height 12
click at [616, 259] on div "Main ref : 4500000223, 2000000040" at bounding box center [609, 256] width 67 height 10
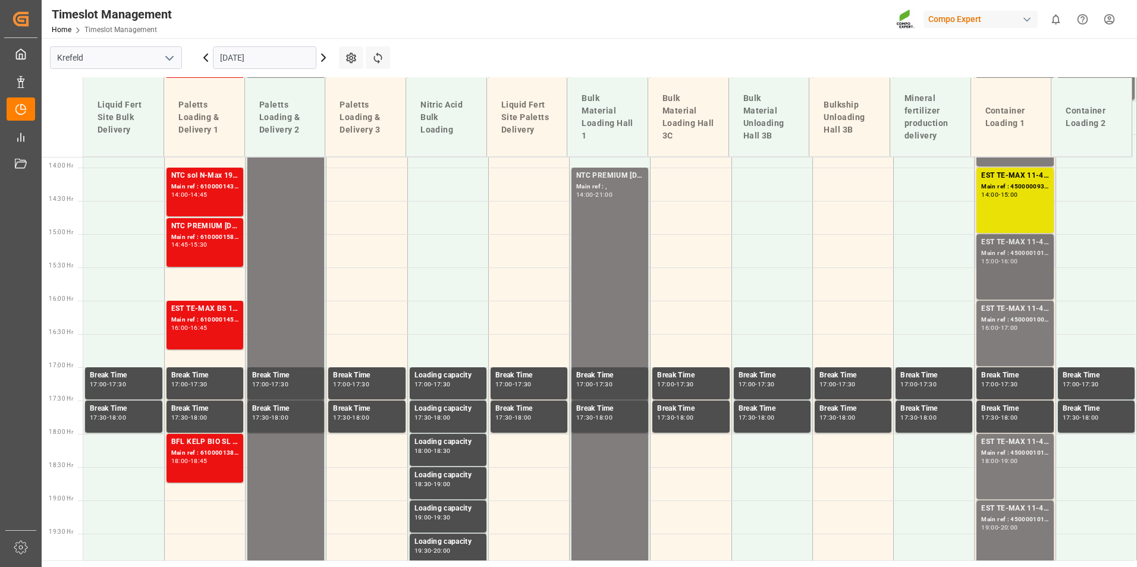
scroll to position [948, 0]
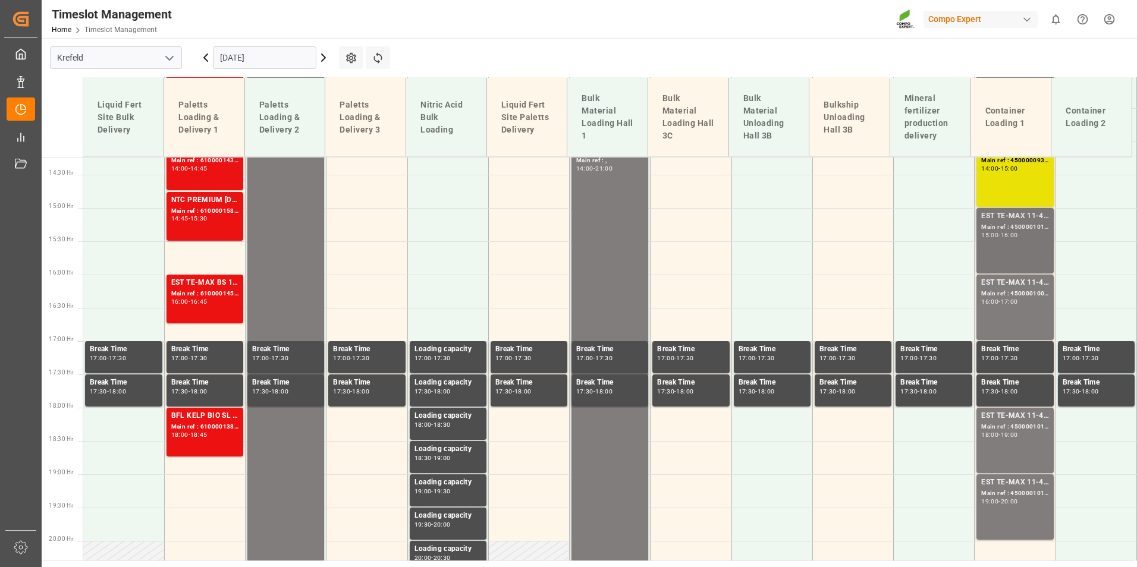
click at [993, 252] on div "EST TE-MAX 11-48 20kg (x45) ES, PT MTO Main ref : 4500001011, 2000000381 15:00 …" at bounding box center [1014, 241] width 67 height 61
click at [1000, 303] on div "-" at bounding box center [1000, 301] width 2 height 5
click at [1014, 424] on div "Main ref : 4500001010, 2000000381" at bounding box center [1014, 427] width 67 height 10
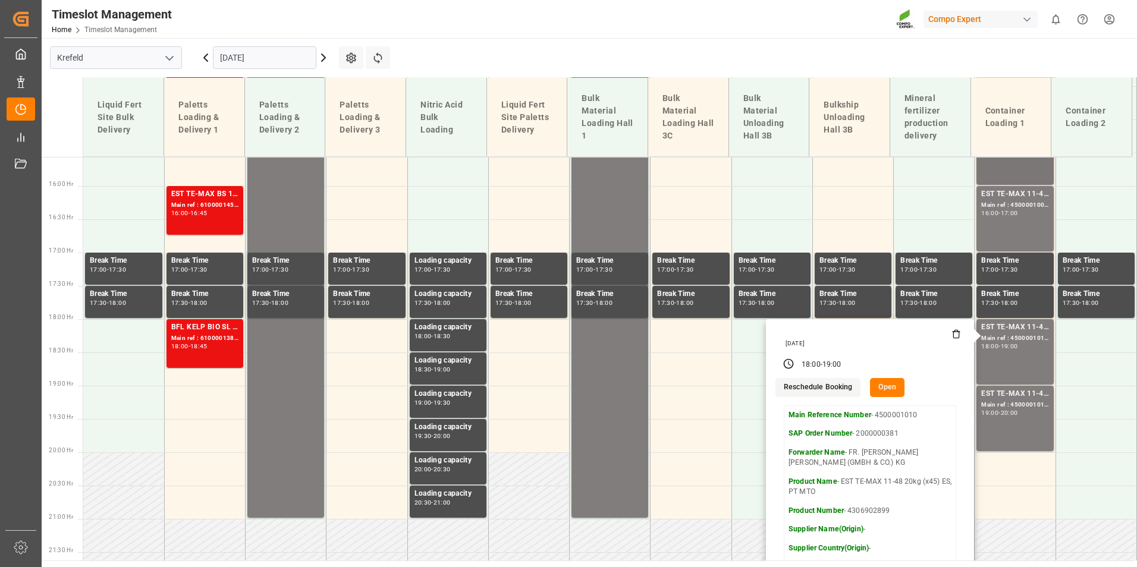
scroll to position [1067, 0]
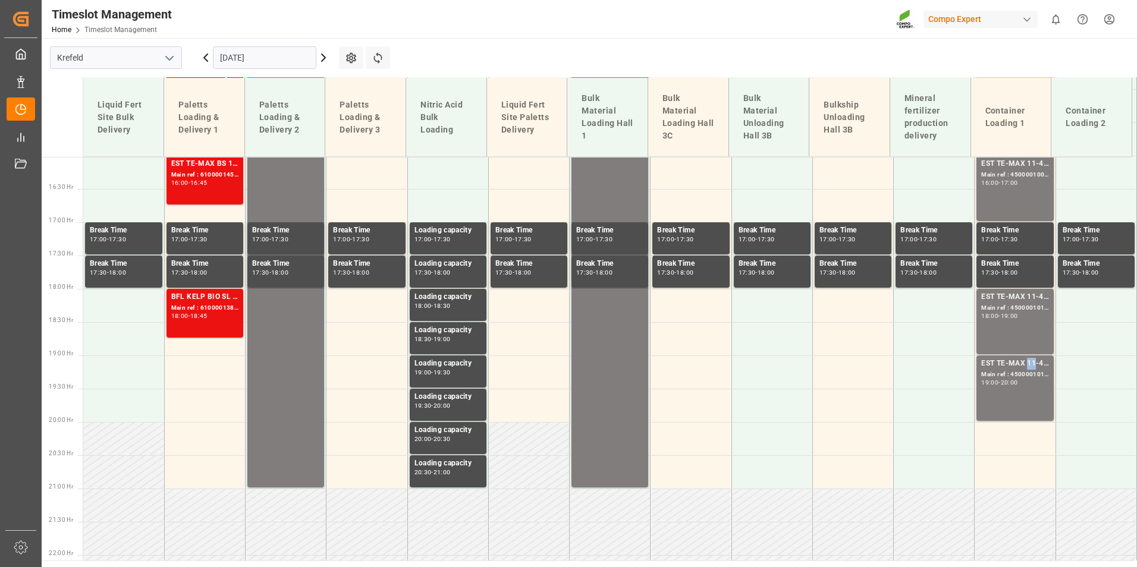
click at [1028, 368] on div "EST TE-MAX 11-48 20kg (x45) ES, PT MTO" at bounding box center [1014, 364] width 67 height 12
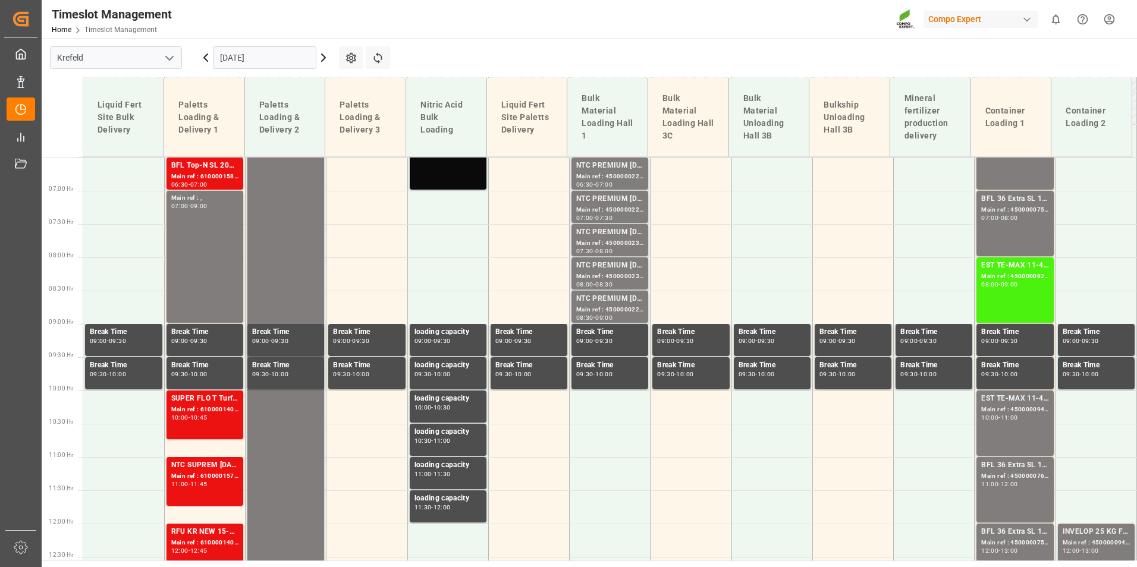
scroll to position [294, 0]
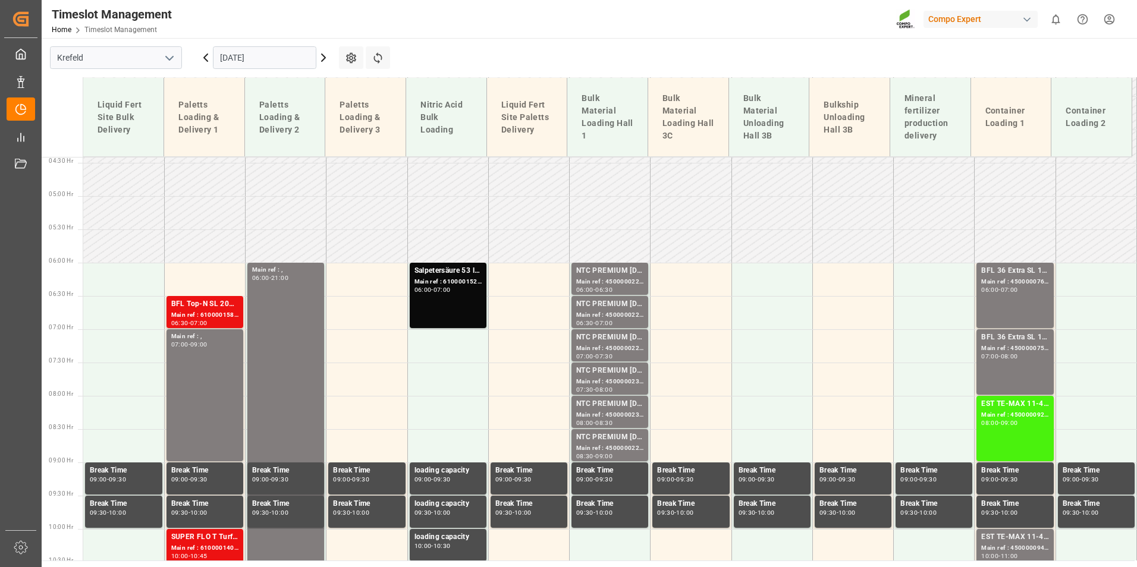
click at [1009, 307] on div "BFL 36 Extra SL 10L (x60) EN,TR MTO; Main ref : 4500000761, 2000000600; 06:00 -…" at bounding box center [1014, 295] width 67 height 61
click at [1017, 340] on div "BFL 36 Extra SL 10L (x60) EN,TR MTO;" at bounding box center [1014, 338] width 67 height 12
click at [1010, 302] on div "BFL 36 Extra SL 10L (x60) EN,TR MTO; Main ref : 4500000761, 2000000600; 06:00 -…" at bounding box center [1014, 295] width 67 height 61
click at [601, 274] on div "NTC PREMIUM [DATE]+3+TE BULK" at bounding box center [609, 271] width 67 height 12
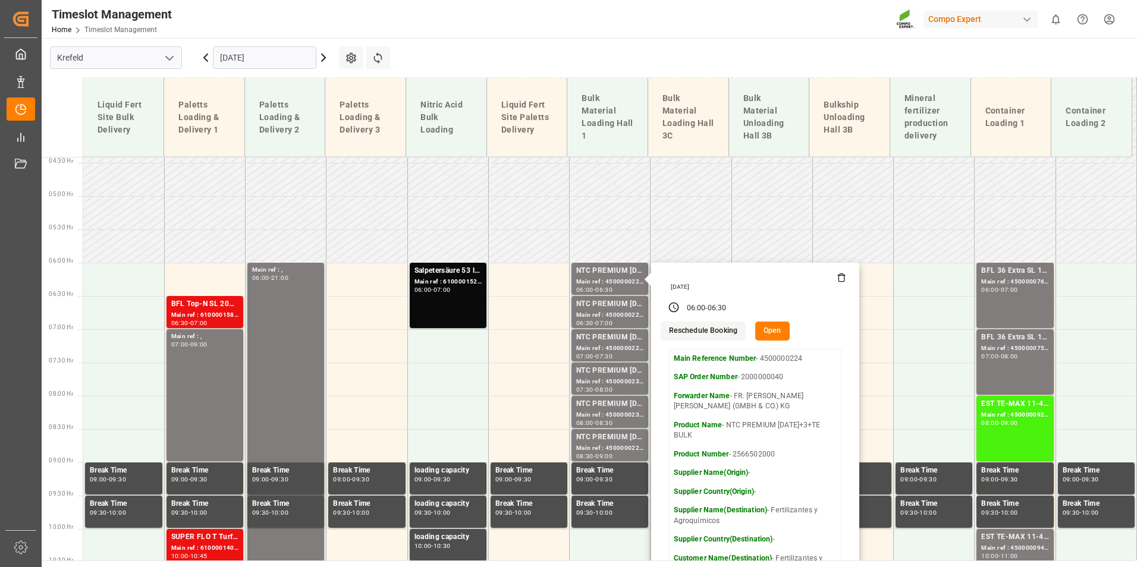
click at [446, 25] on div "Timeslot Management Home Timeslot Management Compo Expert 0 Notifications Only …" at bounding box center [585, 19] width 1104 height 38
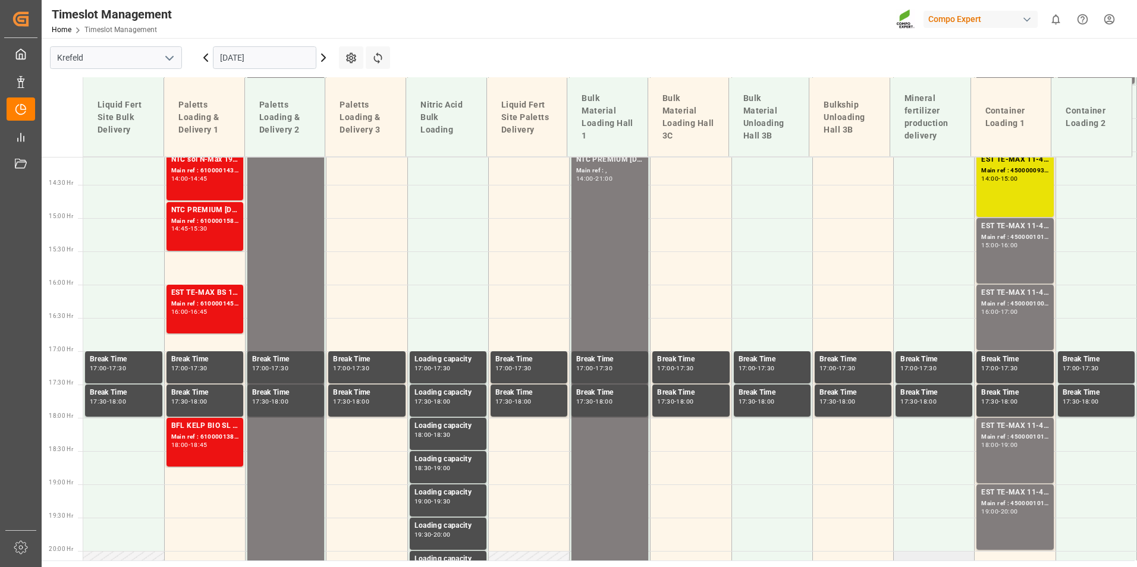
scroll to position [1126, 0]
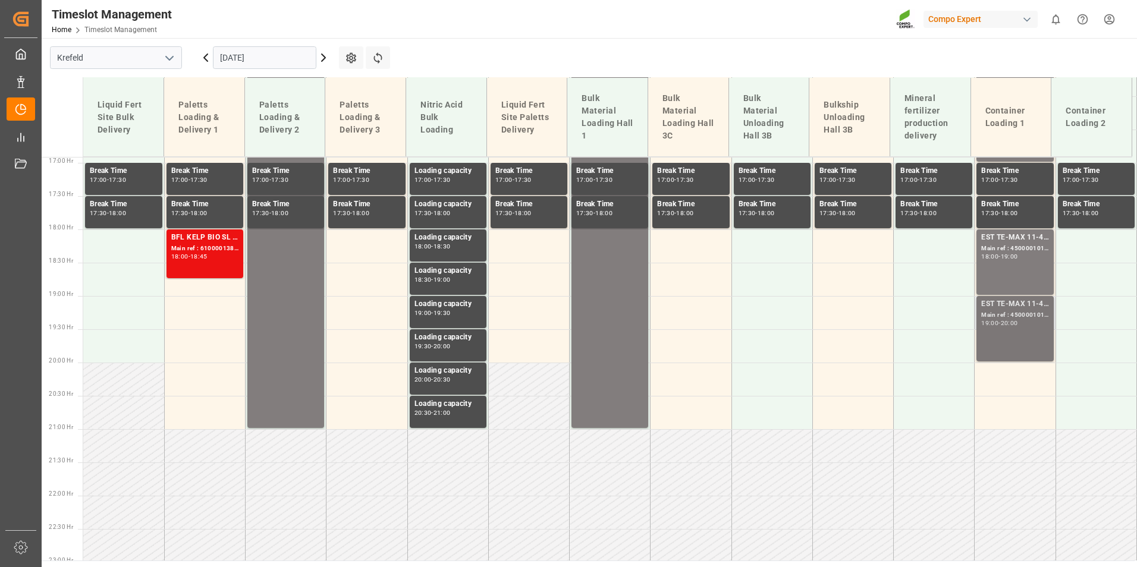
click at [1026, 329] on div "EST TE-MAX 11-48 20kg (x45) ES, PT MTO Main ref : 4500001013, 2000000382 19:00 …" at bounding box center [1014, 329] width 67 height 61
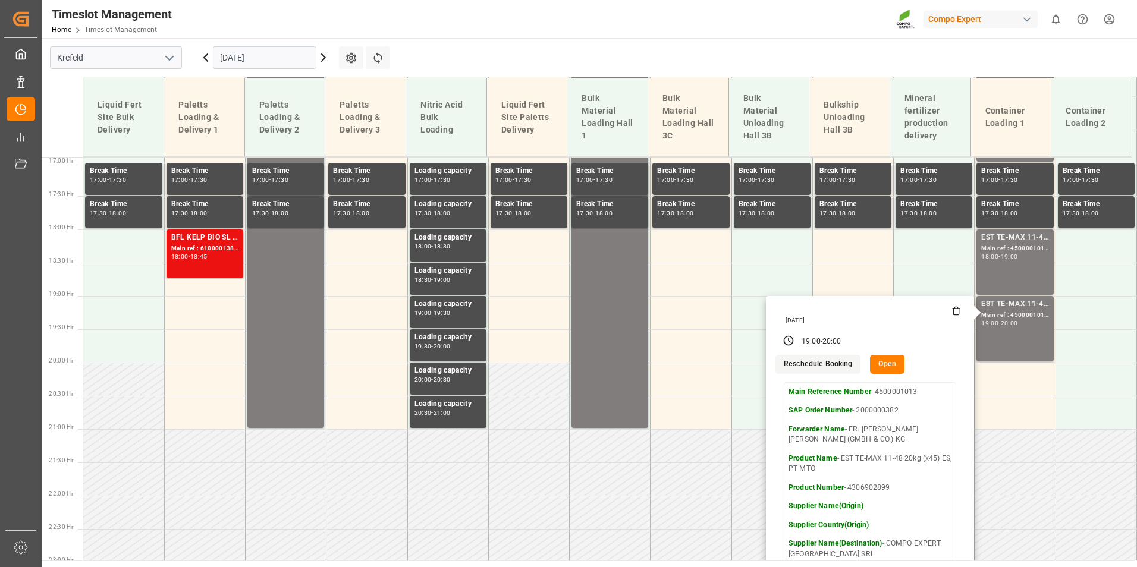
click at [203, 54] on icon at bounding box center [206, 58] width 14 height 14
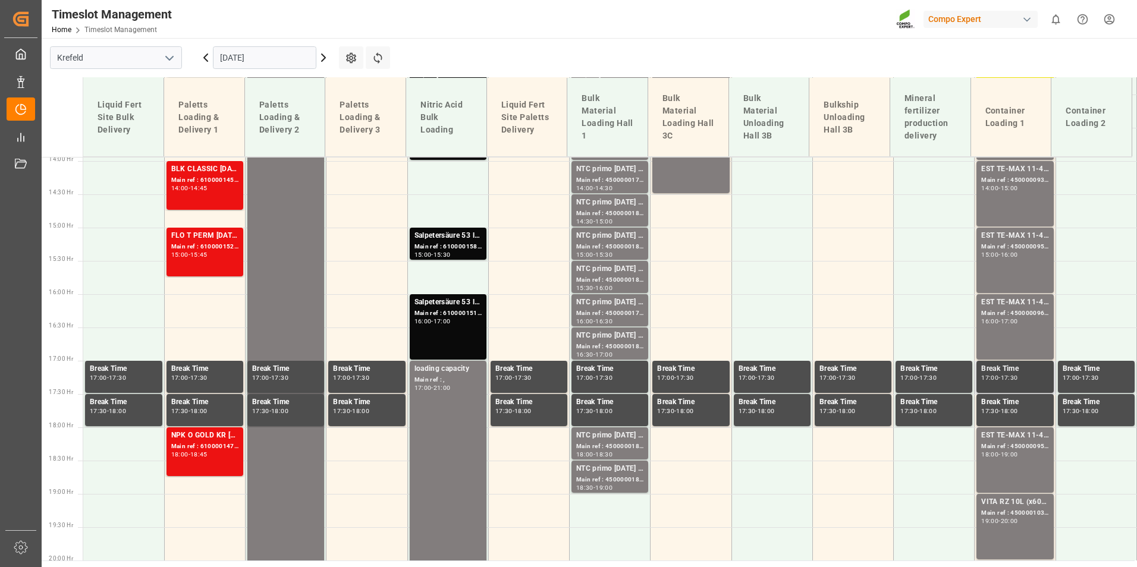
scroll to position [943, 0]
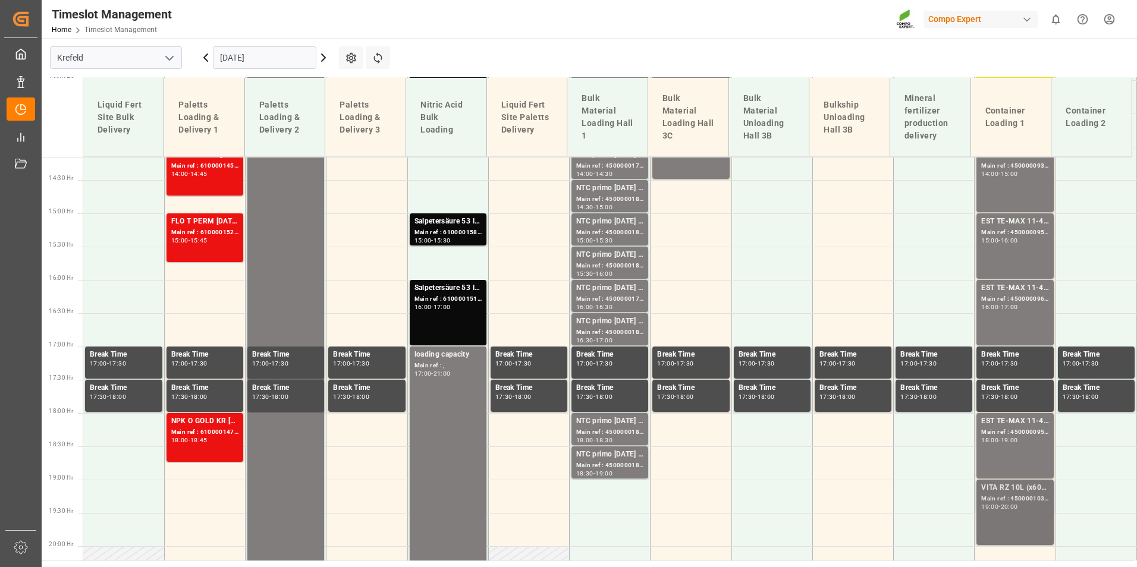
click at [1025, 513] on div "VITA RZ 10L (x60) ARG MTO Main ref : 4500001030, 2000001017 19:00 - 20:00" at bounding box center [1014, 512] width 67 height 61
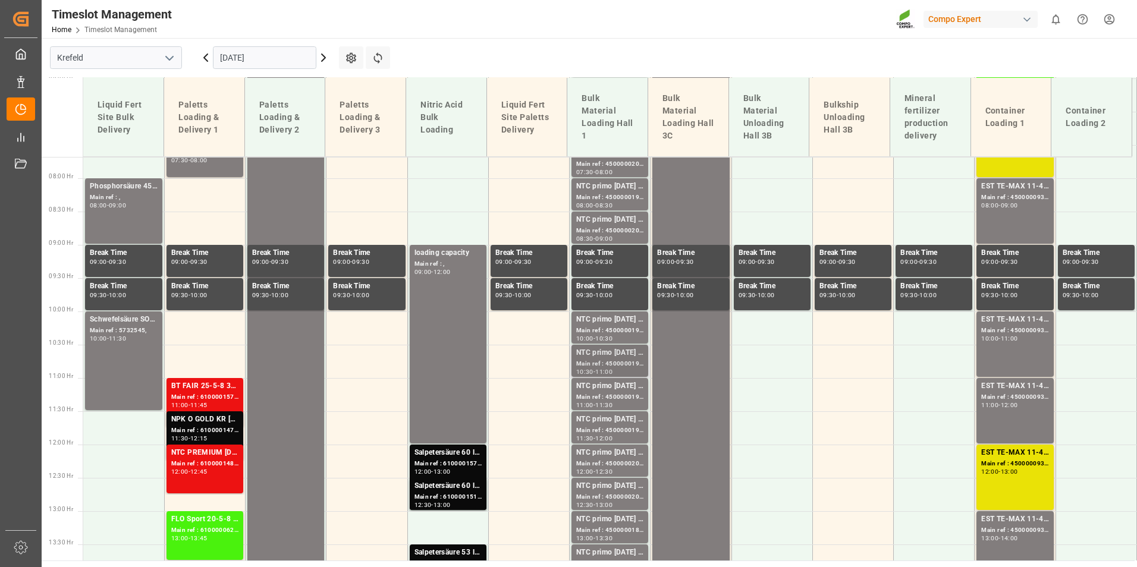
scroll to position [586, 0]
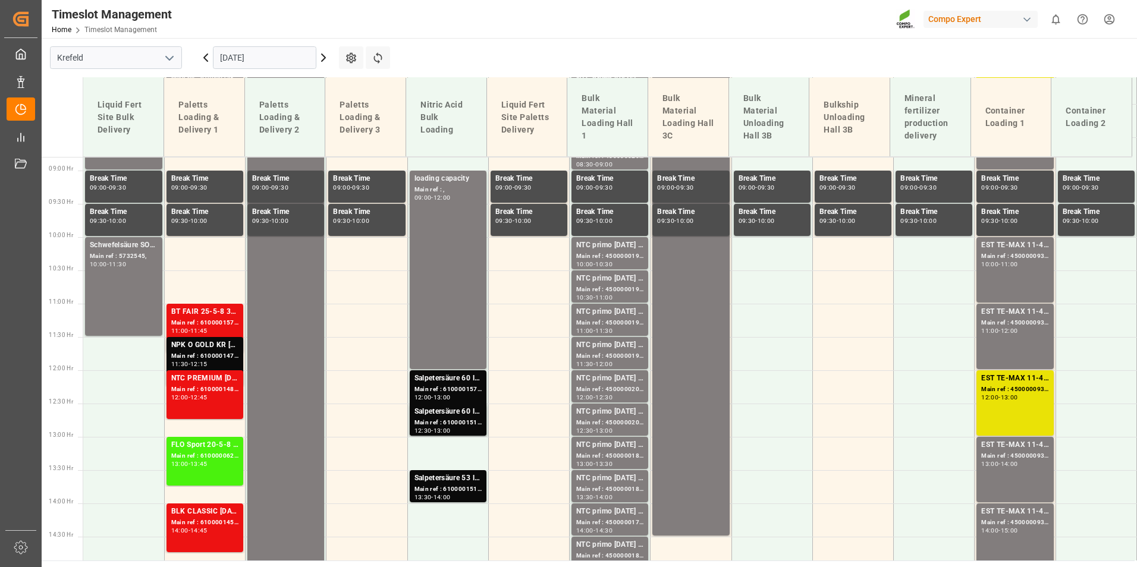
click at [610, 260] on div "Main ref : 4500000193, 2000000032" at bounding box center [609, 257] width 67 height 10
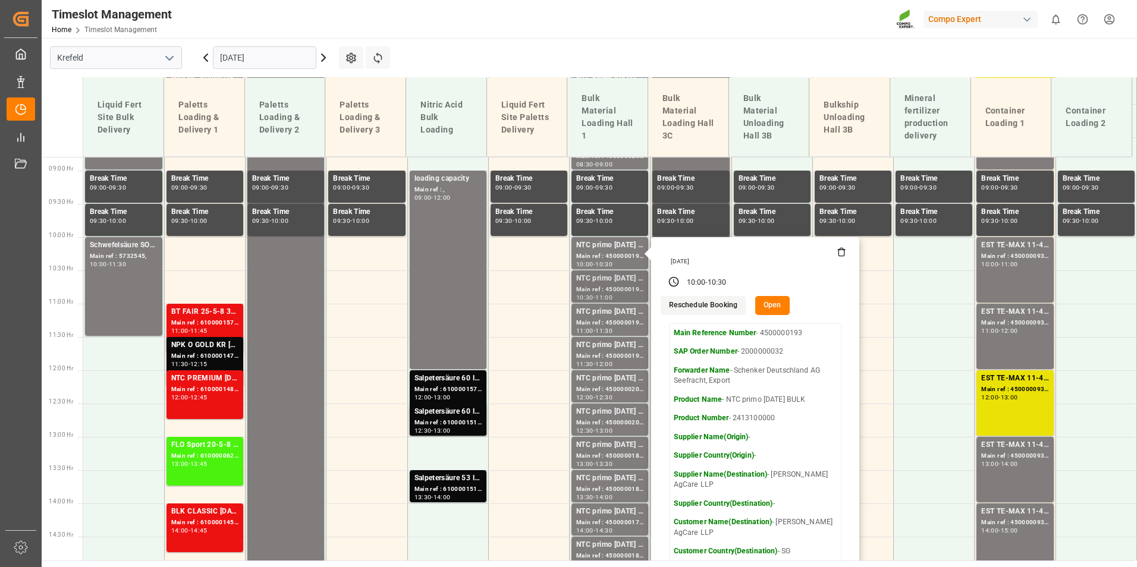
scroll to position [824, 0]
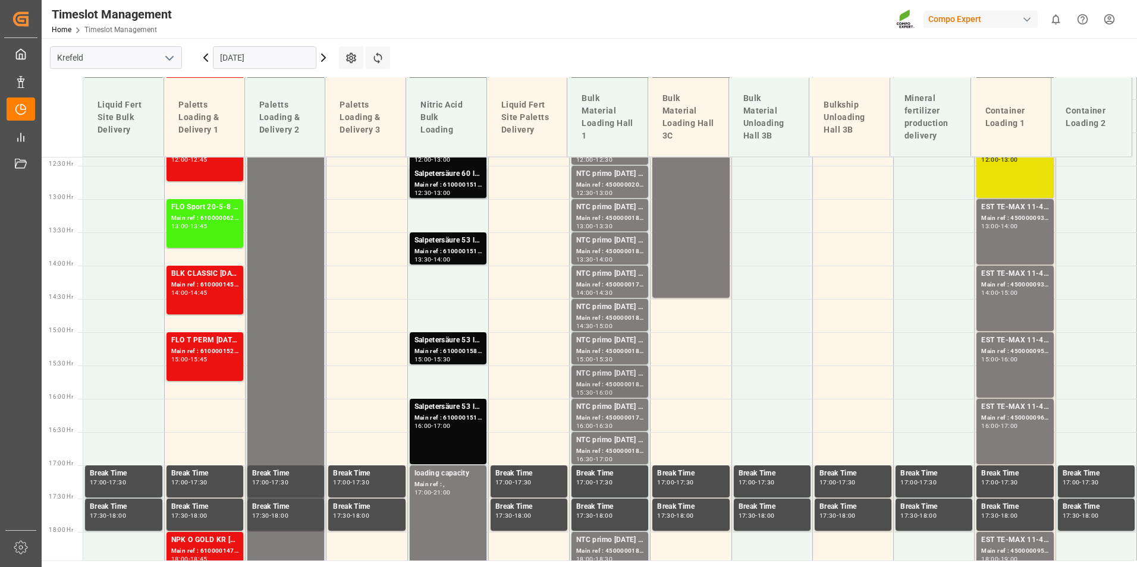
click at [611, 387] on div "Main ref : 4500000183, 2000000017" at bounding box center [609, 385] width 67 height 10
click at [617, 407] on div "NTC primo [DATE] BULK" at bounding box center [609, 407] width 67 height 12
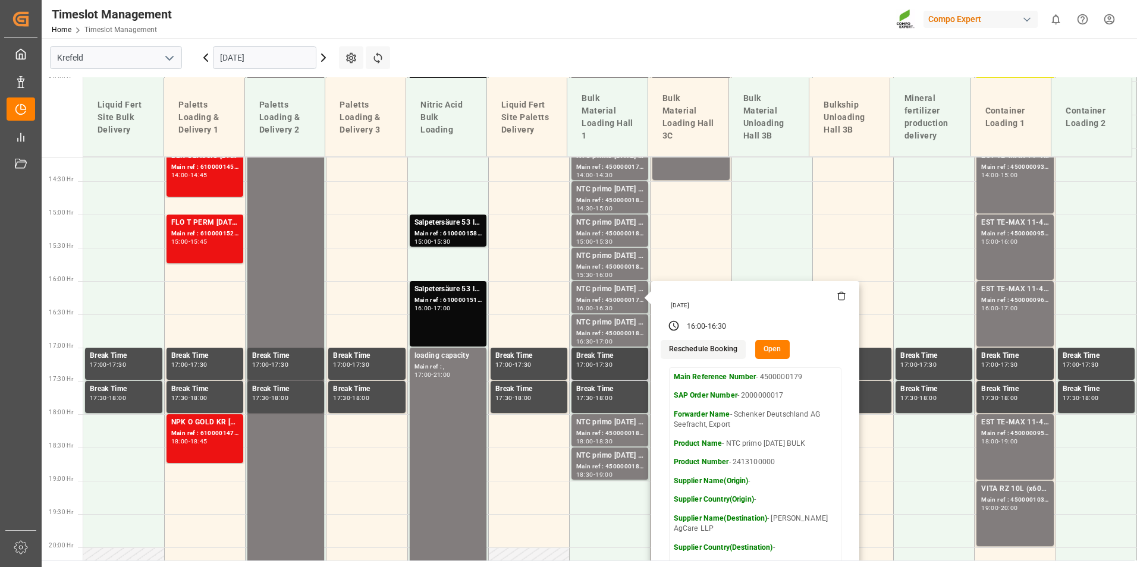
scroll to position [943, 0]
